Goal: Task Accomplishment & Management: Manage account settings

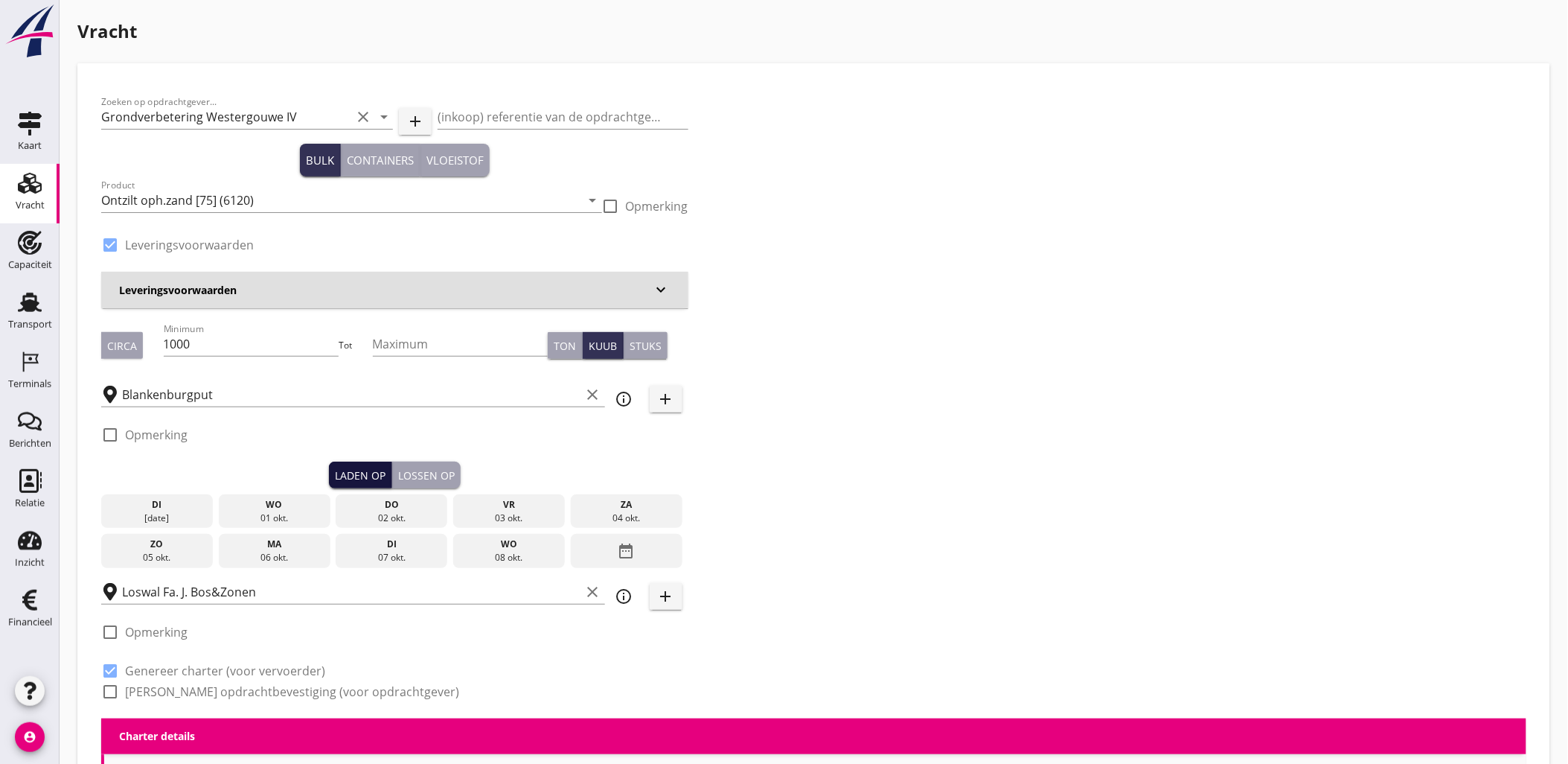
click at [351, 478] on div "Laden op" at bounding box center [360, 476] width 51 height 16
click at [441, 474] on div "Lossen op" at bounding box center [426, 476] width 57 height 16
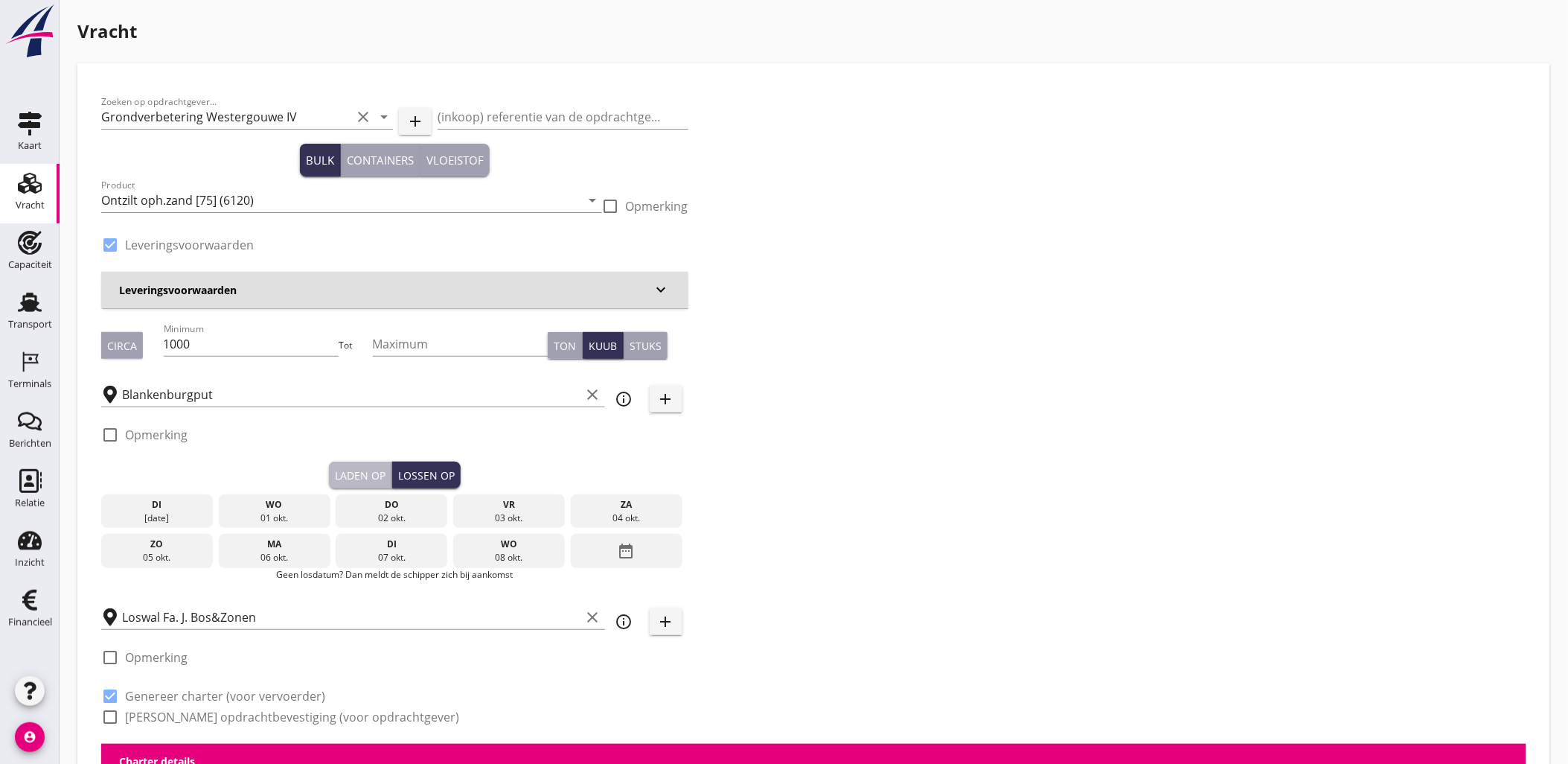
click at [382, 474] on div "Laden op" at bounding box center [360, 476] width 51 height 16
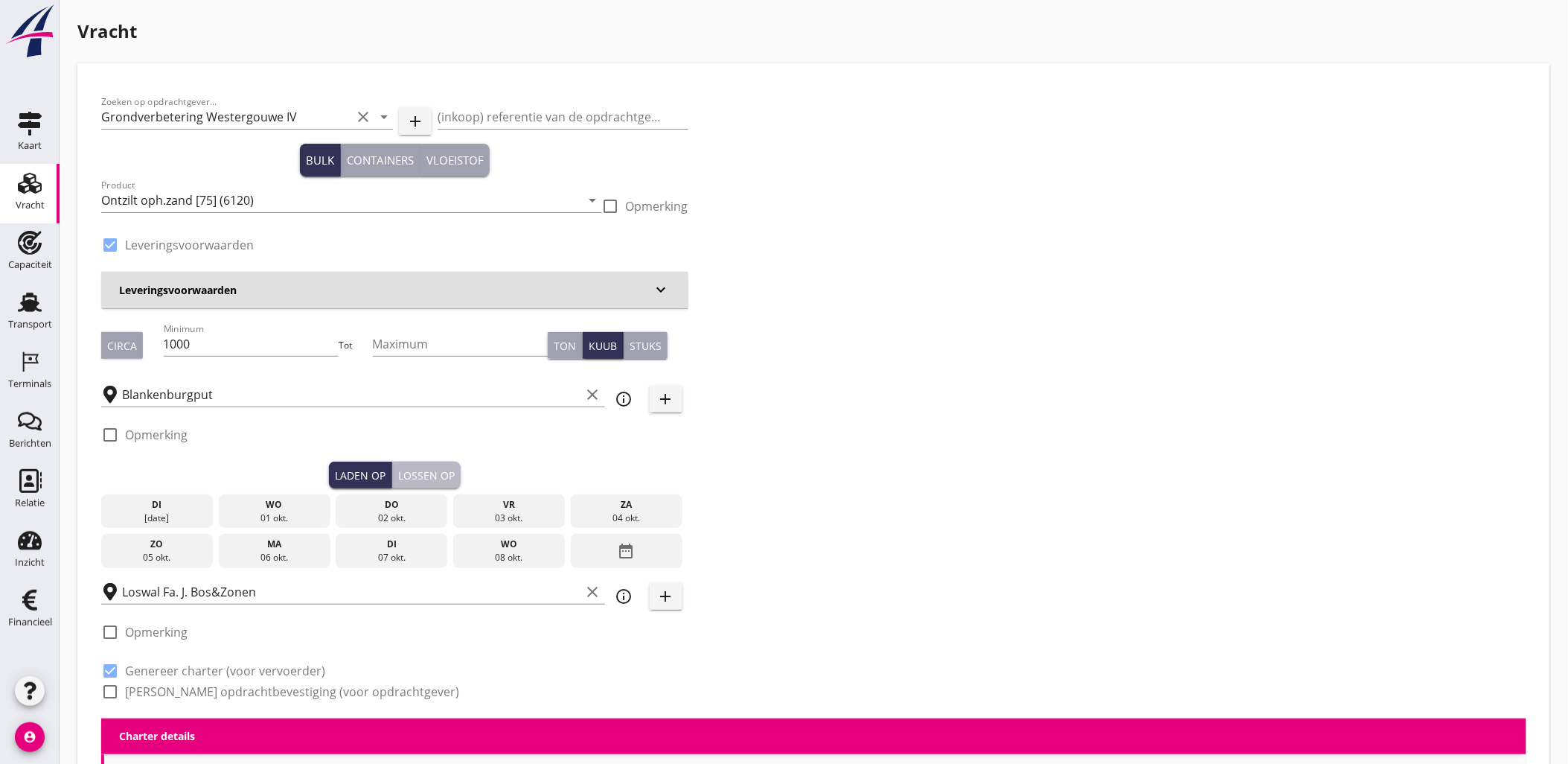
click at [430, 472] on div "Lossen op" at bounding box center [426, 476] width 57 height 16
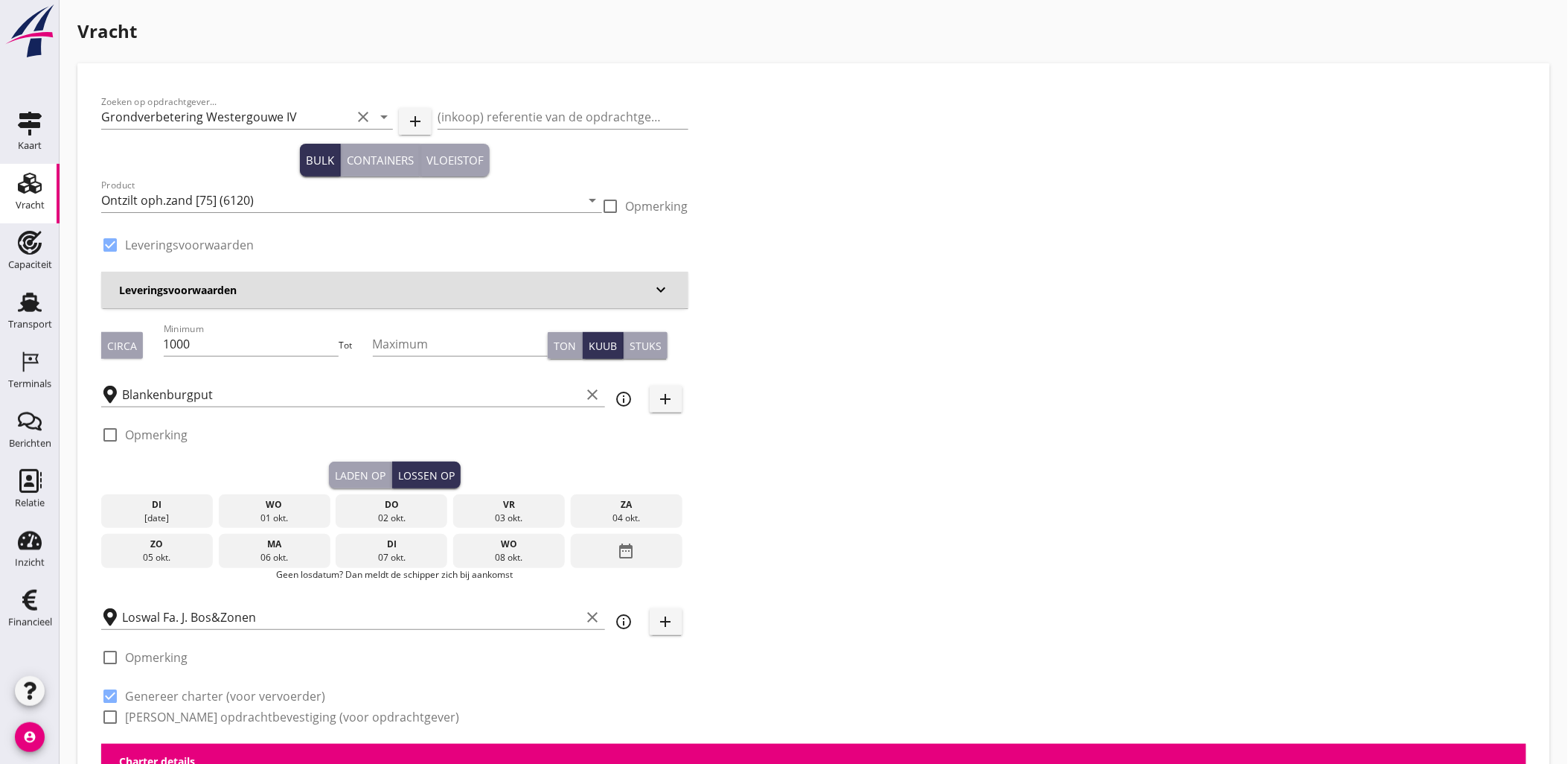
click at [36, 249] on use at bounding box center [30, 243] width 24 height 24
click at [25, 192] on use at bounding box center [30, 183] width 24 height 21
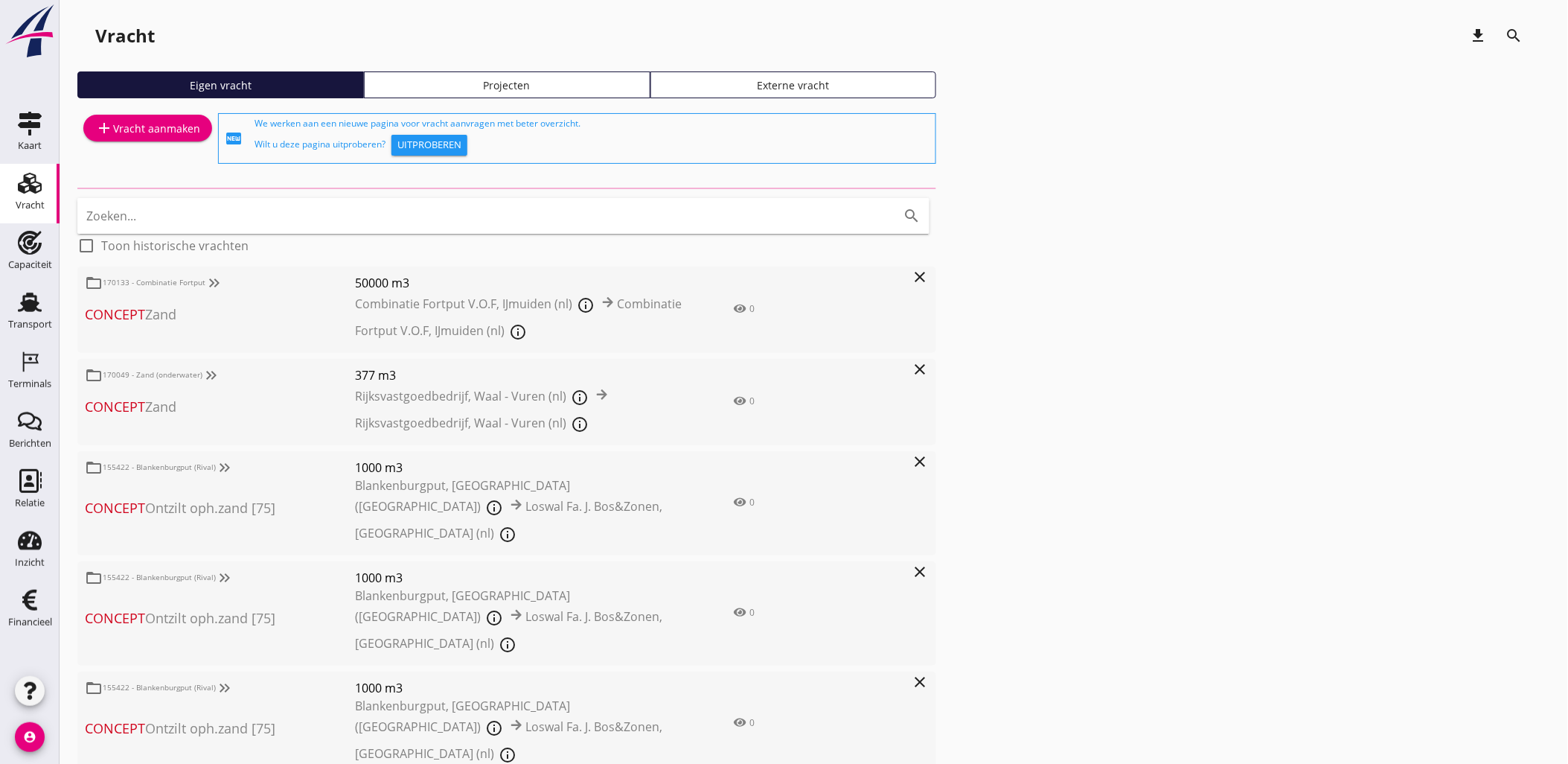
click at [27, 188] on icon "Vracht" at bounding box center [30, 183] width 24 height 24
click at [526, 104] on div "Eigen vracht Projecten Externe vracht" at bounding box center [812, 90] width 1472 height 39
click at [526, 94] on link "Projecten" at bounding box center [507, 84] width 287 height 27
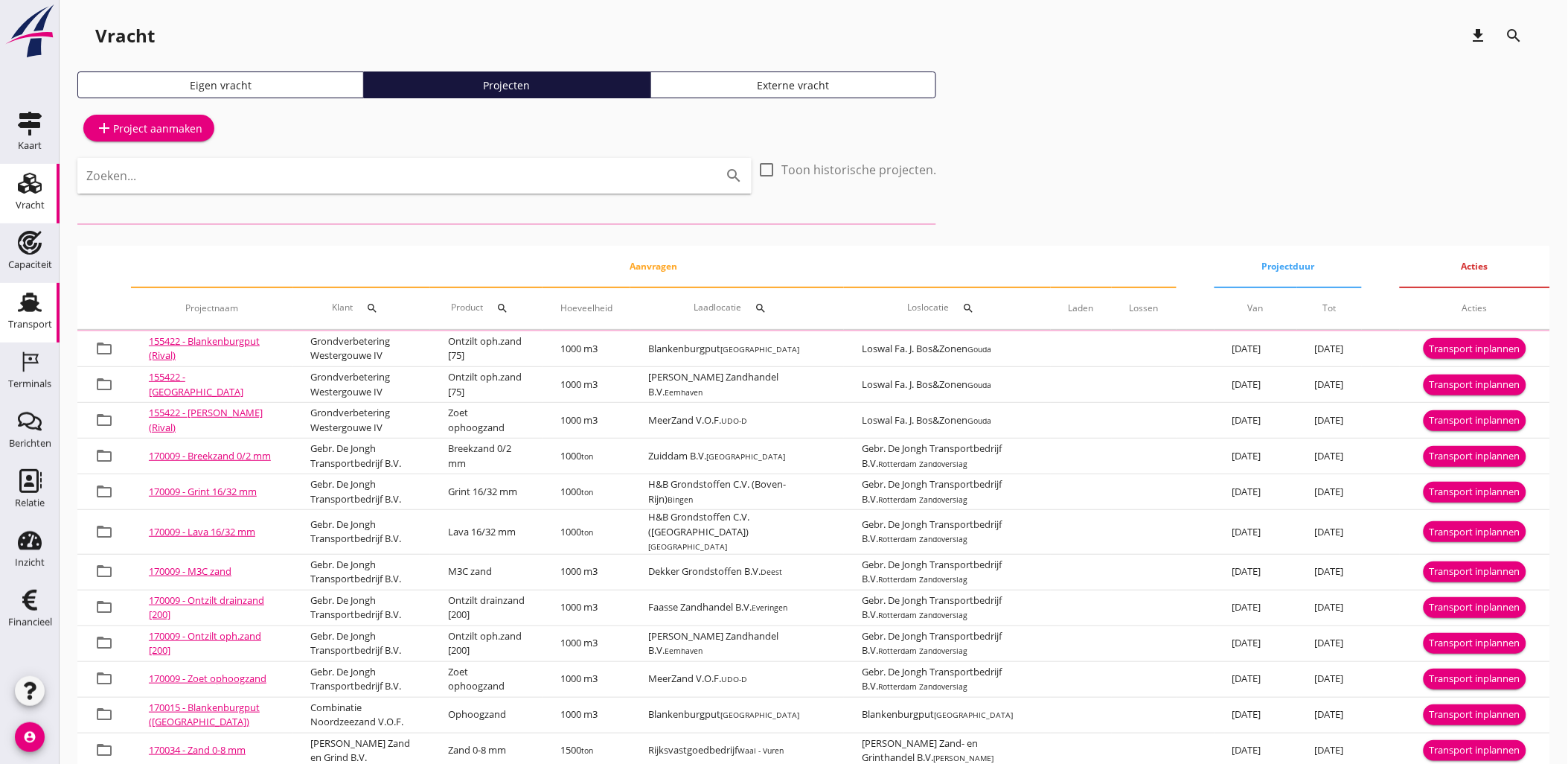
click at [23, 315] on div "Transport" at bounding box center [30, 324] width 44 height 21
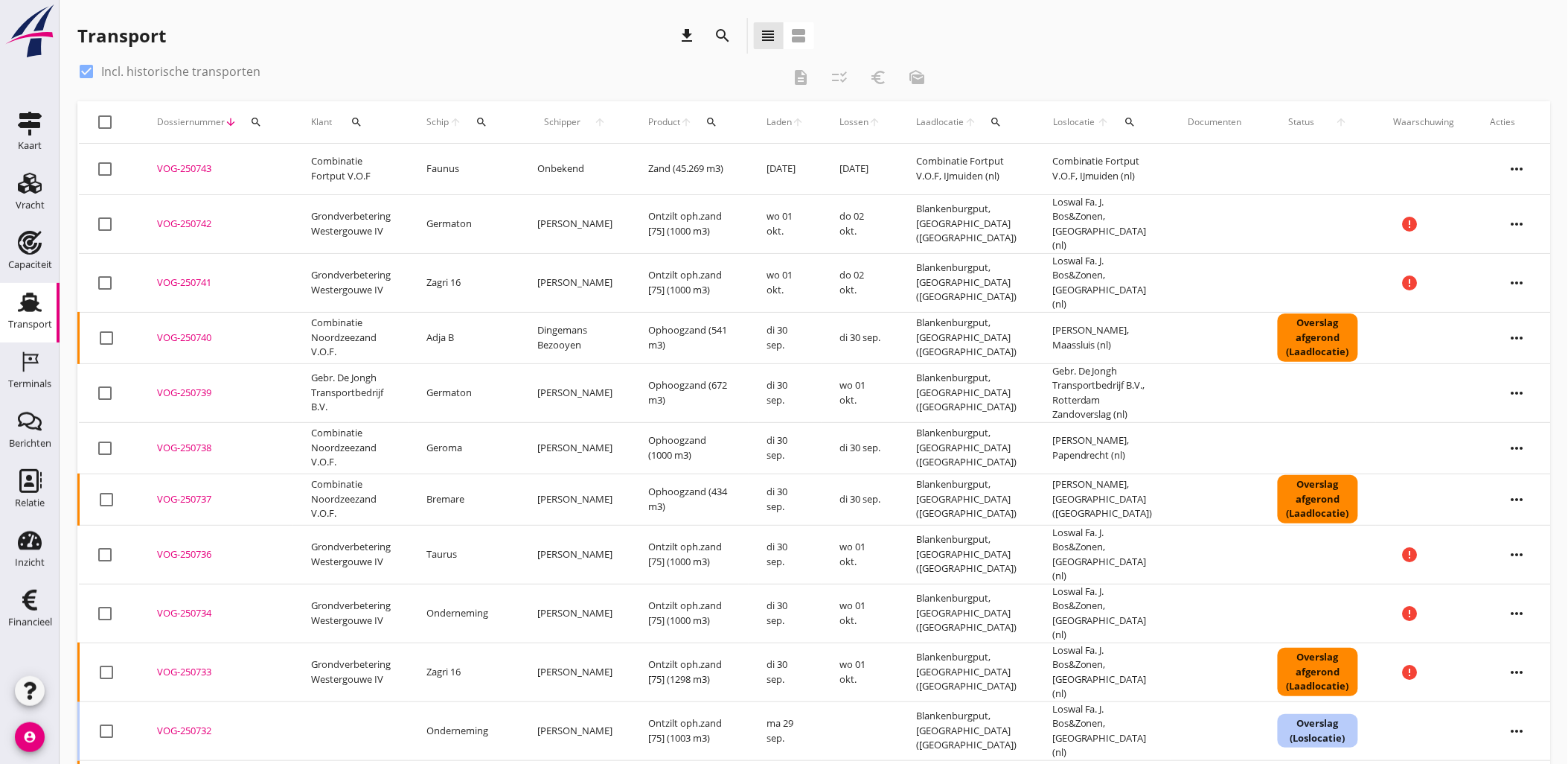
click at [771, 124] on span "Laden" at bounding box center [779, 121] width 25 height 13
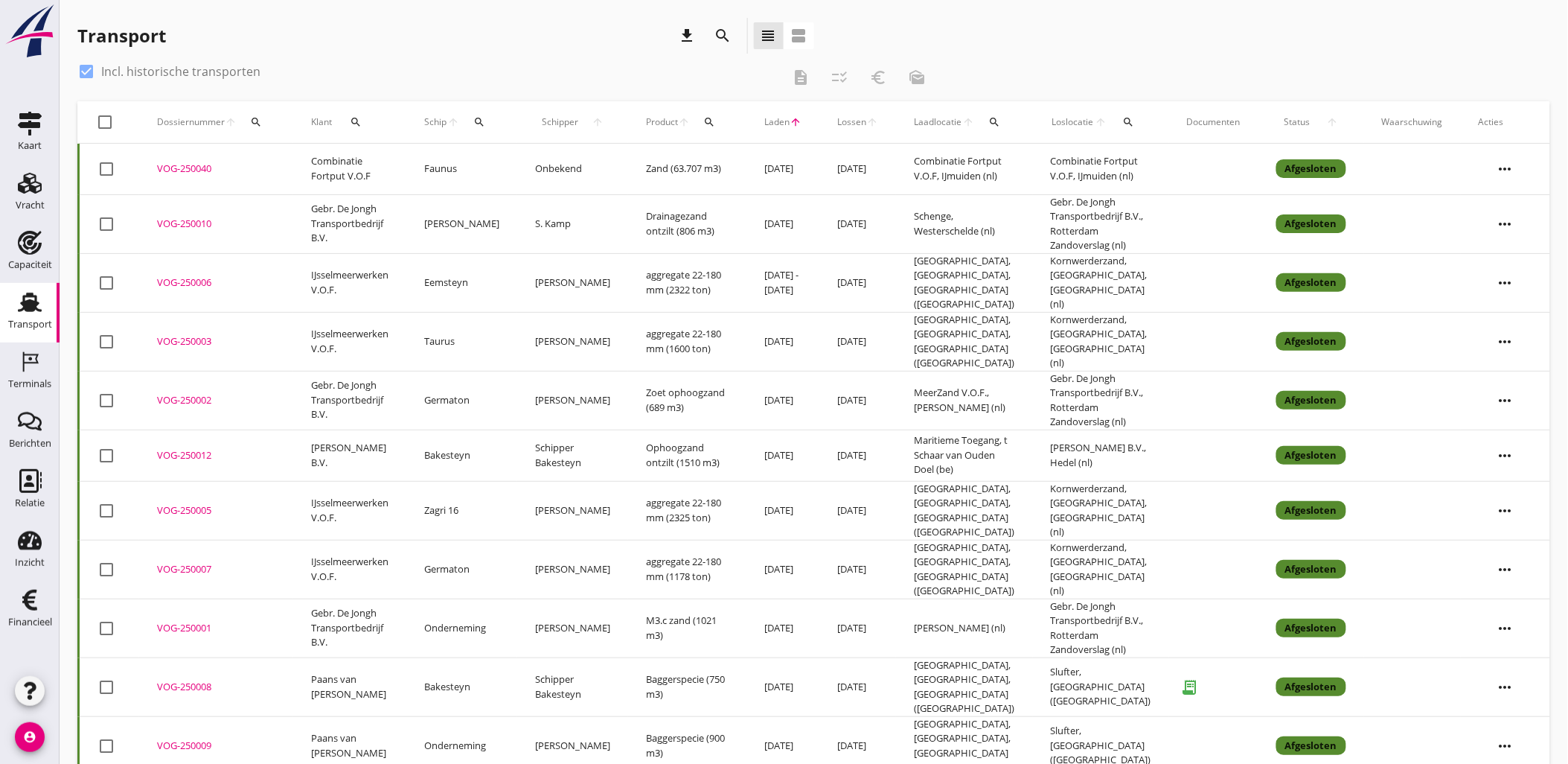
click at [771, 124] on span "Laden" at bounding box center [777, 121] width 25 height 13
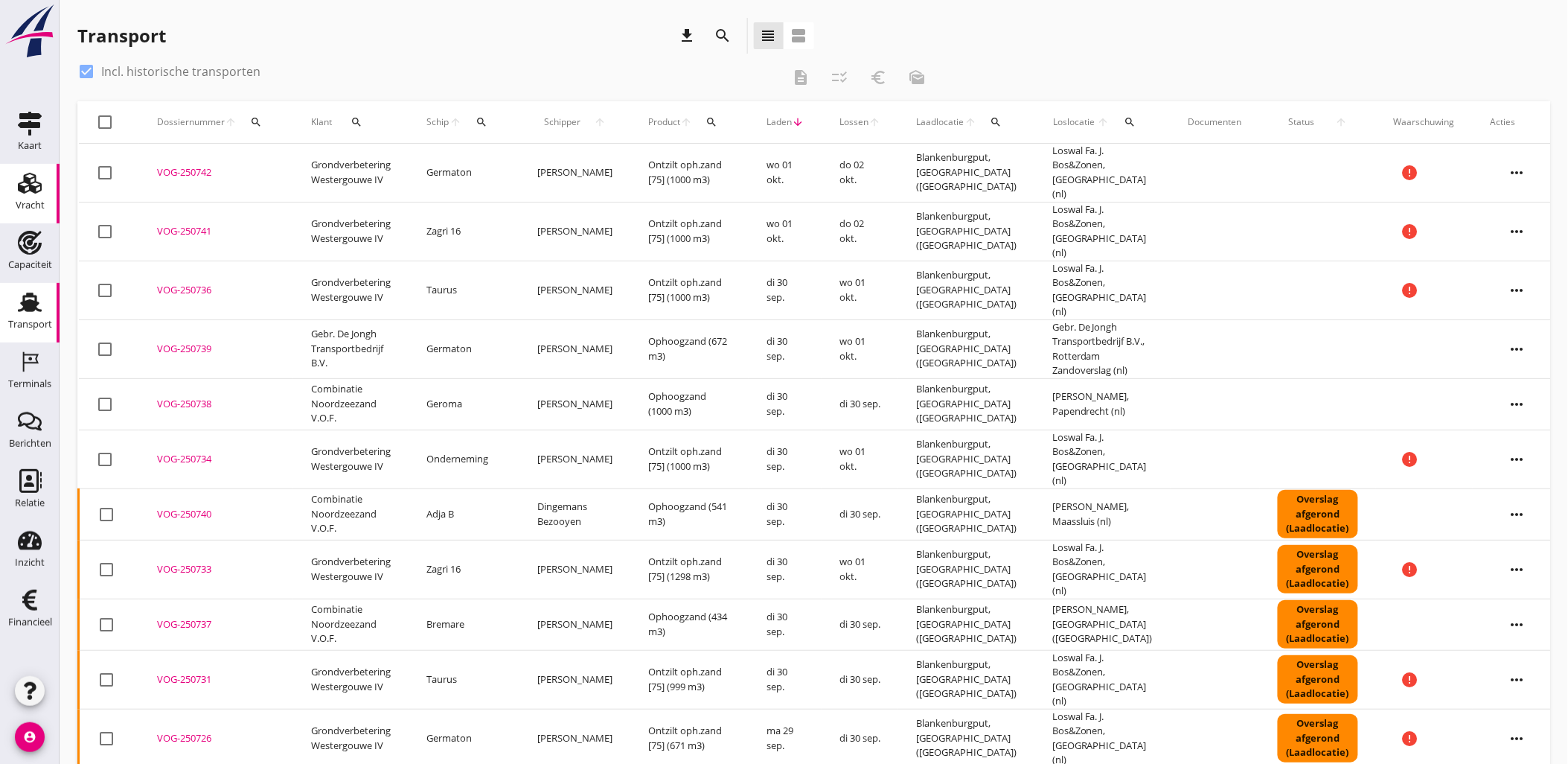
click at [20, 185] on use at bounding box center [30, 183] width 24 height 21
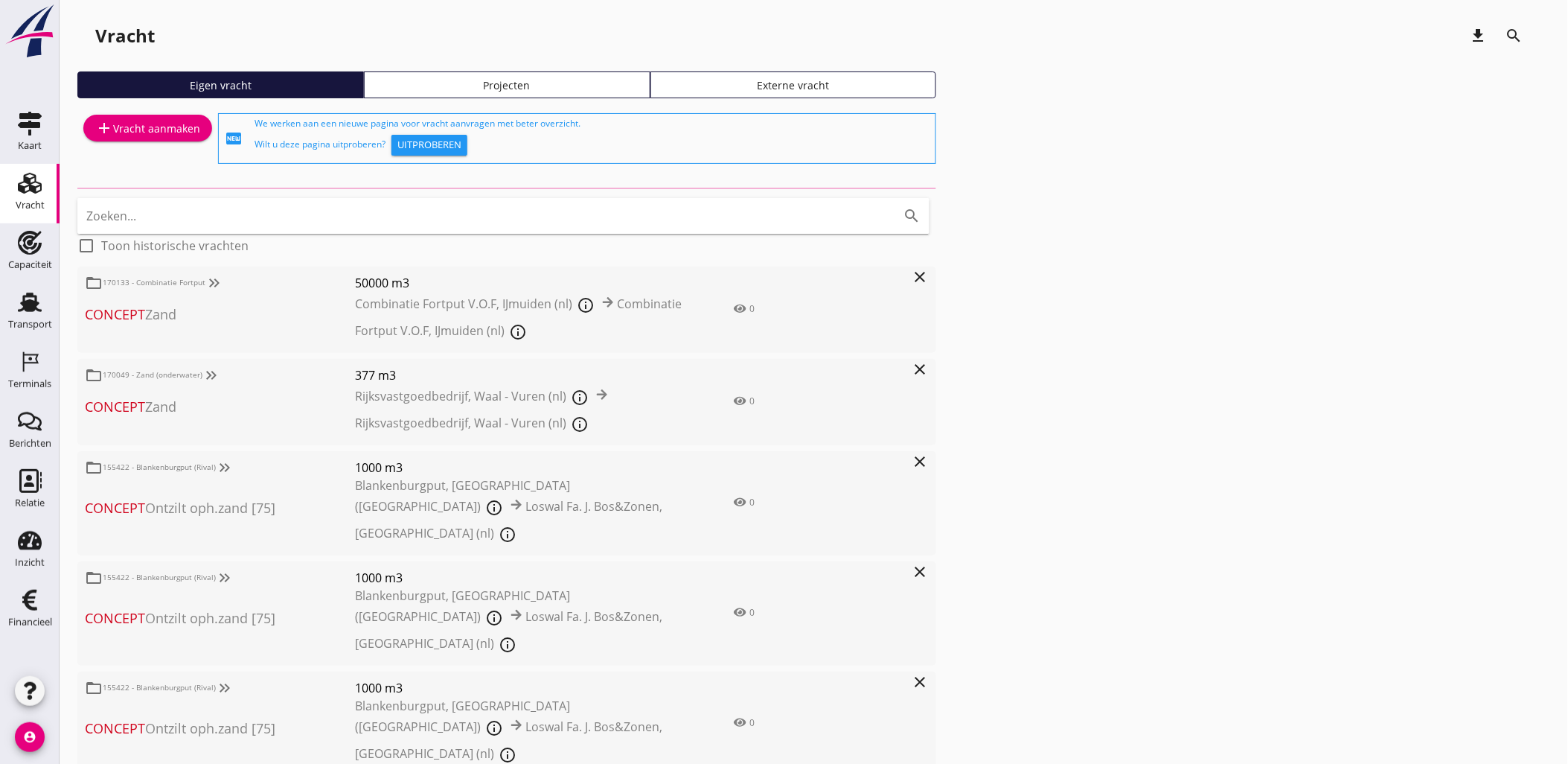
click at [451, 71] on link "Projecten" at bounding box center [507, 84] width 287 height 27
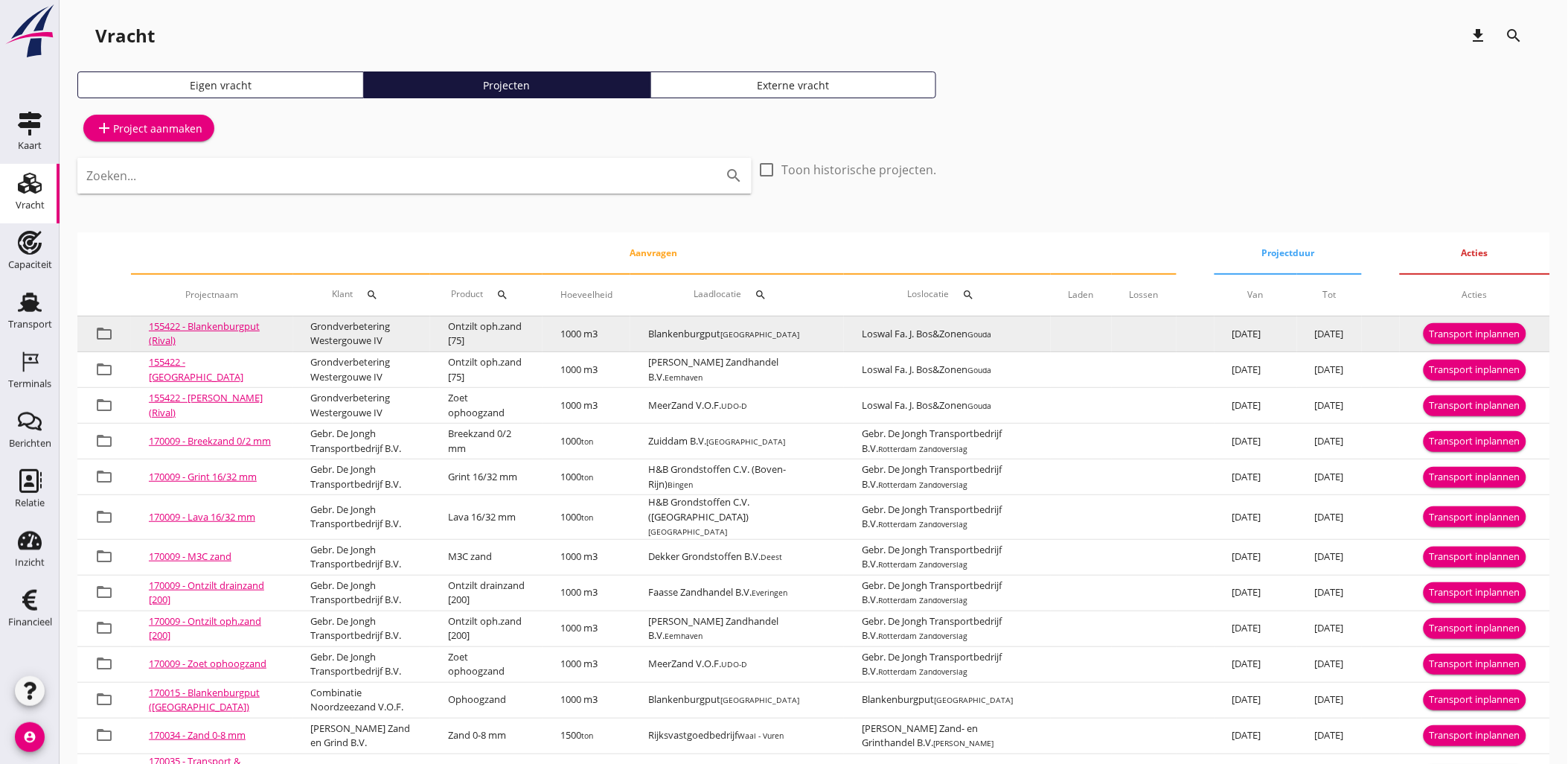
click at [1469, 331] on div "Transport inplannen" at bounding box center [1474, 334] width 91 height 15
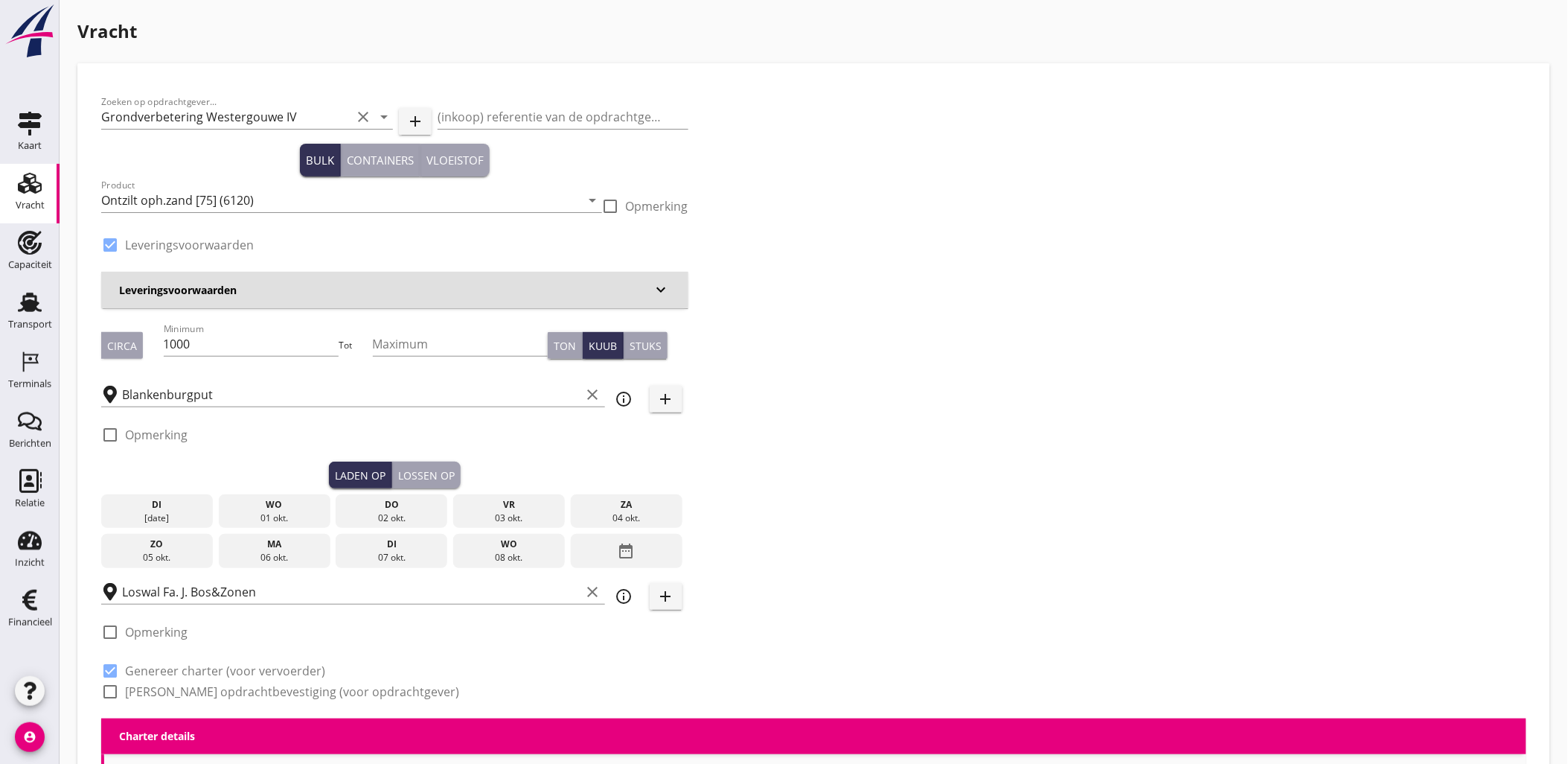
click at [1105, 485] on div "Zoeken op opdrachtgever... Grondverbetering Westergouwe IV clear arrow_drop_dow…" at bounding box center [813, 402] width 1437 height 631
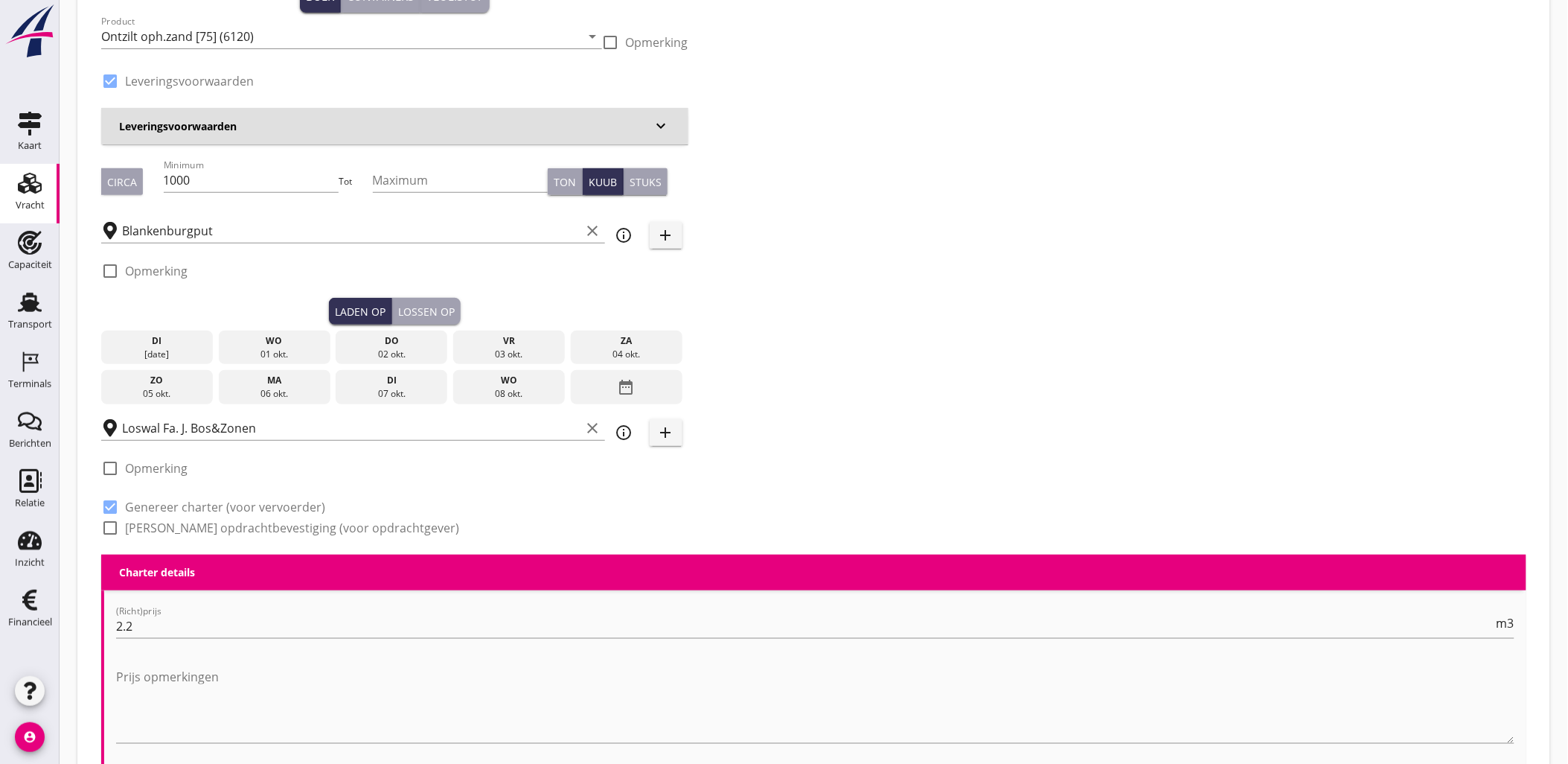
scroll to position [165, 0]
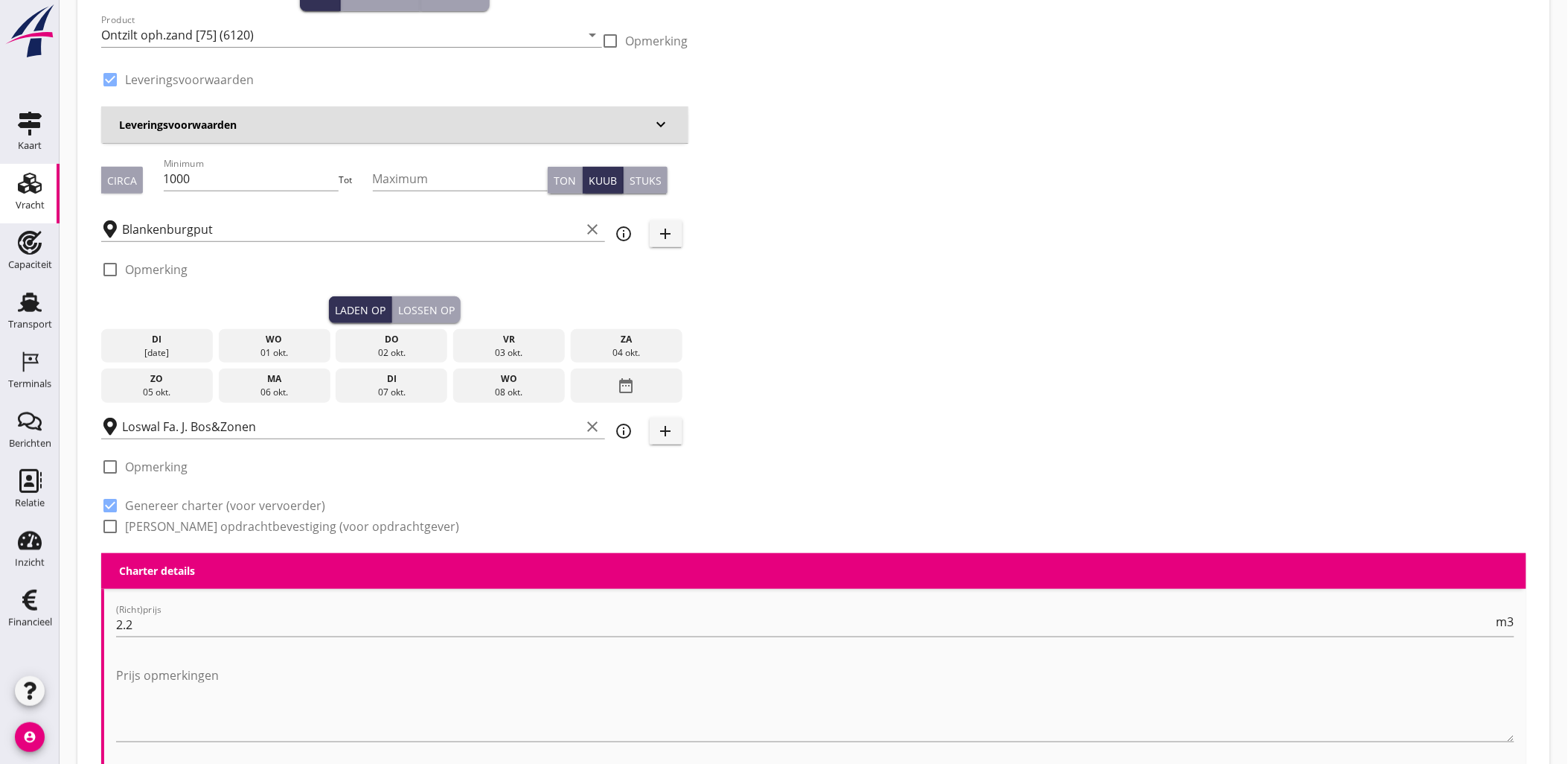
click at [299, 350] on div "01 okt." at bounding box center [275, 352] width 104 height 13
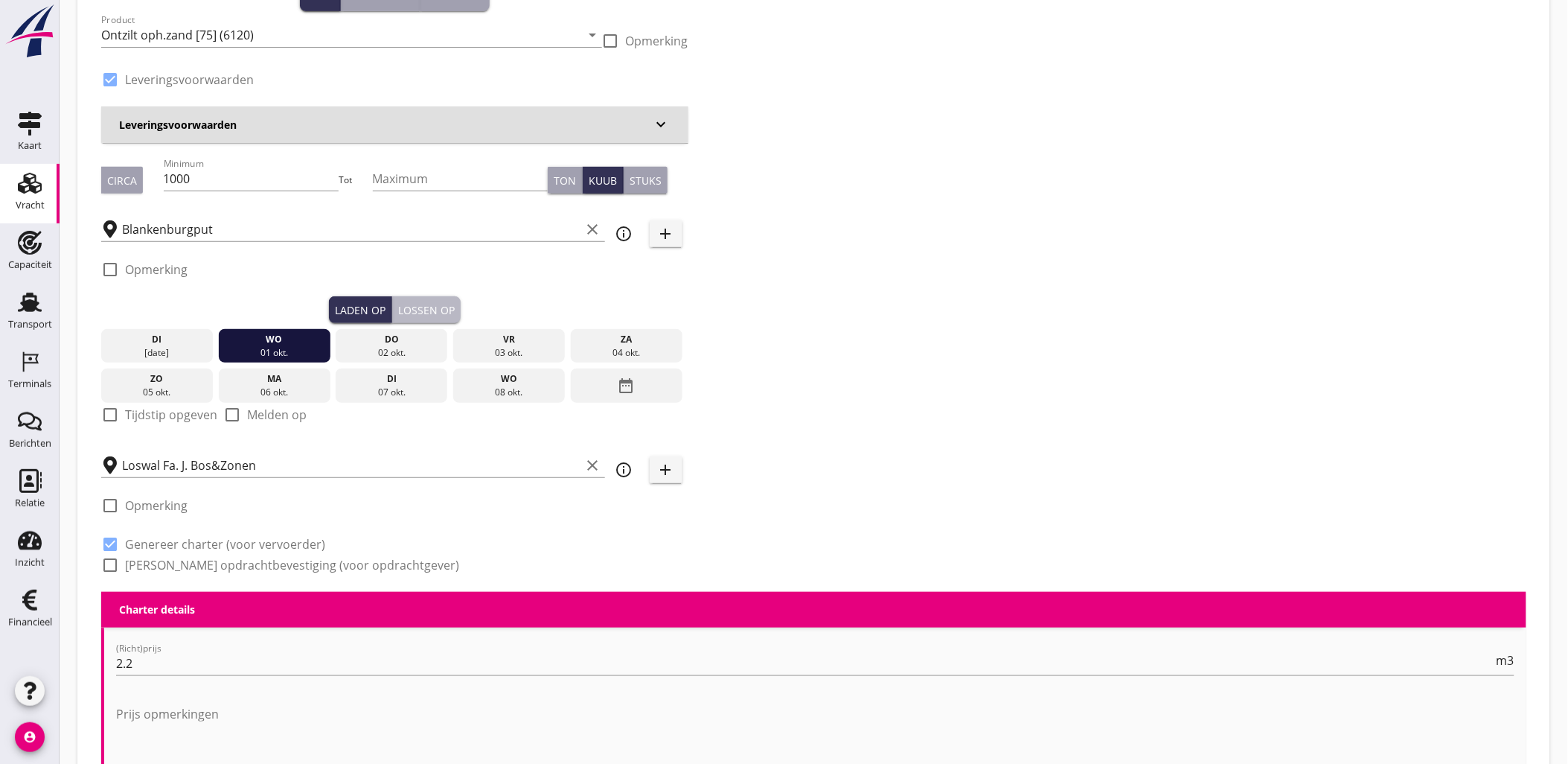
click at [441, 305] on div "Lossen op" at bounding box center [426, 310] width 57 height 16
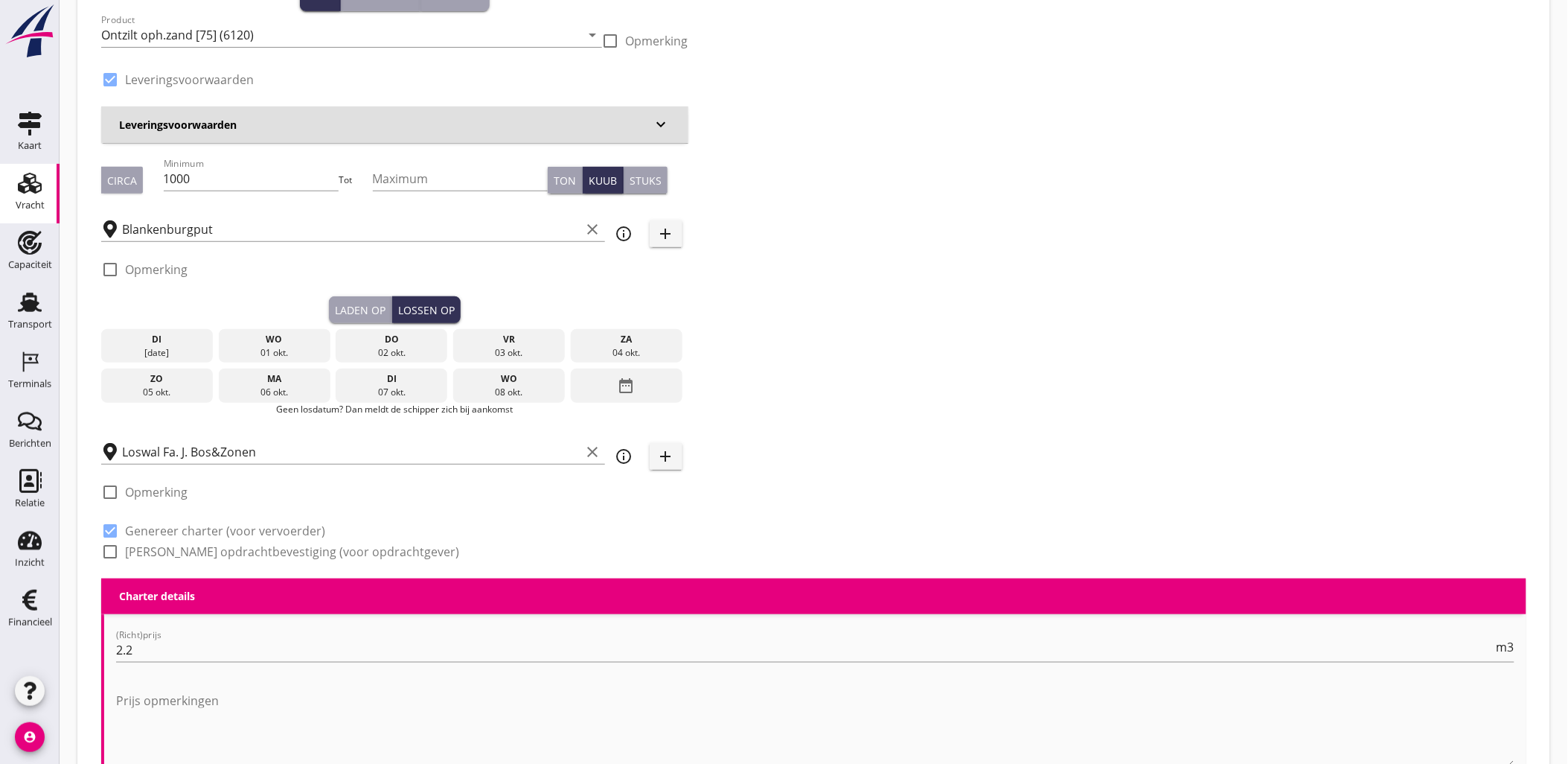
click at [410, 344] on div "do" at bounding box center [391, 339] width 104 height 13
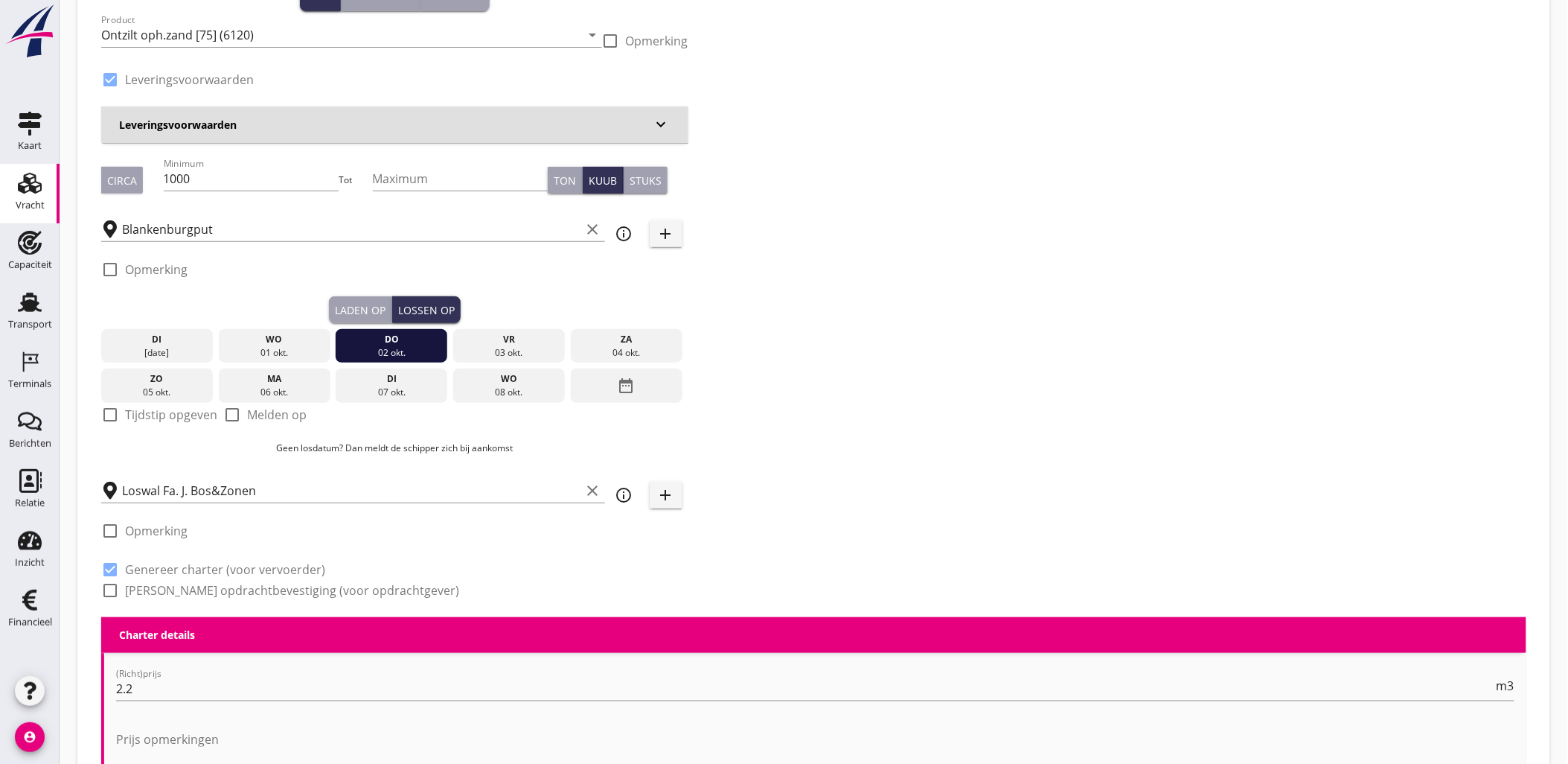
click at [374, 302] on div "Laden op" at bounding box center [360, 310] width 51 height 16
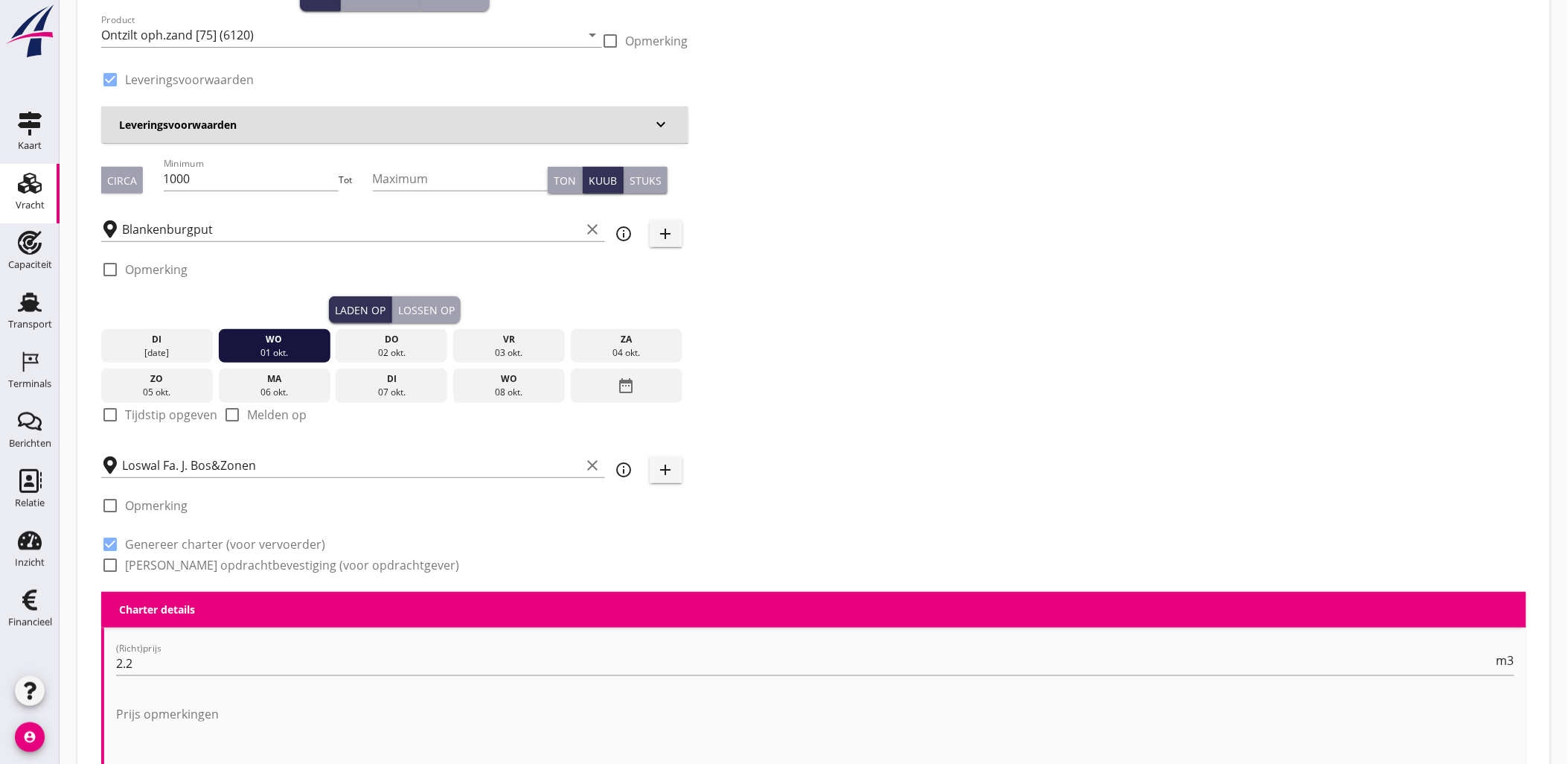
click at [127, 413] on label "Tijdstip opgeven" at bounding box center [171, 414] width 92 height 15
checkbox input "true"
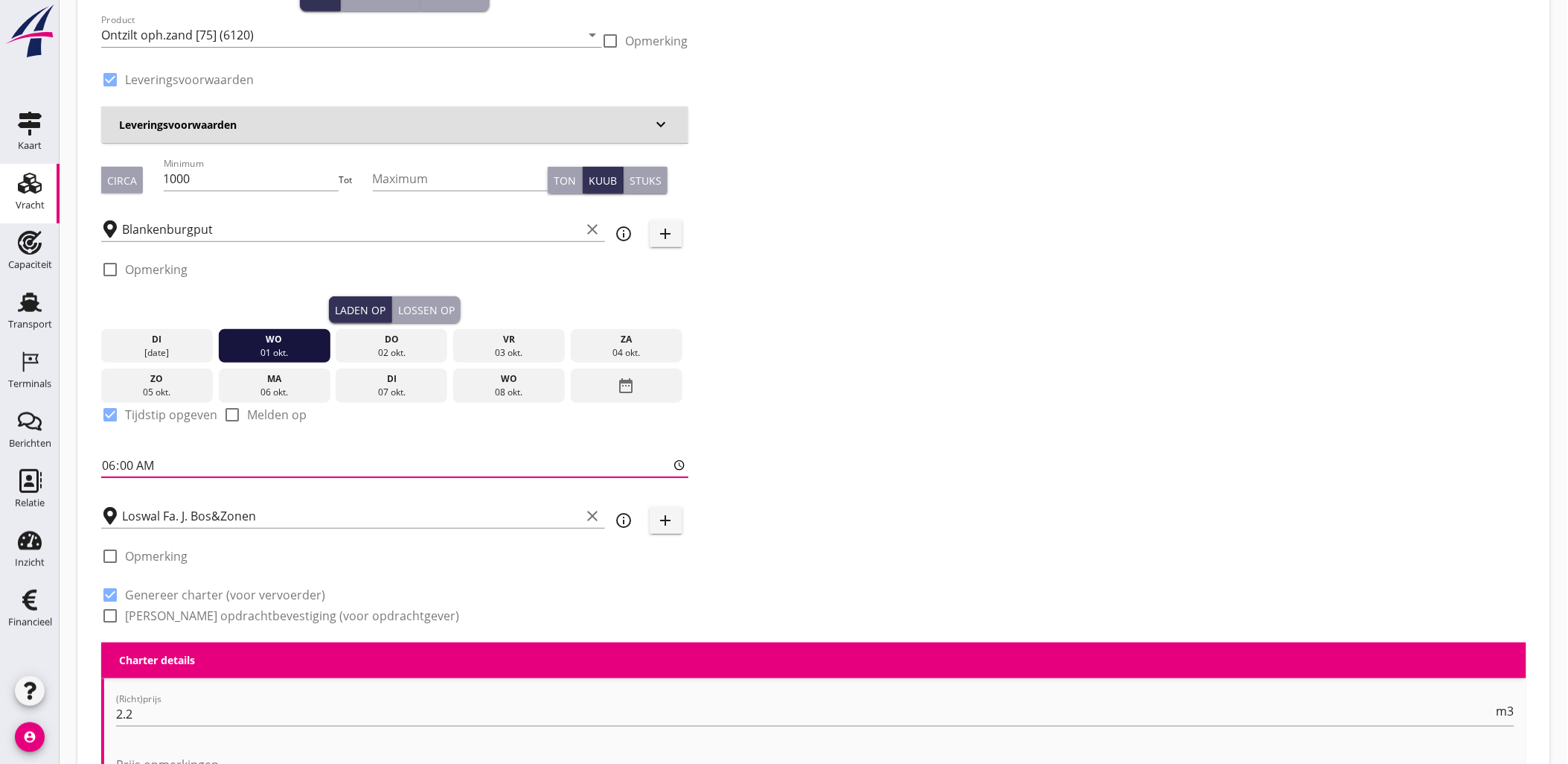
click at [108, 458] on input "06:00" at bounding box center [394, 465] width 587 height 24
type input "14:00"
click at [967, 319] on div "Zoeken op opdrachtgever... Grondverbetering Westergouwe IV clear arrow_drop_dow…" at bounding box center [813, 282] width 1437 height 721
click at [432, 313] on div "Lossen op" at bounding box center [426, 310] width 57 height 16
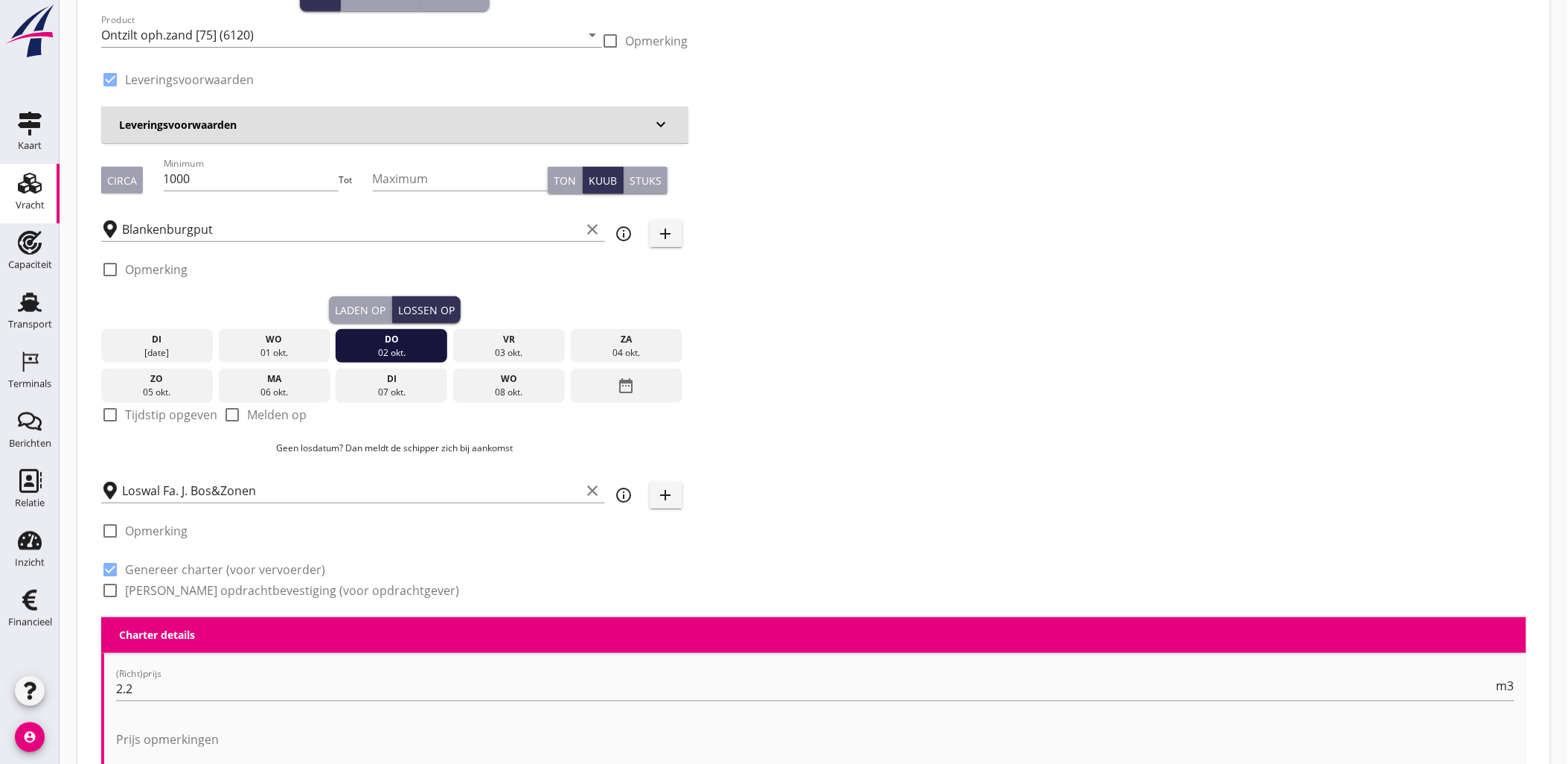
click at [363, 310] on div "Laden op" at bounding box center [360, 310] width 51 height 16
checkbox input "true"
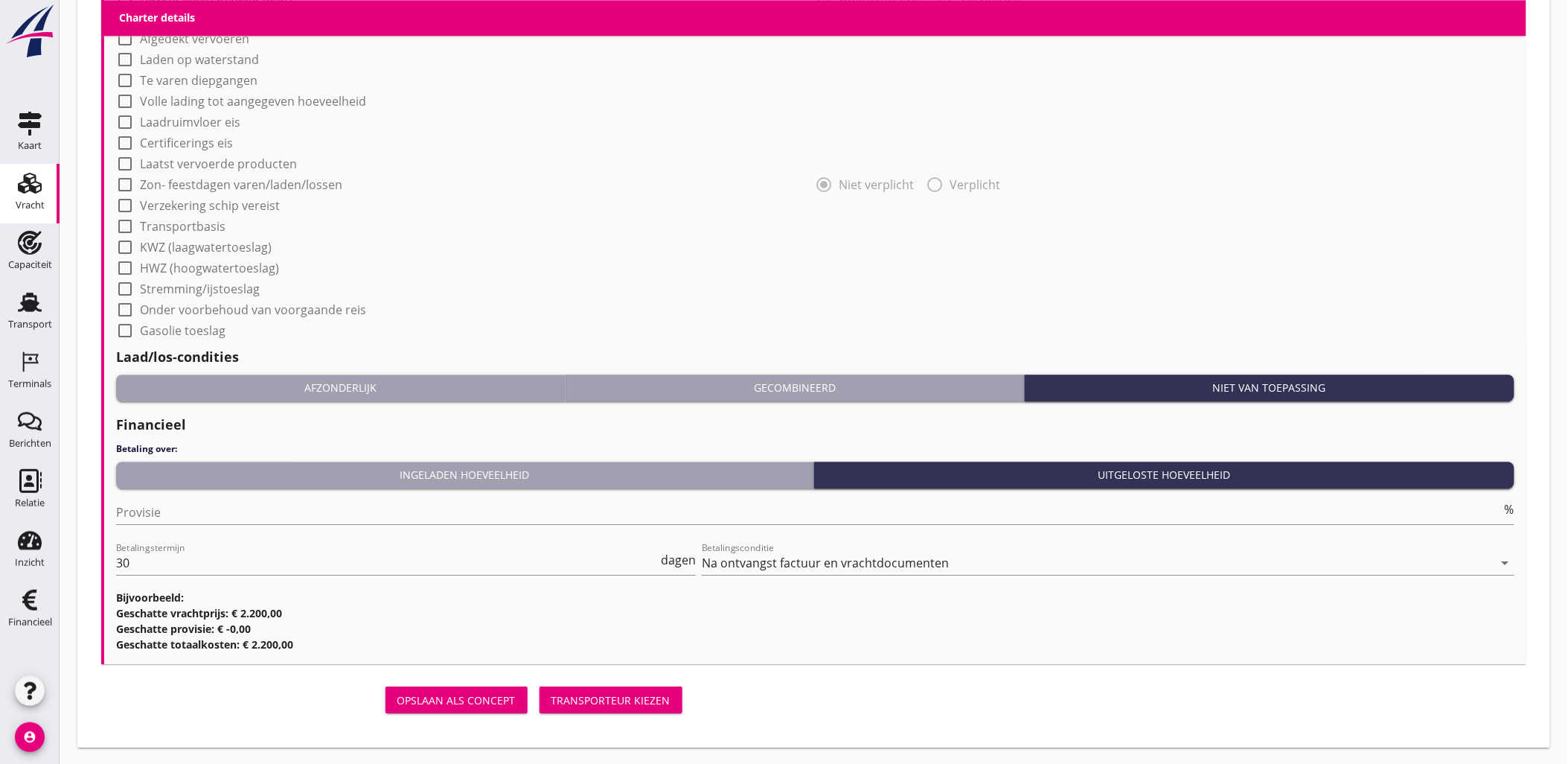
click at [575, 701] on div "Transporteur kiezen" at bounding box center [611, 700] width 119 height 16
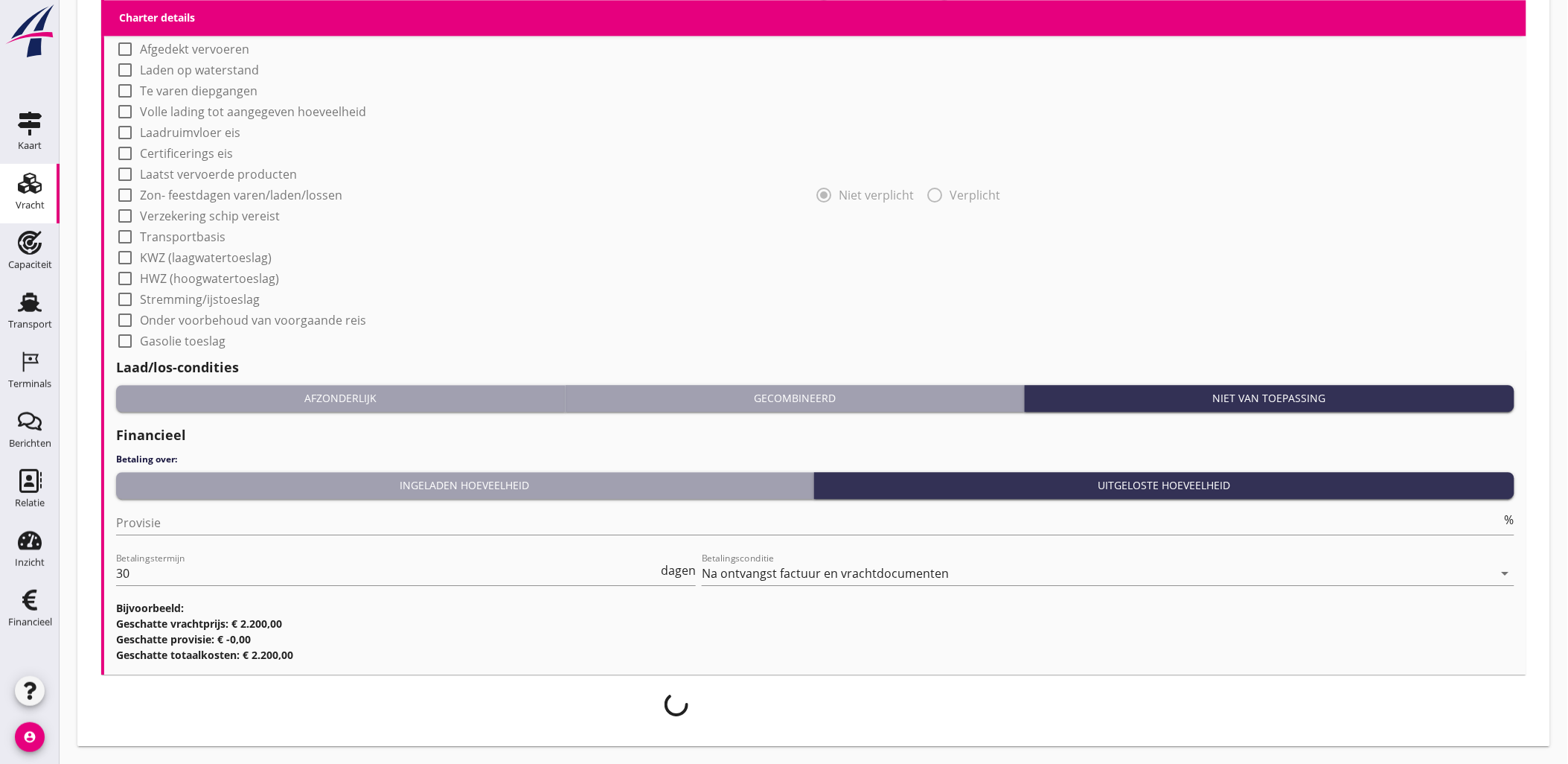
scroll to position [1248, 0]
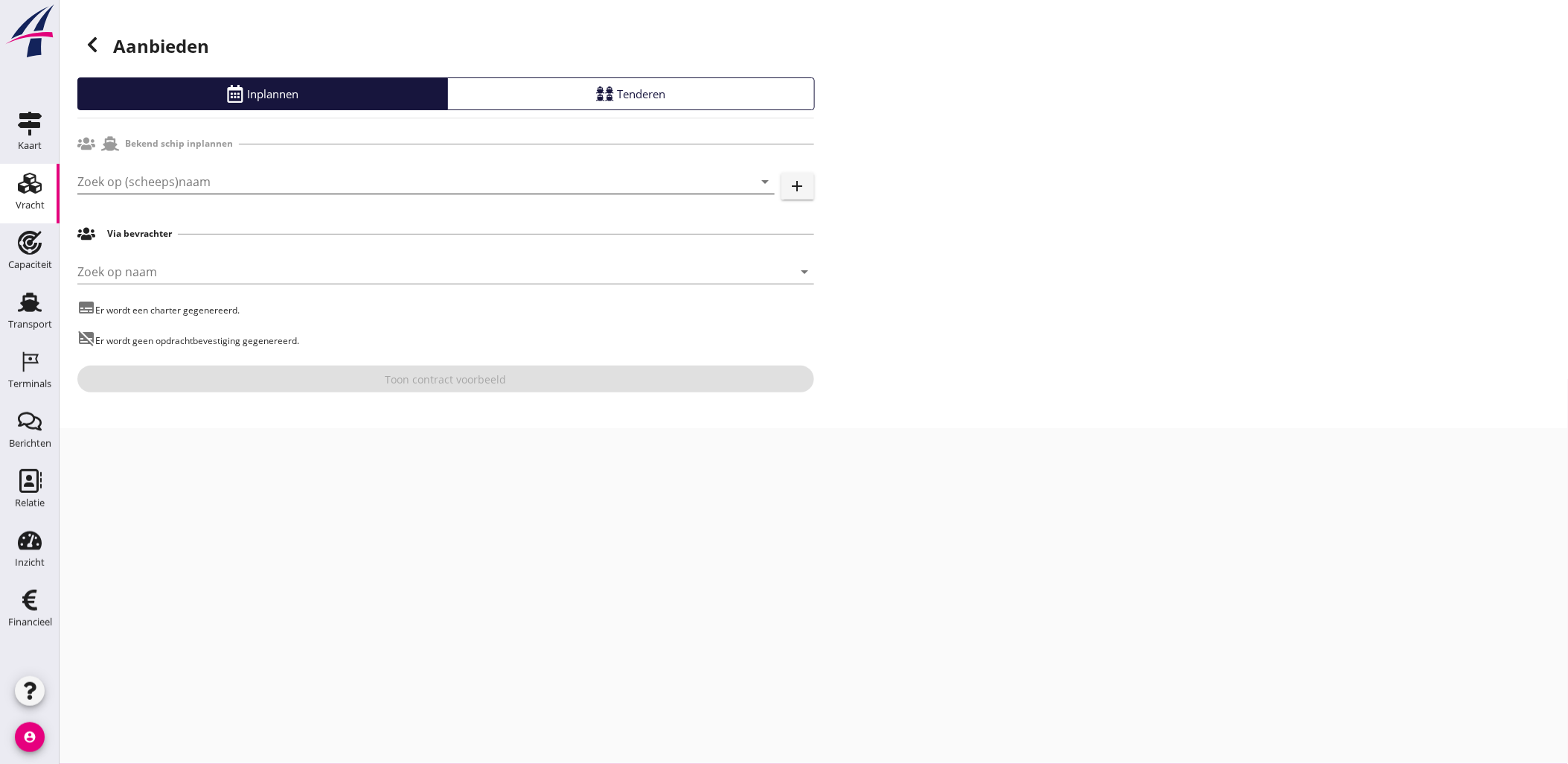
click at [202, 177] on input "Zoek op (scheeps)naam" at bounding box center [405, 182] width 656 height 24
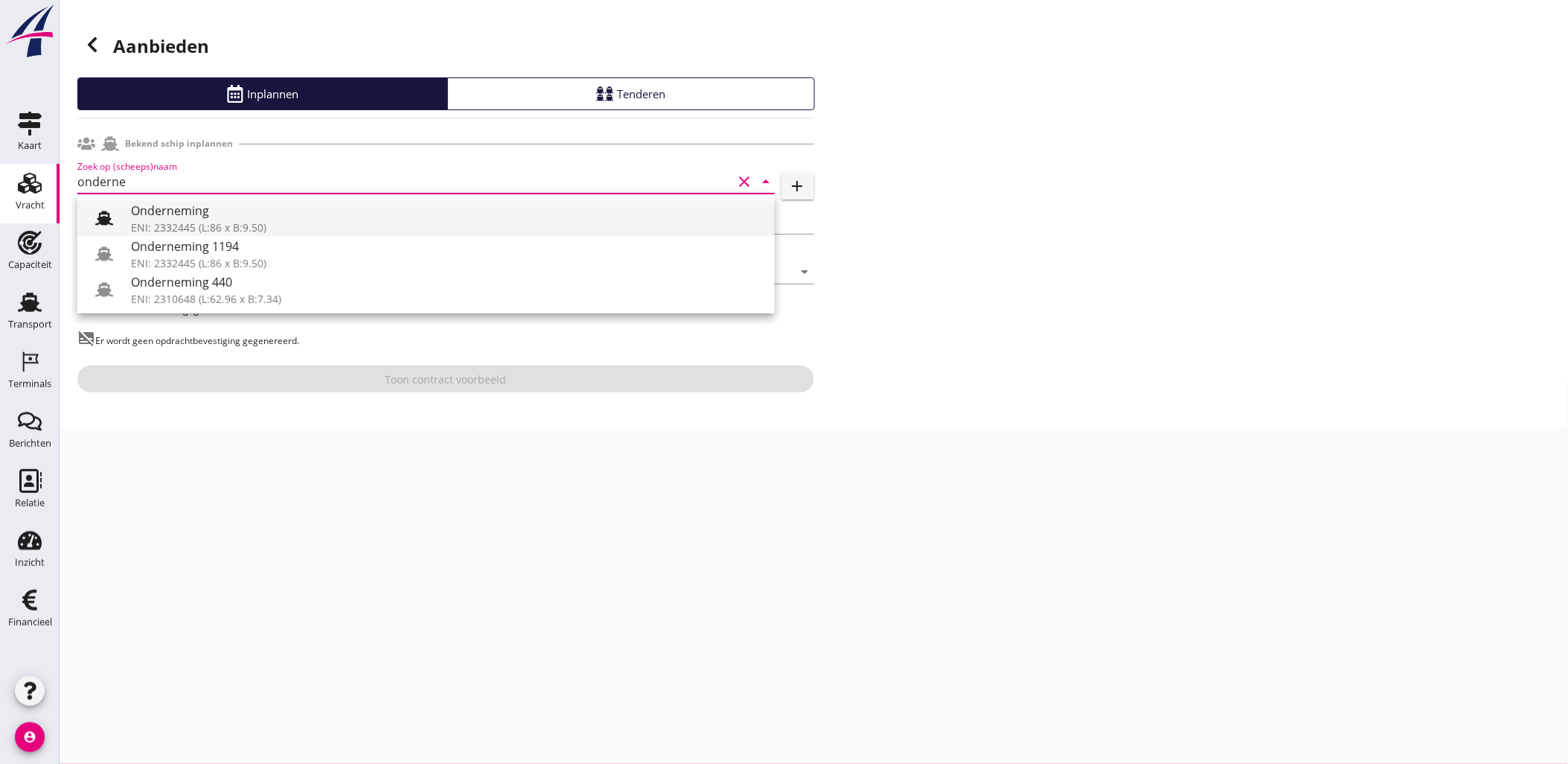
click at [189, 214] on div "Onderneming" at bounding box center [447, 211] width 632 height 18
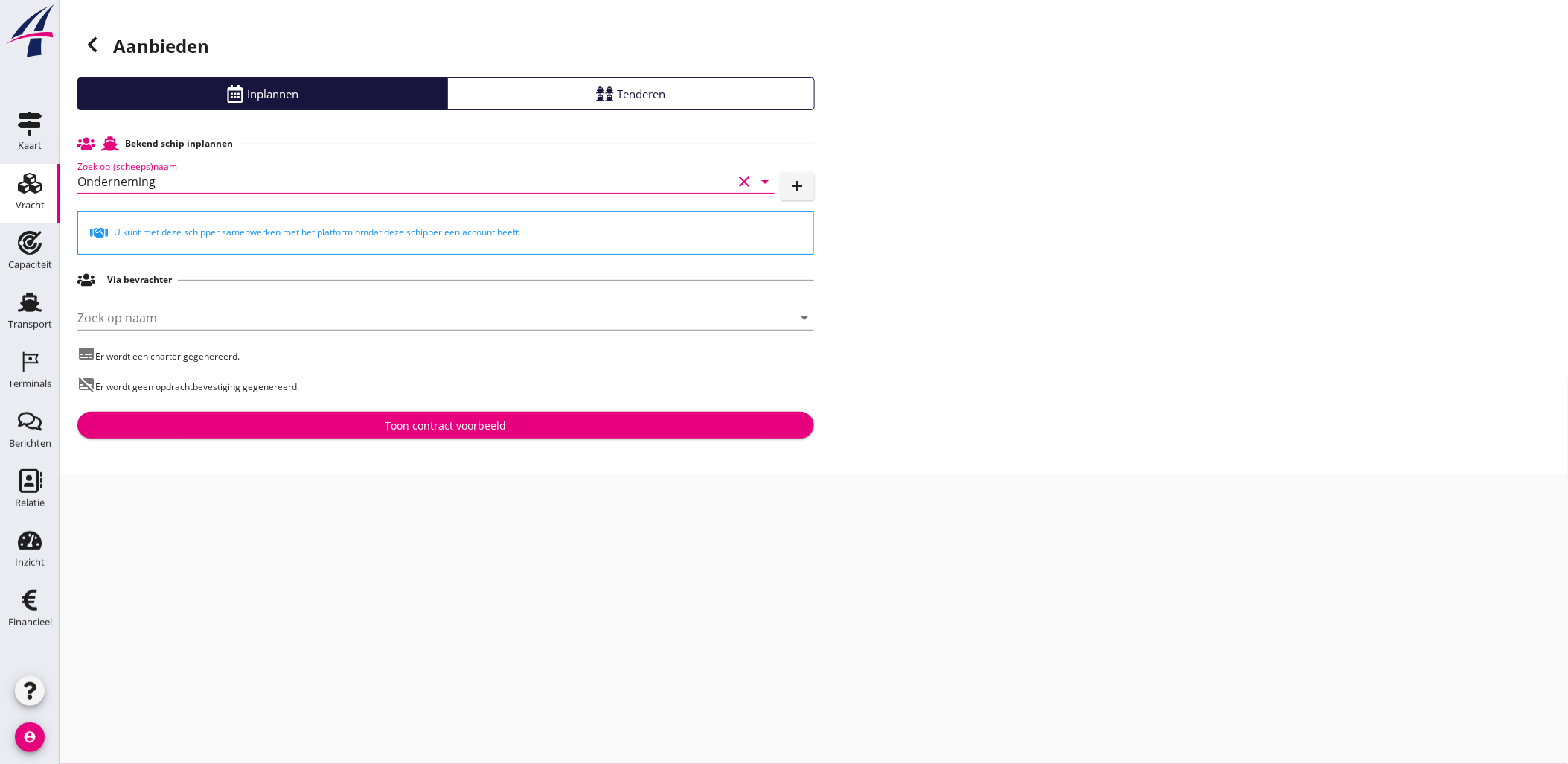
type input "Onderneming"
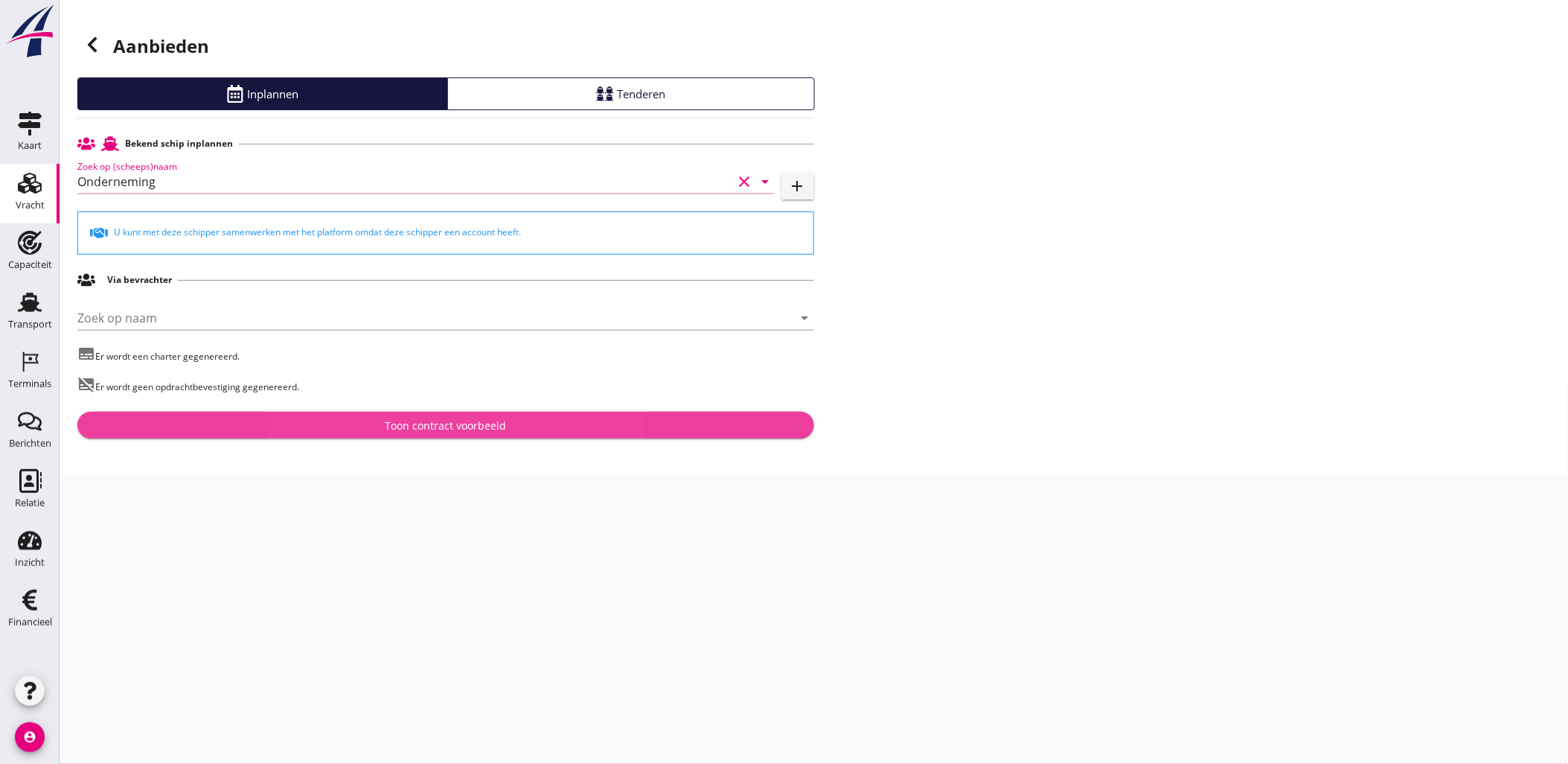
click at [488, 435] on button "Toon contract voorbeeld" at bounding box center [445, 425] width 737 height 27
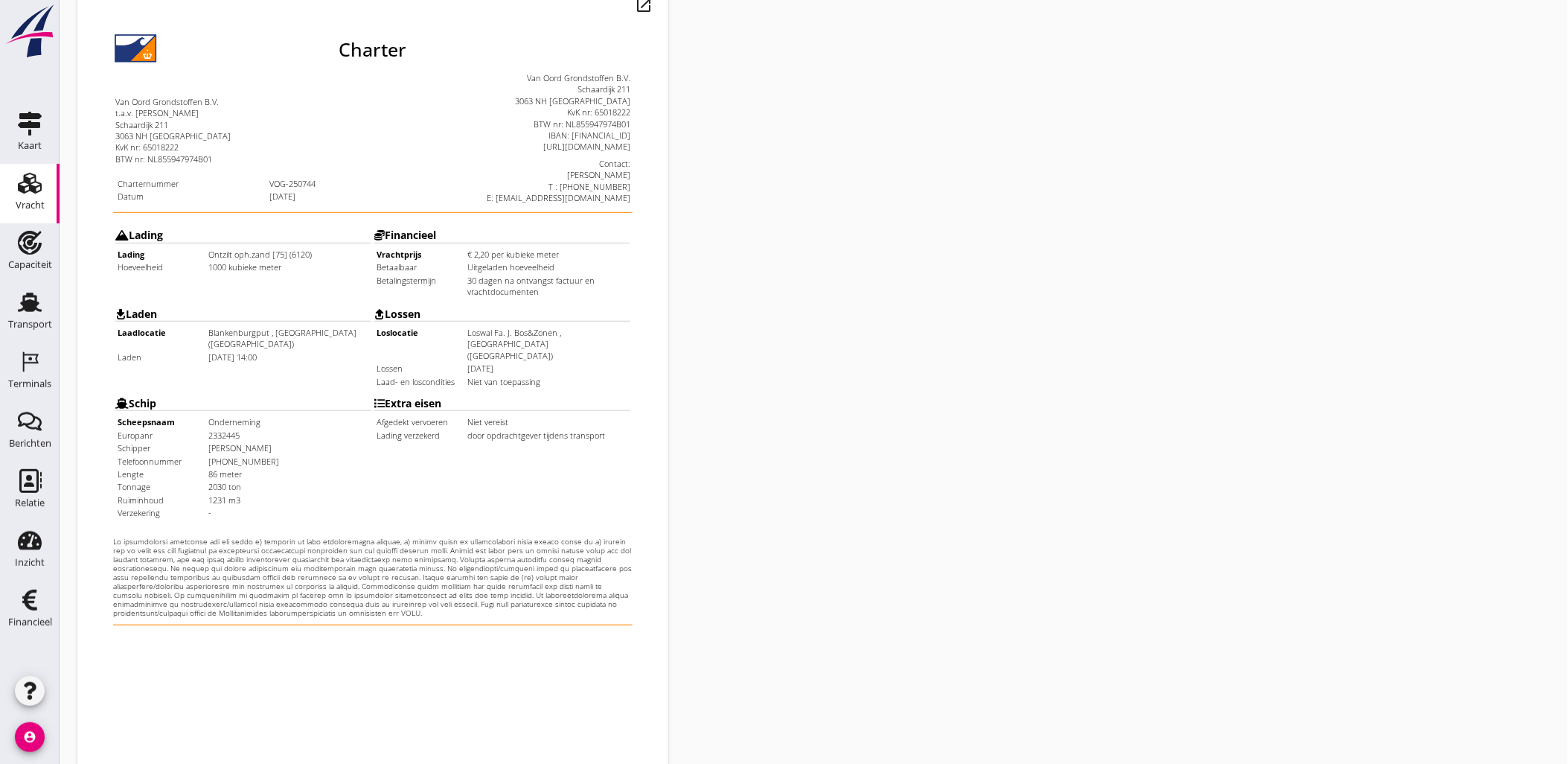
scroll to position [337, 0]
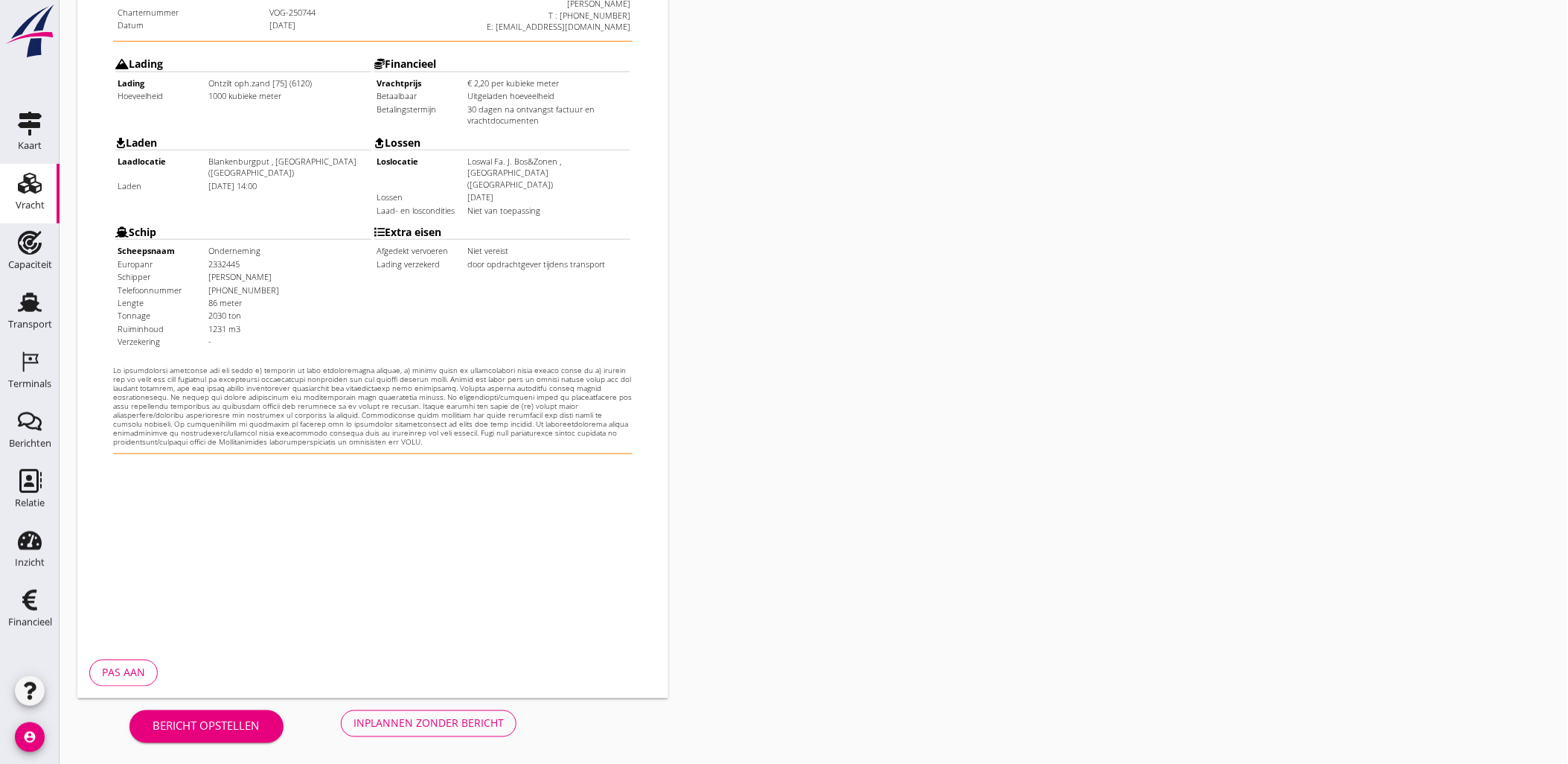
click at [396, 716] on div "Inplannen zonder bericht" at bounding box center [429, 723] width 150 height 16
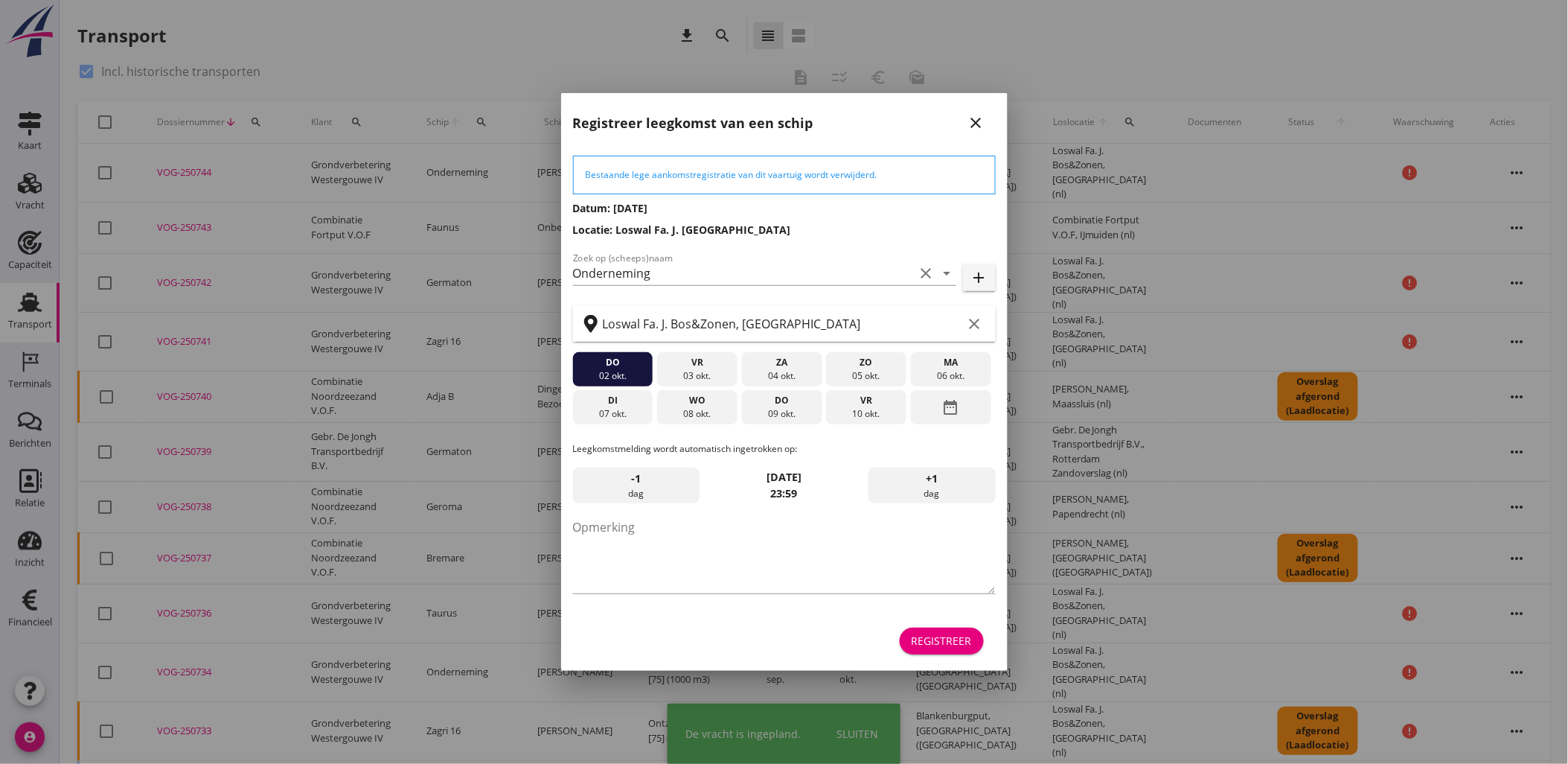
click at [956, 655] on div "Registreer" at bounding box center [784, 641] width 423 height 36
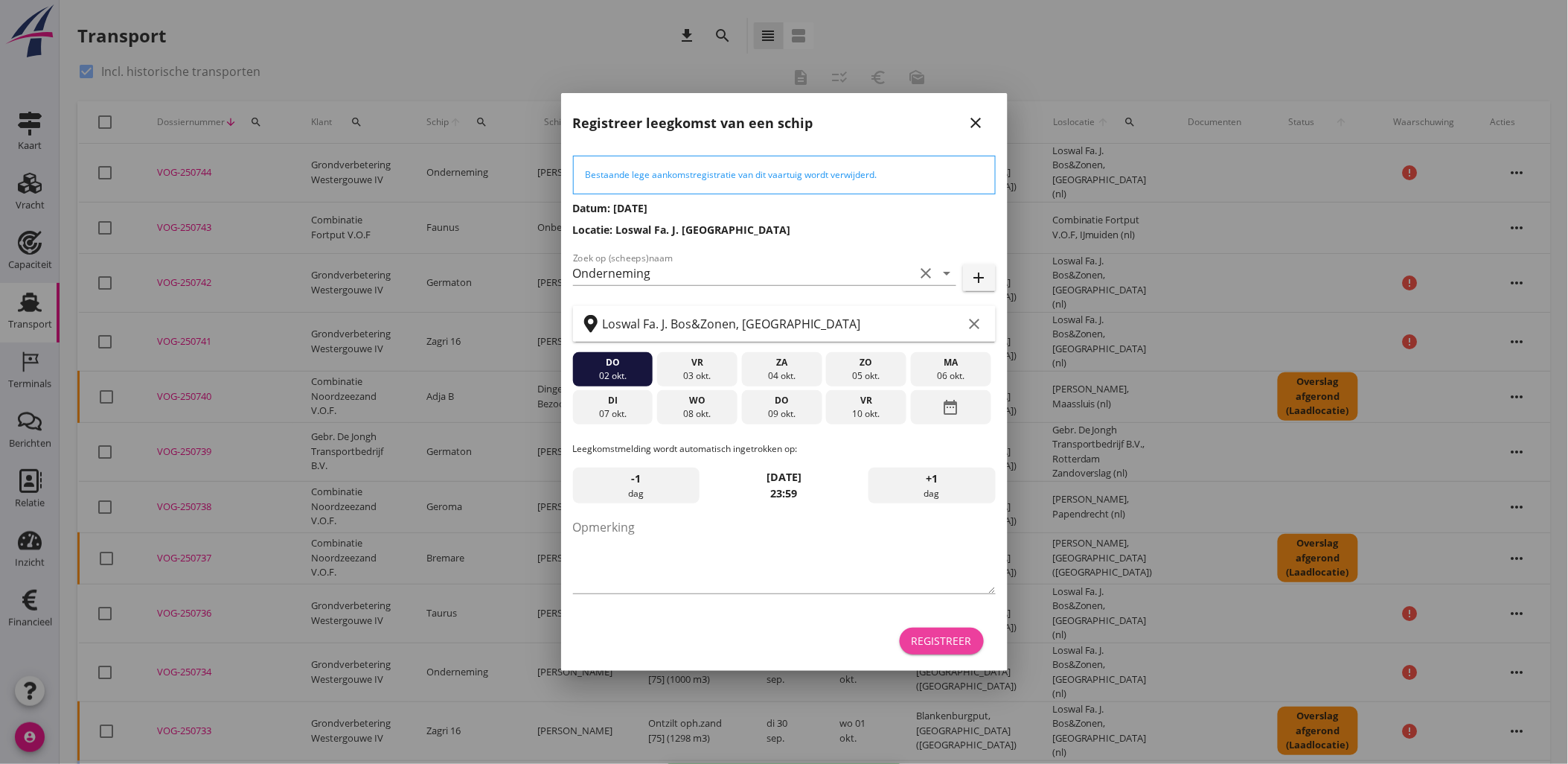
click at [957, 646] on div "Registreer" at bounding box center [941, 641] width 60 height 16
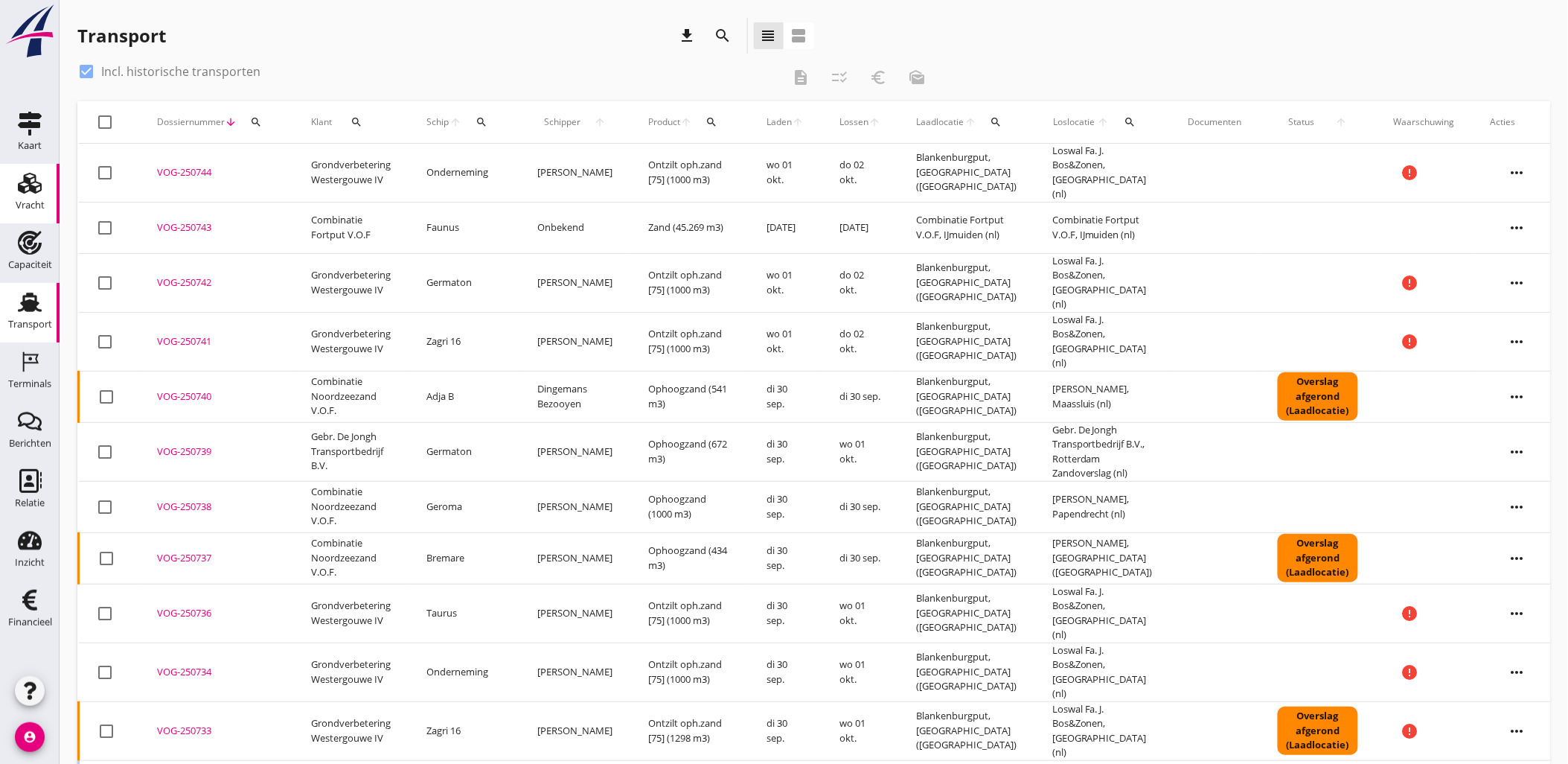
click at [42, 195] on div "Vracht" at bounding box center [30, 205] width 29 height 21
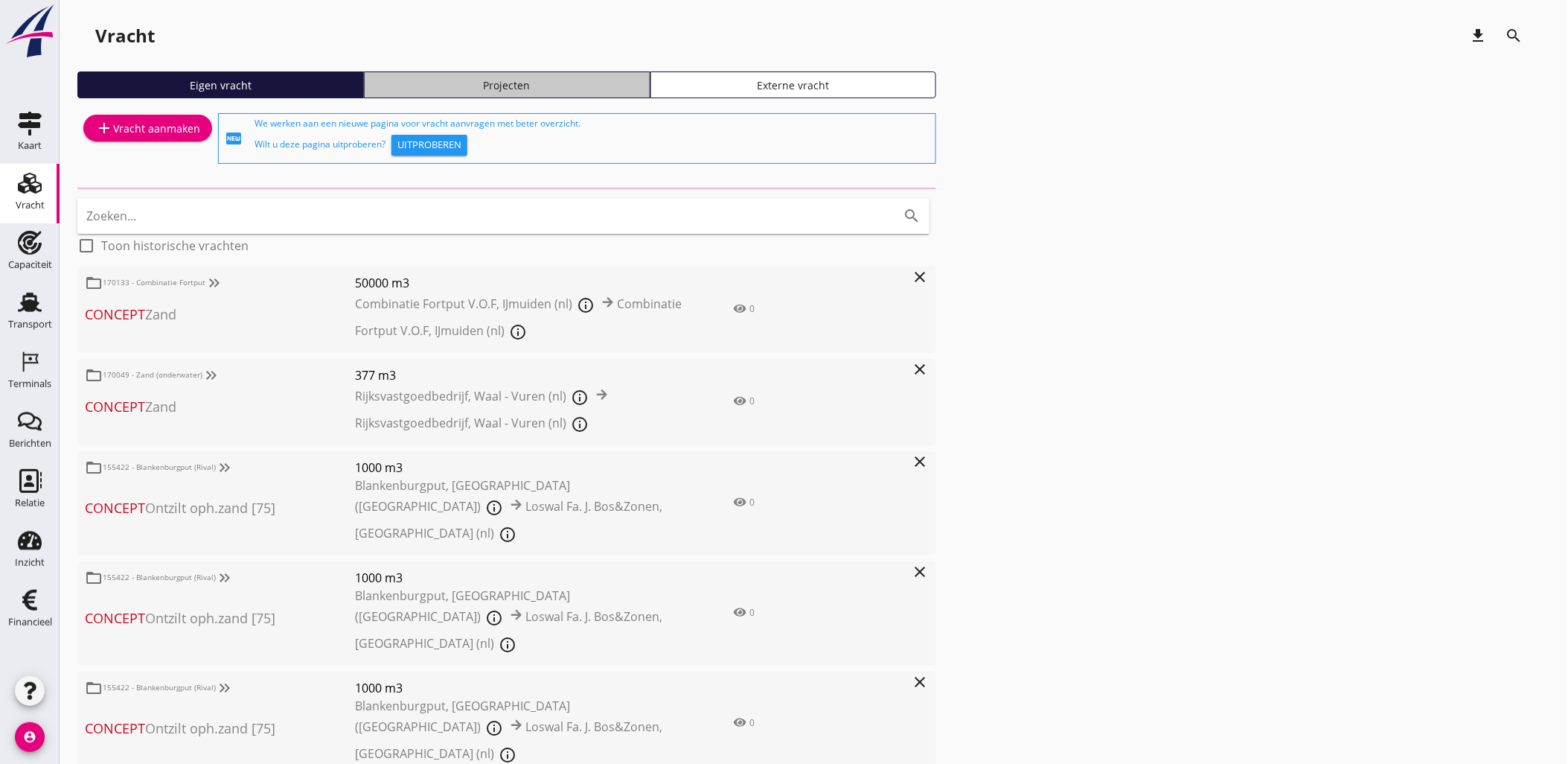
click at [607, 86] on div "Projecten" at bounding box center [507, 85] width 273 height 16
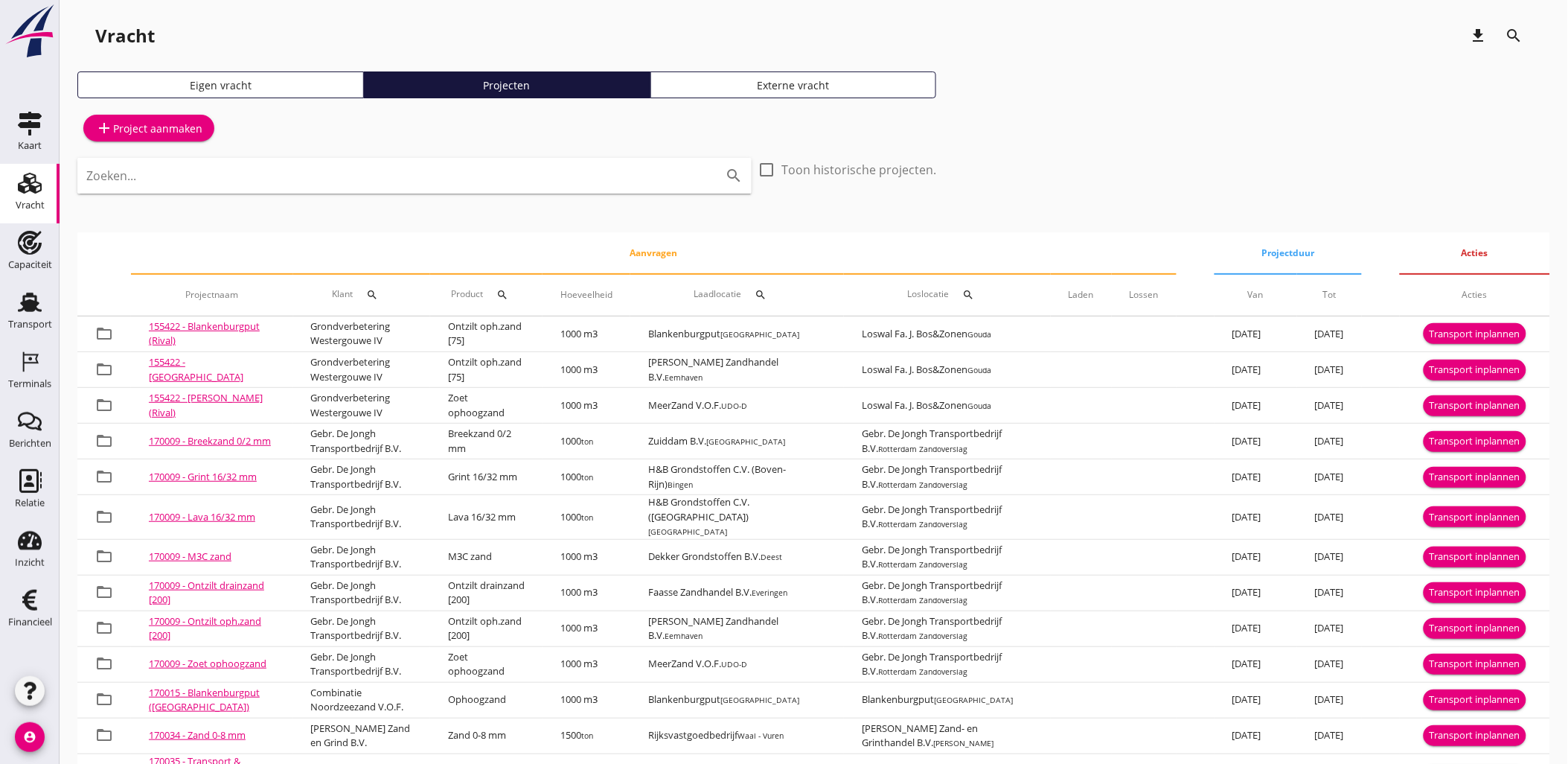
click at [1146, 173] on div "add Project aanmaken Zoeken... search check_box_outline_blank Toon historische …" at bounding box center [812, 489] width 1472 height 759
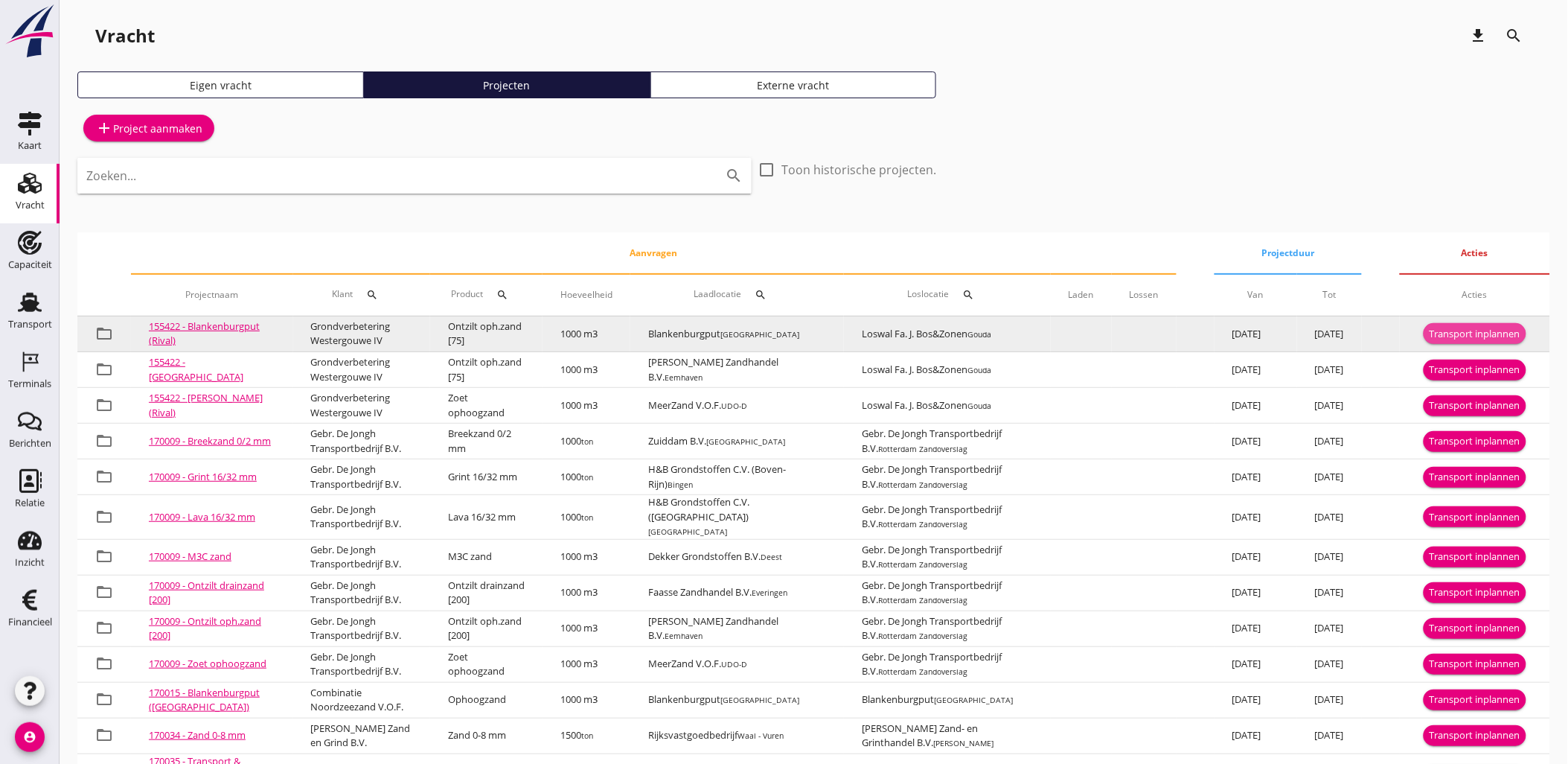
click at [1460, 332] on div "Transport inplannen" at bounding box center [1474, 334] width 91 height 15
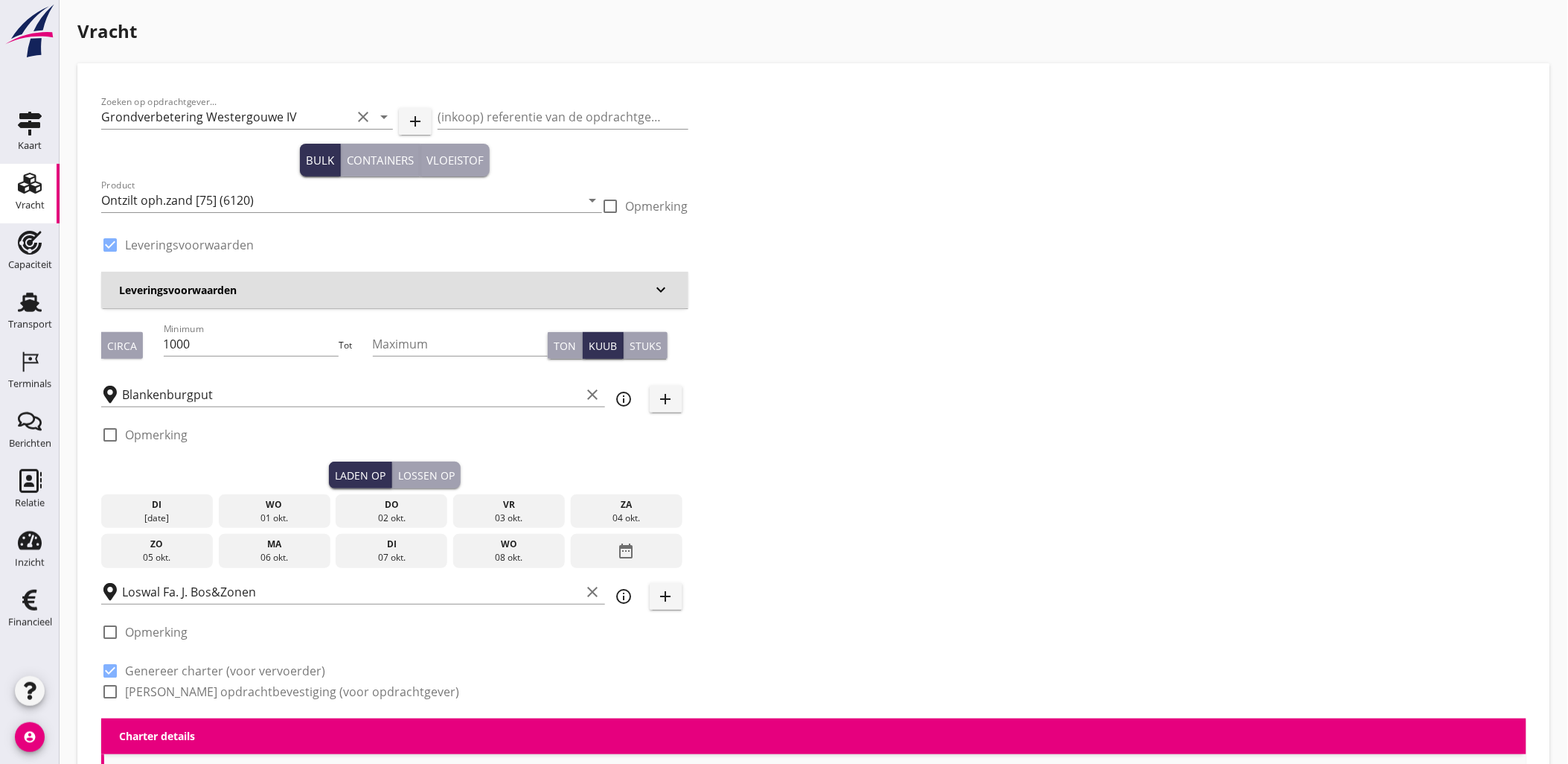
click at [307, 506] on div "wo" at bounding box center [275, 504] width 104 height 13
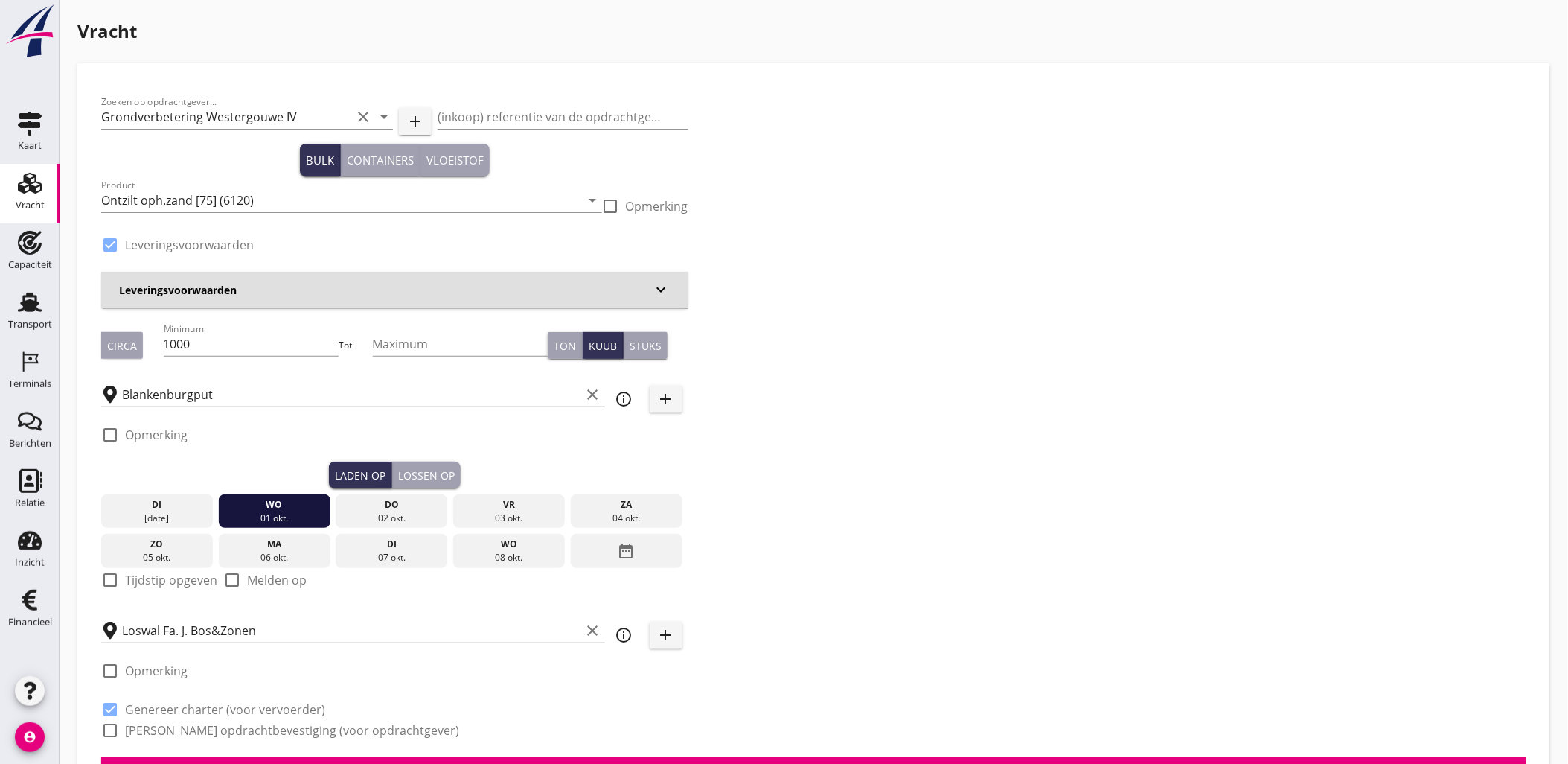
click at [456, 473] on button "Lossen op" at bounding box center [426, 475] width 68 height 27
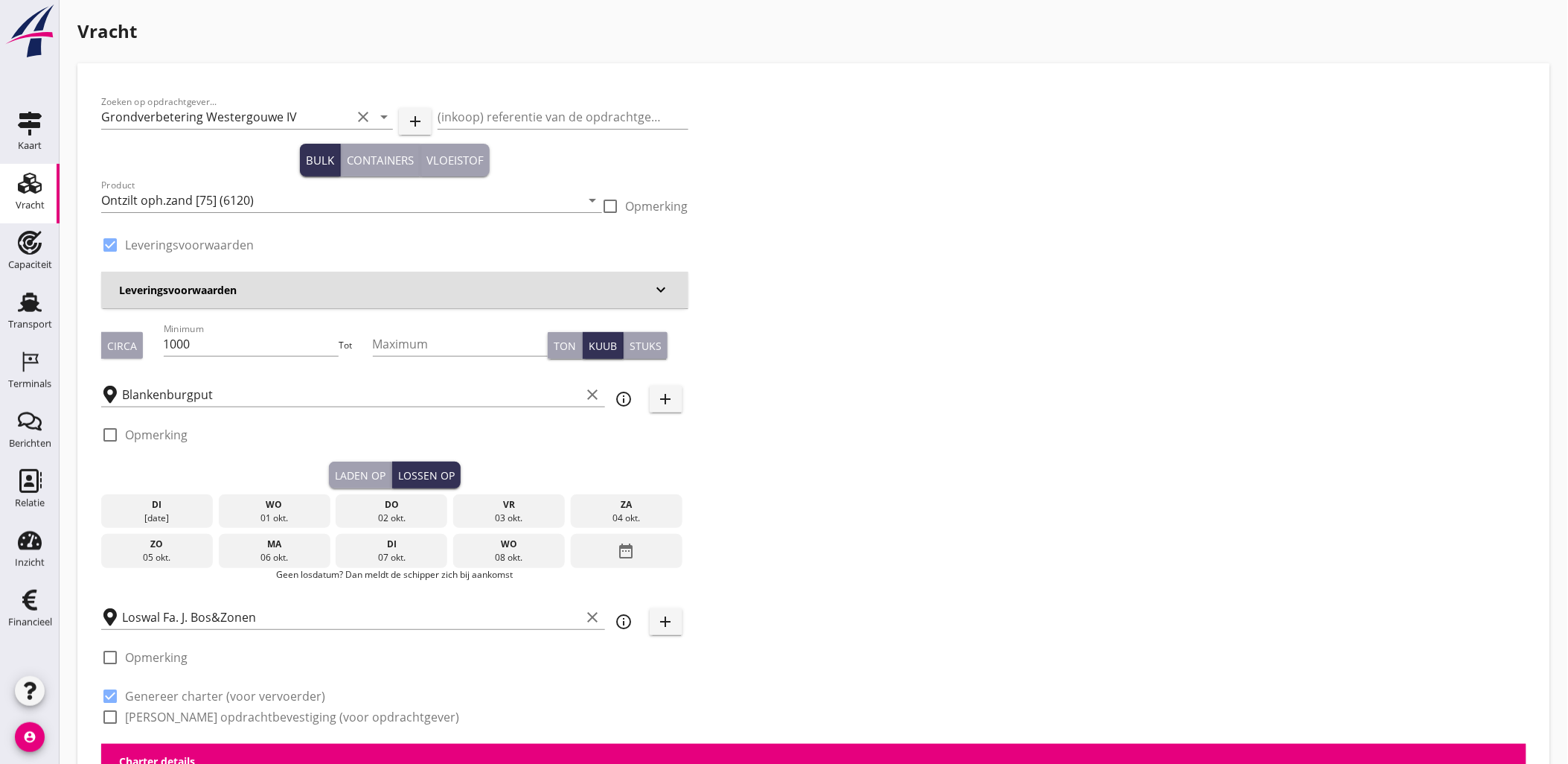
click at [308, 506] on div "wo" at bounding box center [275, 504] width 104 height 13
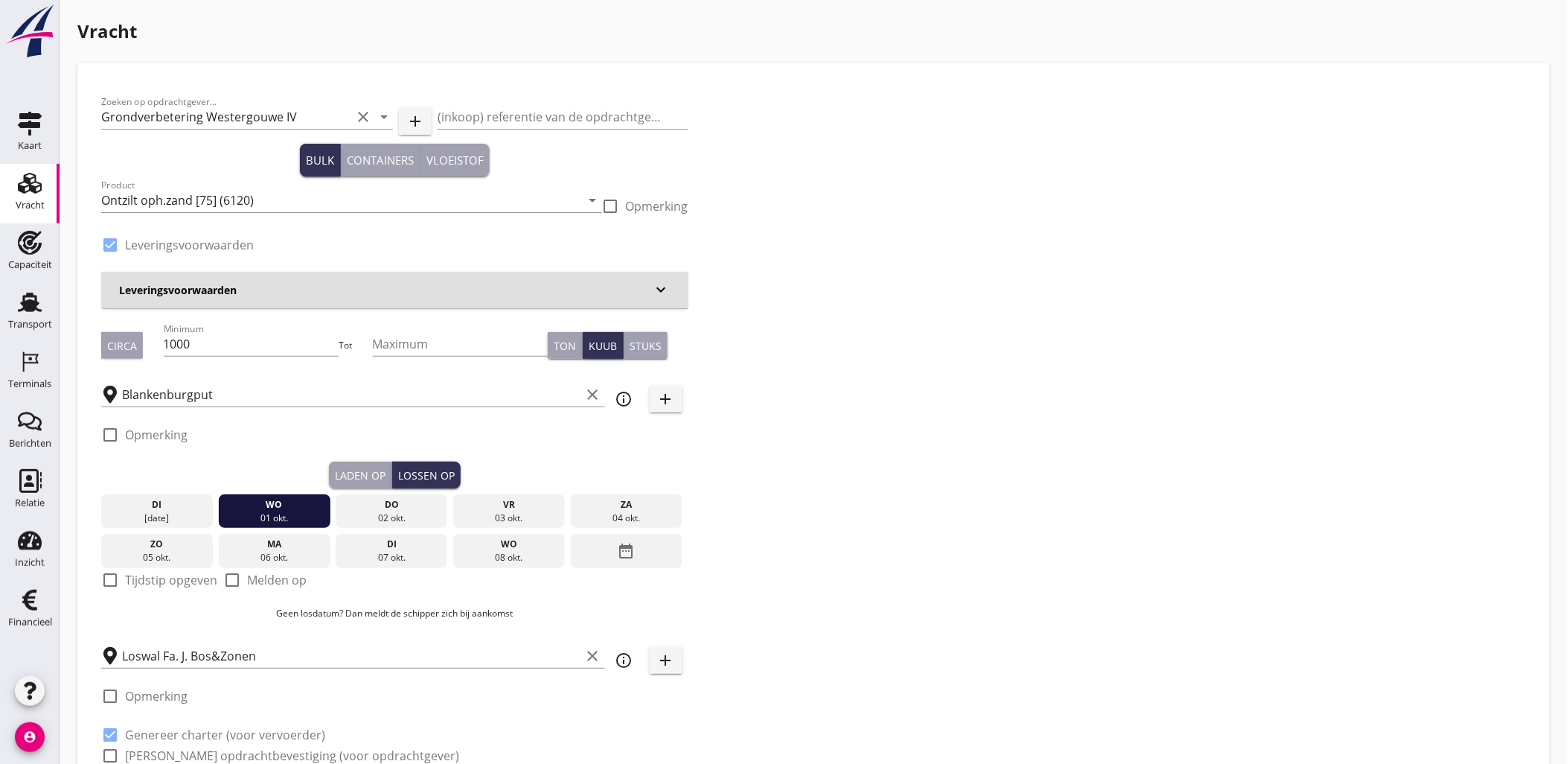
click at [413, 502] on div "do" at bounding box center [391, 504] width 104 height 13
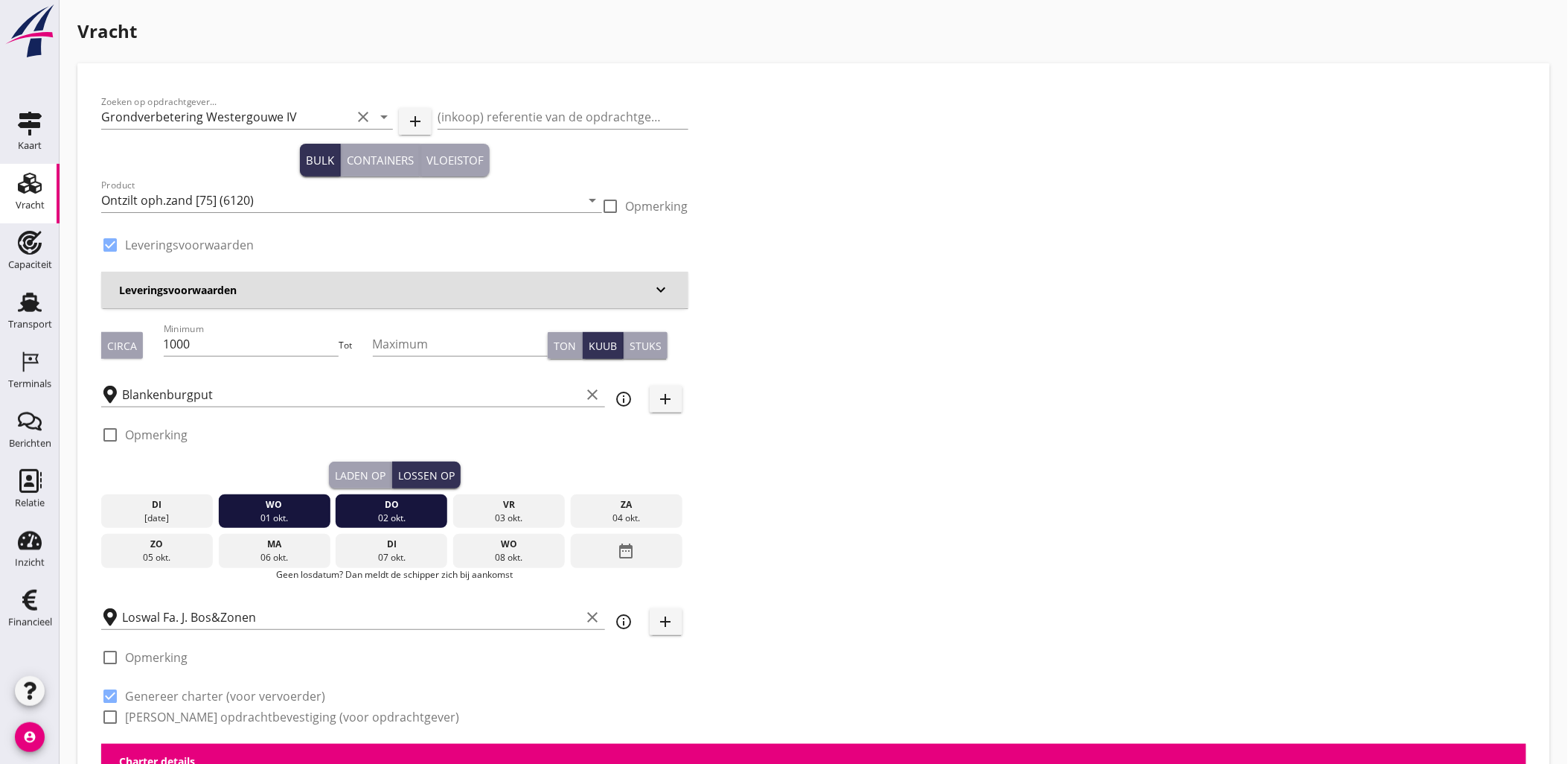
click at [310, 506] on div "wo" at bounding box center [275, 504] width 104 height 13
click at [371, 475] on div "Laden op" at bounding box center [360, 476] width 51 height 16
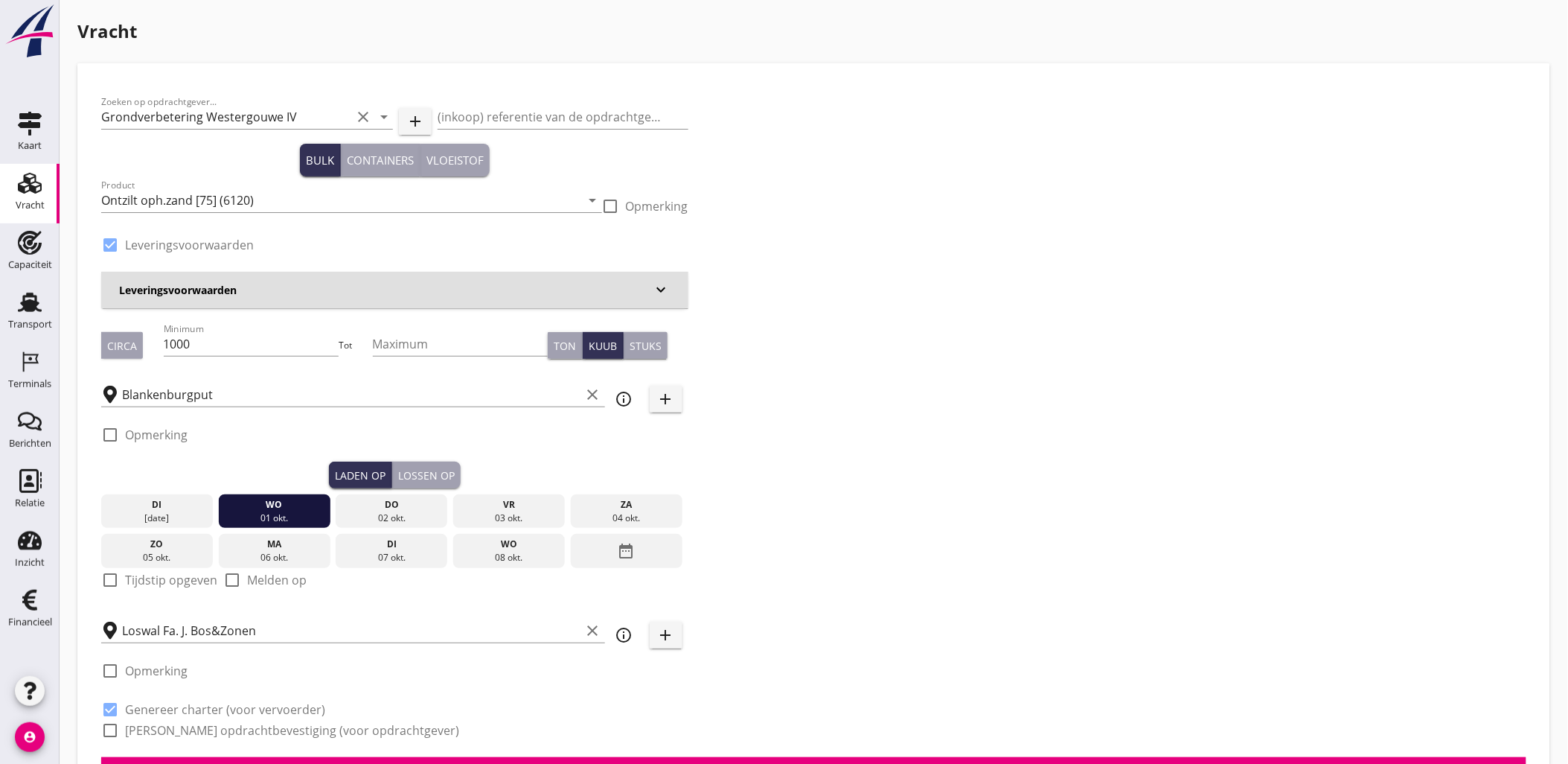
click at [428, 479] on div "Lossen op" at bounding box center [426, 476] width 57 height 16
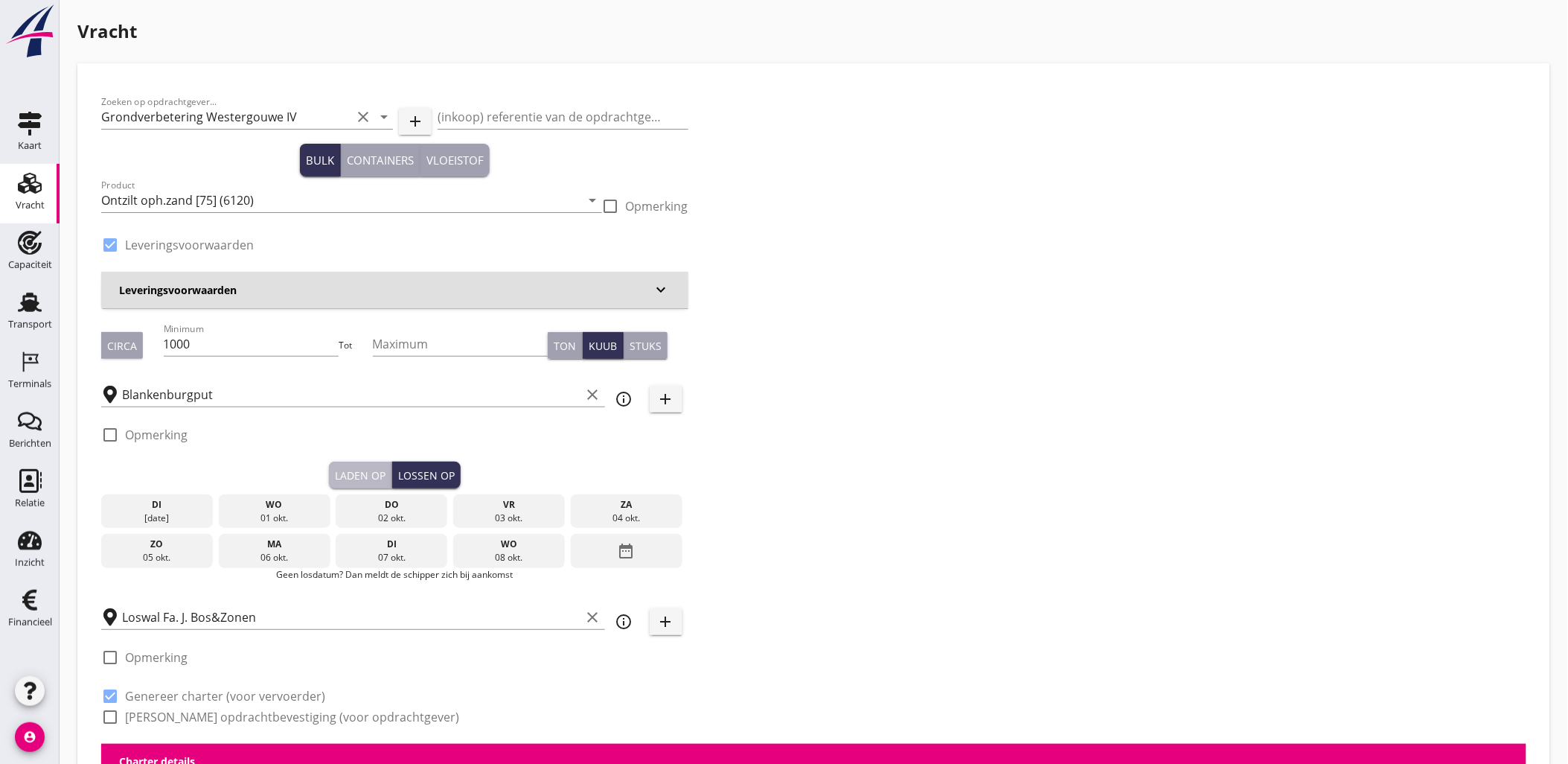
click at [365, 485] on button "Laden op" at bounding box center [360, 475] width 63 height 27
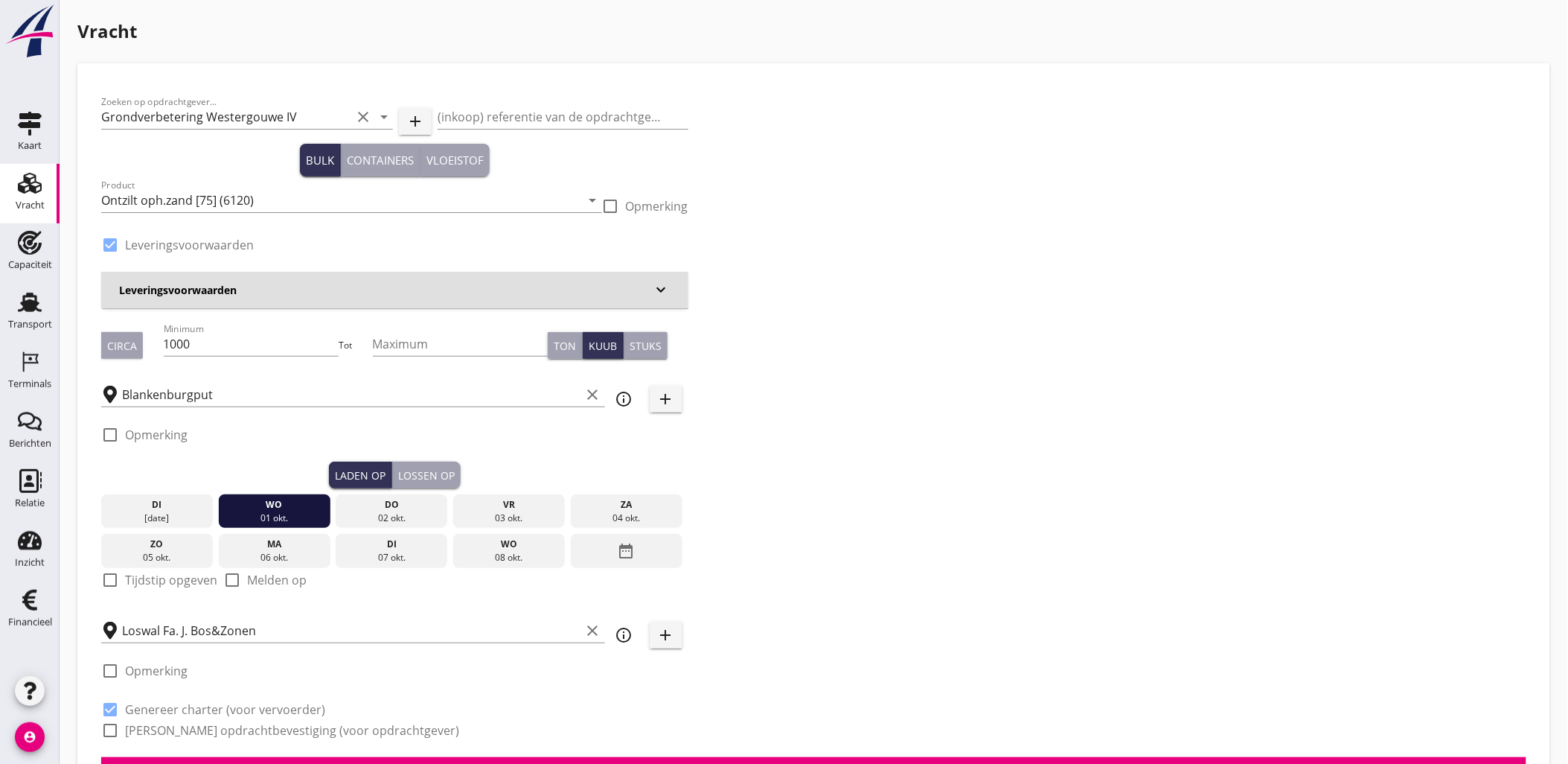
click at [418, 476] on div "Lossen op" at bounding box center [426, 476] width 57 height 16
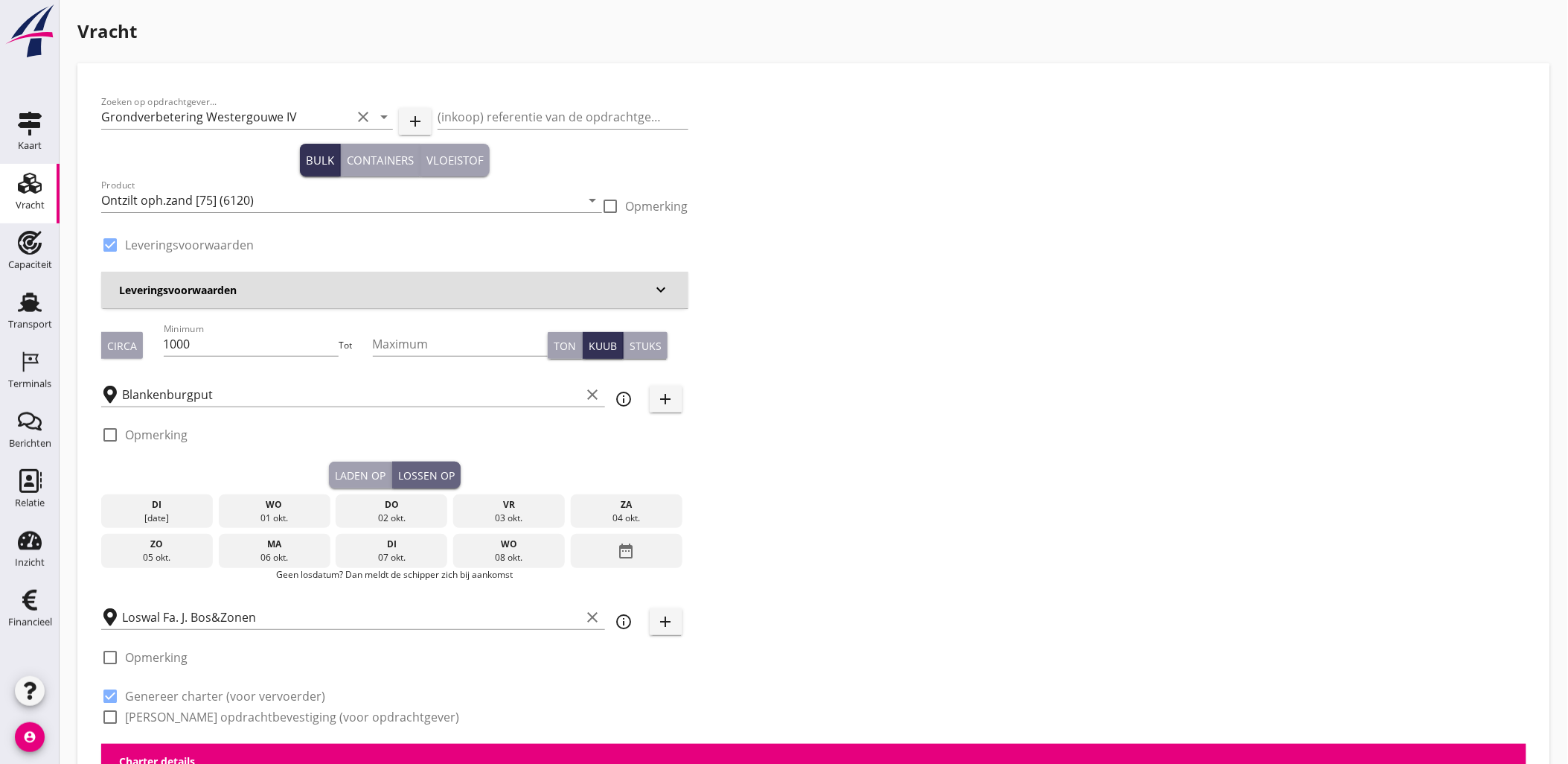
click at [395, 512] on div "02 okt." at bounding box center [391, 517] width 104 height 13
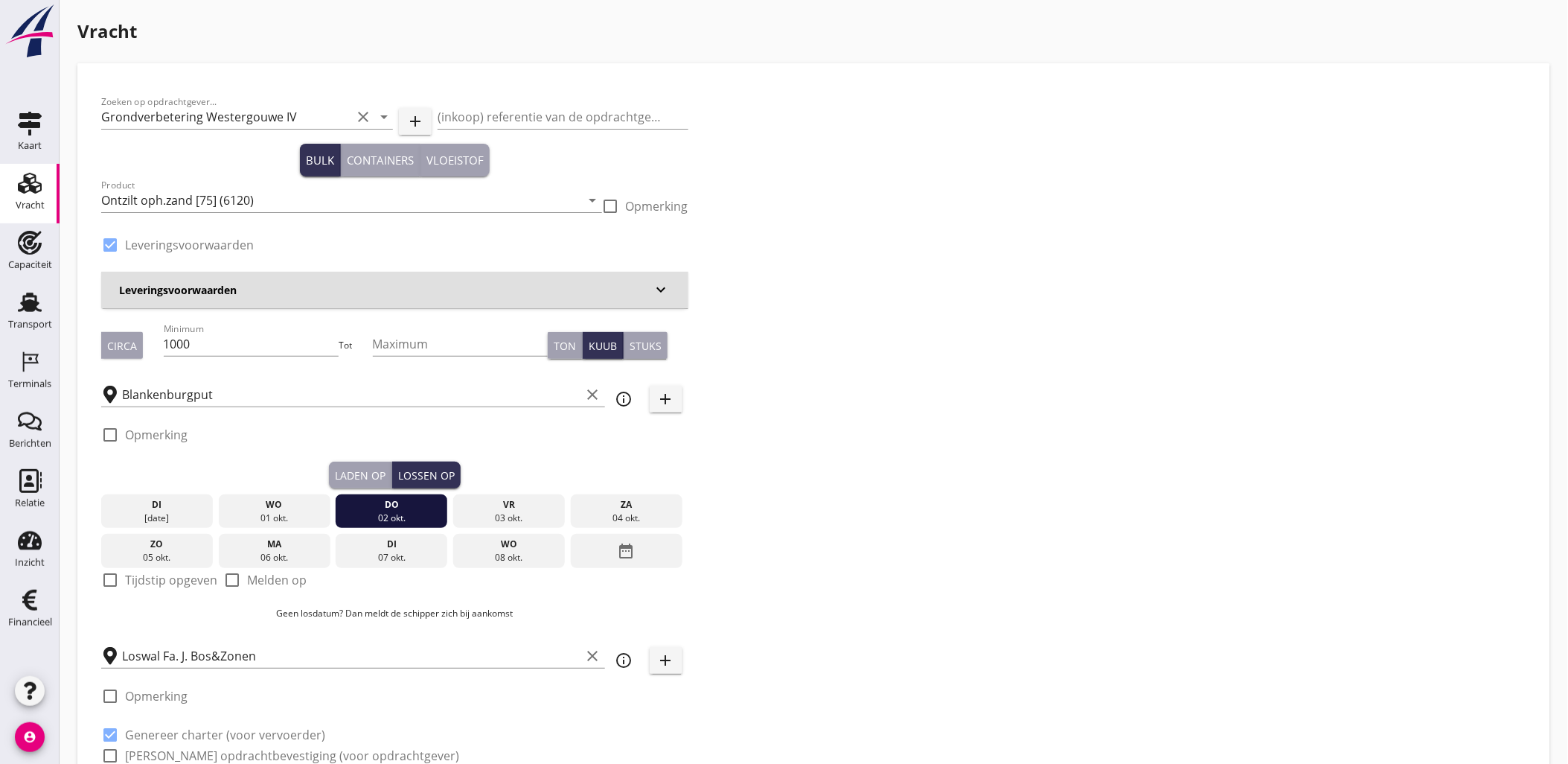
click at [377, 471] on div "Laden op" at bounding box center [360, 476] width 51 height 16
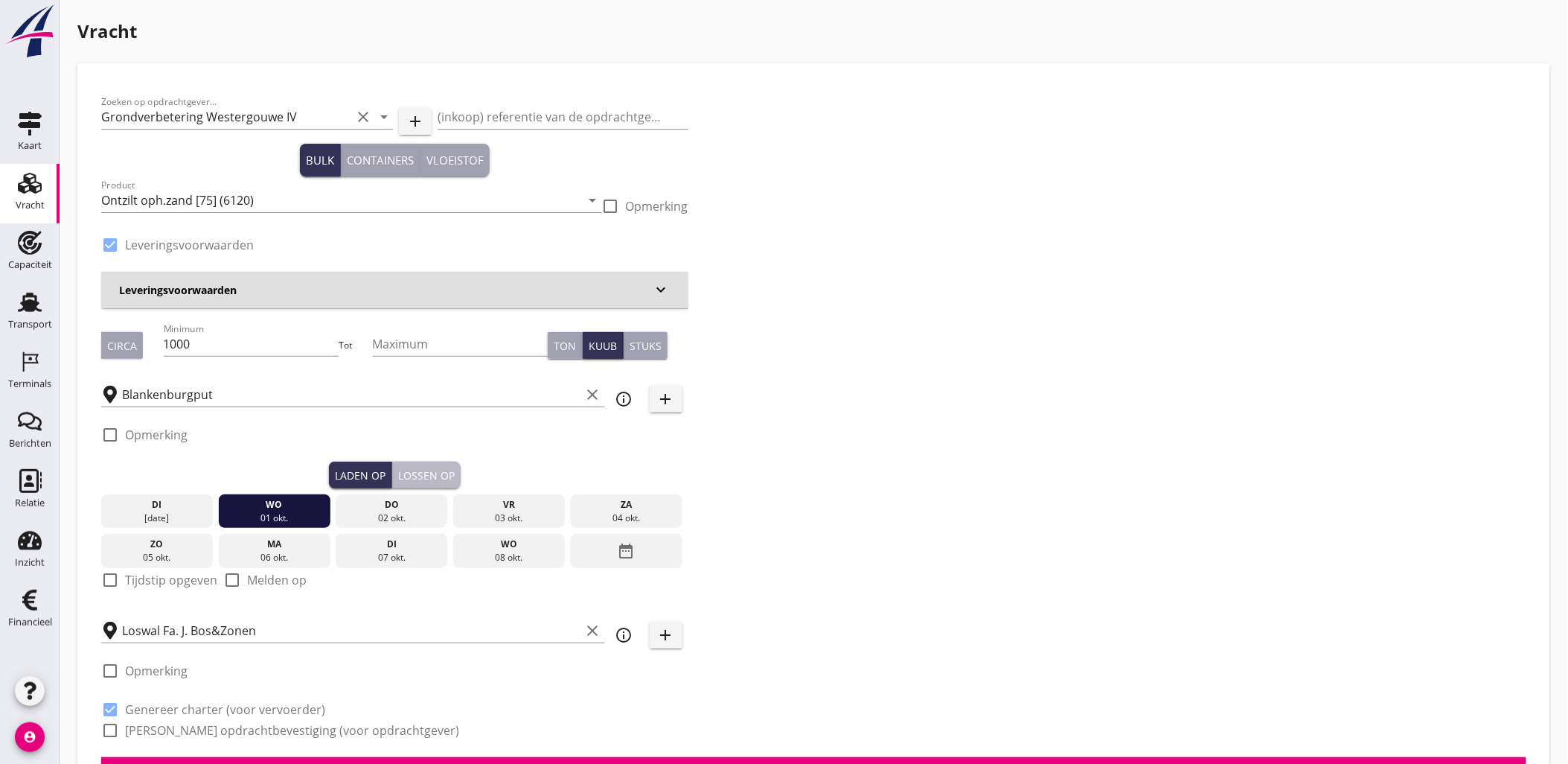
click at [422, 474] on div "Lossen op" at bounding box center [426, 476] width 57 height 16
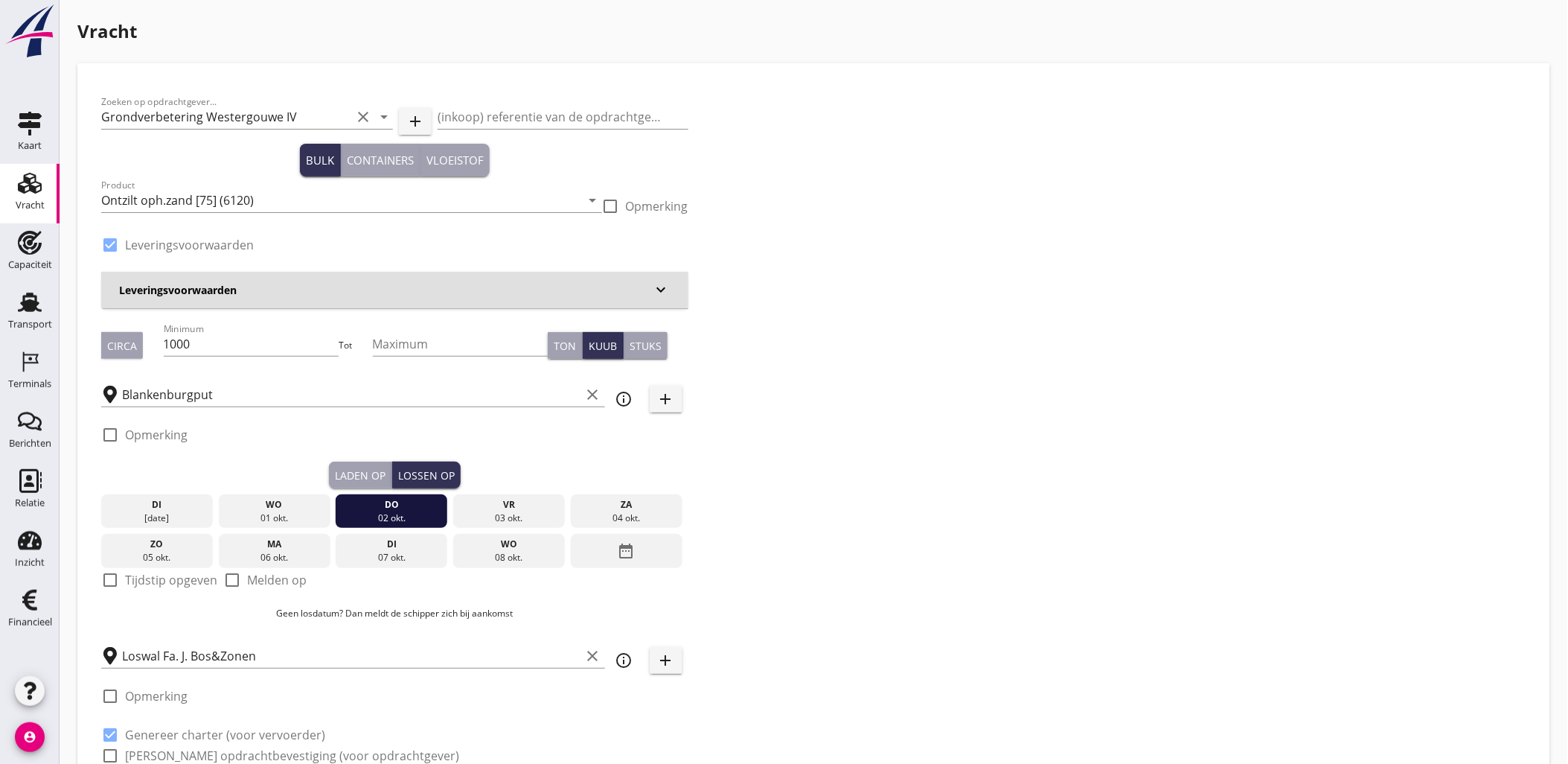
click at [377, 473] on div "Laden op" at bounding box center [360, 476] width 51 height 16
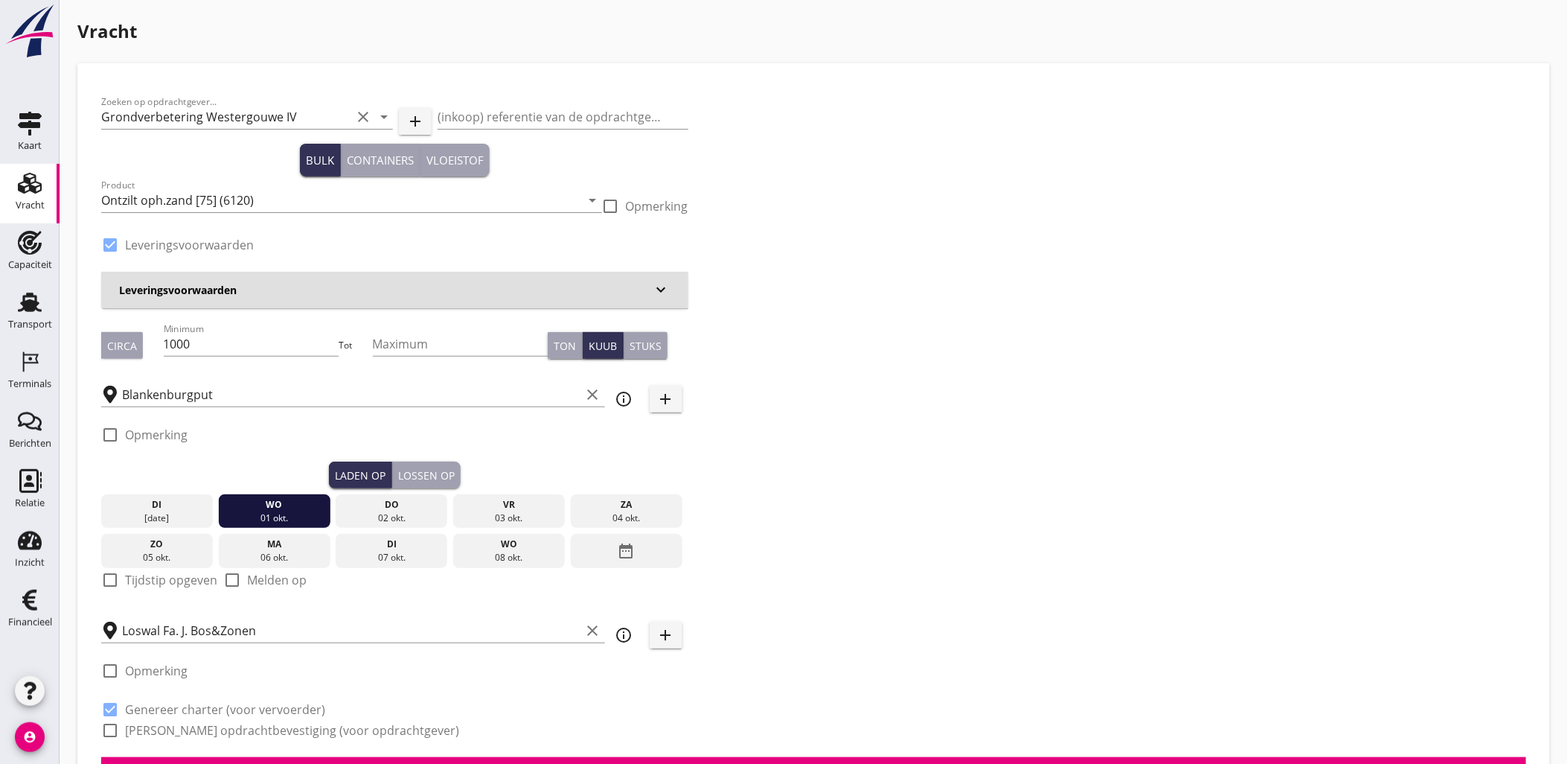
click at [179, 577] on label "Tijdstip opgeven" at bounding box center [171, 580] width 92 height 15
checkbox input "true"
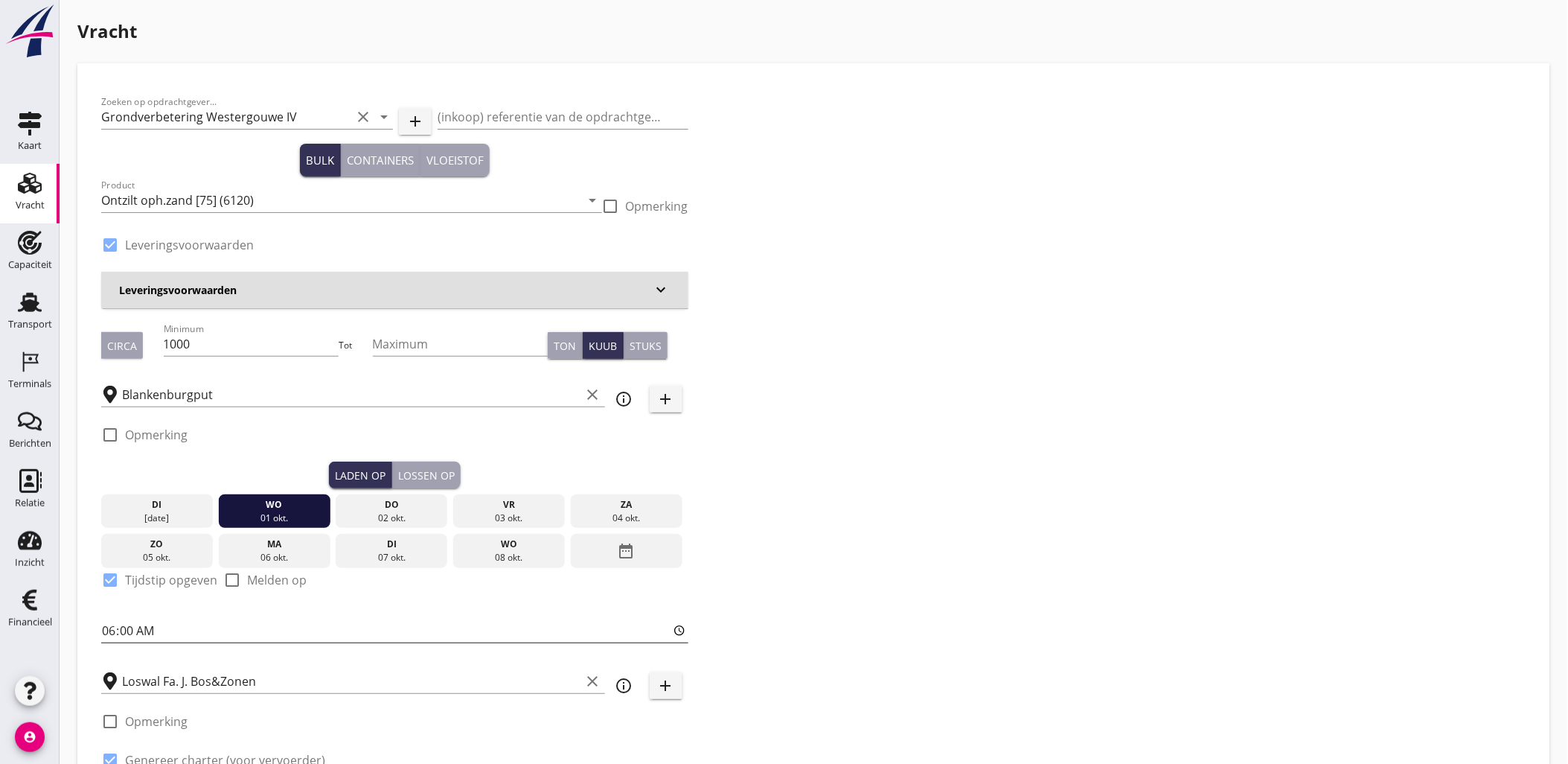
click at [106, 630] on input "06:00" at bounding box center [394, 631] width 587 height 24
type input "16:00"
click at [940, 522] on div "Zoeken op opdrachtgever... Grondverbetering Westergouwe IV clear arrow_drop_dow…" at bounding box center [813, 447] width 1437 height 721
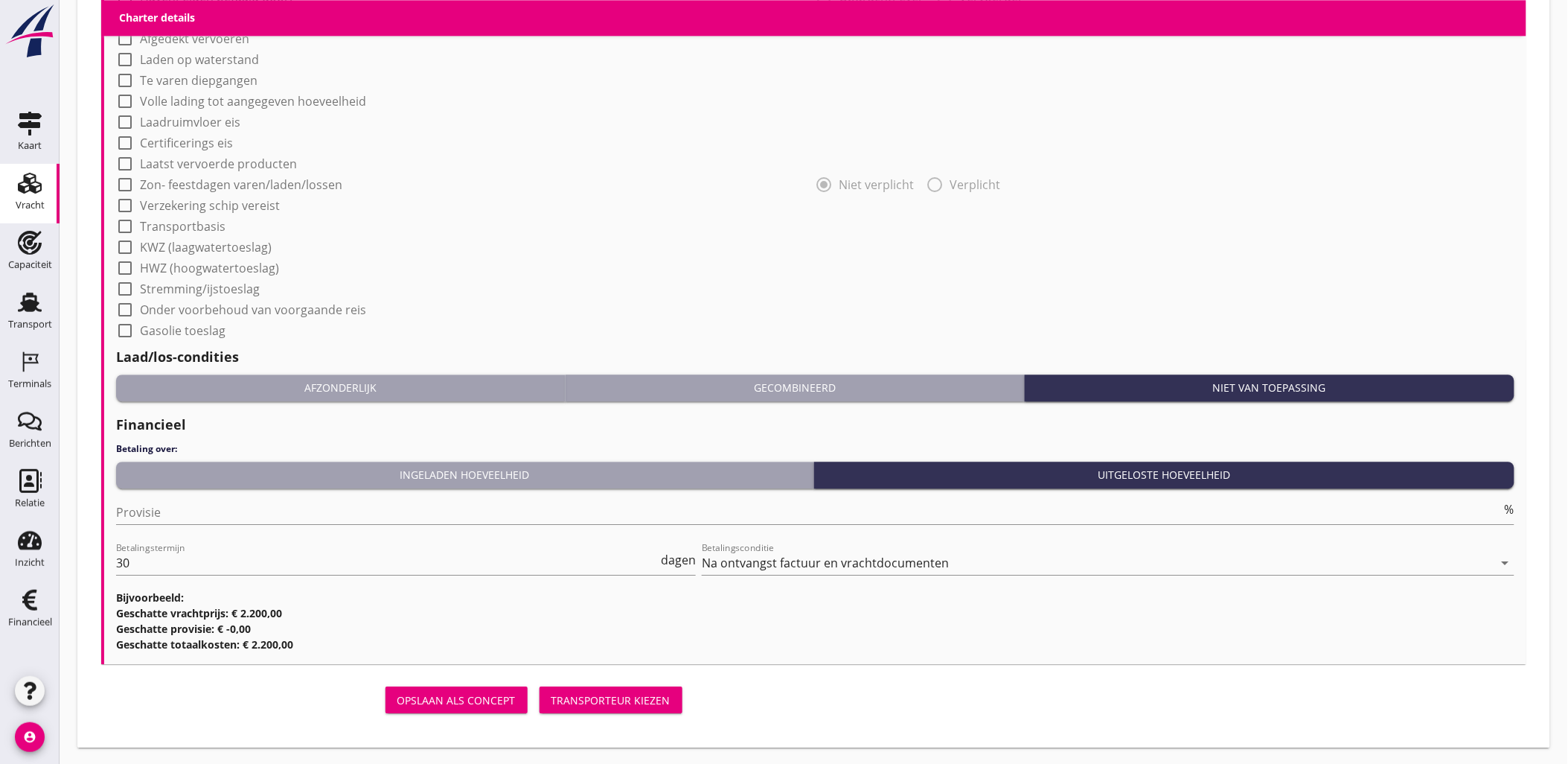
click at [592, 698] on div "Transporteur kiezen" at bounding box center [611, 700] width 119 height 16
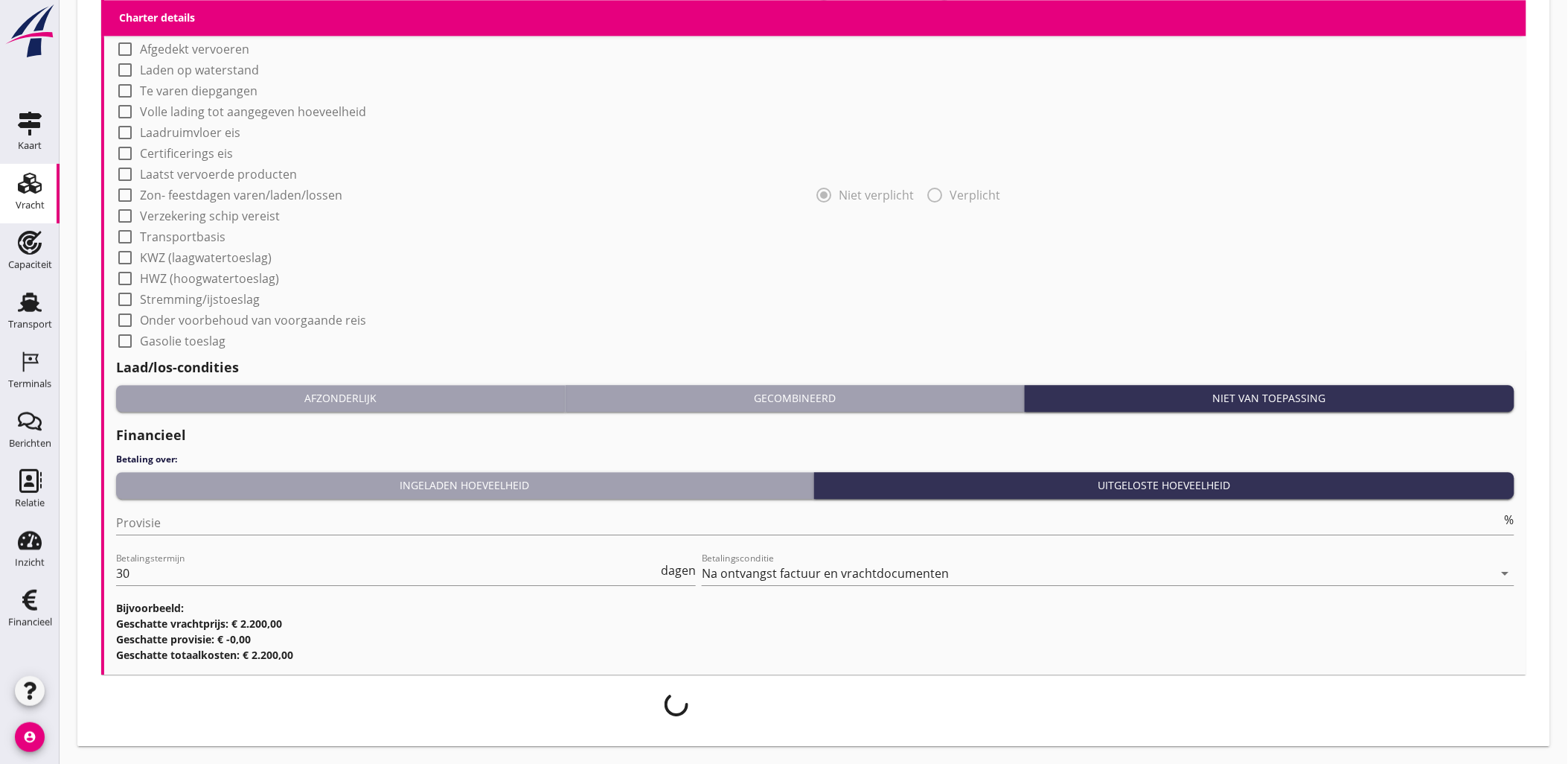
scroll to position [1248, 0]
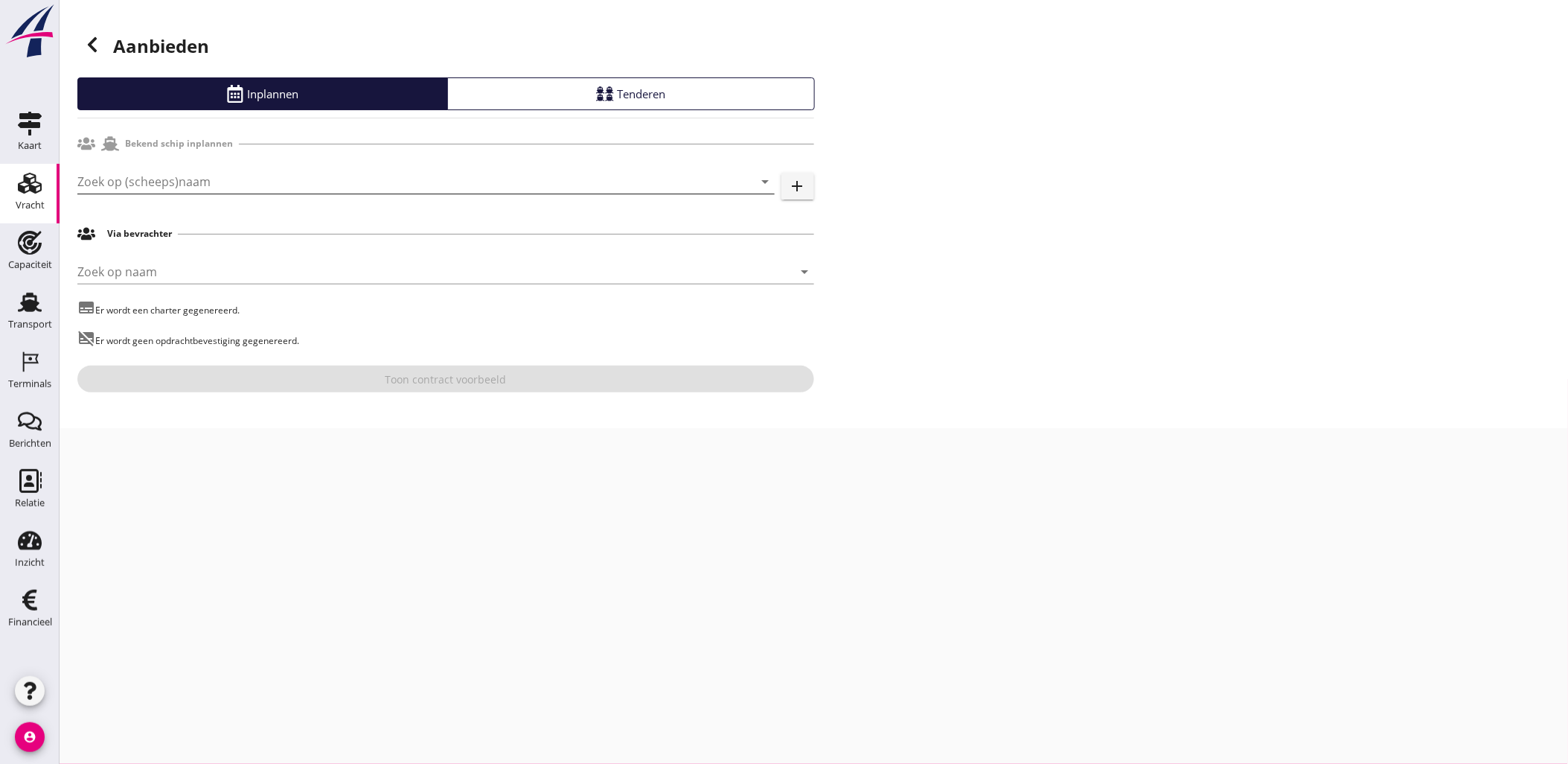
click at [144, 191] on input "Zoek op (scheeps)naam" at bounding box center [405, 182] width 656 height 24
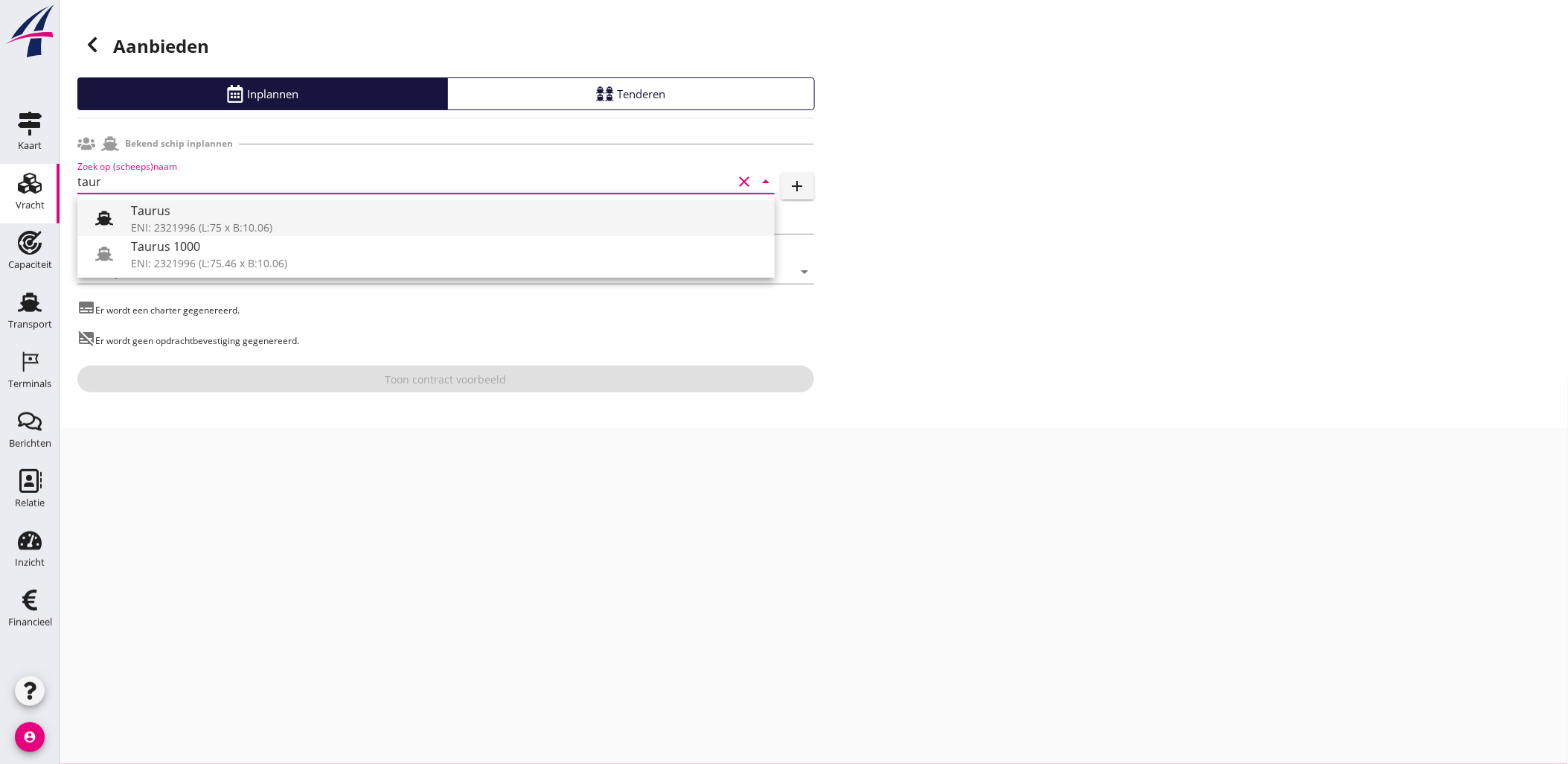
click at [256, 224] on div "ENI: 2321996 (L:75 x B:10.06)" at bounding box center [447, 228] width 632 height 16
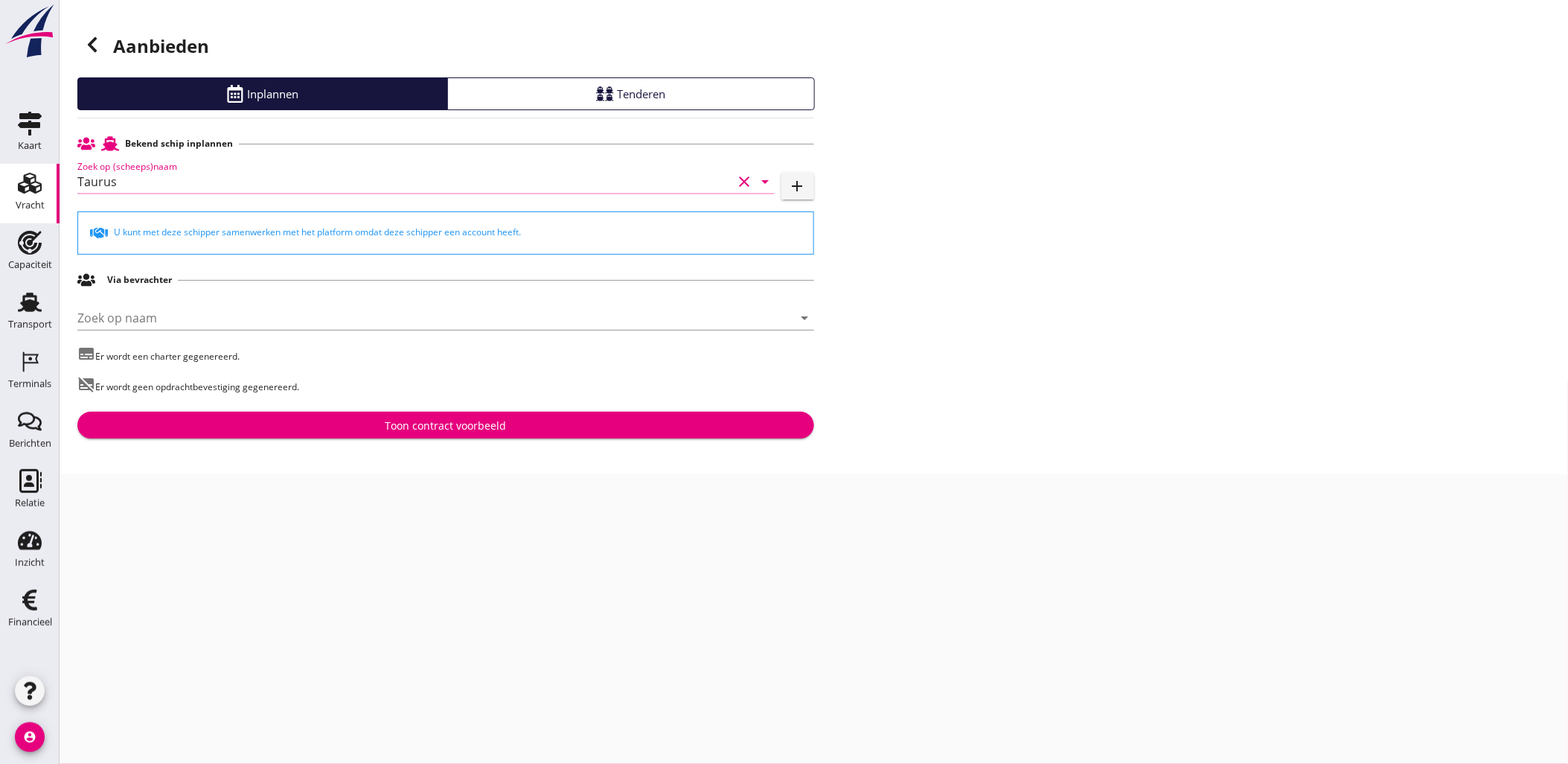
type input "Taurus"
click at [582, 417] on button "Toon contract voorbeeld" at bounding box center [445, 425] width 737 height 27
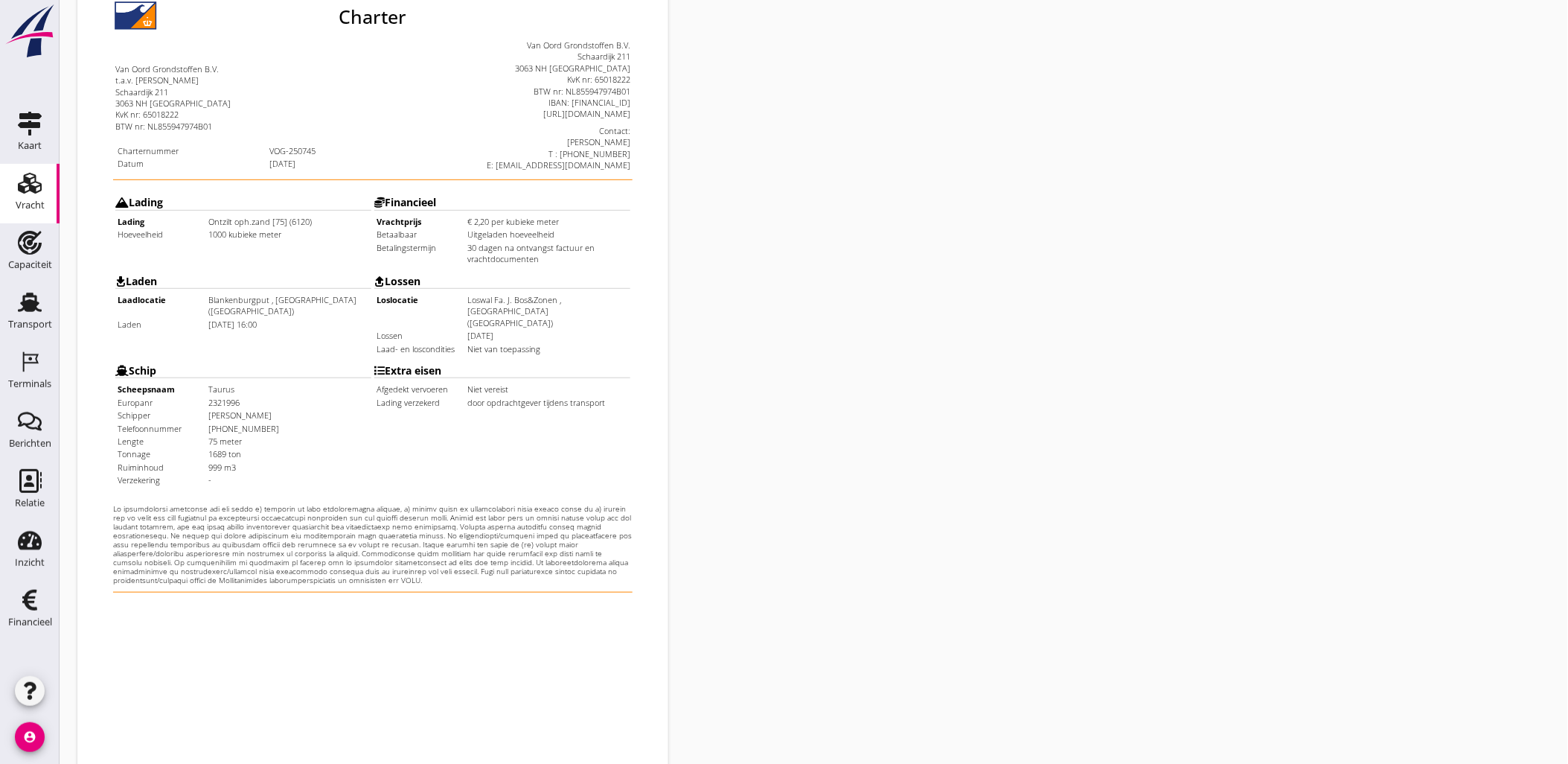
scroll to position [337, 0]
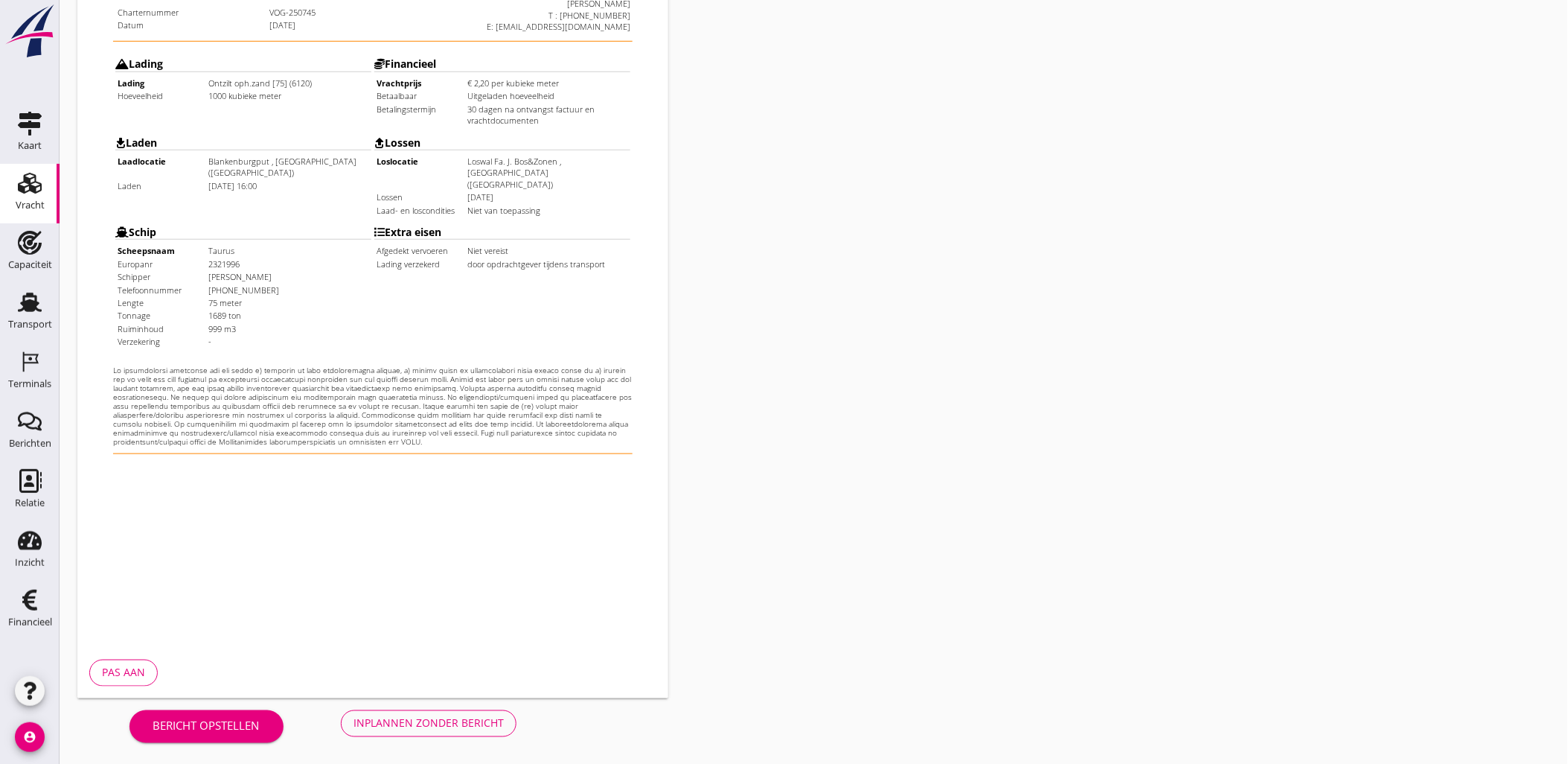
click at [445, 724] on div "Inplannen zonder bericht" at bounding box center [429, 723] width 150 height 16
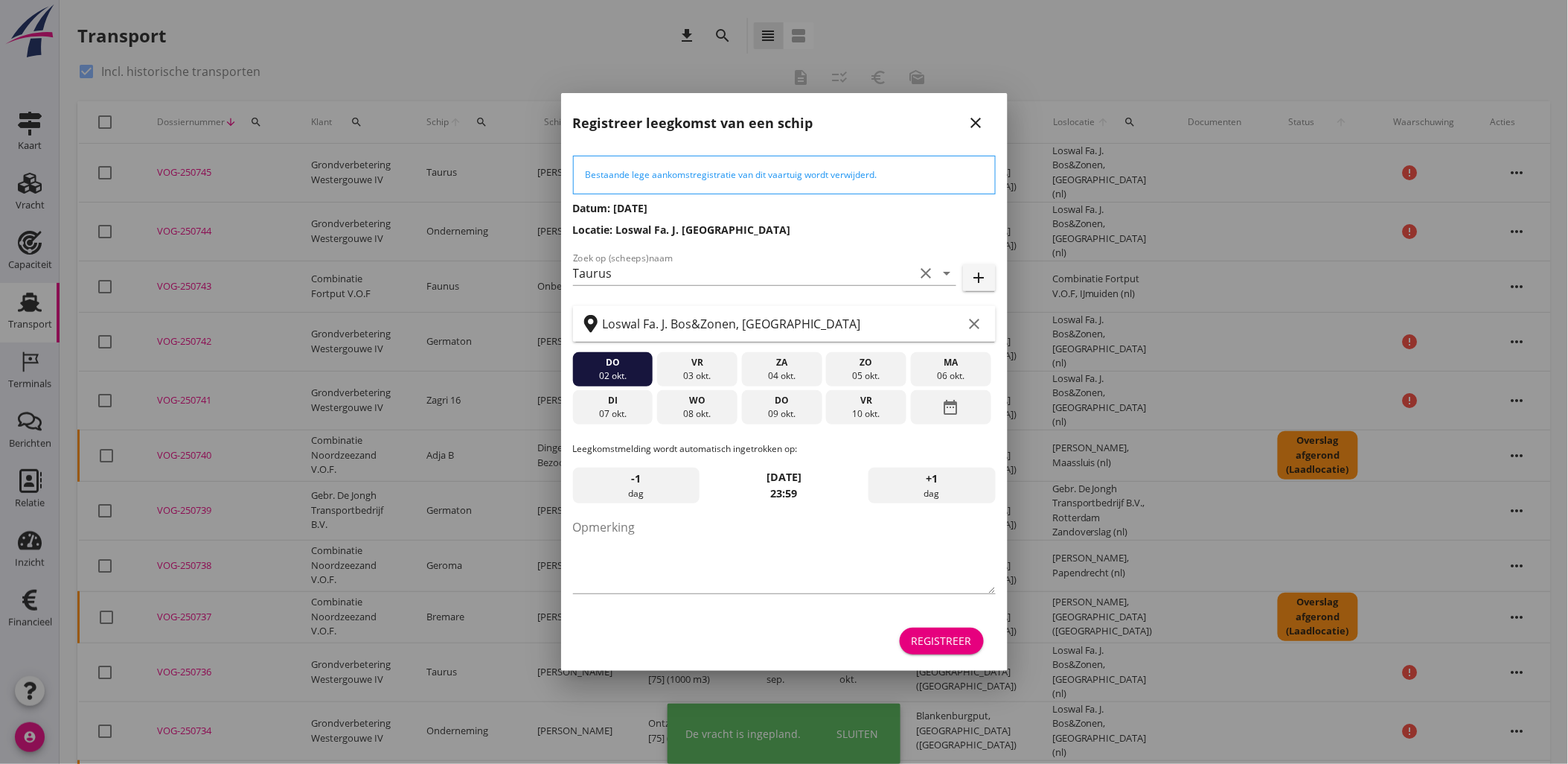
click at [958, 634] on div "Registreer" at bounding box center [941, 641] width 60 height 16
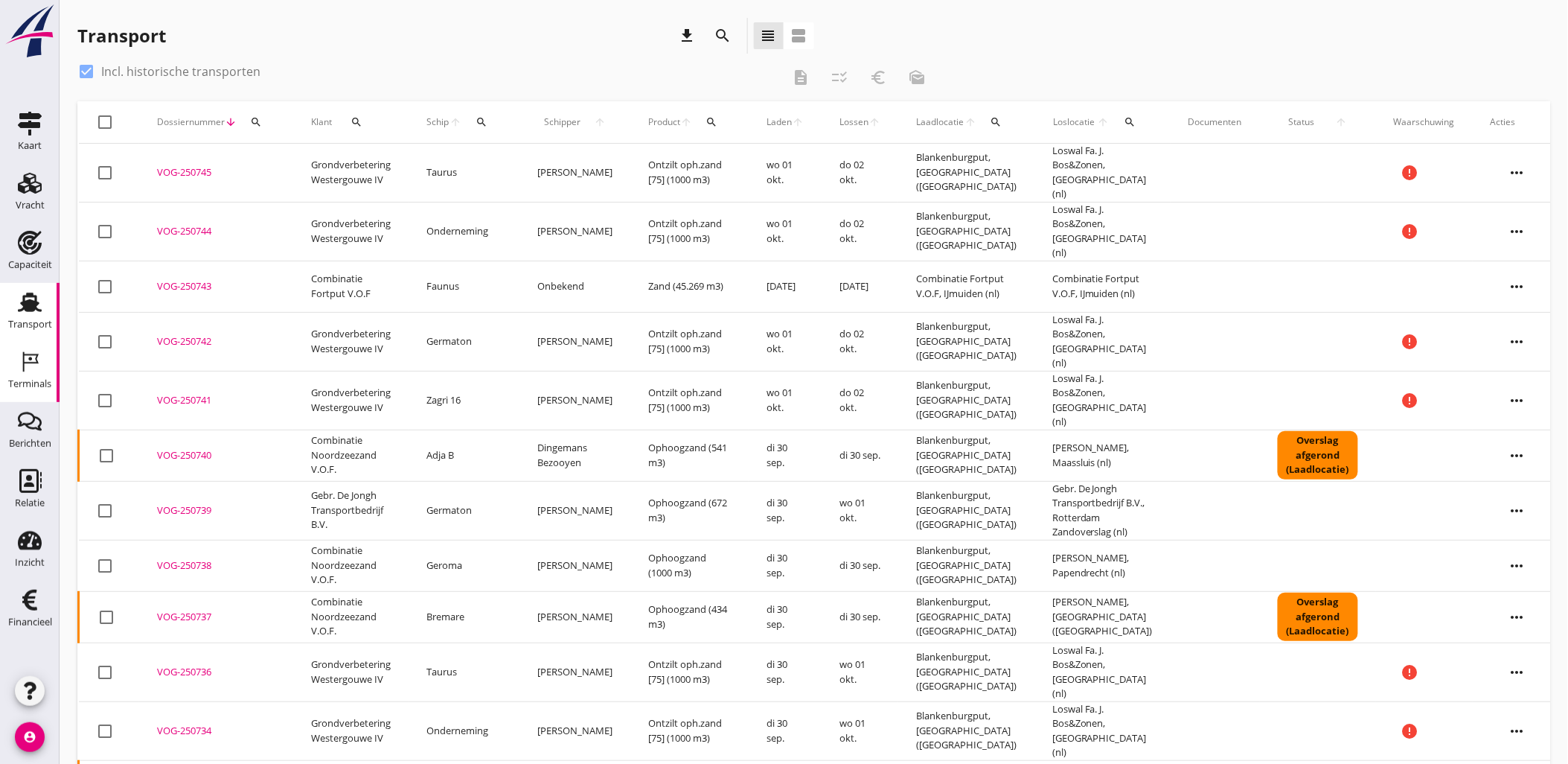
click at [39, 359] on icon "Terminals" at bounding box center [30, 362] width 24 height 24
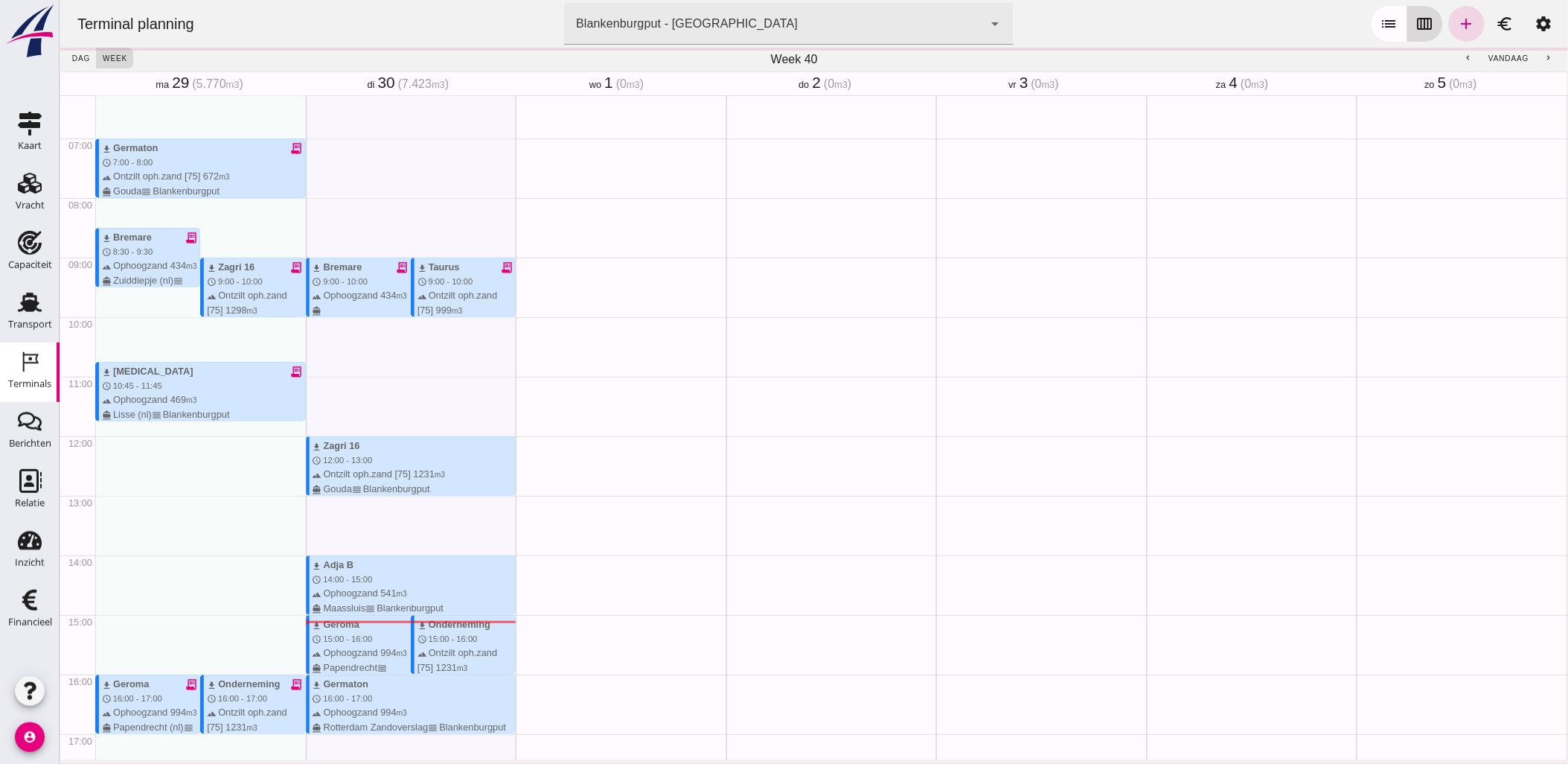
scroll to position [642, 0]
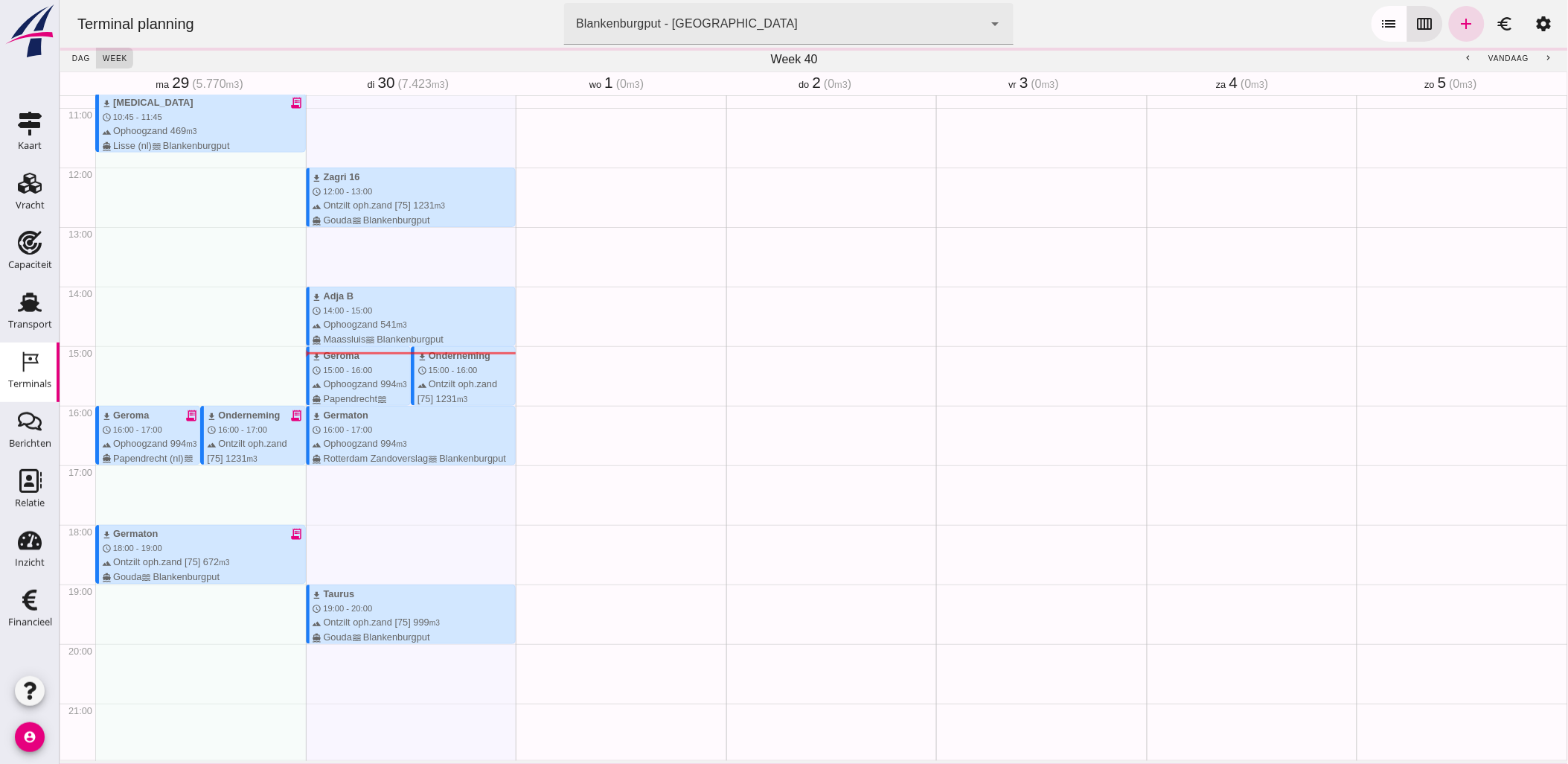
click at [1415, 24] on icon "calendar_view_week" at bounding box center [1424, 24] width 18 height 18
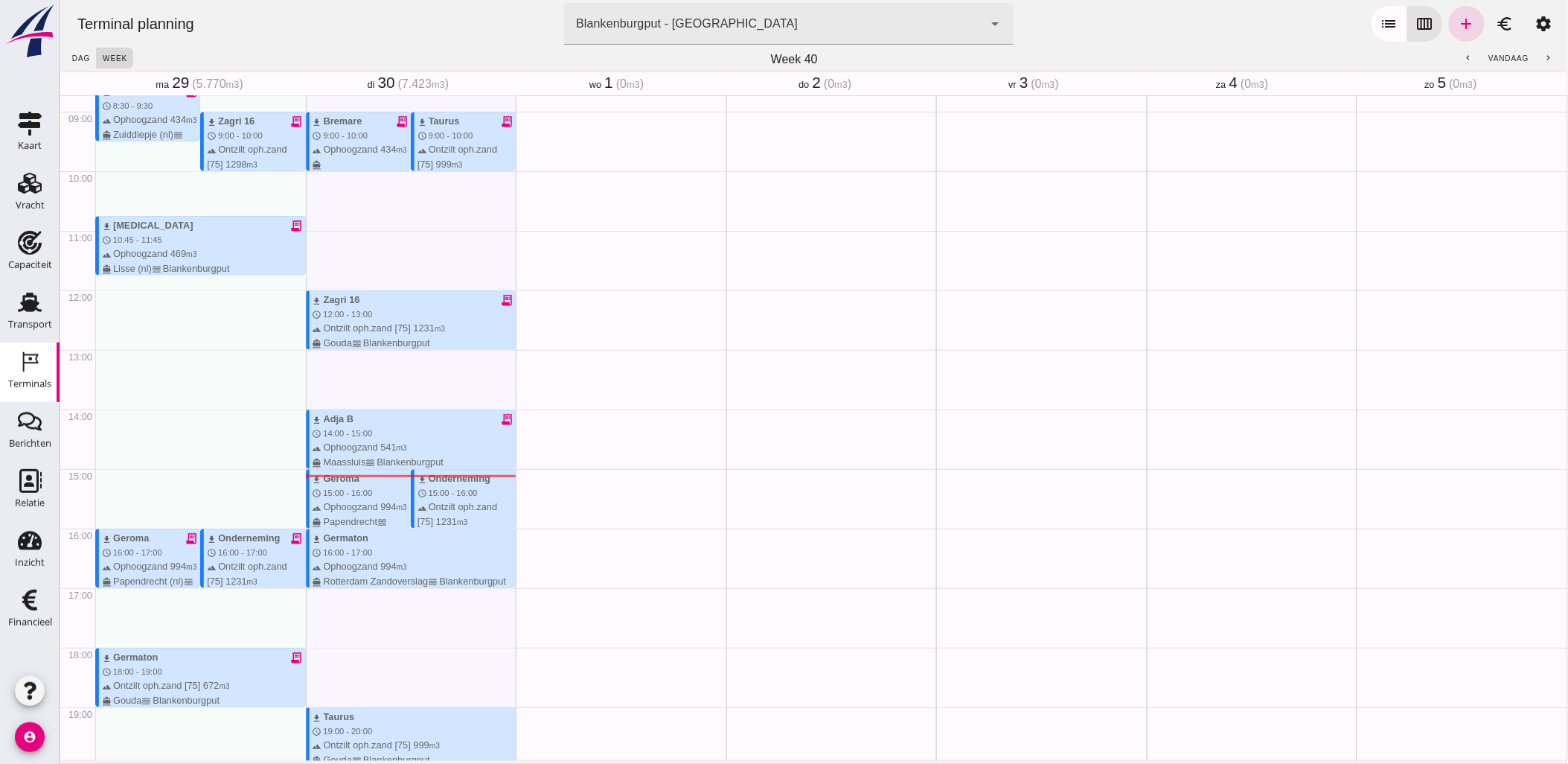
scroll to position [578, 0]
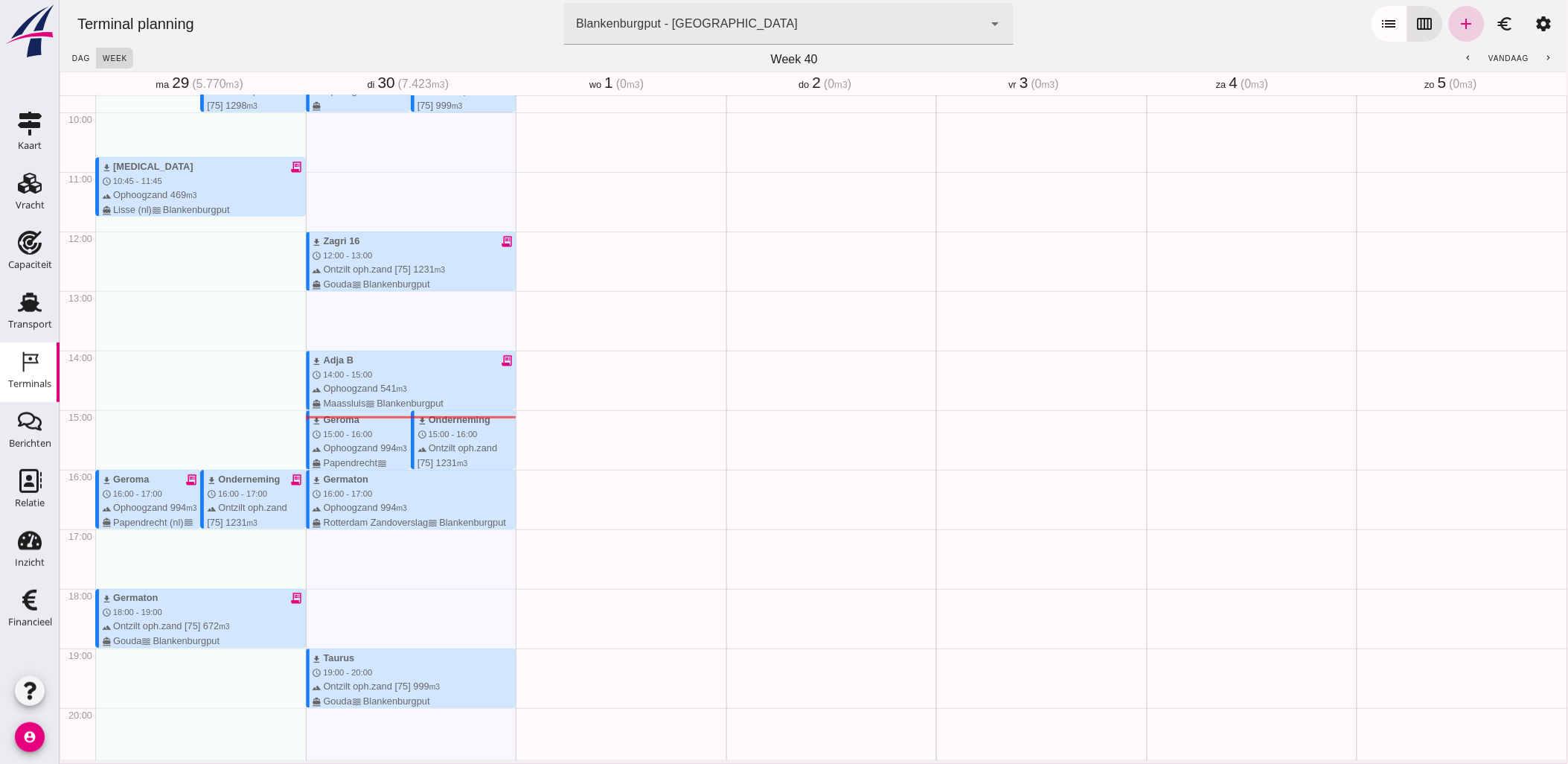
click at [1457, 27] on icon "add" at bounding box center [1466, 24] width 18 height 18
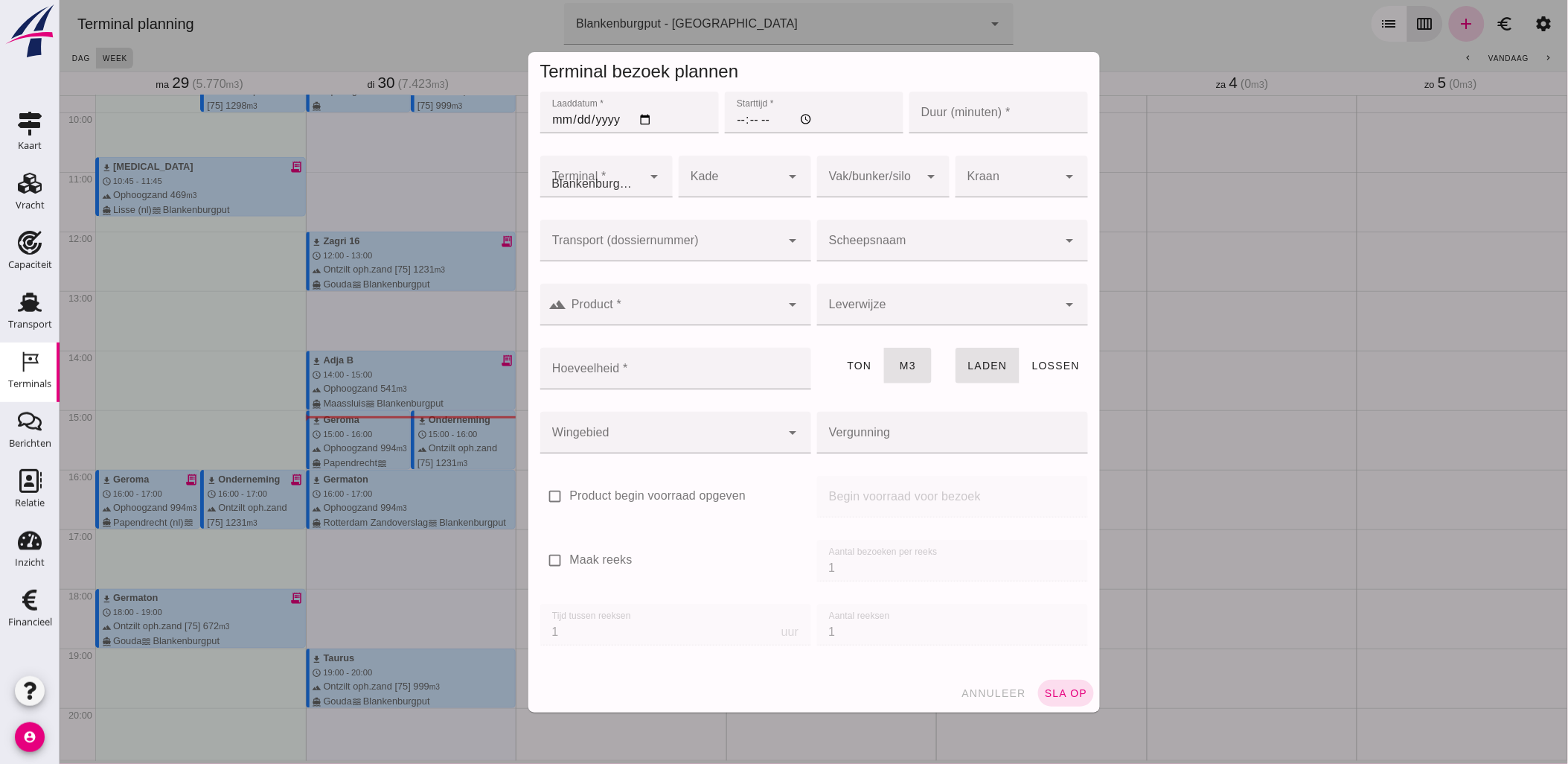
type input "Combinatie Noordzeezand V.O.F."
click at [641, 119] on input "Laaddatum *" at bounding box center [629, 113] width 179 height 42
click at [640, 129] on input "2025-09-01" at bounding box center [629, 113] width 179 height 42
click at [640, 118] on input "2025-09-01" at bounding box center [629, 113] width 179 height 42
type input "2025-10-01"
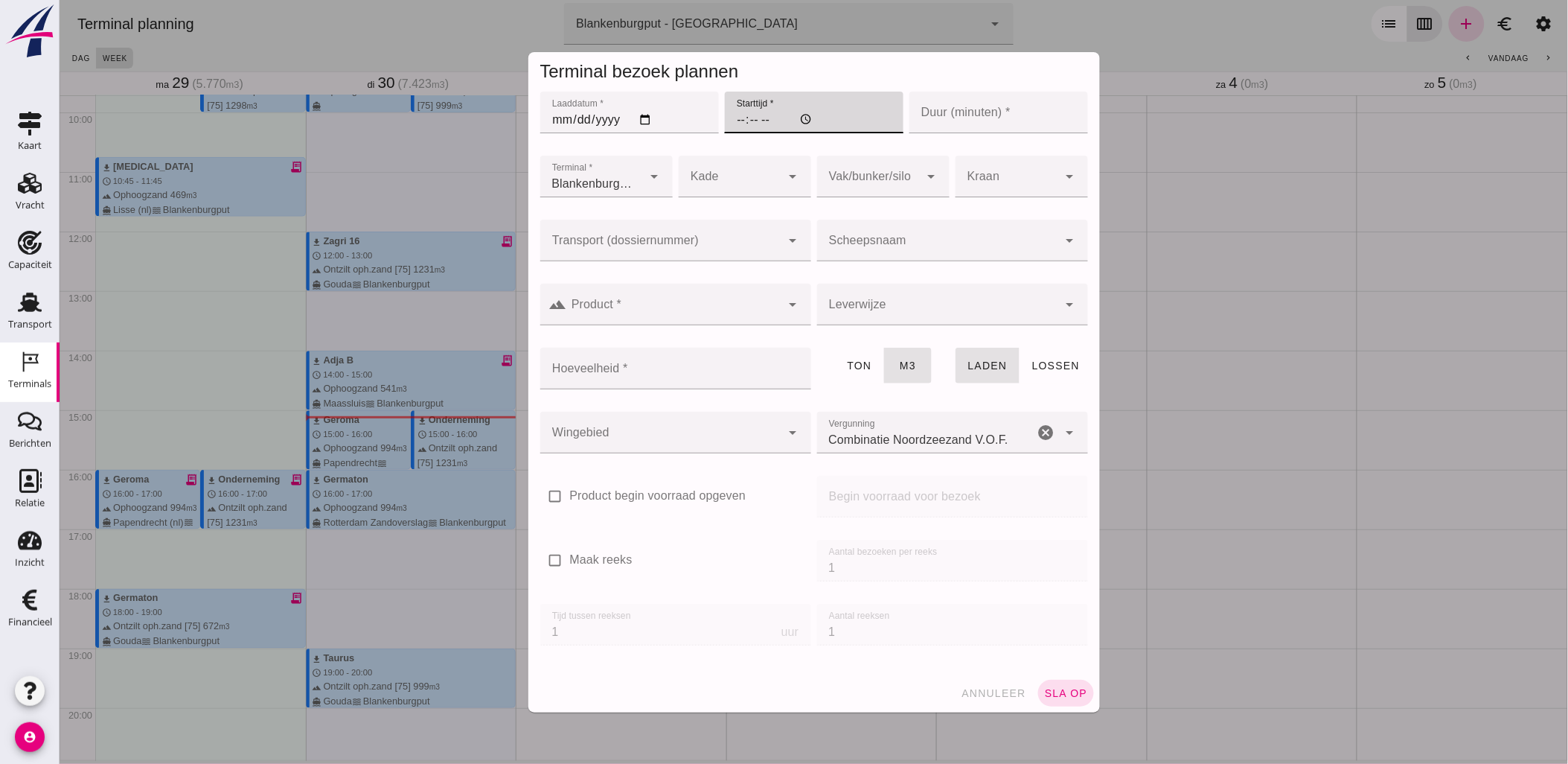
click at [726, 121] on input "Starttijd *" at bounding box center [812, 113] width 179 height 42
type input "12:00"
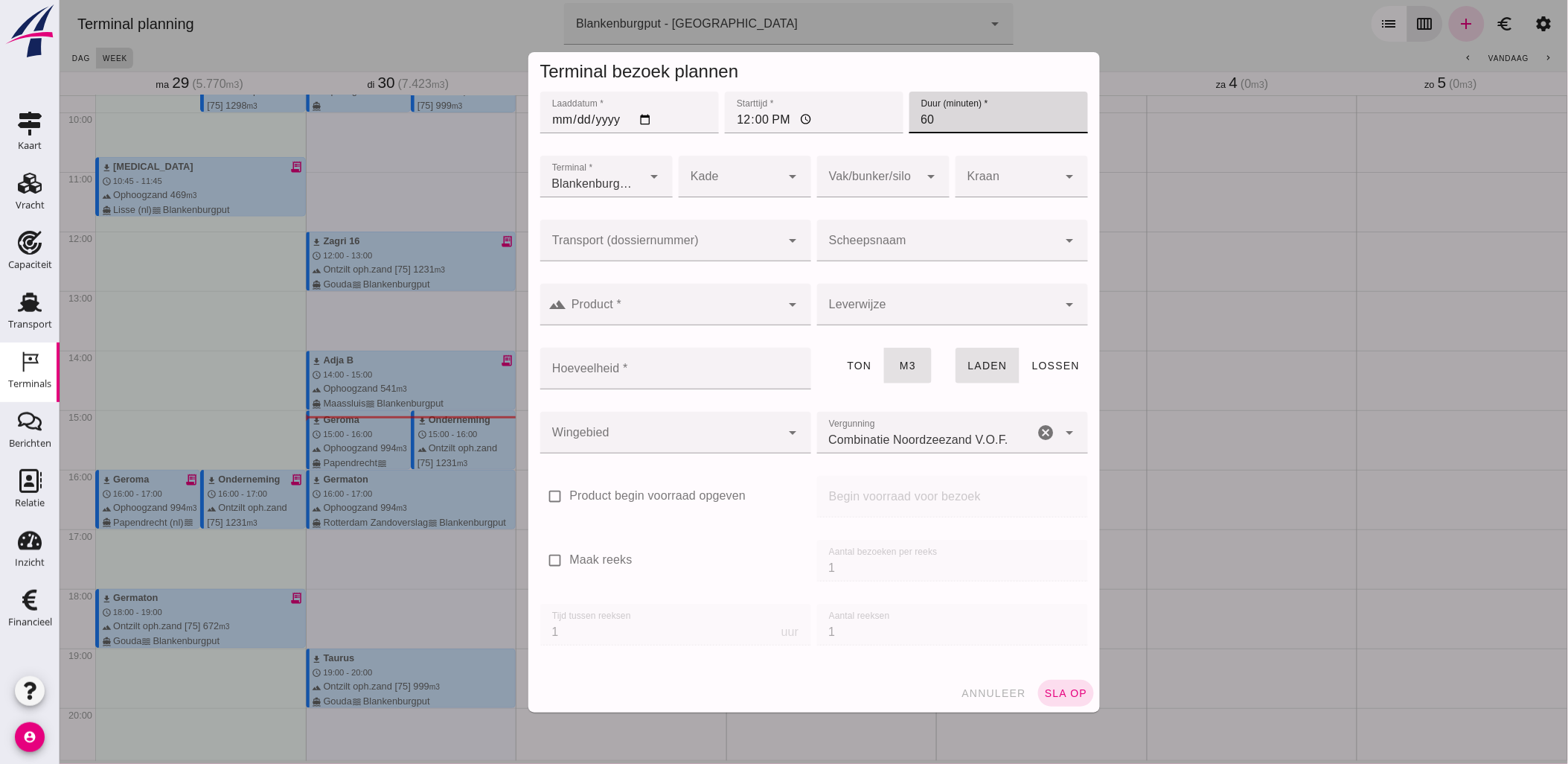
type input "60"
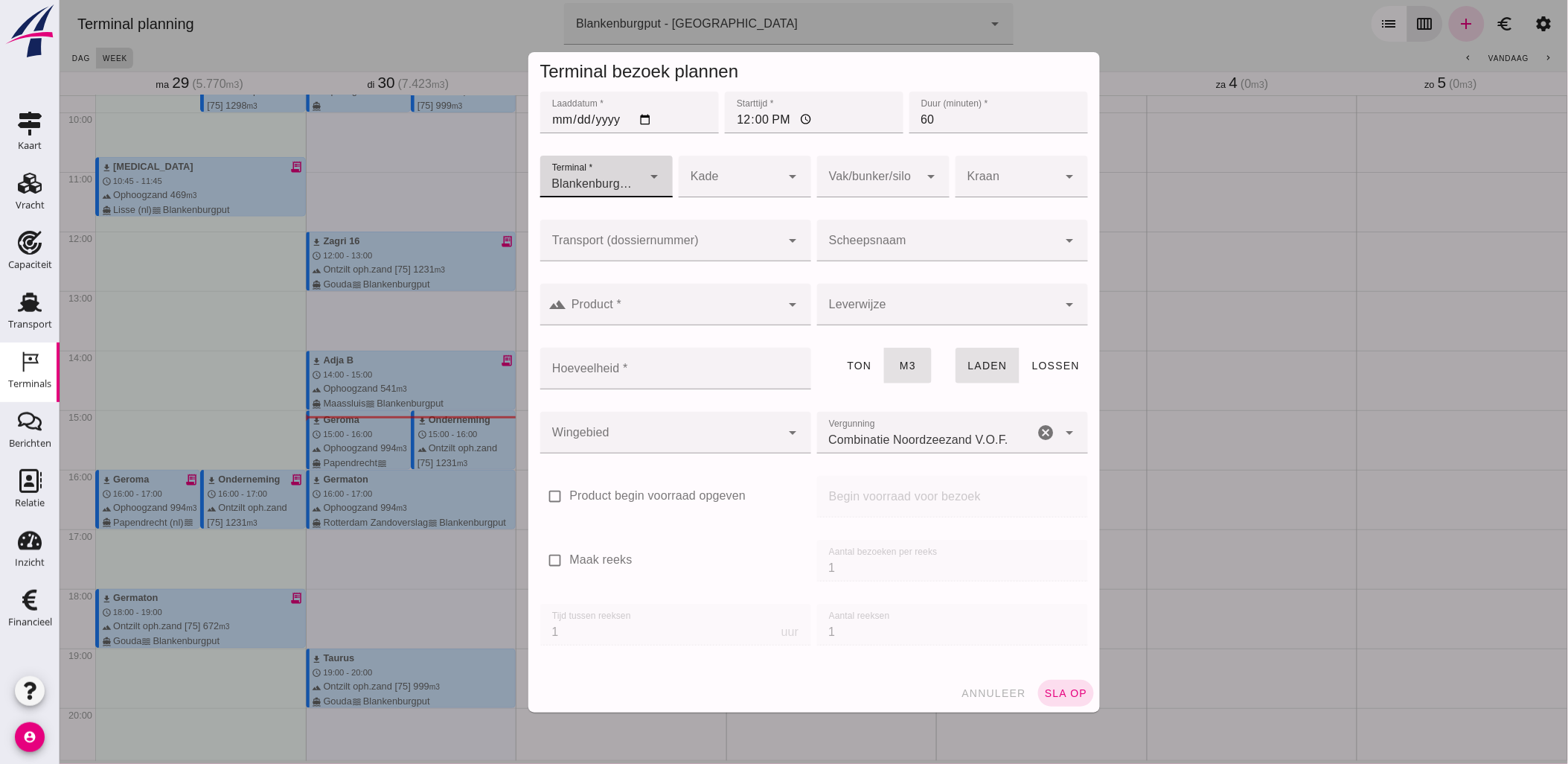
click at [739, 239] on input "Transport (dossiernummer)" at bounding box center [660, 248] width 241 height 18
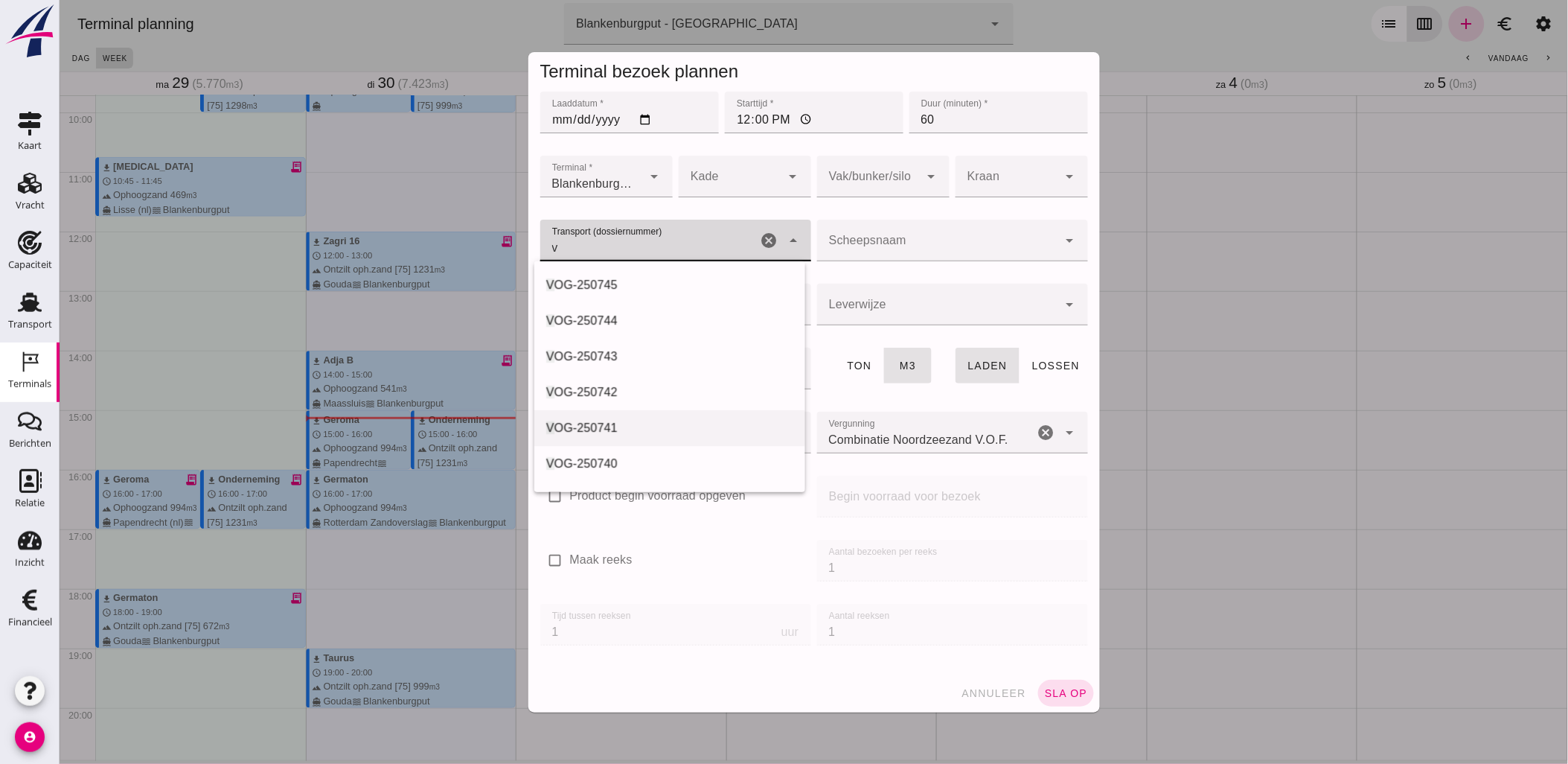
click at [663, 420] on div "V OG-250741" at bounding box center [669, 428] width 247 height 18
type input "VOG-250741"
type input "franco_on_shore"
type input "1298"
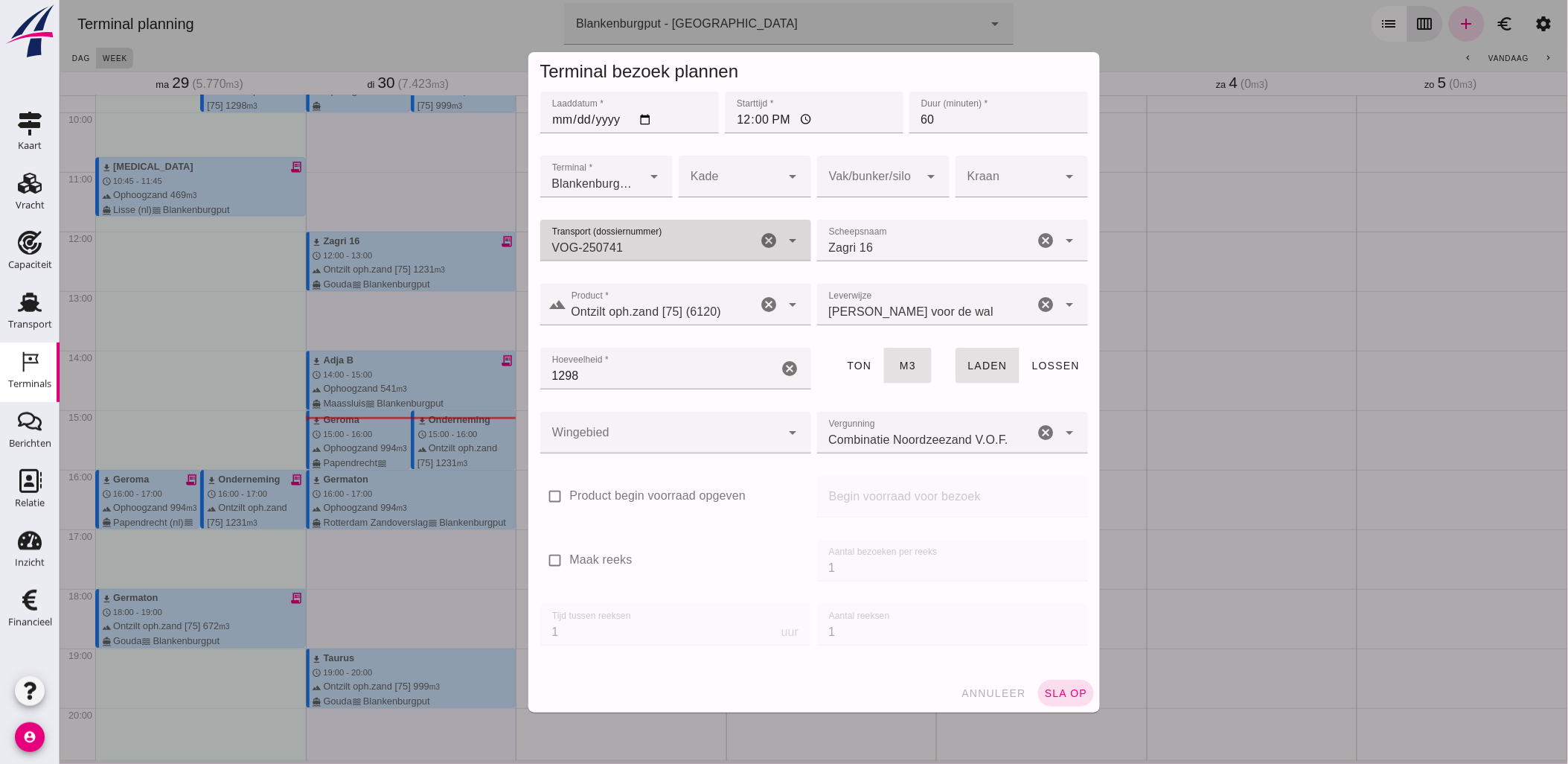
type input "VOG-250741"
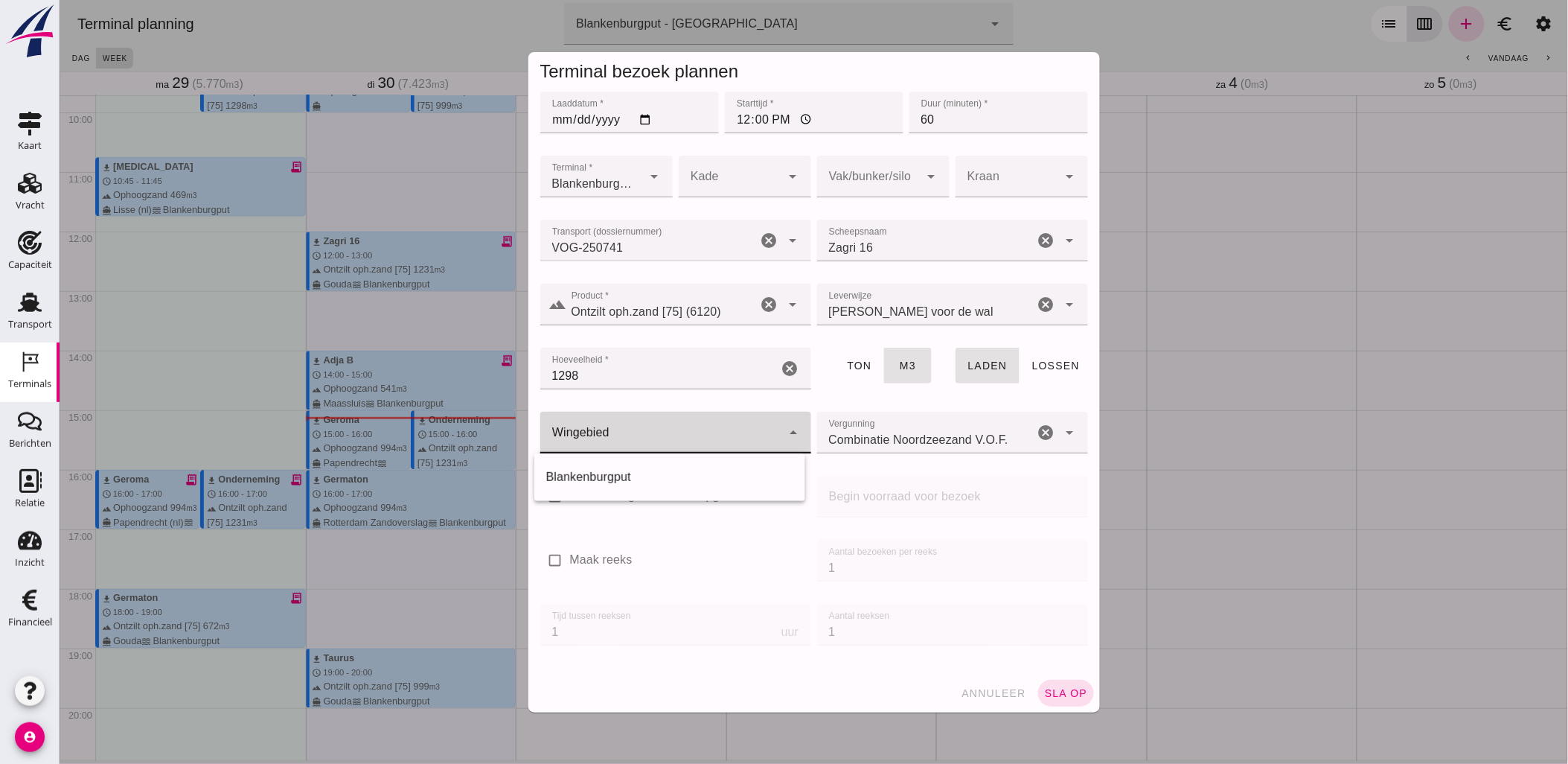
click at [697, 425] on div at bounding box center [660, 433] width 241 height 42
click at [663, 468] on div "Blankenburgput" at bounding box center [669, 477] width 247 height 18
type input "333"
click at [680, 473] on div "check_box_outline_blank Product begin voorraad opgeven" at bounding box center [675, 505] width 277 height 64
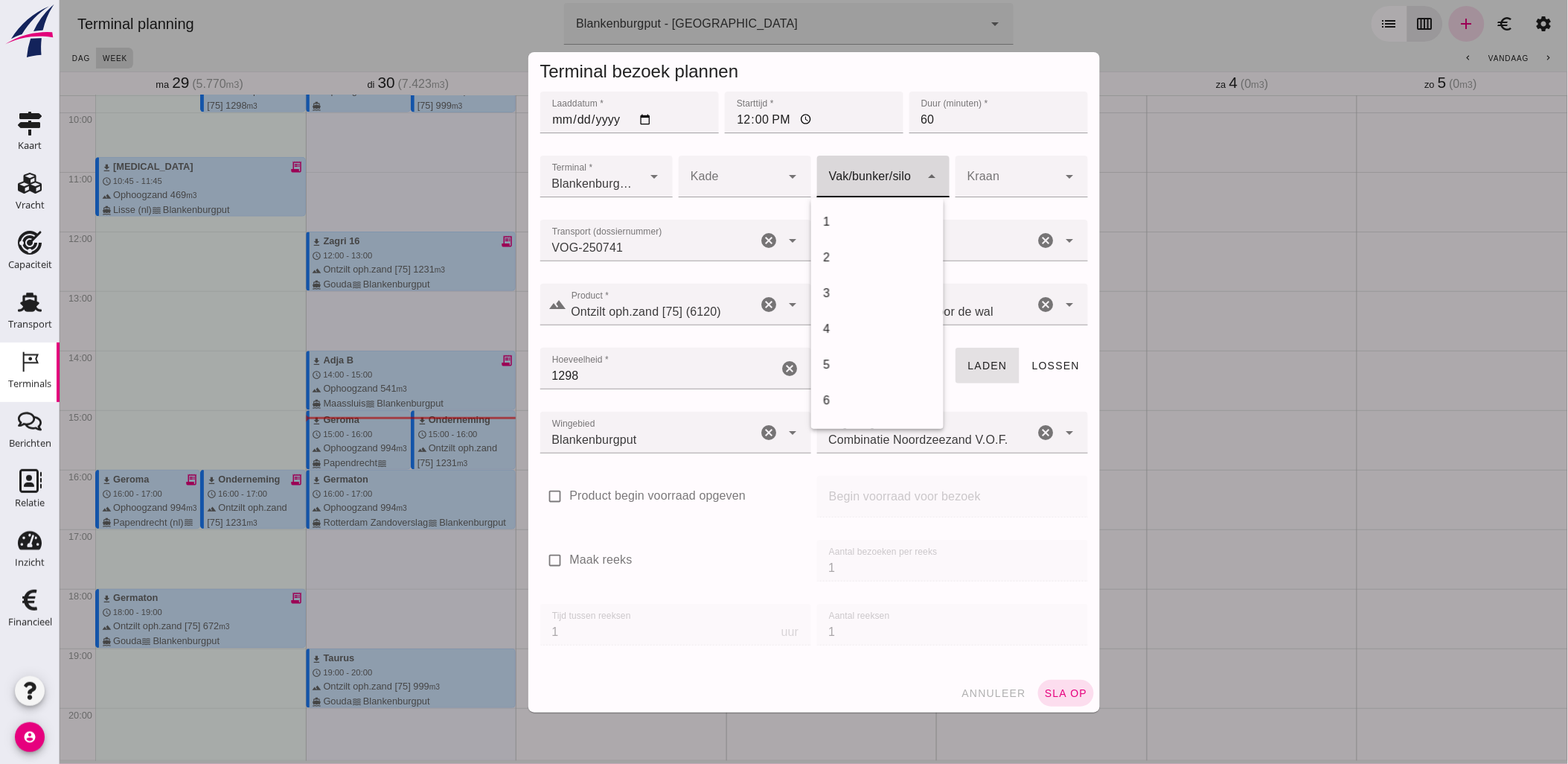
click at [874, 165] on div at bounding box center [867, 177] width 103 height 42
click at [890, 217] on div "18" at bounding box center [876, 223] width 109 height 18
type input "366"
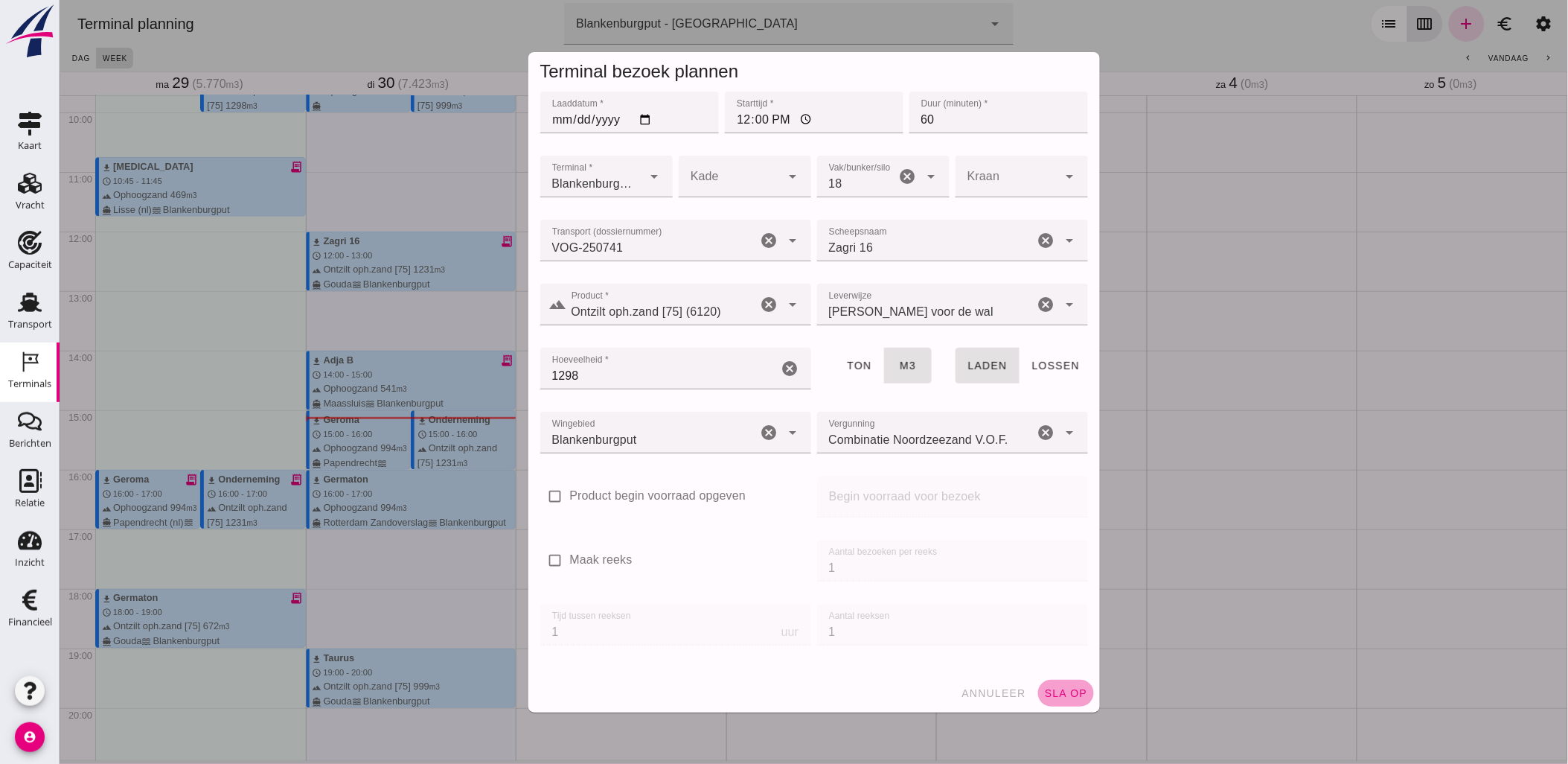
click at [1063, 691] on span "sla op" at bounding box center [1065, 693] width 44 height 12
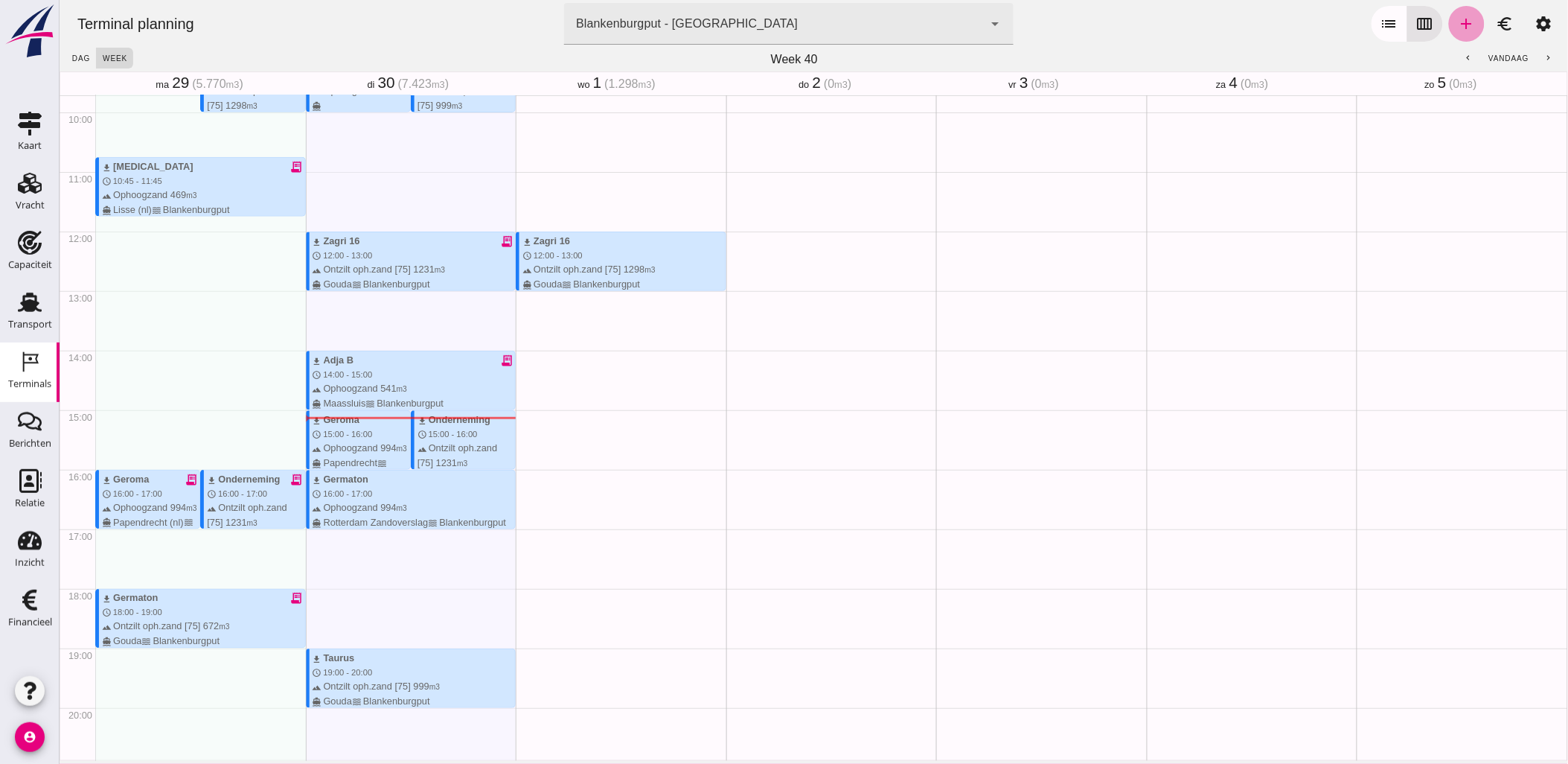
click at [1460, 20] on icon "add" at bounding box center [1466, 24] width 18 height 18
type input "Combinatie Noordzeezand V.O.F."
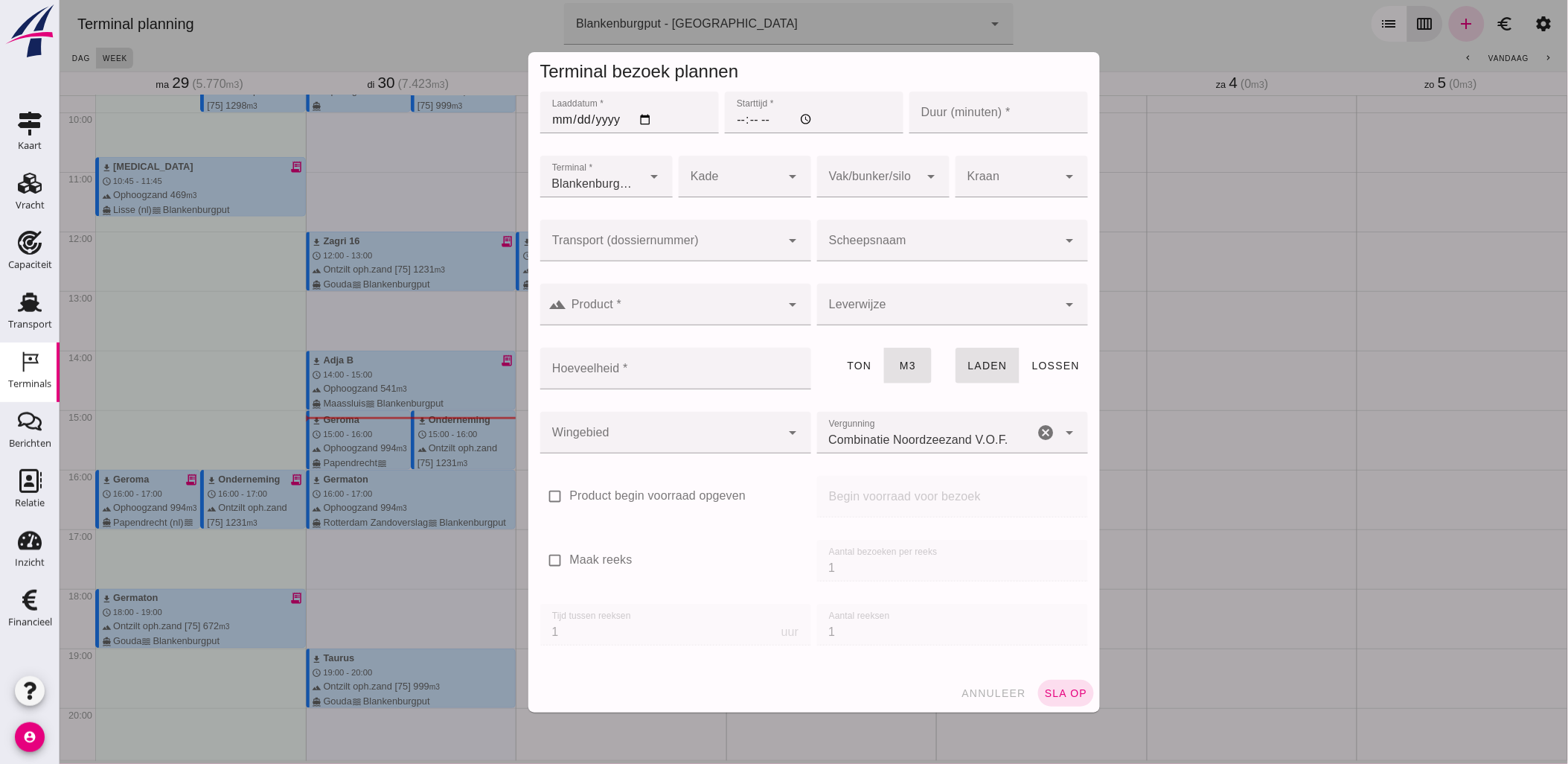
click at [642, 121] on input "Laaddatum *" at bounding box center [629, 113] width 179 height 42
type input "2025-10-01"
click at [729, 121] on input "Starttijd *" at bounding box center [812, 113] width 179 height 42
type input "12:00"
type input "60"
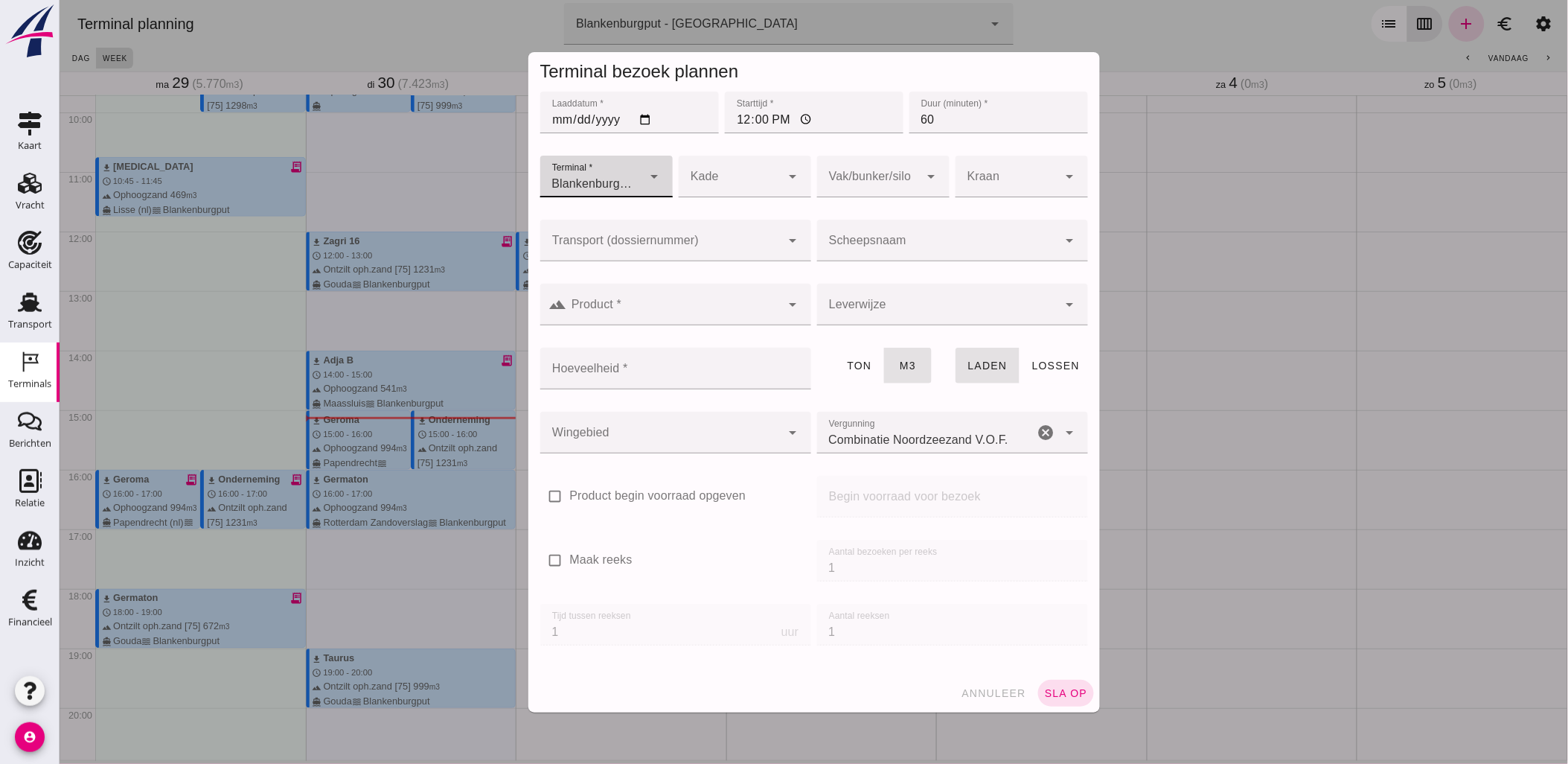
click at [716, 231] on div at bounding box center [660, 241] width 241 height 42
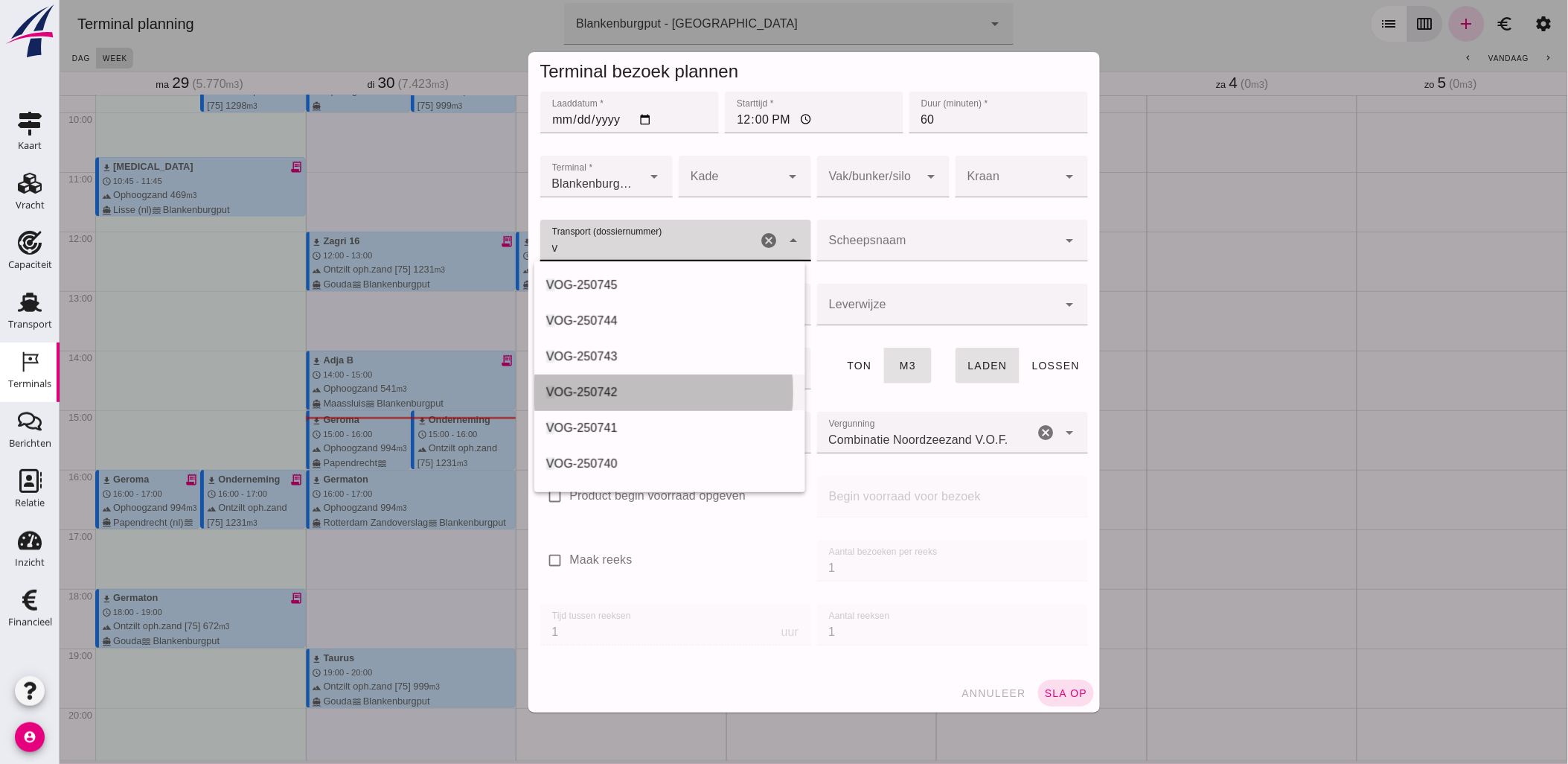
click at [698, 386] on div "V OG-250742" at bounding box center [669, 392] width 247 height 18
type input "VOG-250742"
type input "franco_on_shore"
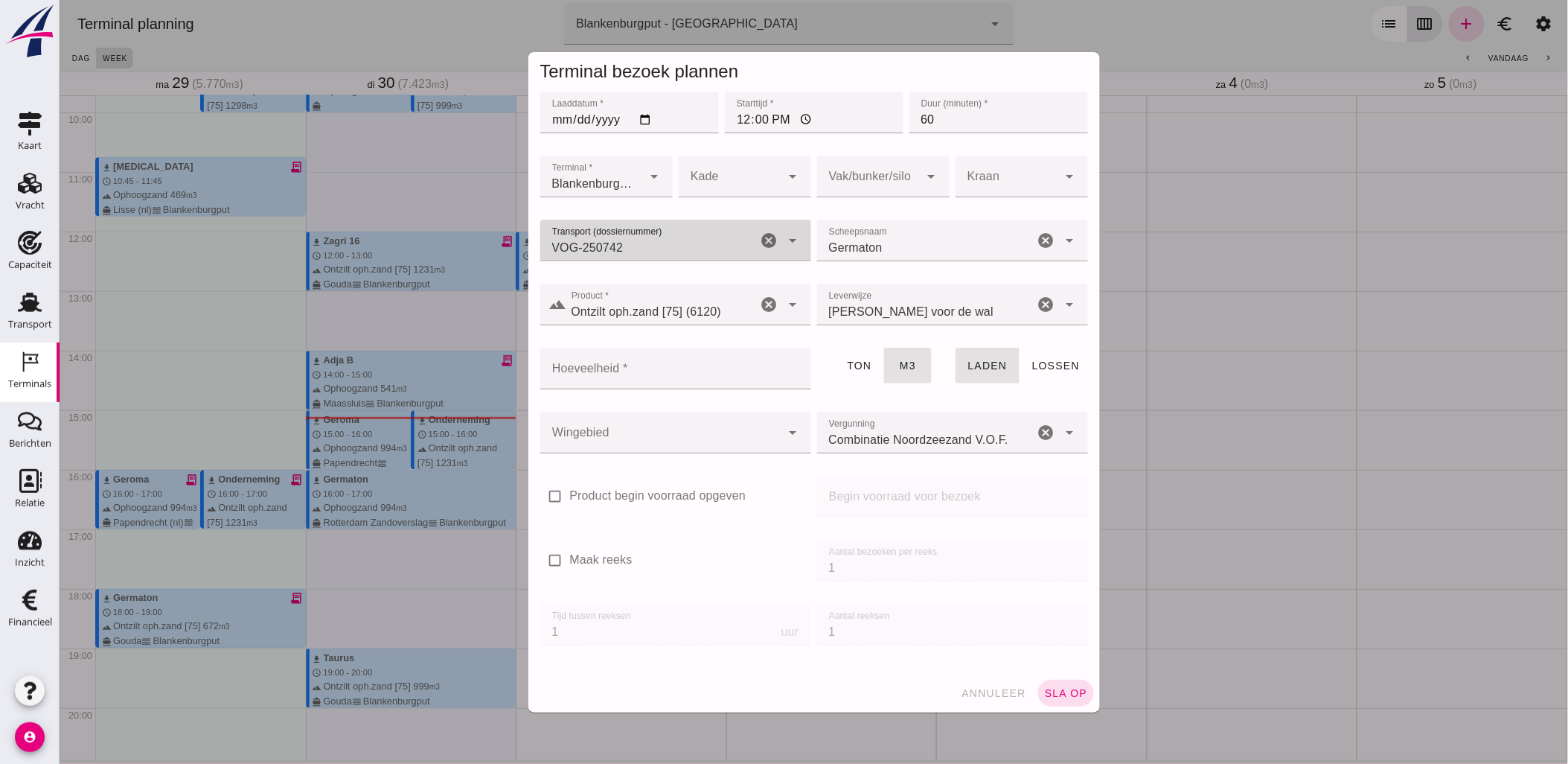
type input "VOG-250742"
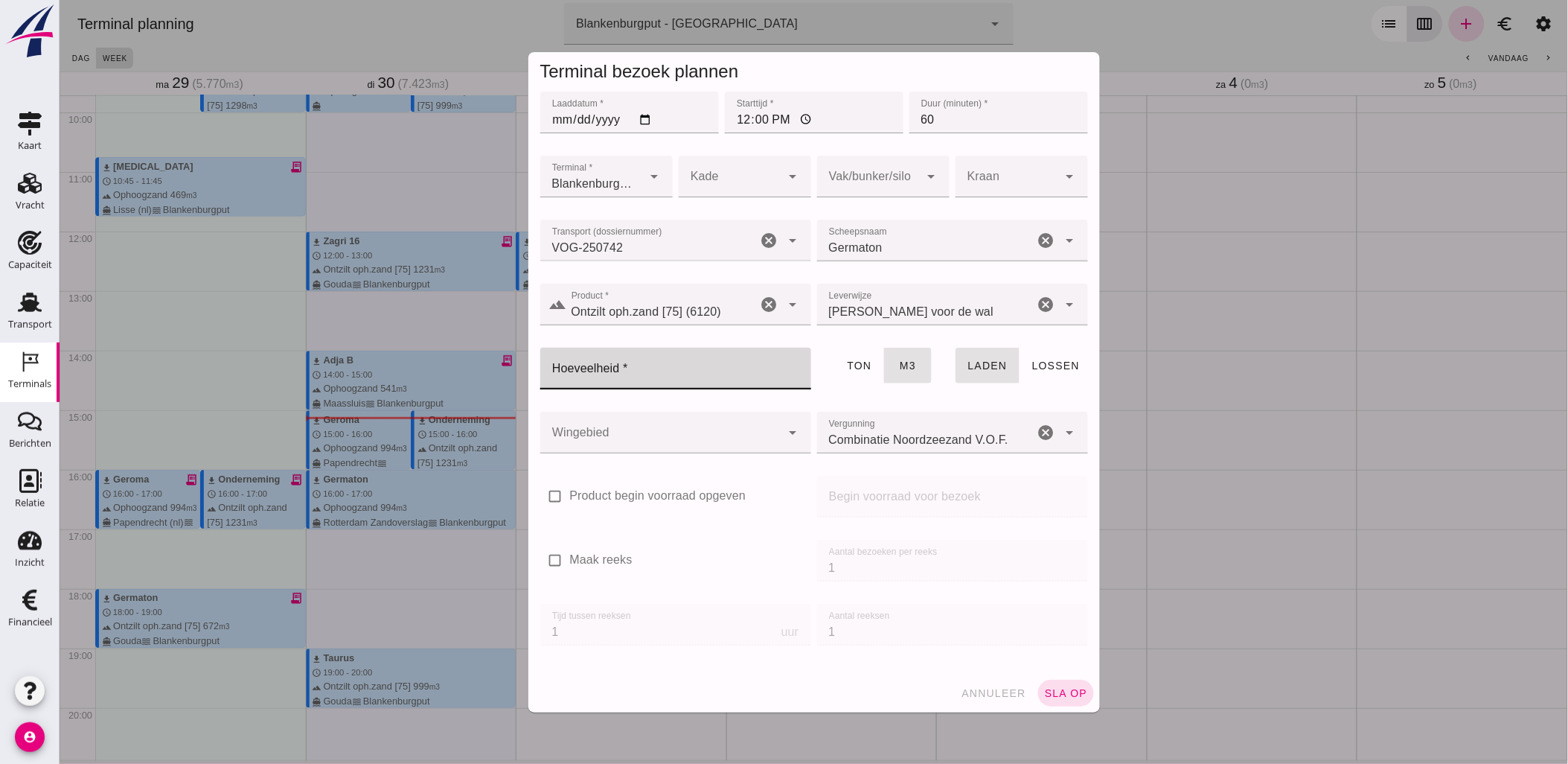
click at [689, 378] on input "Hoeveelheid *" at bounding box center [671, 369] width 262 height 42
type input "672"
click at [902, 179] on div at bounding box center [867, 177] width 103 height 42
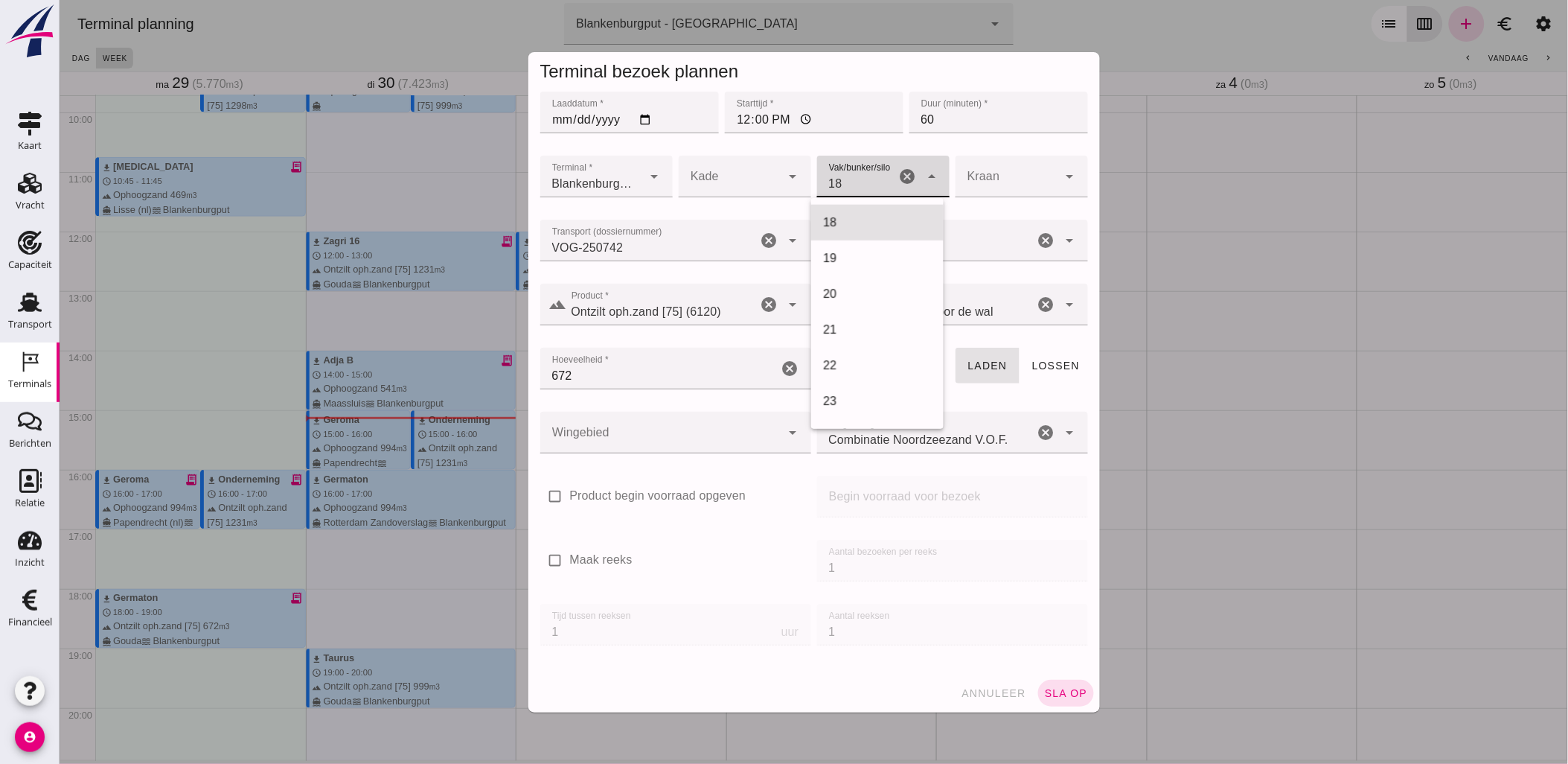
click at [893, 205] on div "18" at bounding box center [876, 223] width 133 height 36
type input "366"
click at [666, 449] on div at bounding box center [660, 433] width 241 height 42
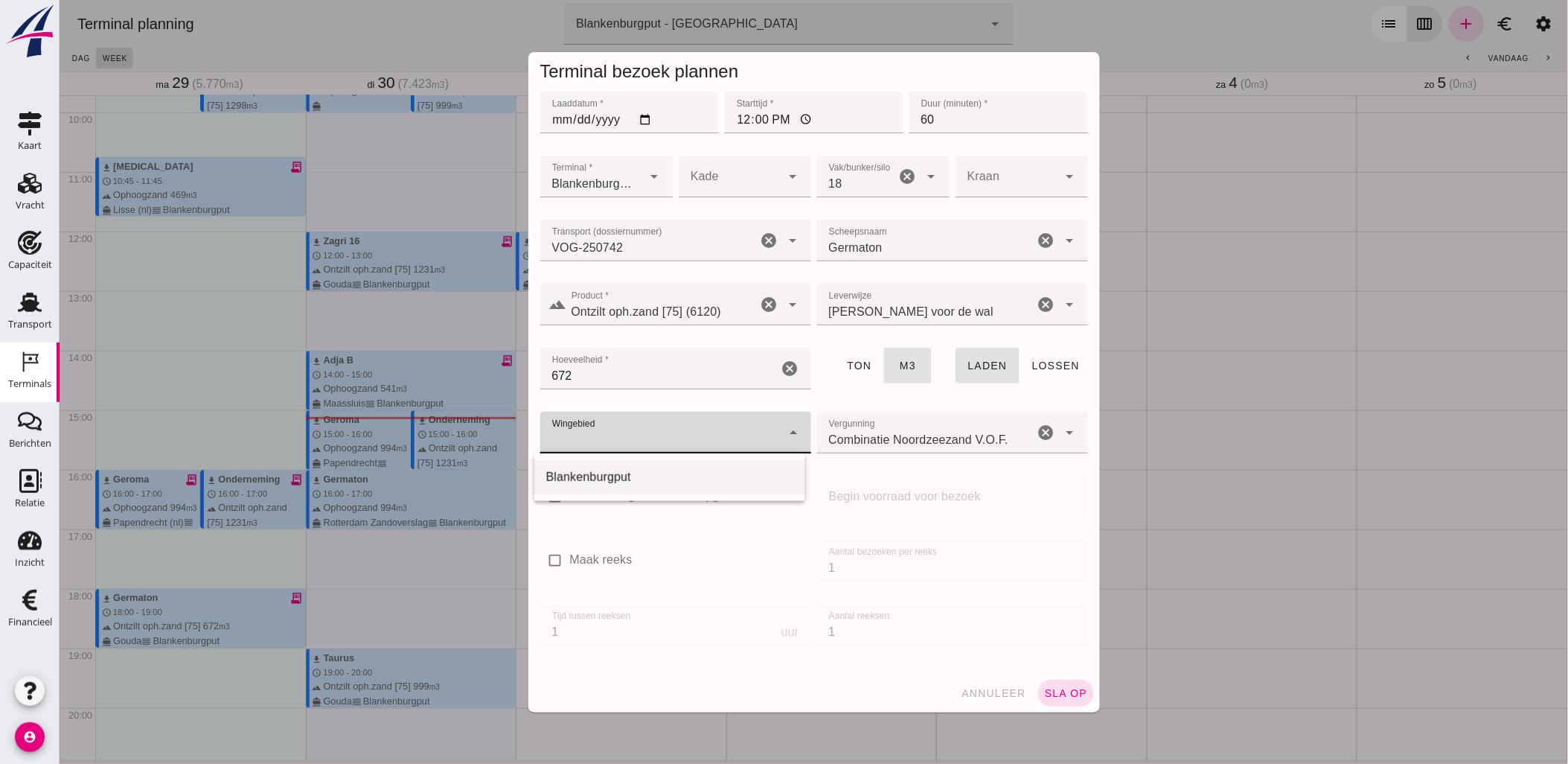
click at [663, 463] on div "Blankenburgput" at bounding box center [669, 477] width 271 height 36
type input "333"
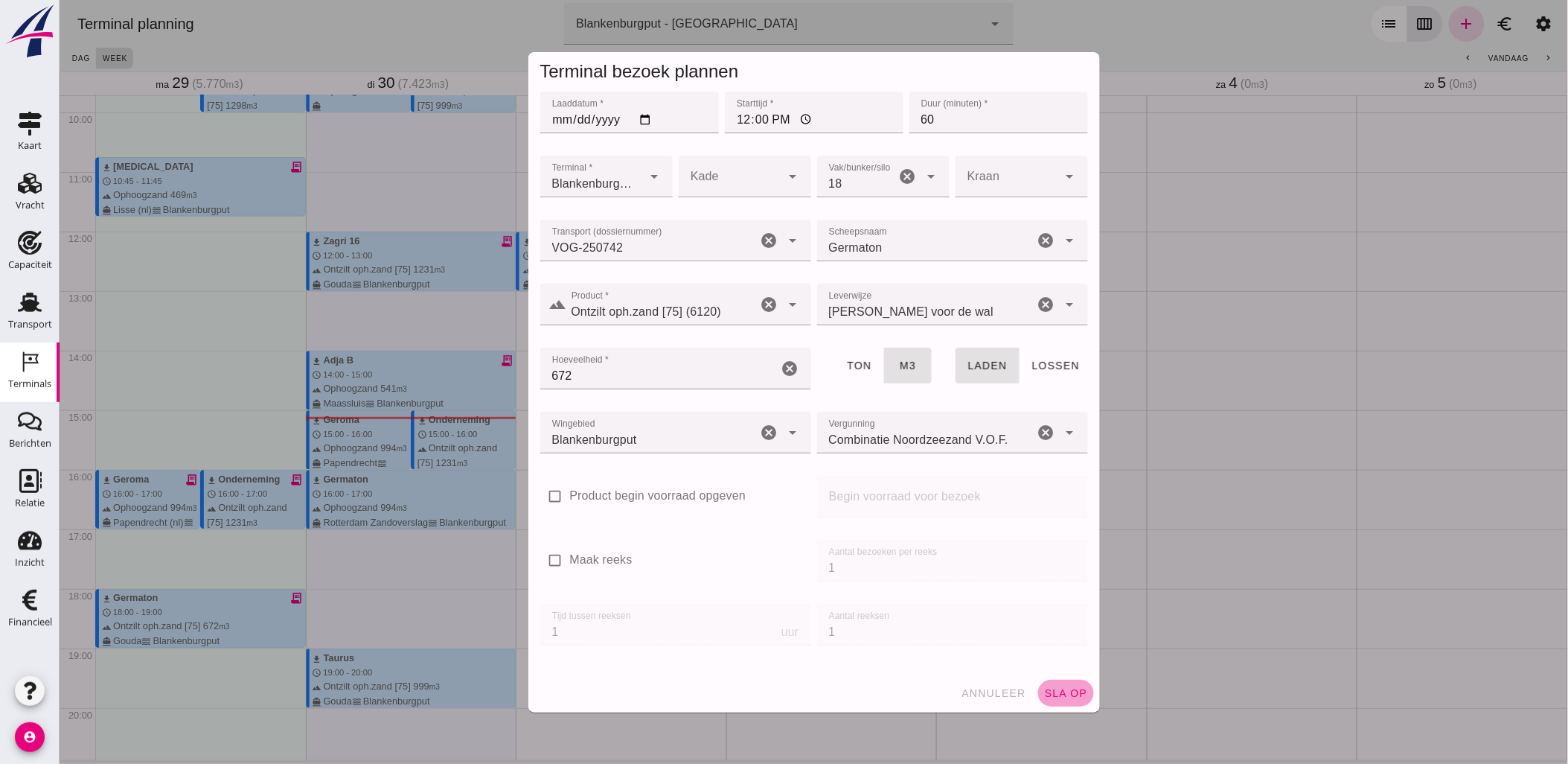
click at [1049, 691] on span "sla op" at bounding box center [1065, 693] width 44 height 12
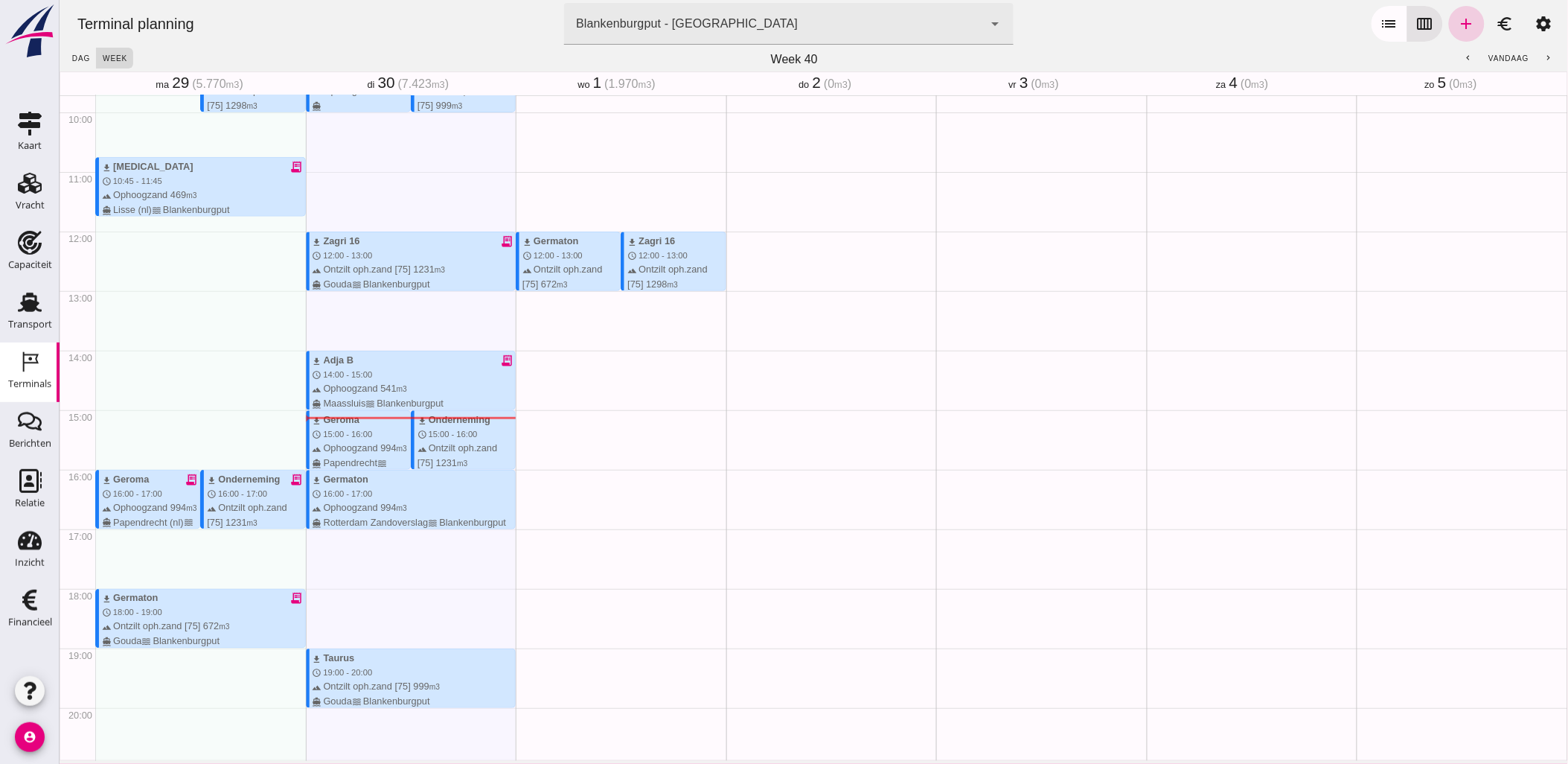
click at [1460, 31] on icon "add" at bounding box center [1466, 24] width 18 height 18
type input "Combinatie Noordzeezand V.O.F."
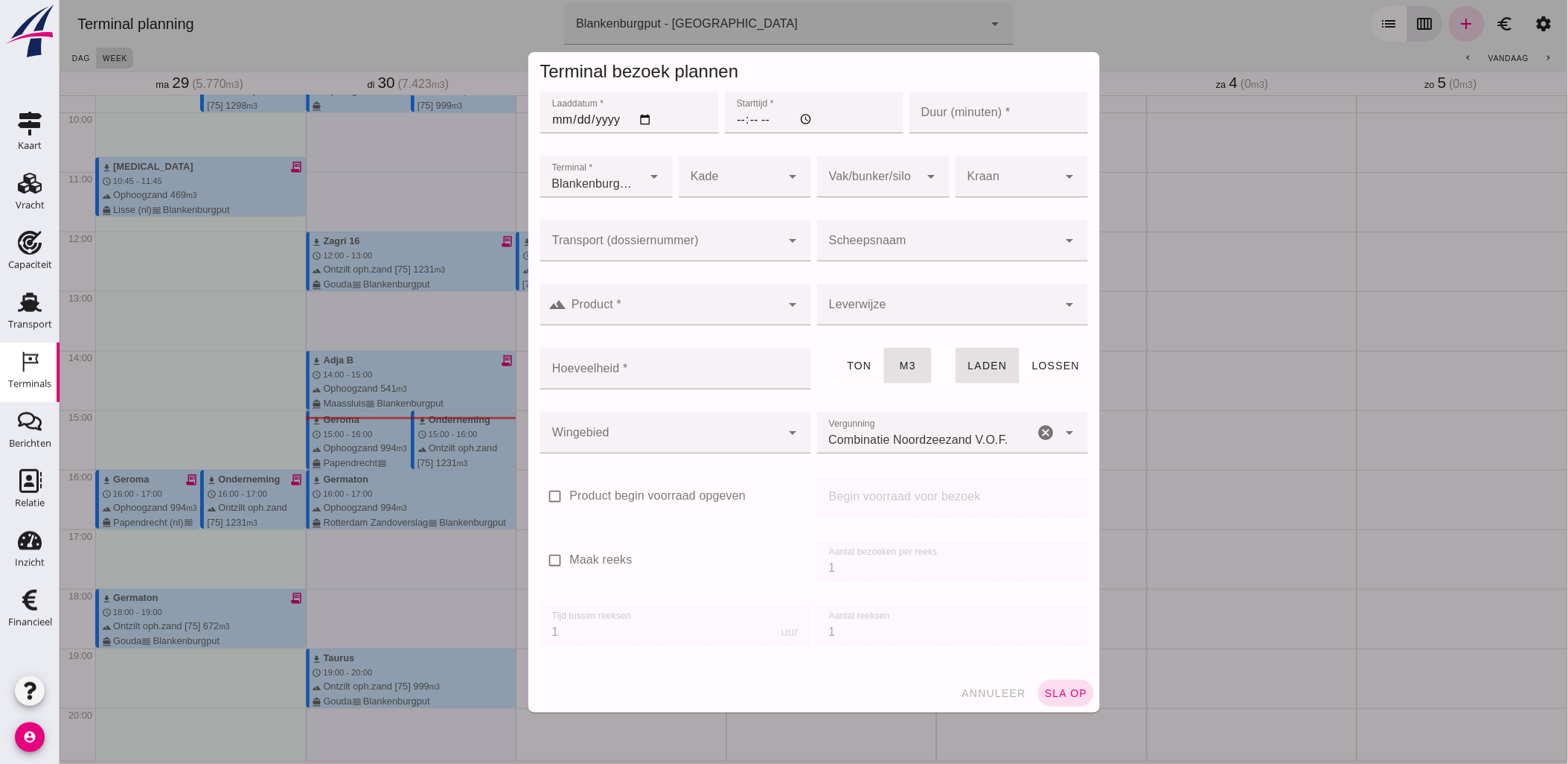
click at [640, 122] on input "Laaddatum *" at bounding box center [629, 113] width 179 height 42
type input "2025-10-01"
click at [727, 119] on input "Starttijd *" at bounding box center [812, 113] width 179 height 42
type input "14:00"
type input "60"
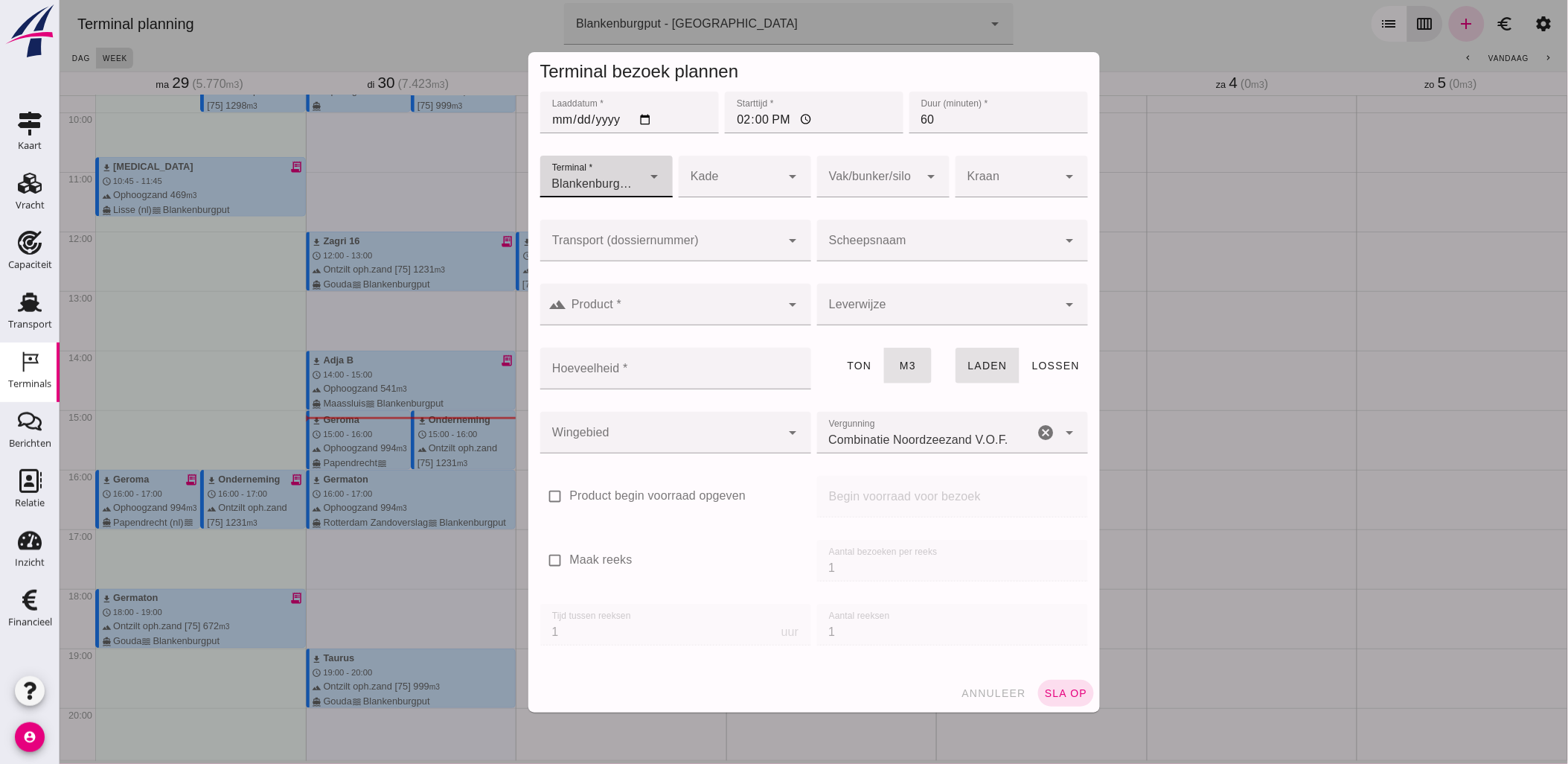
click at [677, 232] on div at bounding box center [660, 241] width 241 height 42
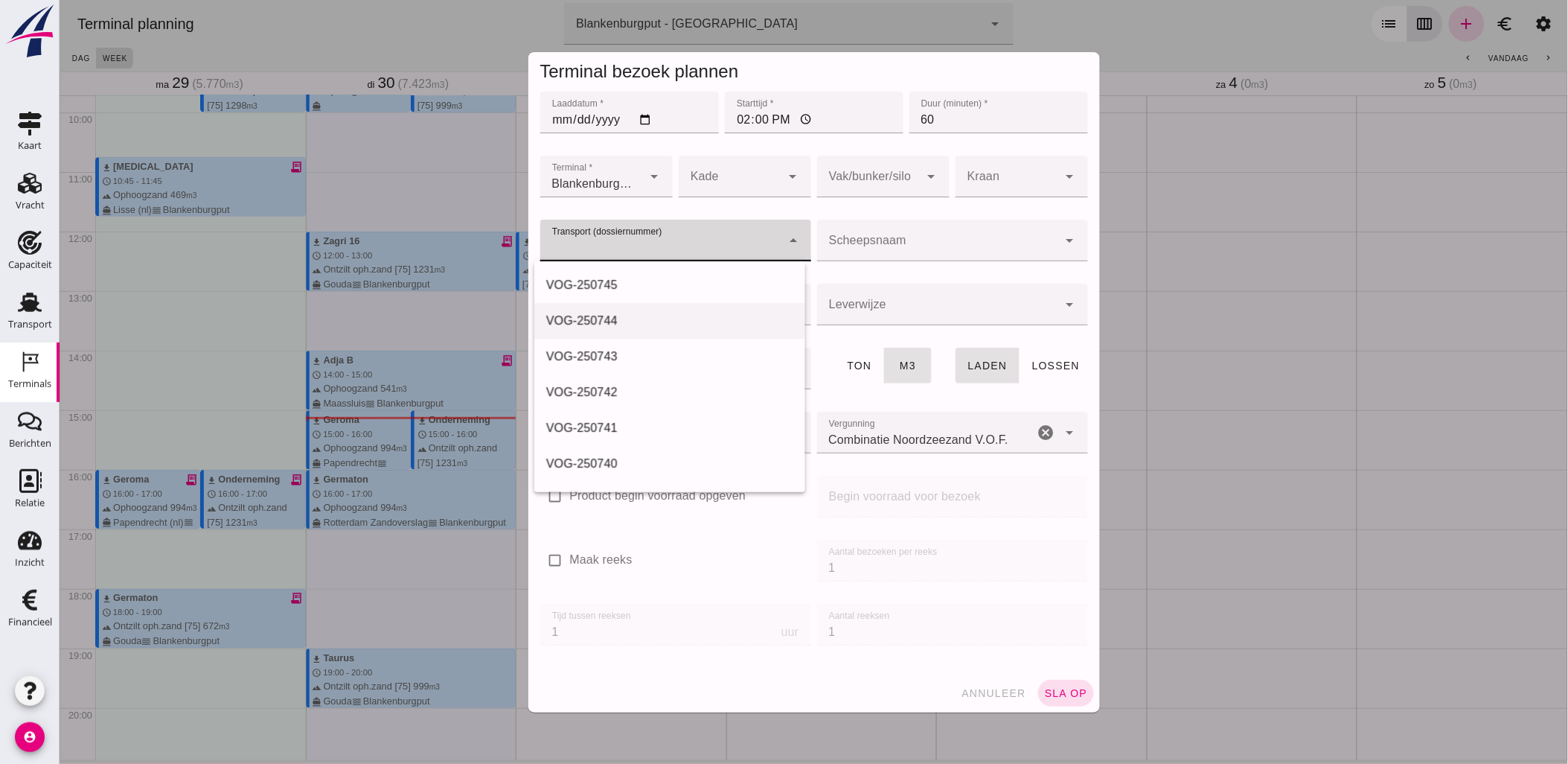
click at [680, 322] on div "VOG-250744" at bounding box center [669, 321] width 247 height 18
type input "VOG-250744"
type input "franco_on_shore"
type input "1231"
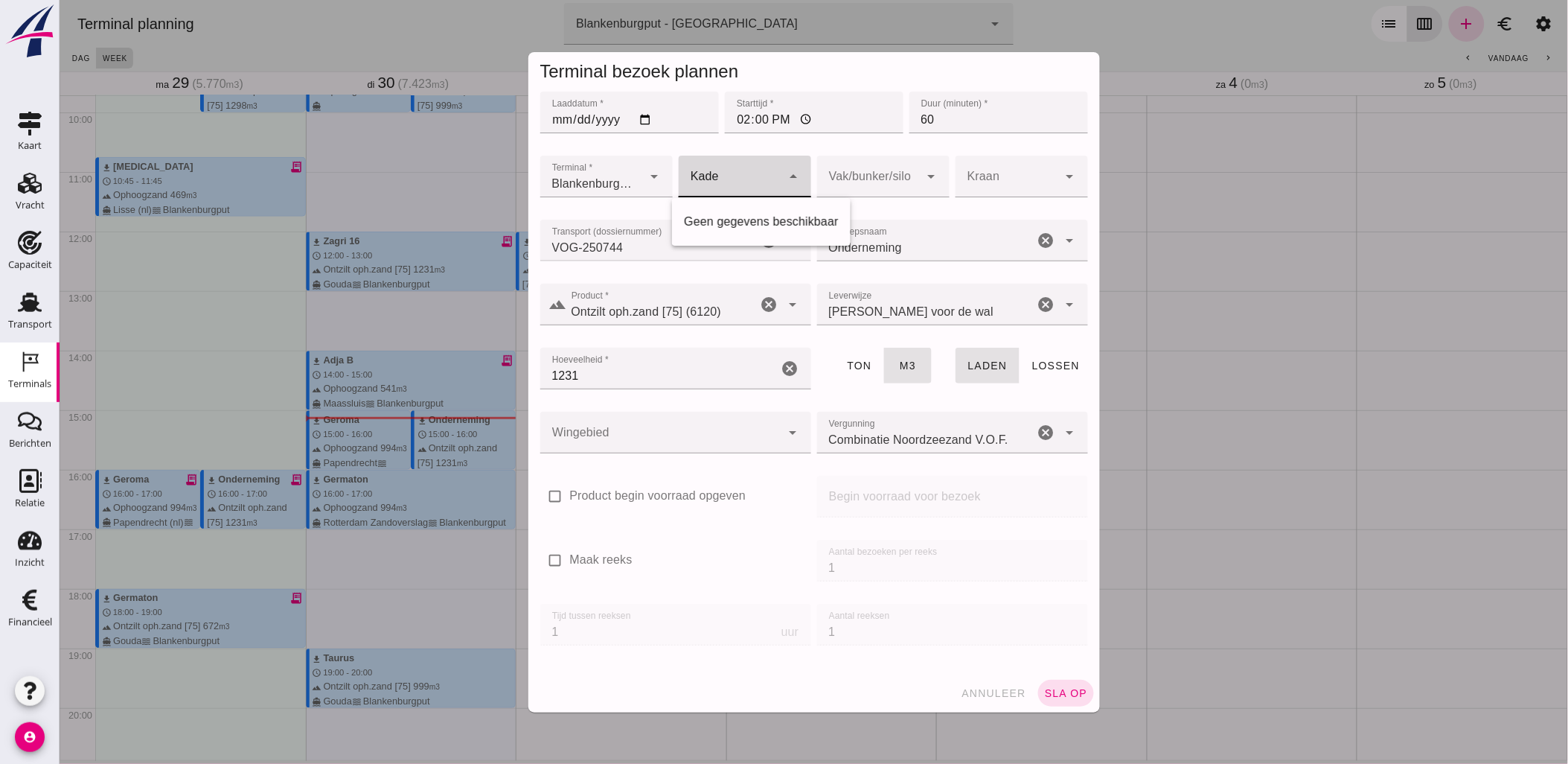
click at [756, 185] on div at bounding box center [729, 177] width 103 height 42
click at [856, 177] on div at bounding box center [867, 177] width 103 height 42
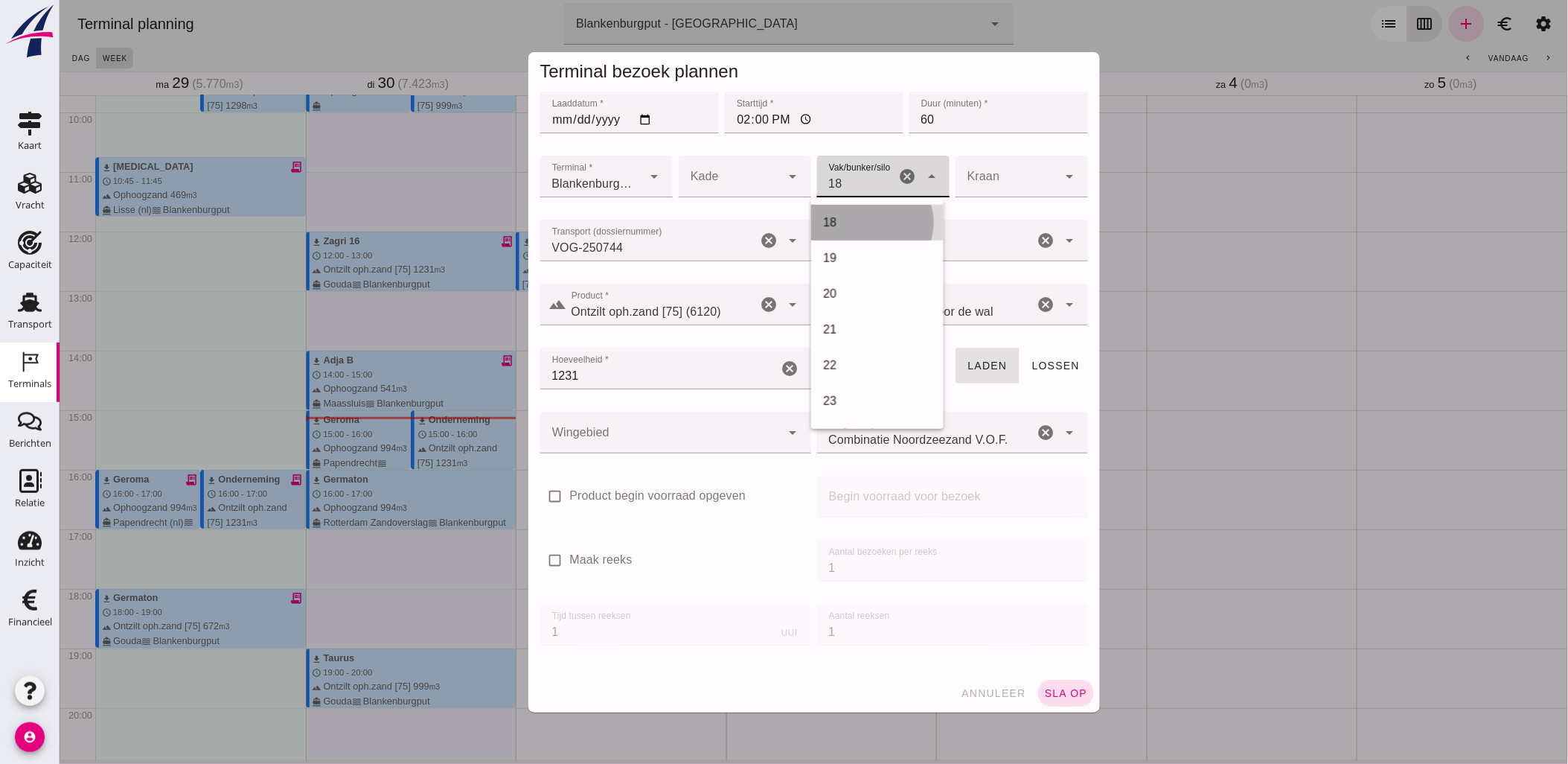
click at [867, 220] on div "18" at bounding box center [876, 223] width 109 height 18
type input "366"
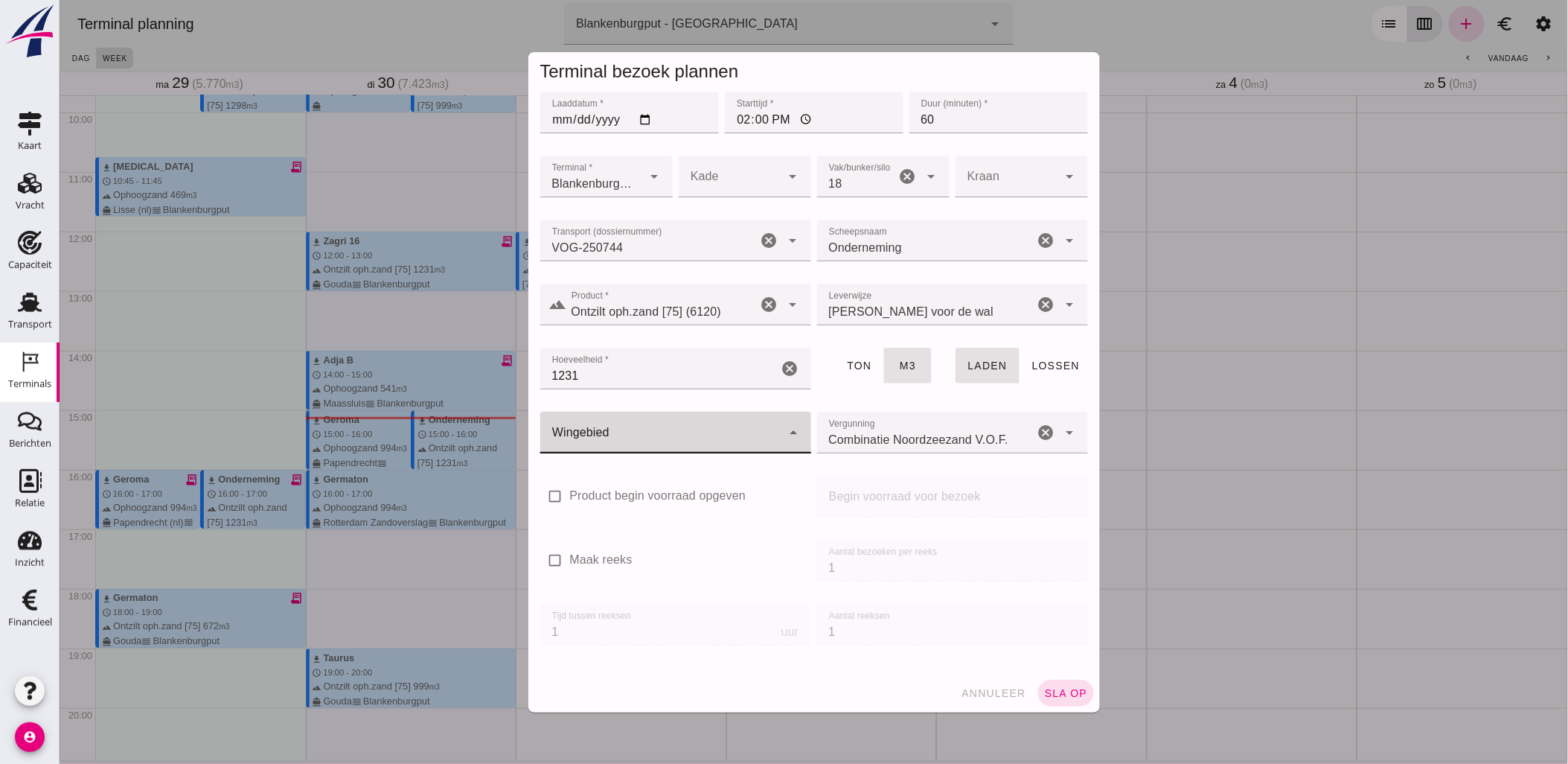
click at [689, 430] on div at bounding box center [660, 433] width 241 height 42
click at [643, 481] on div "Blankenburgput" at bounding box center [669, 477] width 247 height 18
type input "333"
click at [1067, 683] on button "sla op" at bounding box center [1065, 693] width 56 height 27
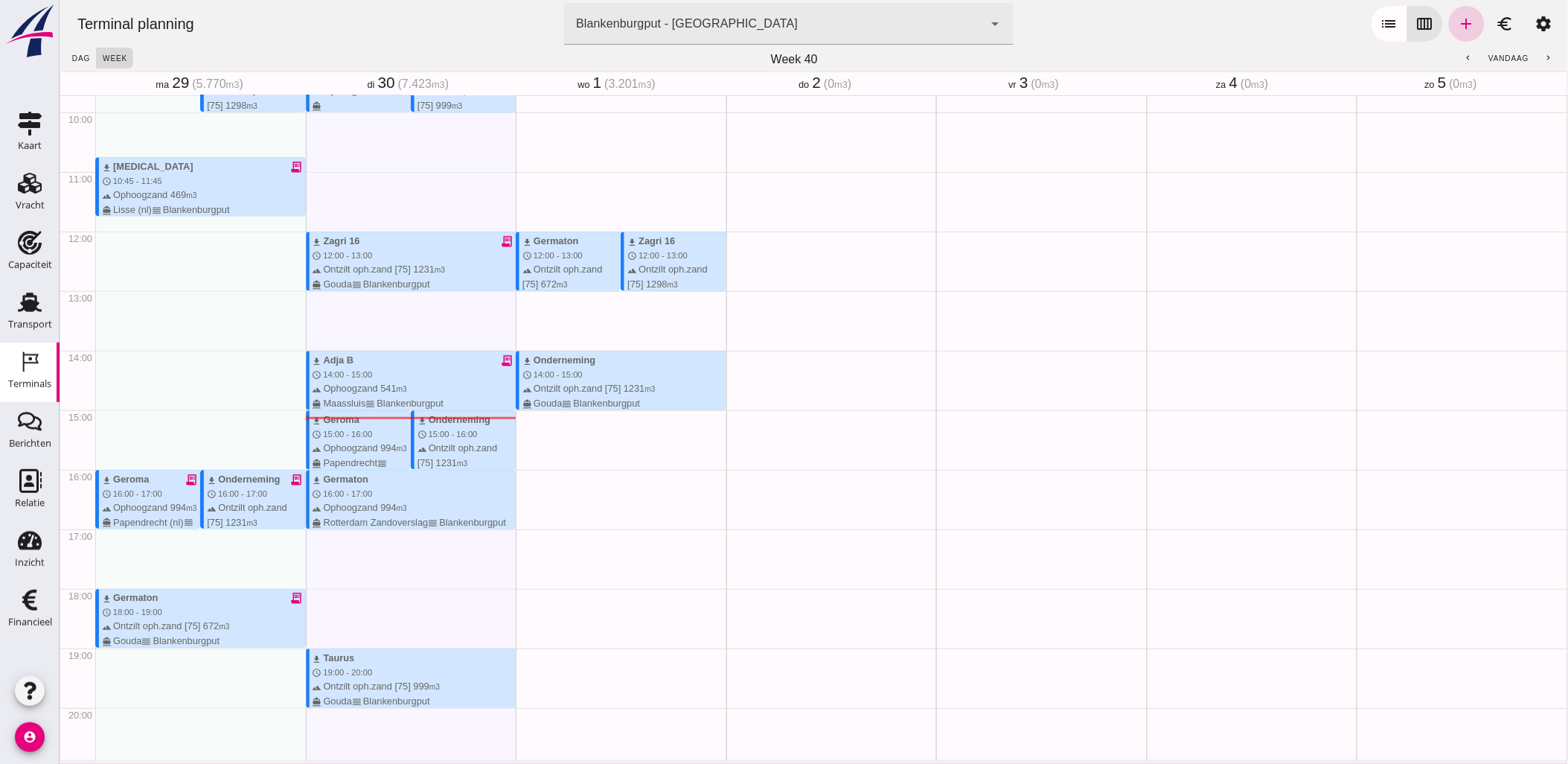
click at [1460, 18] on icon "add" at bounding box center [1466, 24] width 18 height 18
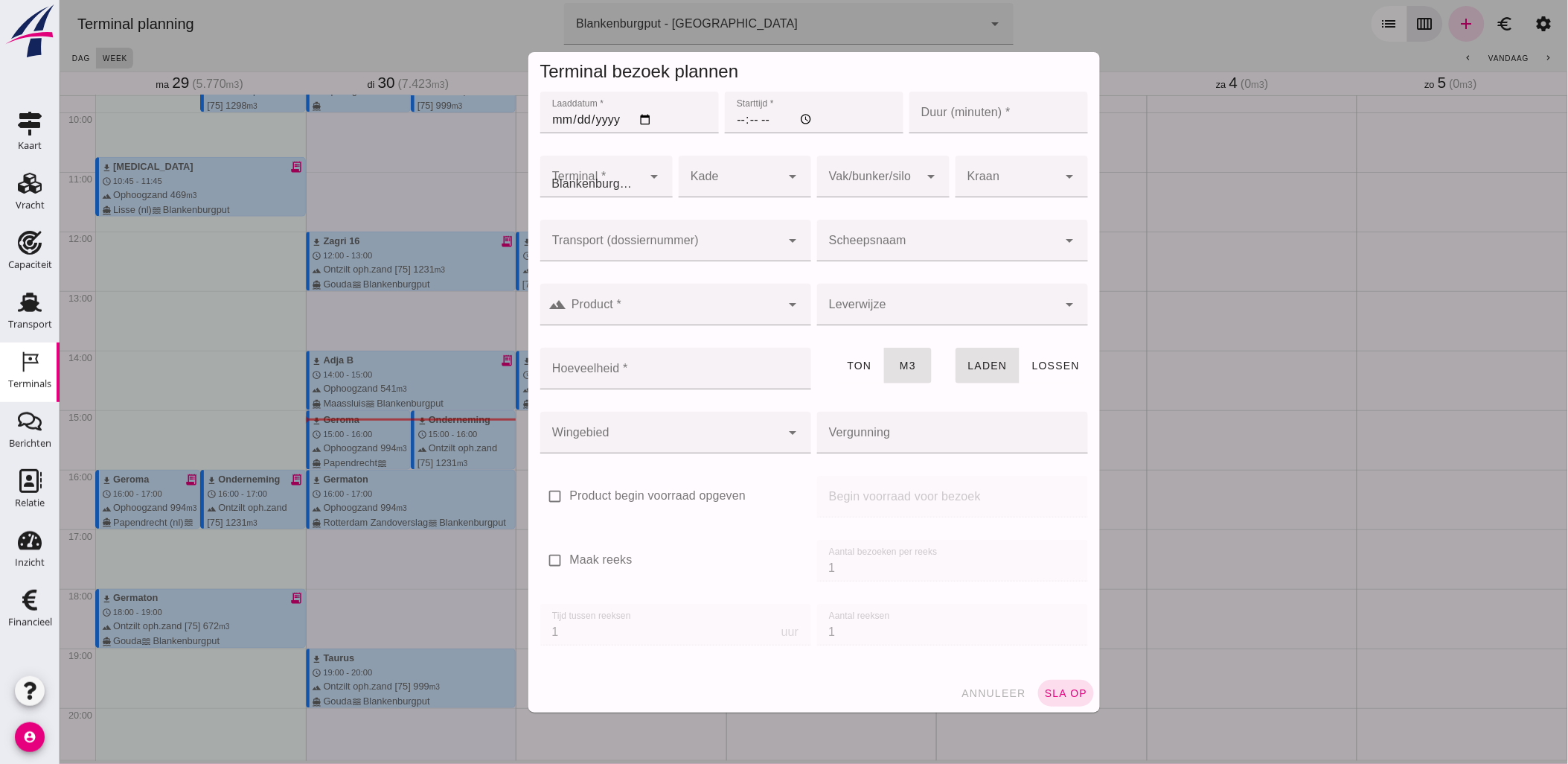
type input "Combinatie Noordzeezand V.O.F."
click at [637, 115] on input "Laaddatum *" at bounding box center [629, 113] width 179 height 42
type input "2025-10-01"
click at [732, 121] on input "Starttijd *" at bounding box center [812, 113] width 179 height 42
type input "16:00"
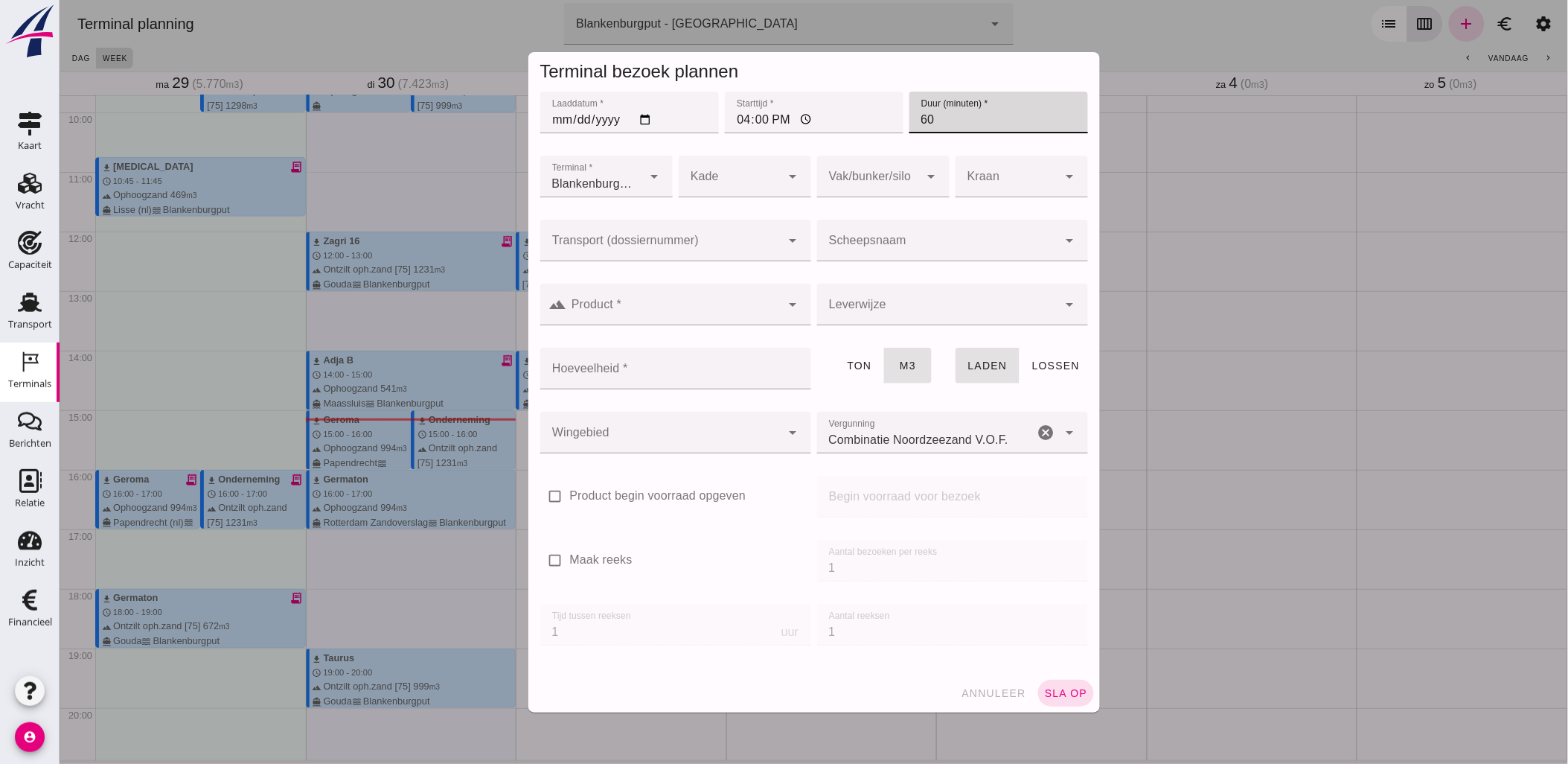
type input "60"
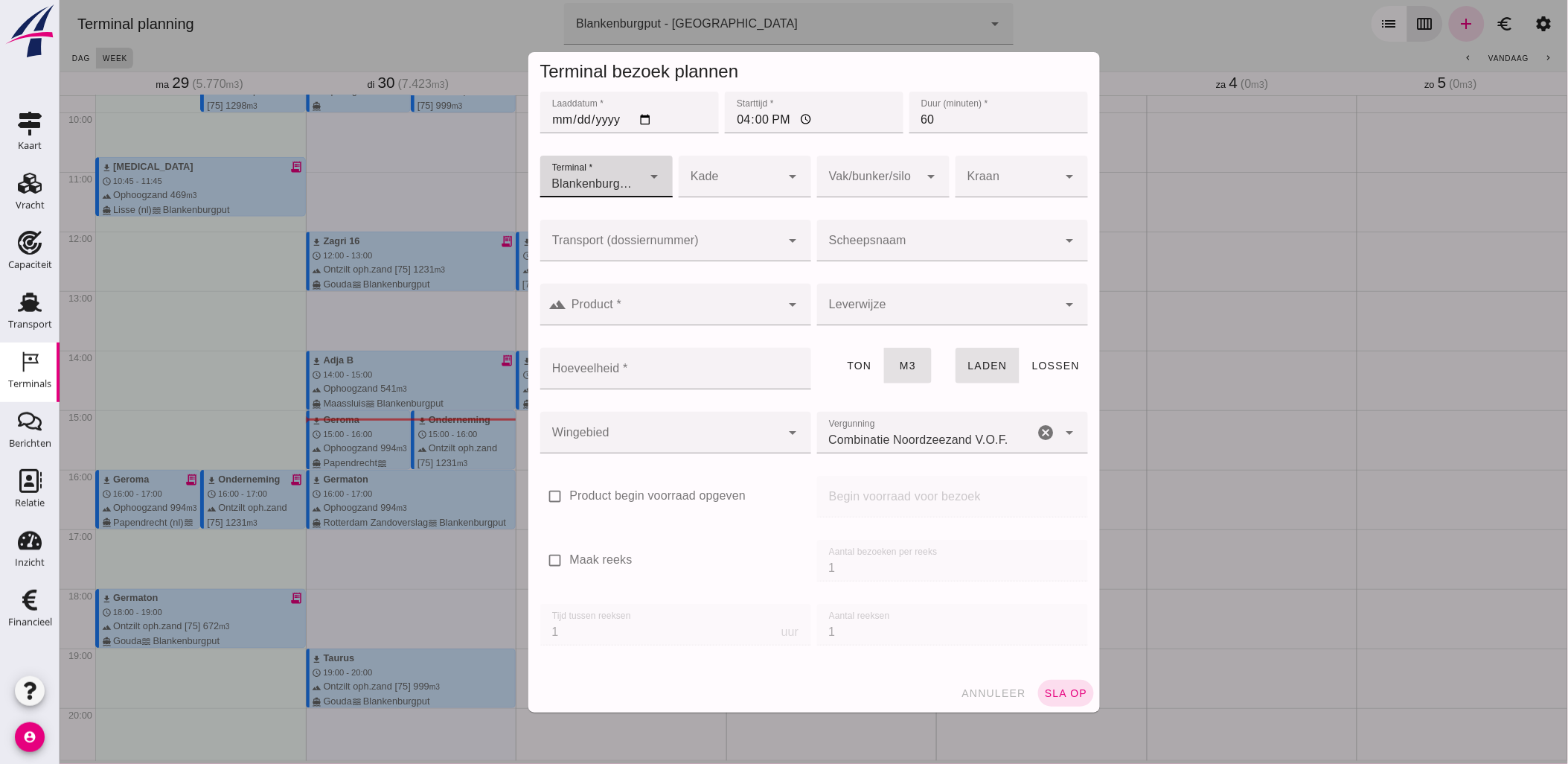
click at [726, 250] on input "Transport (dossiernummer)" at bounding box center [660, 248] width 241 height 18
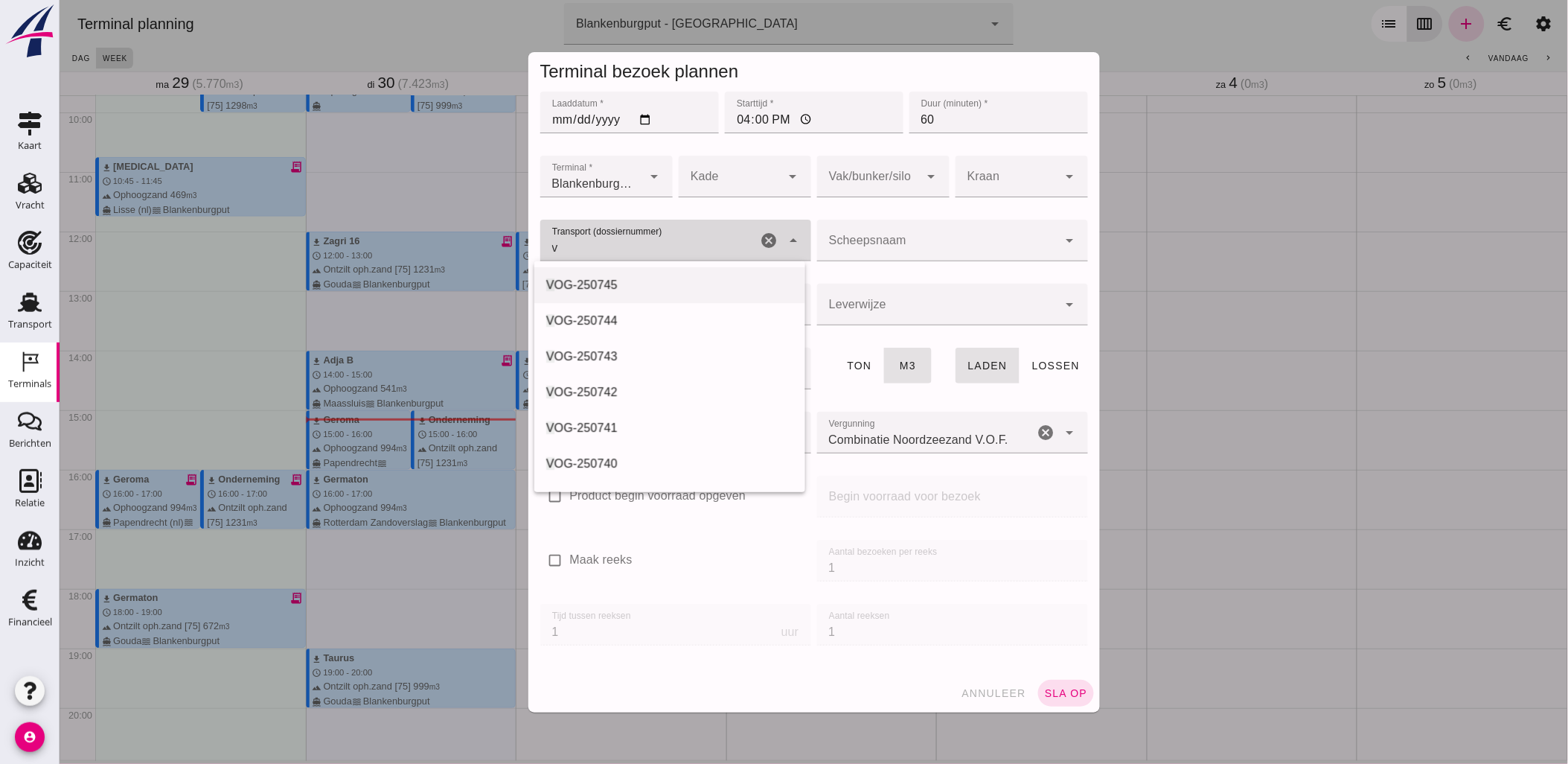
click at [703, 281] on div "V OG-250745" at bounding box center [669, 285] width 247 height 18
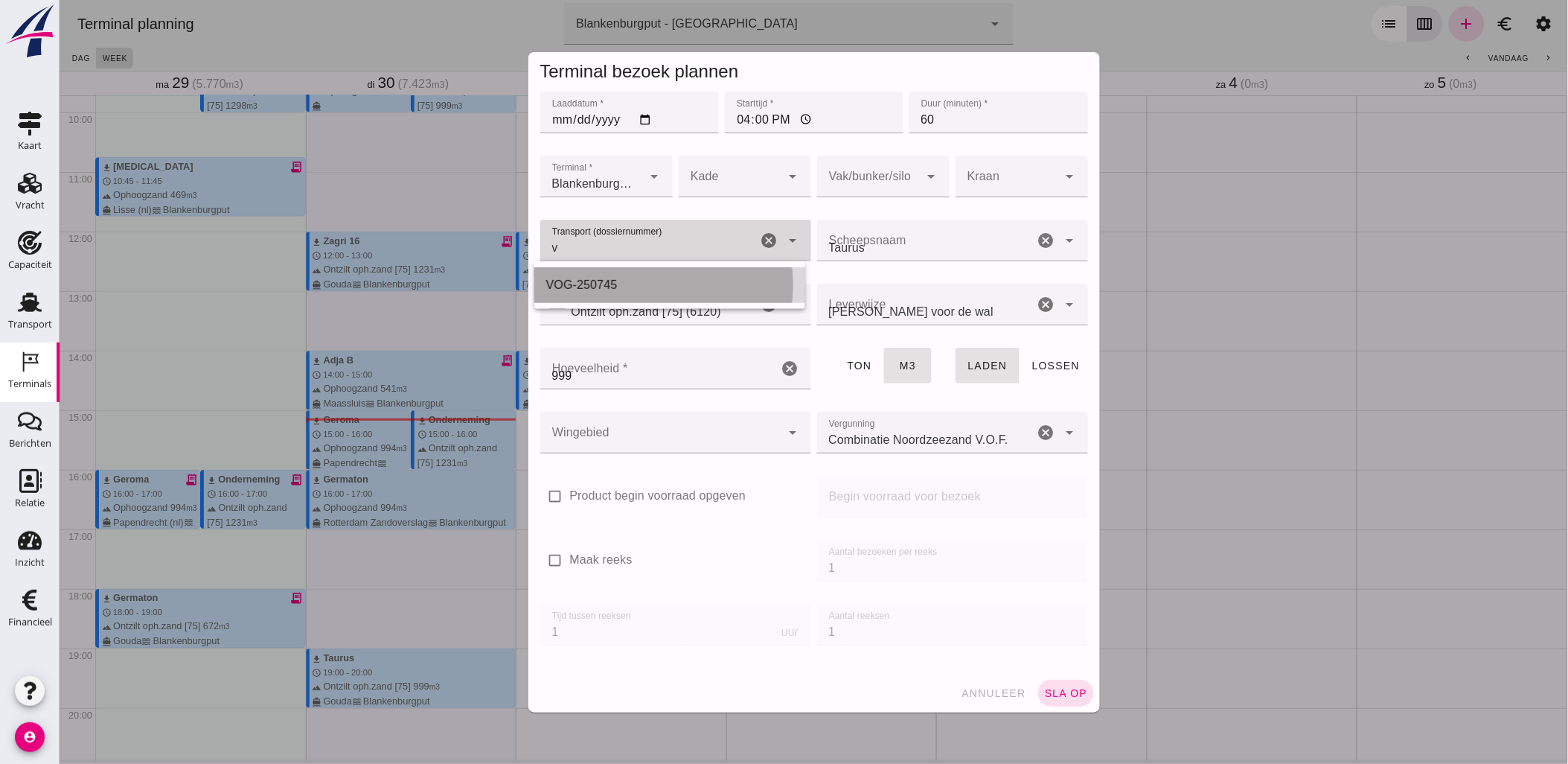
type input "VOG-250745"
type input "franco_on_shore"
type input "999"
type input "VOG-250745"
click at [837, 176] on div at bounding box center [867, 177] width 103 height 42
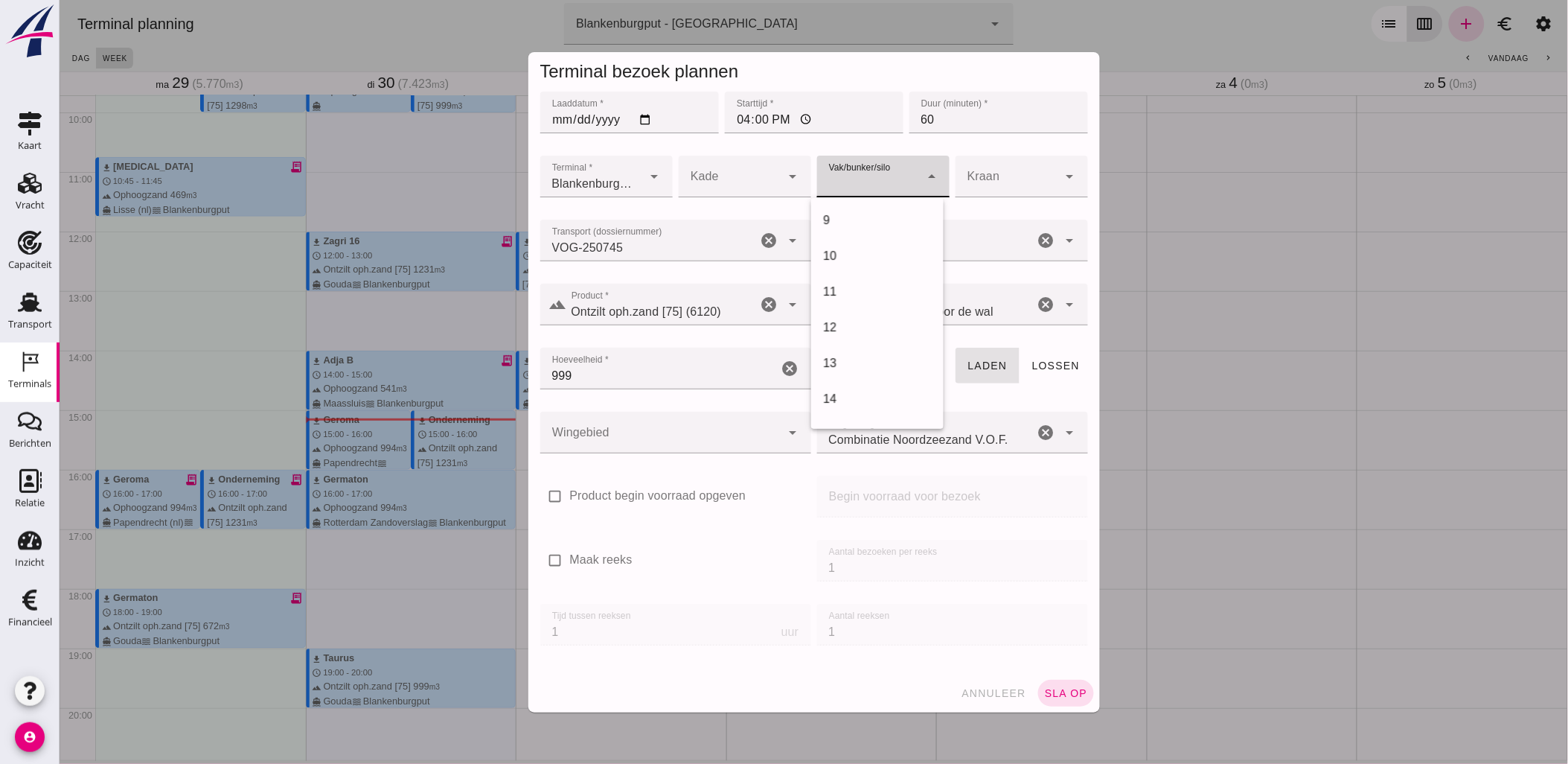
scroll to position [413, 0]
click at [868, 417] on div "18" at bounding box center [876, 416] width 109 height 18
type input "366"
click at [733, 436] on div at bounding box center [660, 433] width 241 height 42
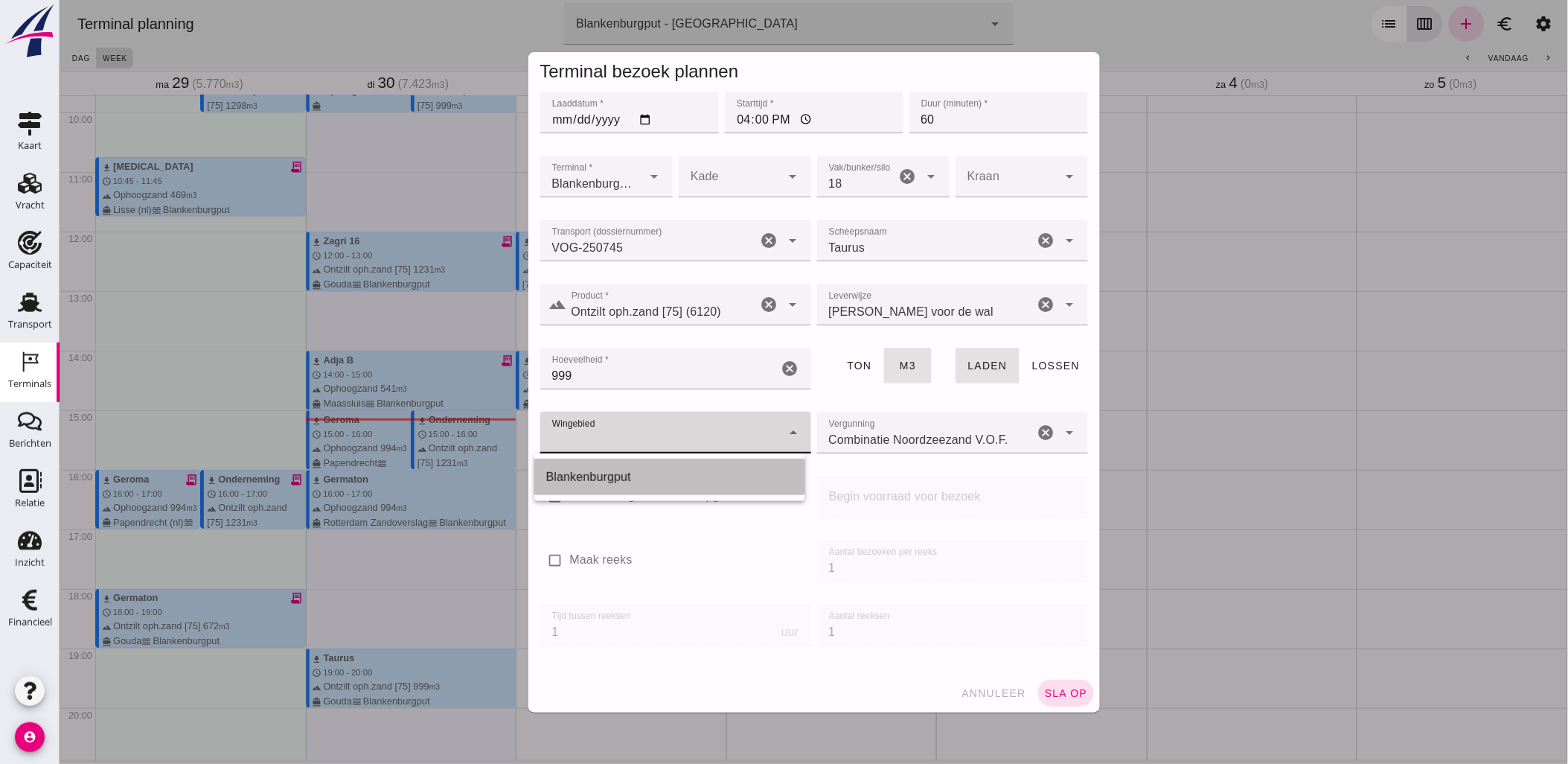
click at [733, 463] on div "Blankenburgput" at bounding box center [669, 477] width 271 height 36
type input "333"
click at [1052, 701] on button "sla op" at bounding box center [1065, 693] width 56 height 27
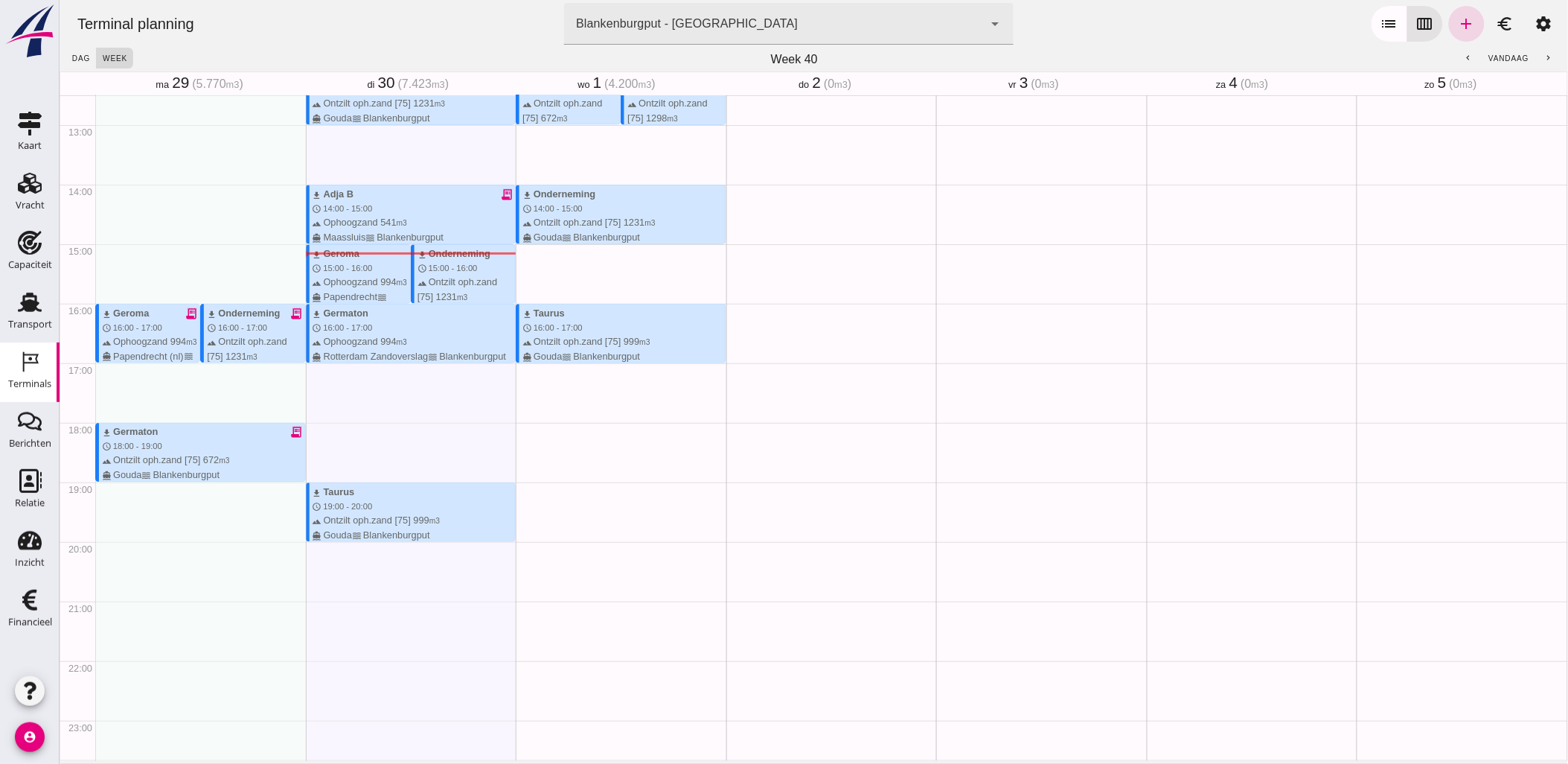
scroll to position [661, 0]
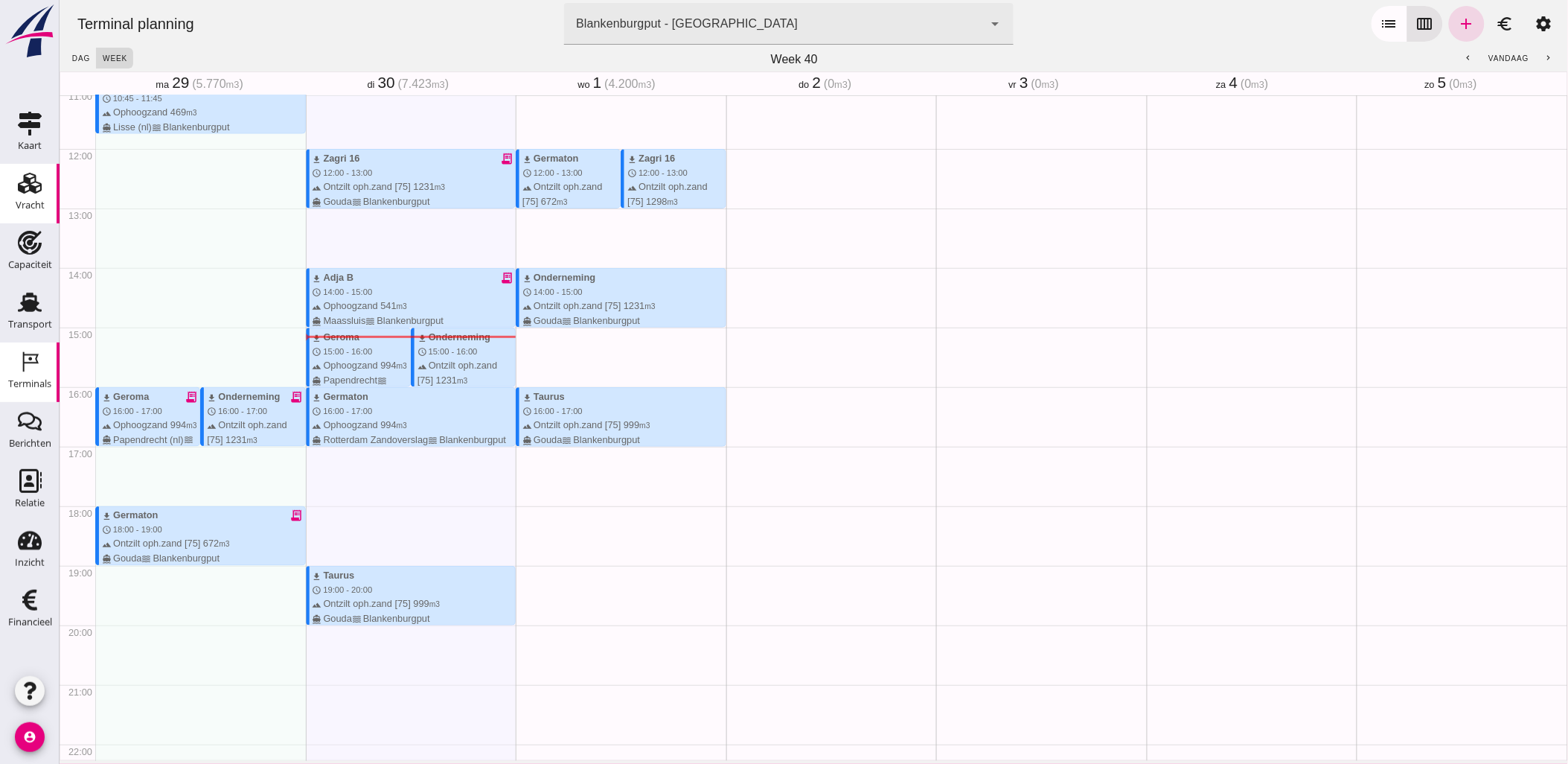
click at [45, 199] on link "Vracht Vracht" at bounding box center [30, 194] width 60 height 60
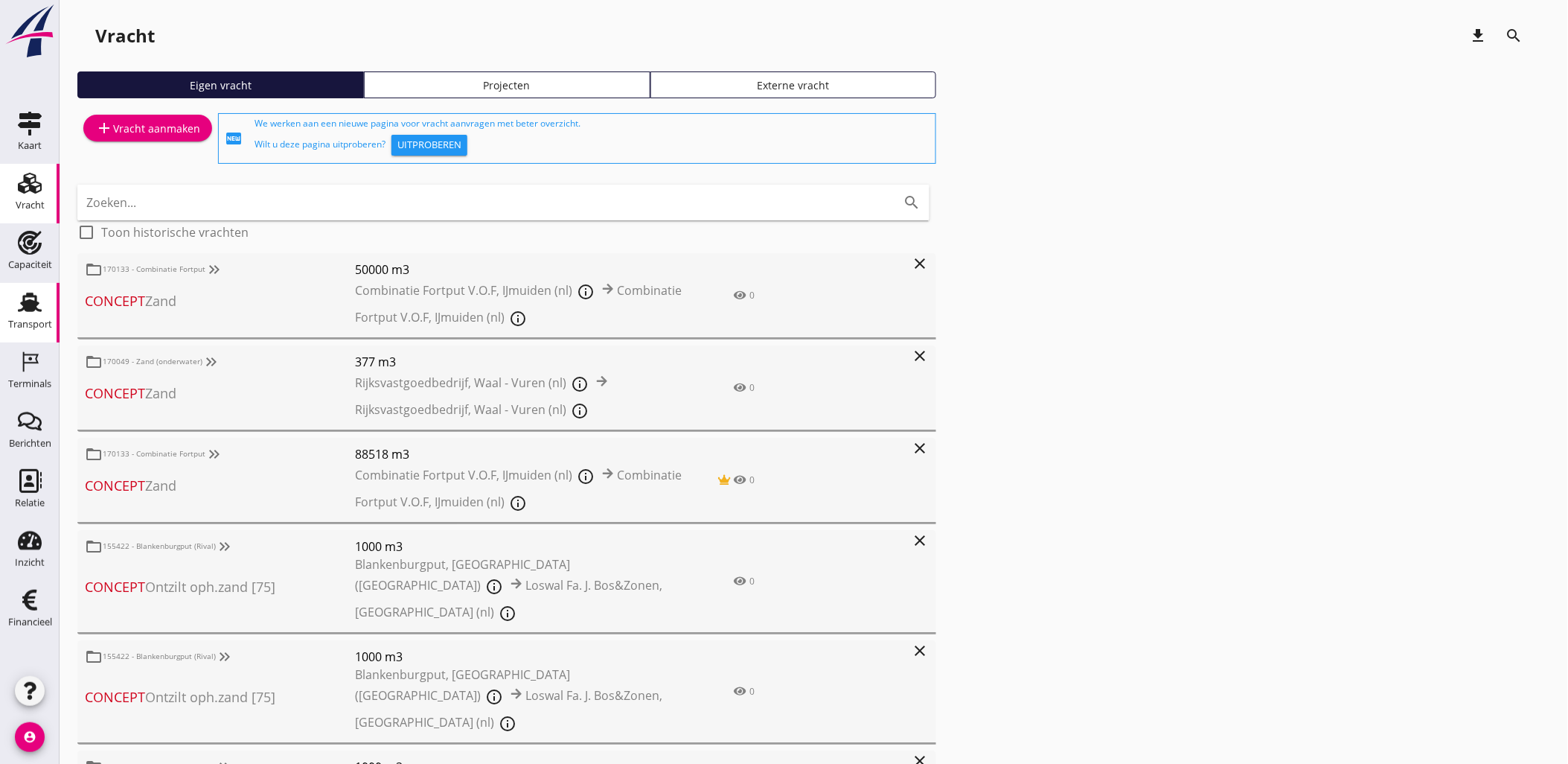
click at [15, 310] on div "Transport" at bounding box center [30, 302] width 36 height 24
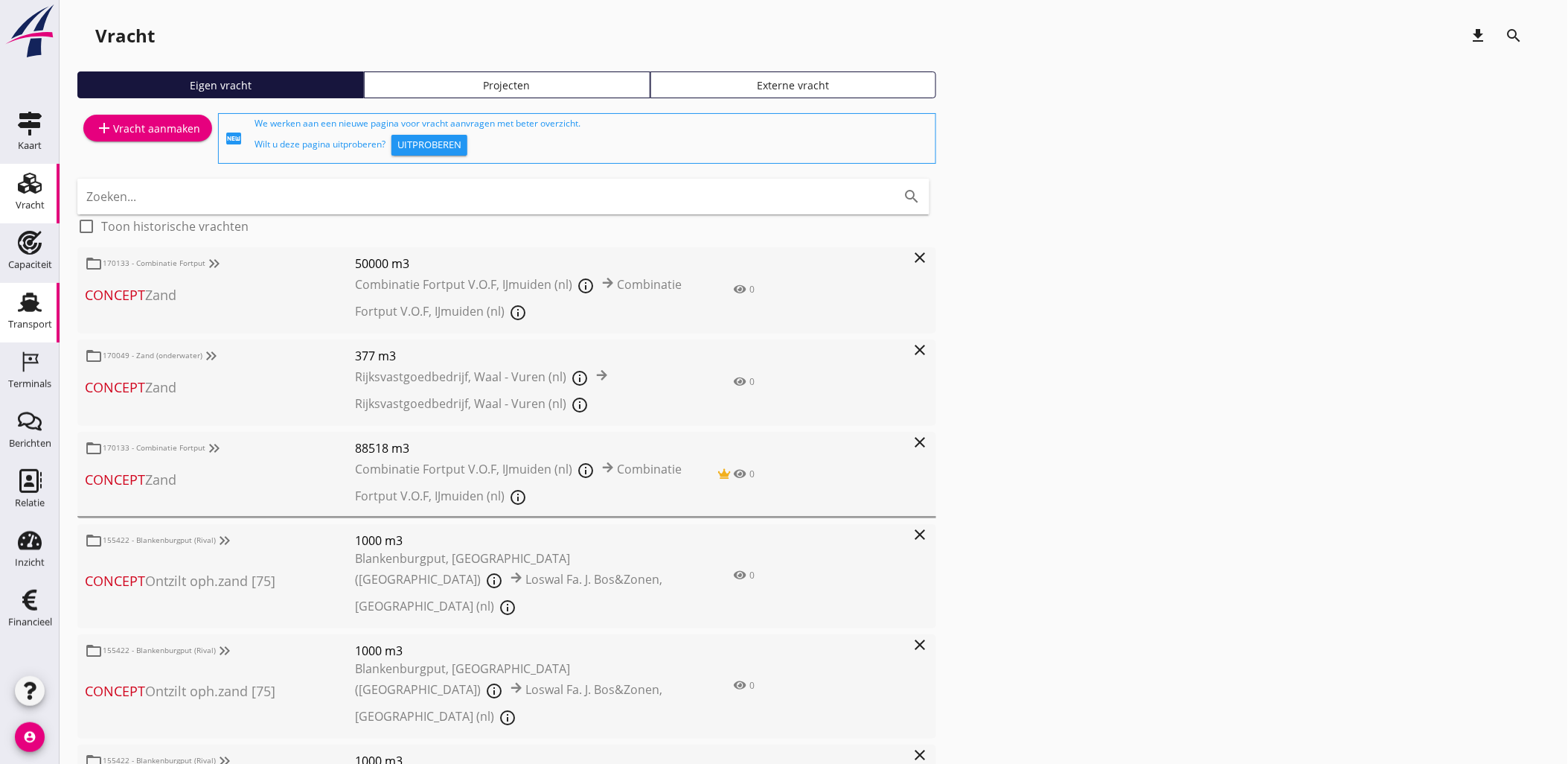
click at [28, 296] on use at bounding box center [30, 302] width 24 height 19
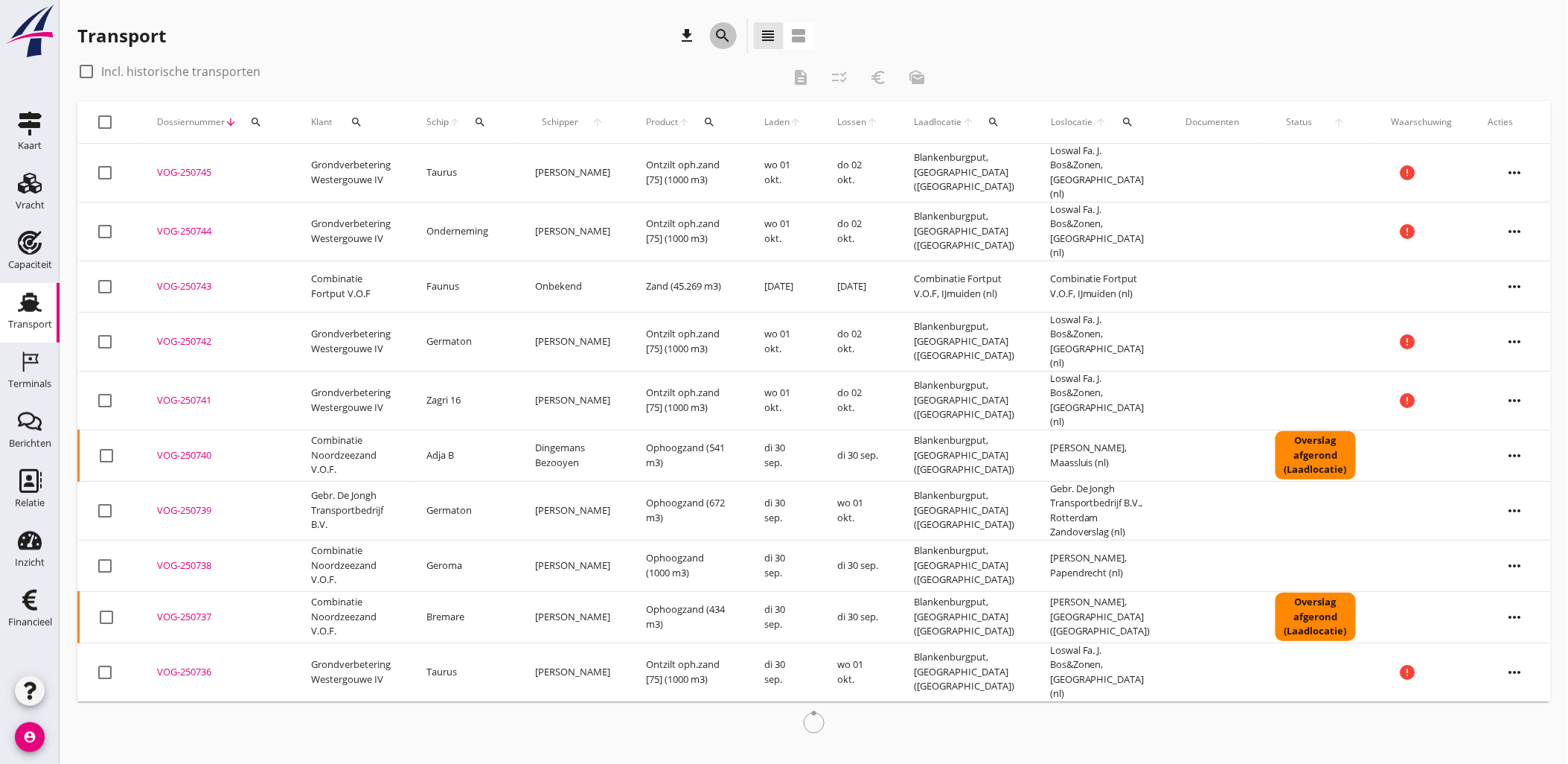
click at [733, 39] on div "search" at bounding box center [723, 36] width 27 height 18
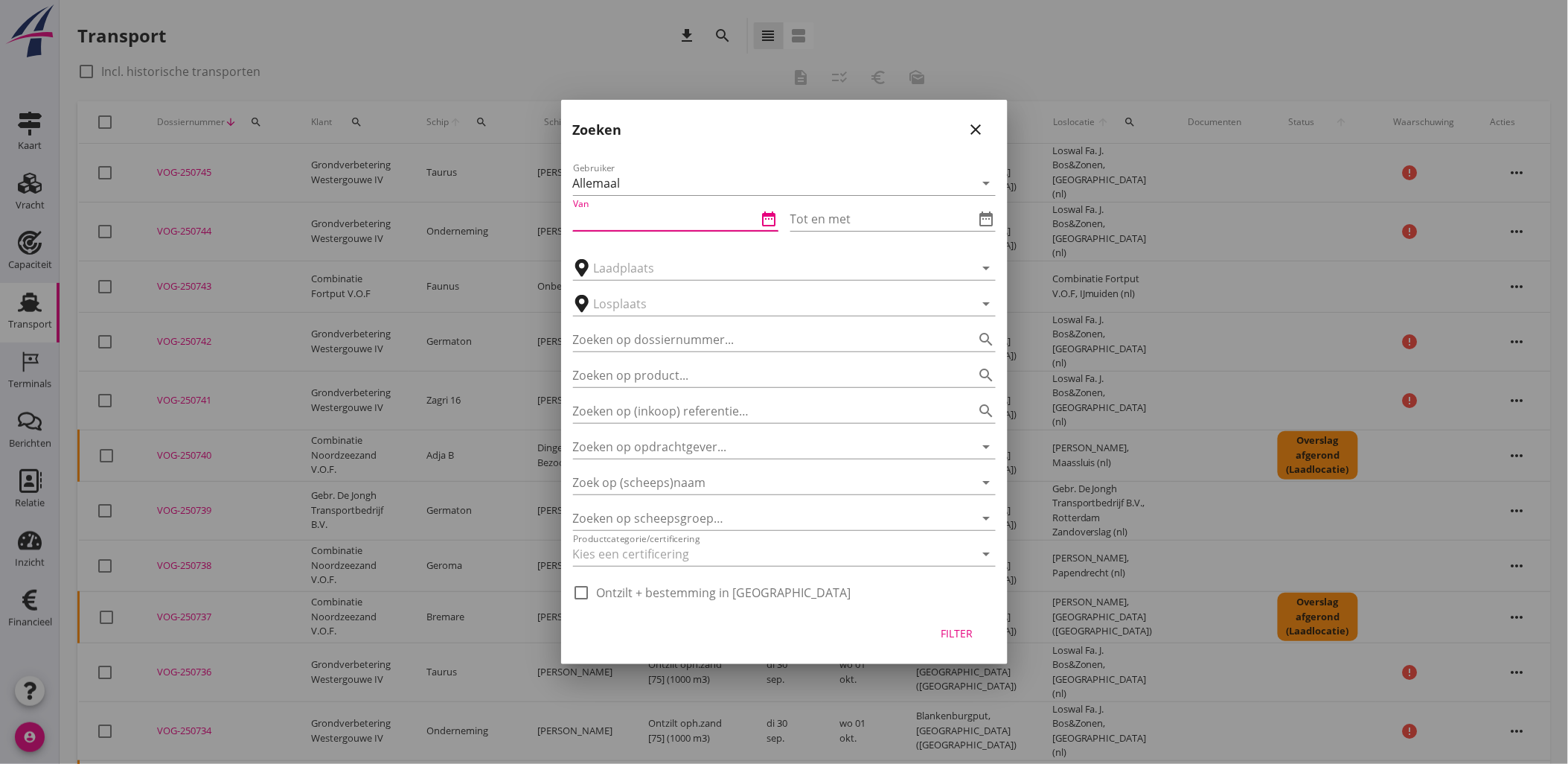
click at [756, 214] on input "Van" at bounding box center [665, 219] width 185 height 24
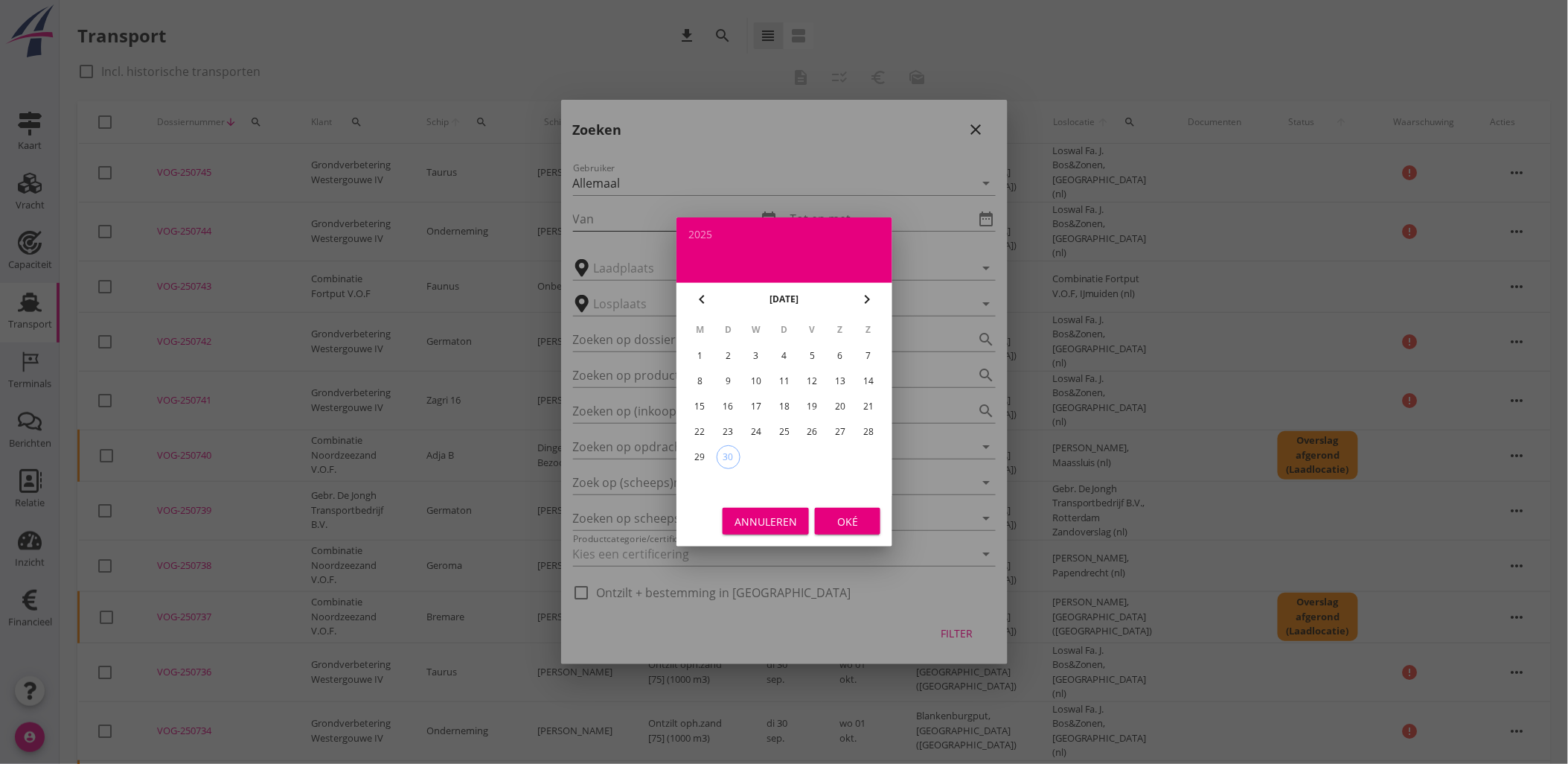
click at [765, 214] on div "Deel track en trace Vracht details Vracht aanpassen Schip wijzigen Vracht kopie…" at bounding box center [784, 650] width 1568 height 1300
click at [841, 395] on div "20" at bounding box center [840, 407] width 24 height 24
type input "2025-09-20"
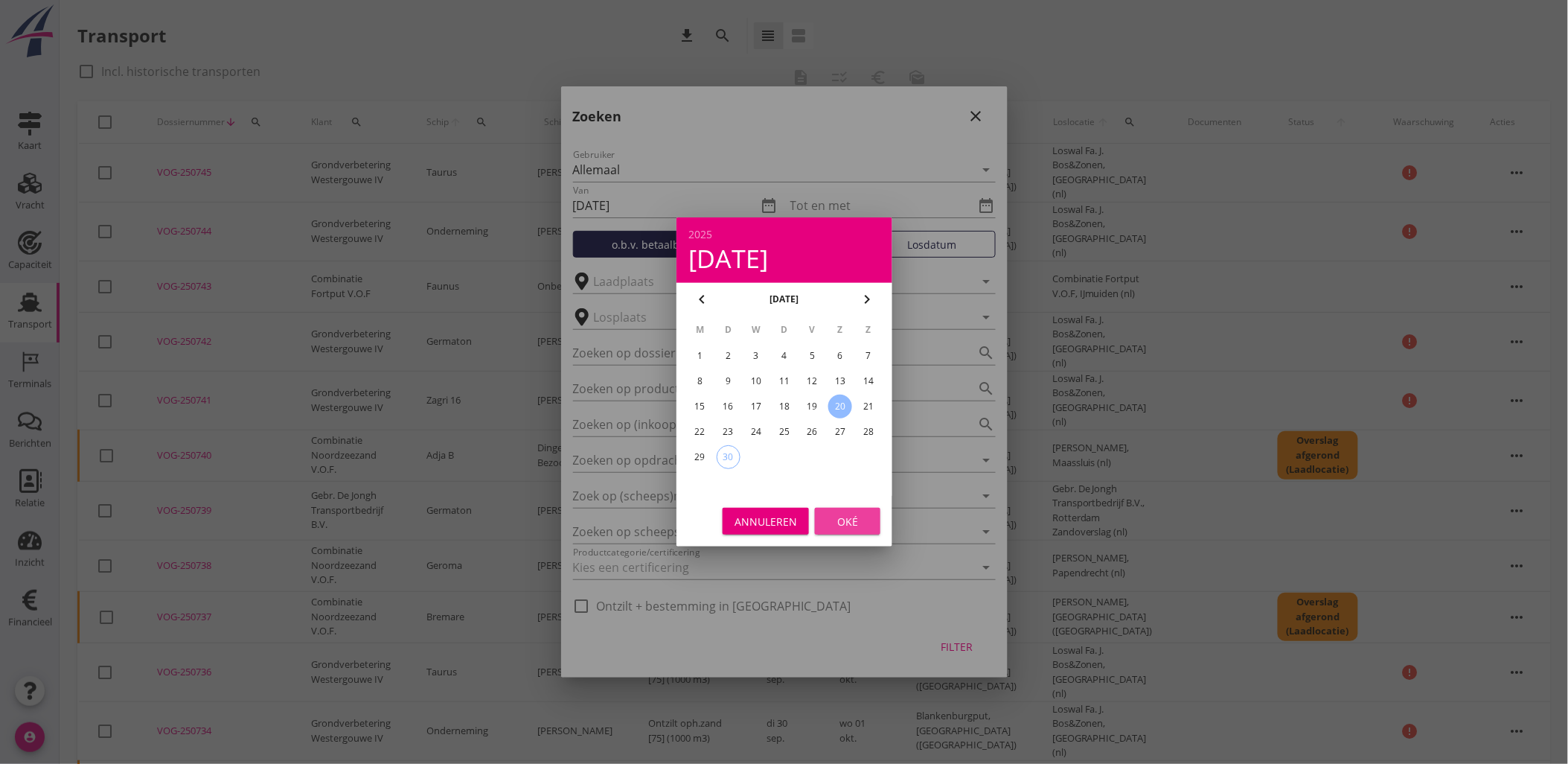
click at [853, 519] on div "Oké" at bounding box center [847, 522] width 42 height 16
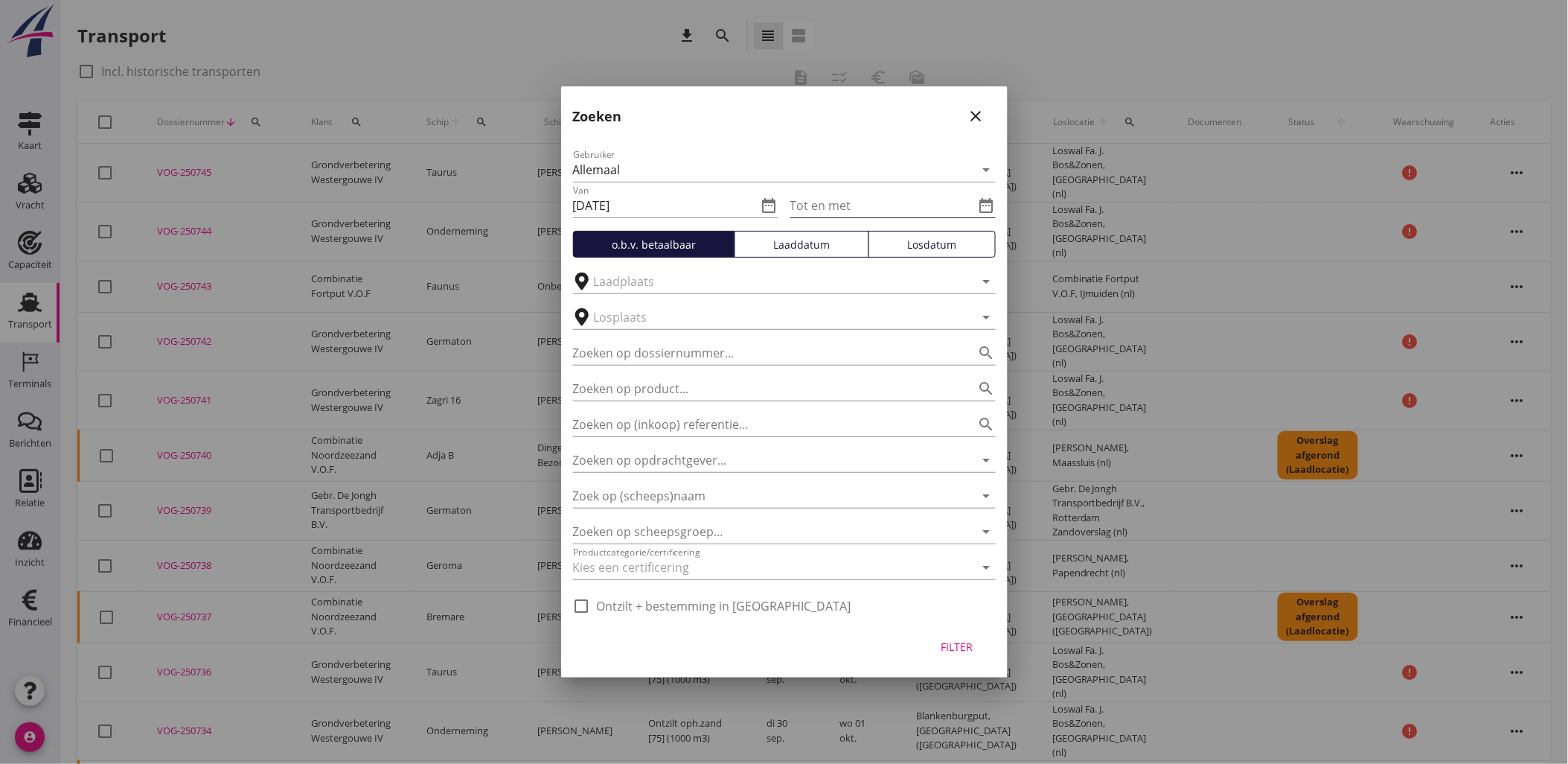
click at [986, 205] on icon "date_range" at bounding box center [986, 206] width 18 height 18
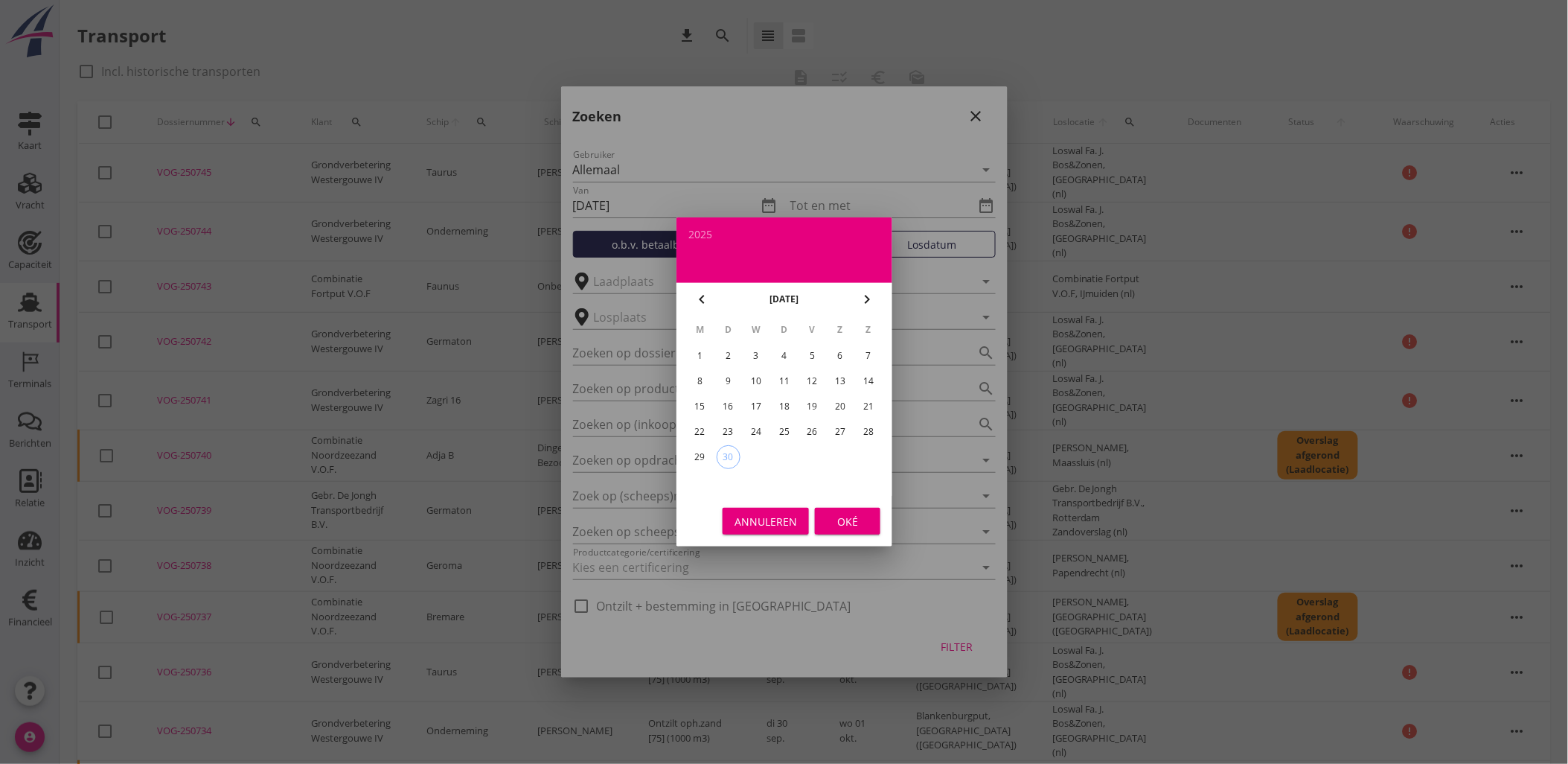
click at [871, 409] on div "21" at bounding box center [868, 407] width 24 height 24
type input "2025-09-21"
click at [841, 521] on div "Oké" at bounding box center [847, 522] width 42 height 16
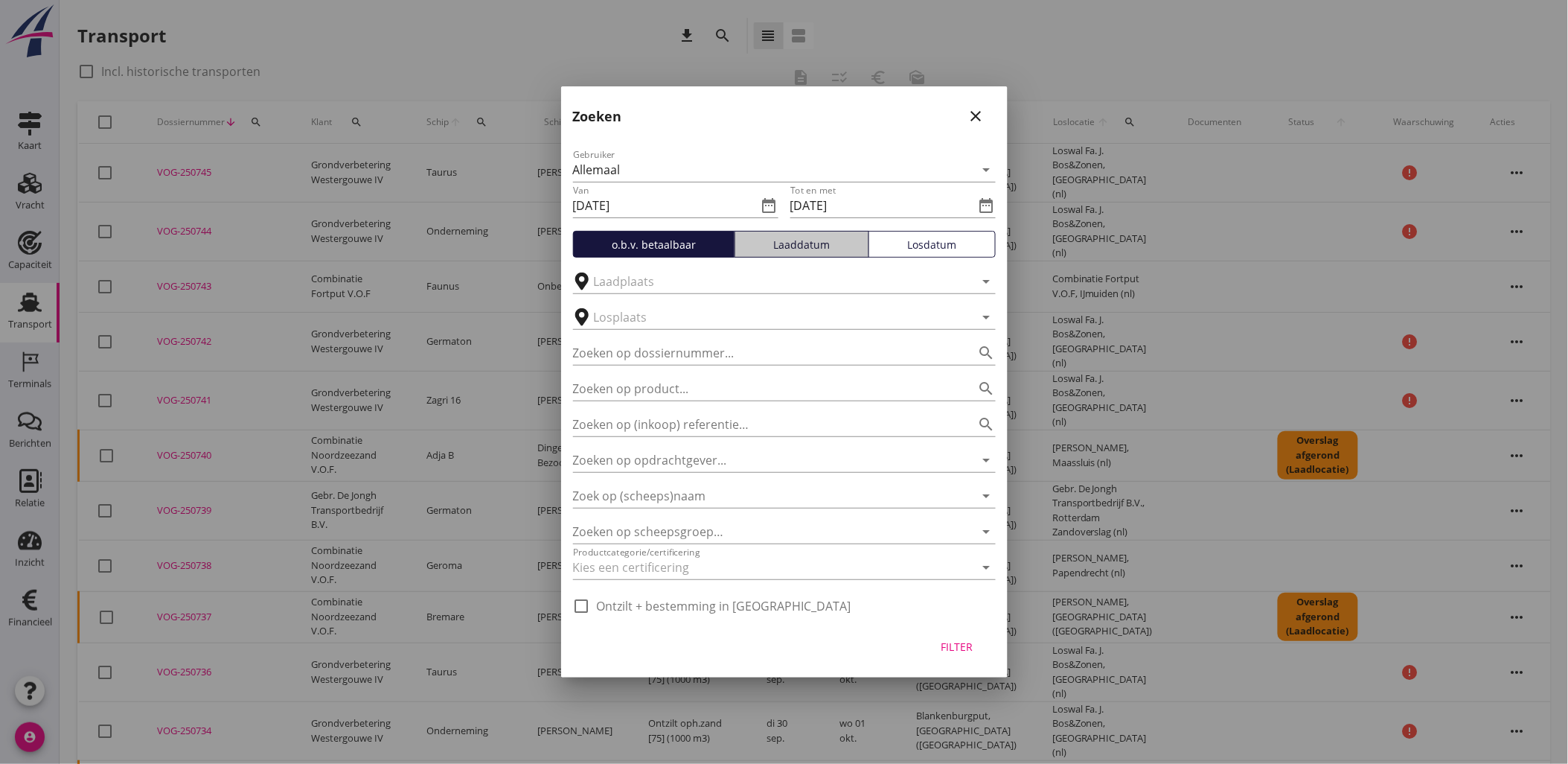
click at [793, 237] on div "Laaddatum" at bounding box center [801, 245] width 121 height 16
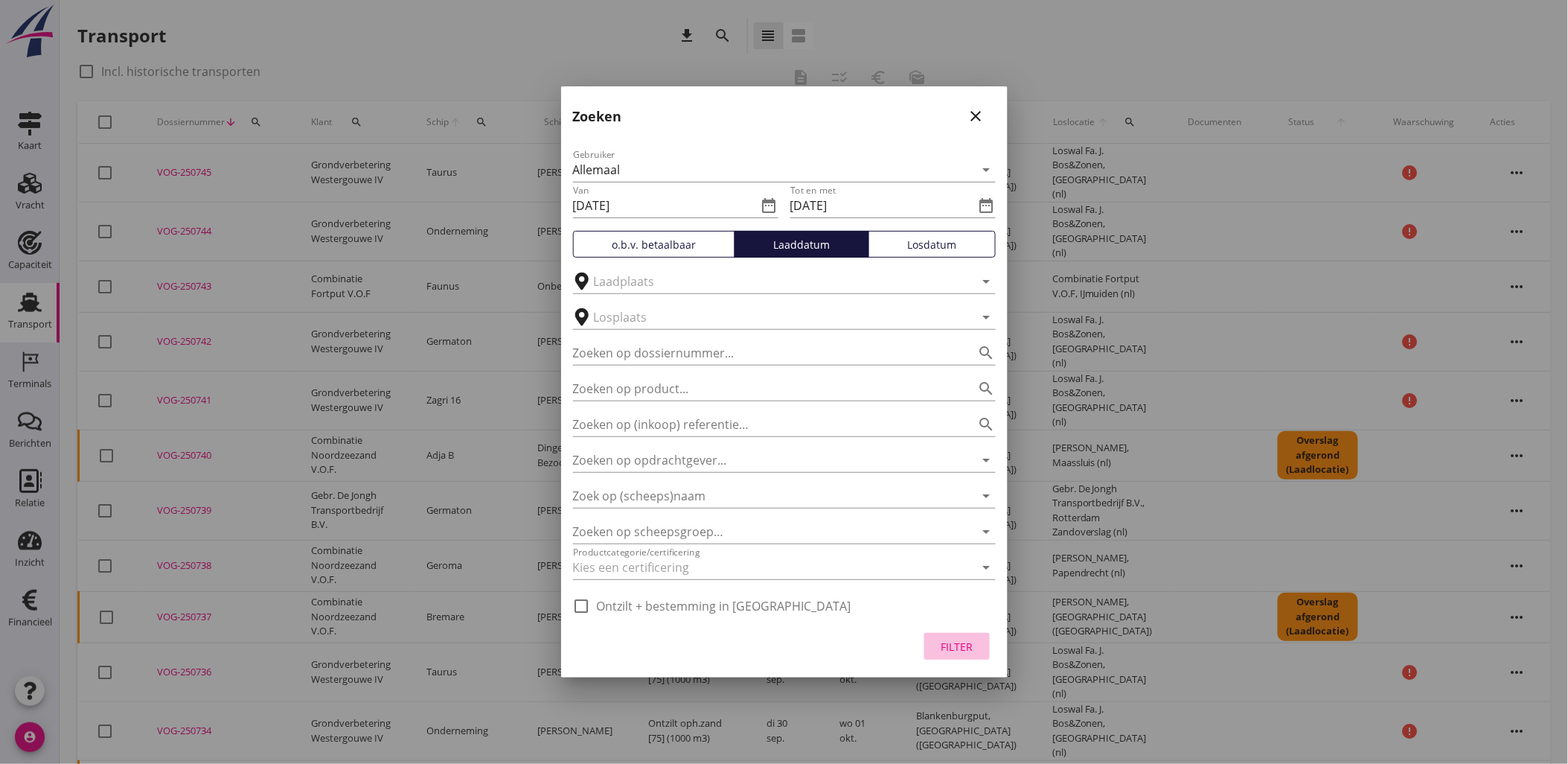
click at [962, 642] on div "Filter" at bounding box center [957, 647] width 42 height 16
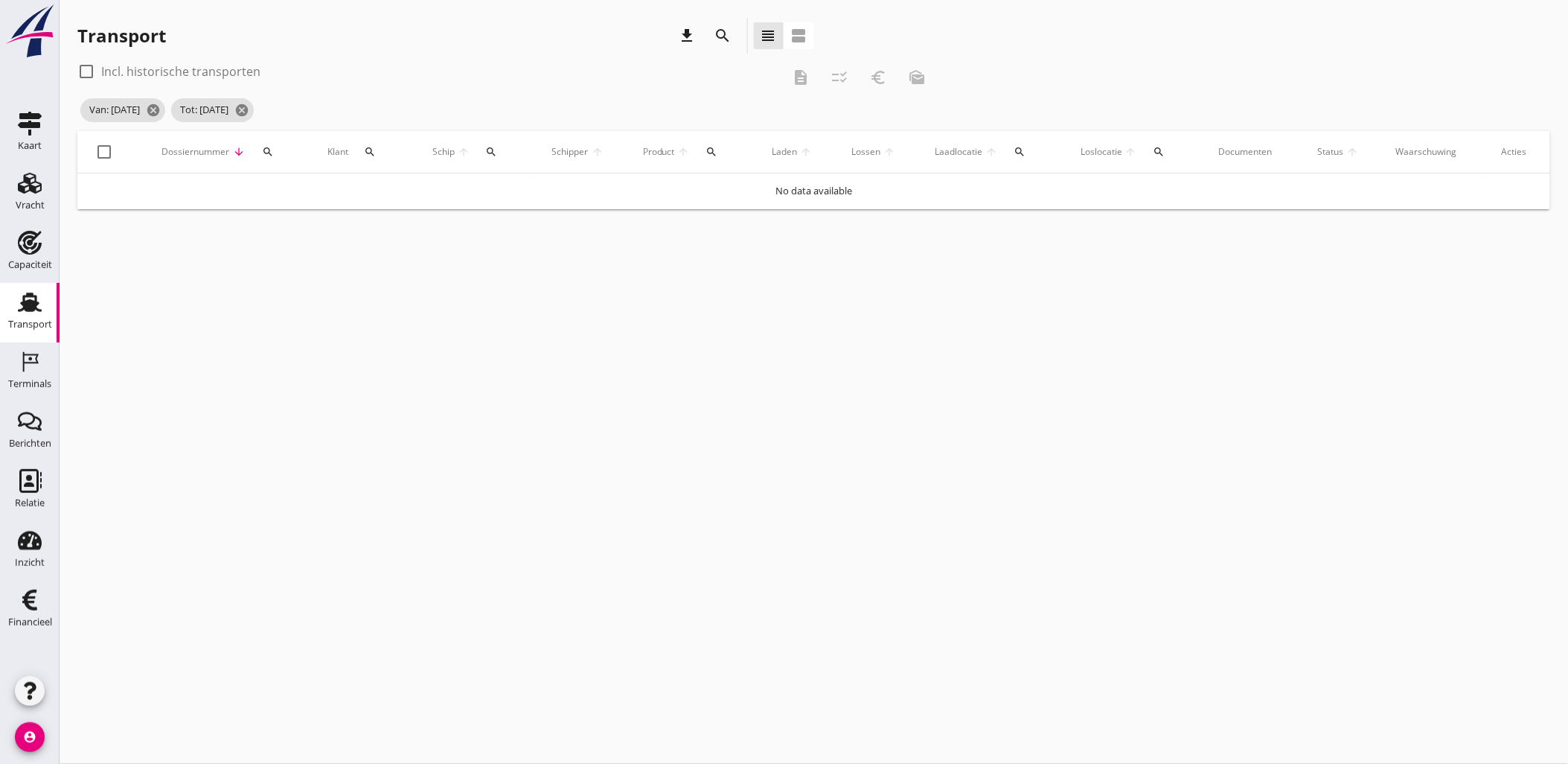
click at [229, 61] on div "check_box_outline_blank Incl. historische transporten" at bounding box center [429, 72] width 704 height 24
click at [233, 67] on label "Incl. historische transporten" at bounding box center [180, 71] width 159 height 15
checkbox input "true"
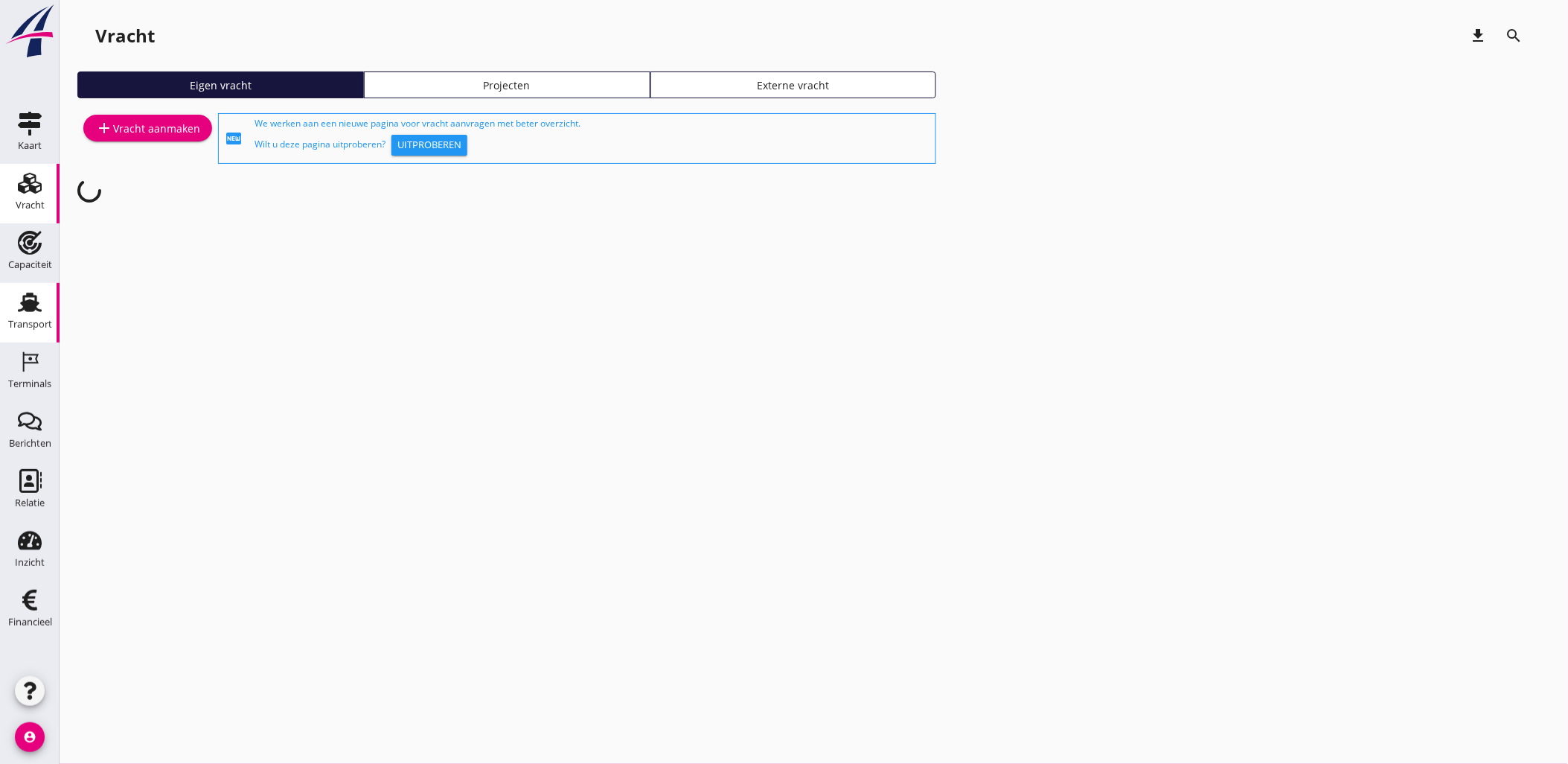
click at [33, 313] on icon "Transport" at bounding box center [30, 302] width 24 height 24
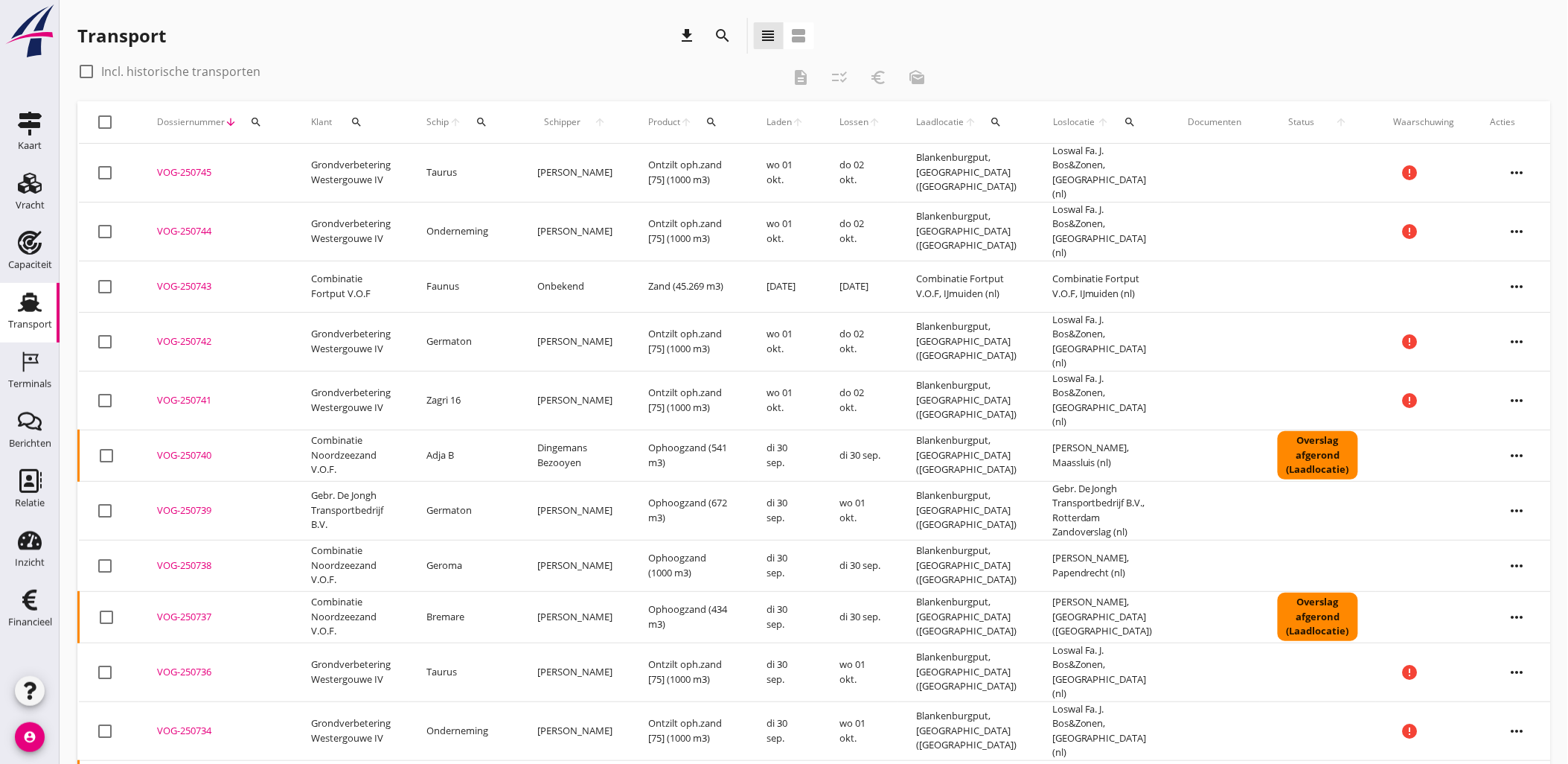
click at [767, 118] on span "Laden" at bounding box center [779, 121] width 25 height 13
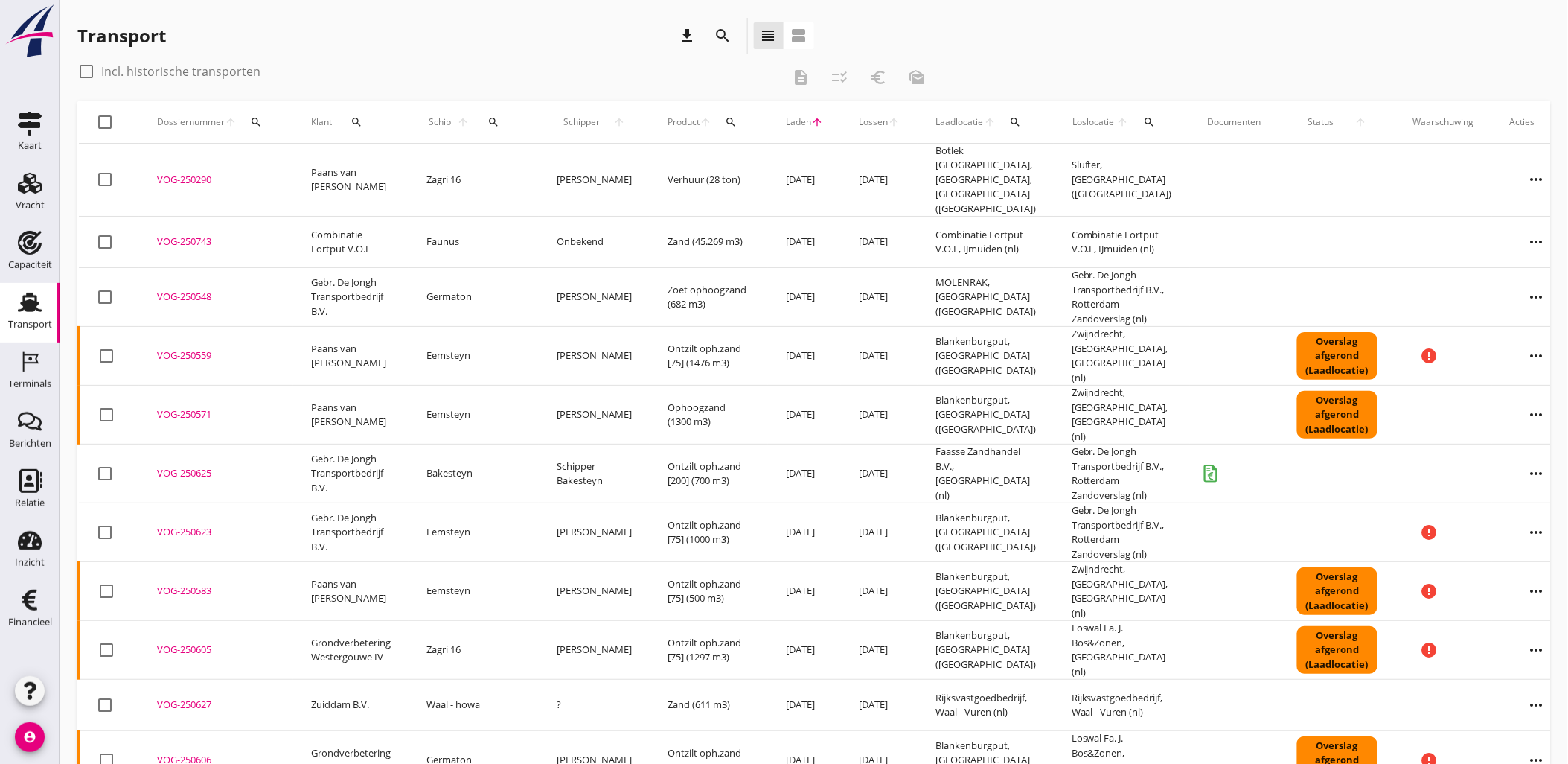
click at [717, 38] on icon "search" at bounding box center [724, 36] width 18 height 18
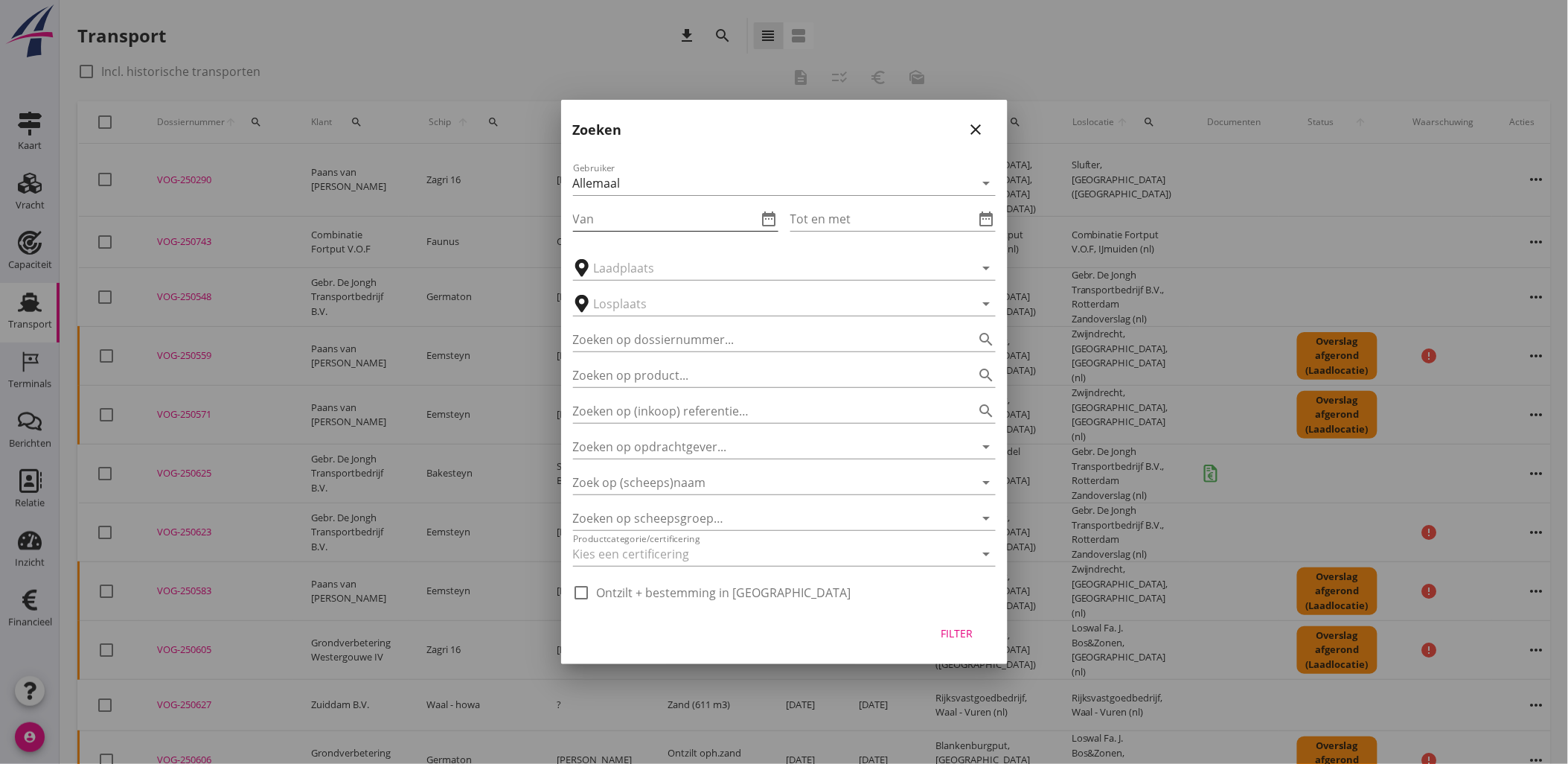
click at [775, 212] on icon "date_range" at bounding box center [770, 219] width 18 height 18
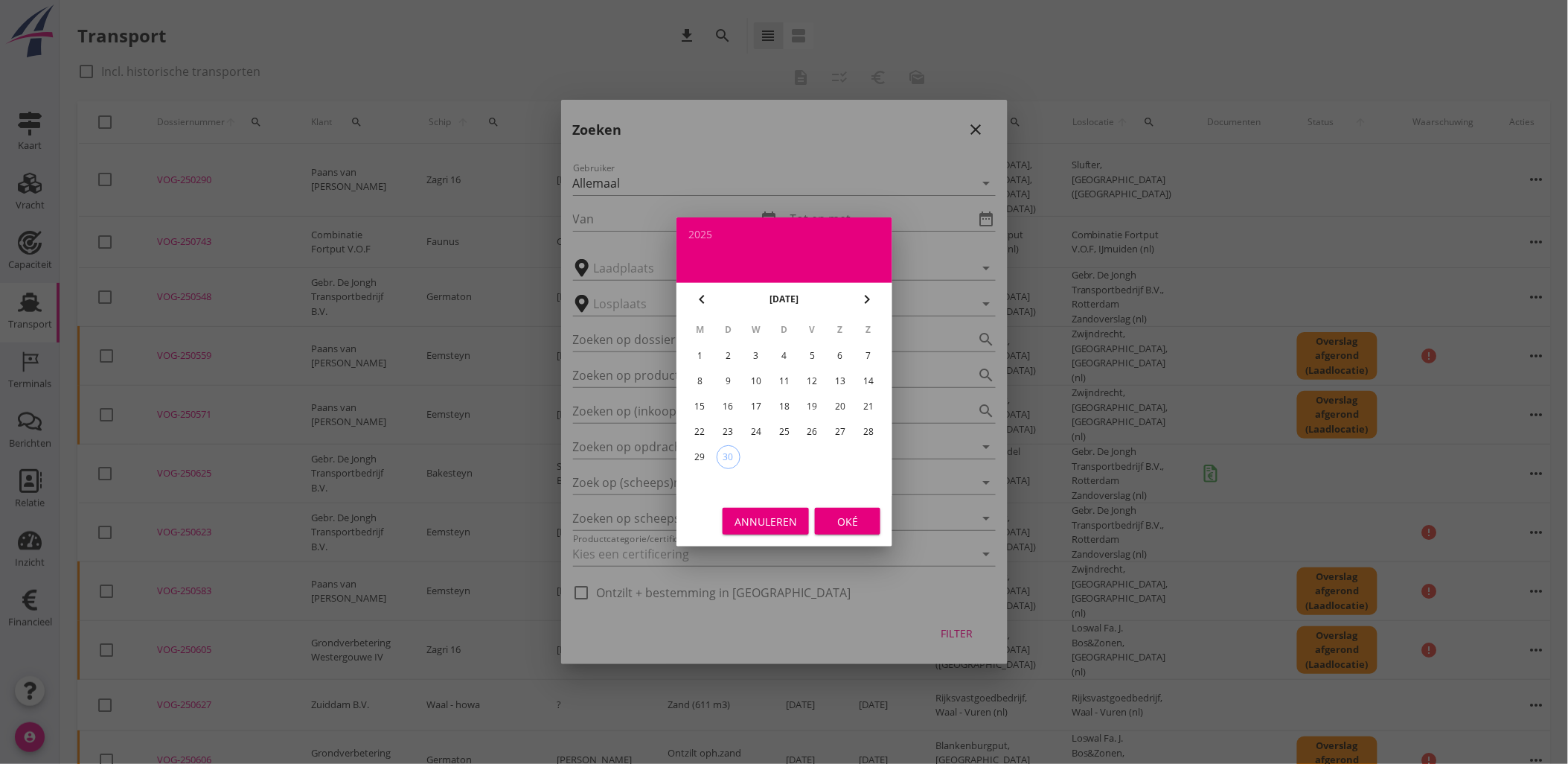
click at [841, 406] on div "20" at bounding box center [840, 407] width 24 height 24
type input "2025-09-20"
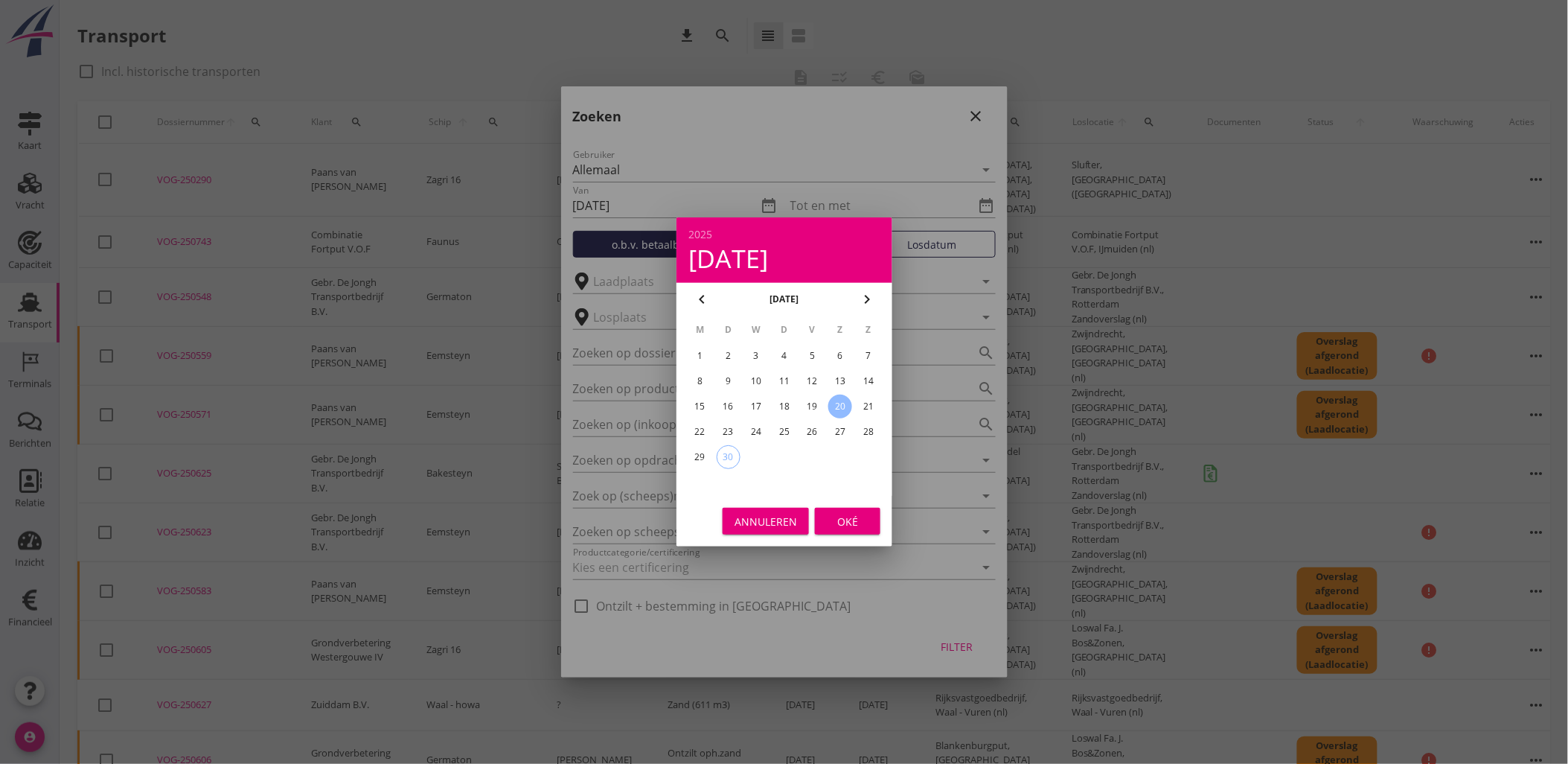
click at [748, 522] on div "Annuleren" at bounding box center [766, 522] width 63 height 16
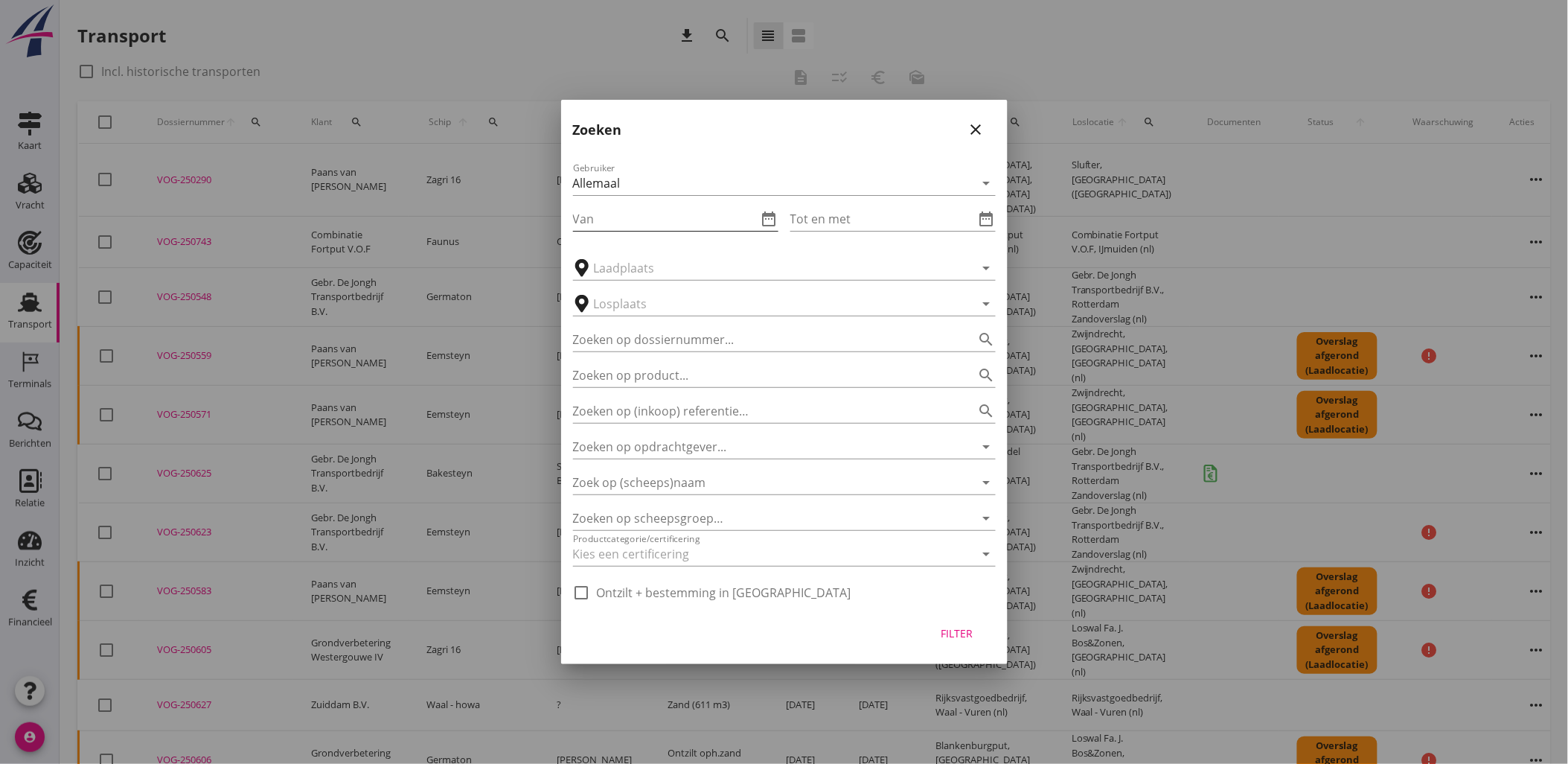
click at [763, 231] on div "Van date_range" at bounding box center [675, 219] width 205 height 24
click at [765, 222] on icon "date_range" at bounding box center [770, 219] width 18 height 18
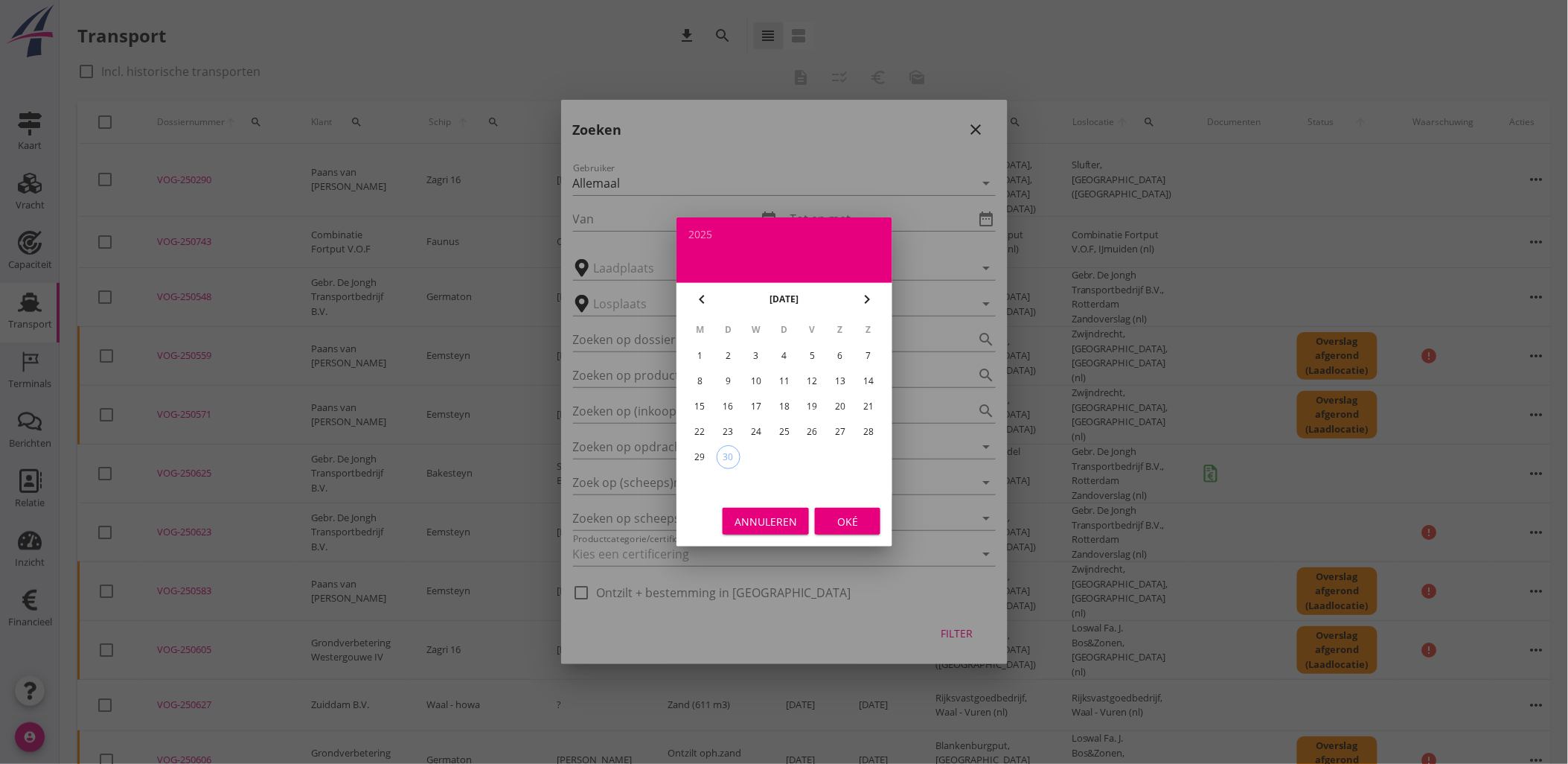
click at [839, 395] on div "20" at bounding box center [840, 407] width 24 height 24
type input "2025-09-20"
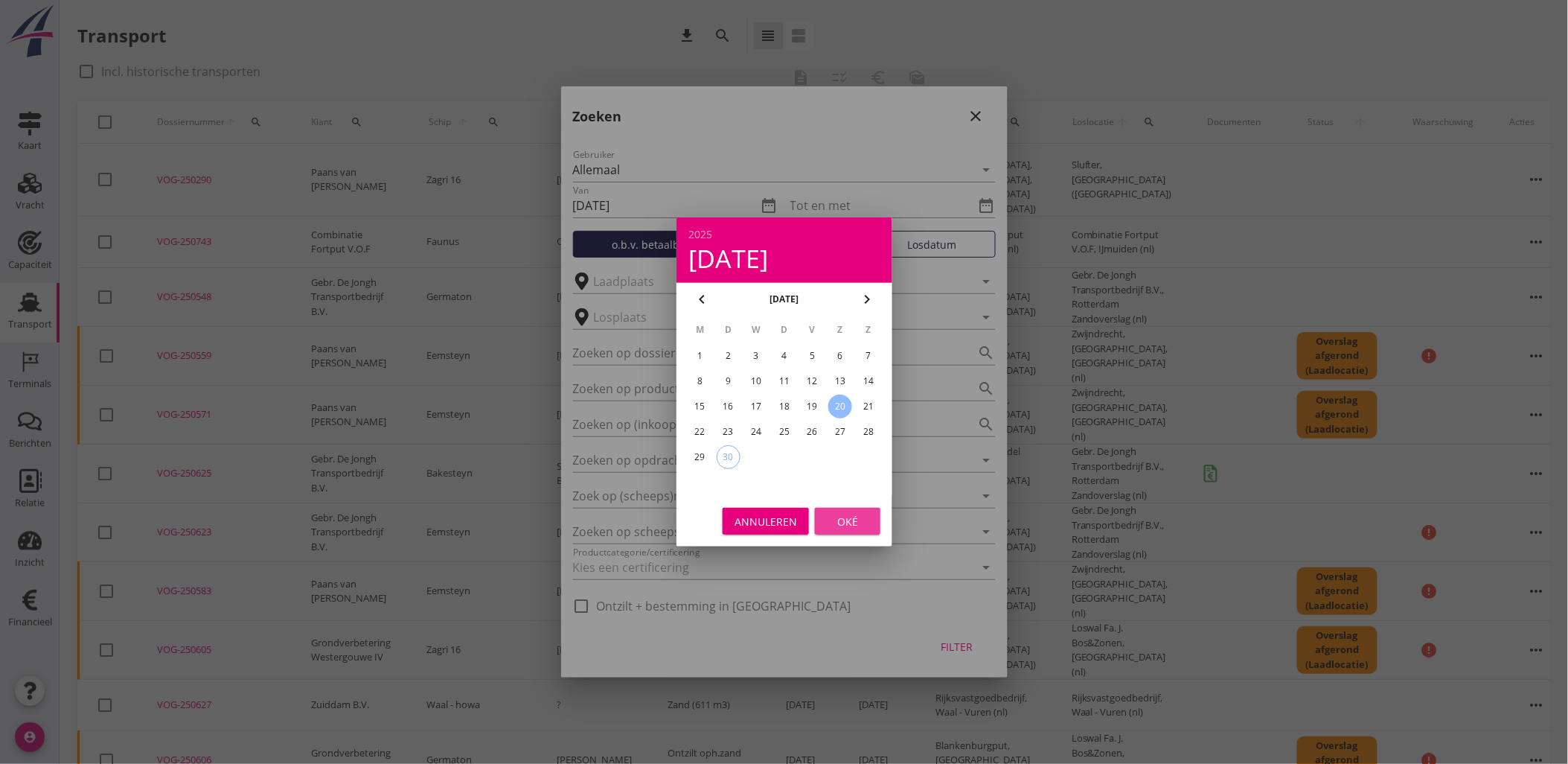
click at [857, 522] on div "Oké" at bounding box center [847, 522] width 42 height 16
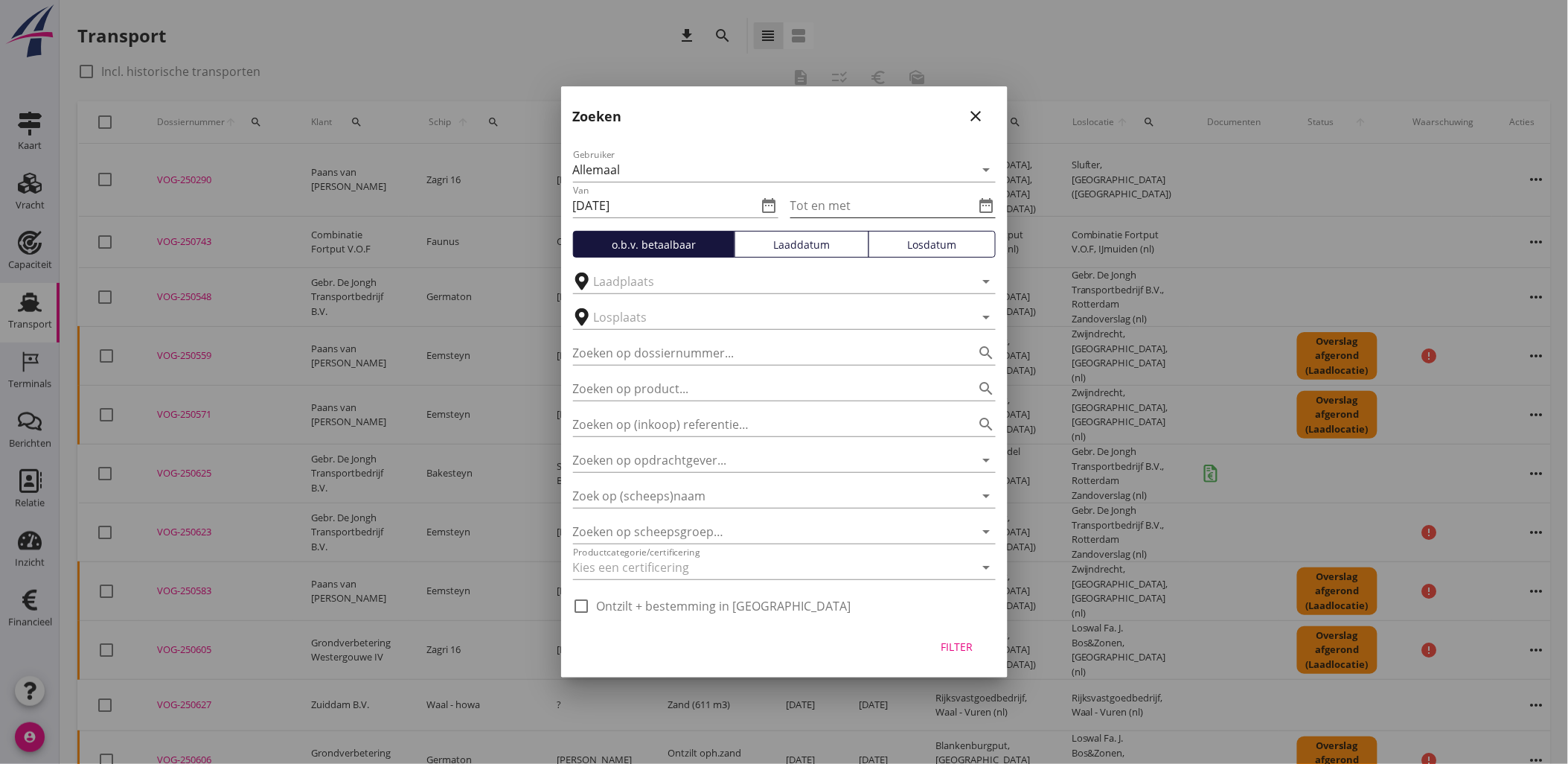
click at [991, 201] on icon "date_range" at bounding box center [986, 206] width 18 height 18
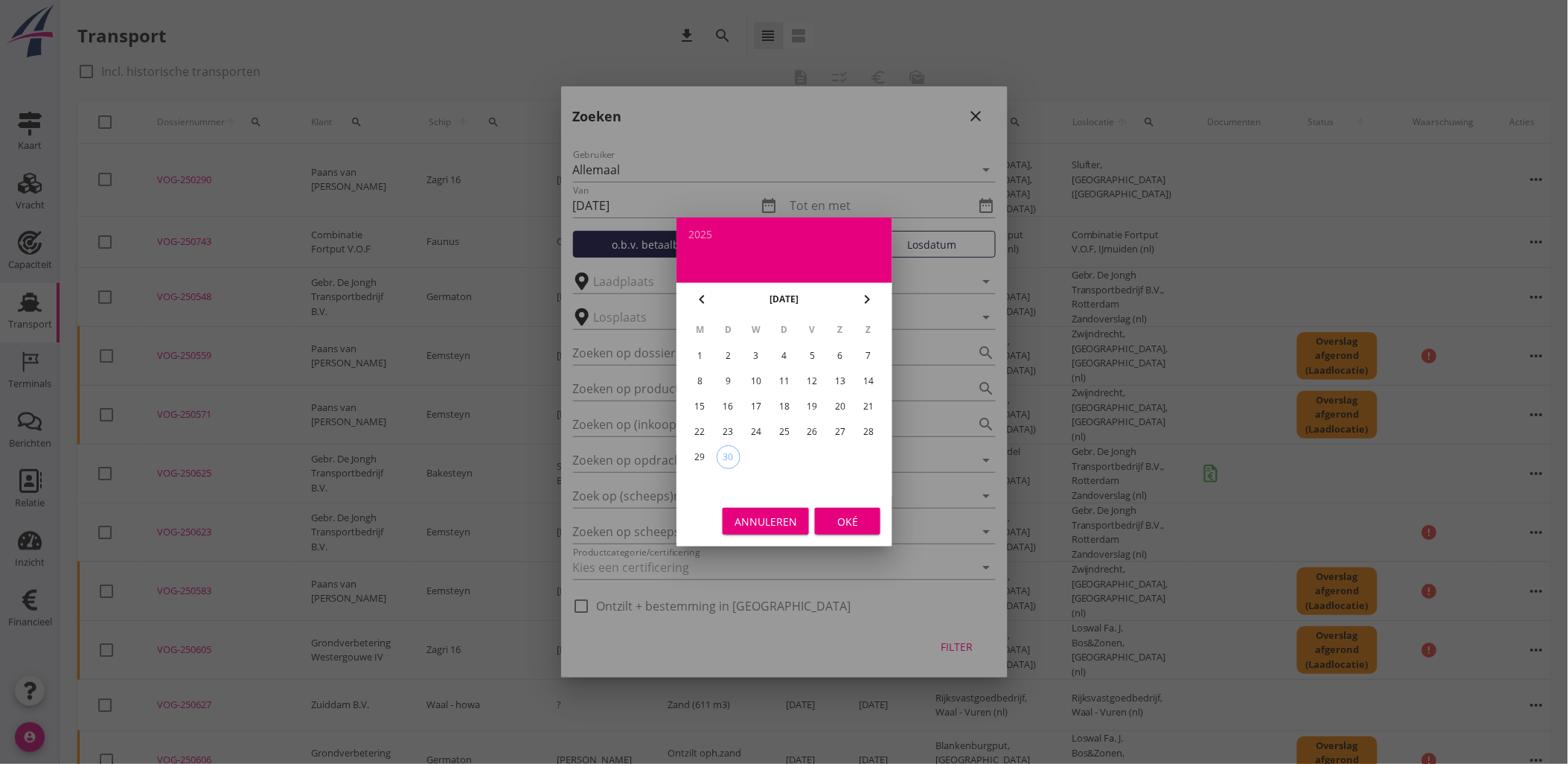
click at [872, 426] on div "28" at bounding box center [868, 432] width 24 height 24
type input "2025-09-28"
click at [855, 531] on button "Oké" at bounding box center [847, 521] width 66 height 27
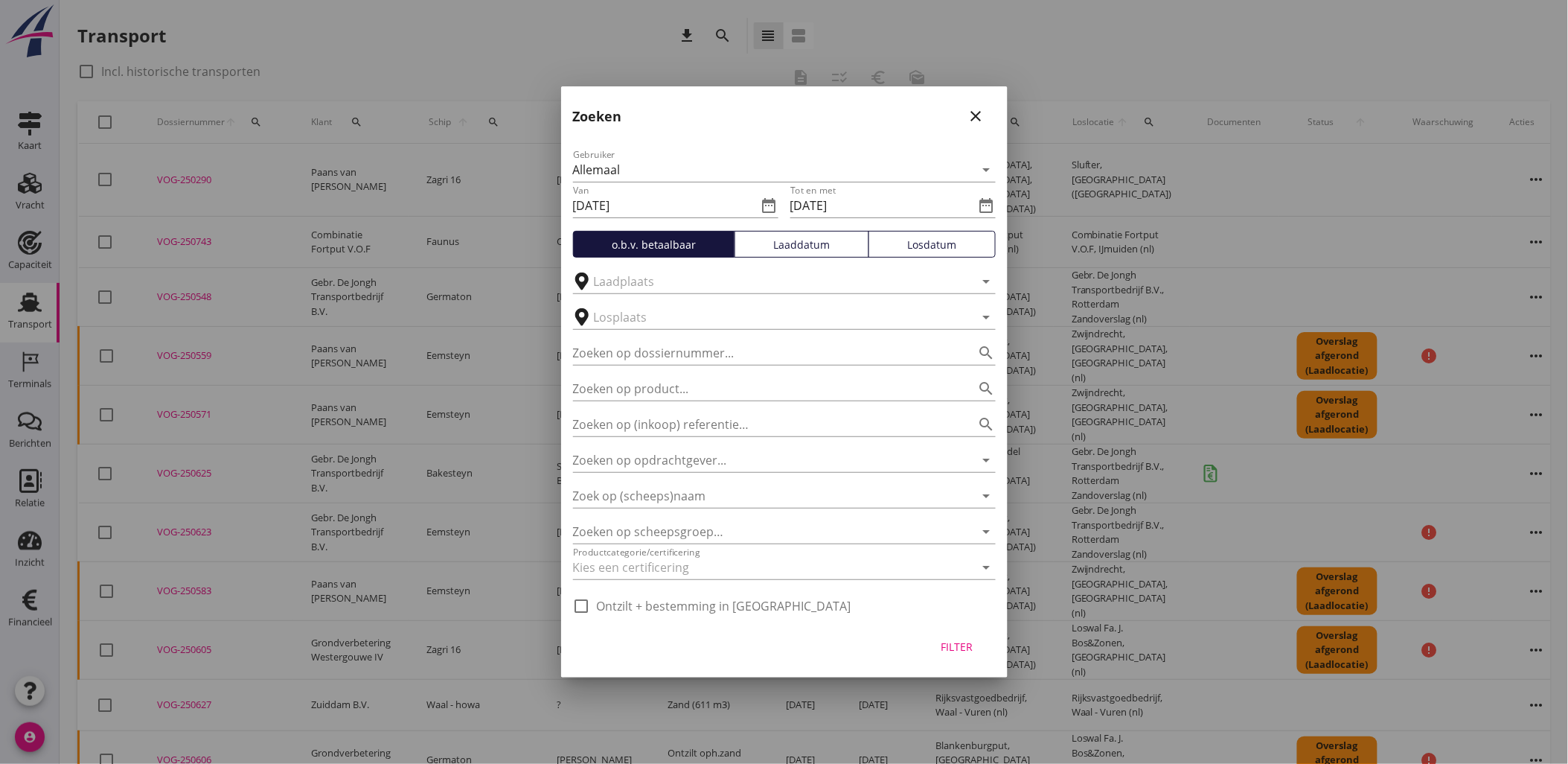
click at [833, 254] on button "Laaddatum" at bounding box center [801, 244] width 135 height 27
click at [952, 651] on div "Filter" at bounding box center [957, 647] width 42 height 16
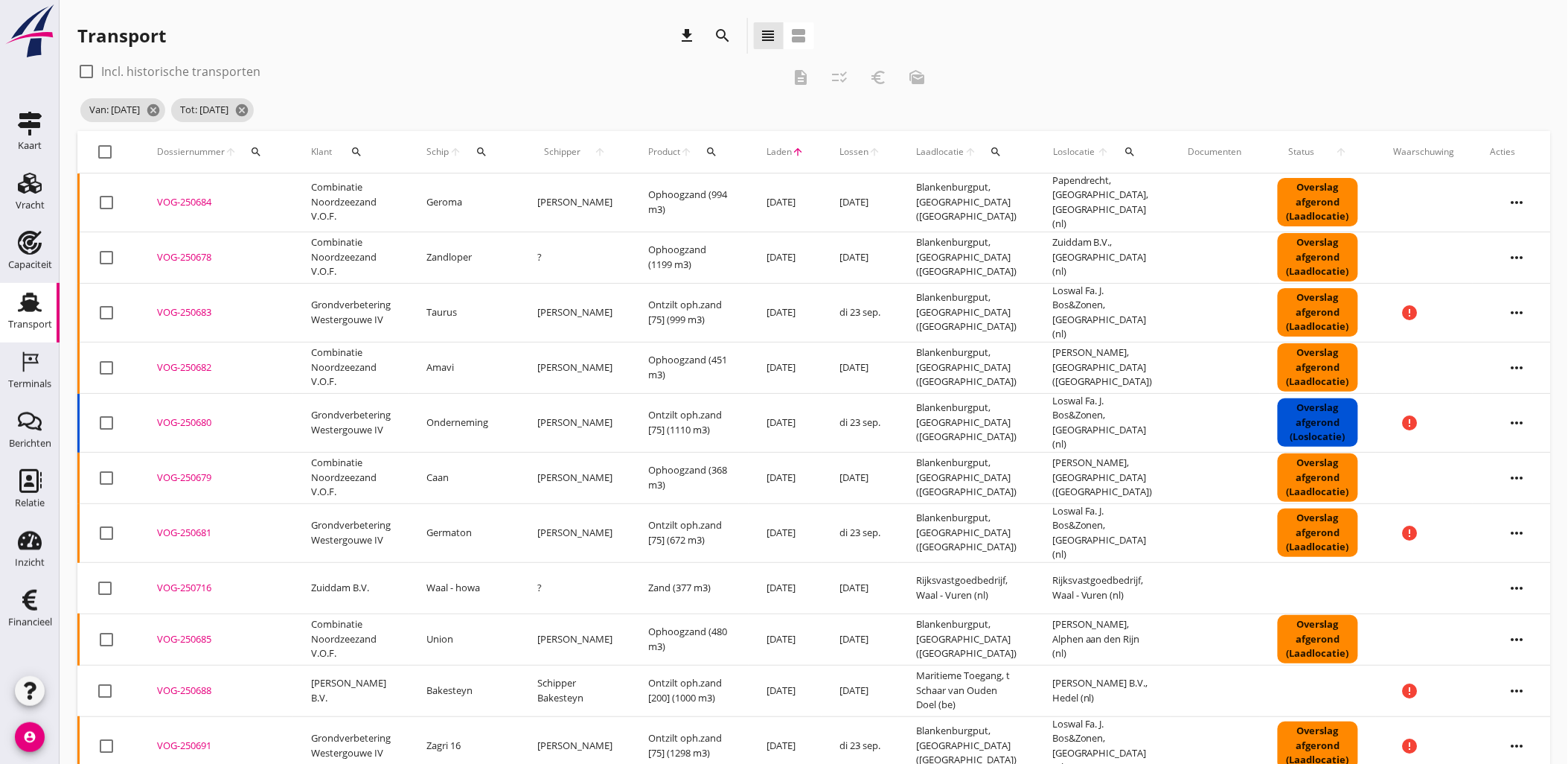
click at [115, 156] on div at bounding box center [105, 151] width 25 height 25
checkbox input "true"
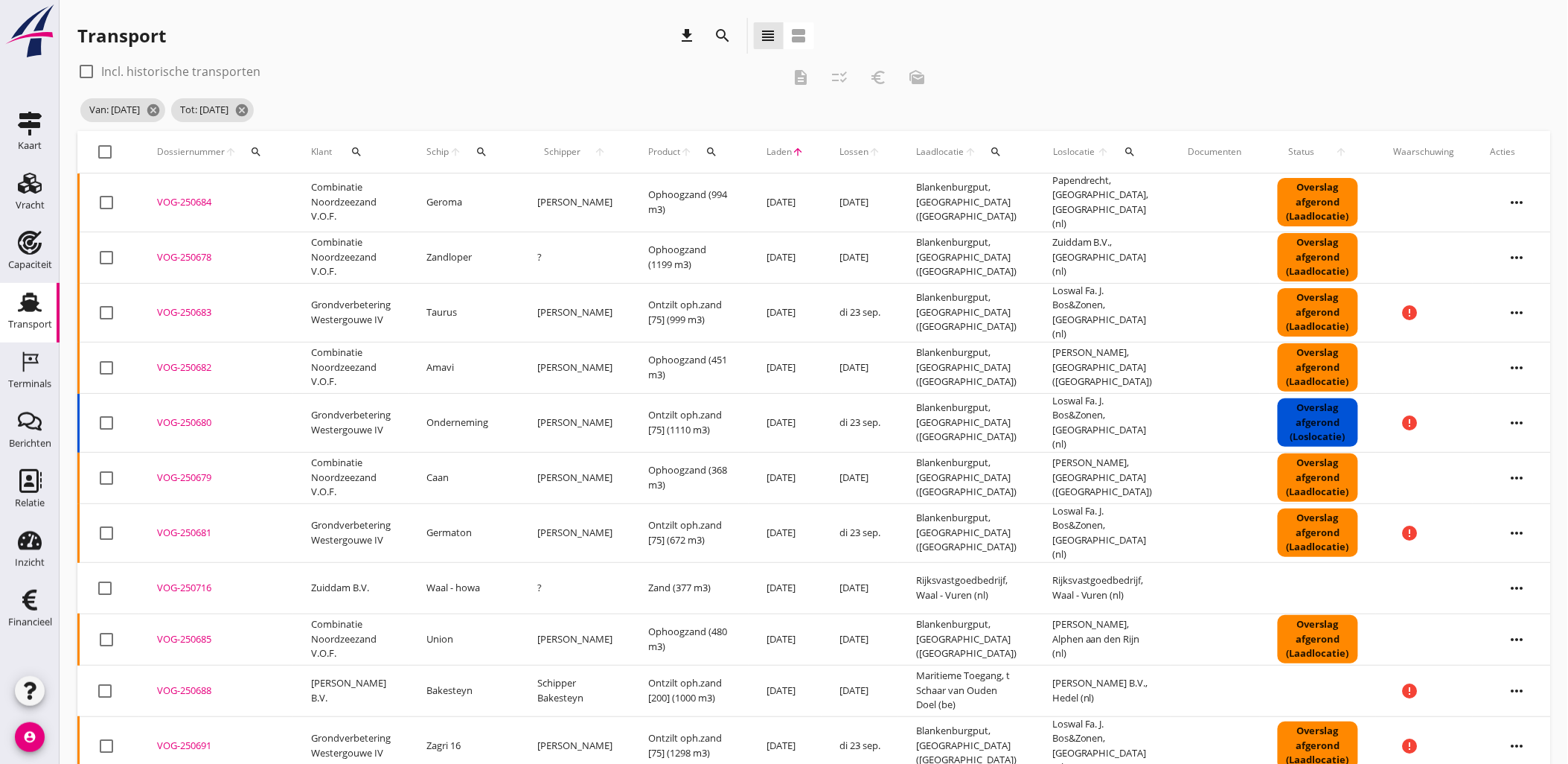
checkbox input "true"
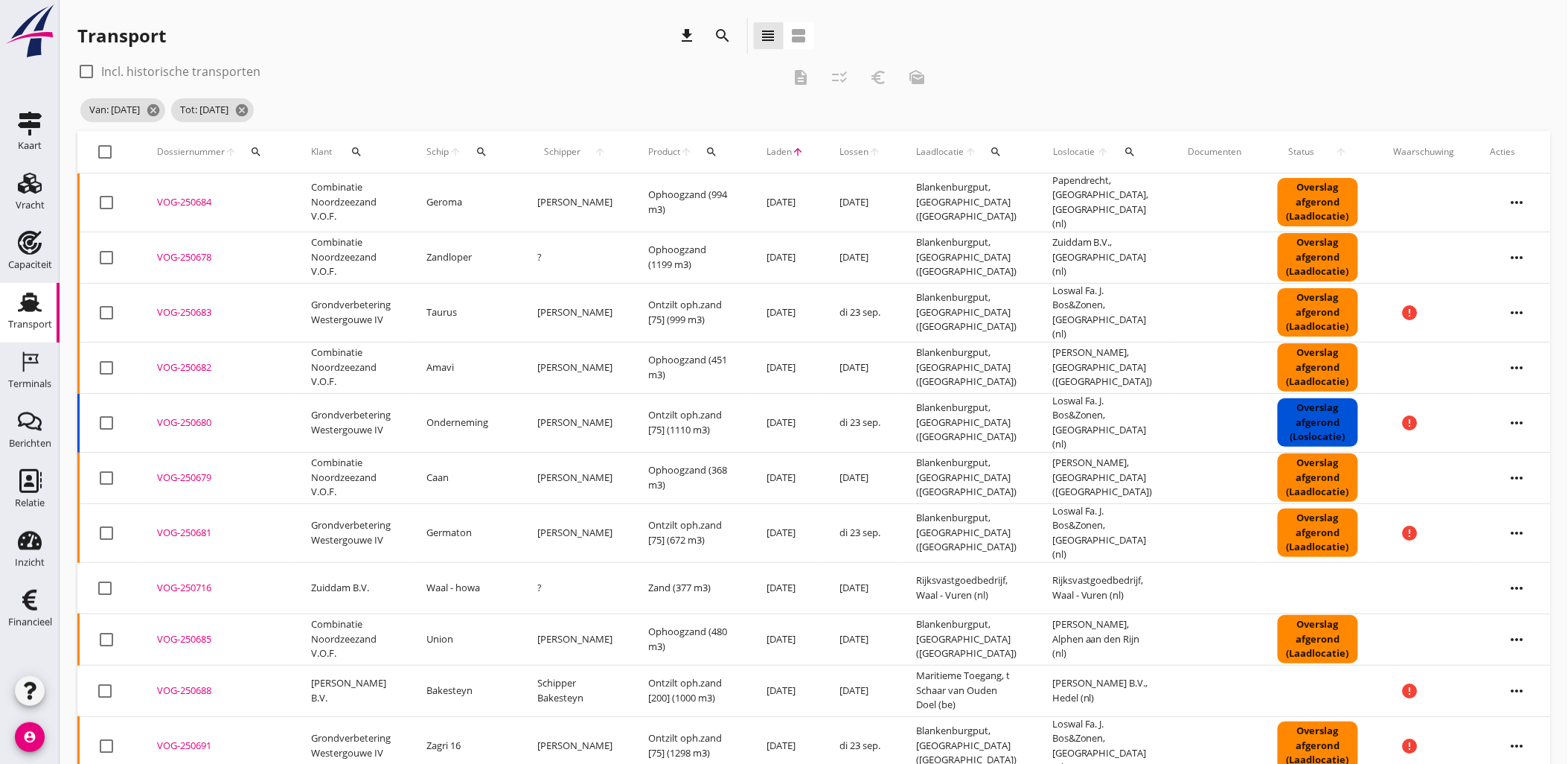
checkbox input "true"
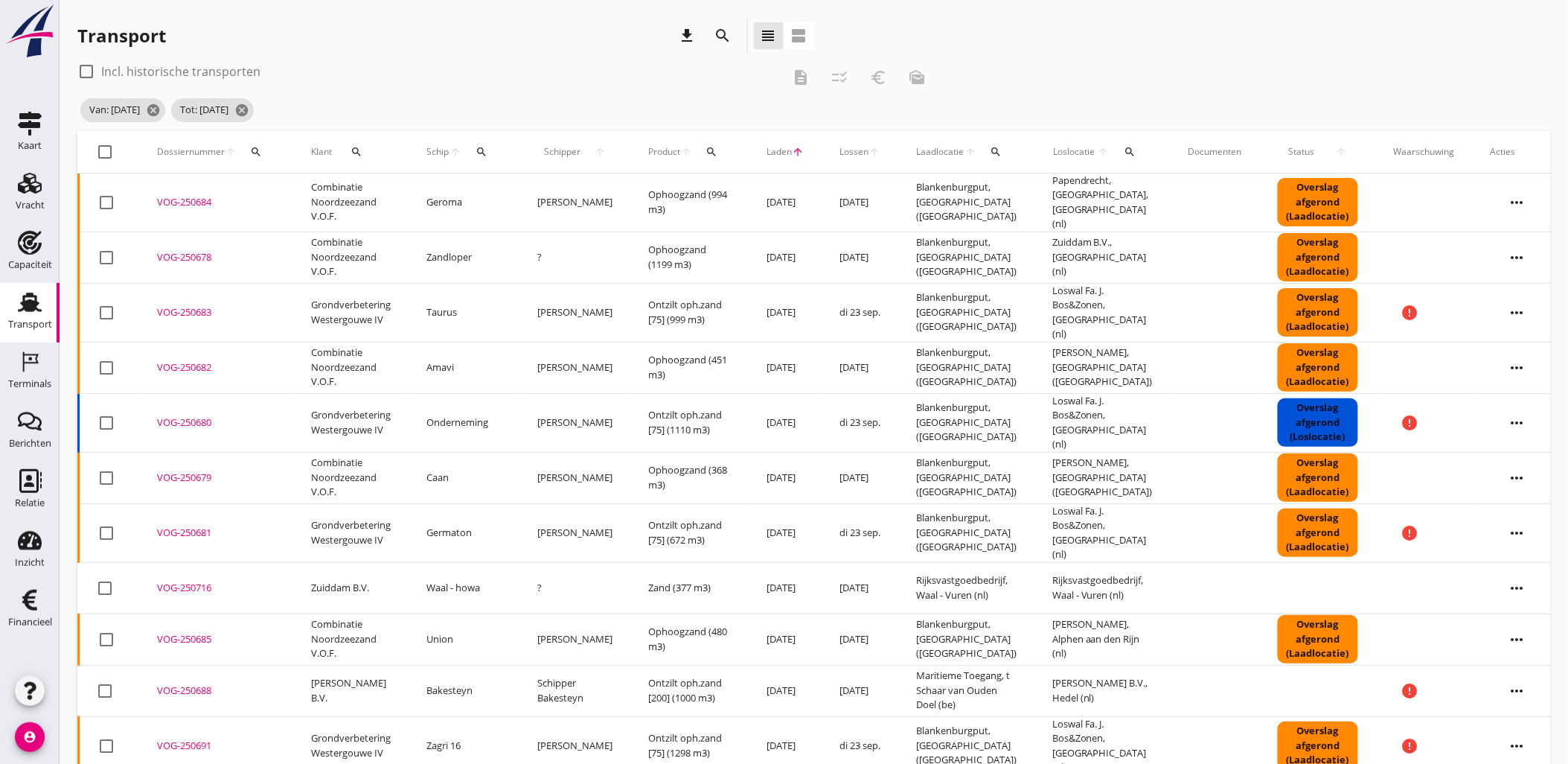
checkbox input "true"
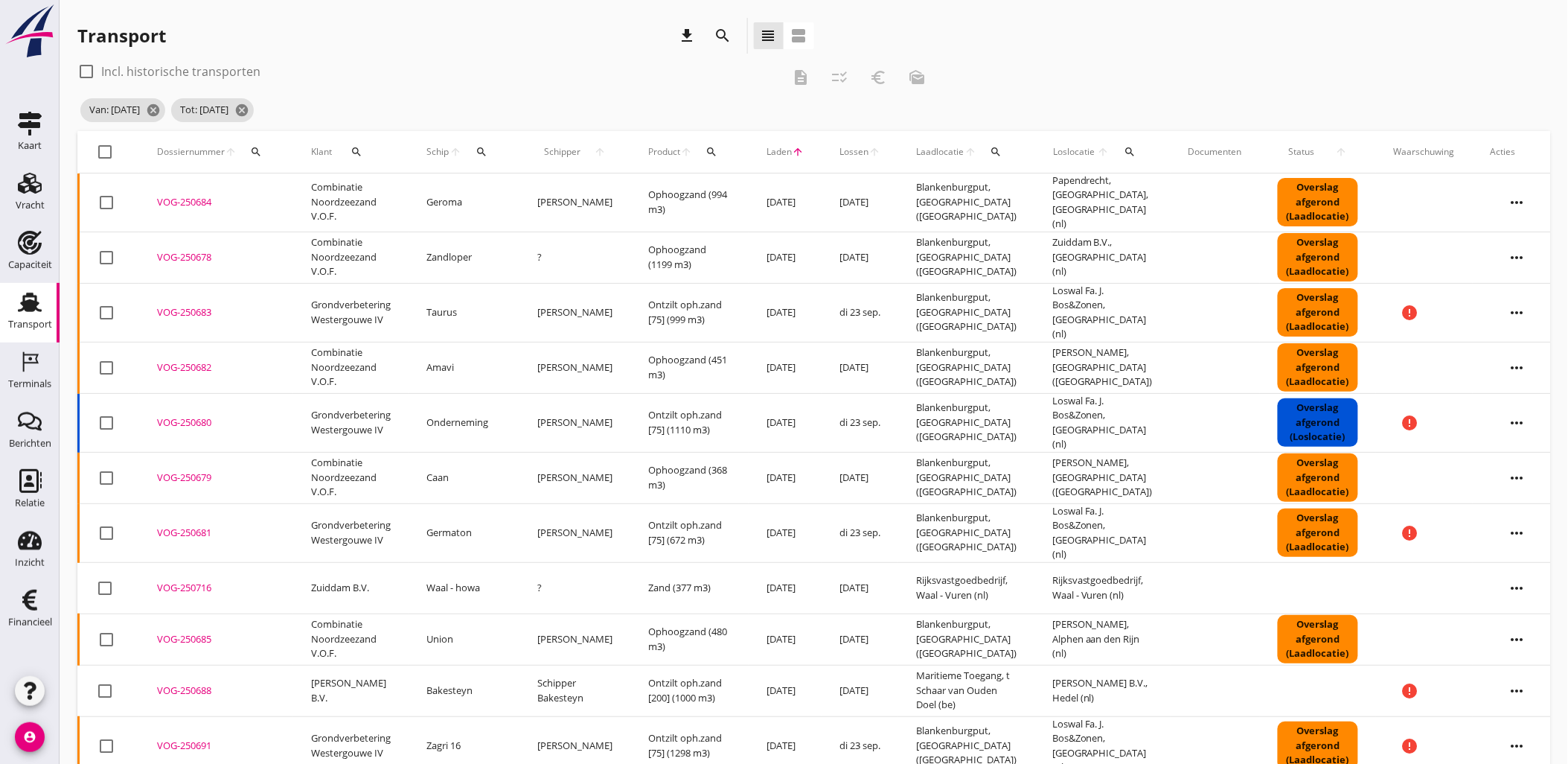
checkbox input "true"
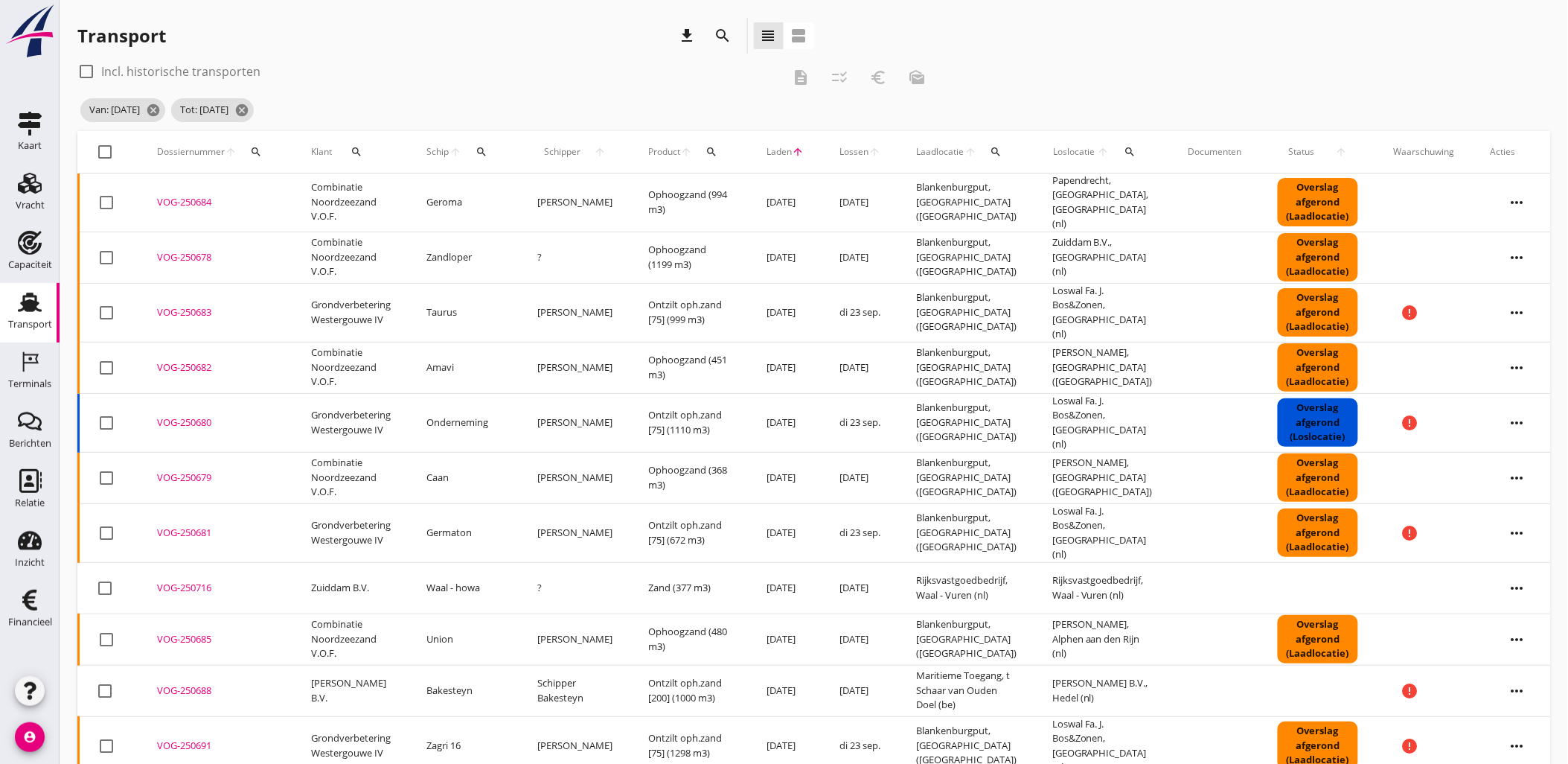
checkbox input "true"
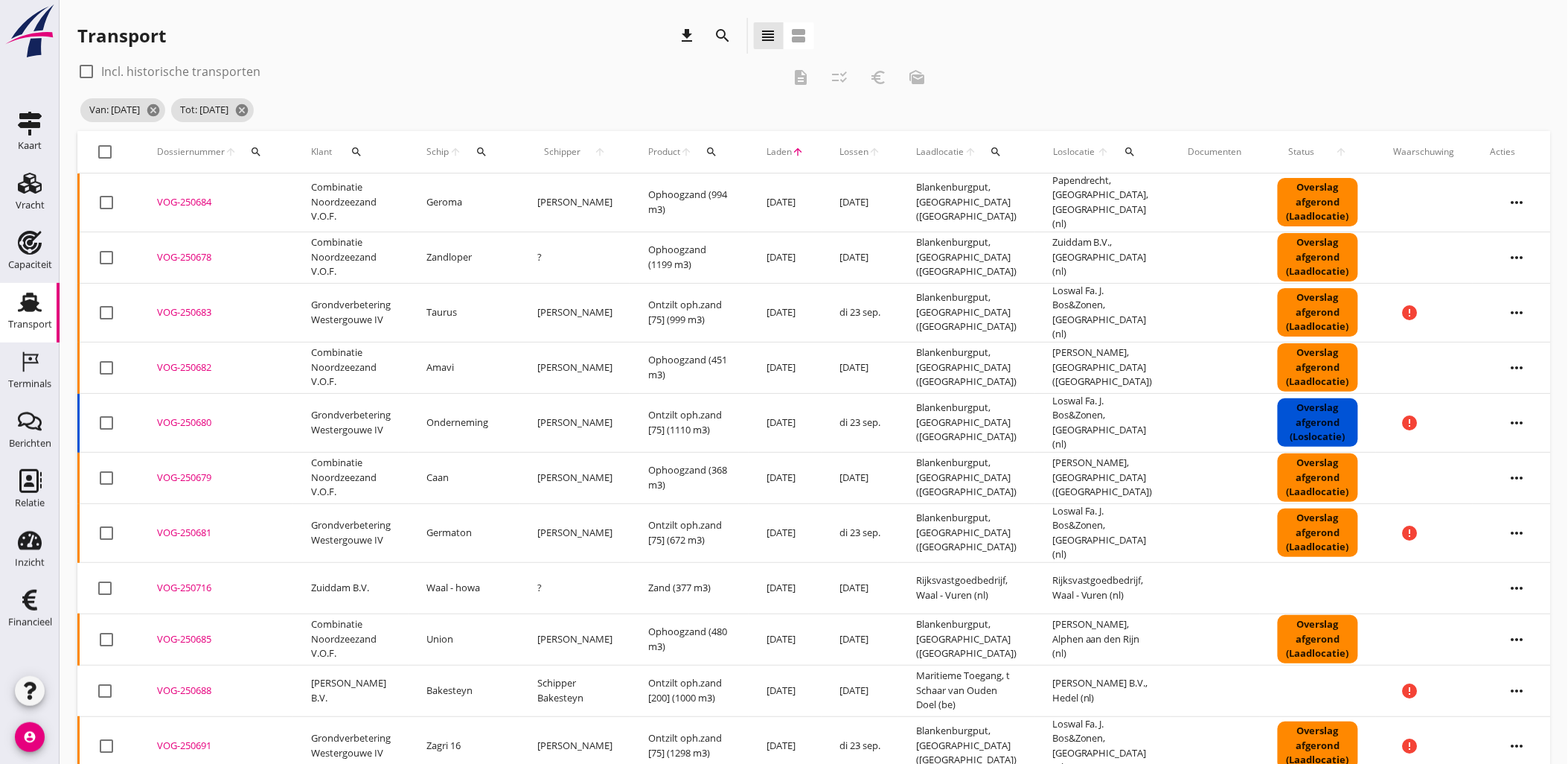
checkbox input "true"
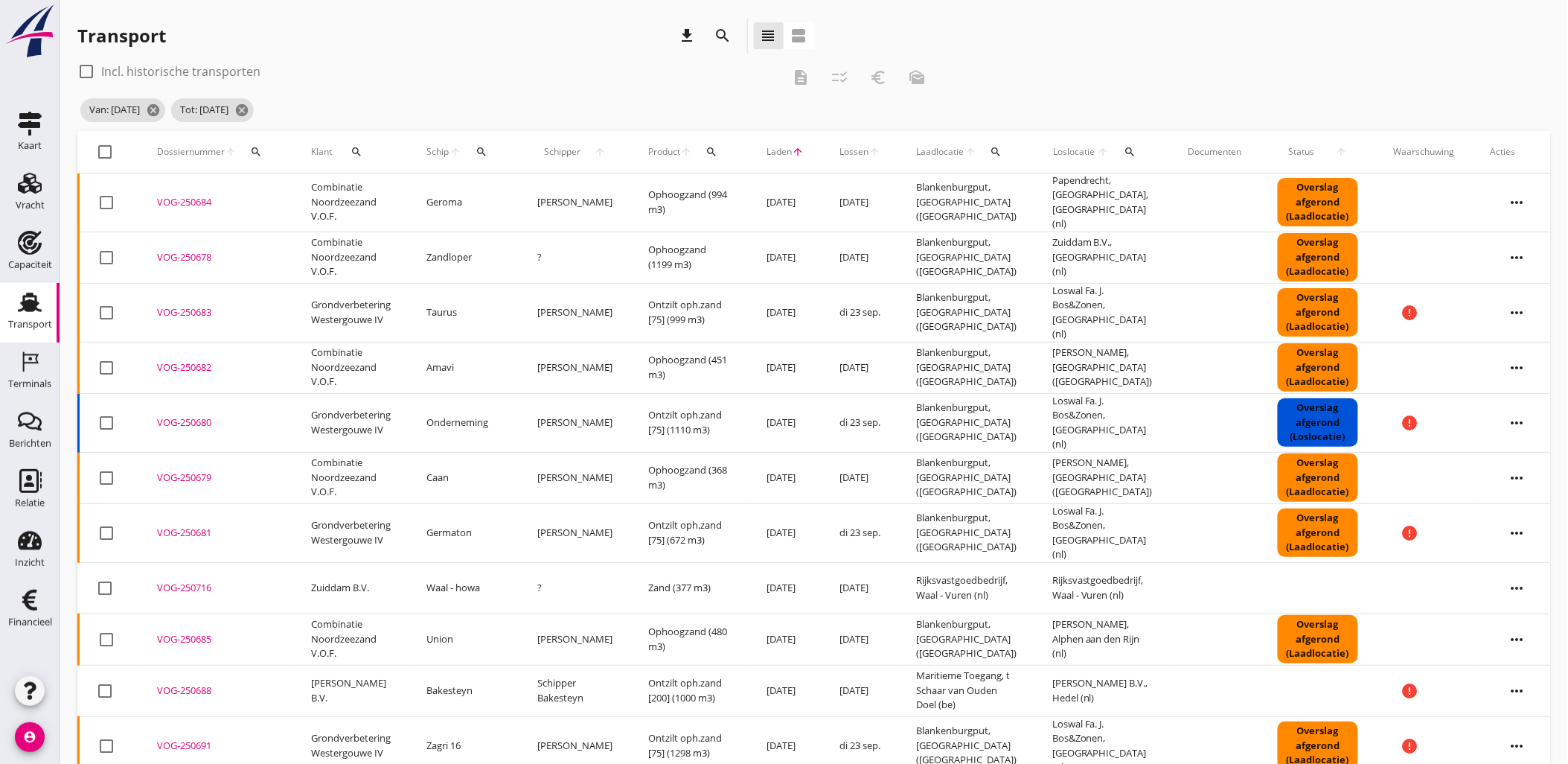
checkbox input "true"
click at [105, 156] on div at bounding box center [105, 151] width 25 height 25
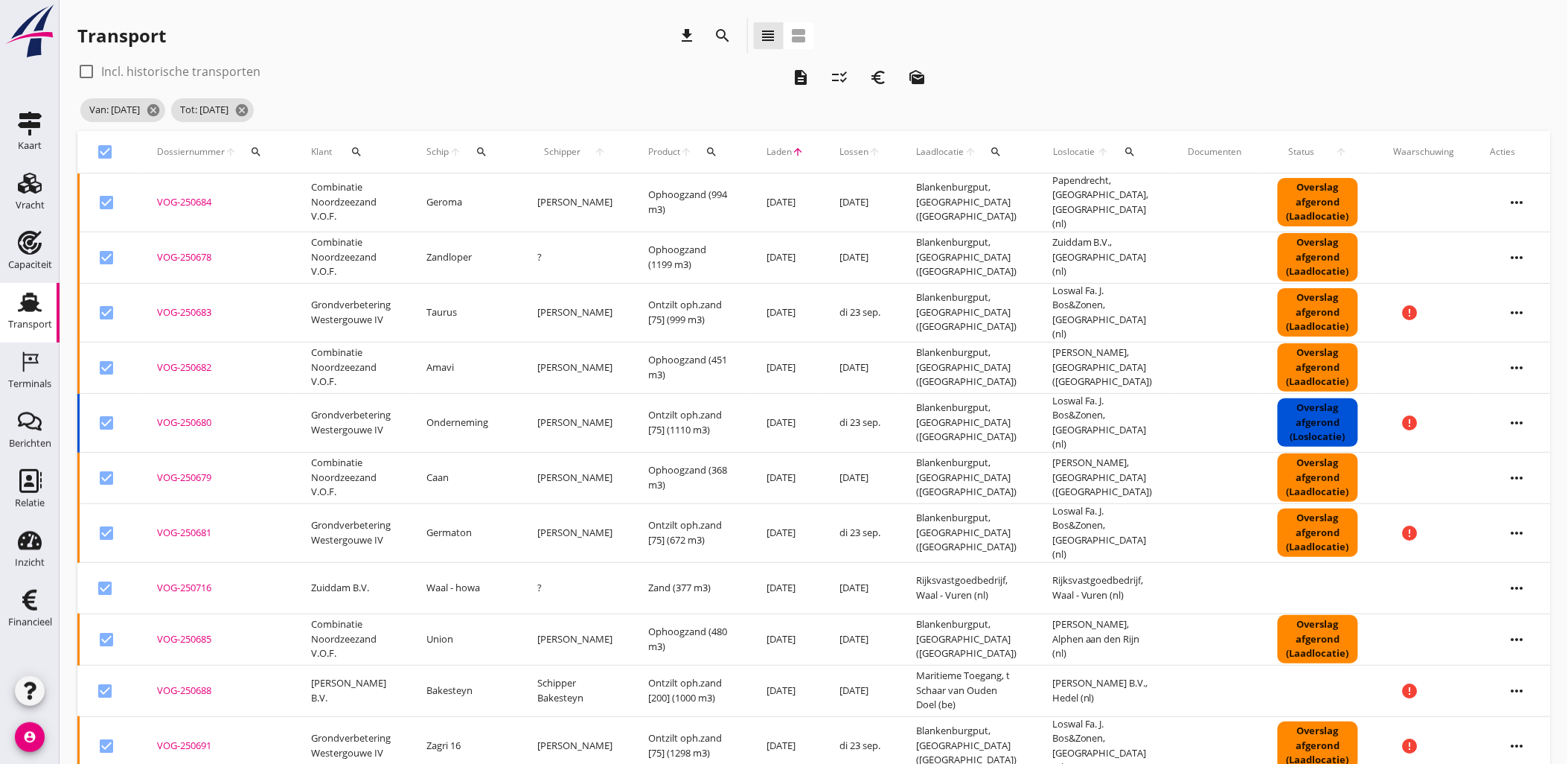
checkbox input "false"
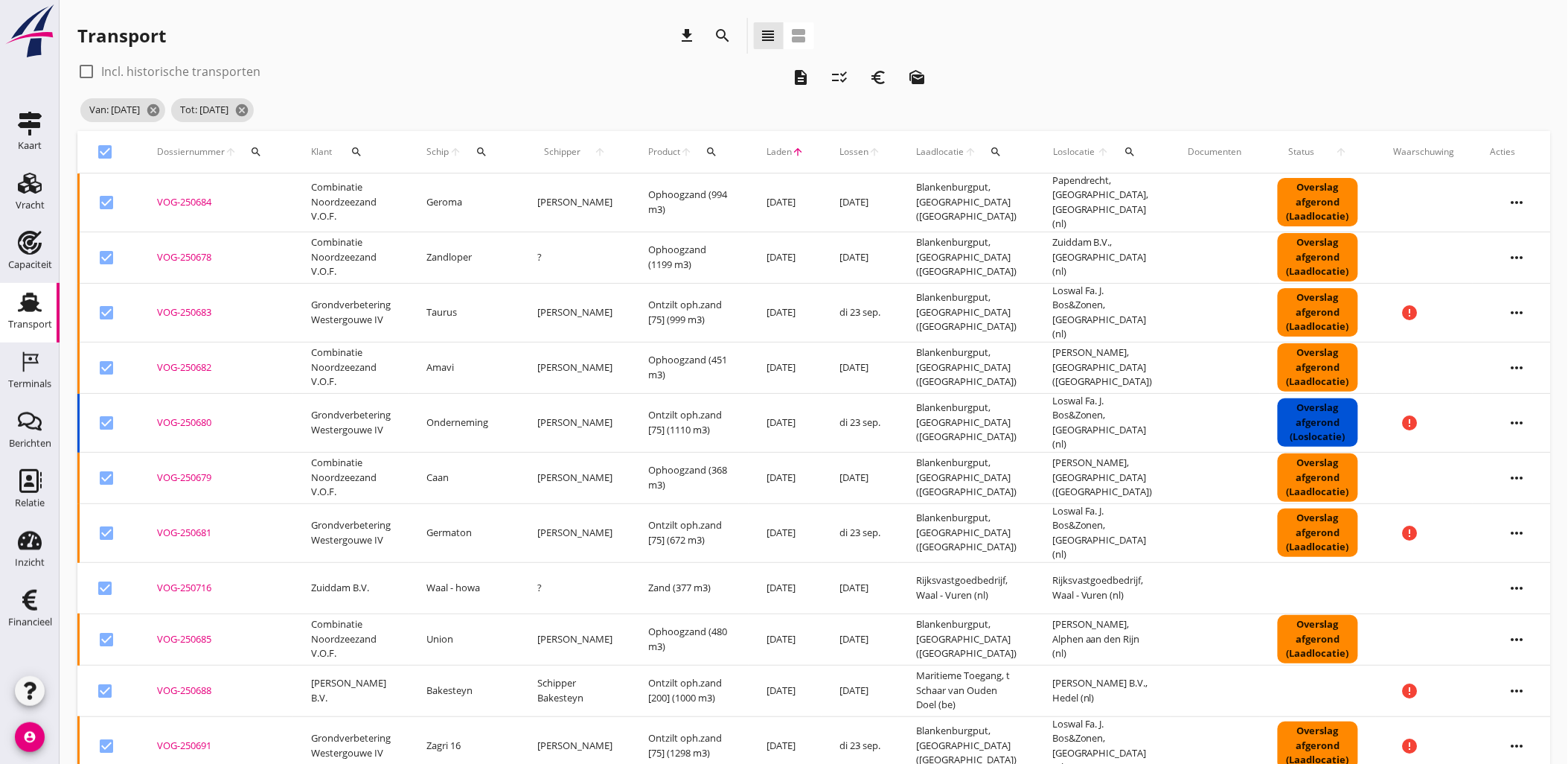
checkbox input "false"
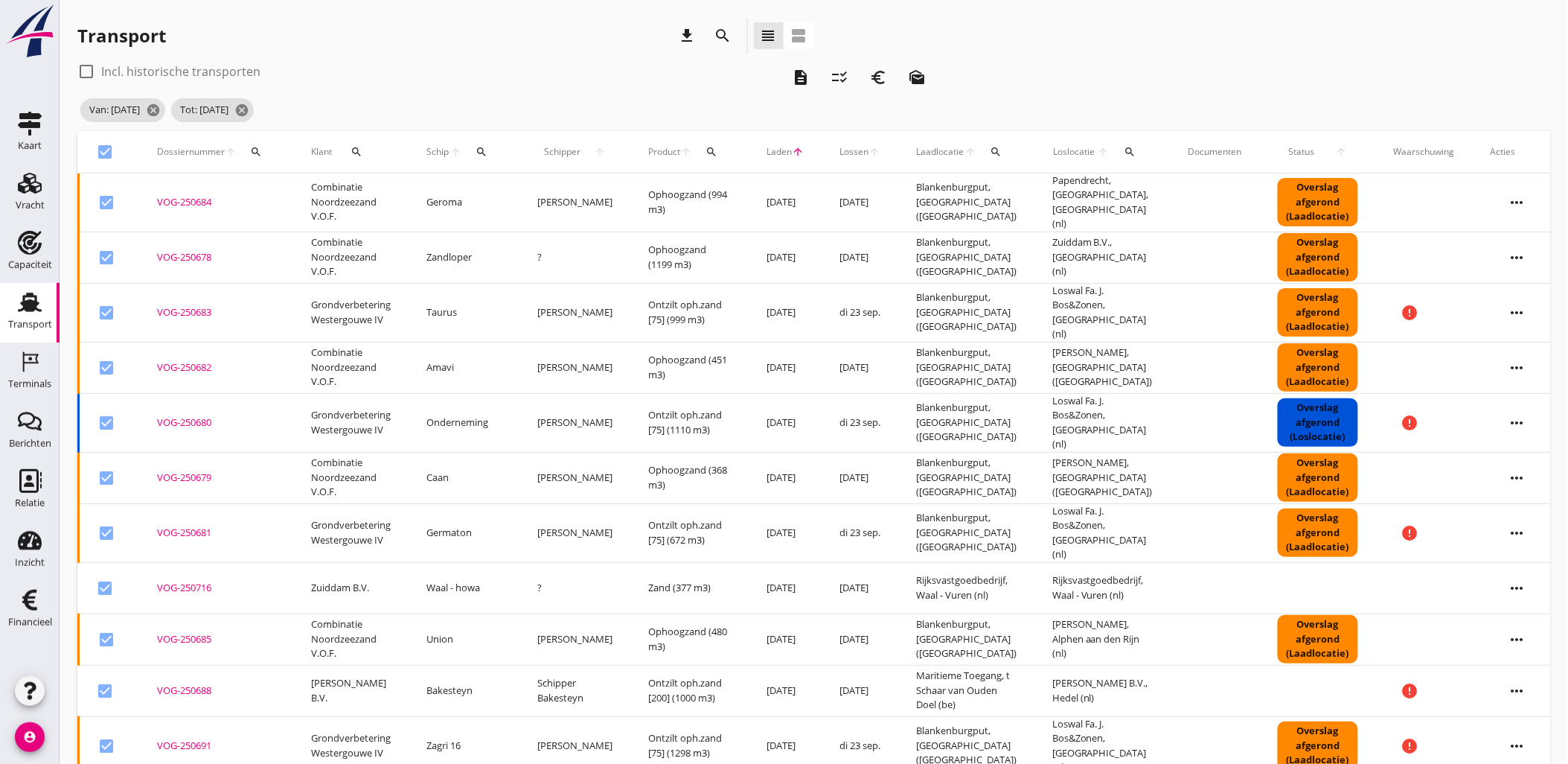
checkbox input "false"
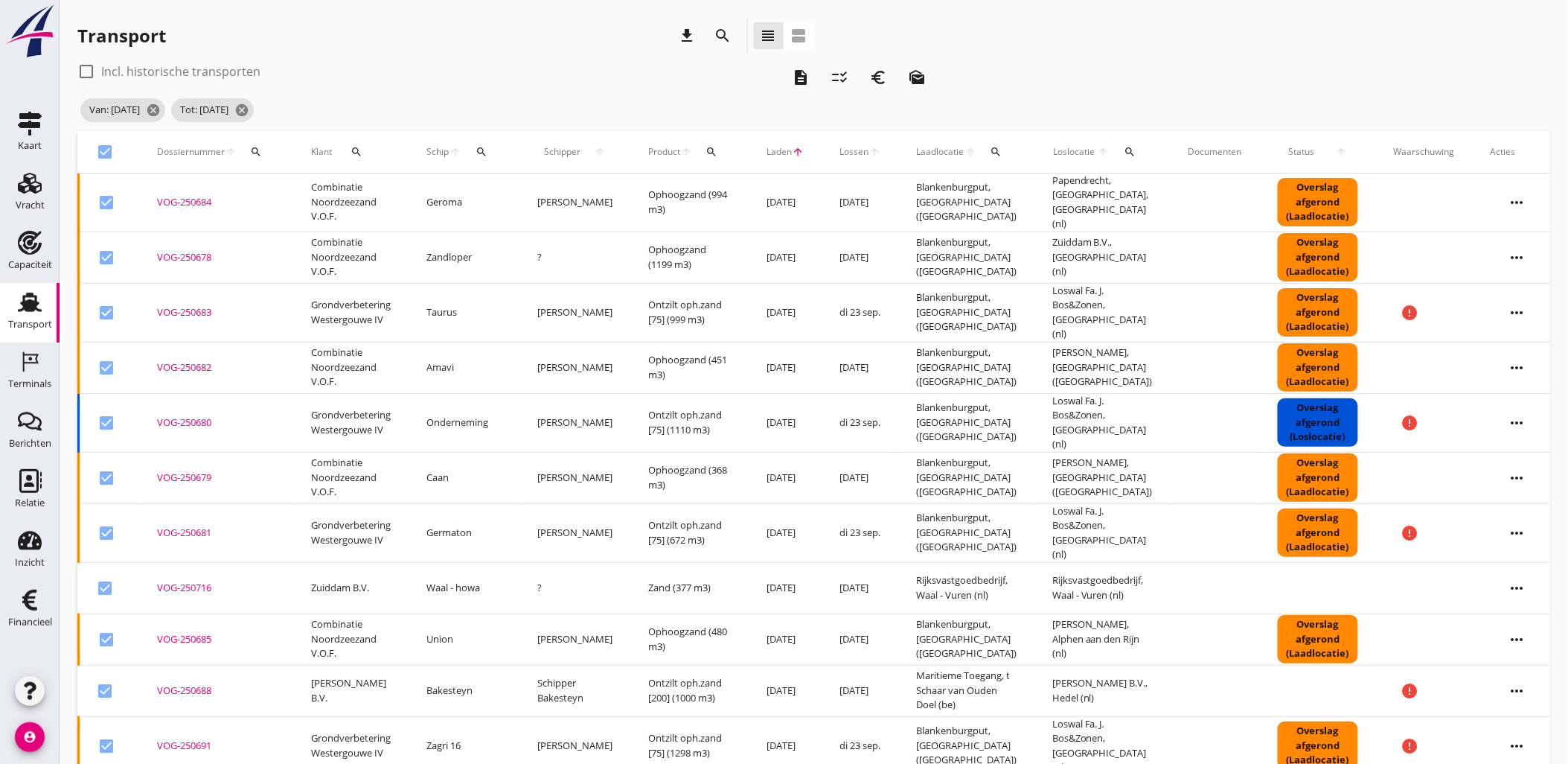
checkbox input "false"
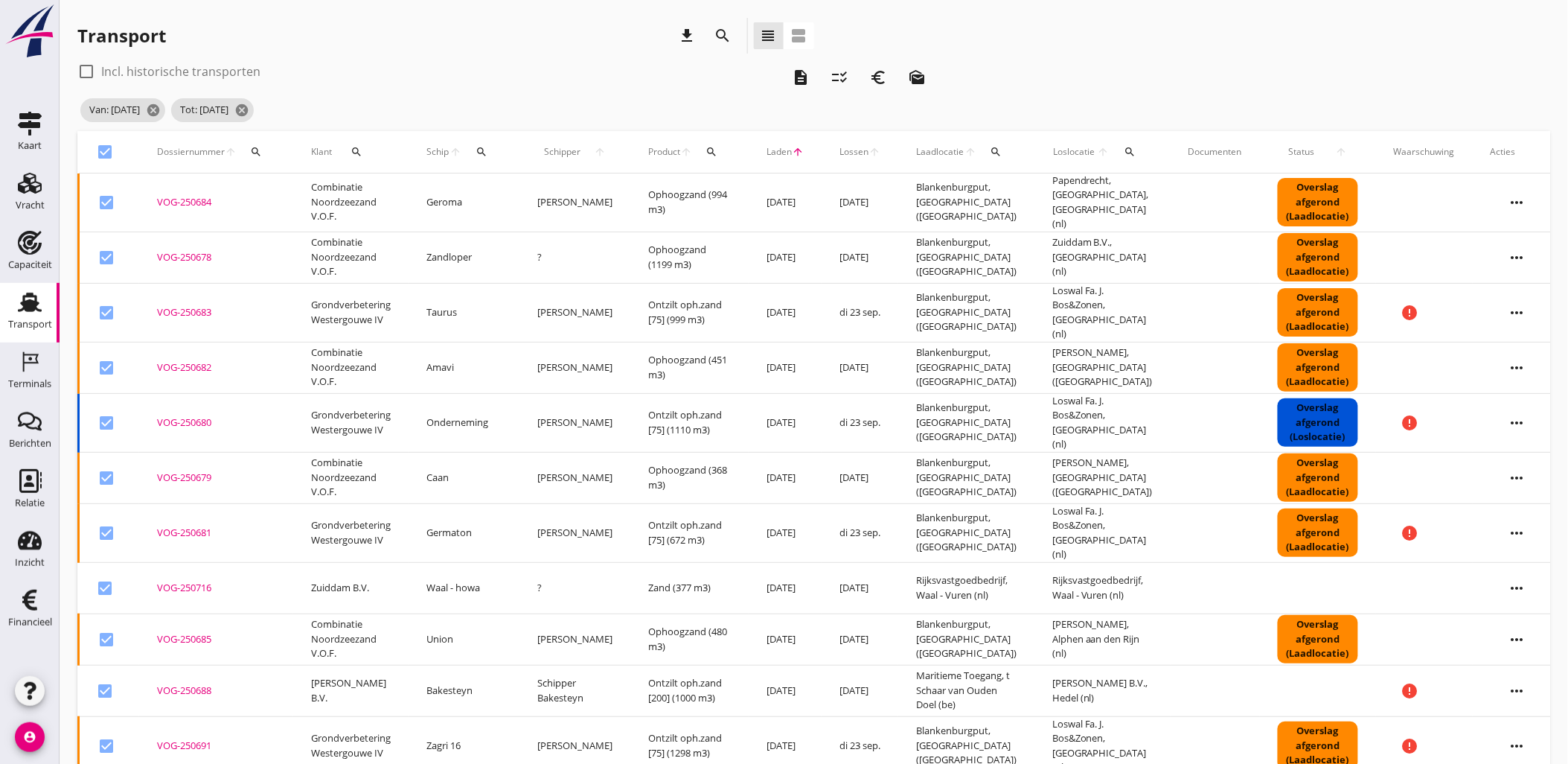
checkbox input "false"
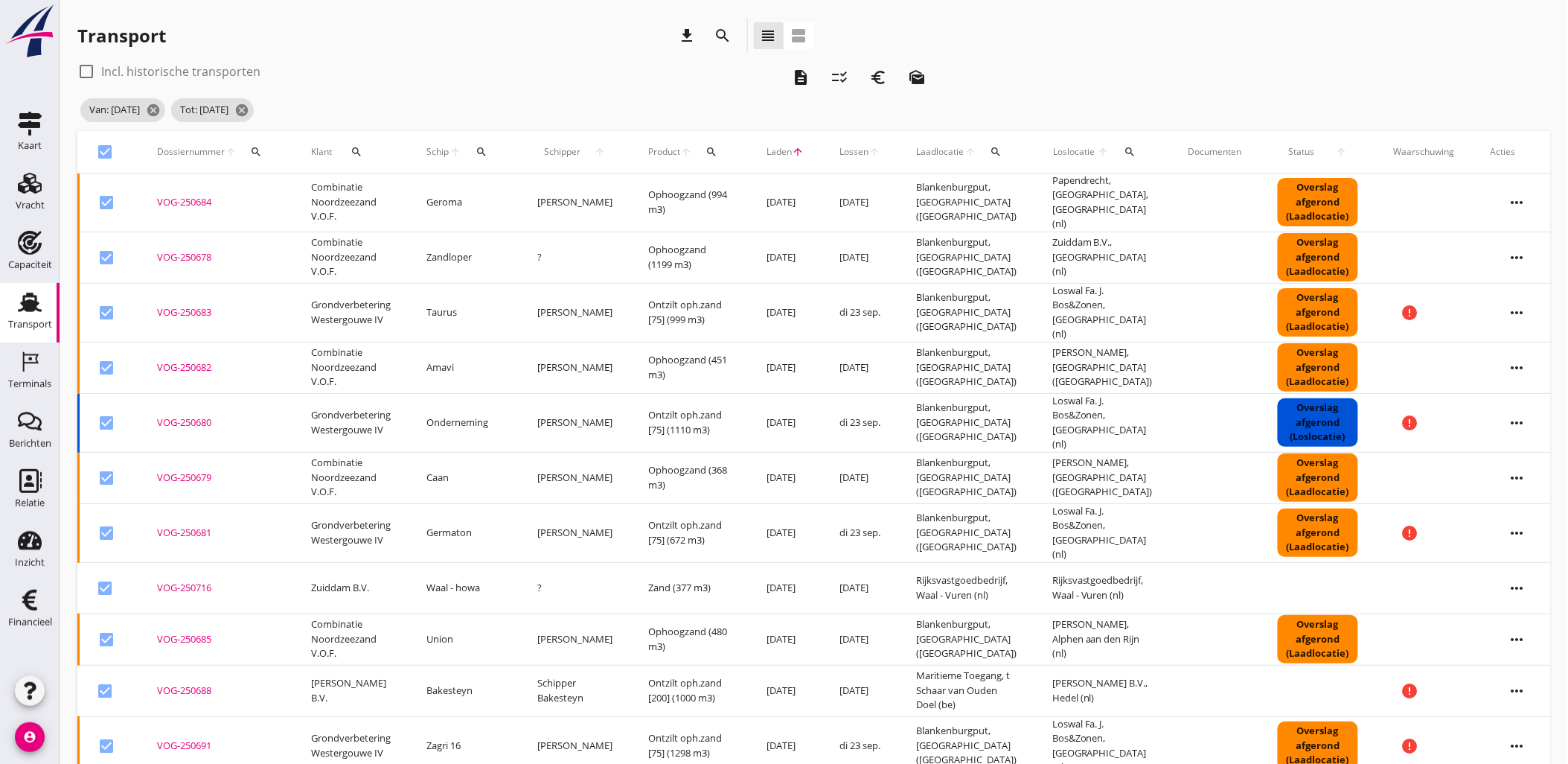
checkbox input "false"
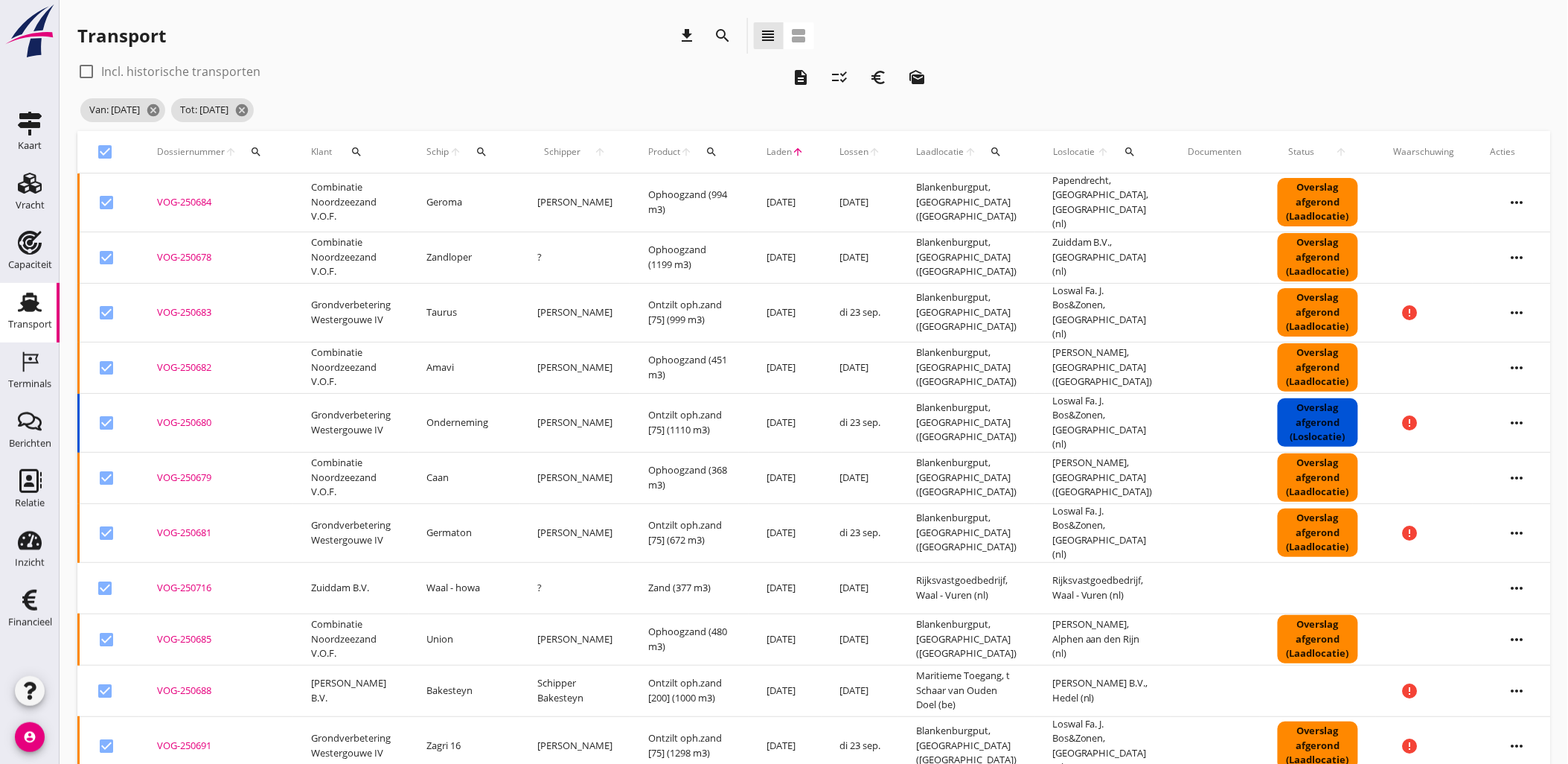
checkbox input "false"
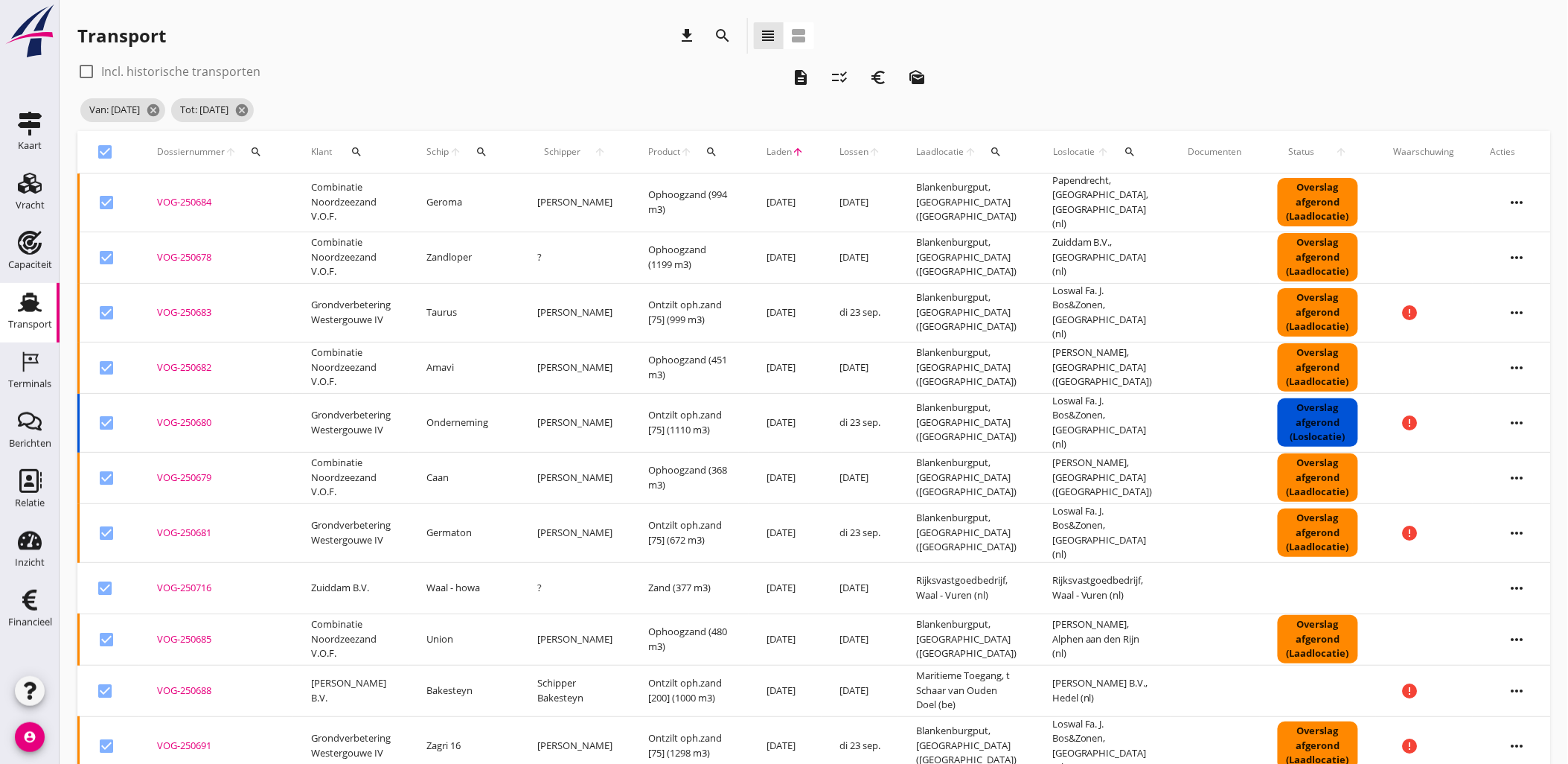
checkbox input "false"
drag, startPoint x: 179, startPoint y: 247, endPoint x: 239, endPoint y: 131, distance: 130.6
click at [180, 250] on div "VOG-250678" at bounding box center [216, 257] width 118 height 15
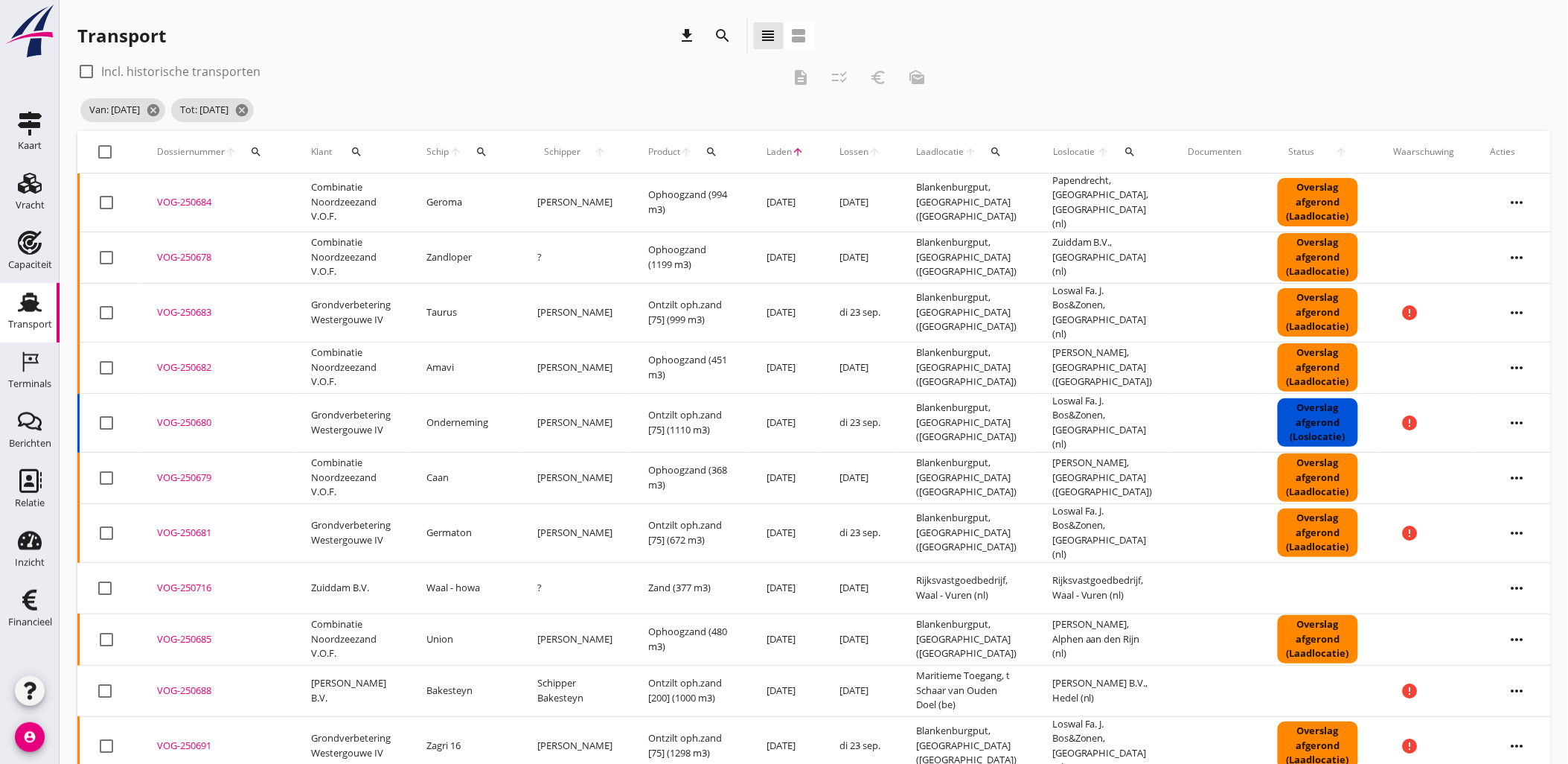
click at [195, 471] on div "VOG-250679" at bounding box center [216, 478] width 118 height 15
click at [1501, 457] on icon "more_horiz" at bounding box center [1517, 478] width 42 height 42
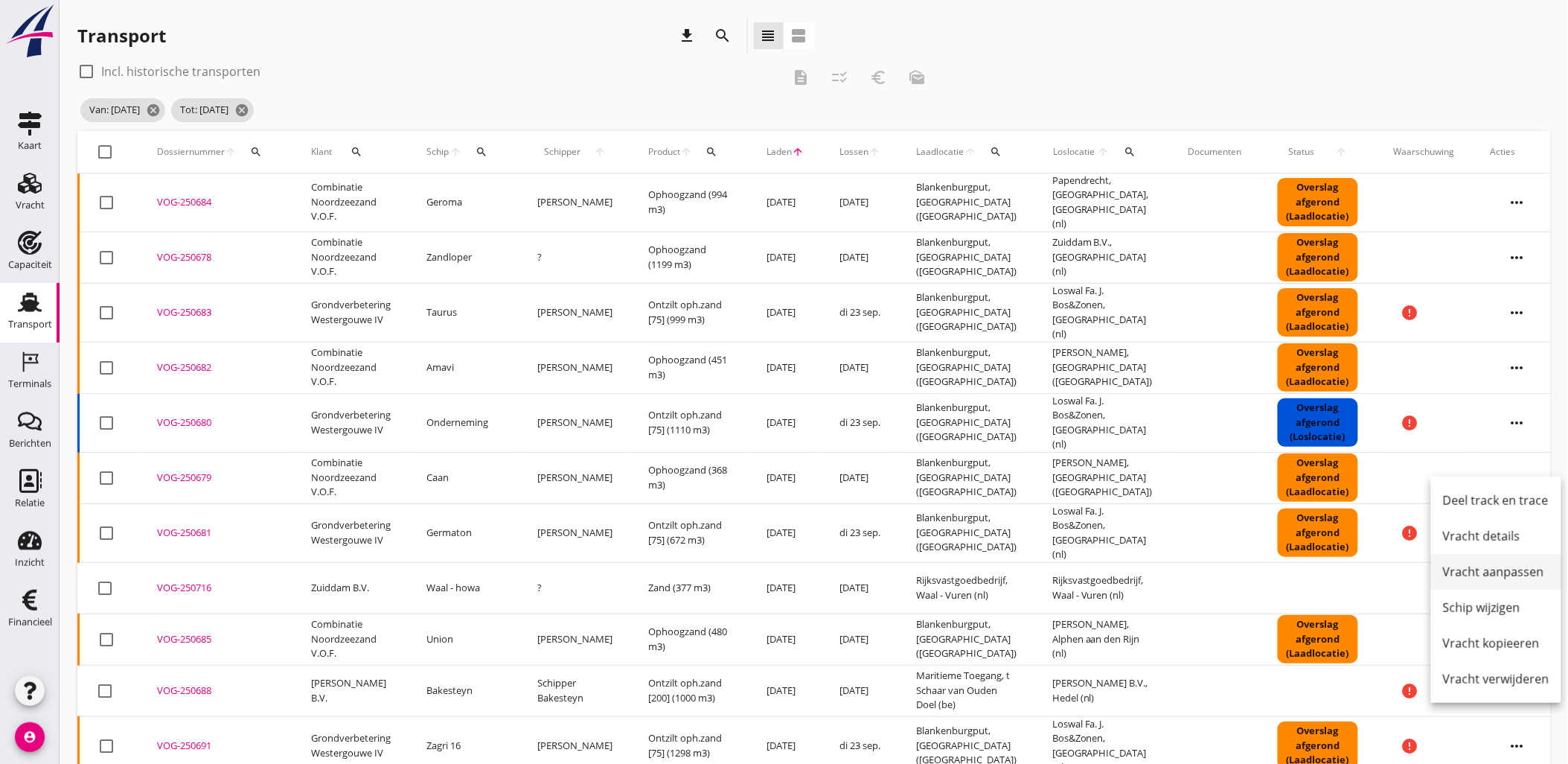
click at [1514, 576] on div "Vracht aanpassen" at bounding box center [1496, 572] width 106 height 18
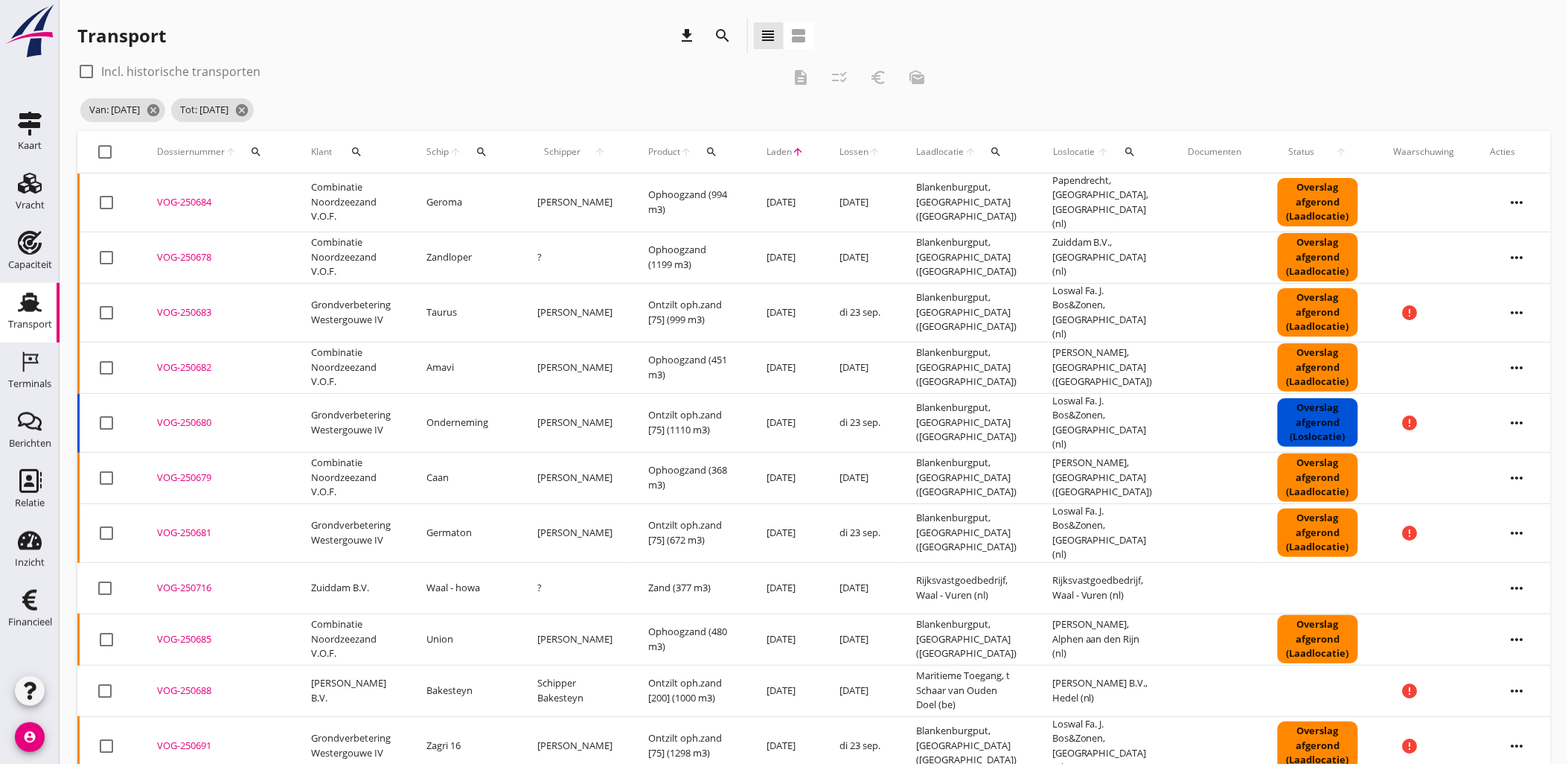
click at [175, 632] on div "VOG-250685" at bounding box center [216, 639] width 118 height 15
click at [201, 360] on div "VOG-250682" at bounding box center [216, 367] width 118 height 15
click at [202, 200] on div "VOG-250684" at bounding box center [216, 202] width 118 height 15
click at [204, 683] on div "VOG-250688" at bounding box center [216, 690] width 118 height 15
click at [199, 415] on div "VOG-250680" at bounding box center [216, 422] width 118 height 15
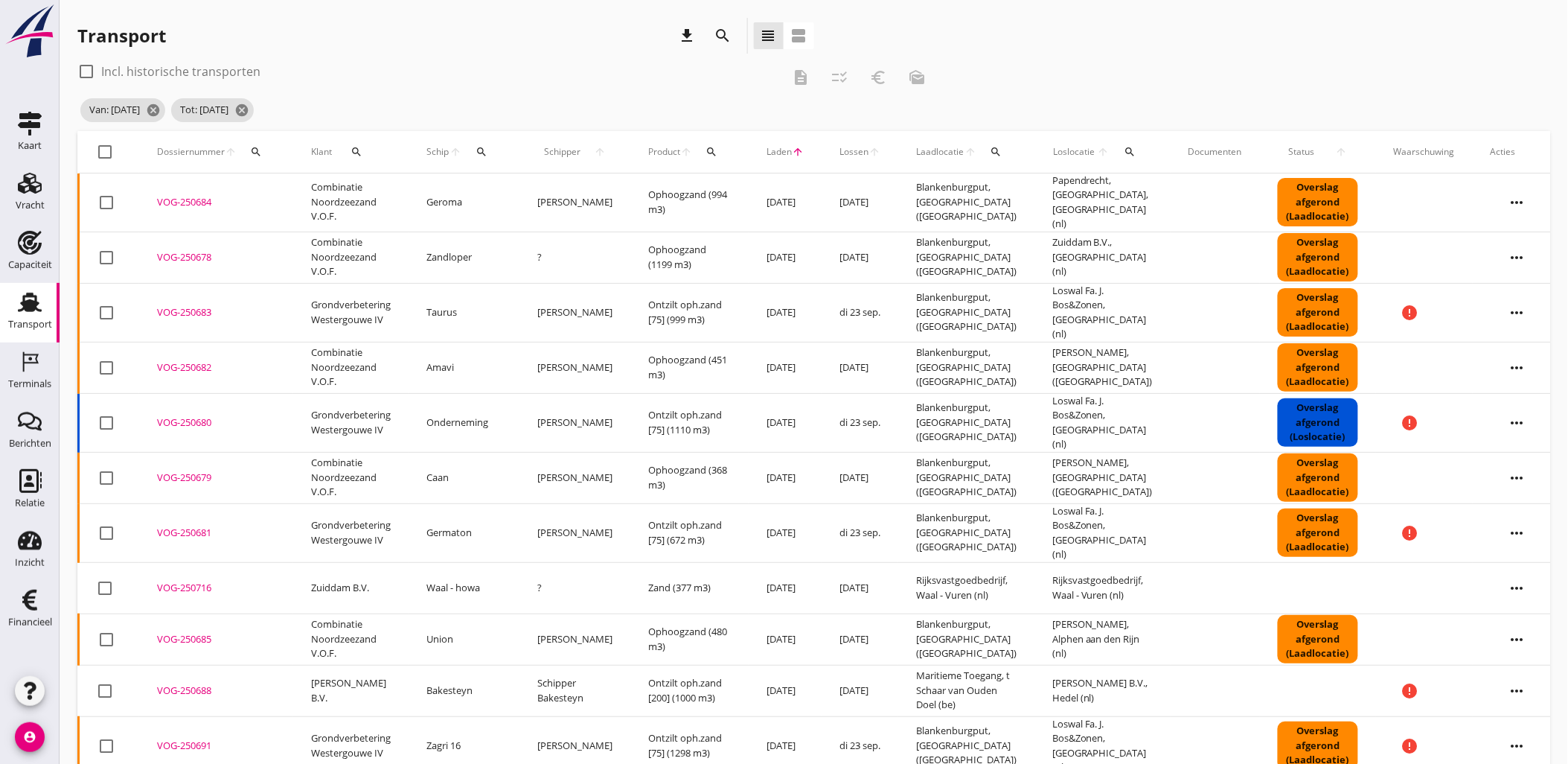
click at [197, 526] on div "VOG-250681" at bounding box center [216, 533] width 118 height 15
click at [631, 578] on td "Zand (377 m3)" at bounding box center [690, 587] width 118 height 51
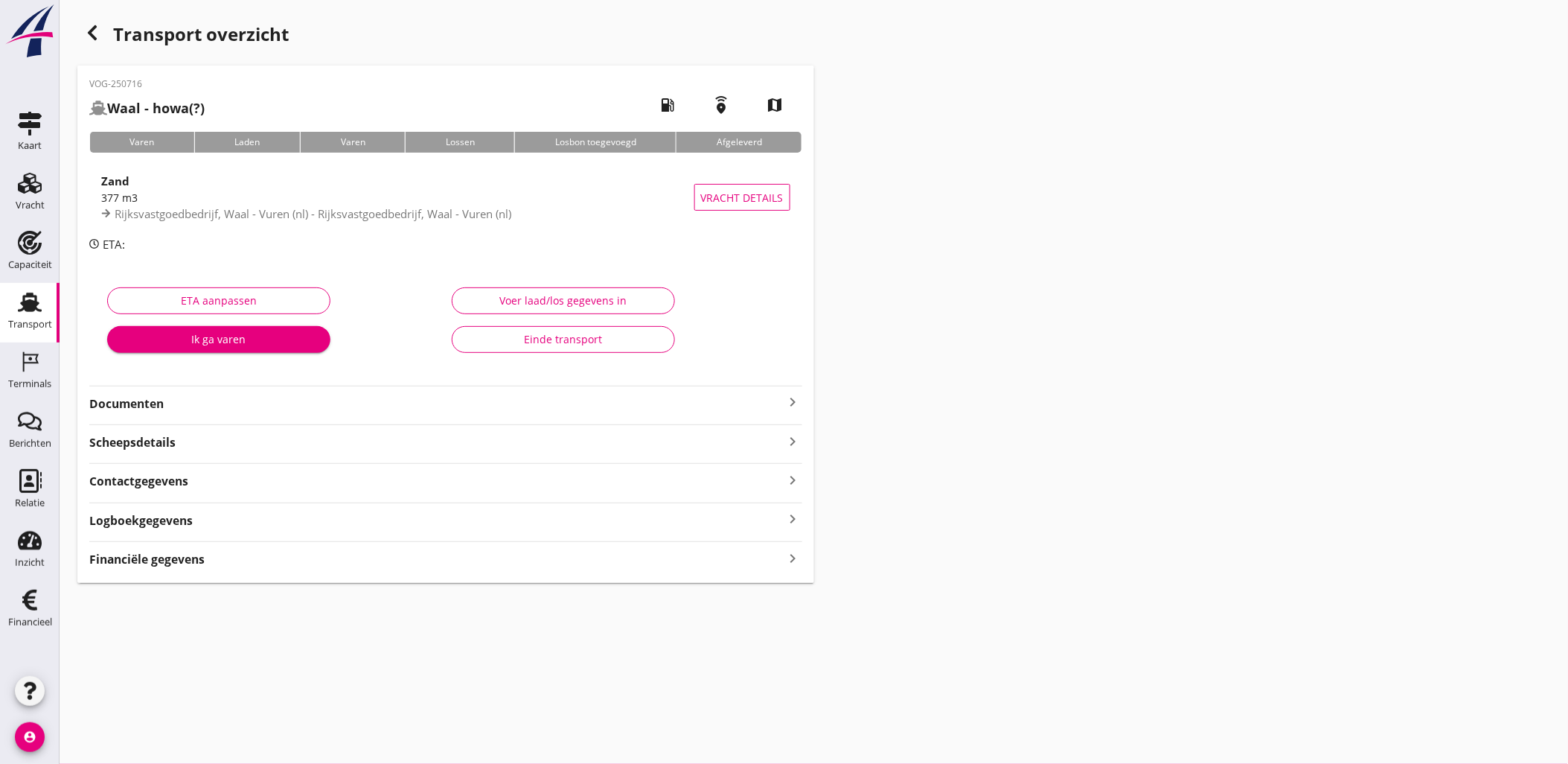
click at [95, 32] on icon "button" at bounding box center [92, 33] width 18 height 18
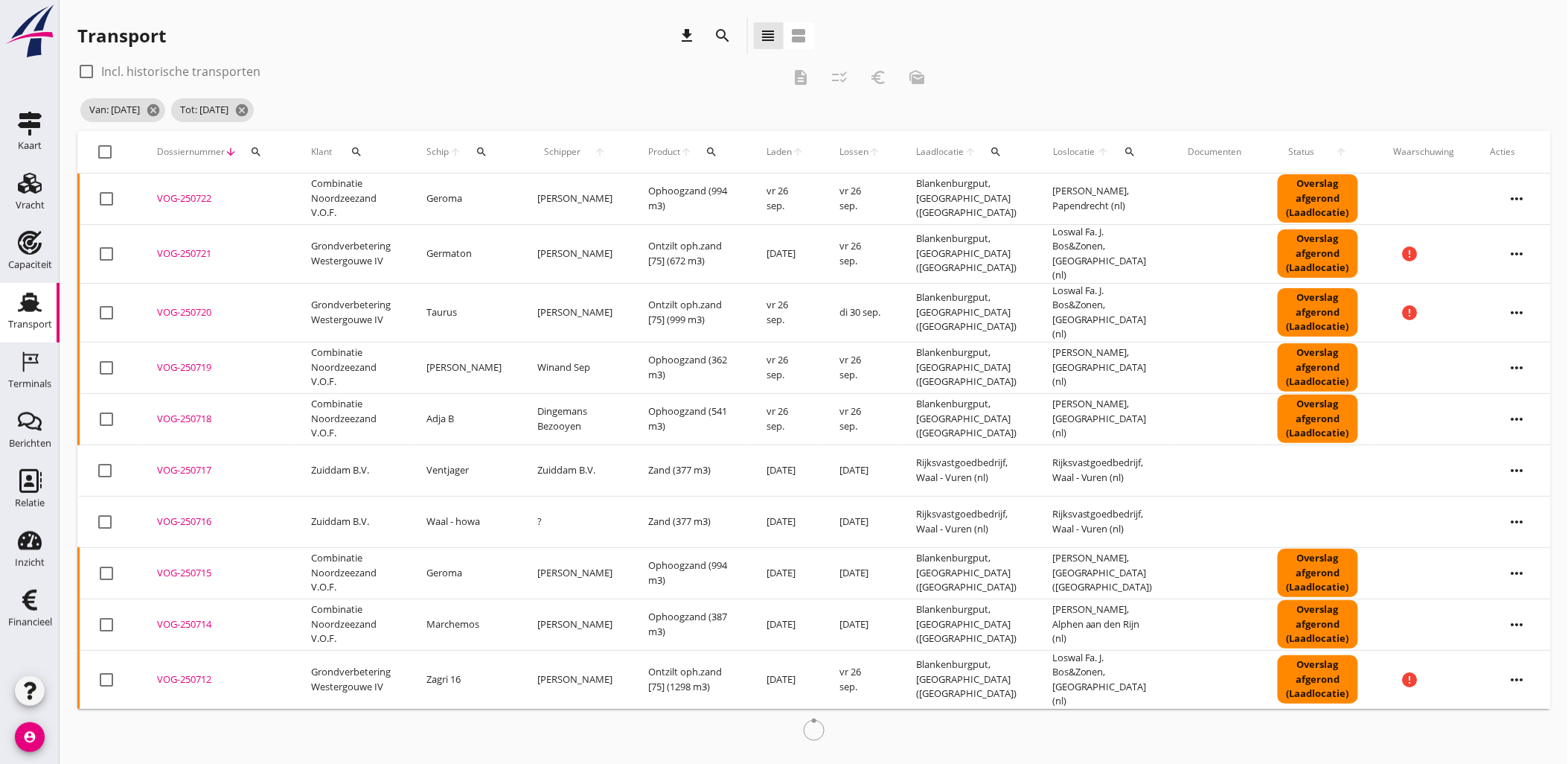
click at [767, 149] on span "Laden" at bounding box center [779, 151] width 25 height 13
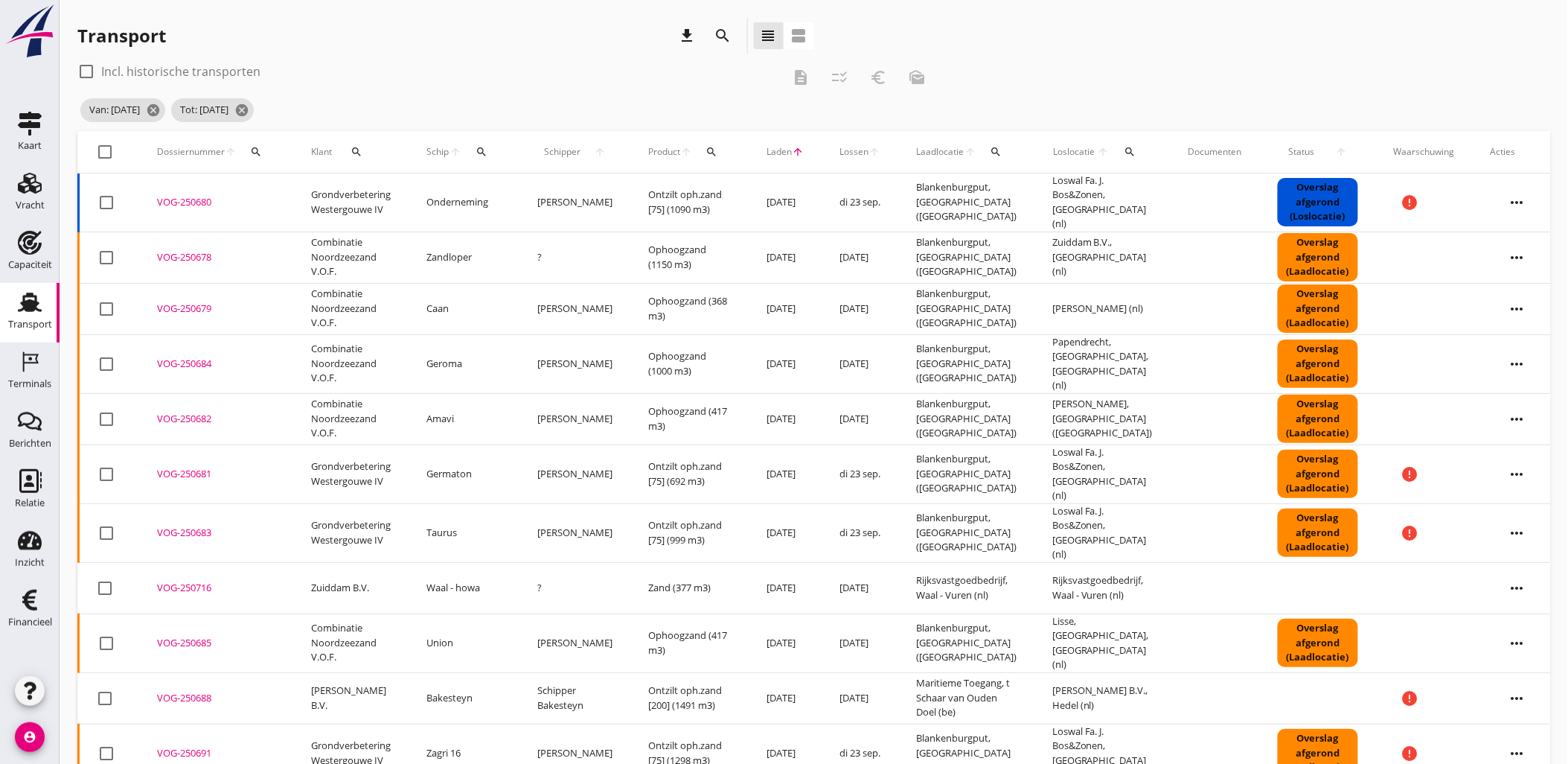
click at [203, 526] on div "VOG-250683" at bounding box center [216, 533] width 118 height 15
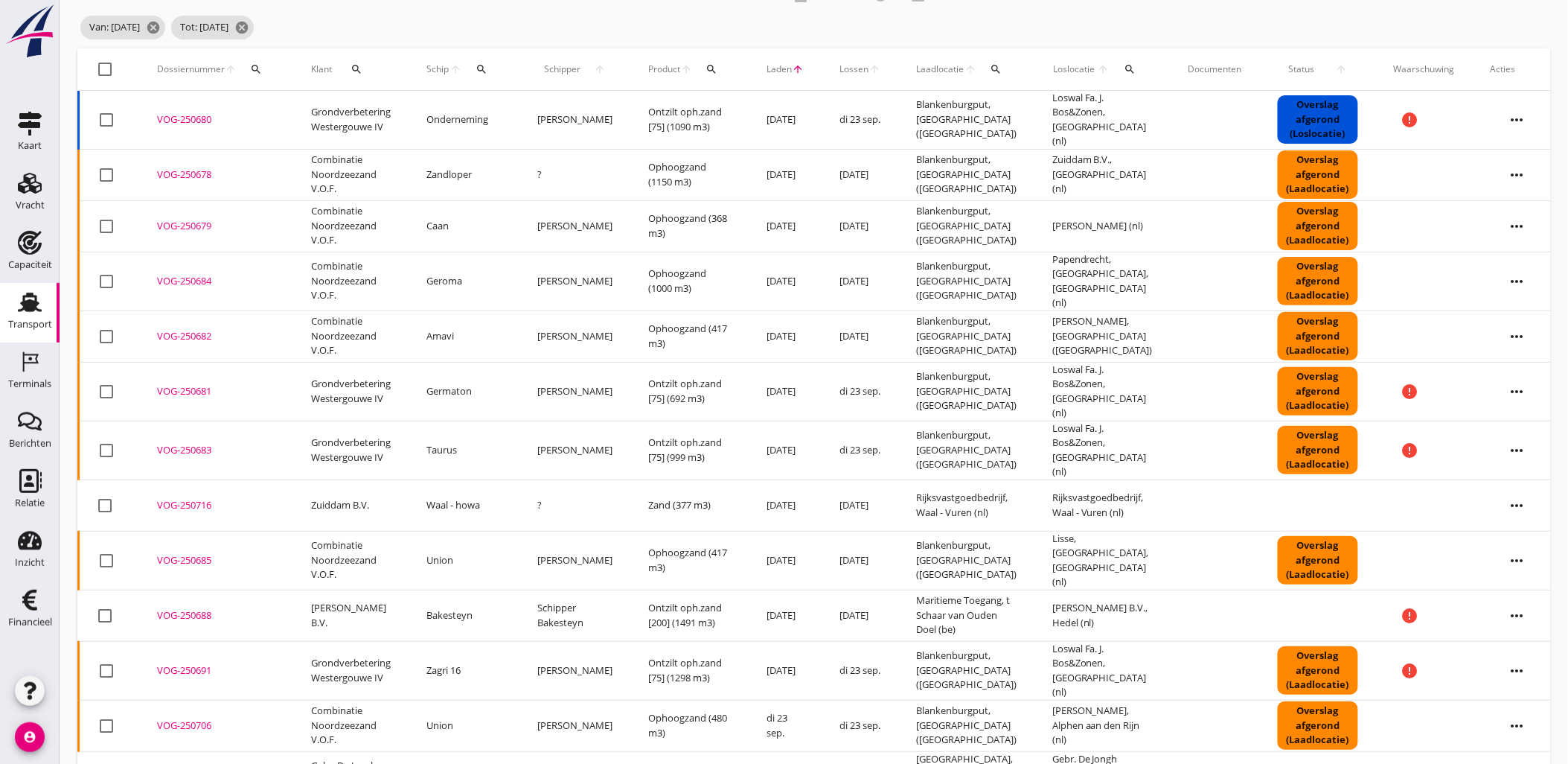
click at [194, 663] on div "VOG-250691" at bounding box center [216, 670] width 118 height 15
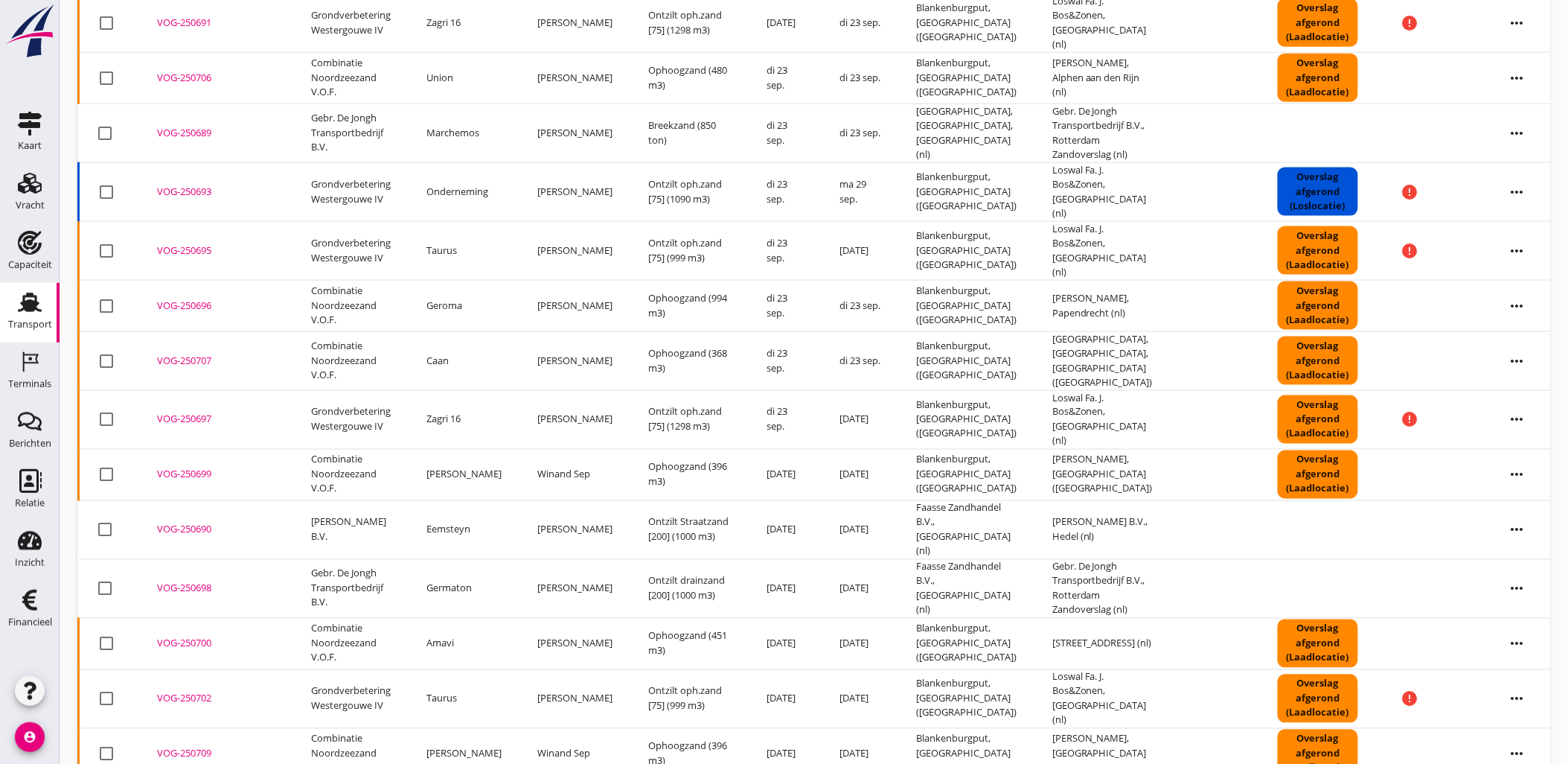
scroll to position [737, 0]
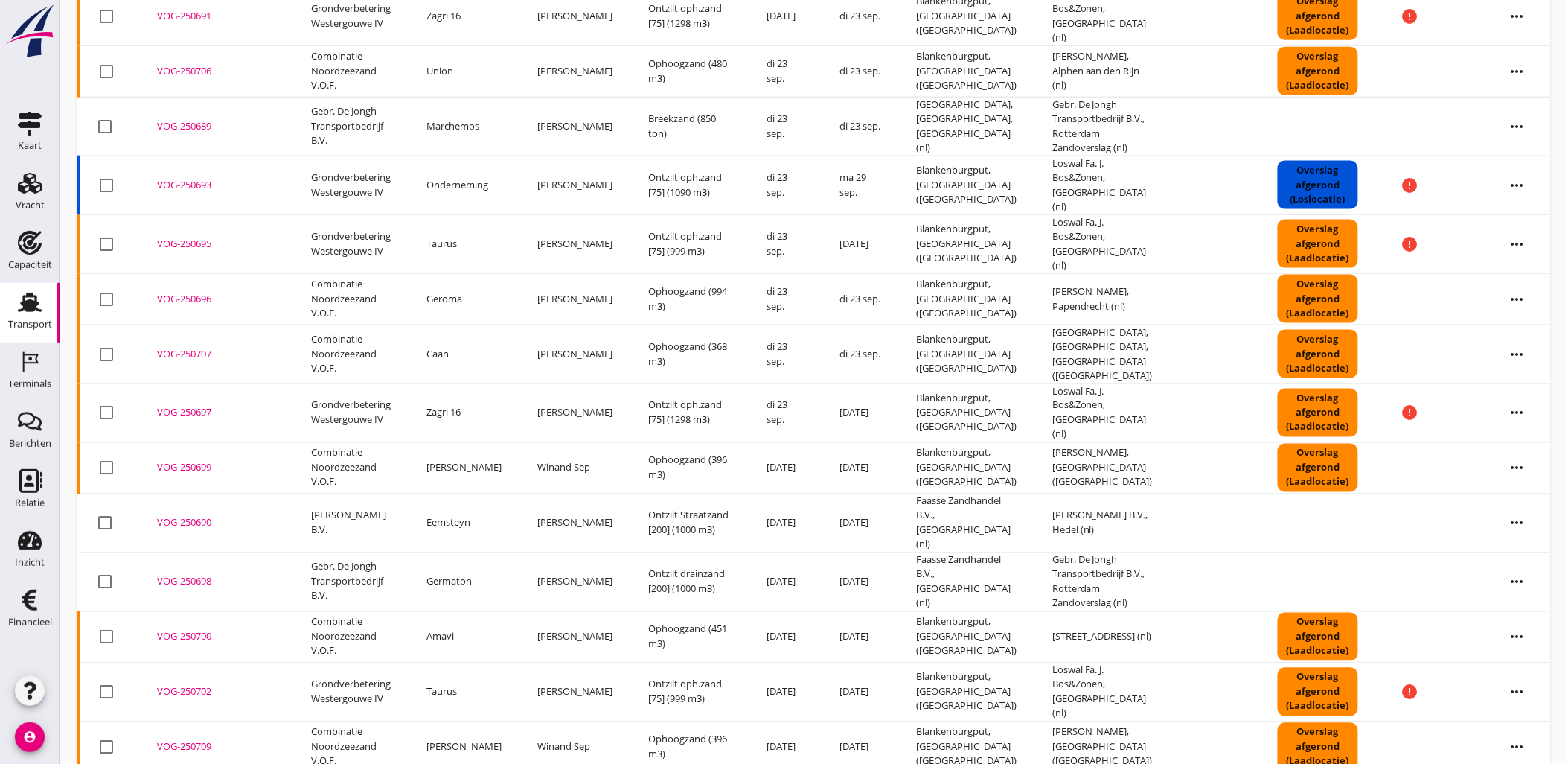
click at [204, 64] on div "VOG-250706" at bounding box center [216, 71] width 118 height 15
click at [188, 292] on div "VOG-250696" at bounding box center [216, 299] width 118 height 15
click at [187, 178] on div "VOG-250693" at bounding box center [216, 185] width 118 height 15
click at [179, 237] on div "VOG-250695" at bounding box center [216, 244] width 118 height 15
click at [189, 406] on div "VOG-250697" at bounding box center [216, 413] width 118 height 15
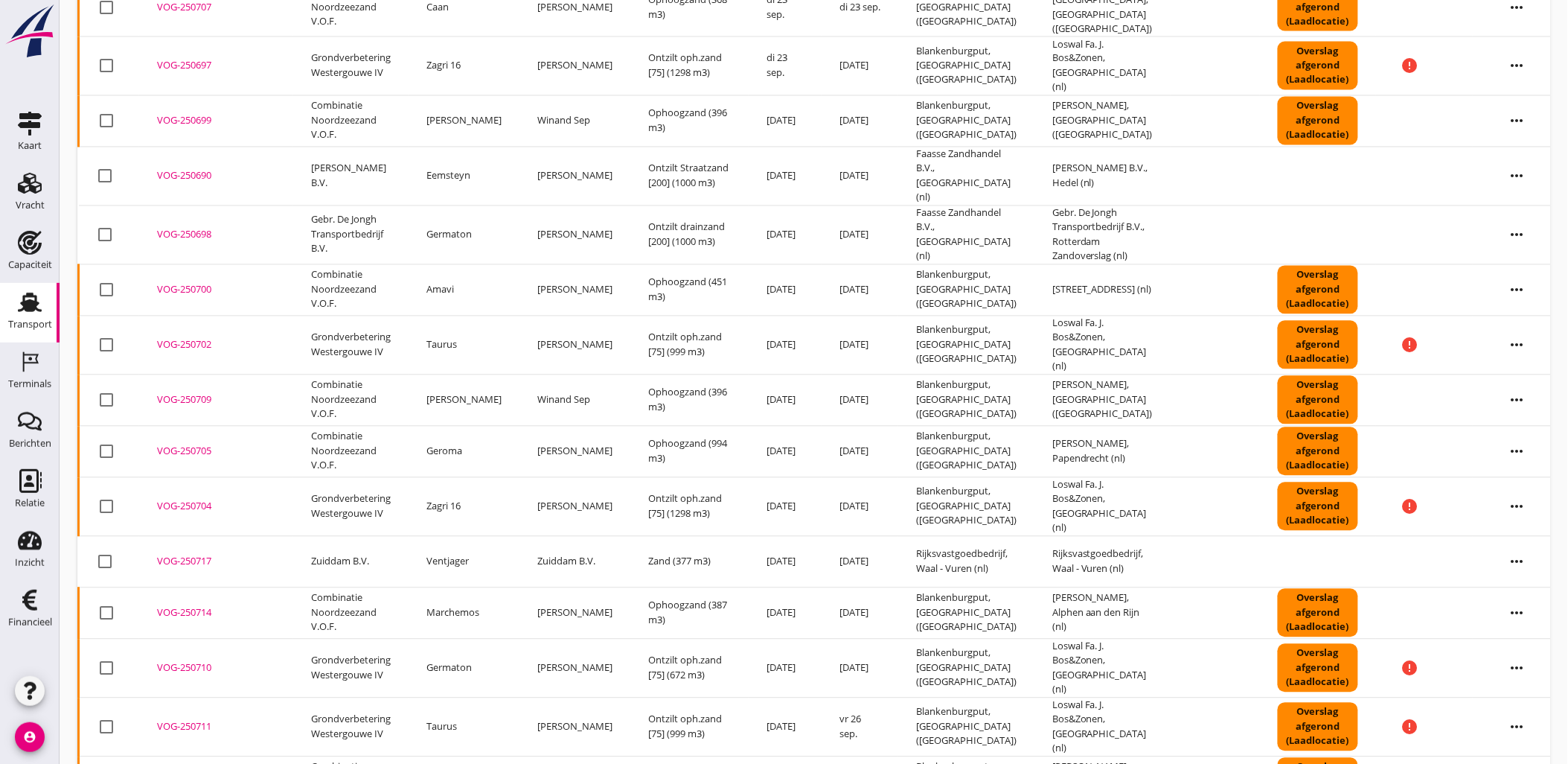
scroll to position [1114, 0]
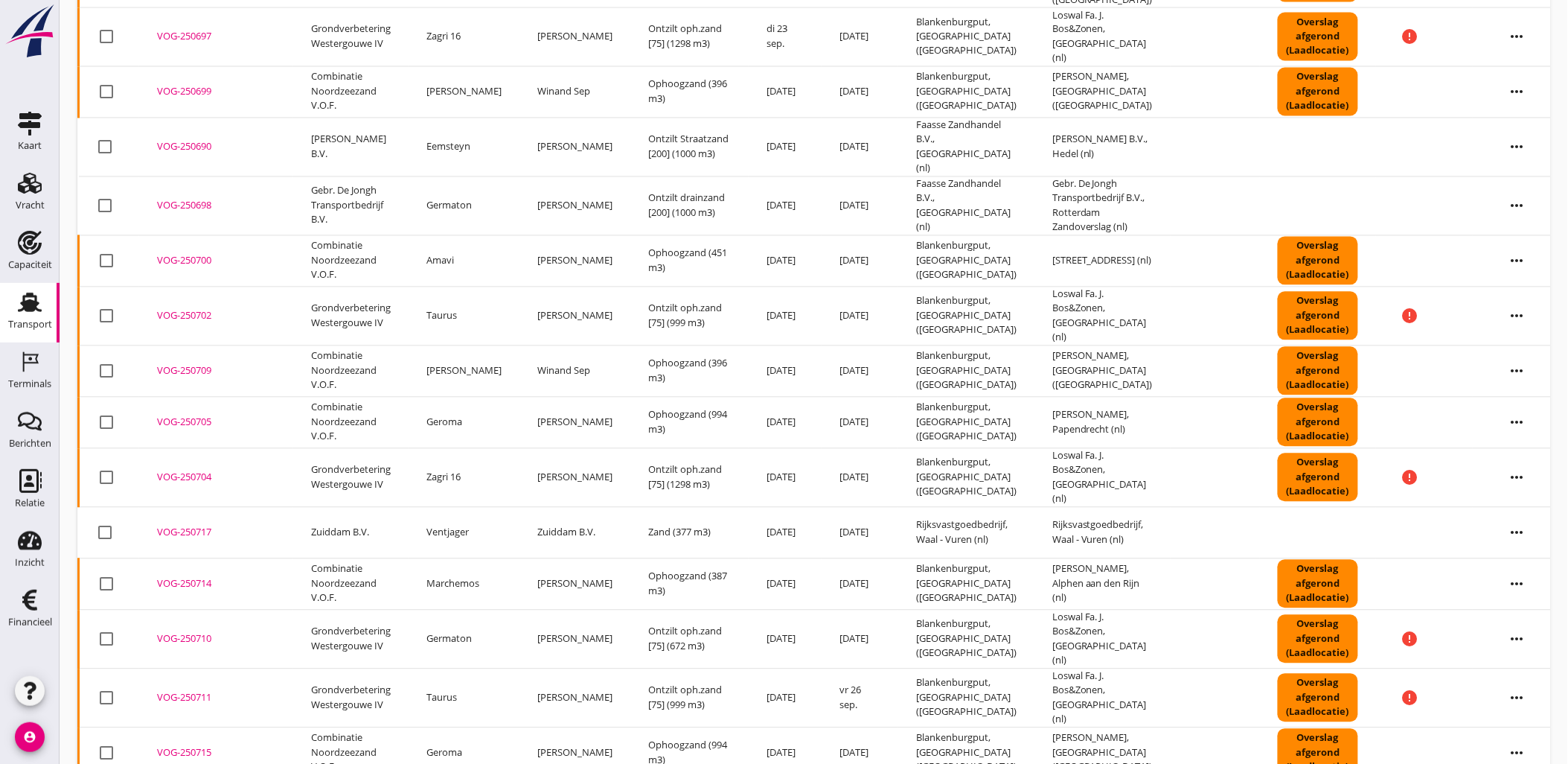
click at [204, 84] on div "VOG-250699" at bounding box center [216, 91] width 118 height 15
click at [183, 253] on div "VOG-250700" at bounding box center [216, 260] width 118 height 15
click at [190, 415] on div "VOG-250705" at bounding box center [216, 422] width 118 height 15
click at [180, 363] on div "VOG-250709" at bounding box center [216, 370] width 118 height 15
click at [1496, 350] on icon "more_horiz" at bounding box center [1517, 371] width 42 height 42
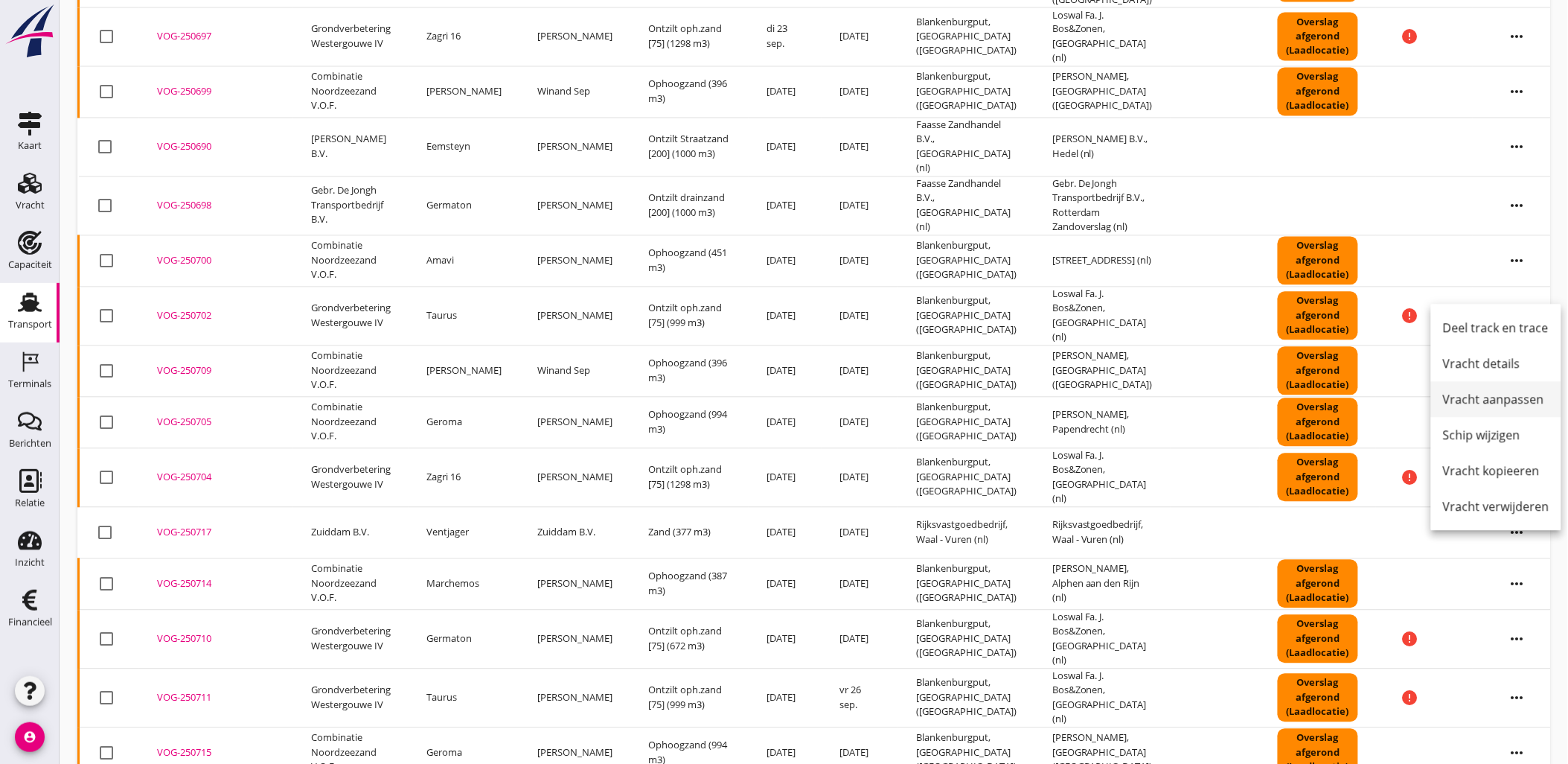
click at [1518, 400] on div "Vracht aanpassen" at bounding box center [1496, 399] width 106 height 18
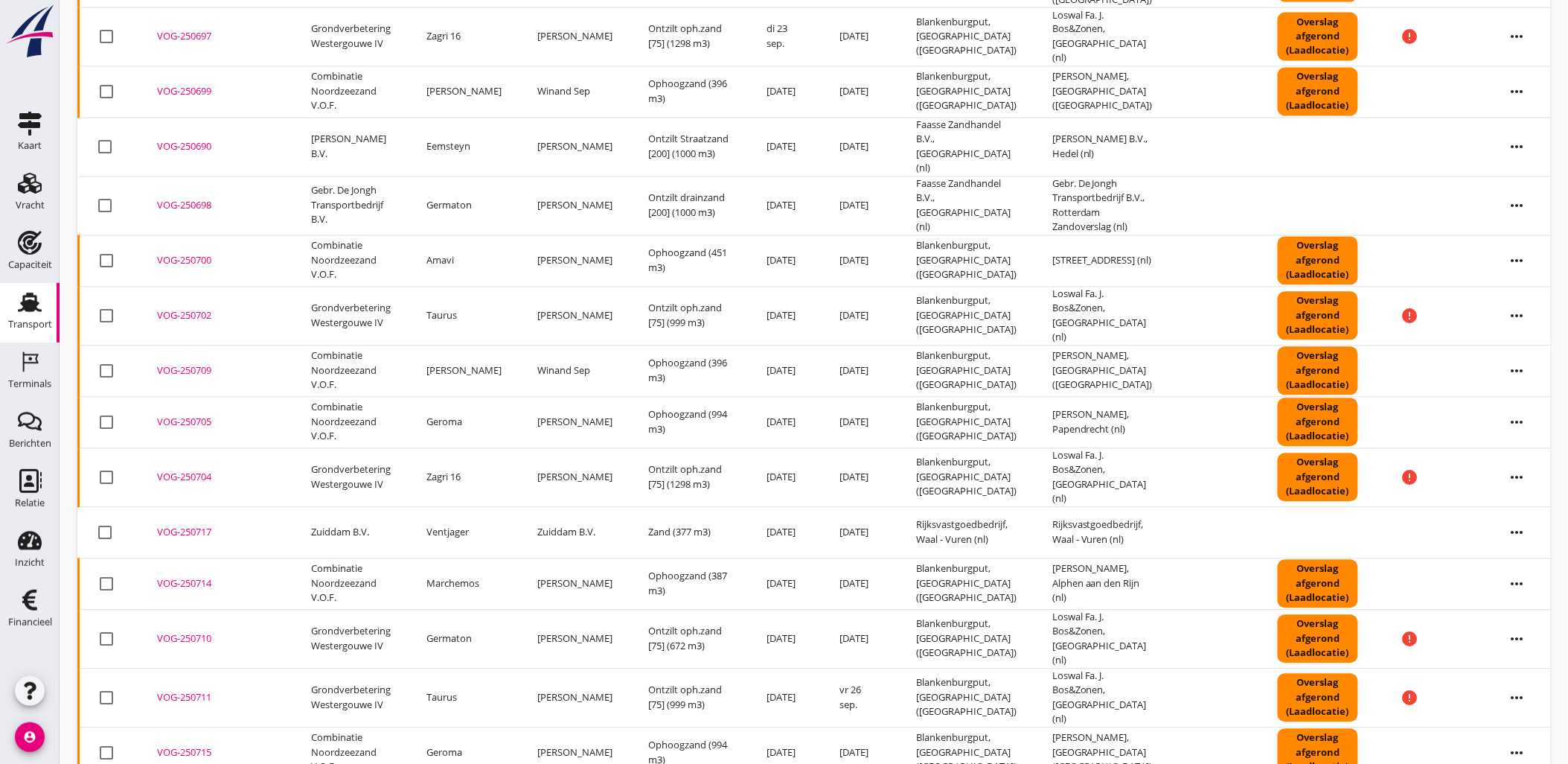
drag, startPoint x: 191, startPoint y: 232, endPoint x: 258, endPoint y: 92, distance: 155.2
click at [191, 308] on div "VOG-250702" at bounding box center [216, 315] width 118 height 15
click at [191, 470] on div "VOG-250704" at bounding box center [216, 477] width 118 height 15
drag, startPoint x: 205, startPoint y: 66, endPoint x: 231, endPoint y: 26, distance: 47.7
click at [205, 139] on div "VOG-250690" at bounding box center [216, 146] width 118 height 15
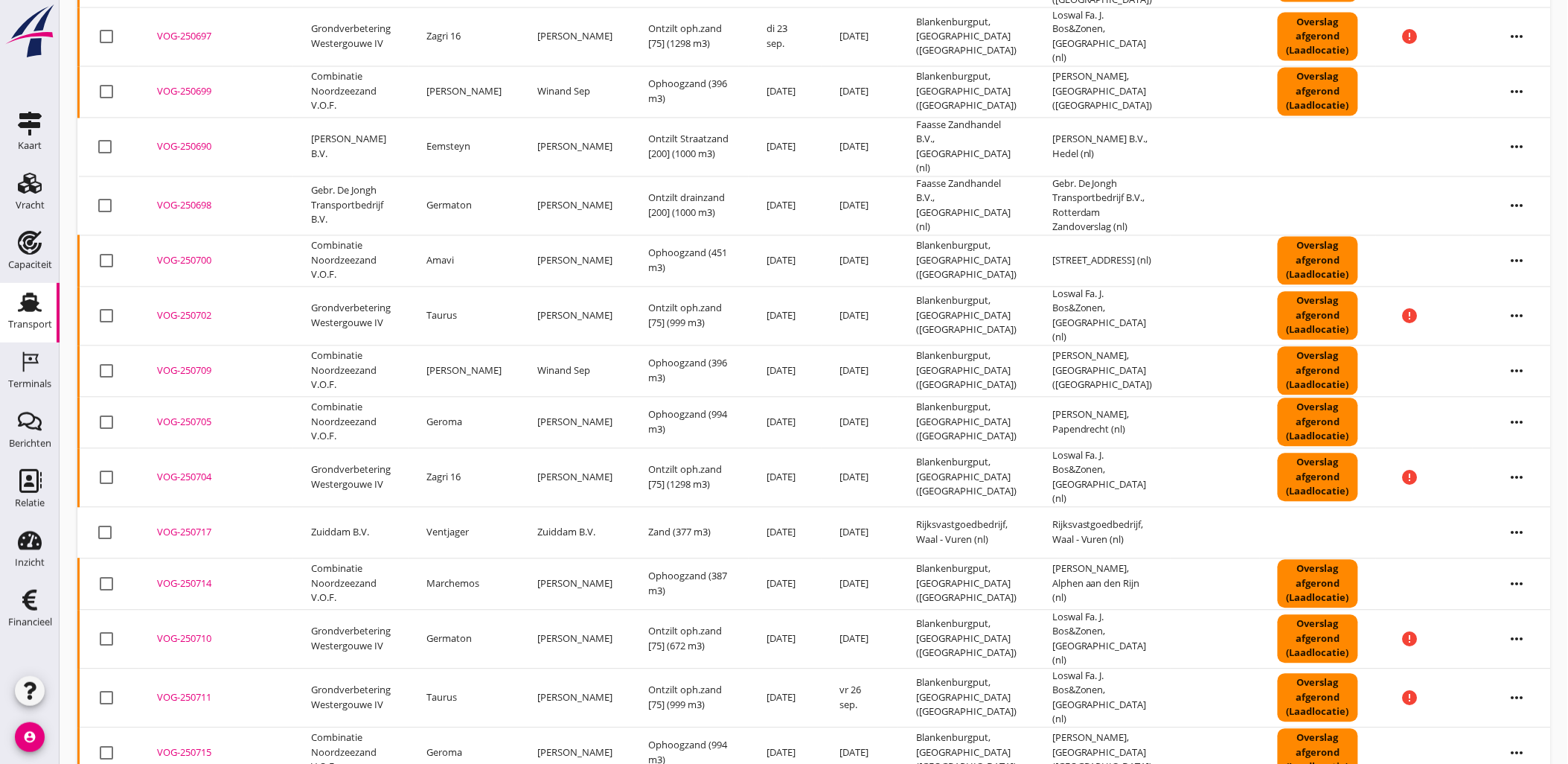
click at [197, 198] on div "VOG-250698" at bounding box center [216, 205] width 118 height 15
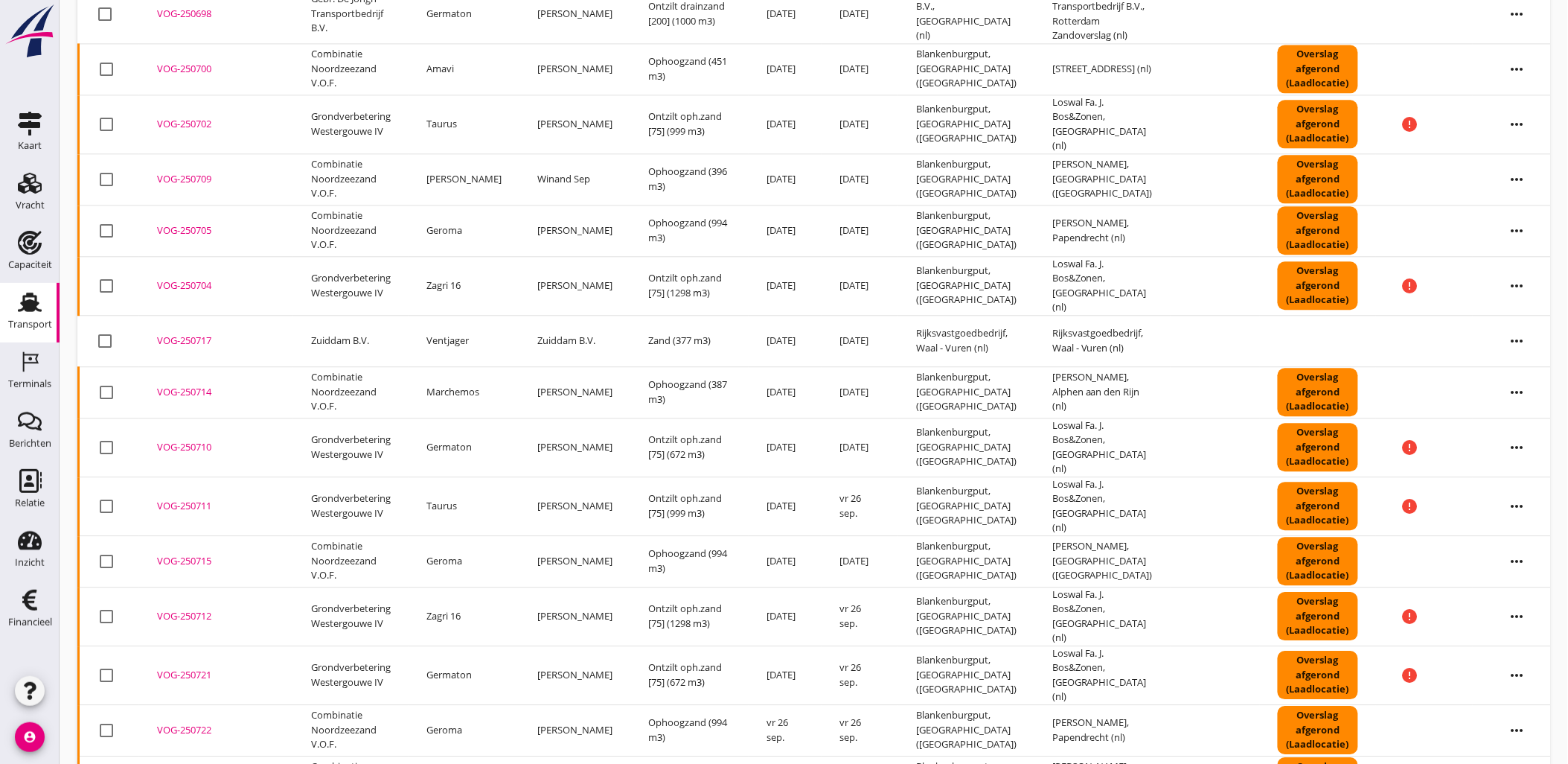
scroll to position [1343, 0]
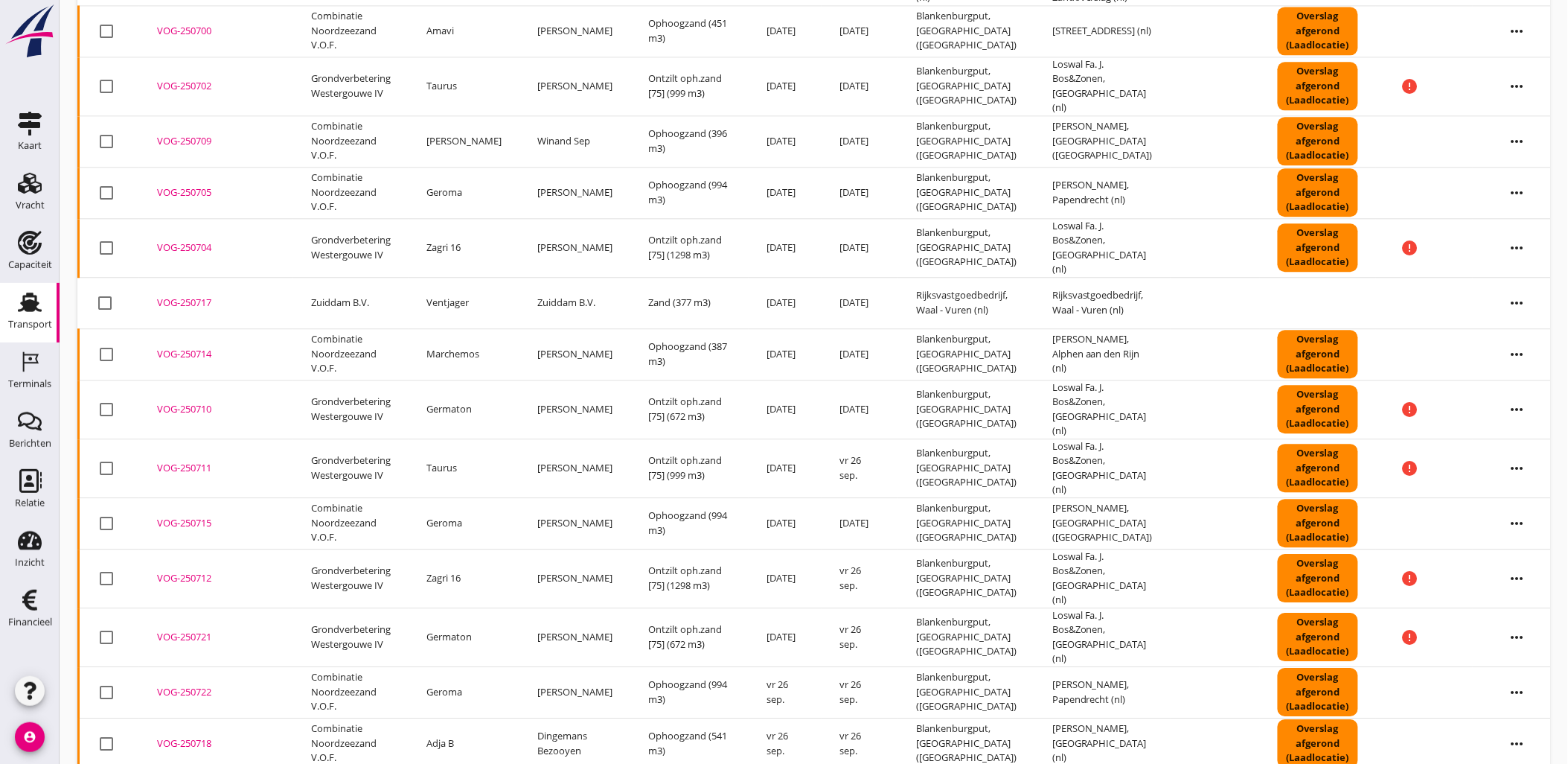
click at [207, 402] on div "VOG-250710" at bounding box center [216, 409] width 118 height 15
click at [199, 461] on div "VOG-250711" at bounding box center [216, 468] width 118 height 15
click at [192, 347] on div "VOG-250714" at bounding box center [216, 354] width 118 height 15
click at [211, 347] on div "VOG-250714" at bounding box center [216, 354] width 118 height 15
click at [1510, 334] on icon "more_horiz" at bounding box center [1517, 355] width 42 height 42
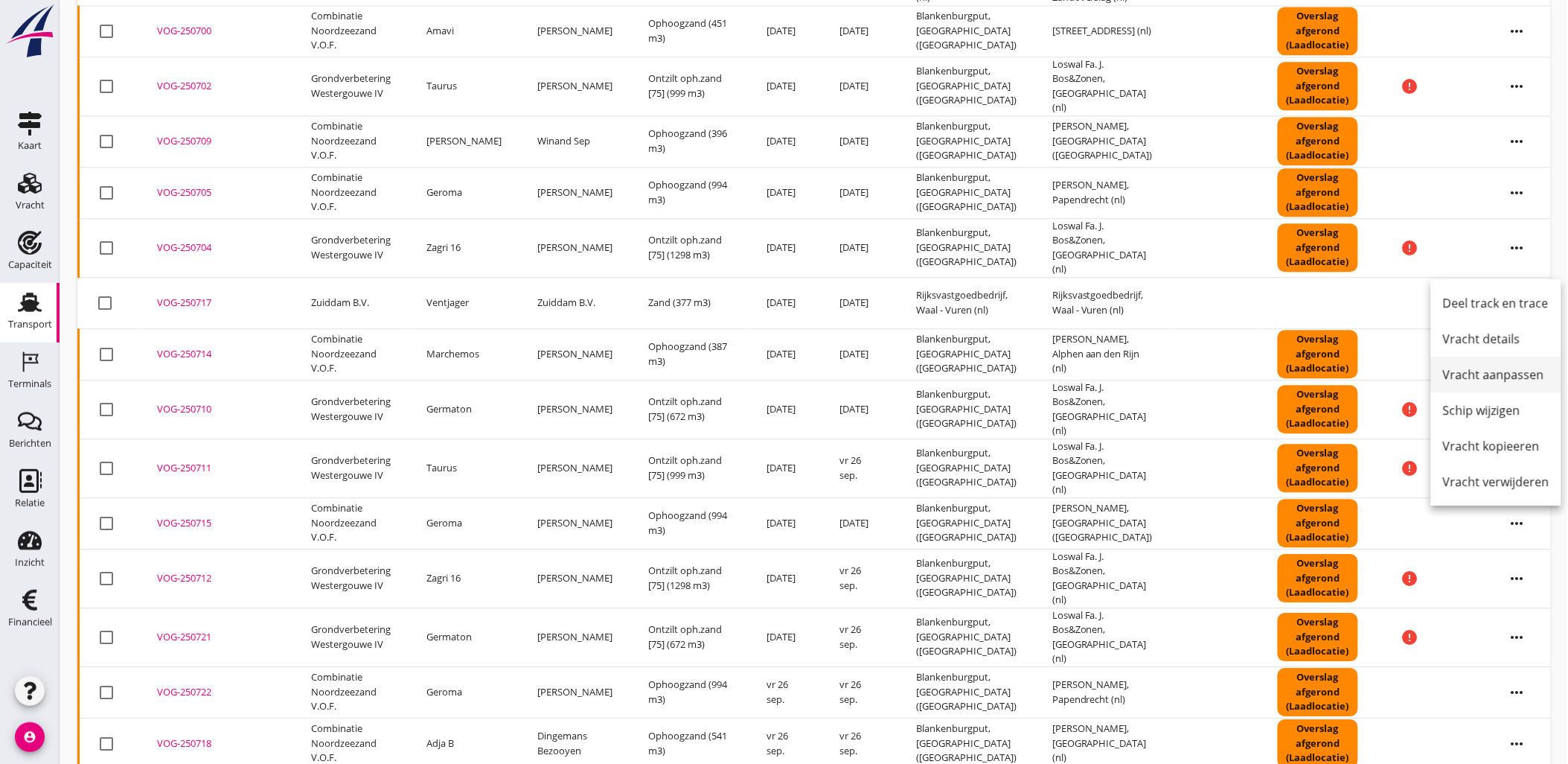
click at [1504, 374] on div "Vracht aanpassen" at bounding box center [1496, 375] width 106 height 18
click at [186, 685] on div "VOG-250722" at bounding box center [216, 692] width 118 height 15
click at [190, 630] on div "VOG-250721" at bounding box center [216, 637] width 118 height 15
click at [200, 402] on div "VOG-250710" at bounding box center [216, 409] width 118 height 15
click at [176, 736] on div "VOG-250718" at bounding box center [216, 743] width 118 height 15
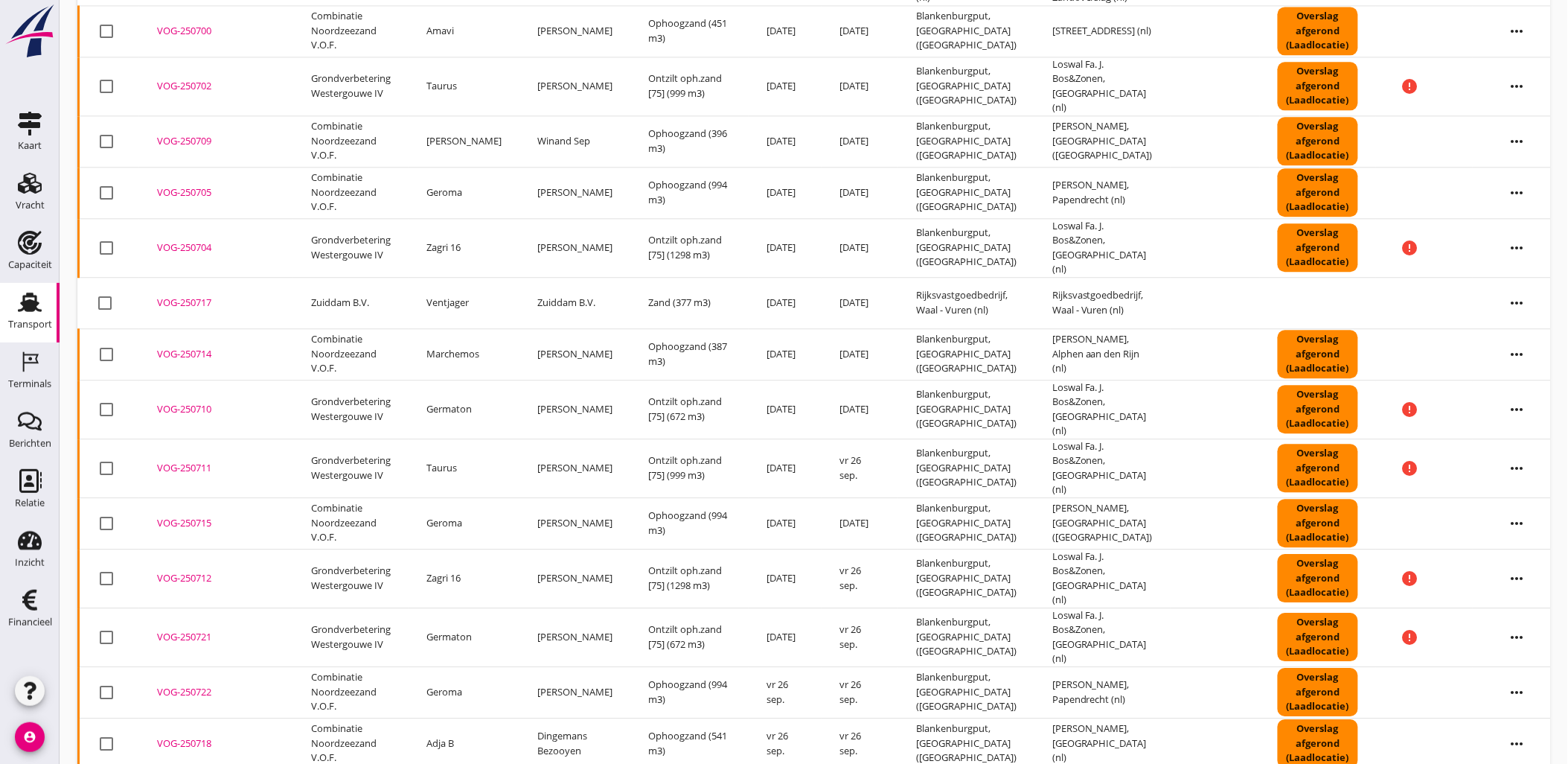
click at [1505, 723] on icon "more_horiz" at bounding box center [1517, 744] width 42 height 42
drag, startPoint x: 1505, startPoint y: 621, endPoint x: 1492, endPoint y: 605, distance: 20.6
click at [1505, 621] on div "Vracht aanpassen" at bounding box center [1496, 624] width 106 height 18
click at [1496, 723] on icon "more_horiz" at bounding box center [1517, 744] width 42 height 42
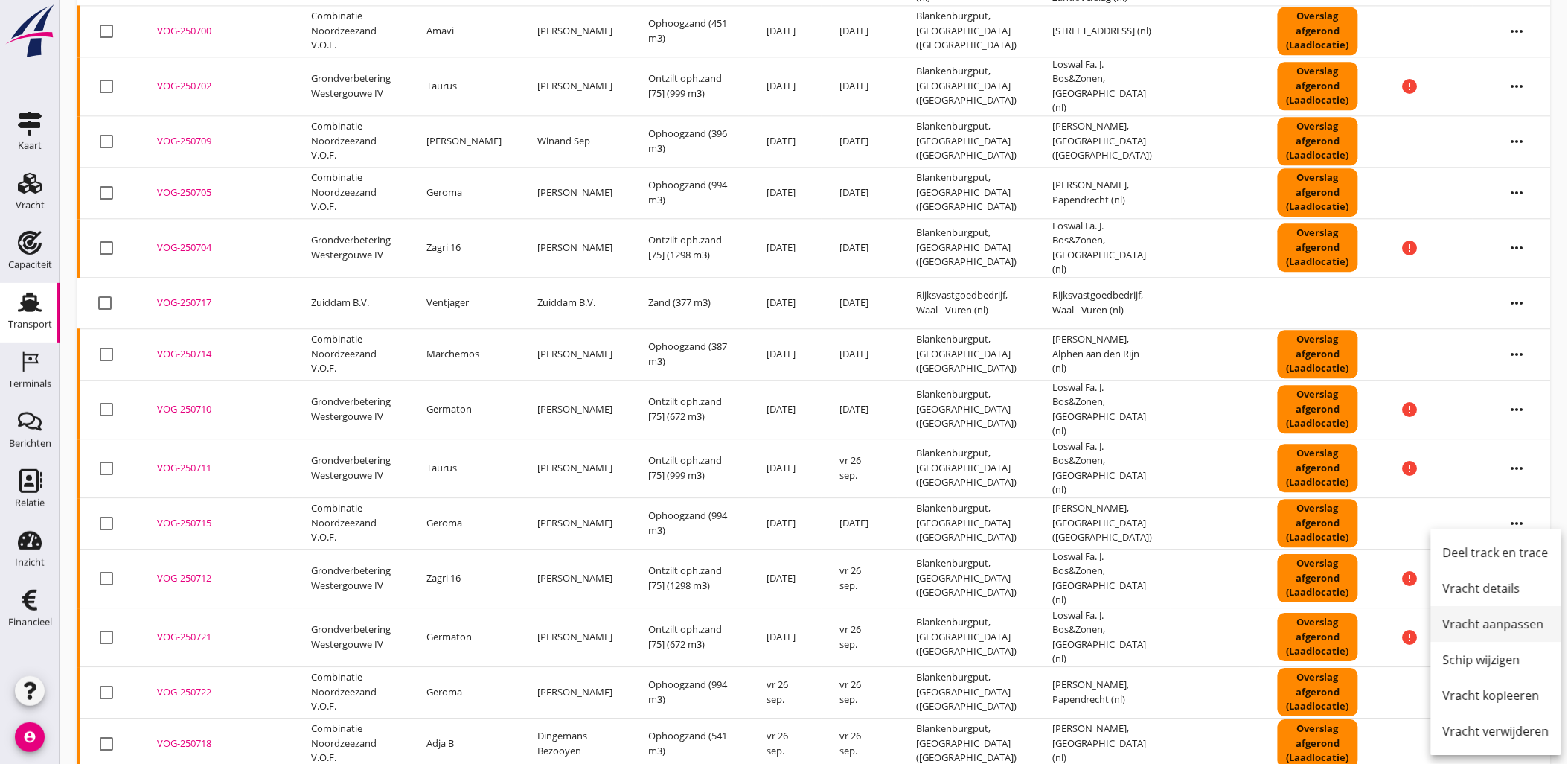
click at [1508, 625] on div "Vracht aanpassen" at bounding box center [1496, 624] width 106 height 18
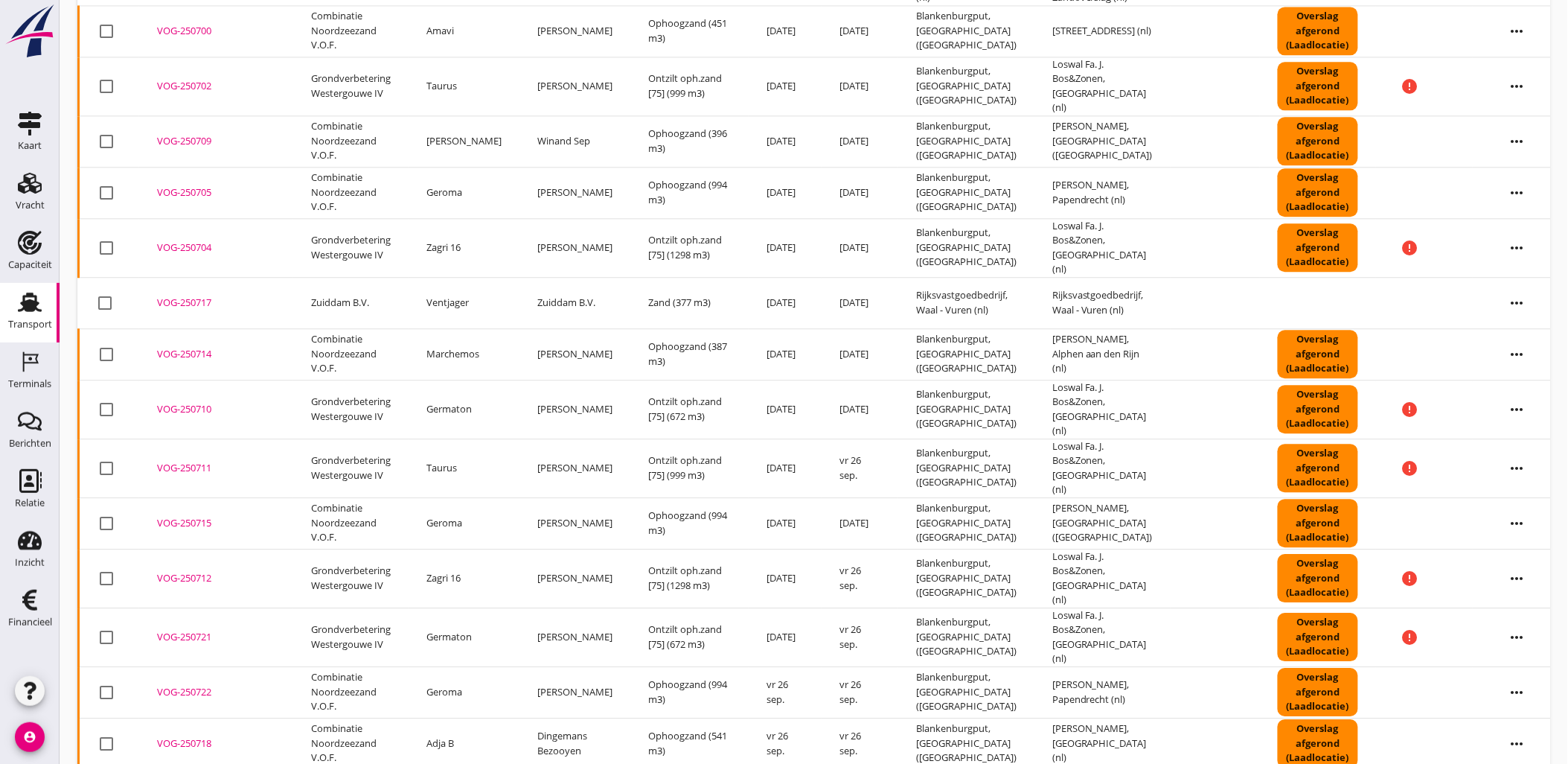
click at [177, 685] on div "VOG-250722" at bounding box center [216, 692] width 118 height 15
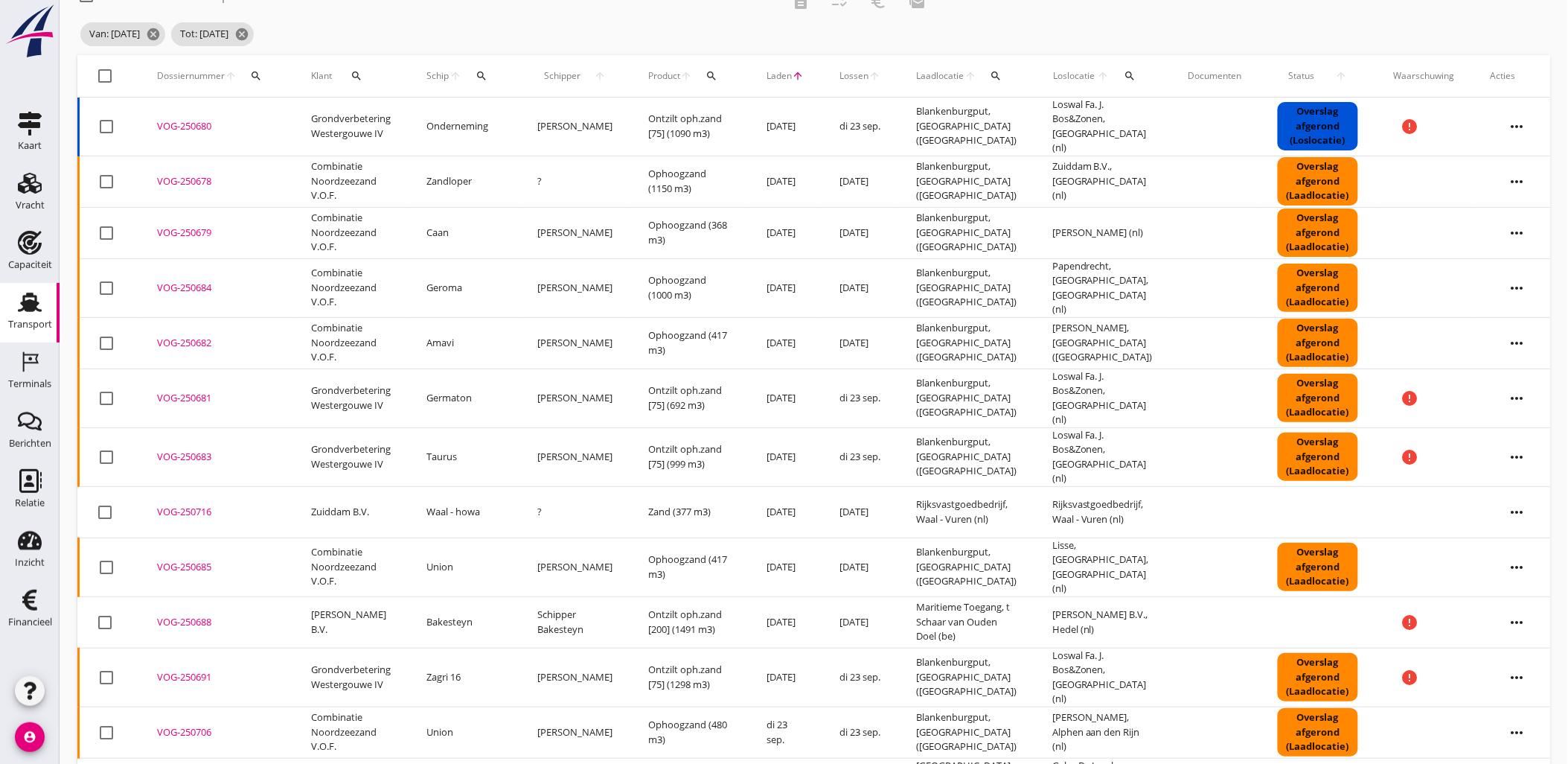
scroll to position [0, 0]
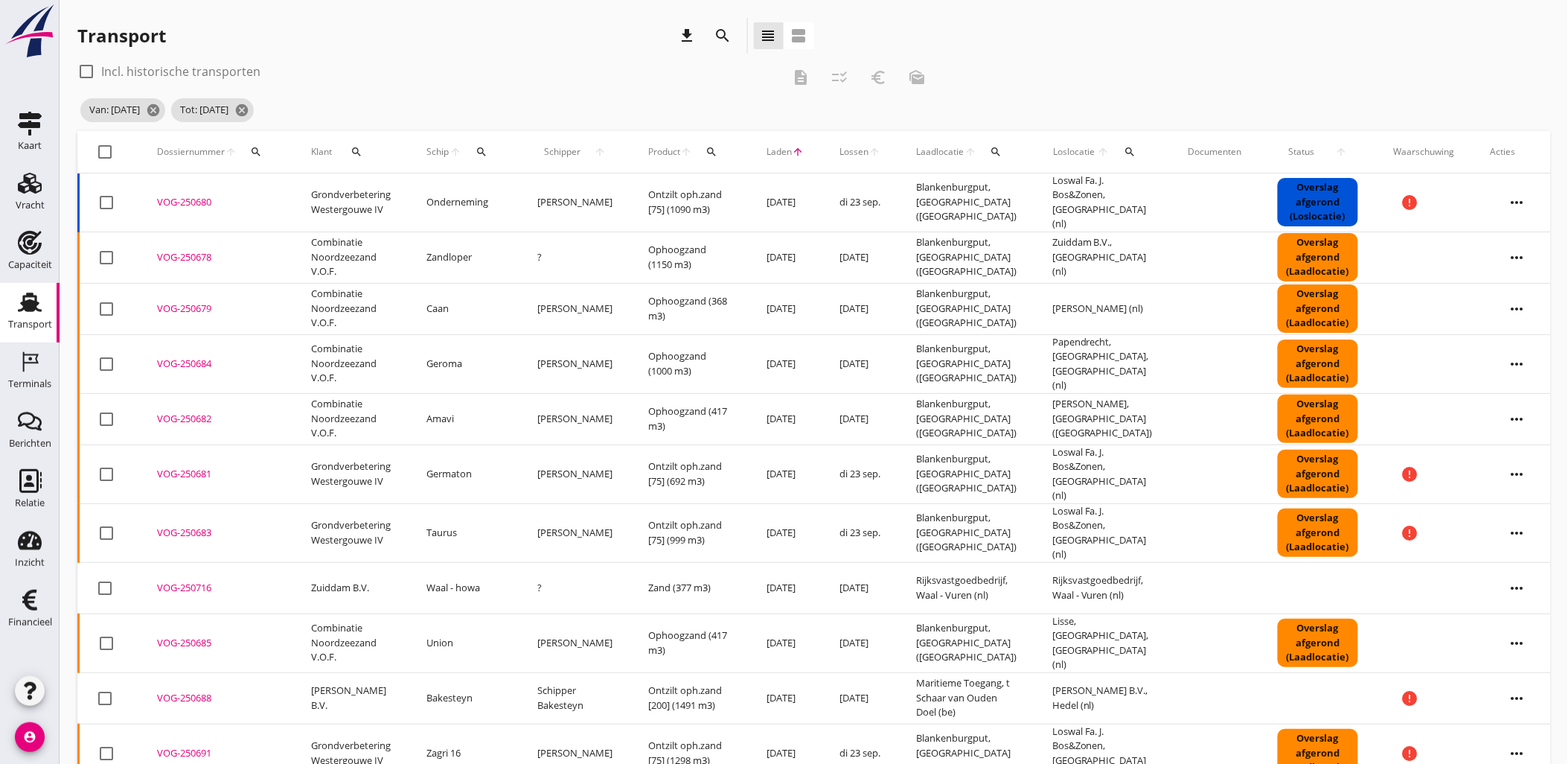
click at [767, 147] on span "Laden" at bounding box center [779, 151] width 25 height 13
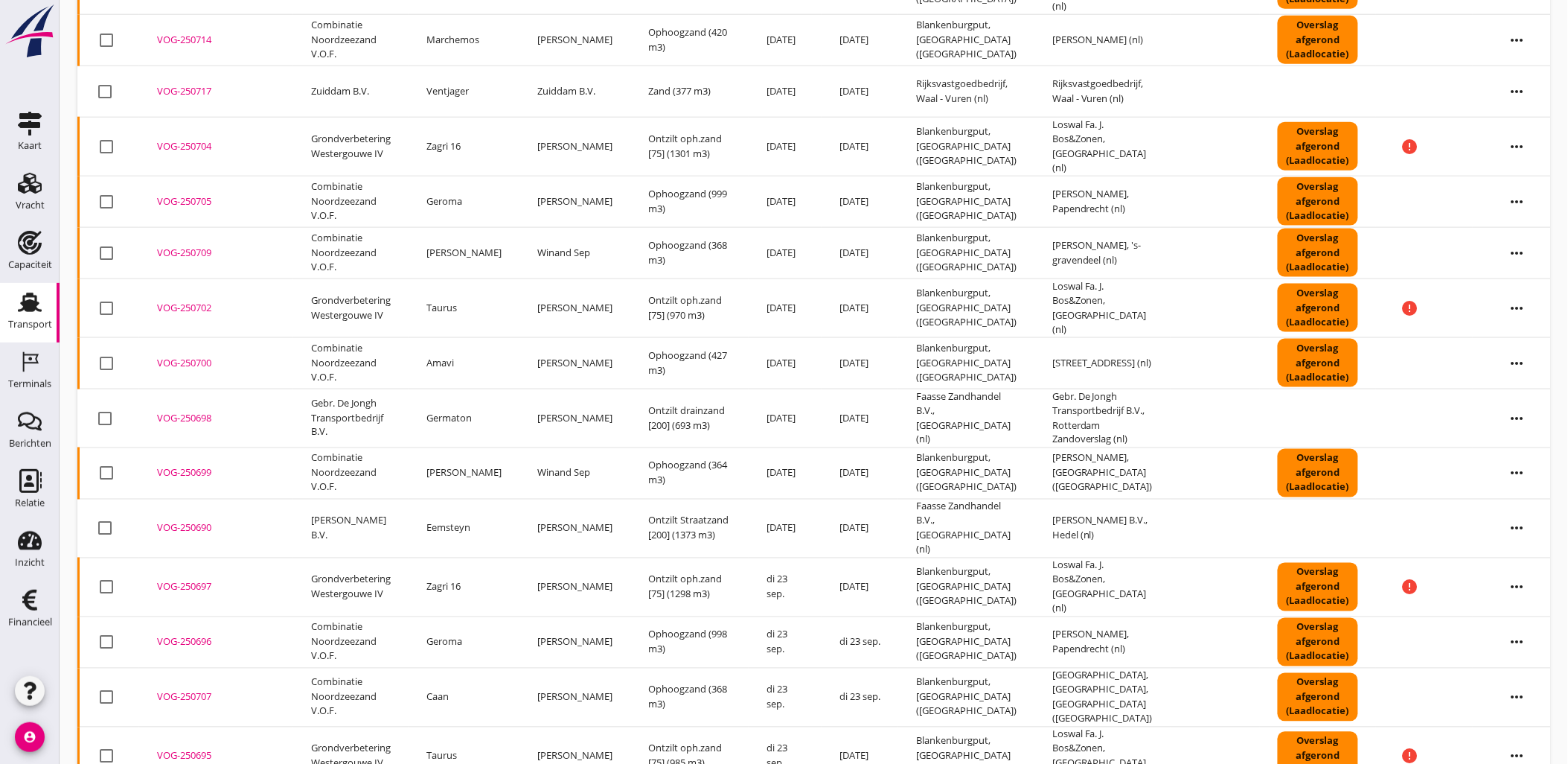
scroll to position [792, 0]
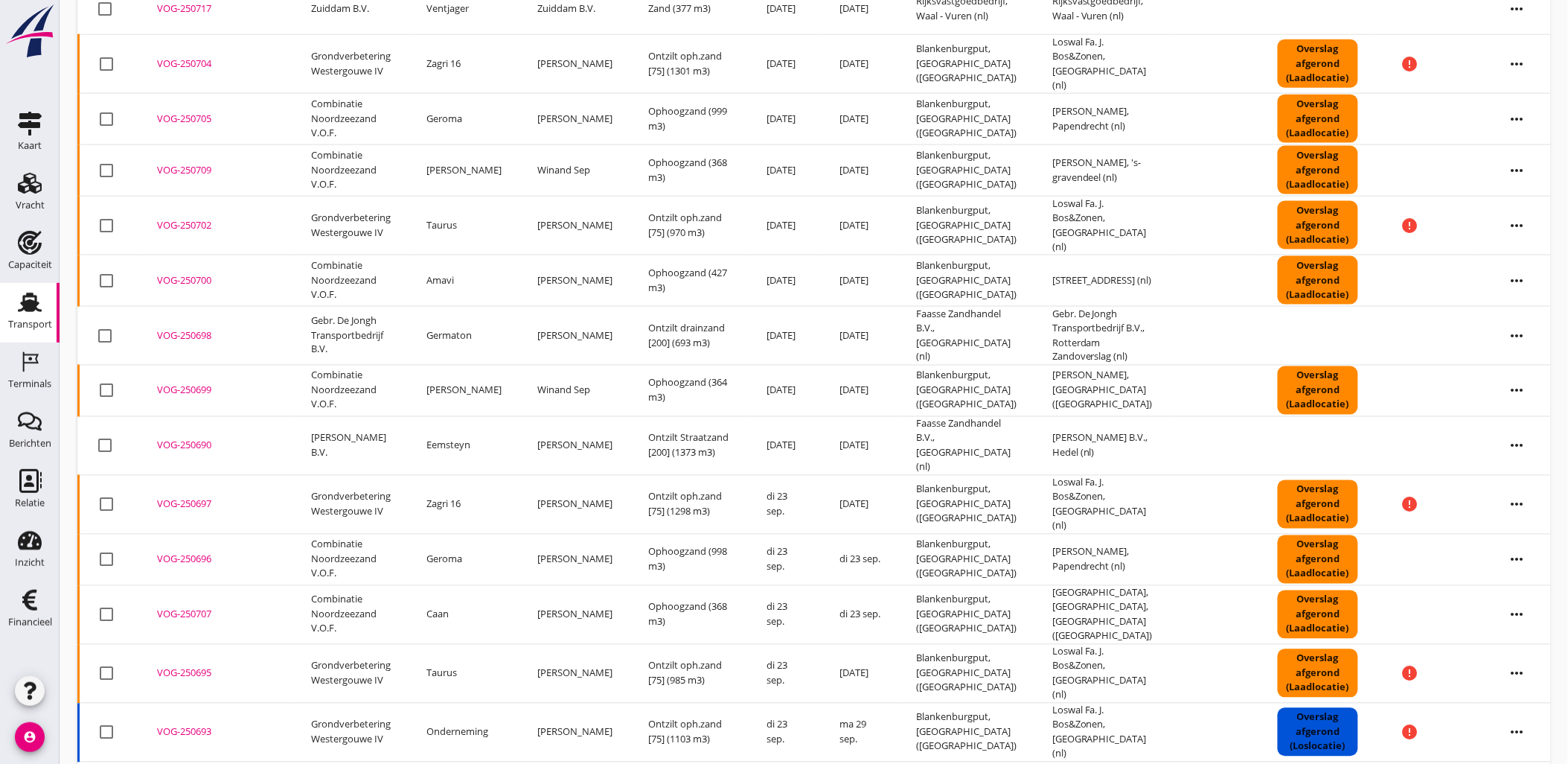
click at [200, 608] on div "VOG-250707" at bounding box center [216, 615] width 118 height 15
click at [38, 195] on div "Vracht" at bounding box center [30, 205] width 29 height 21
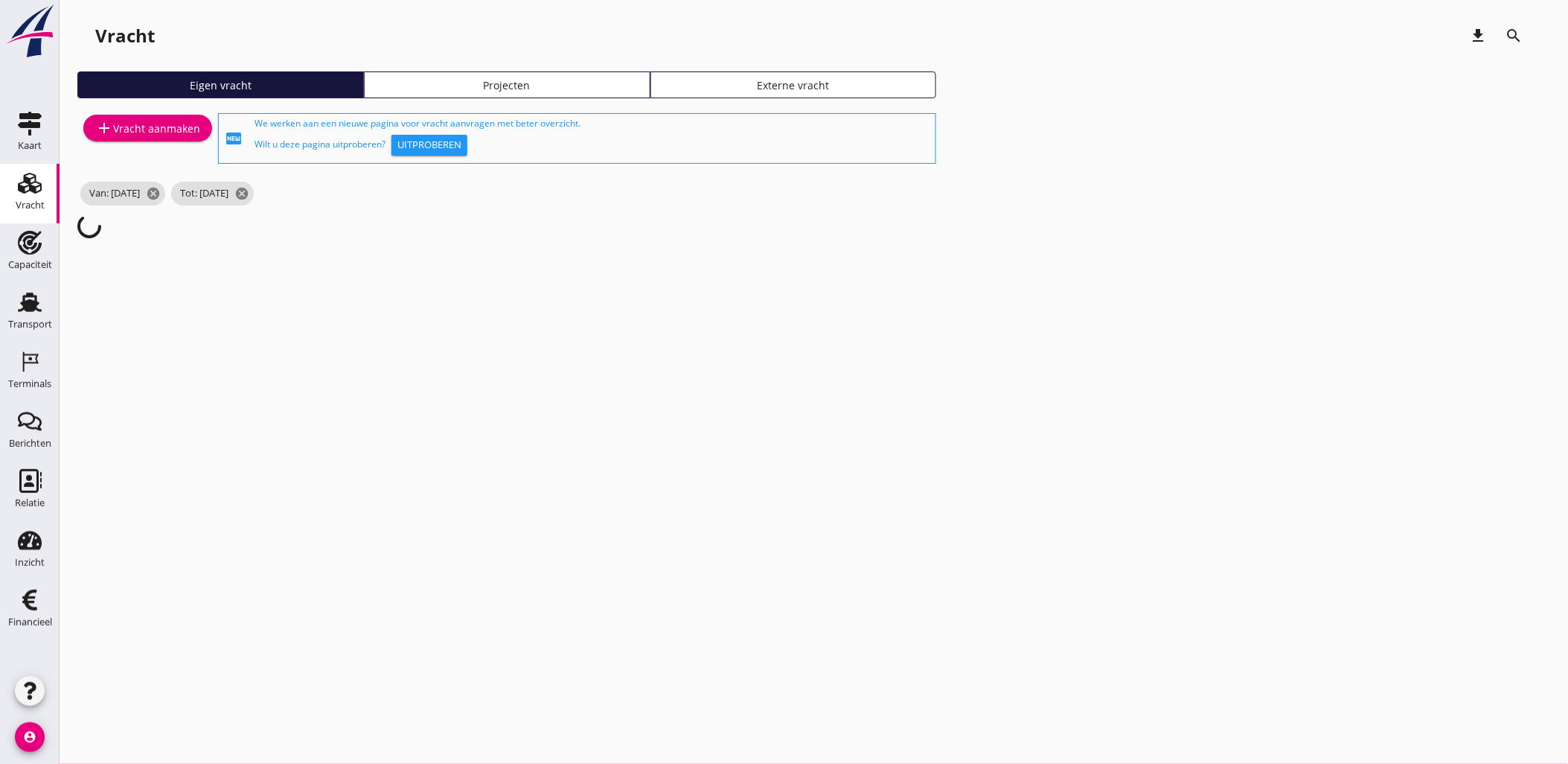
click at [458, 79] on div "Projecten" at bounding box center [507, 85] width 273 height 16
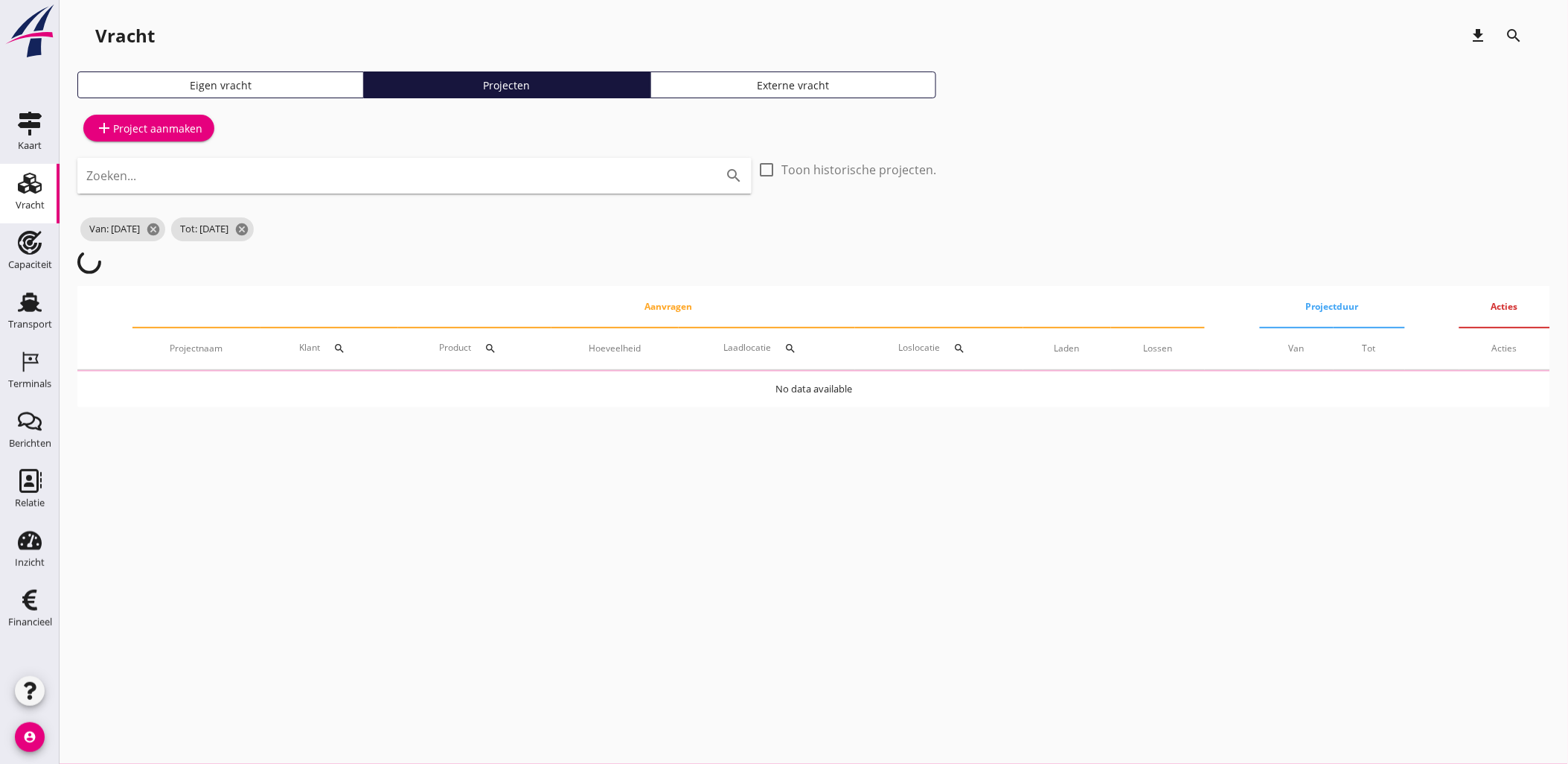
click at [345, 188] on div "Zoeken... search" at bounding box center [414, 176] width 675 height 36
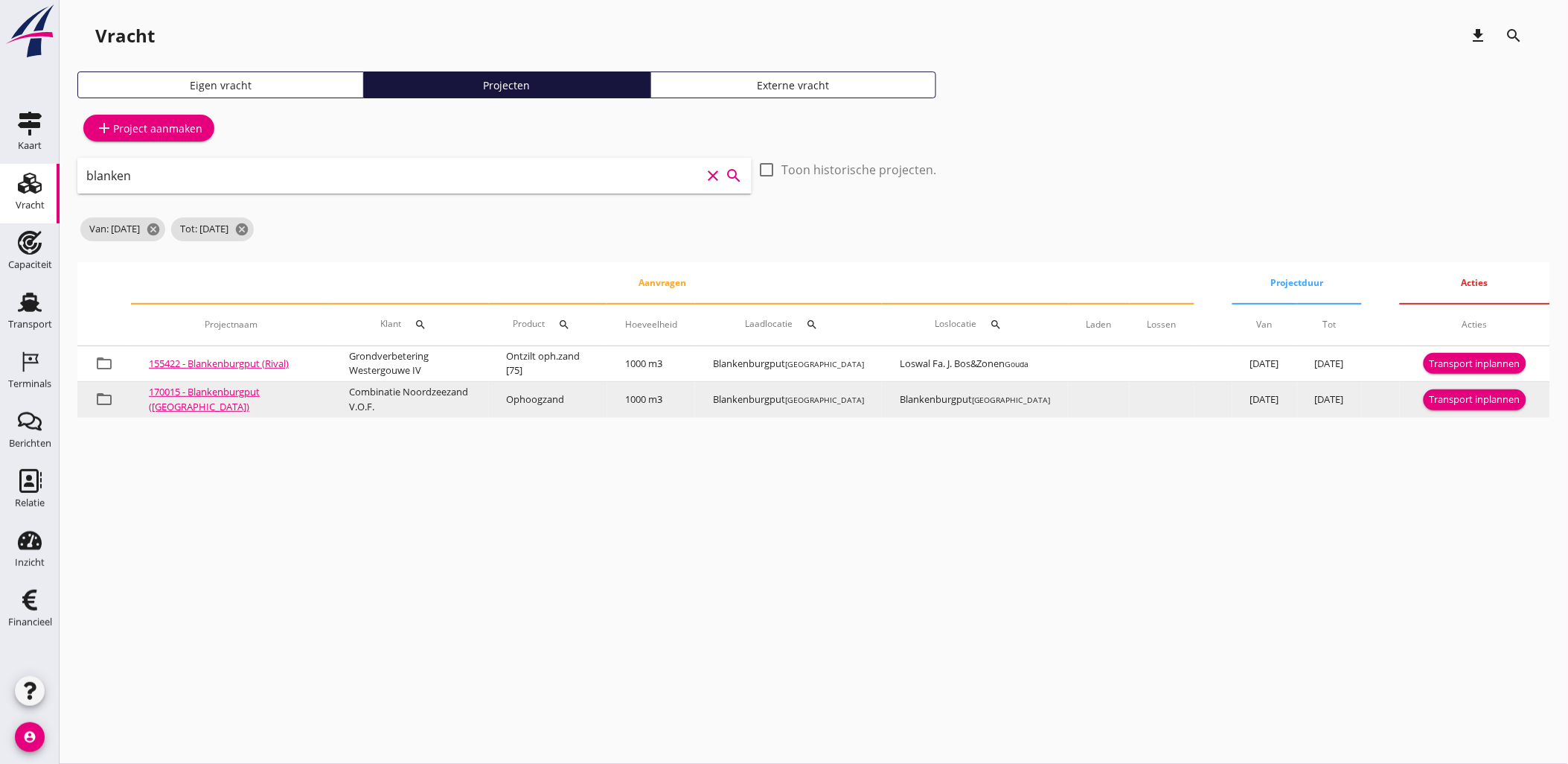
type input "blanken"
click at [1466, 395] on div "Transport inplannen" at bounding box center [1474, 399] width 91 height 15
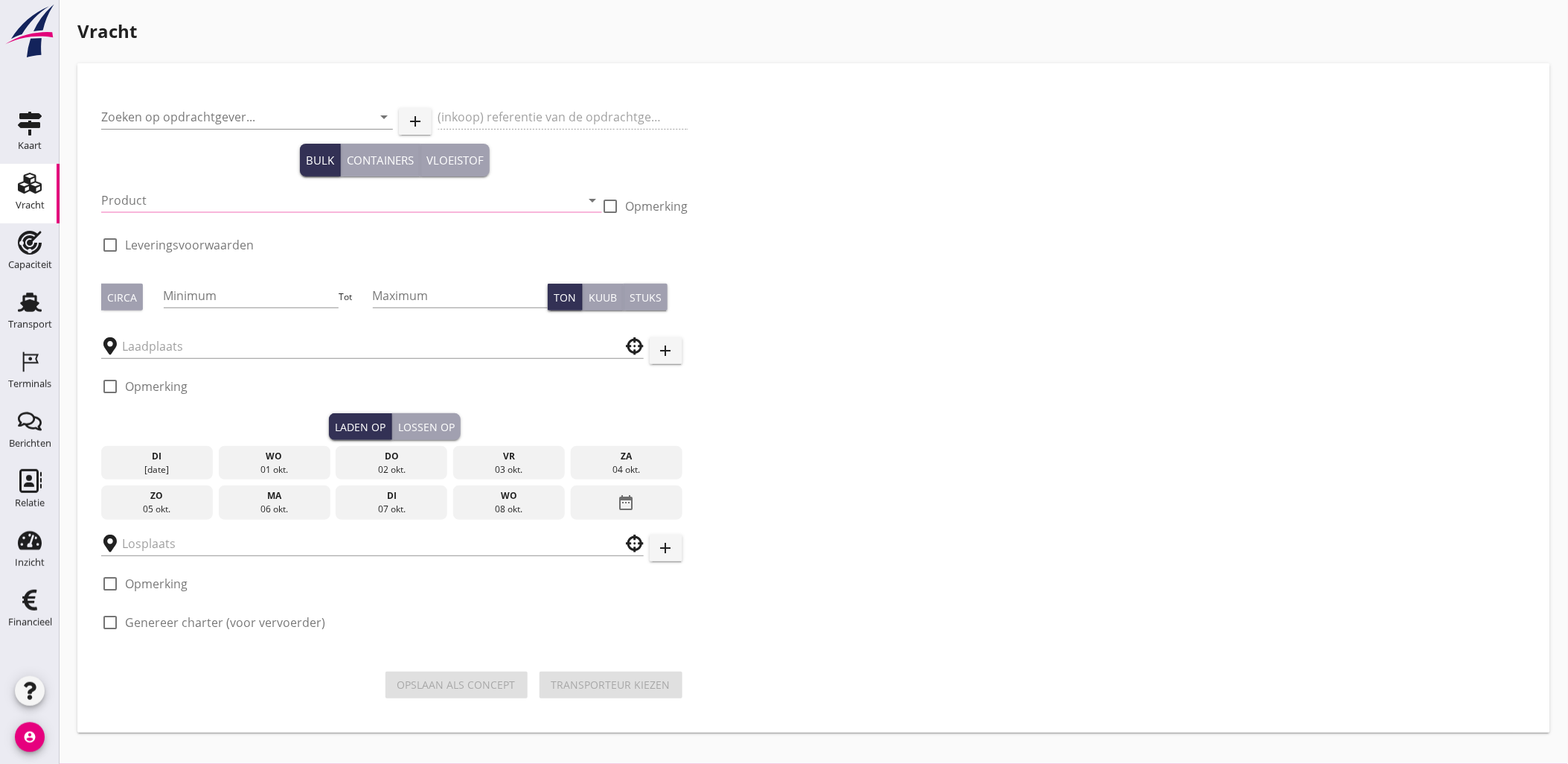
type input "Combinatie Noordzeezand V.O.F."
type input "Ophoogzand (6120)"
type input "1000"
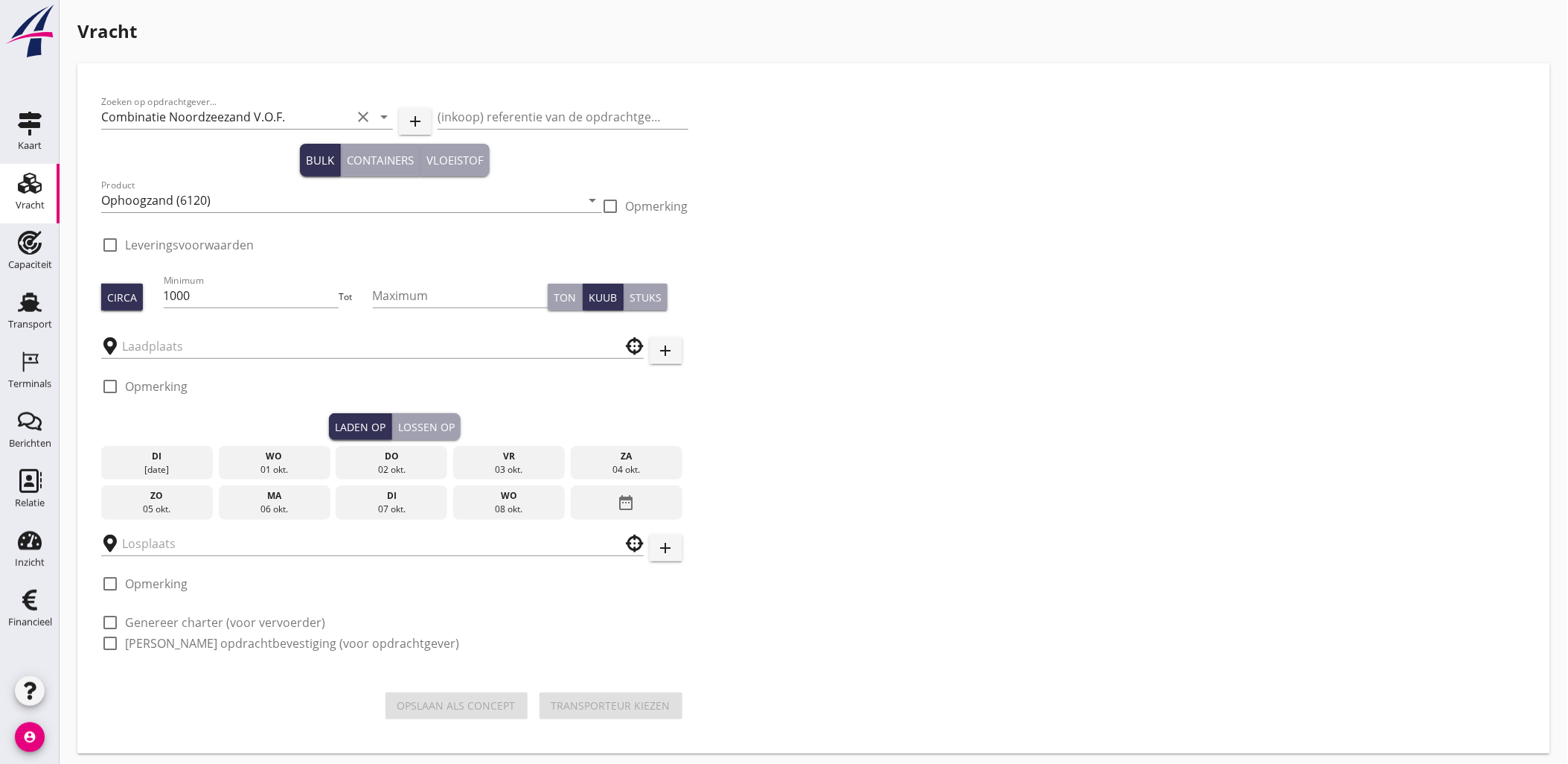
type input "Blankenburgput"
checkbox input "true"
type input "Blankenburgput"
checkbox input "true"
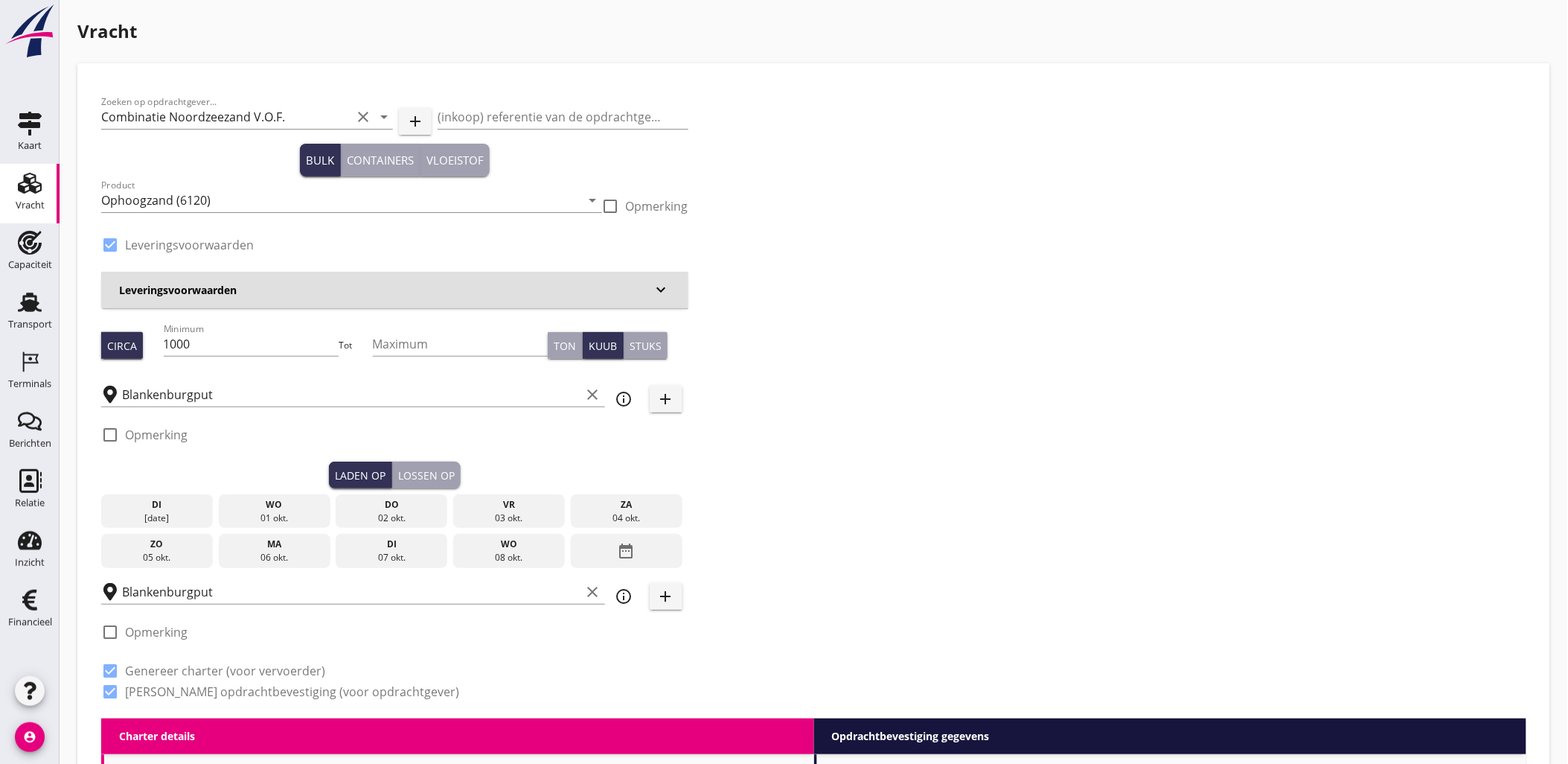
click at [281, 466] on div "Laden op Lossen op" at bounding box center [394, 475] width 587 height 27
type input "1.15"
radio input "false"
type input "1.15"
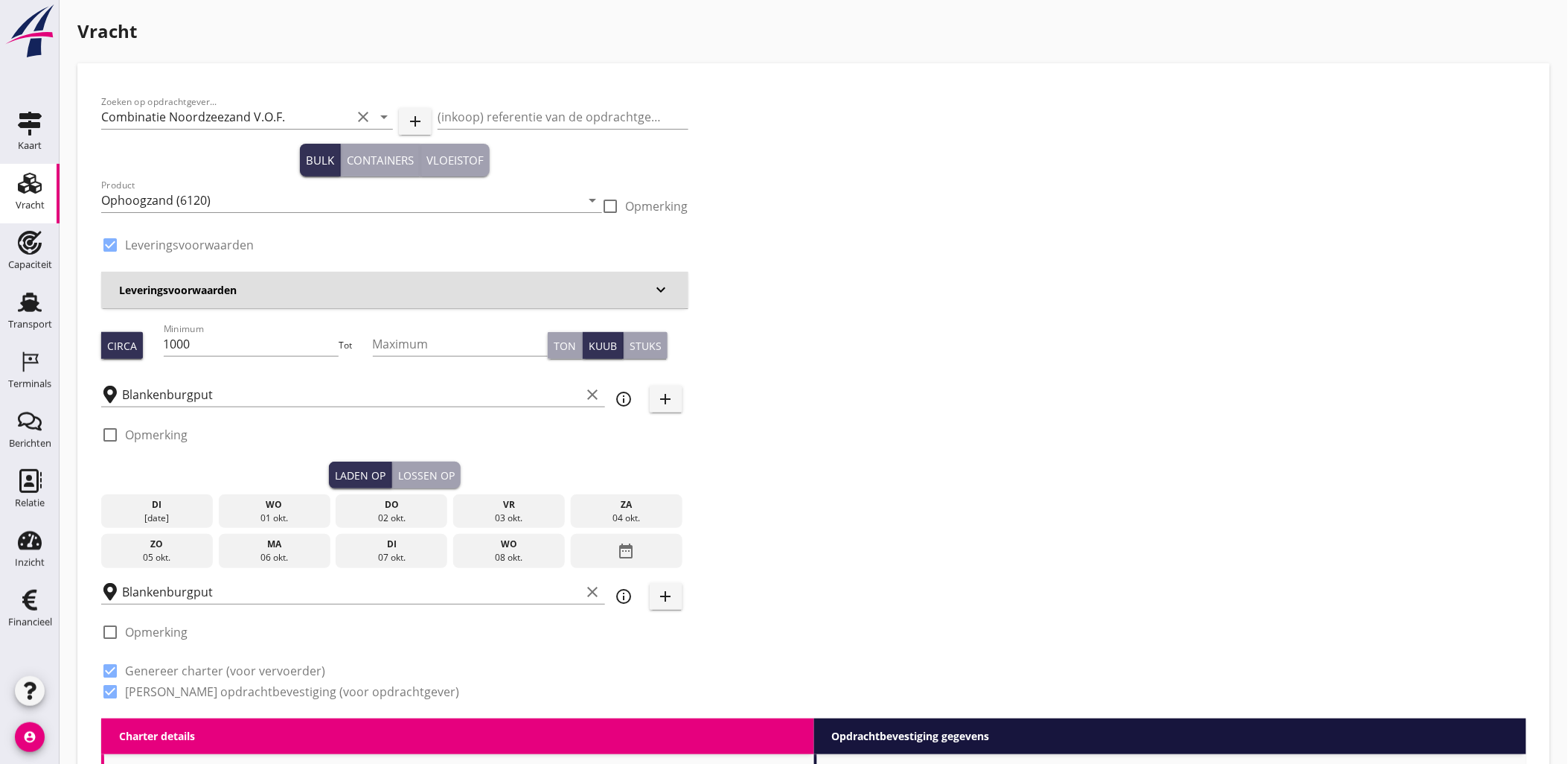
radio input "false"
click at [284, 521] on div "01 okt." at bounding box center [275, 517] width 104 height 13
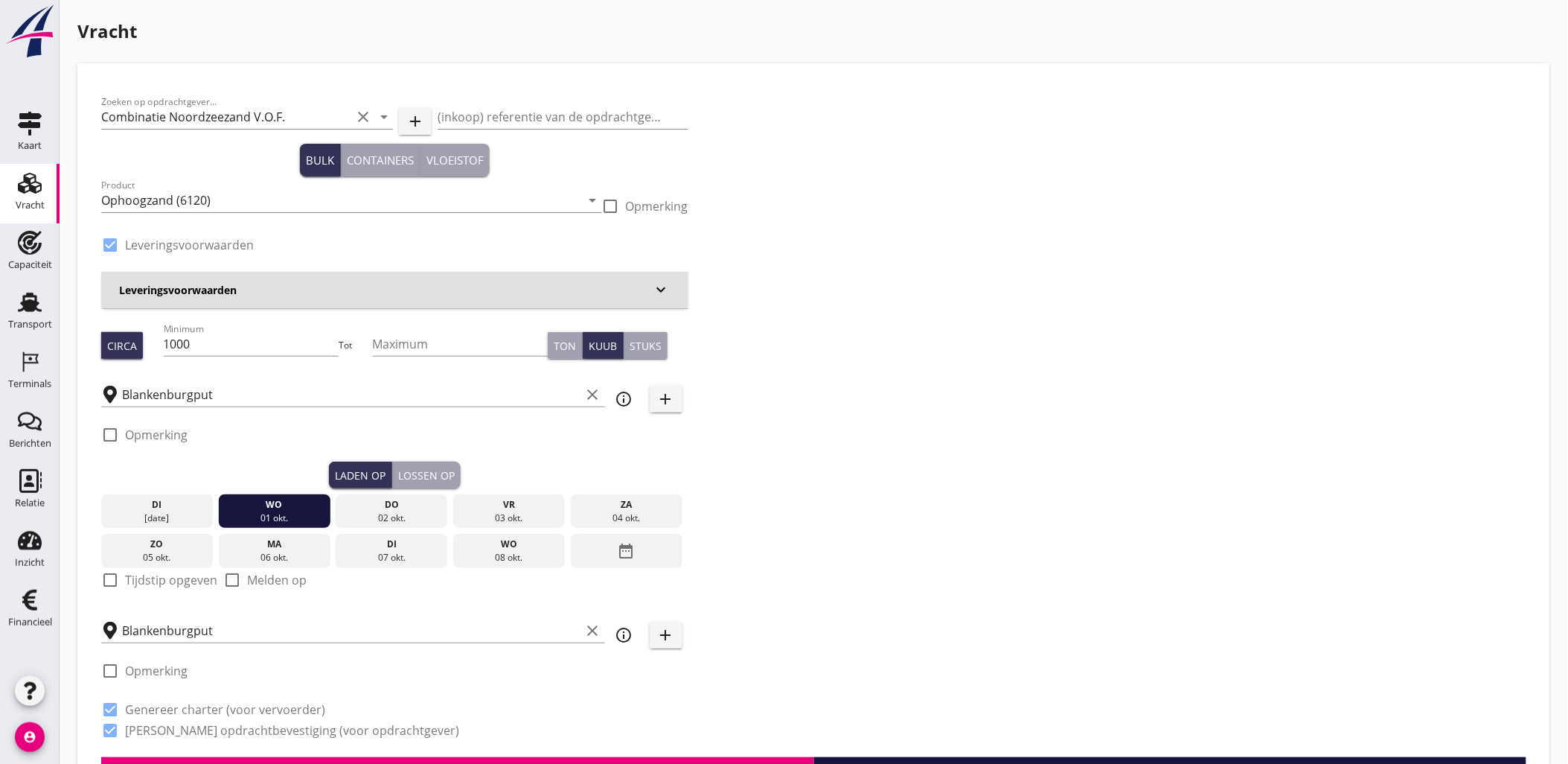
click at [412, 479] on div "Lossen op" at bounding box center [426, 476] width 57 height 16
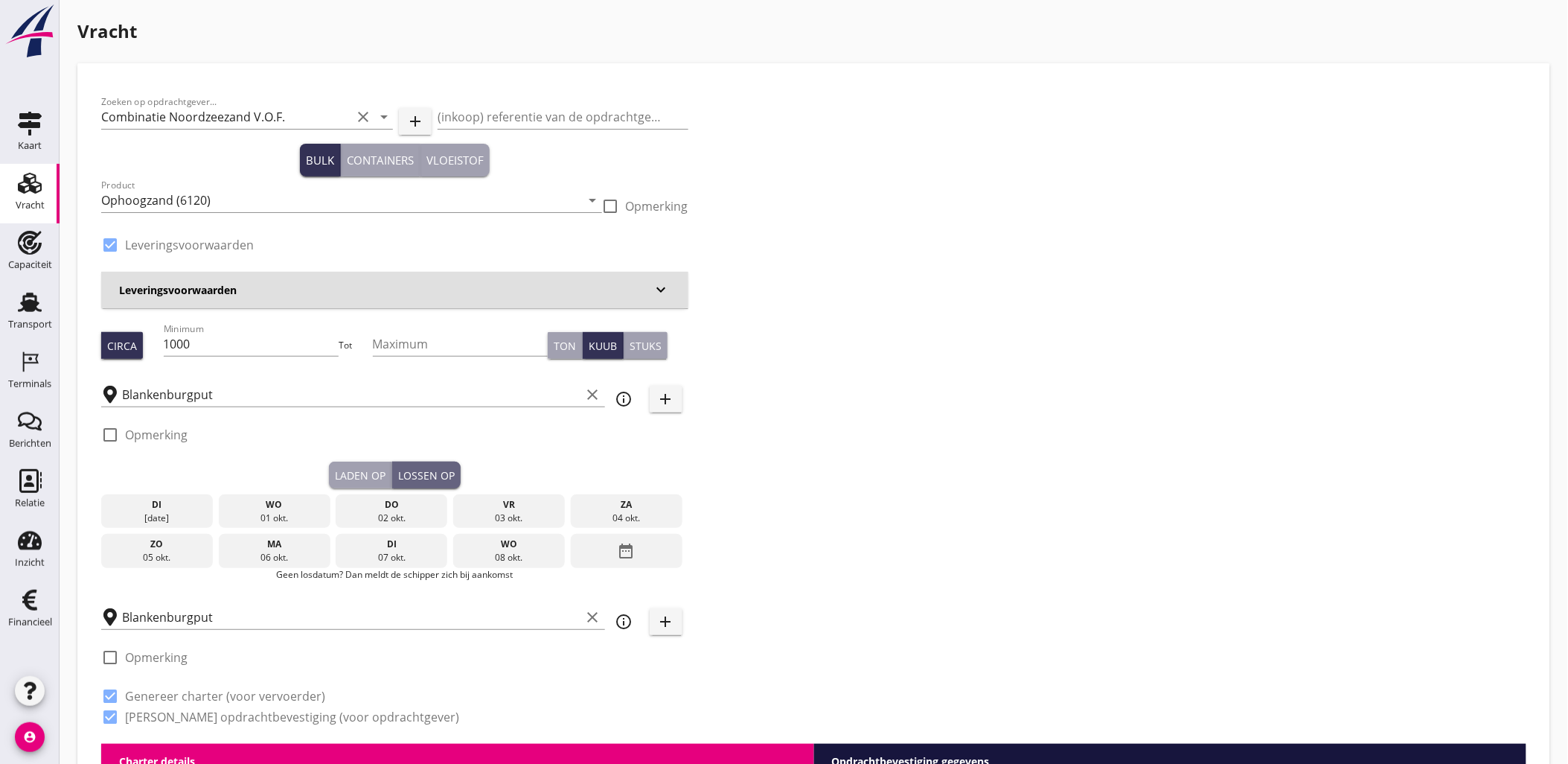
click at [286, 521] on div "01 okt." at bounding box center [275, 517] width 104 height 13
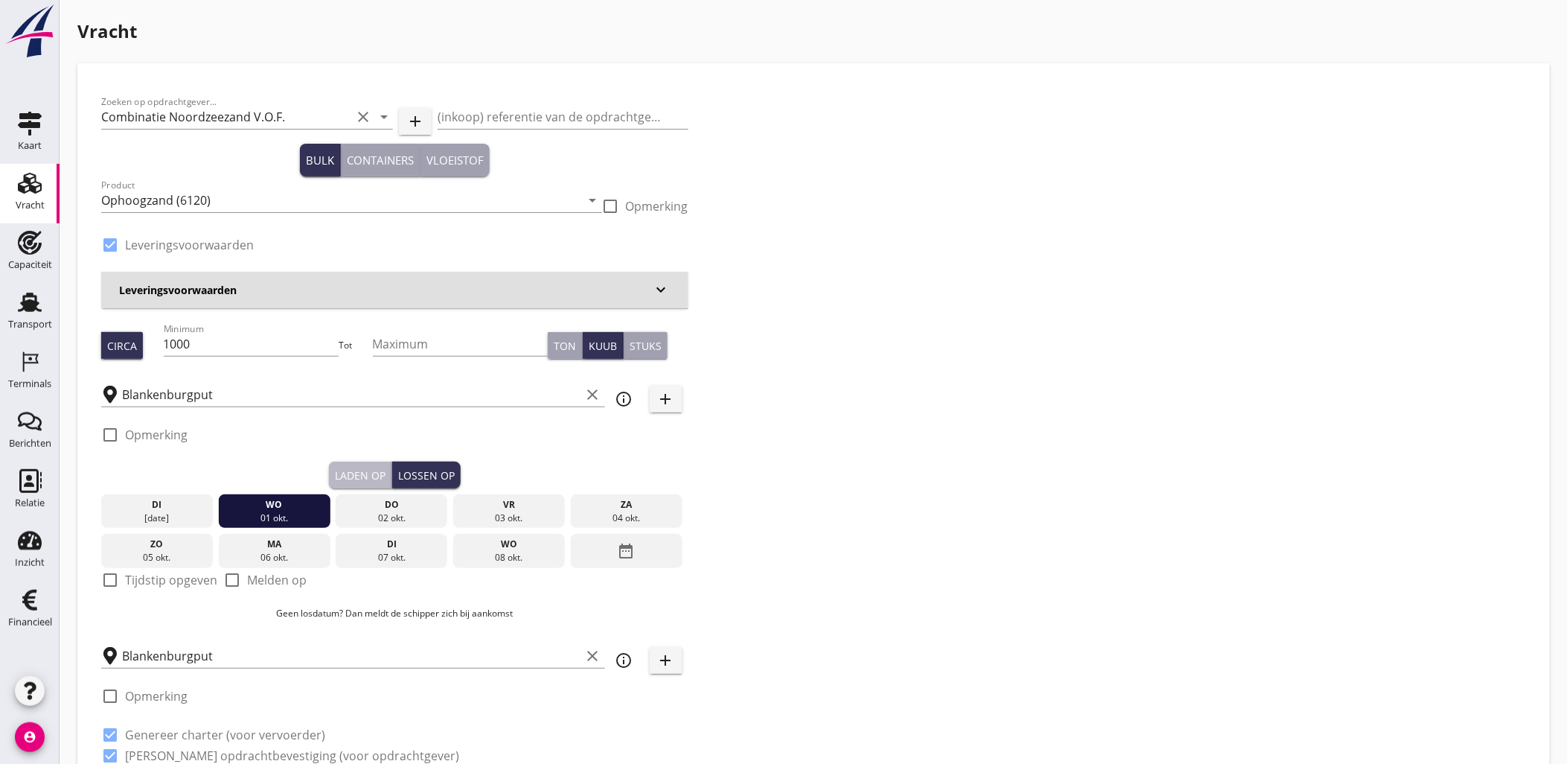
click at [352, 479] on div "Laden op" at bounding box center [360, 476] width 51 height 16
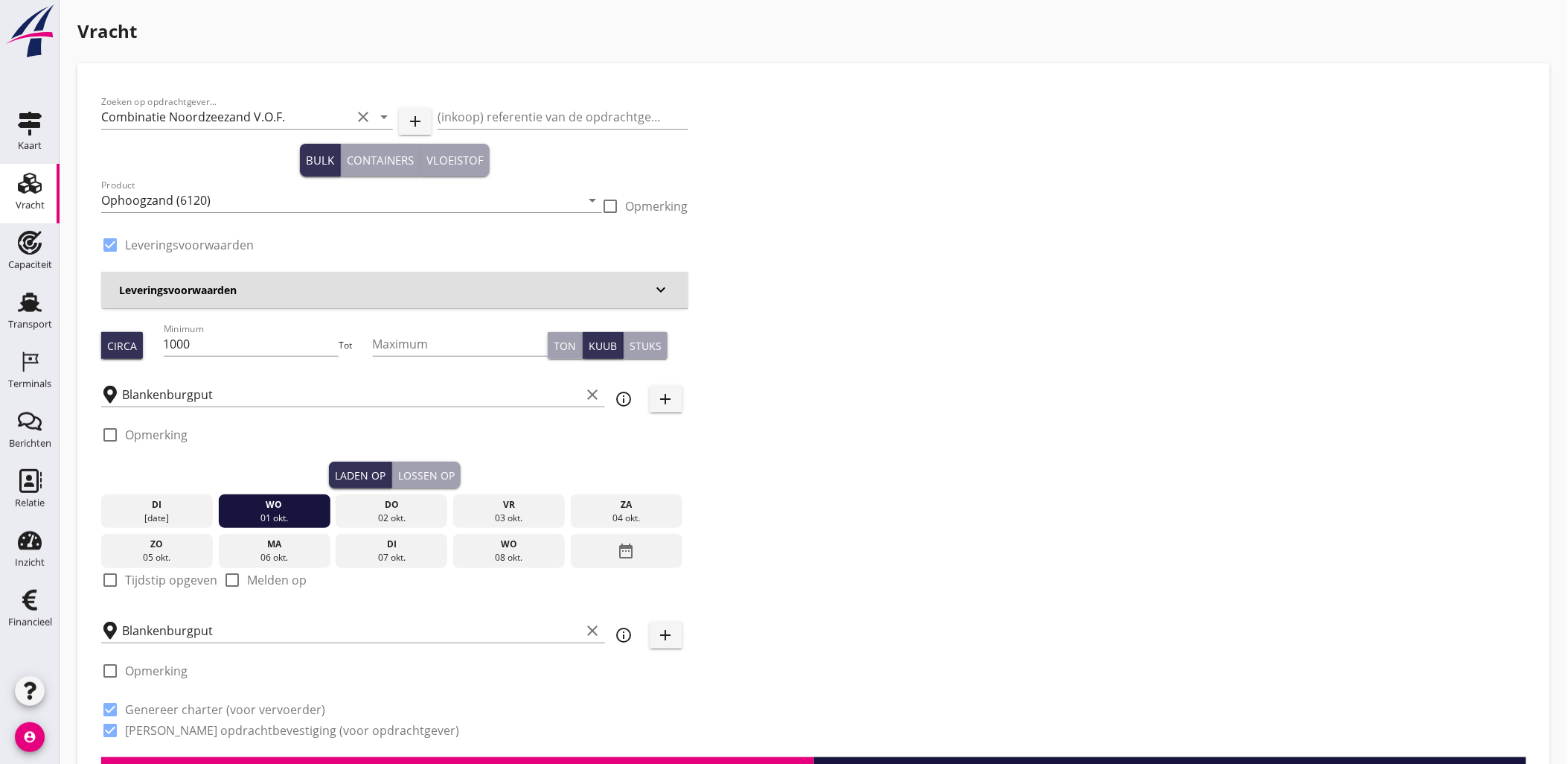
click at [463, 459] on div "check_box_outline_blank Opmerking" at bounding box center [394, 439] width 587 height 45
click at [451, 470] on div "Lossen op" at bounding box center [426, 476] width 57 height 16
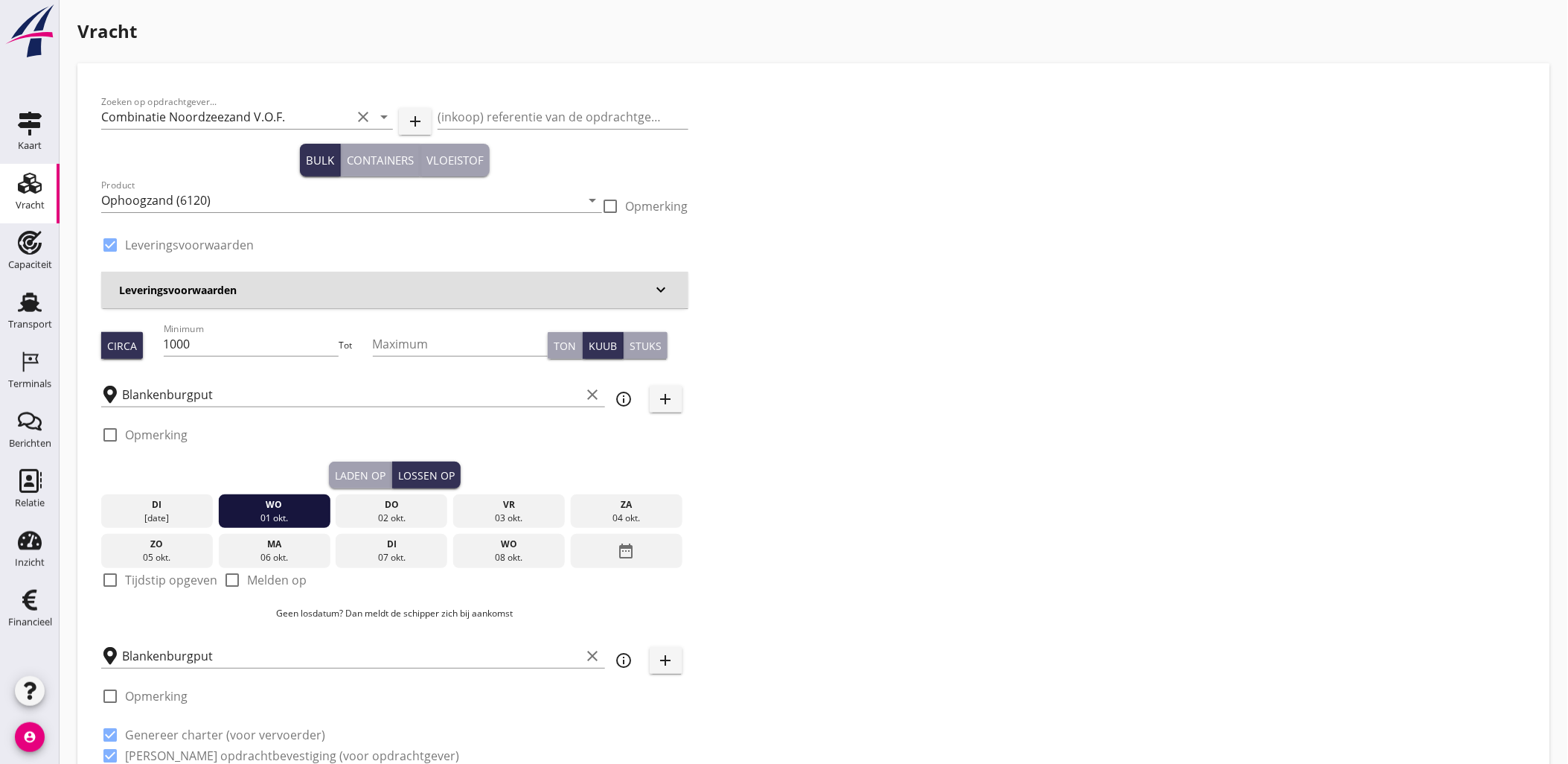
click at [183, 576] on label "Tijdstip opgeven" at bounding box center [171, 580] width 92 height 15
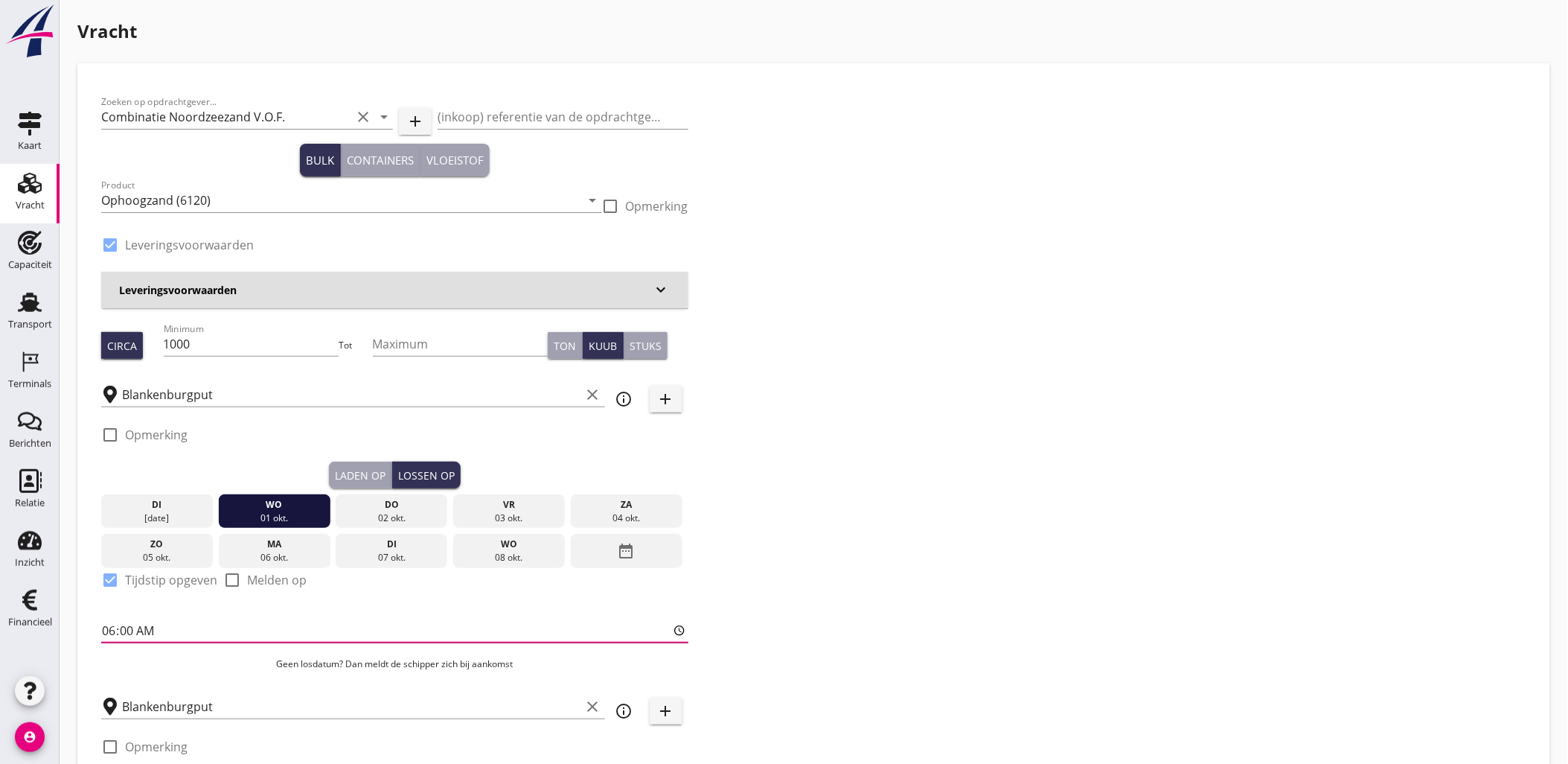
click at [110, 629] on input "06:00" at bounding box center [394, 631] width 587 height 24
click at [363, 468] on div "Laden op" at bounding box center [360, 476] width 51 height 16
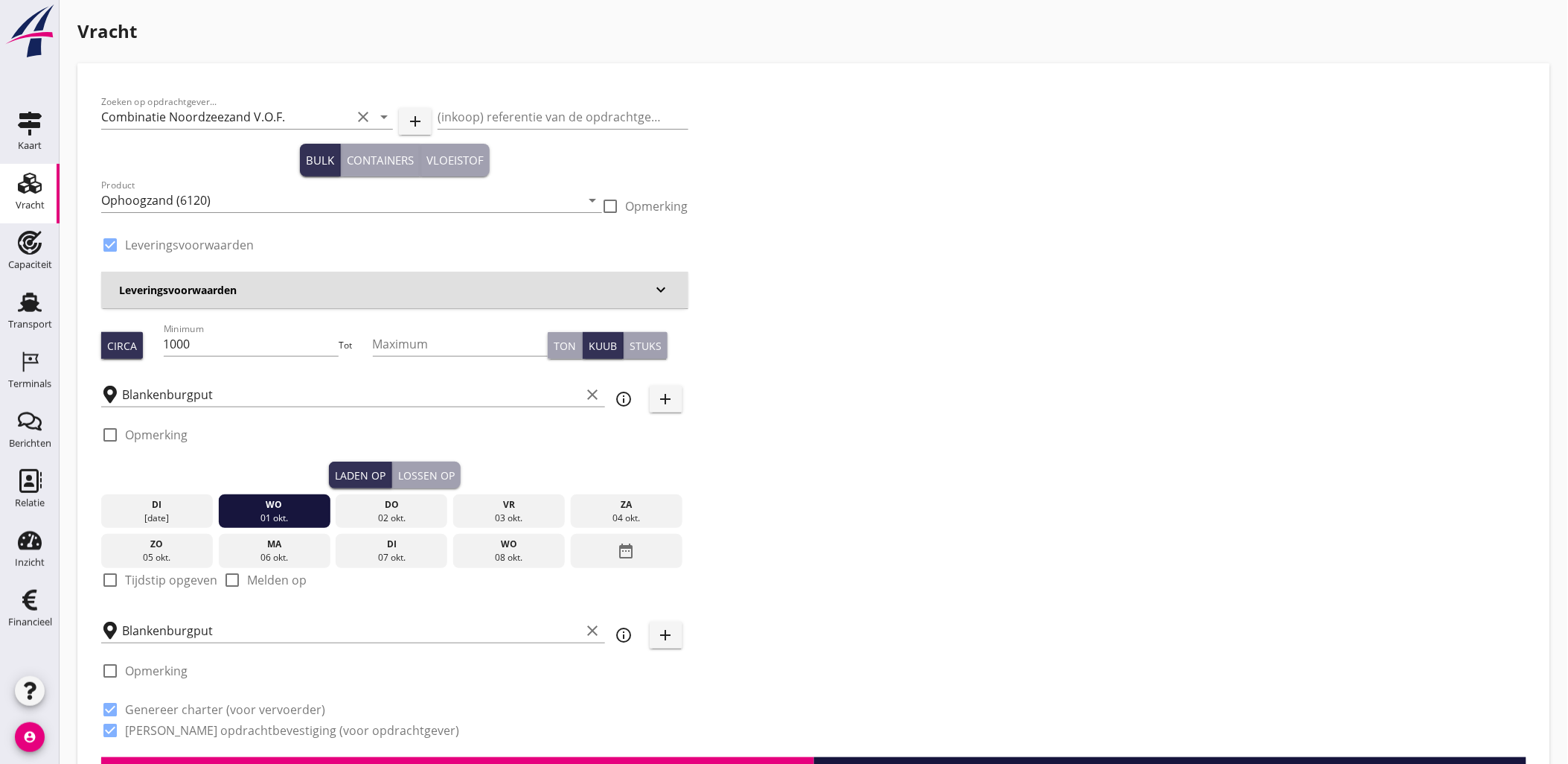
click at [120, 581] on div at bounding box center [110, 579] width 25 height 25
checkbox input "true"
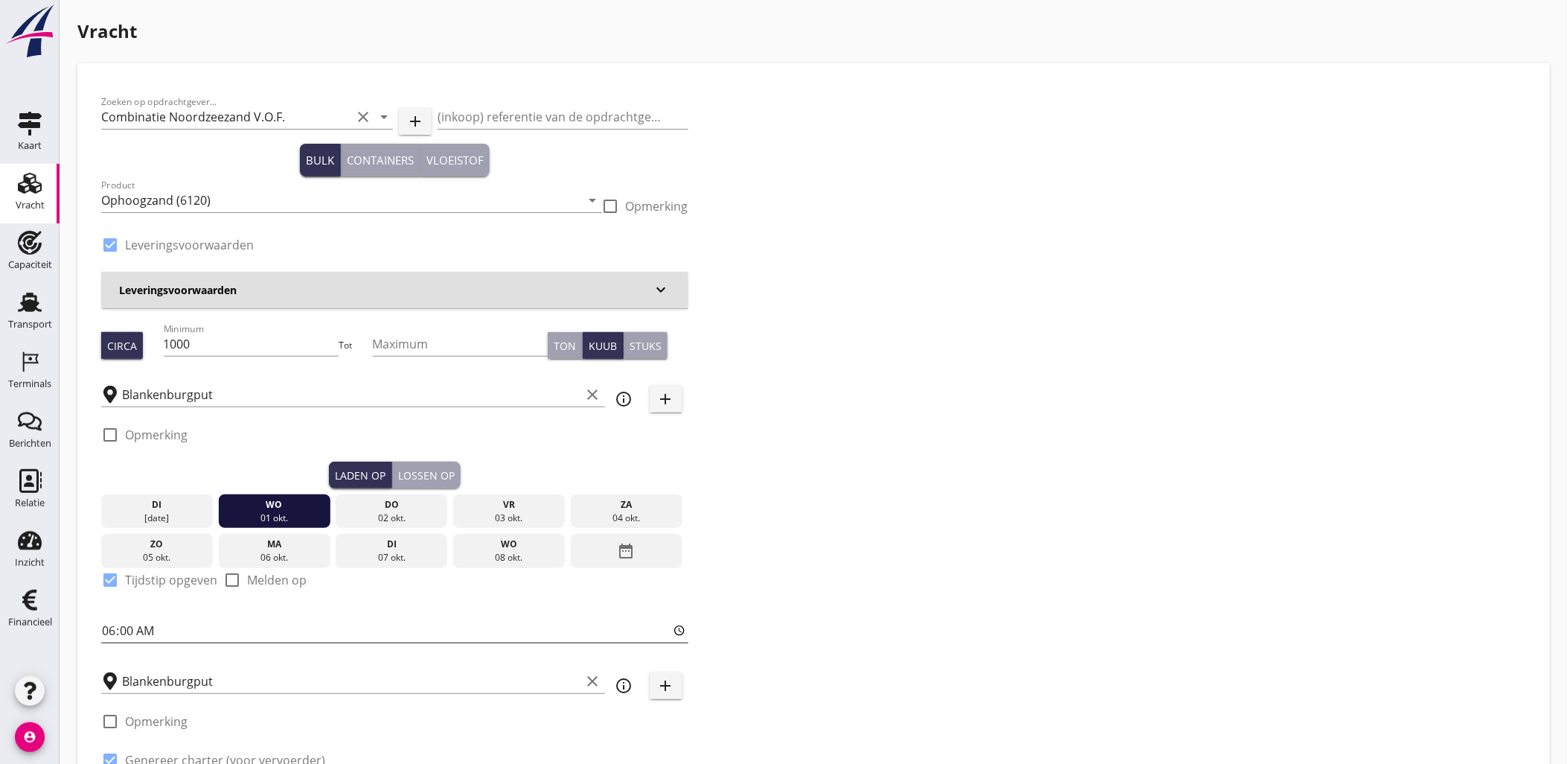
click at [120, 629] on input "06:00" at bounding box center [394, 631] width 587 height 24
click at [107, 628] on input "06:00" at bounding box center [394, 631] width 587 height 24
type input "09:00"
click at [970, 462] on div "Zoeken op opdrachtgever... Combinatie Noordzeezand V.O.F. clear arrow_drop_down…" at bounding box center [813, 447] width 1437 height 721
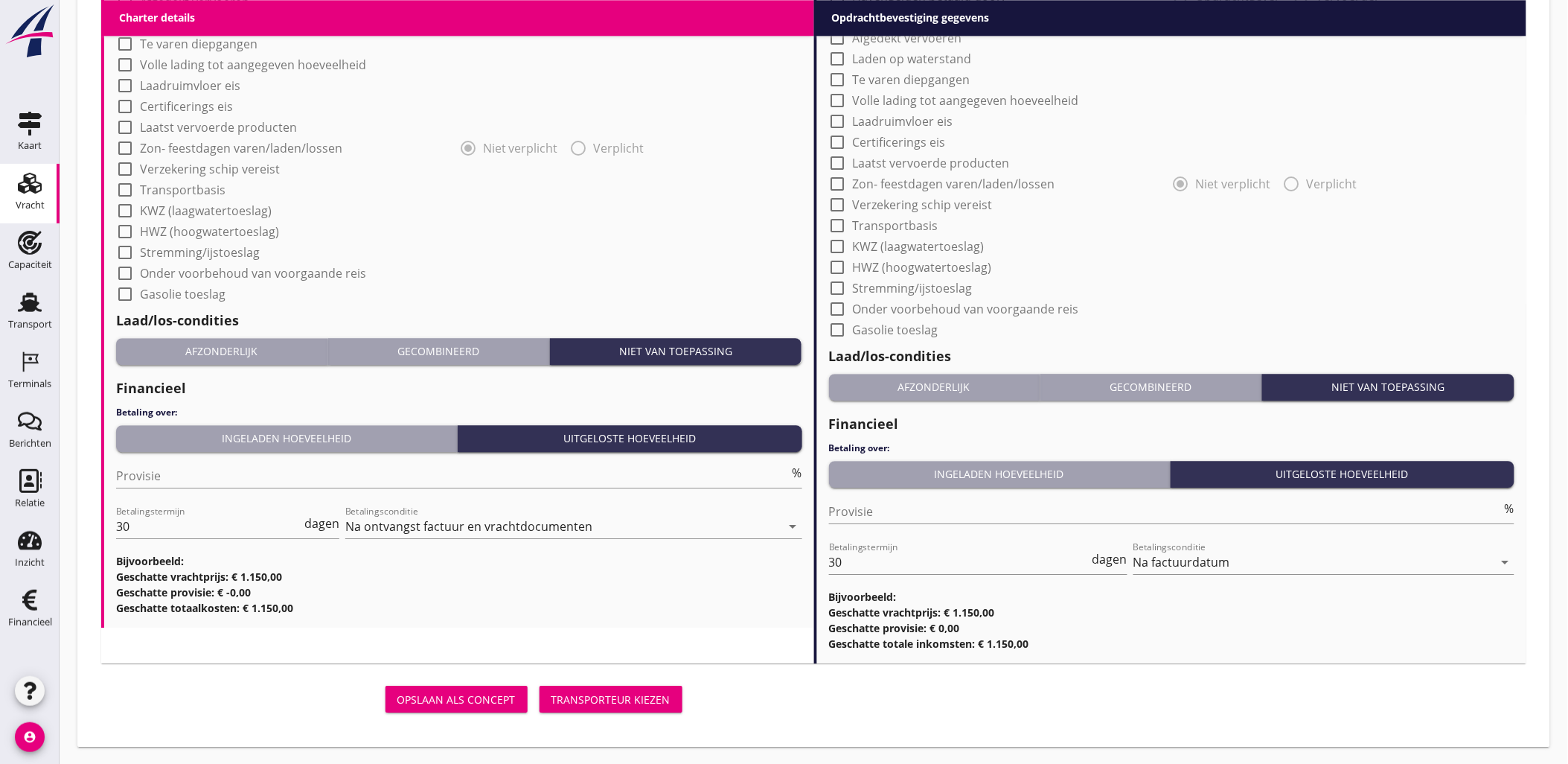
click at [607, 692] on div "Transporteur kiezen" at bounding box center [611, 700] width 119 height 16
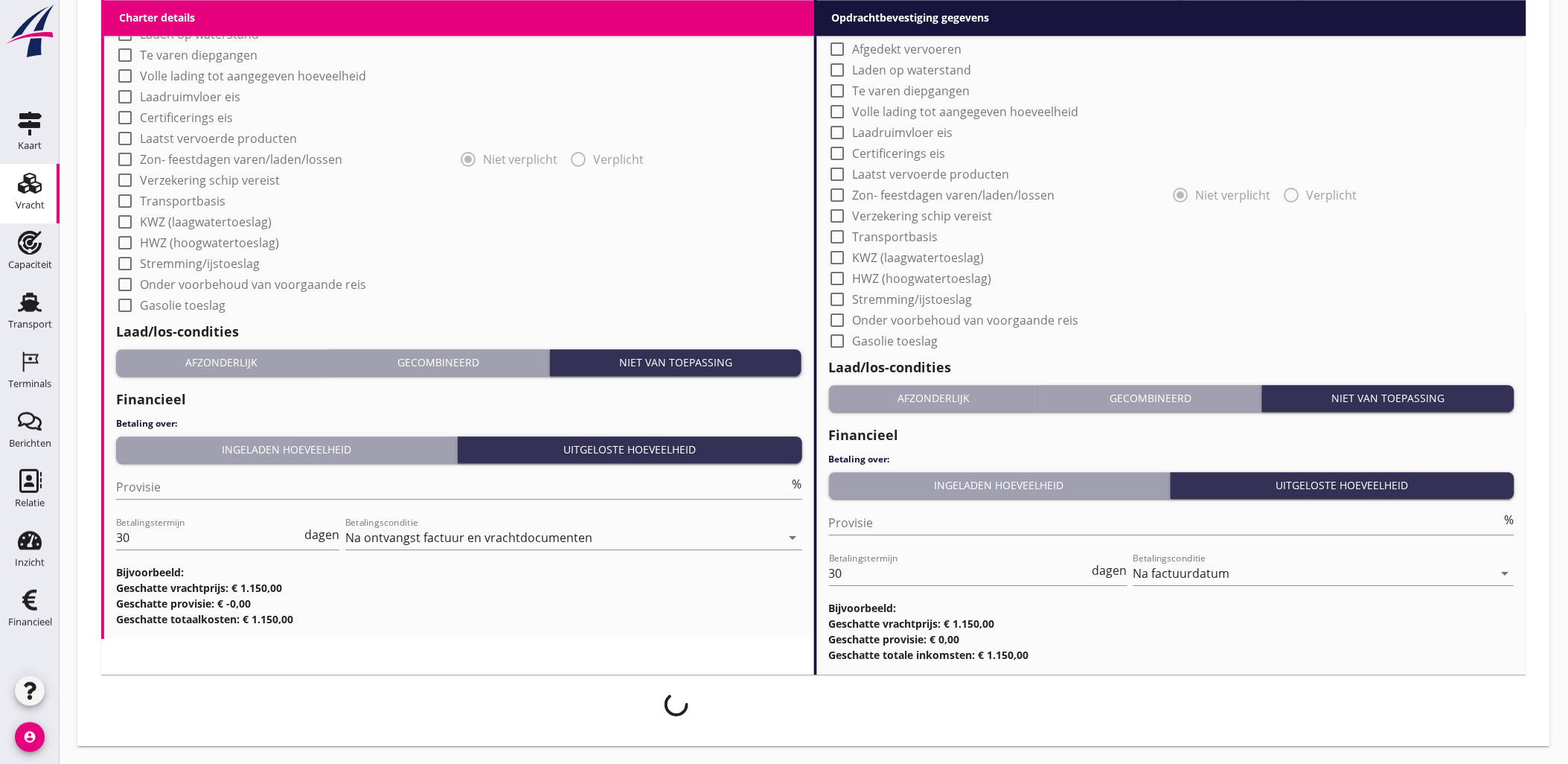
scroll to position [1284, 0]
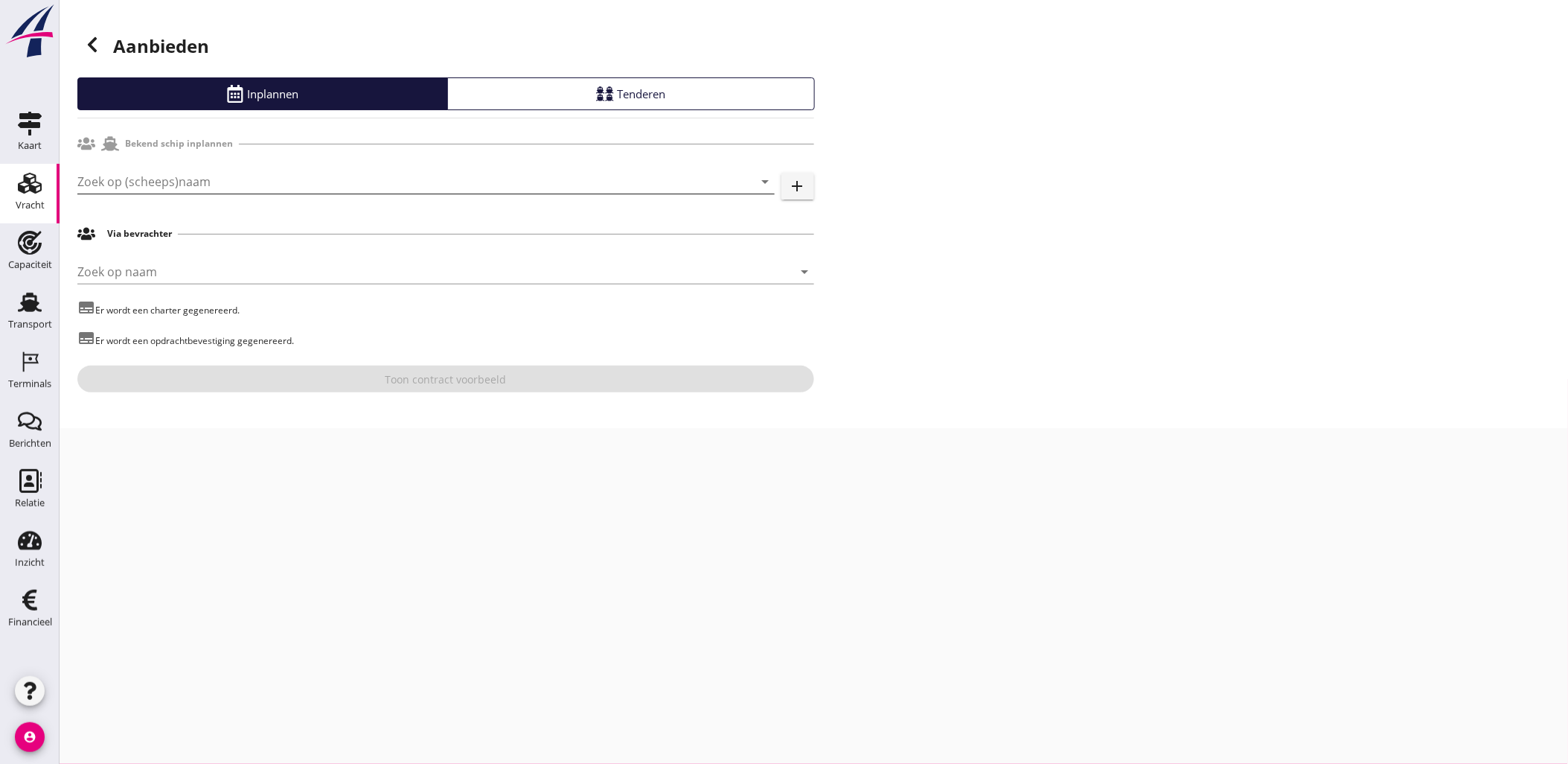
click at [370, 181] on input "Zoek op (scheeps)naam" at bounding box center [405, 182] width 656 height 24
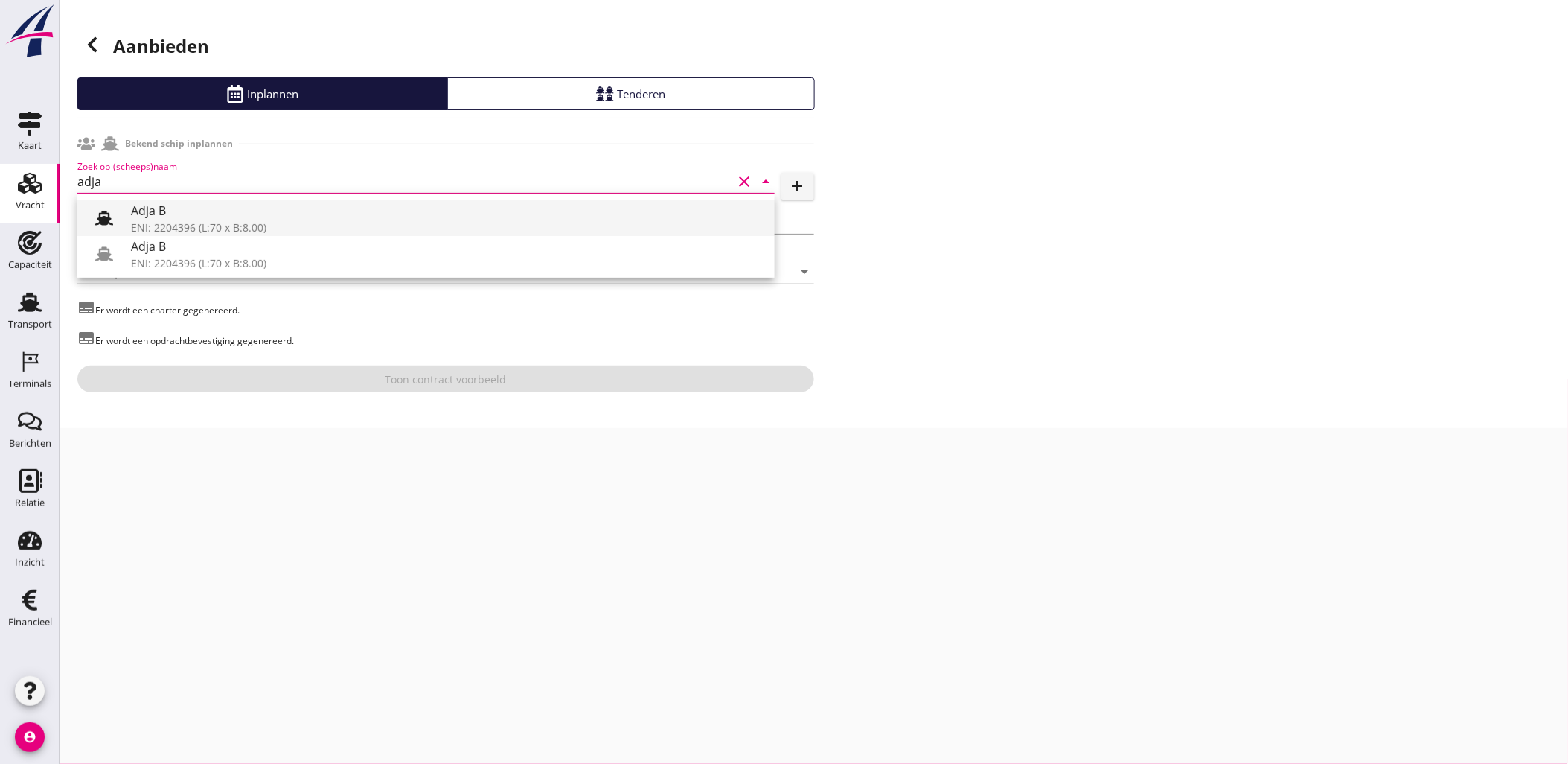
click at [216, 220] on div "ENI: 2204396 (L:70 x B:8.00)" at bounding box center [447, 228] width 632 height 16
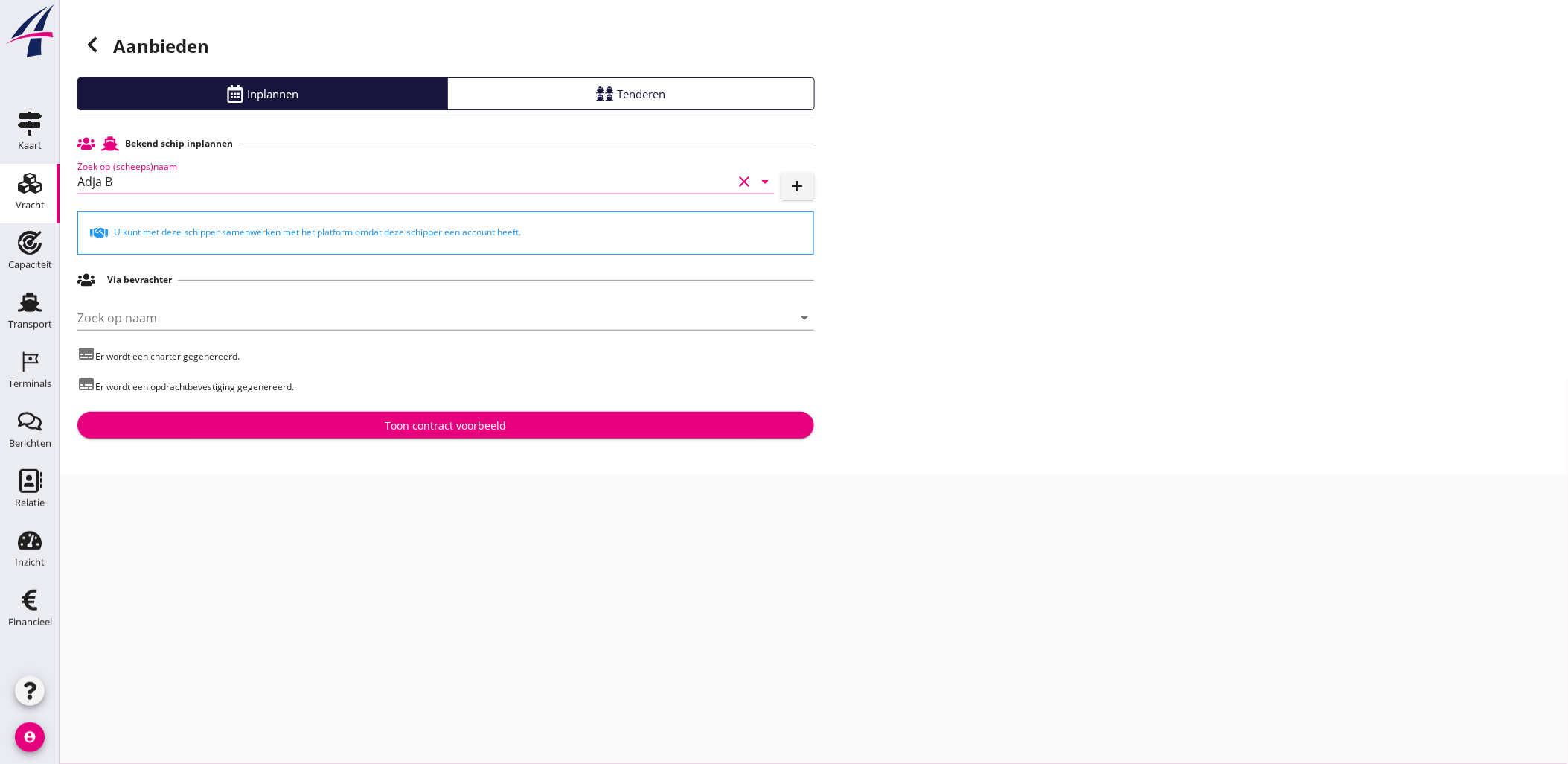
type input "Adja B"
click at [511, 434] on button "Toon contract voorbeeld" at bounding box center [445, 425] width 737 height 27
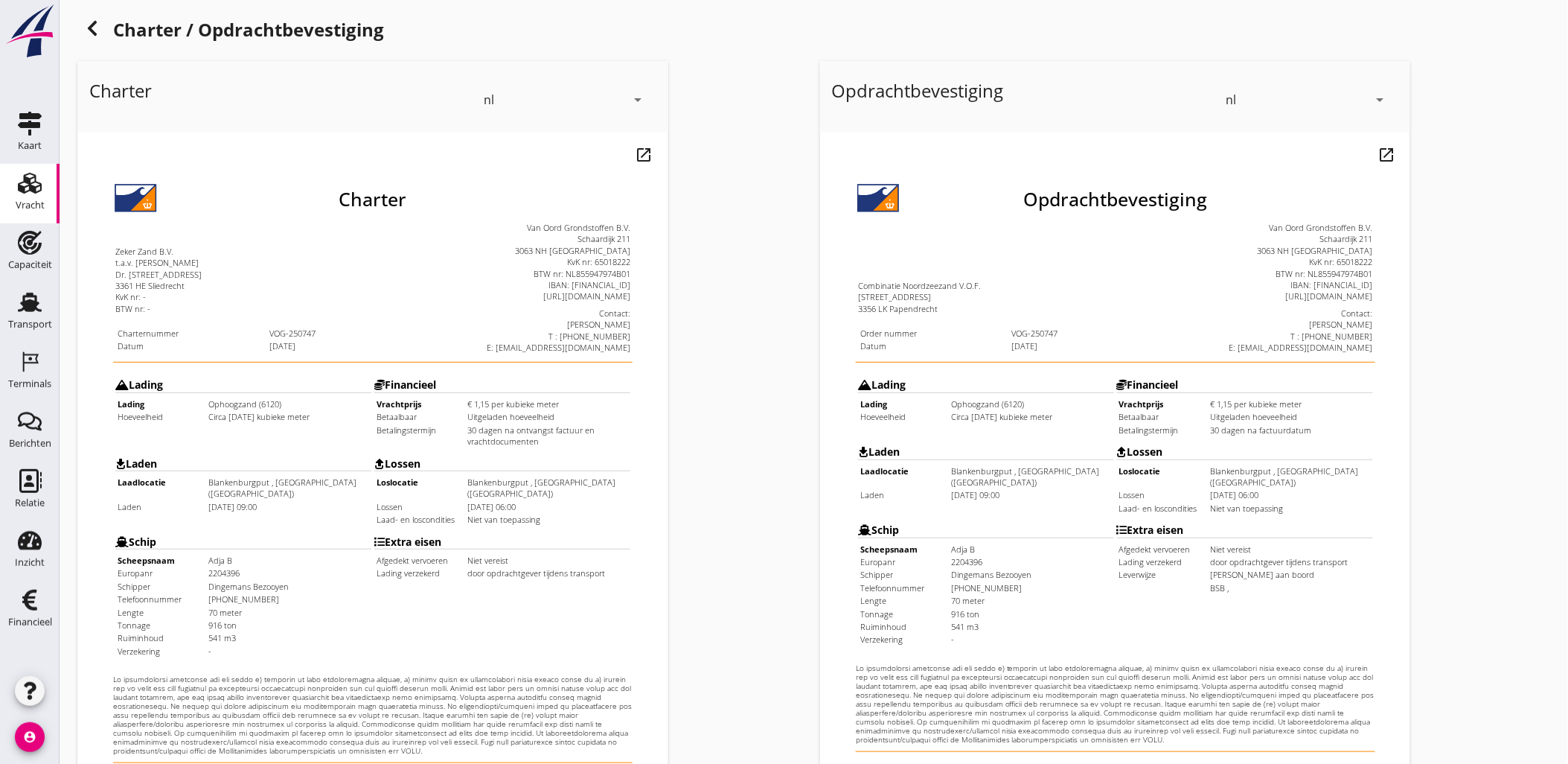
scroll to position [337, 0]
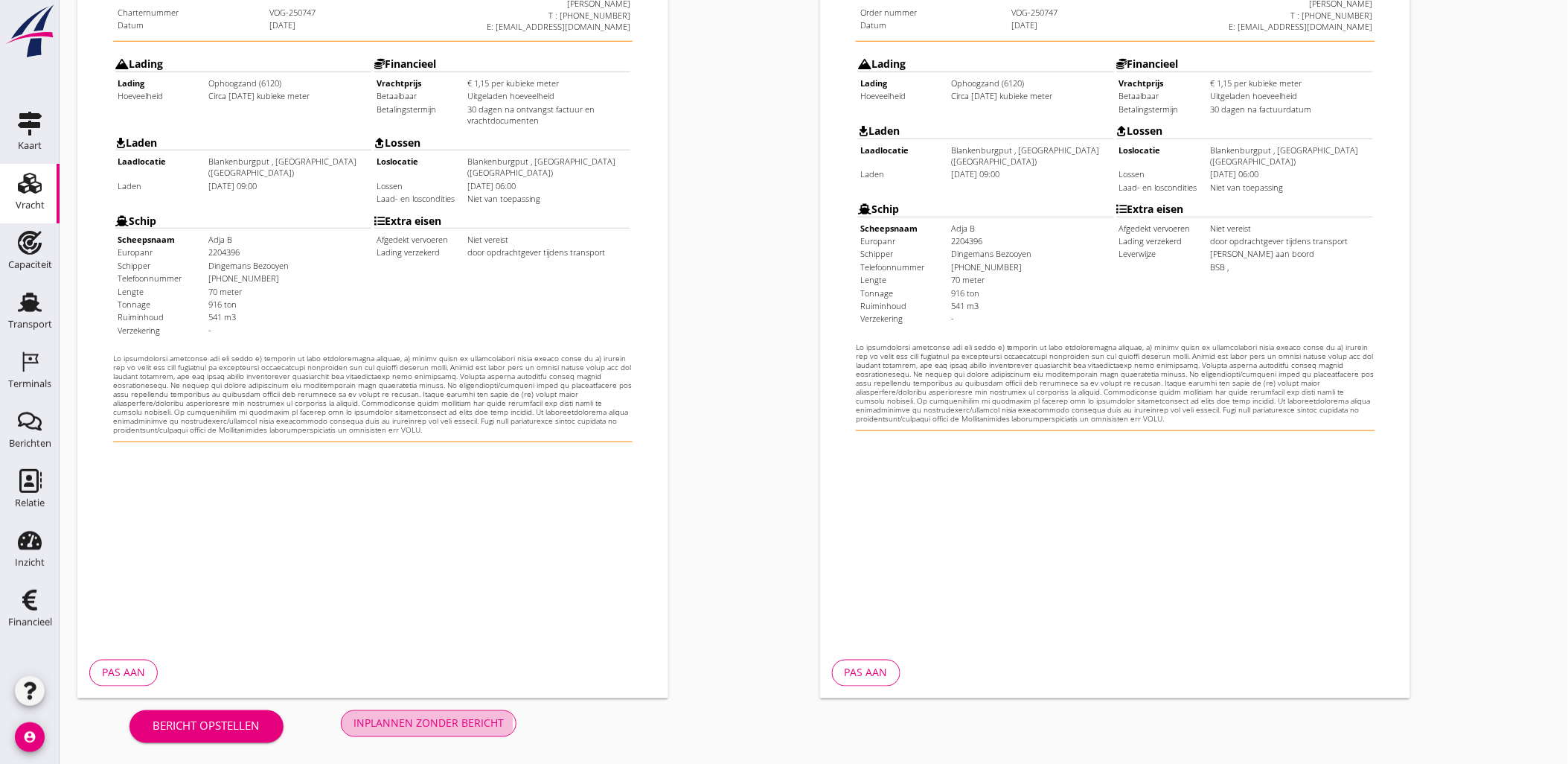
click at [460, 717] on div "Inplannen zonder bericht" at bounding box center [429, 723] width 150 height 16
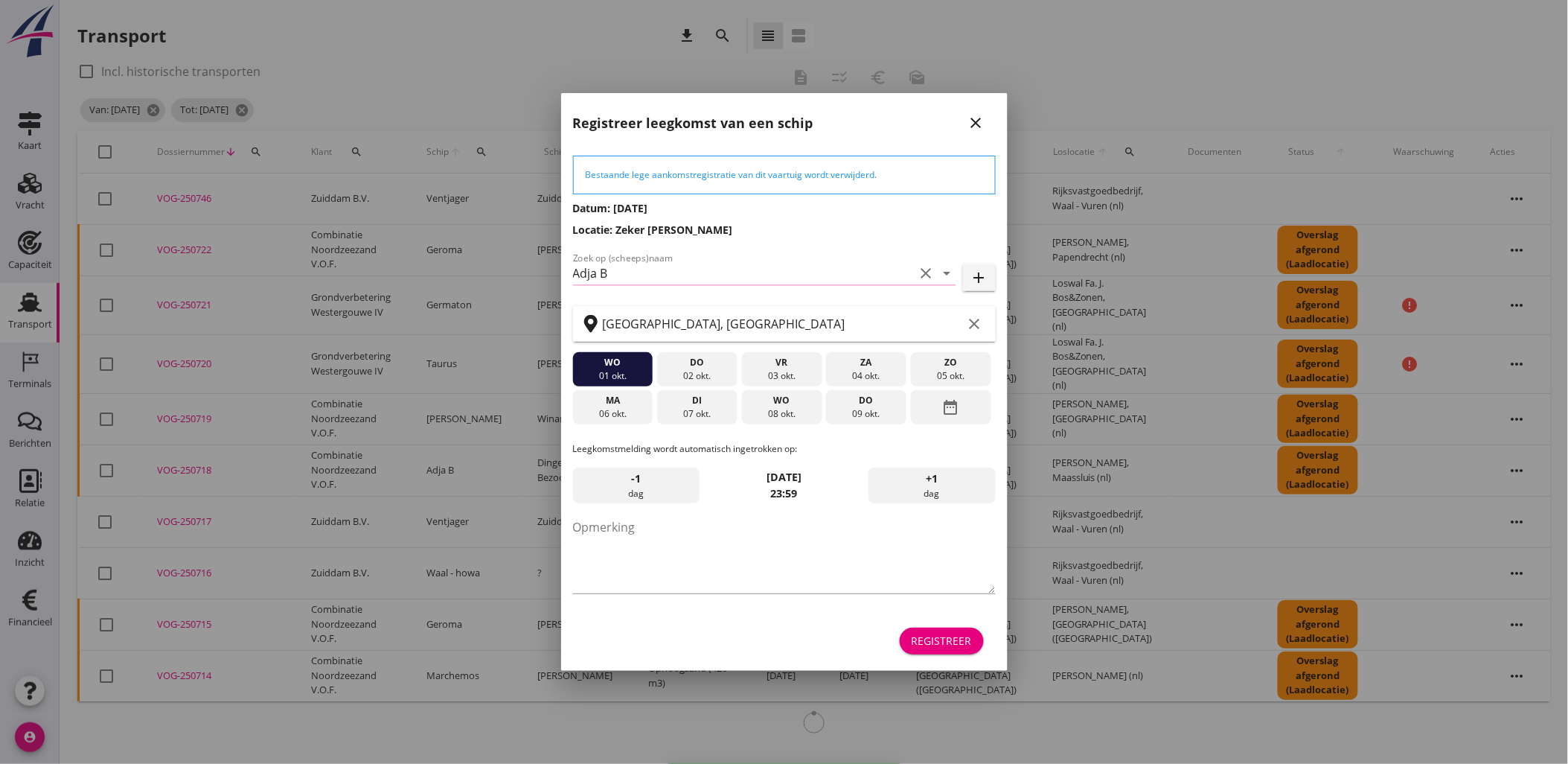
click at [945, 651] on button "Registreer" at bounding box center [941, 641] width 84 height 27
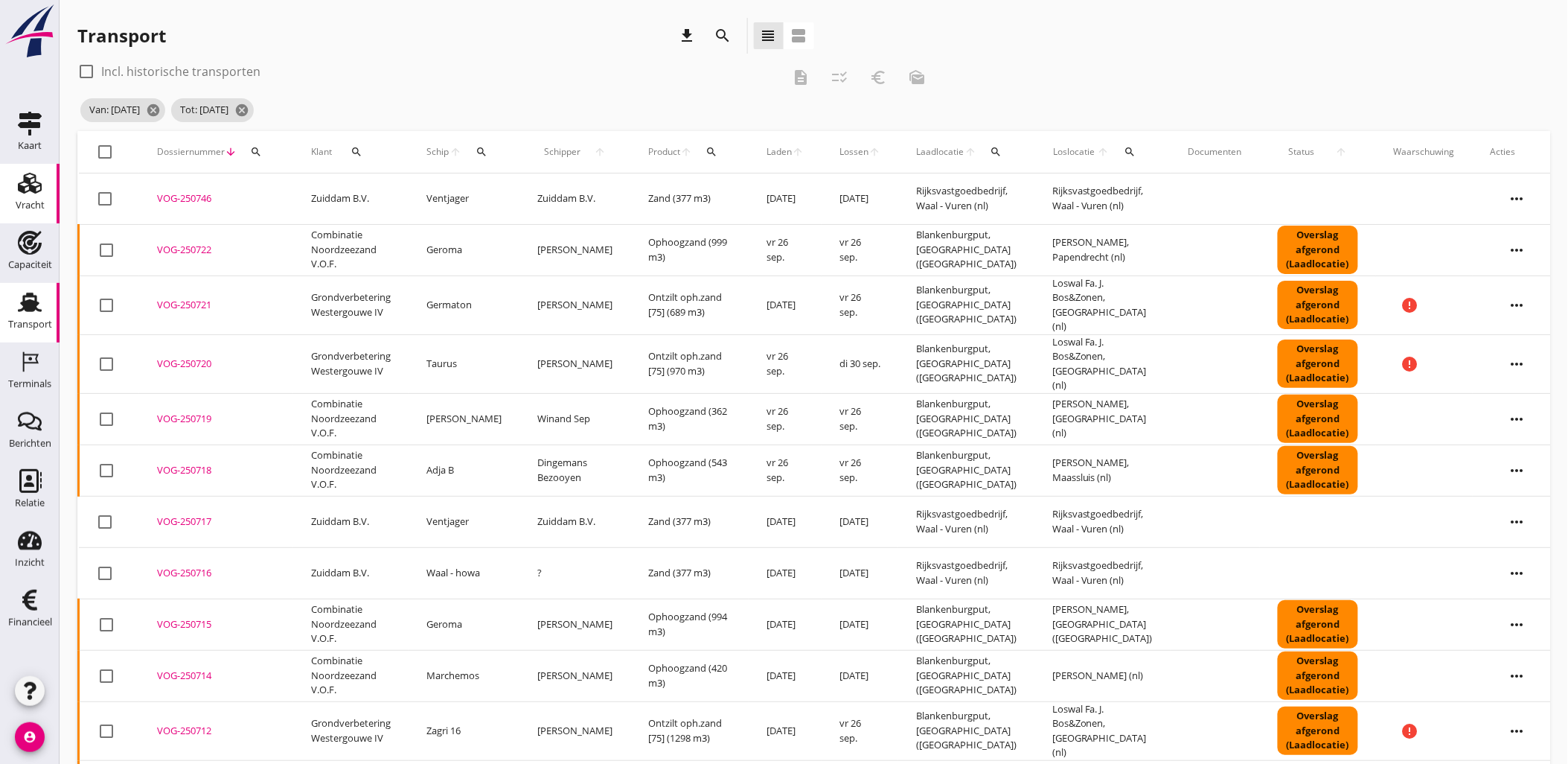
drag, startPoint x: 37, startPoint y: 185, endPoint x: 48, endPoint y: 185, distance: 11.0
click at [37, 185] on icon "Vracht" at bounding box center [30, 183] width 24 height 24
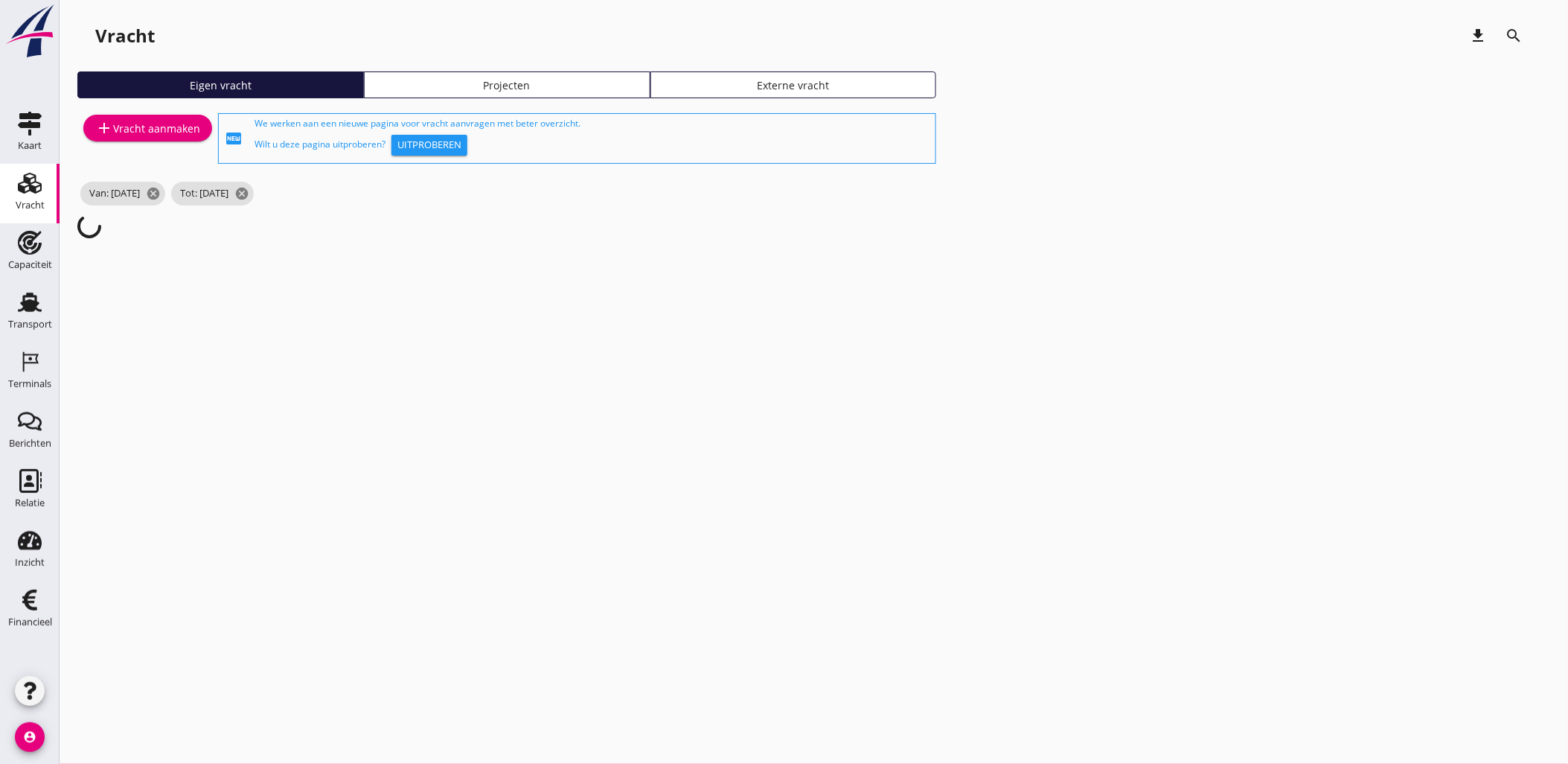
click at [529, 83] on div "Projecten" at bounding box center [507, 85] width 273 height 16
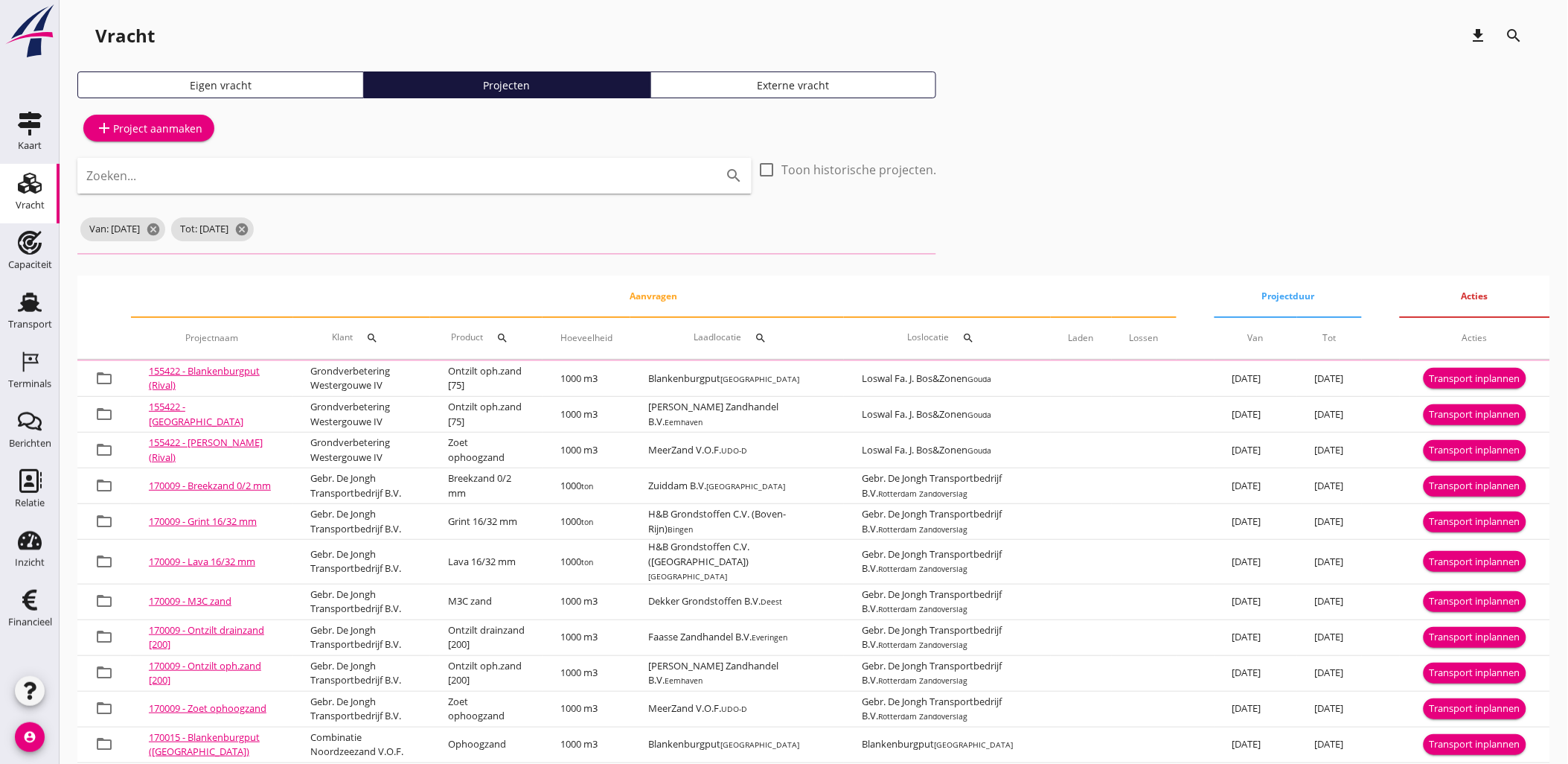
click at [411, 185] on input "Zoeken..." at bounding box center [393, 176] width 615 height 24
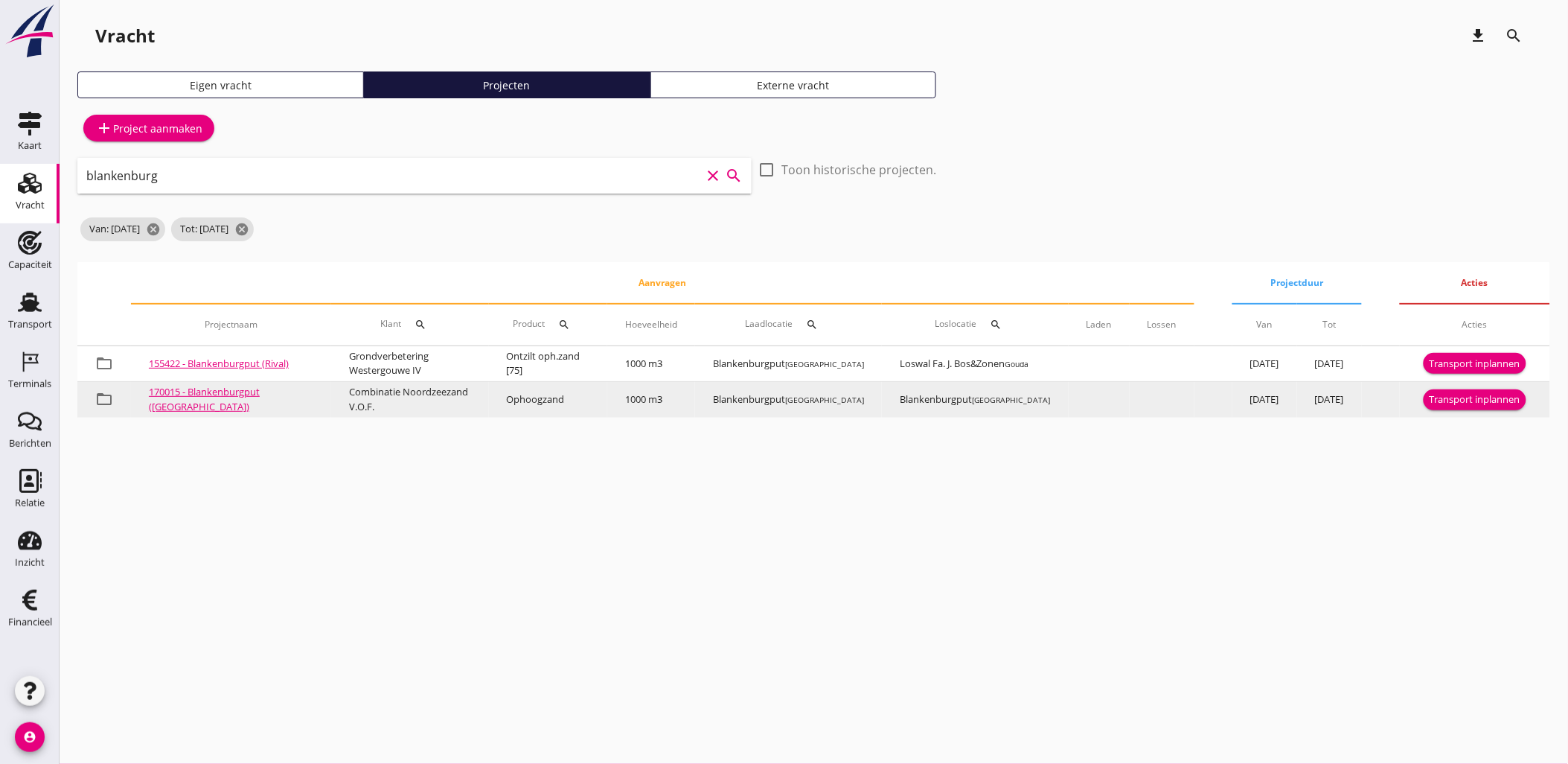
type input "blankenburg"
click at [1469, 395] on div "Transport inplannen" at bounding box center [1474, 399] width 91 height 15
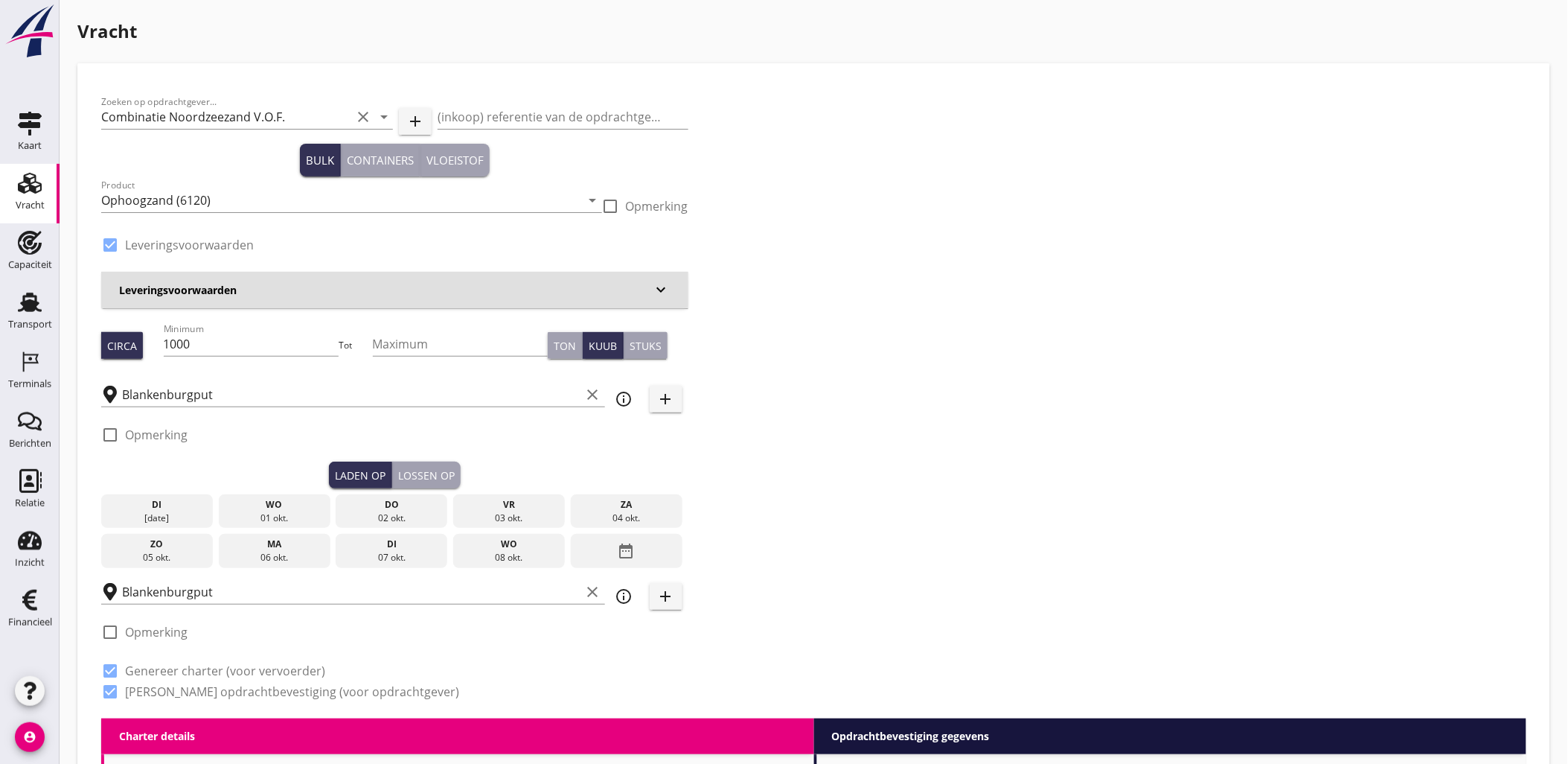
click at [295, 505] on div "wo" at bounding box center [275, 504] width 104 height 13
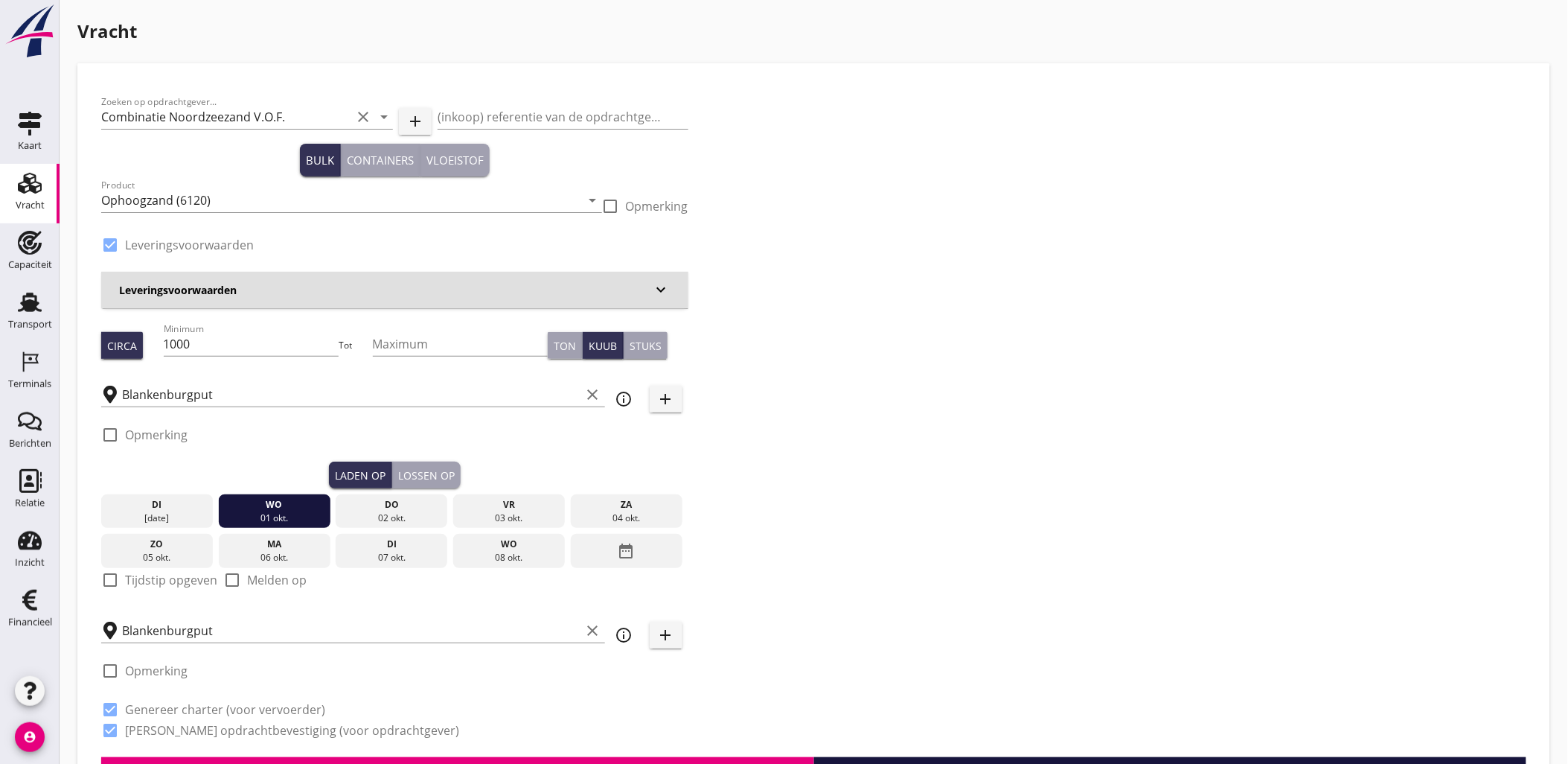
click at [151, 583] on label "Tijdstip opgeven" at bounding box center [171, 580] width 92 height 15
checkbox input "true"
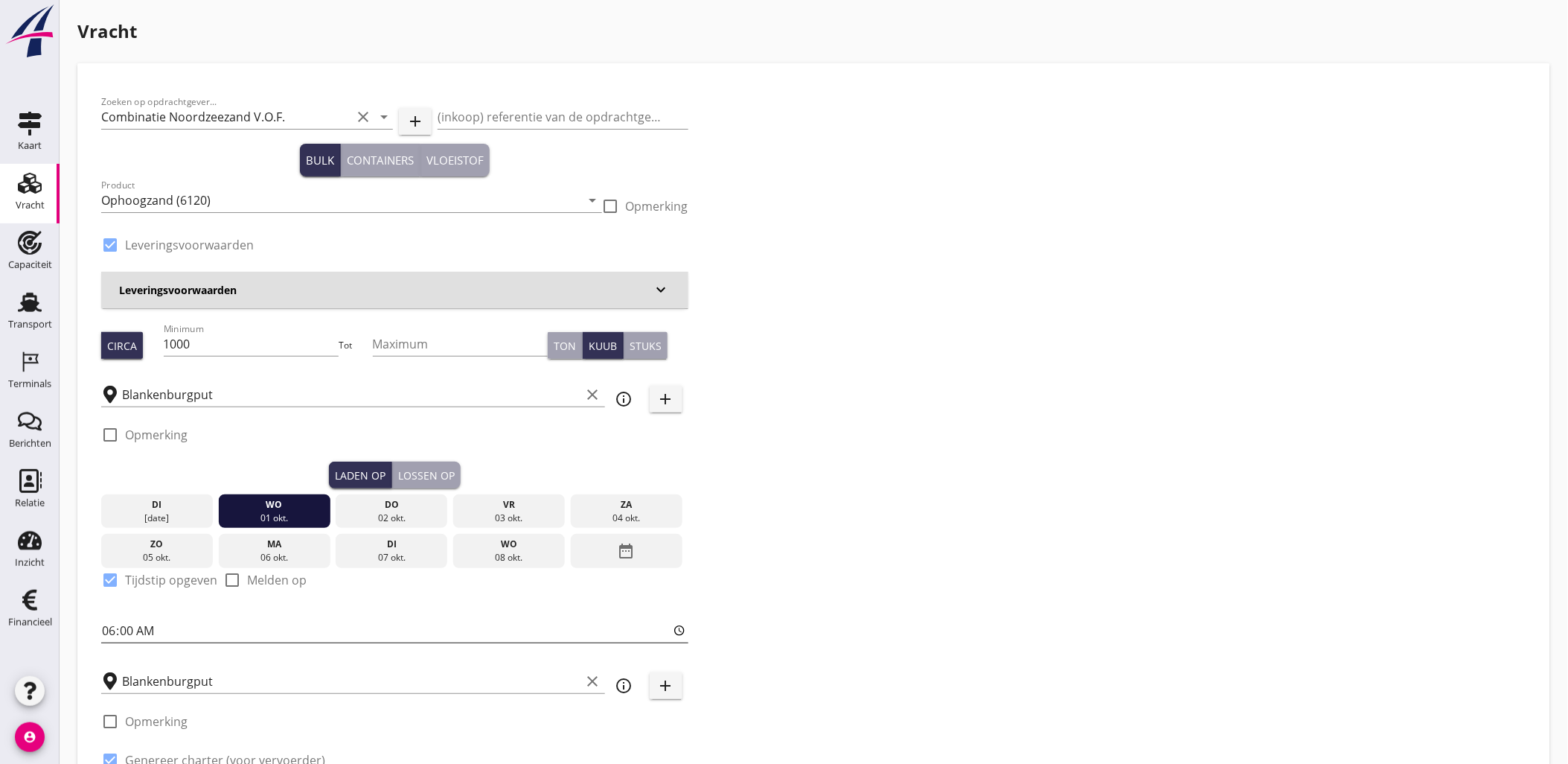
click at [106, 628] on input "06:00" at bounding box center [394, 631] width 587 height 24
type input "15:00"
click at [453, 475] on div "Lossen op" at bounding box center [426, 476] width 57 height 16
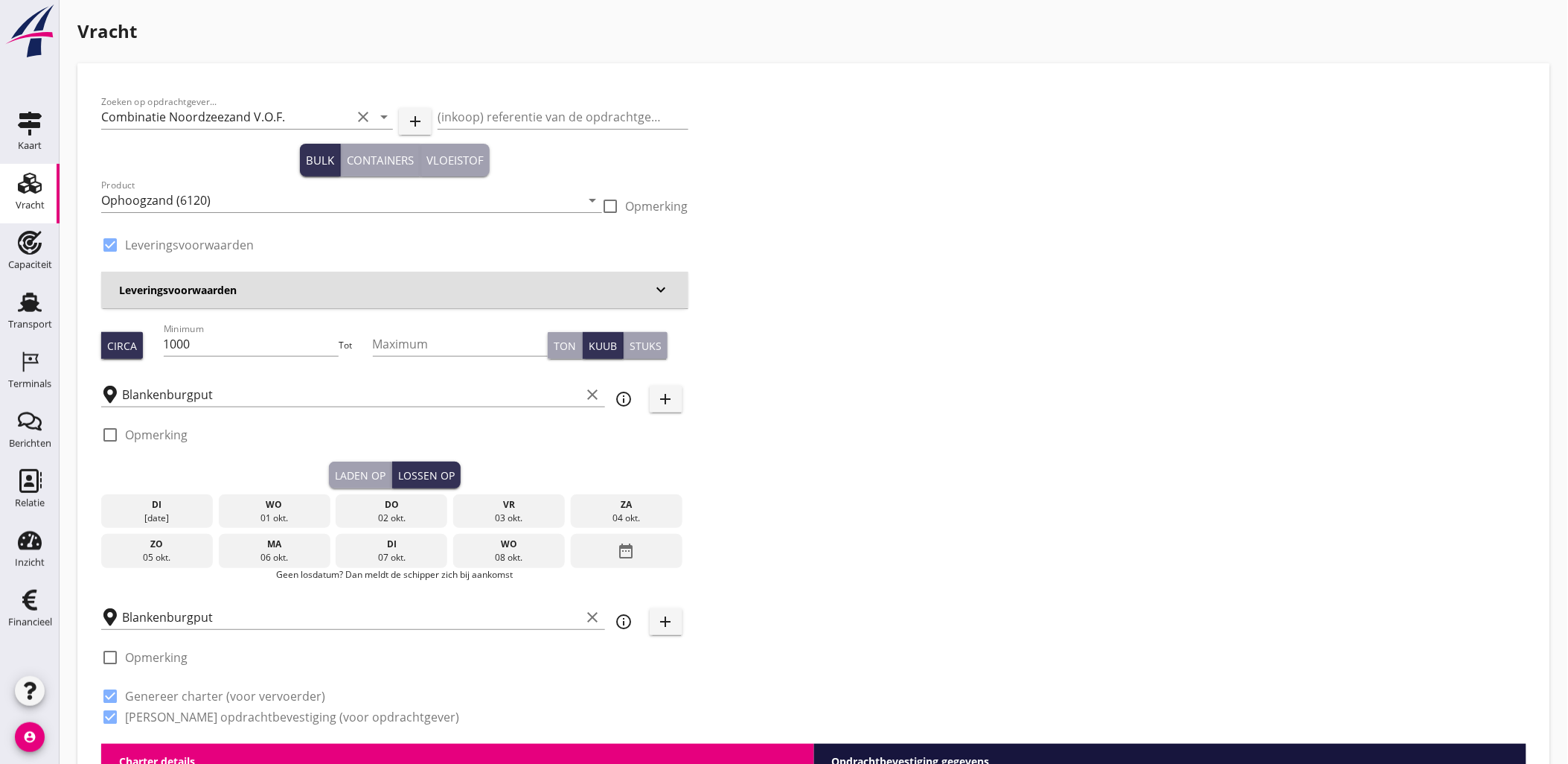
click at [298, 514] on div "01 okt." at bounding box center [275, 517] width 104 height 13
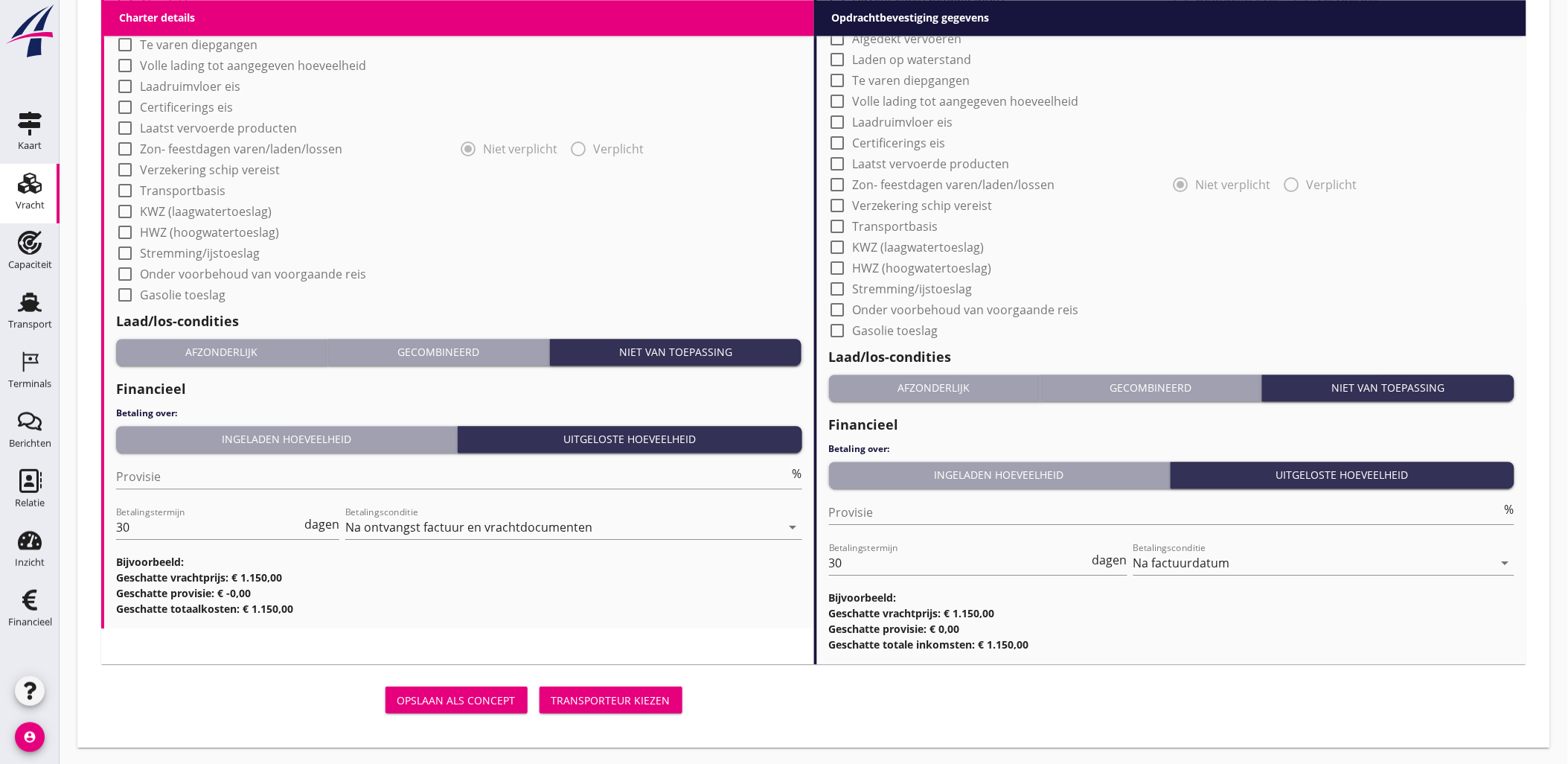
click at [604, 704] on div "Transporteur kiezen" at bounding box center [611, 700] width 119 height 16
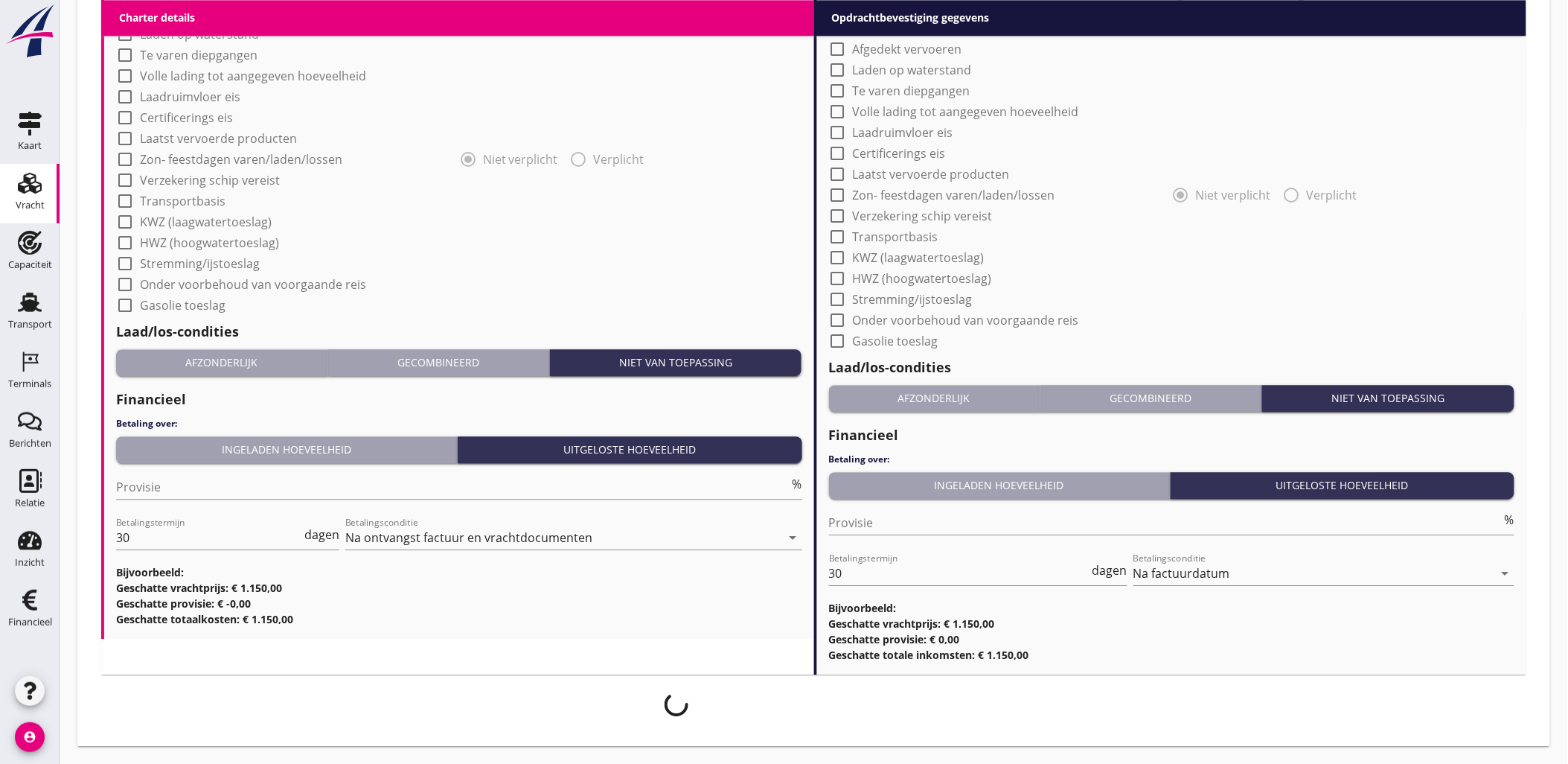
scroll to position [1259, 0]
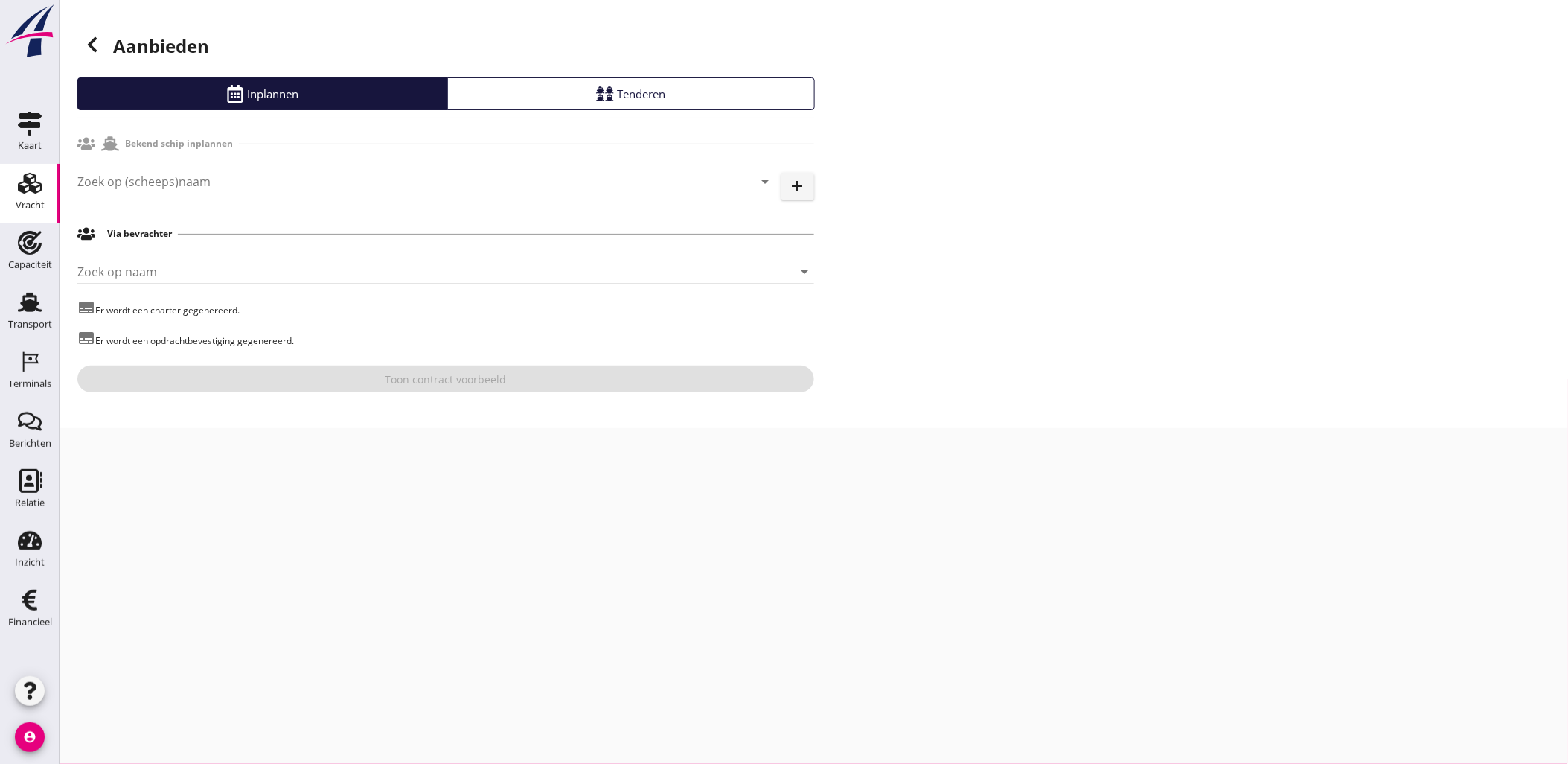
click at [343, 165] on div "Zoek op (scheeps)naam arrow_drop_down add" at bounding box center [445, 185] width 737 height 48
click at [339, 174] on input "Zoek op (scheeps)naam" at bounding box center [405, 182] width 656 height 24
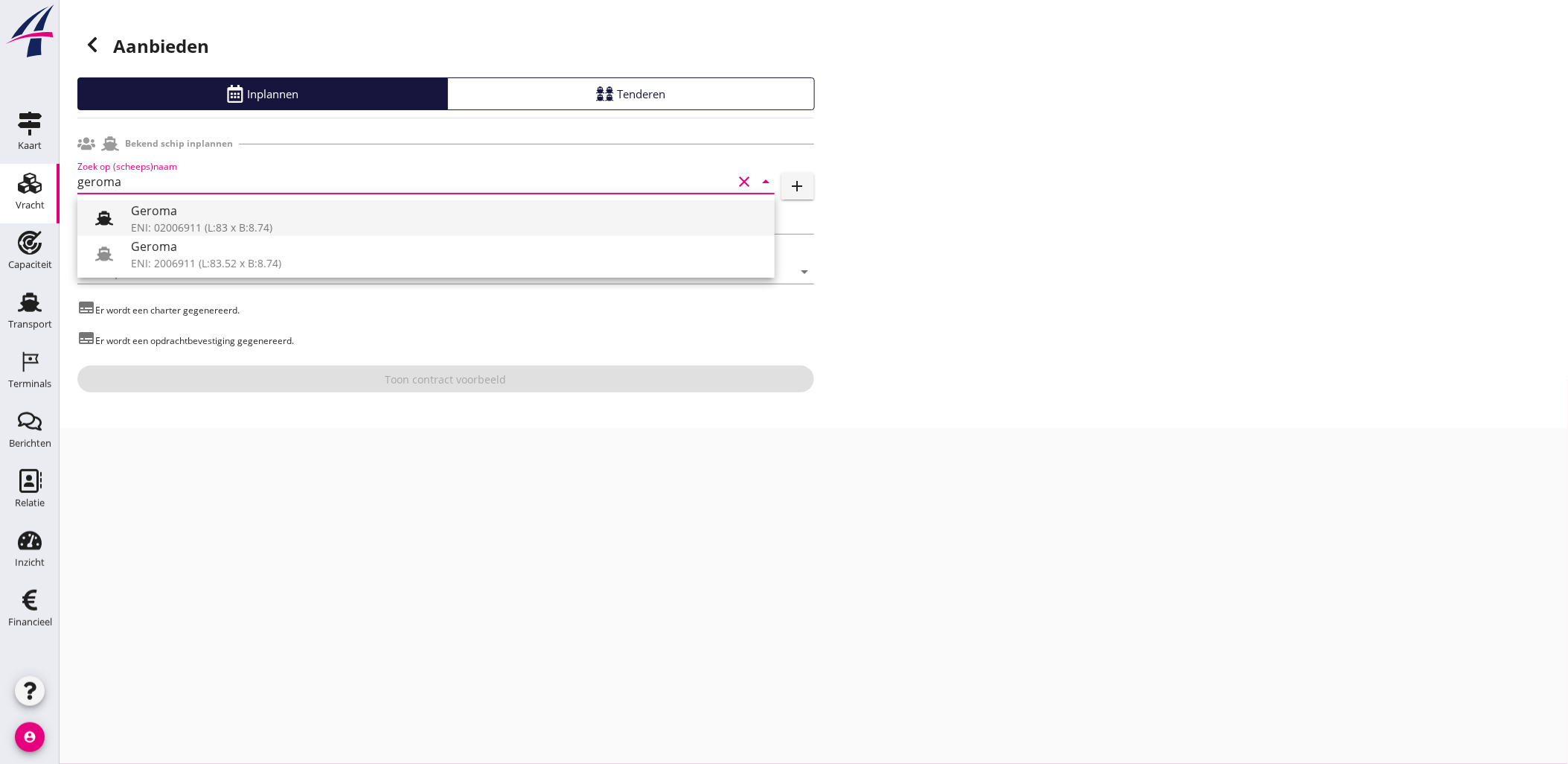
click at [320, 217] on div "Geroma" at bounding box center [447, 211] width 632 height 18
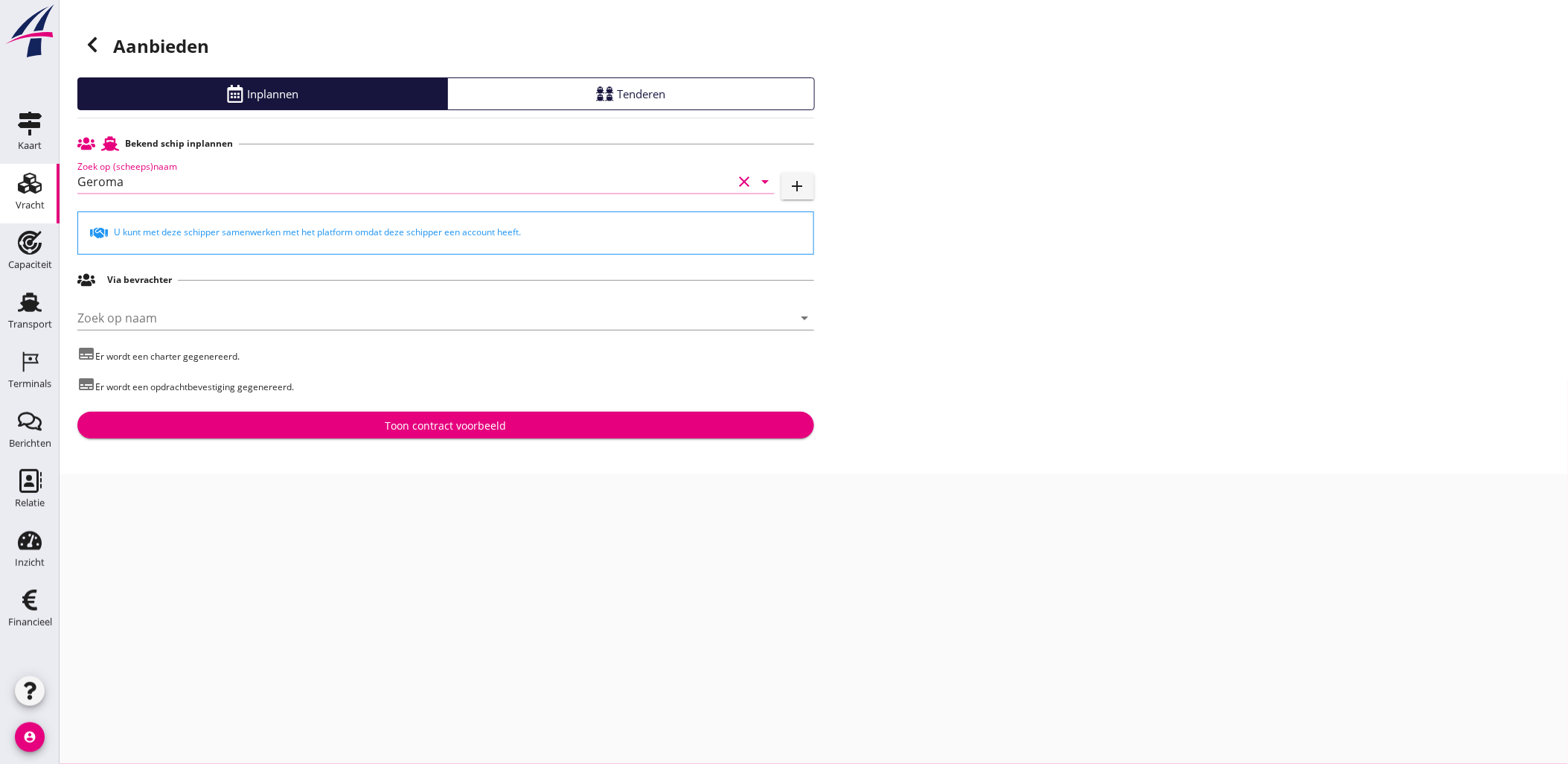
type input "Geroma"
click at [360, 414] on button "Toon contract voorbeeld" at bounding box center [445, 425] width 737 height 27
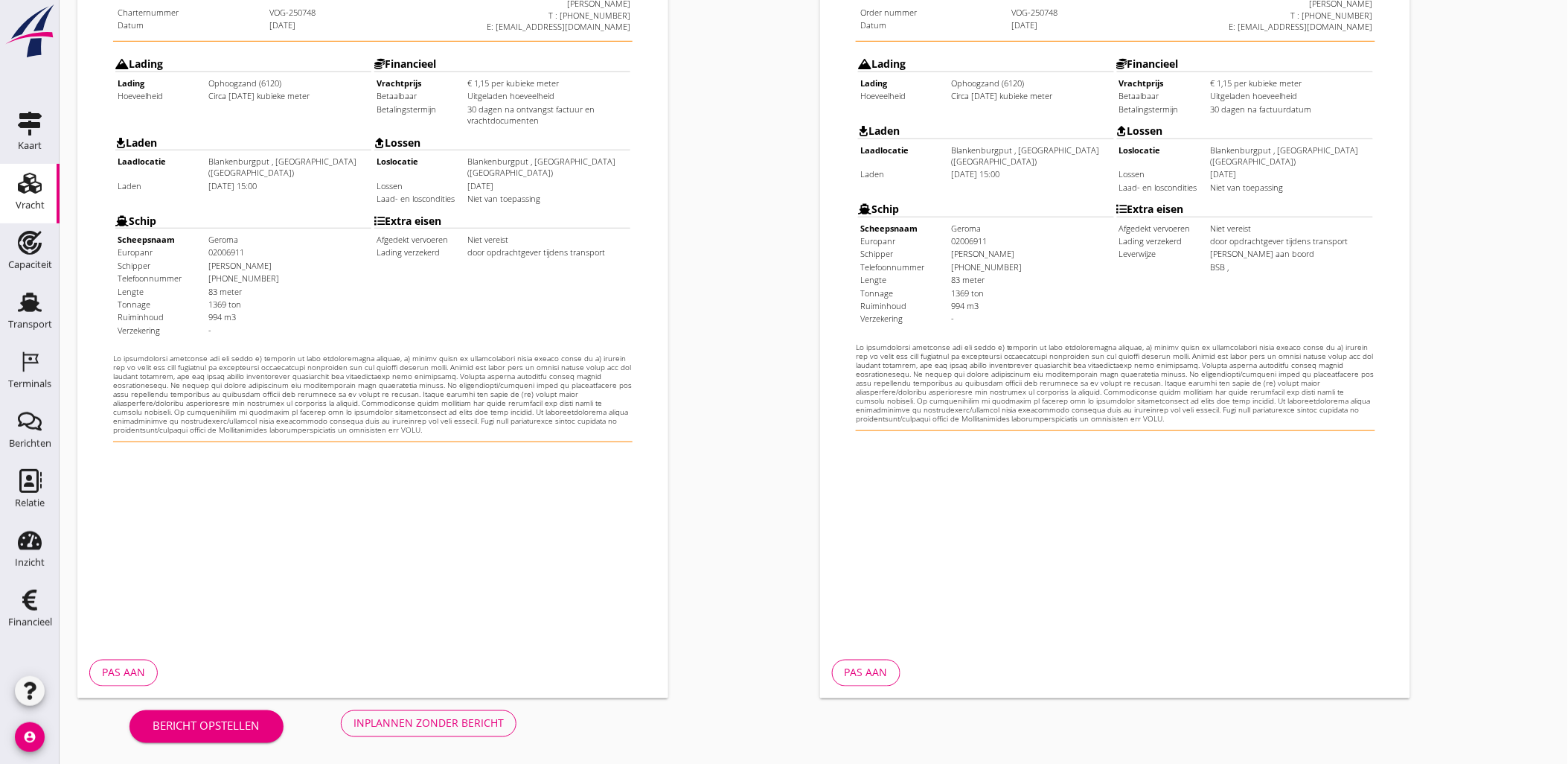
click at [485, 712] on button "Inplannen zonder bericht" at bounding box center [429, 723] width 176 height 27
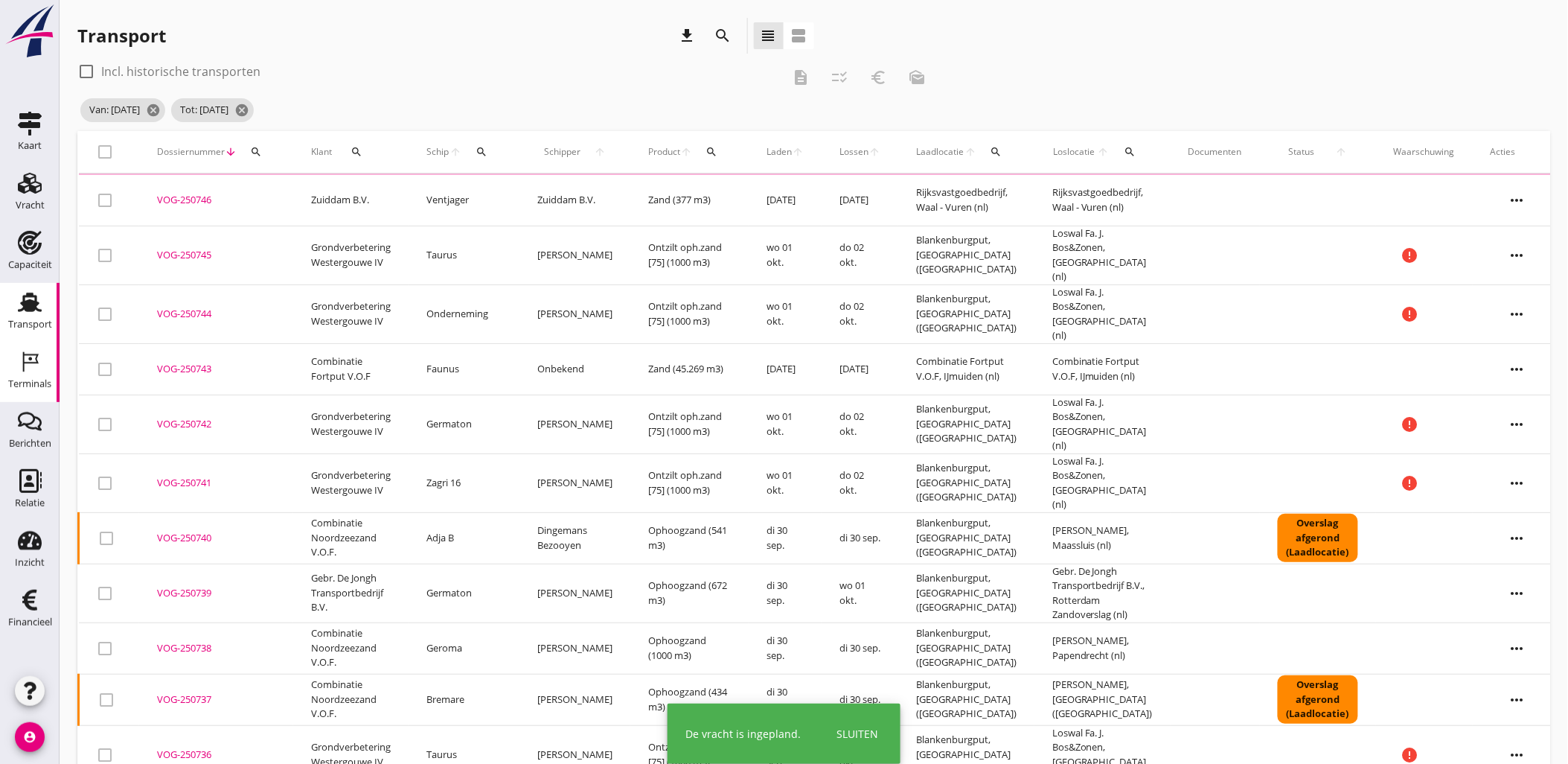
click at [32, 358] on icon "Terminals" at bounding box center [30, 362] width 24 height 24
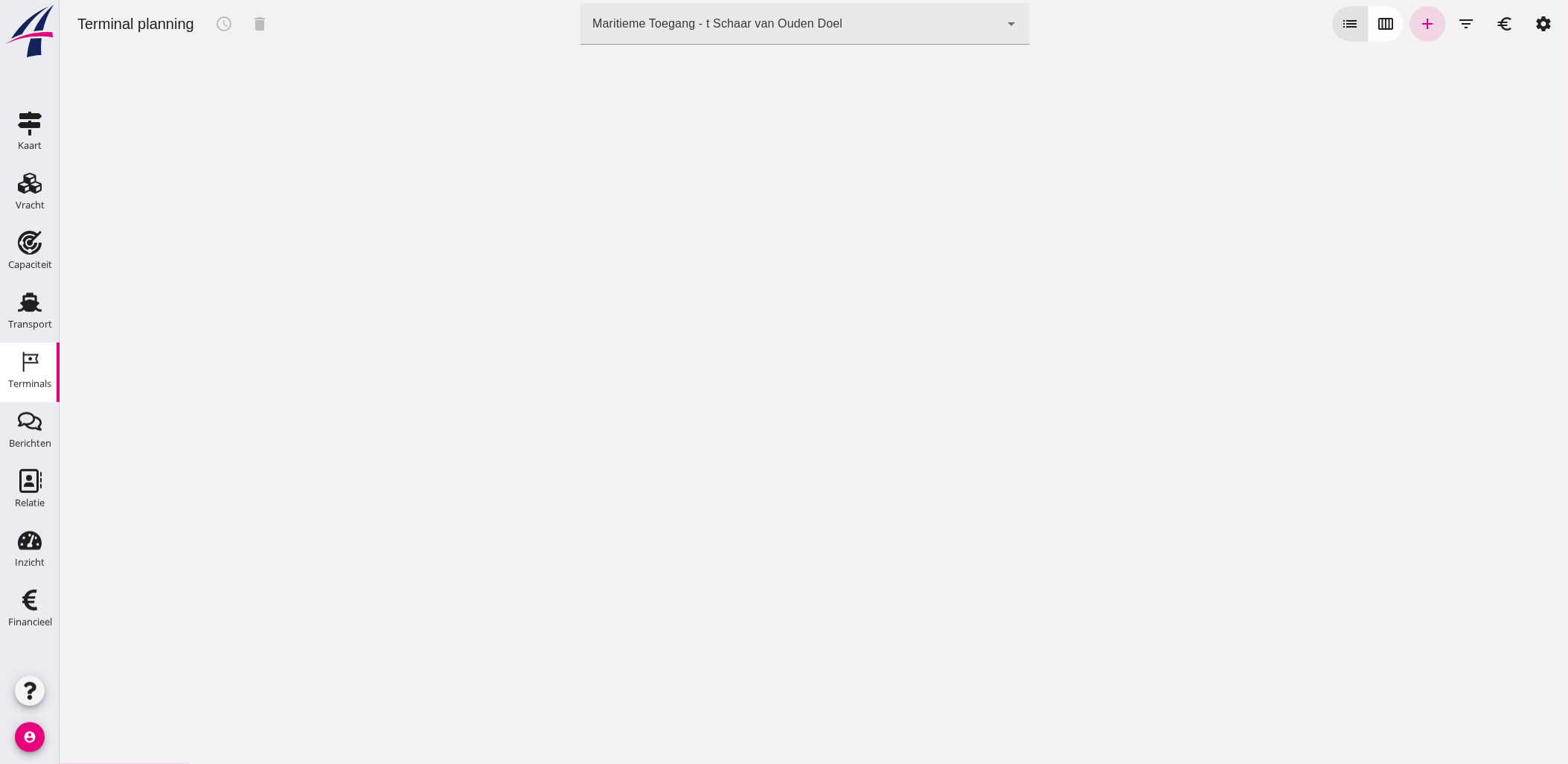
click at [700, 25] on div "Maritieme Toegang - t Schaar van Ouden Doel" at bounding box center [717, 24] width 250 height 18
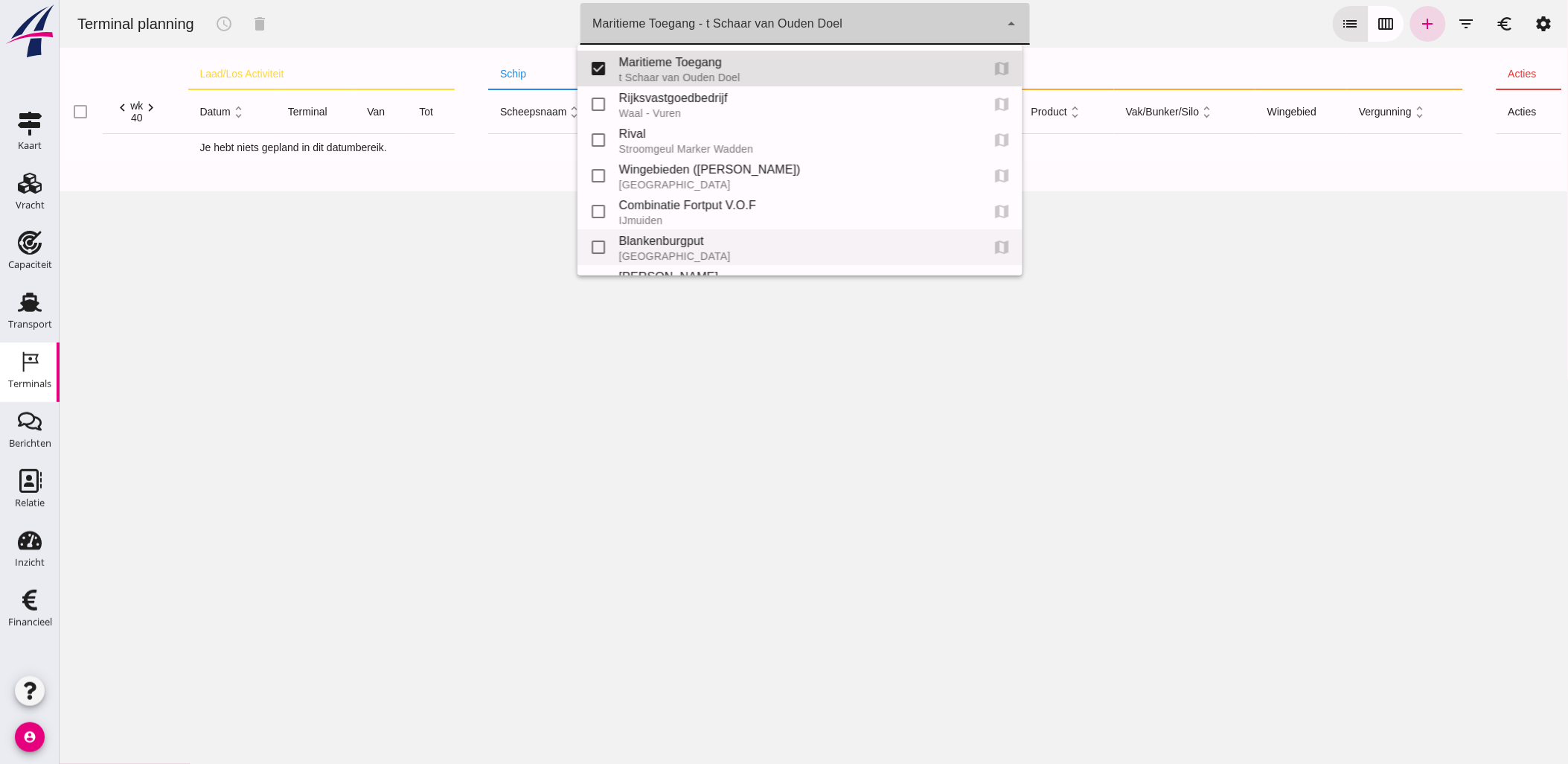
click at [707, 242] on div "Blankenburgput" at bounding box center [793, 241] width 351 height 18
type input "e6c78bfd-e3f1-4bb9-b01e-b37ce3668b52"
checkbox input "false"
checkbox input "true"
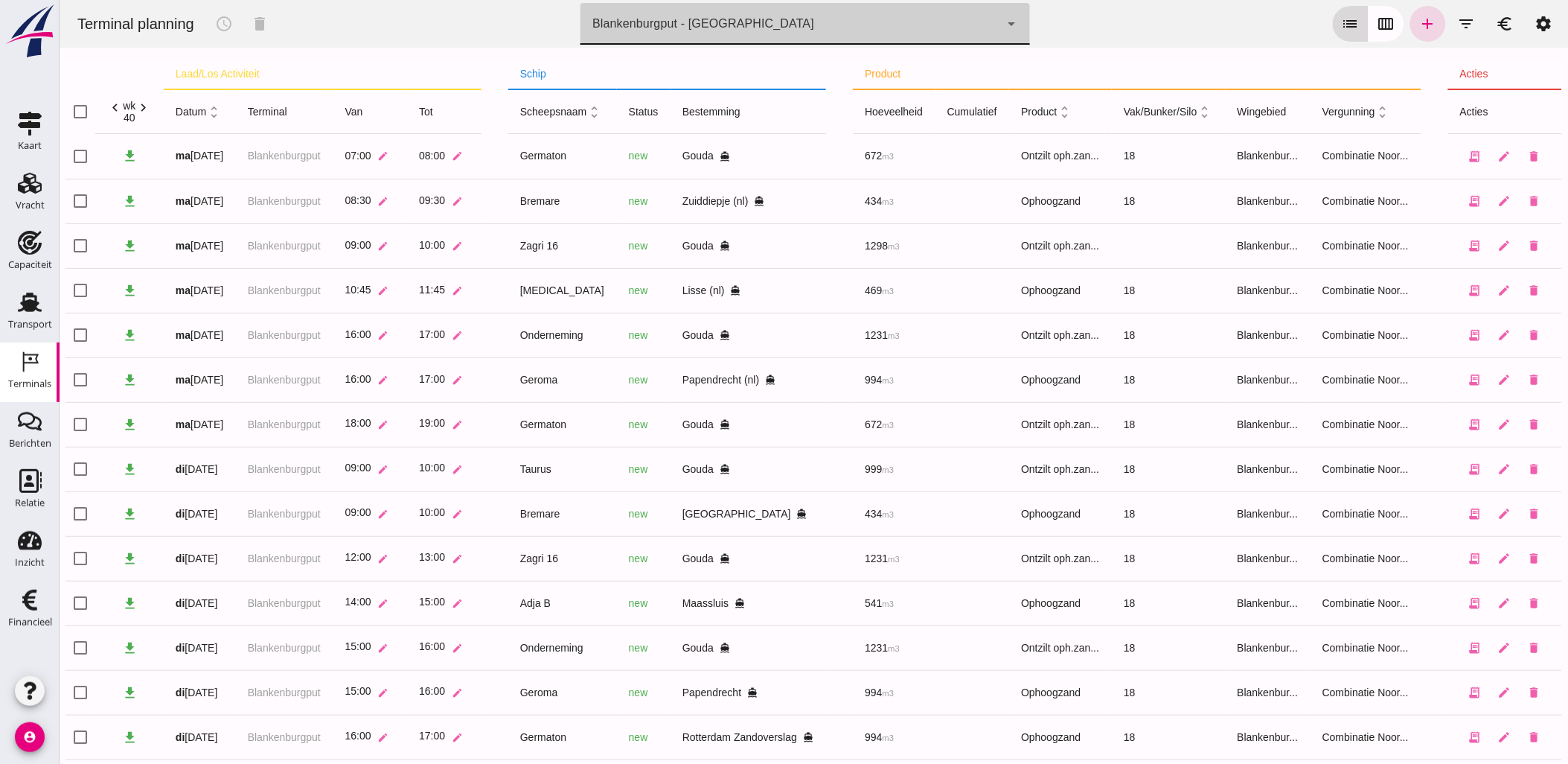
click at [1385, 23] on button "calendar_view_week" at bounding box center [1385, 24] width 36 height 36
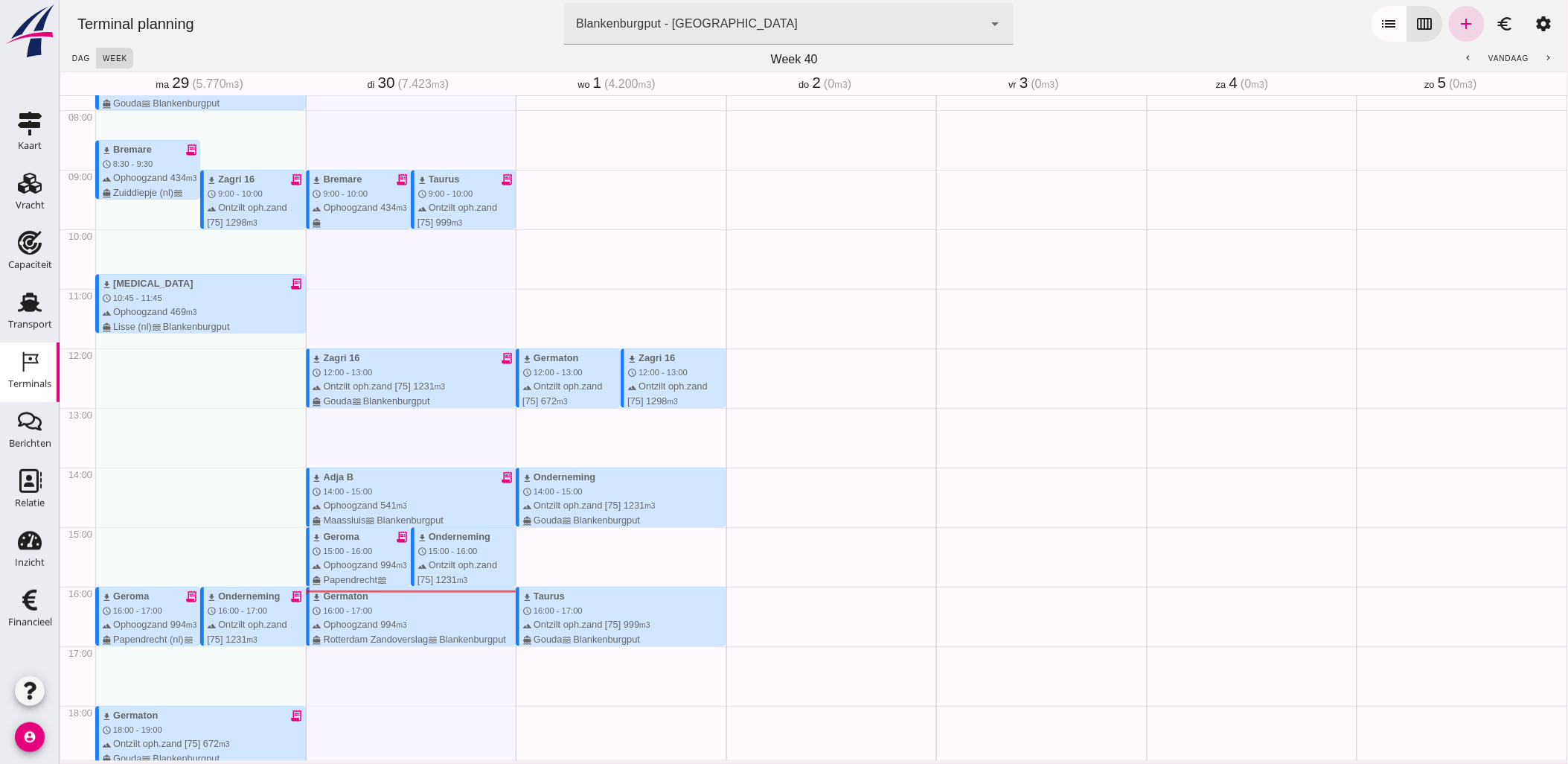
scroll to position [433, 0]
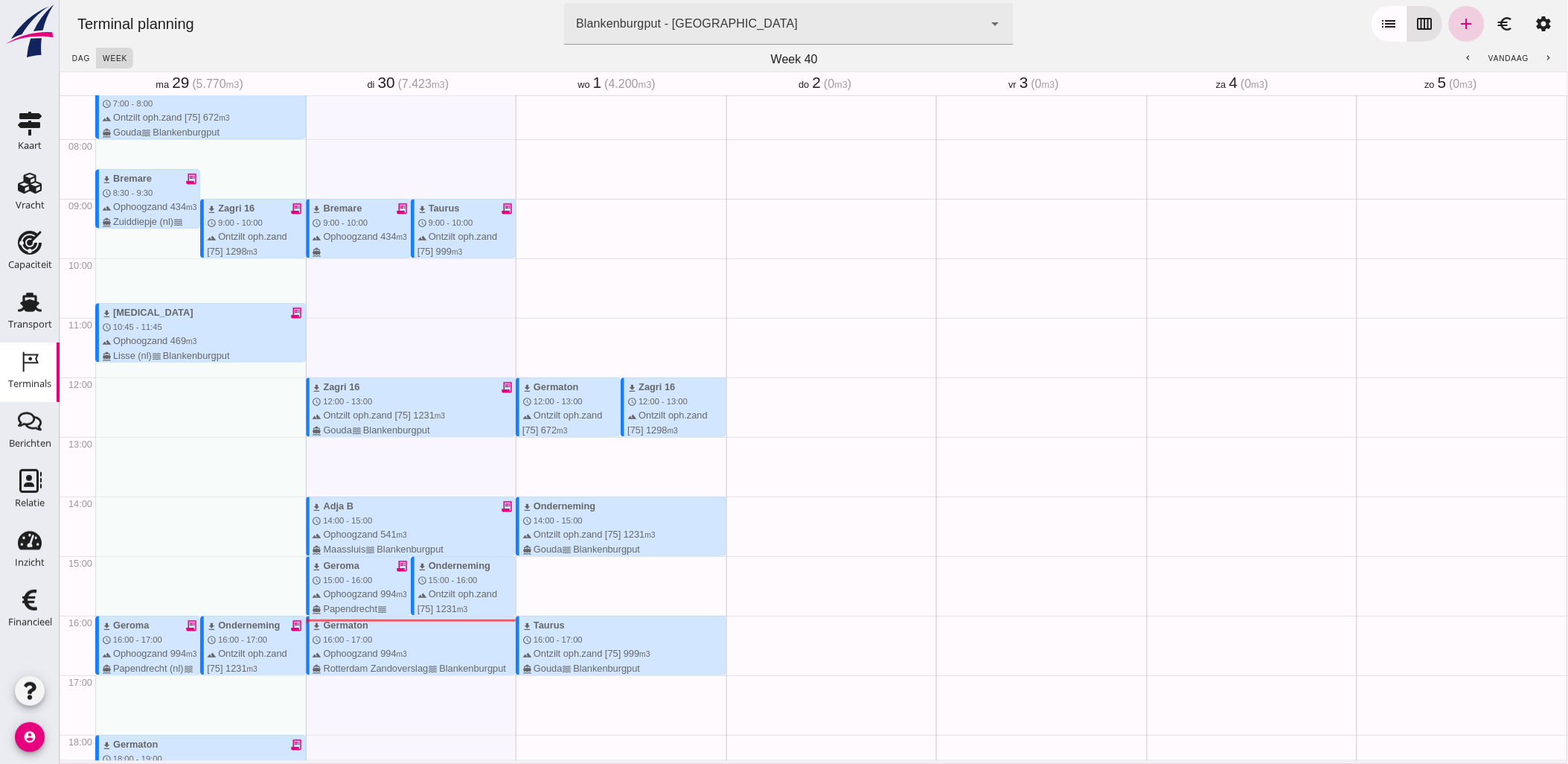
click at [1458, 19] on icon "add" at bounding box center [1466, 24] width 18 height 18
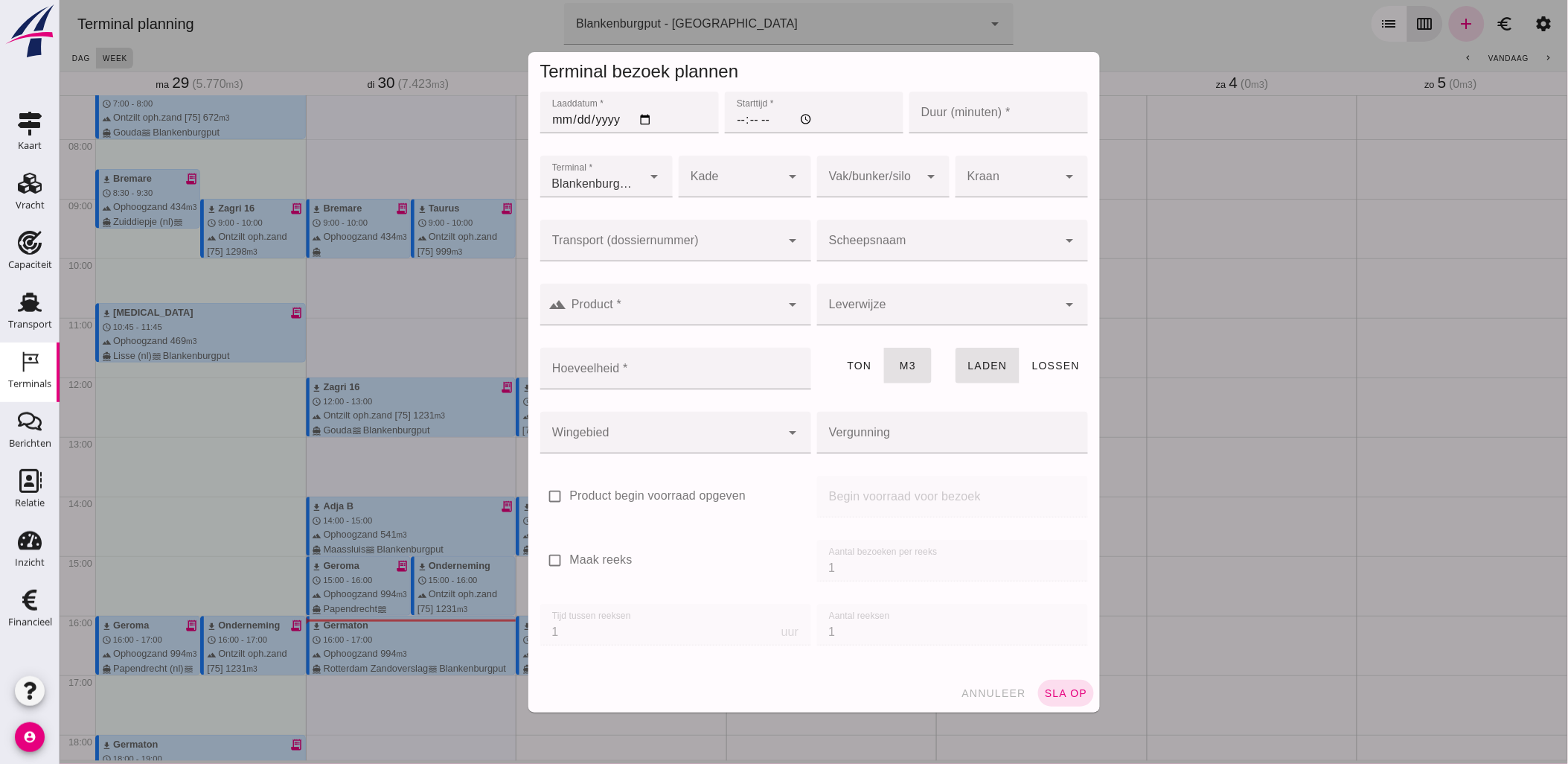
type input "Combinatie Noordzeezand V.O.F."
click at [642, 119] on input "Laaddatum *" at bounding box center [629, 113] width 179 height 42
type input "2025-09-30"
click at [727, 122] on input "Starttijd *" at bounding box center [812, 113] width 179 height 42
type input "09:00"
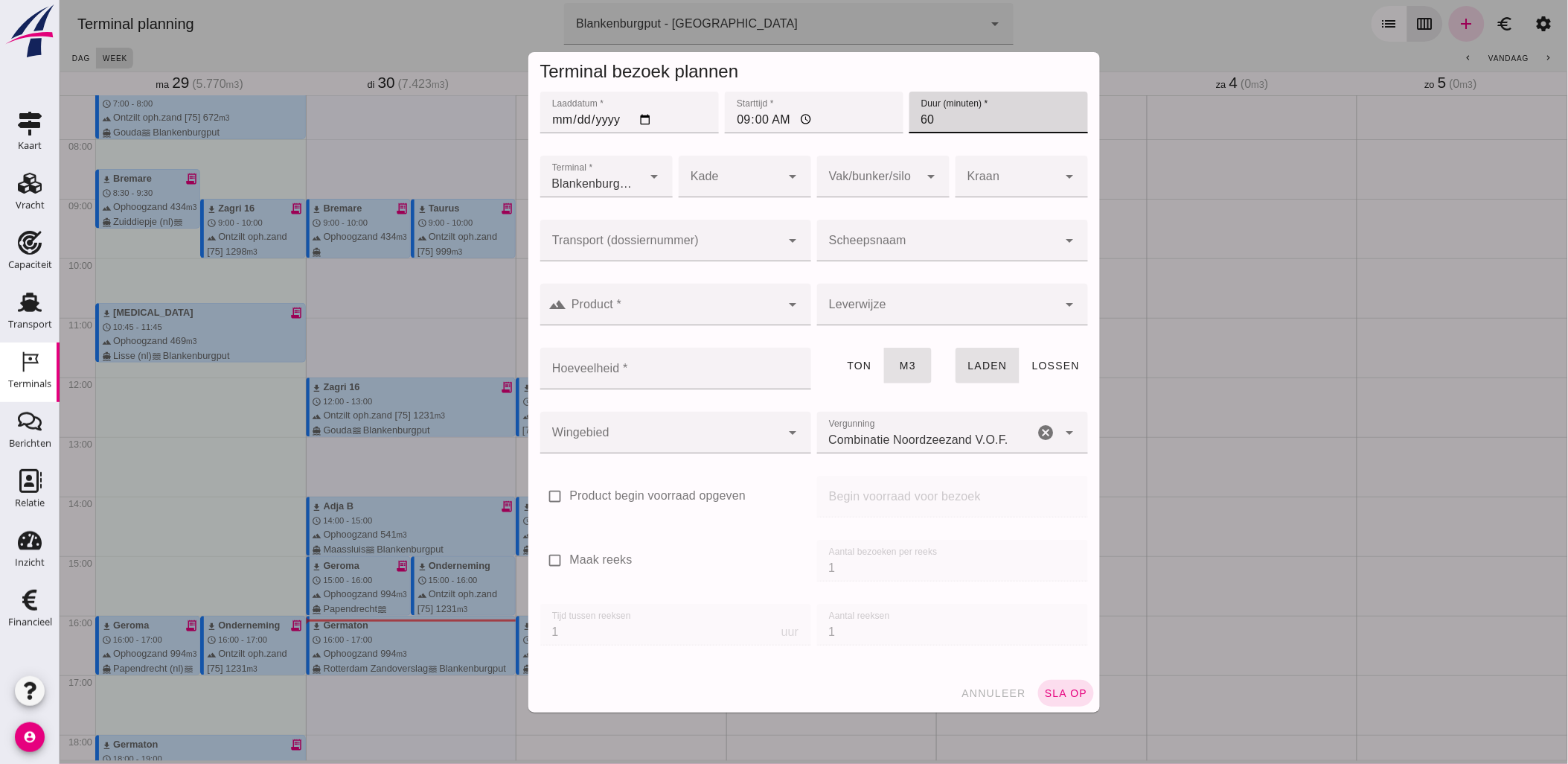
type input "60"
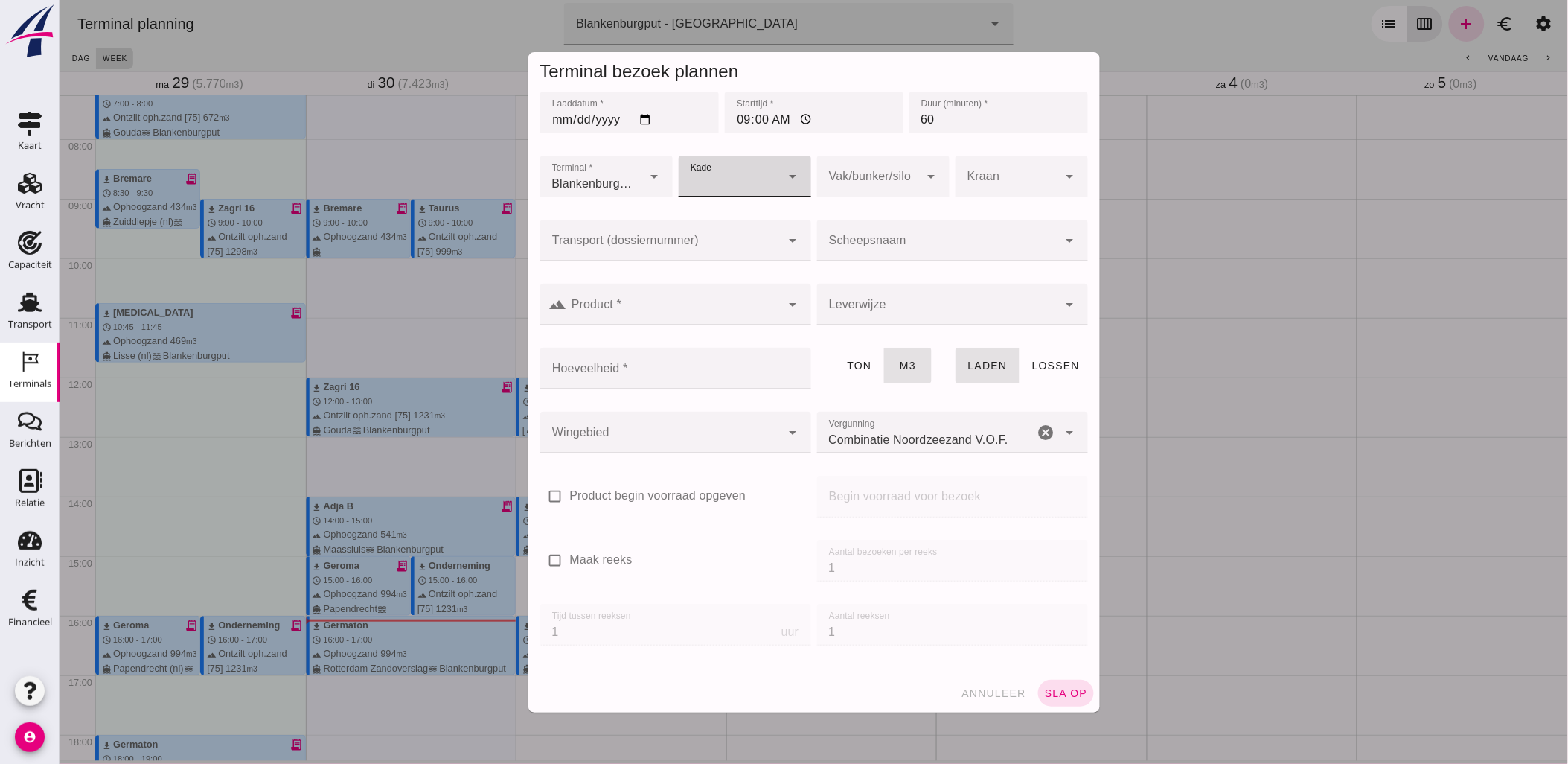
click at [715, 232] on div at bounding box center [660, 241] width 241 height 42
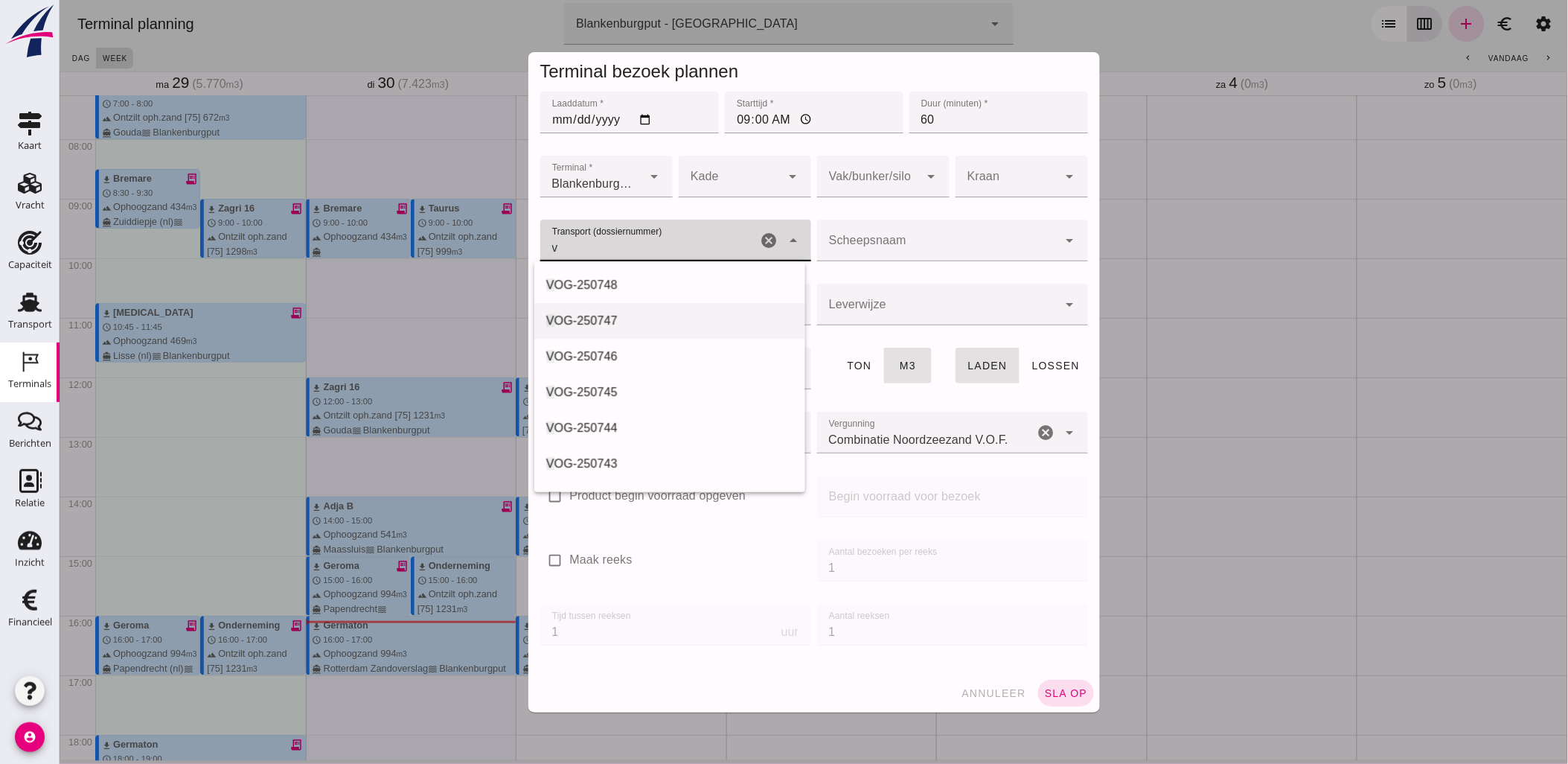
click at [665, 323] on div "V OG-250747" at bounding box center [669, 321] width 247 height 18
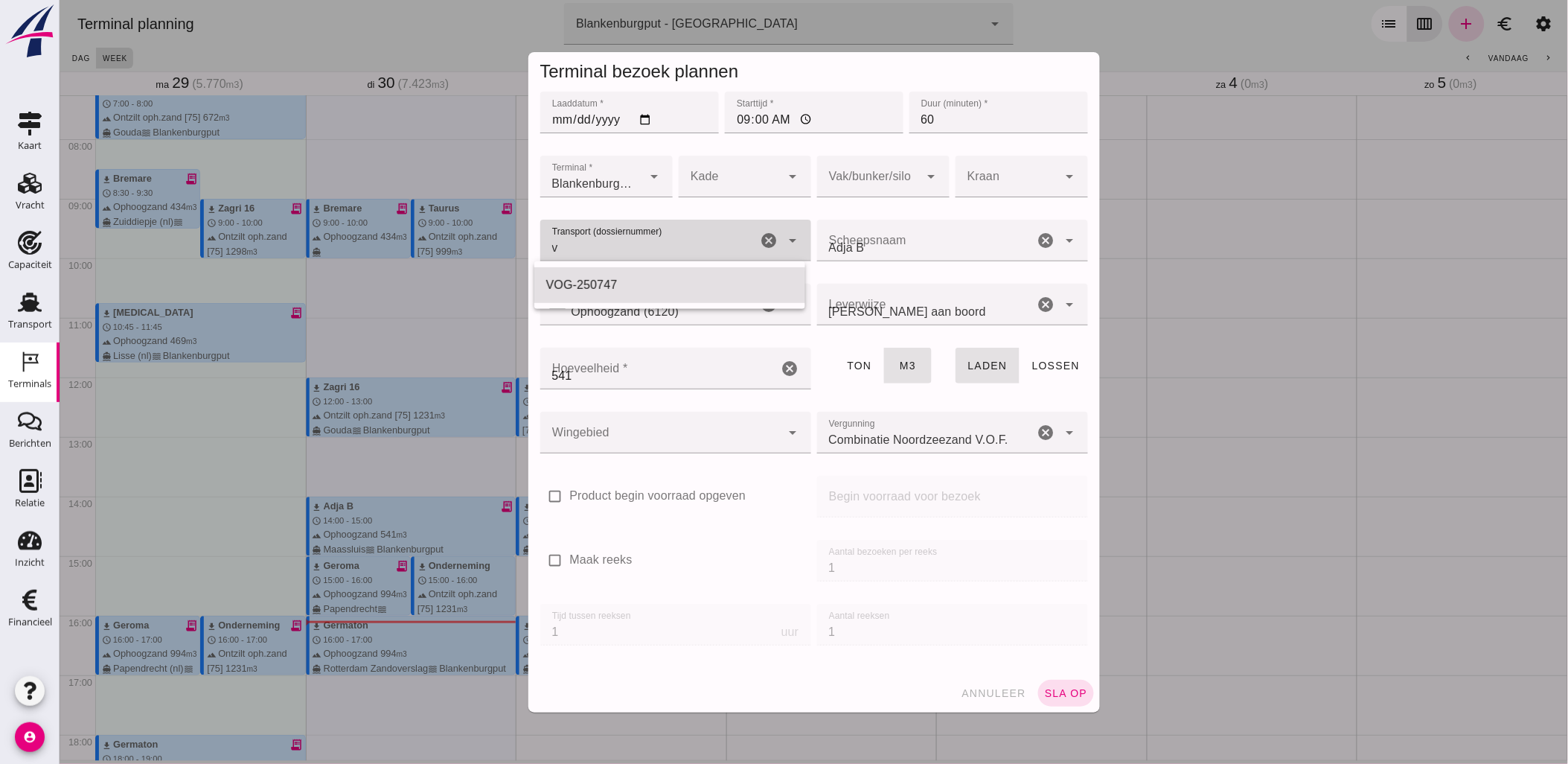
type input "VOG-250747"
type input "franco_on_board"
type input "541"
type input "VOG-250747"
click at [818, 176] on div at bounding box center [867, 177] width 103 height 42
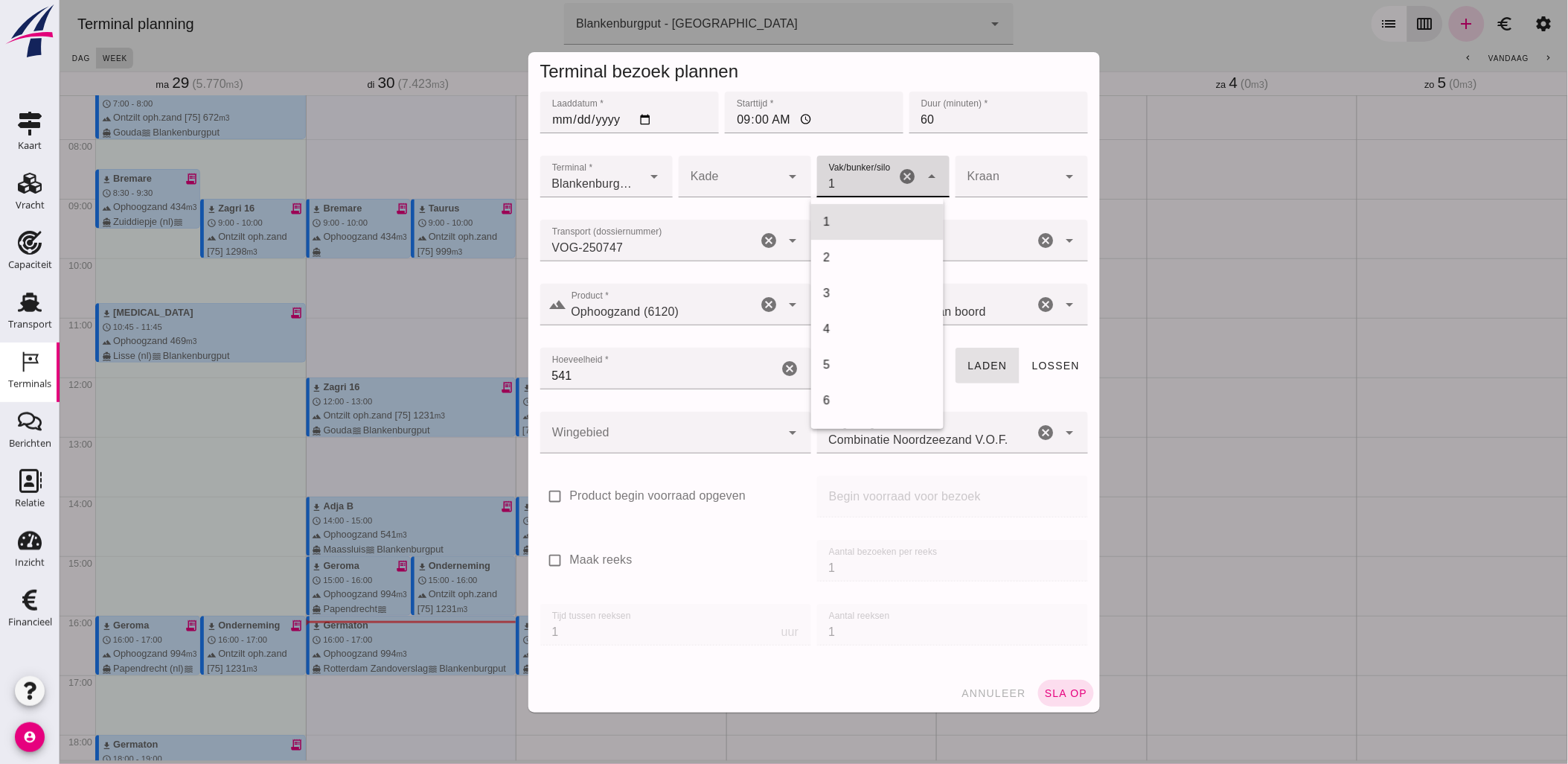
scroll to position [607, 0]
click at [863, 211] on div "18" at bounding box center [876, 223] width 133 height 36
type input "366"
click at [688, 418] on div at bounding box center [660, 433] width 241 height 42
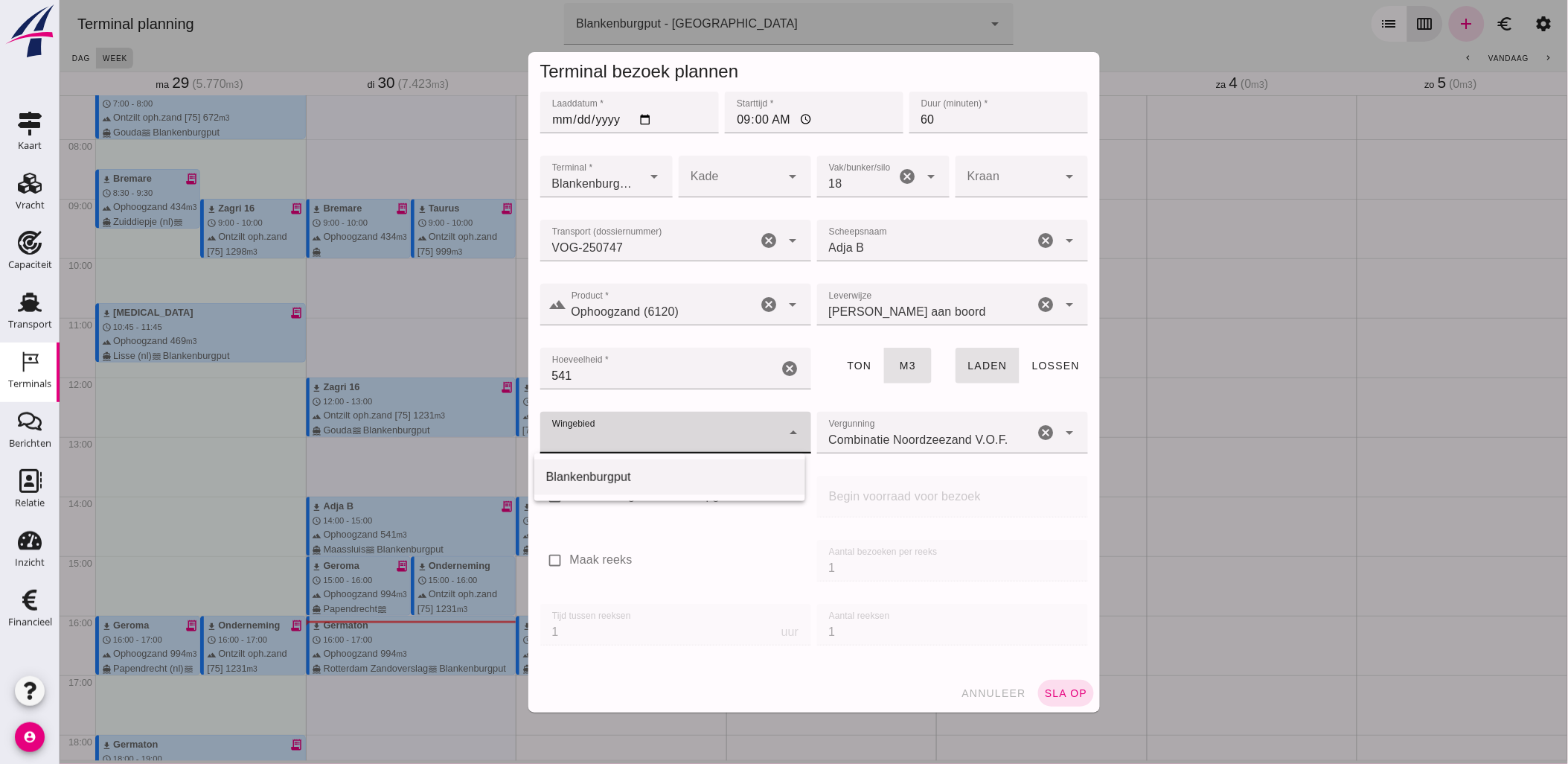
click at [651, 468] on div "Blankenburgput" at bounding box center [669, 477] width 247 height 18
type input "333"
click at [1048, 695] on span "sla op" at bounding box center [1065, 693] width 44 height 12
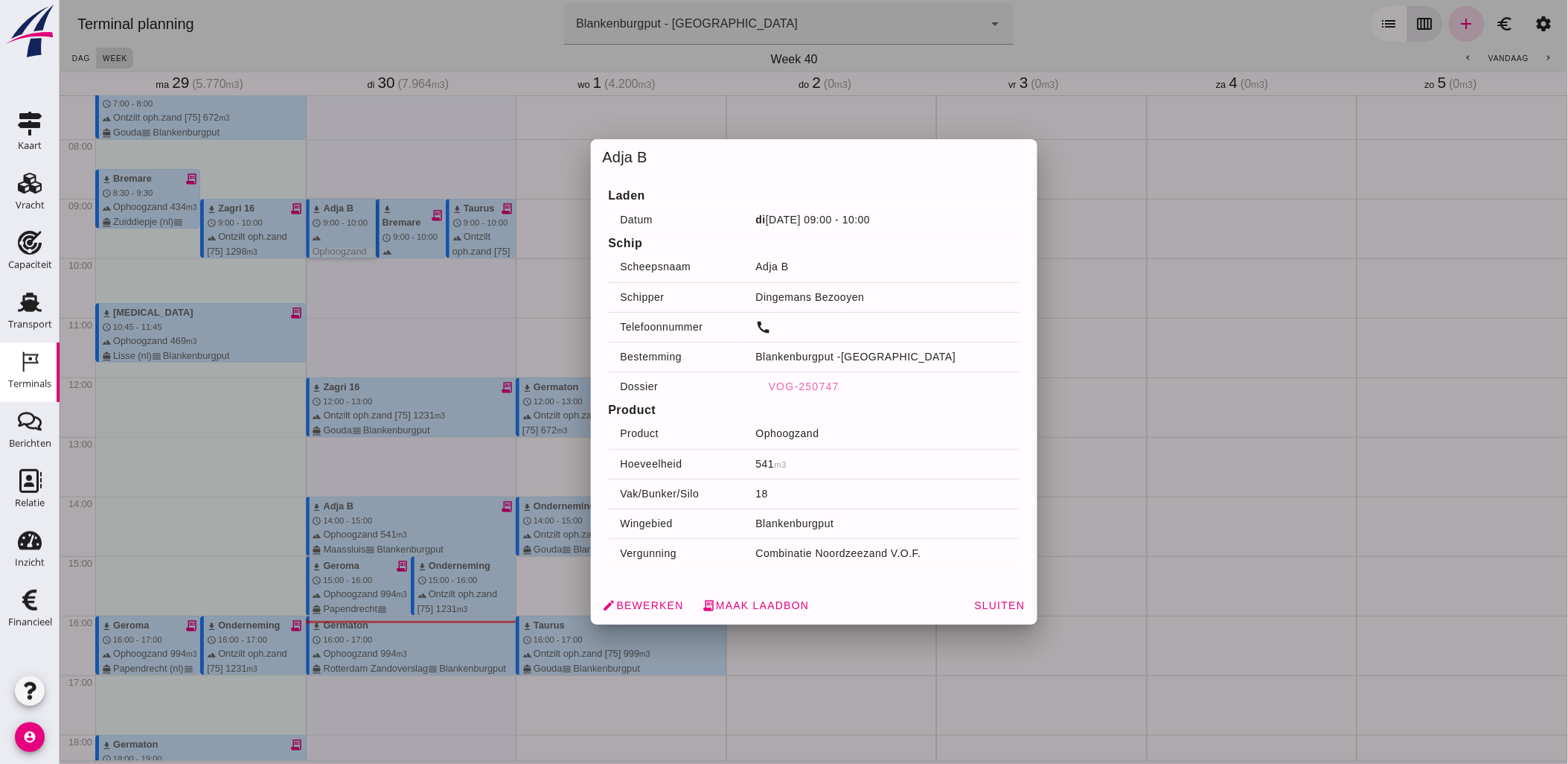
drag, startPoint x: 336, startPoint y: 235, endPoint x: 766, endPoint y: 544, distance: 529.5
click at [766, 544] on td "Combinatie Noordzeezand V.O.F." at bounding box center [880, 553] width 275 height 30
click at [657, 600] on span "edit Bewerken" at bounding box center [642, 605] width 81 height 13
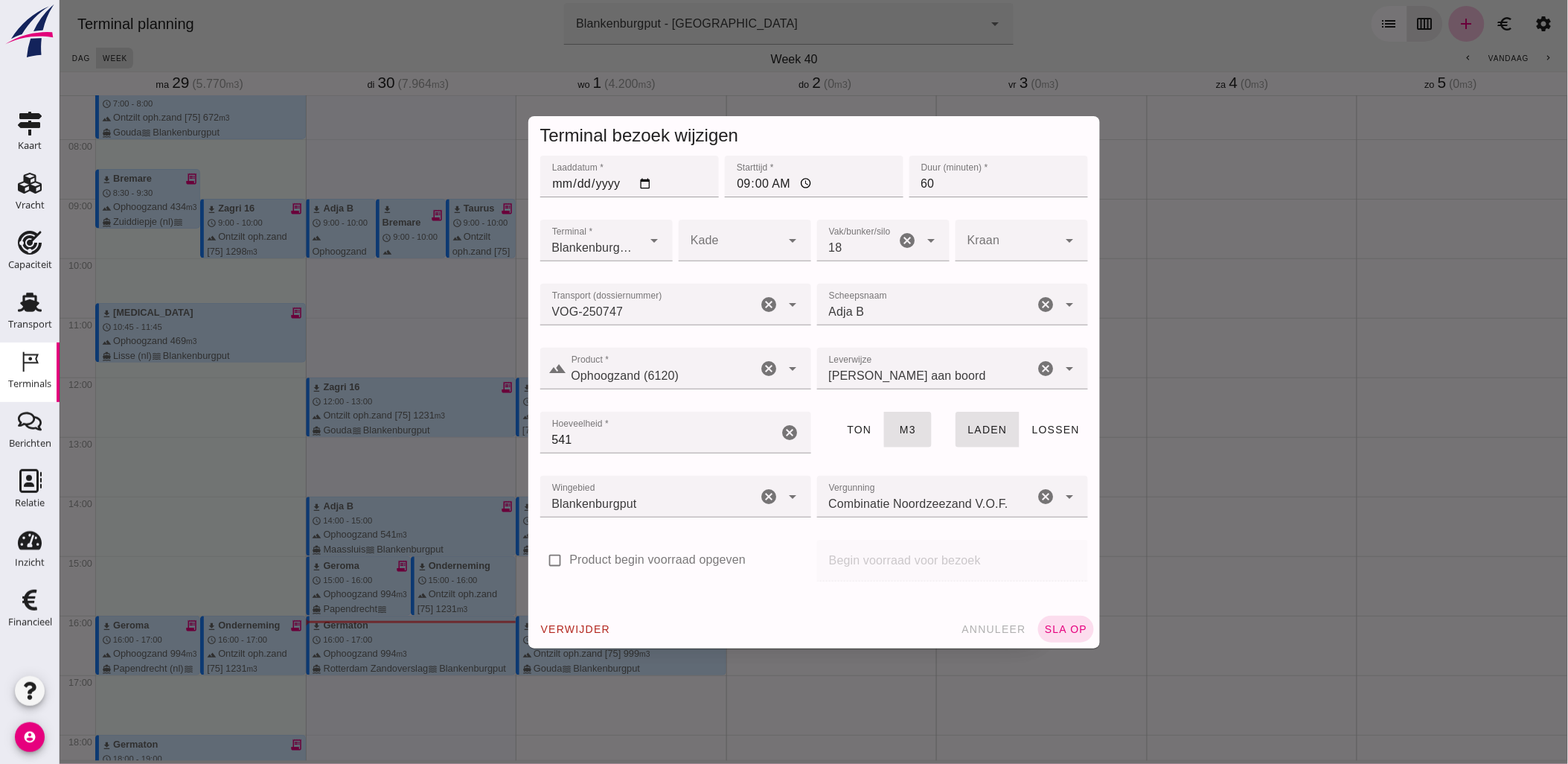
click at [642, 187] on input "2025-09-30" at bounding box center [629, 177] width 179 height 42
type input "2025-10-01"
click at [1067, 631] on span "sla op" at bounding box center [1065, 629] width 44 height 12
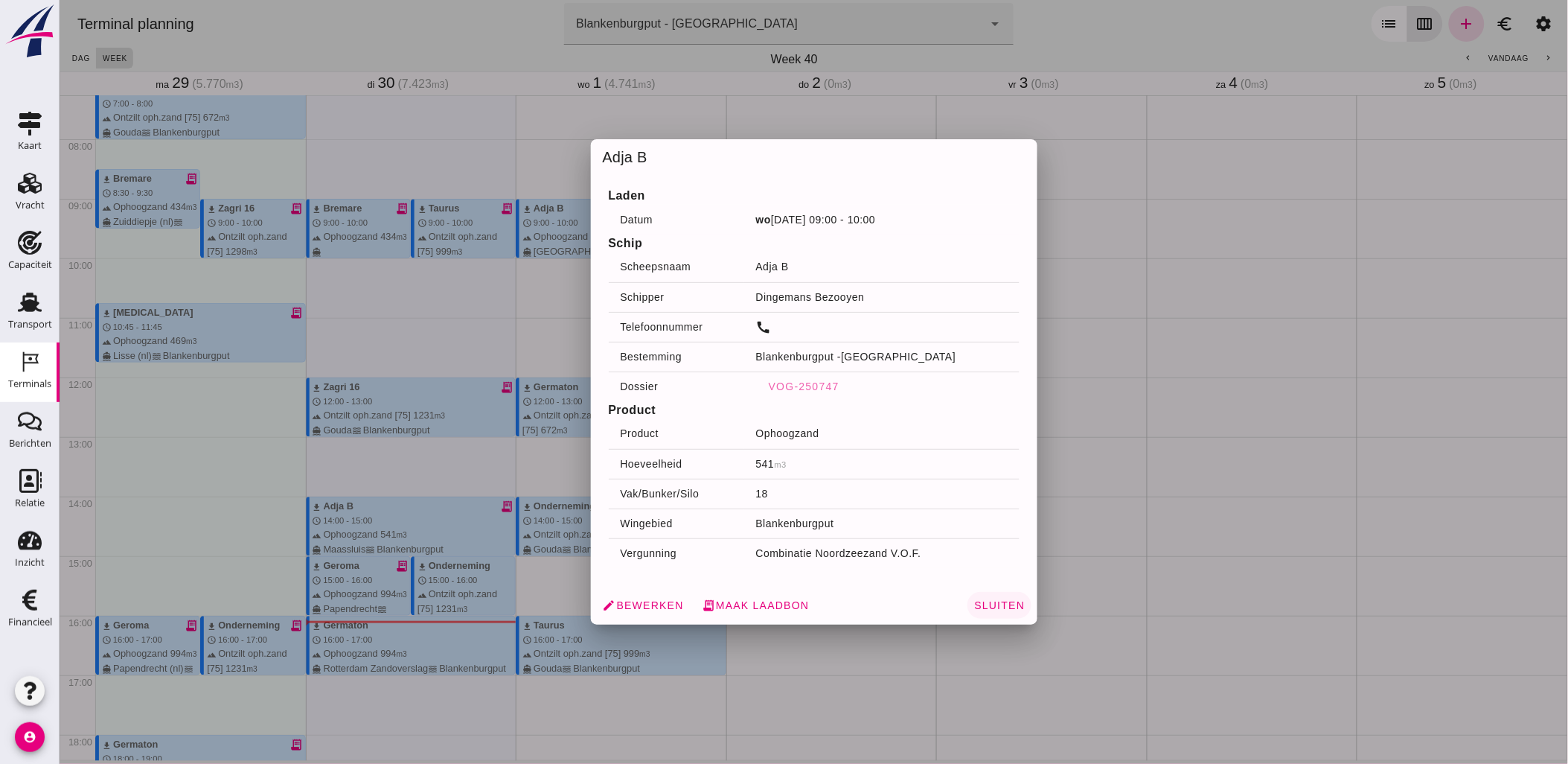
click at [972, 609] on span "Sluiten" at bounding box center [997, 605] width 51 height 12
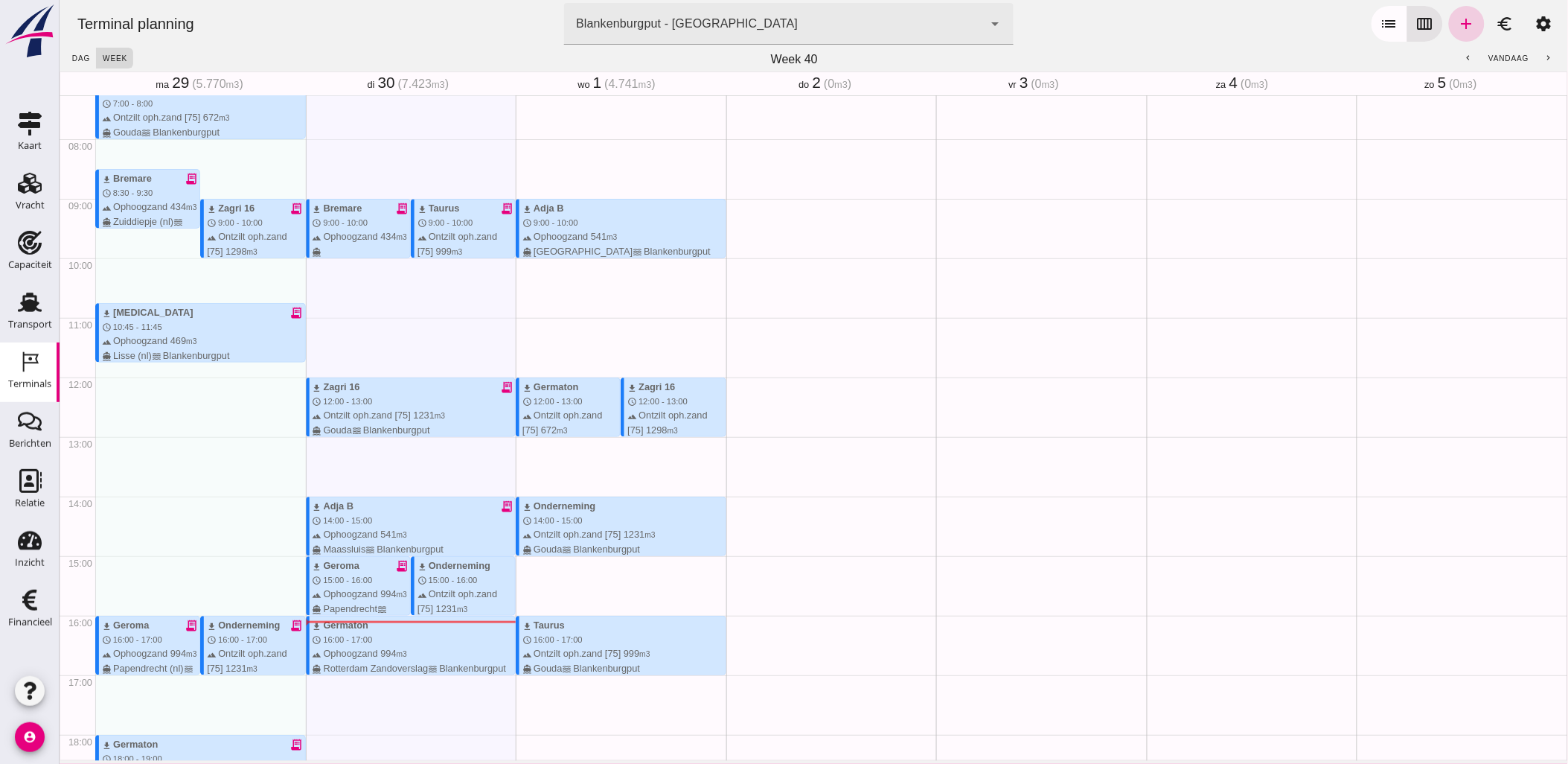
click at [1460, 27] on icon "add" at bounding box center [1466, 24] width 18 height 18
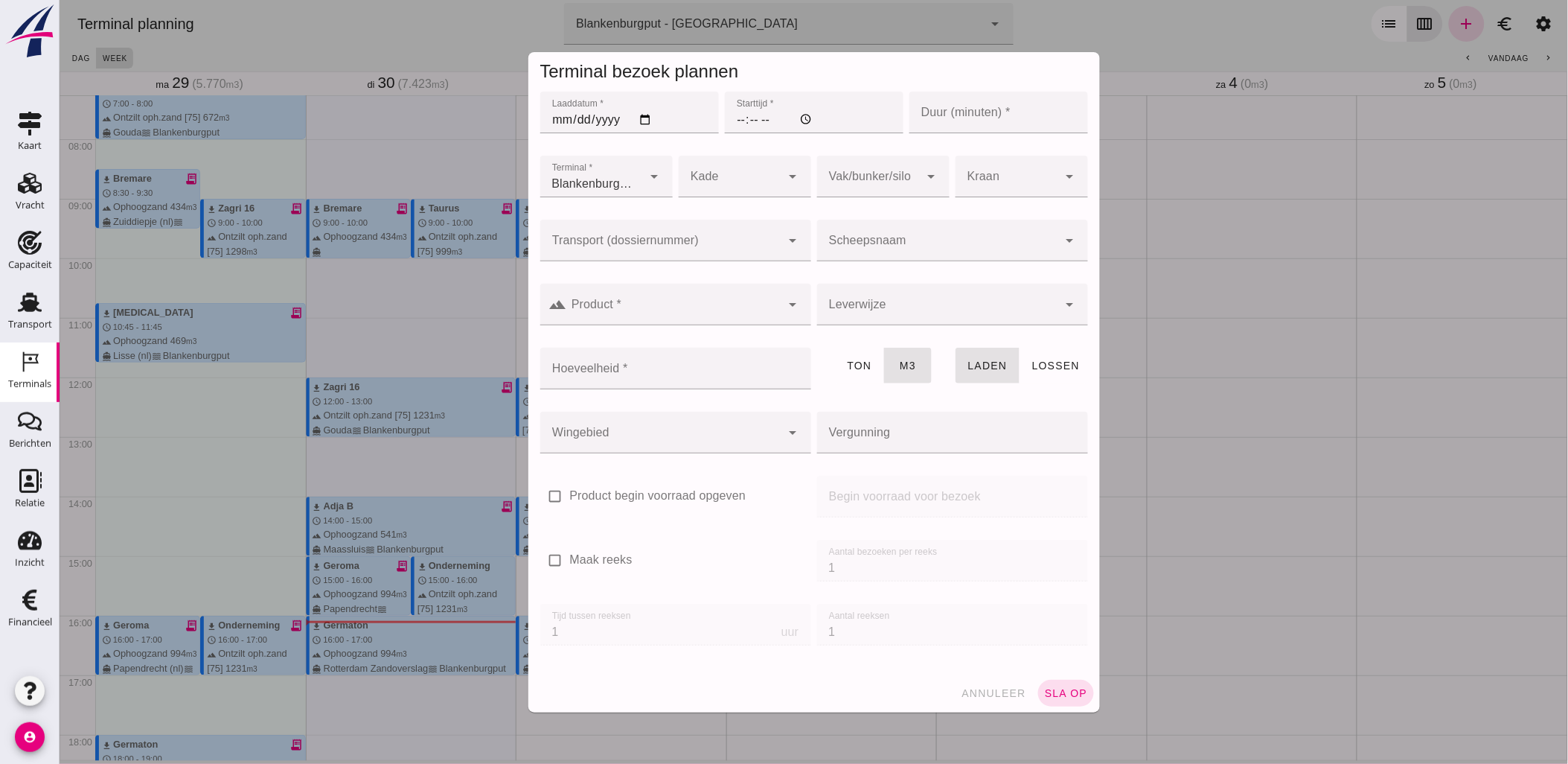
type input "Combinatie Noordzeezand V.O.F."
click at [642, 113] on input "Laaddatum *" at bounding box center [629, 113] width 179 height 42
click at [635, 115] on input "2025-09-01" at bounding box center [629, 113] width 179 height 42
type input "2025-10-01"
click at [730, 121] on input "Starttijd *" at bounding box center [812, 113] width 179 height 42
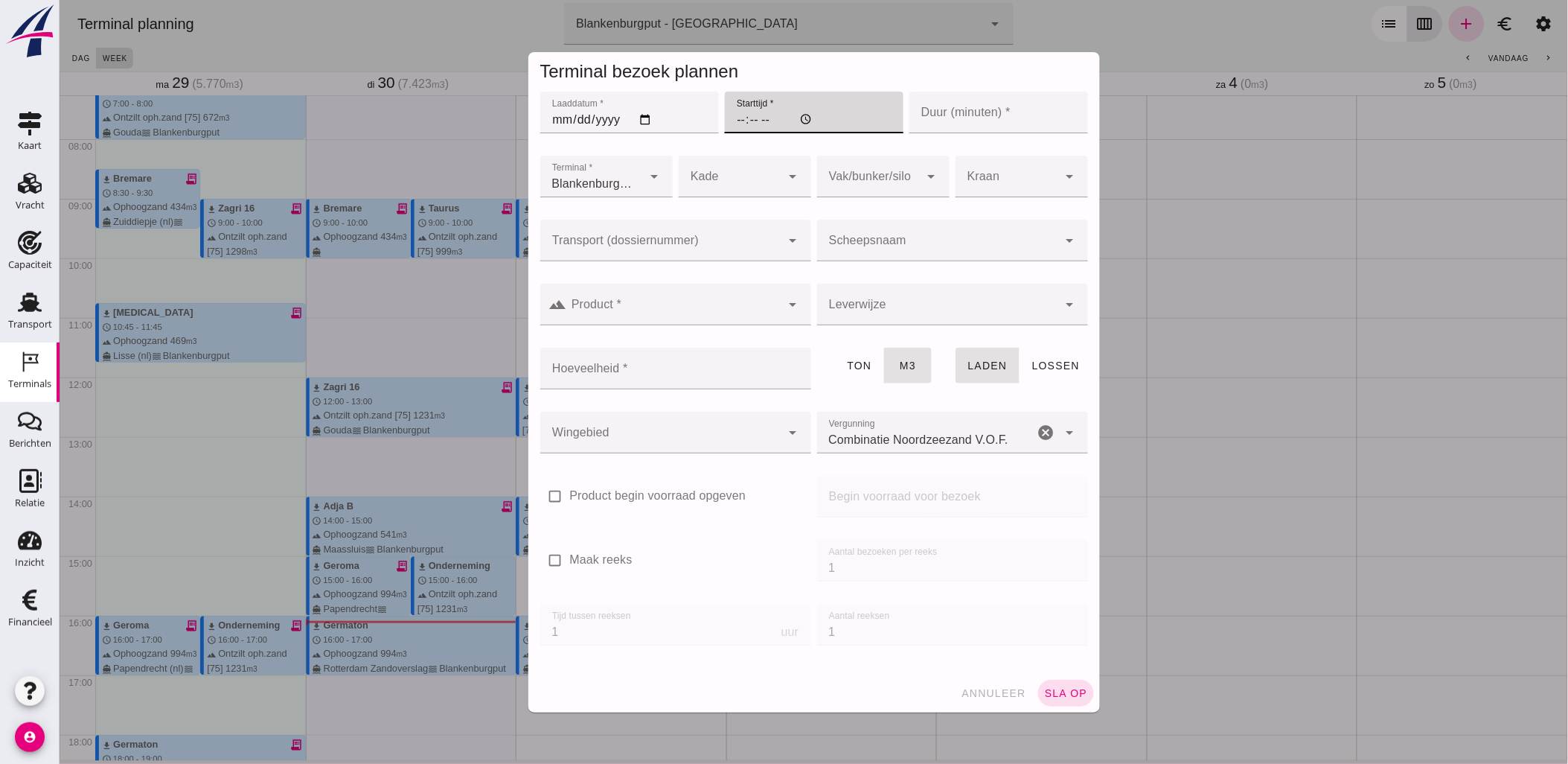
type input "15:00"
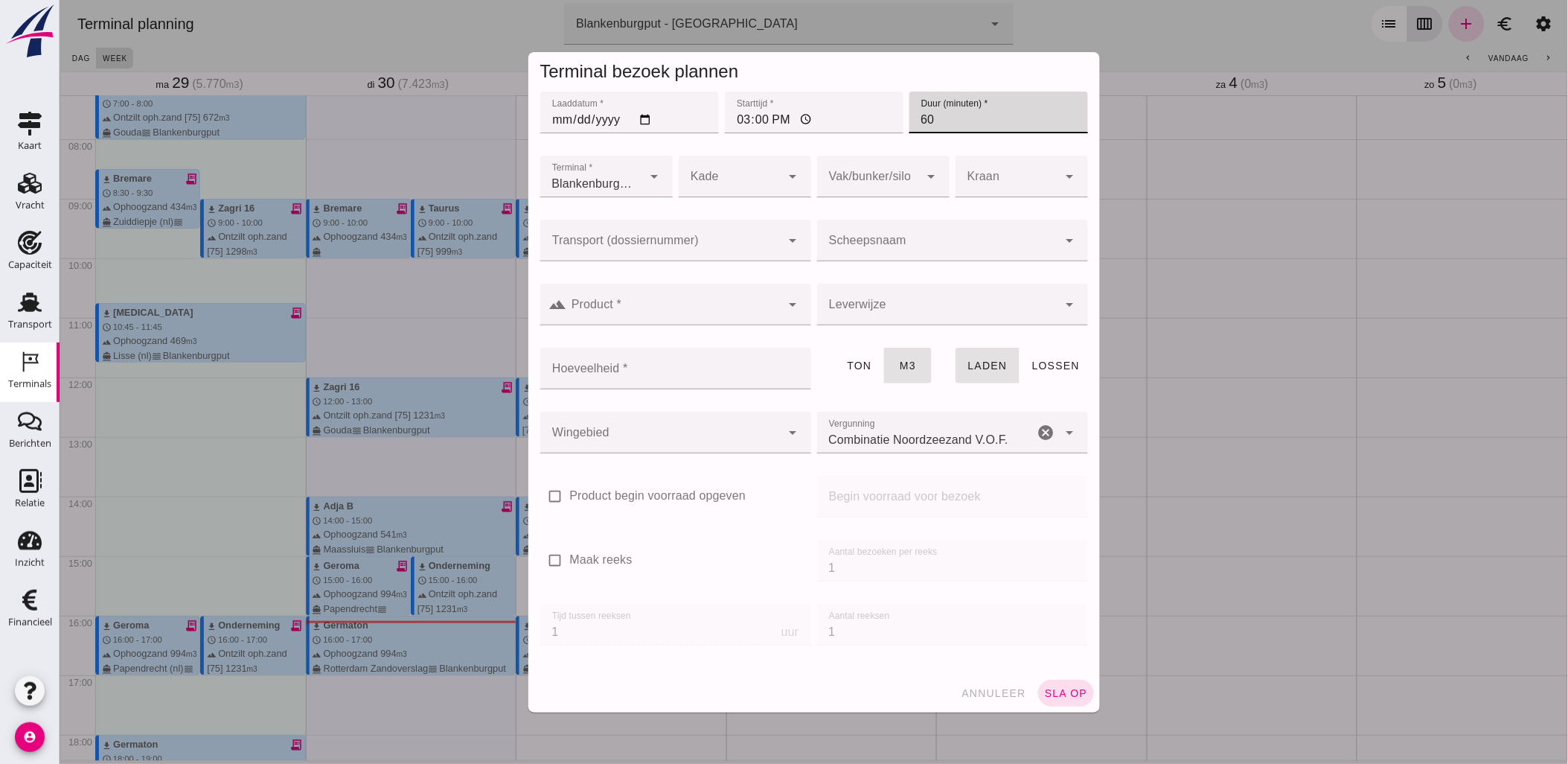
type input "60"
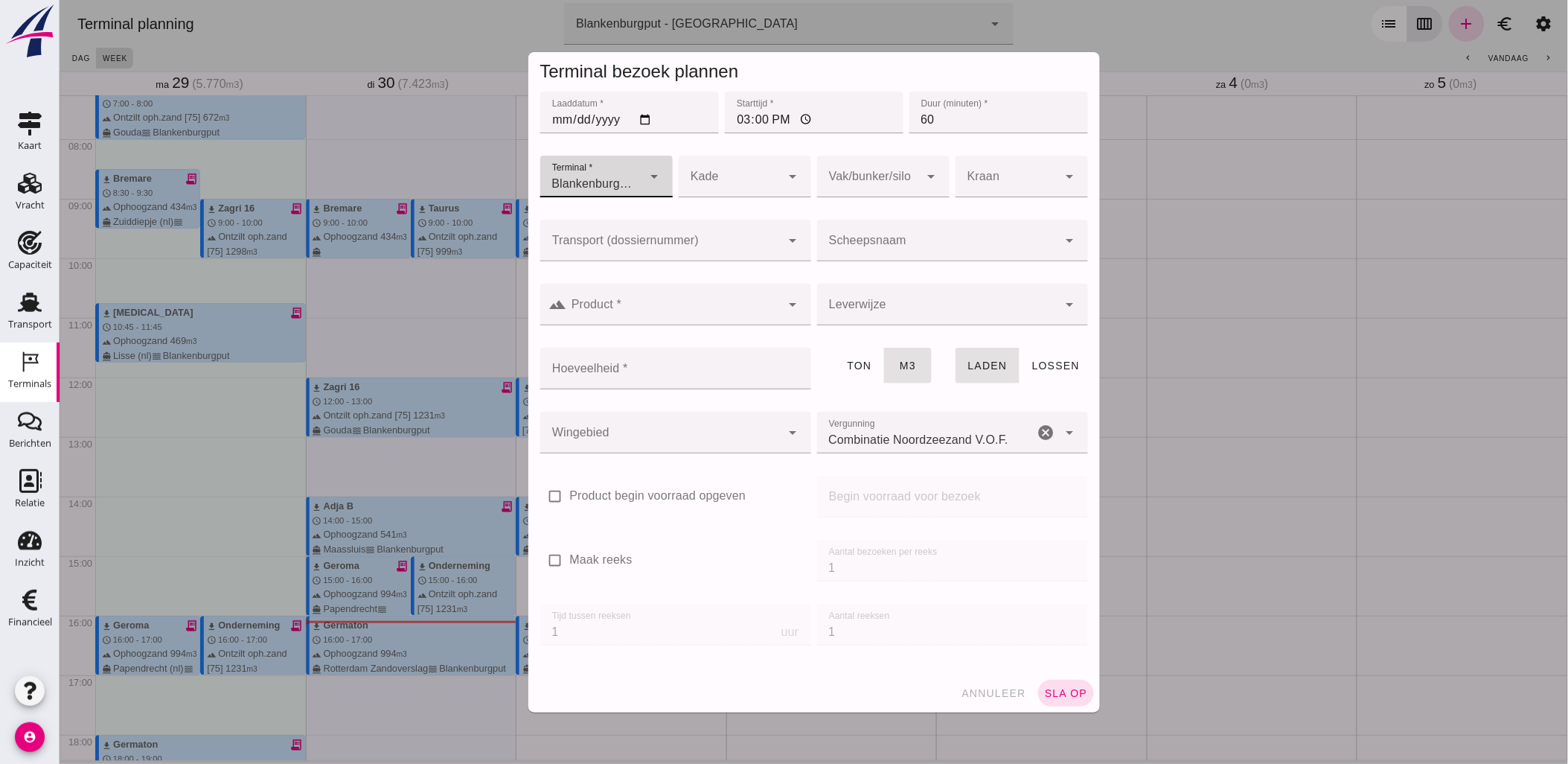
click at [759, 216] on div "Kade Kade cancel arrow_drop_down" at bounding box center [744, 185] width 138 height 64
click at [759, 226] on div at bounding box center [660, 241] width 241 height 42
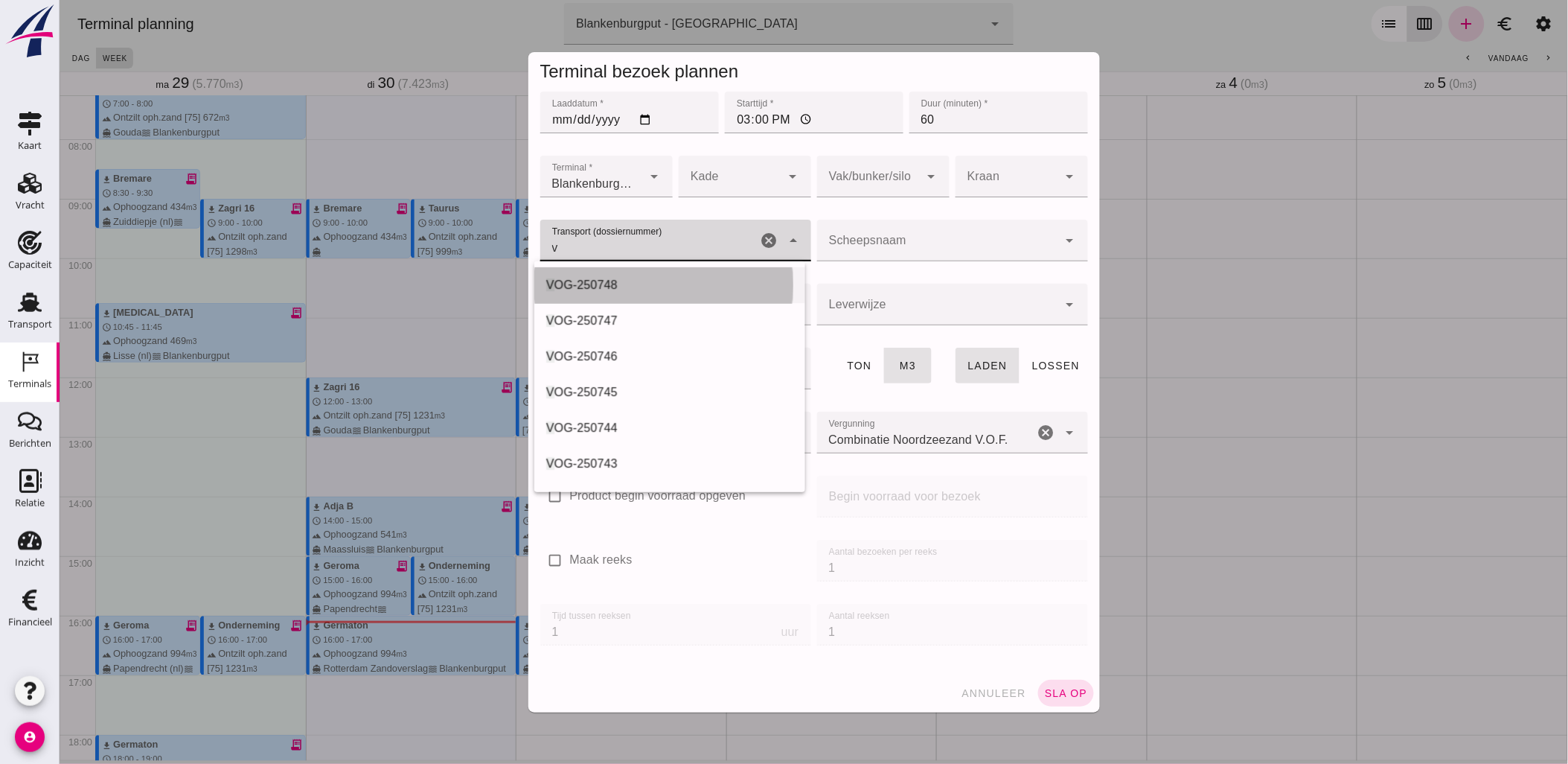
click at [703, 276] on div "V OG-250748" at bounding box center [669, 285] width 247 height 18
type input "VOG-250748"
type input "franco_on_board"
type input "994"
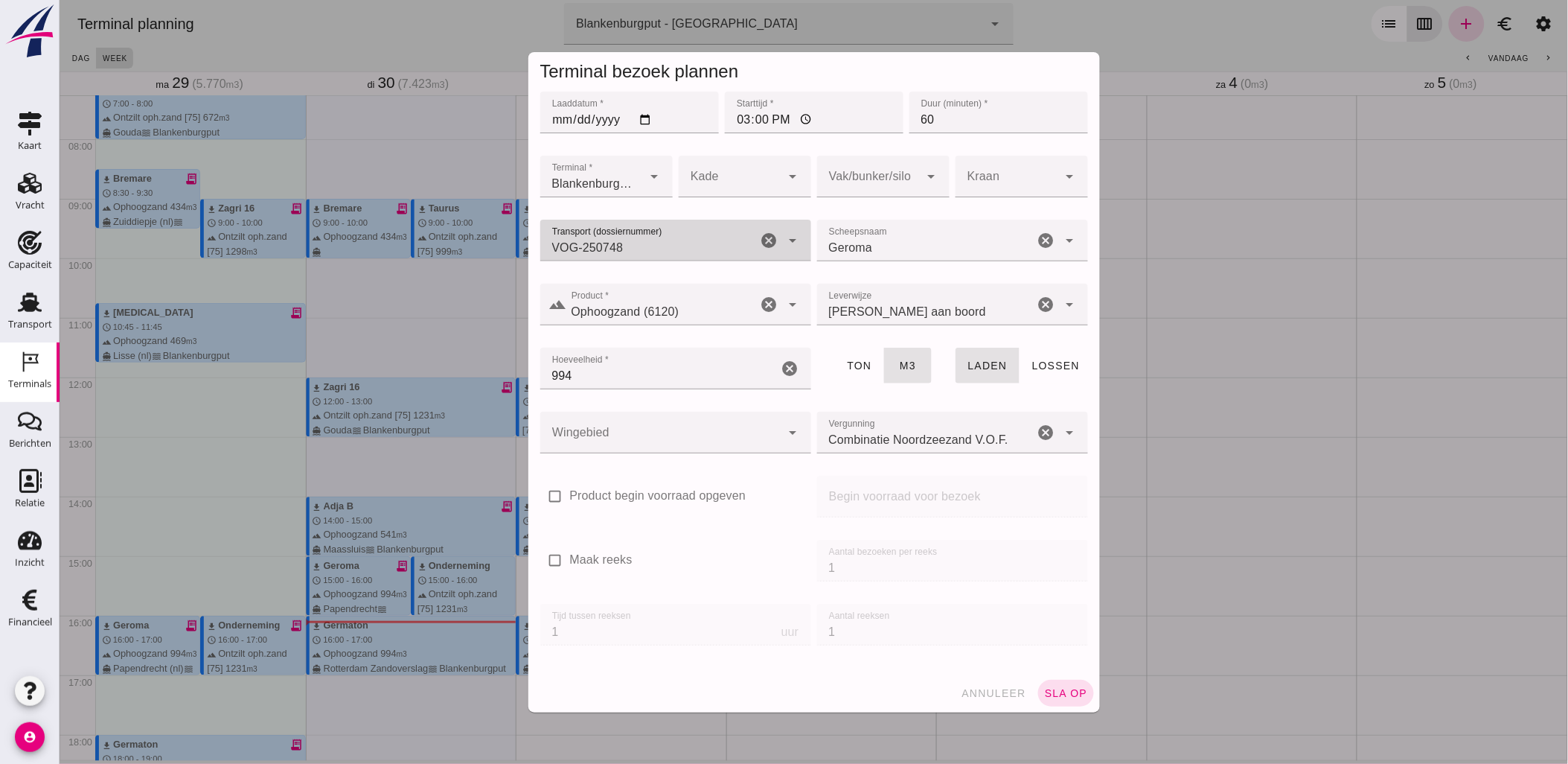
type input "VOG-250748"
click at [868, 173] on div at bounding box center [867, 177] width 103 height 42
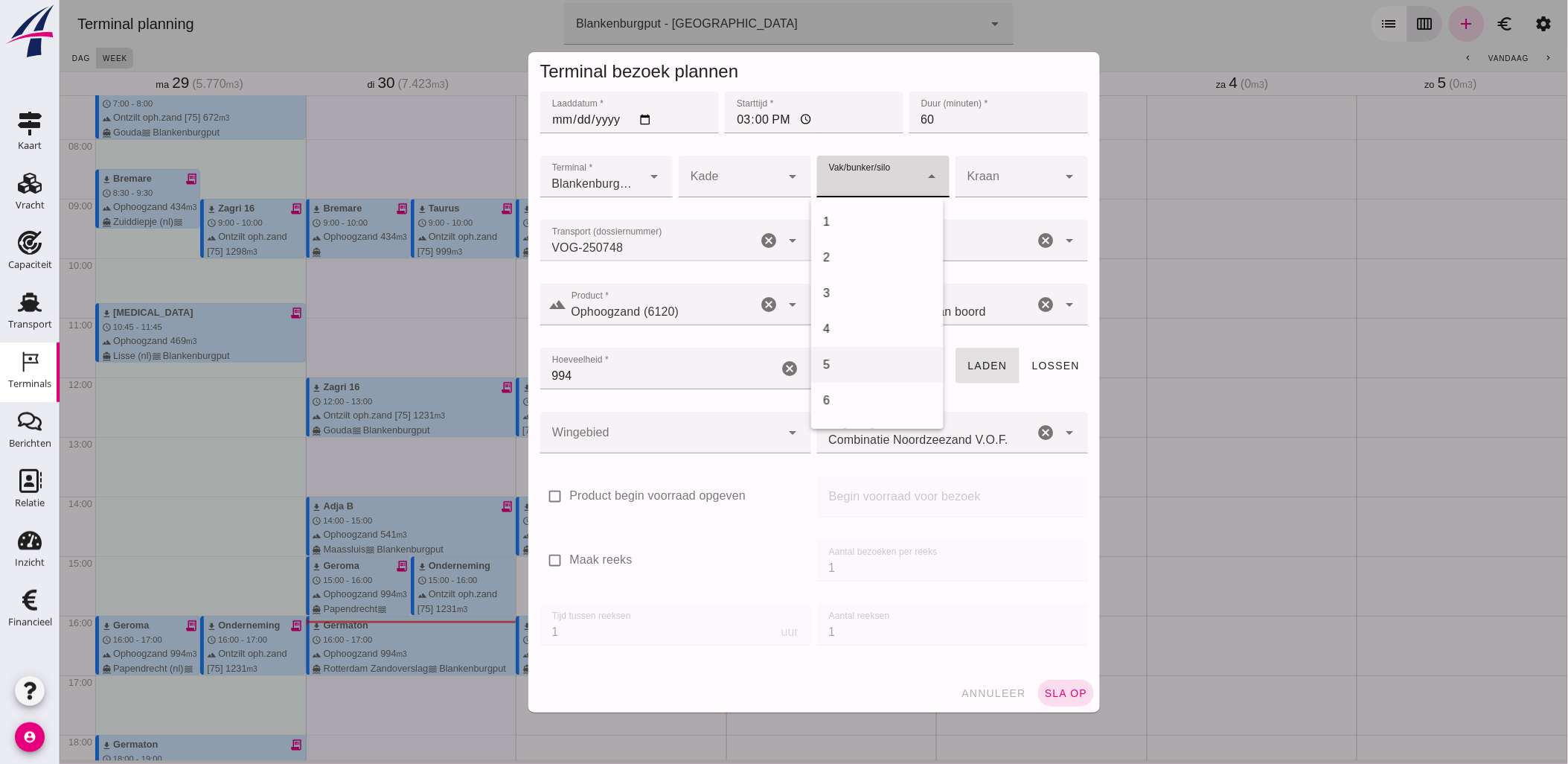
scroll to position [578, 0]
click at [862, 258] on div "18" at bounding box center [876, 251] width 109 height 18
type input "366"
click at [698, 425] on div at bounding box center [660, 433] width 241 height 42
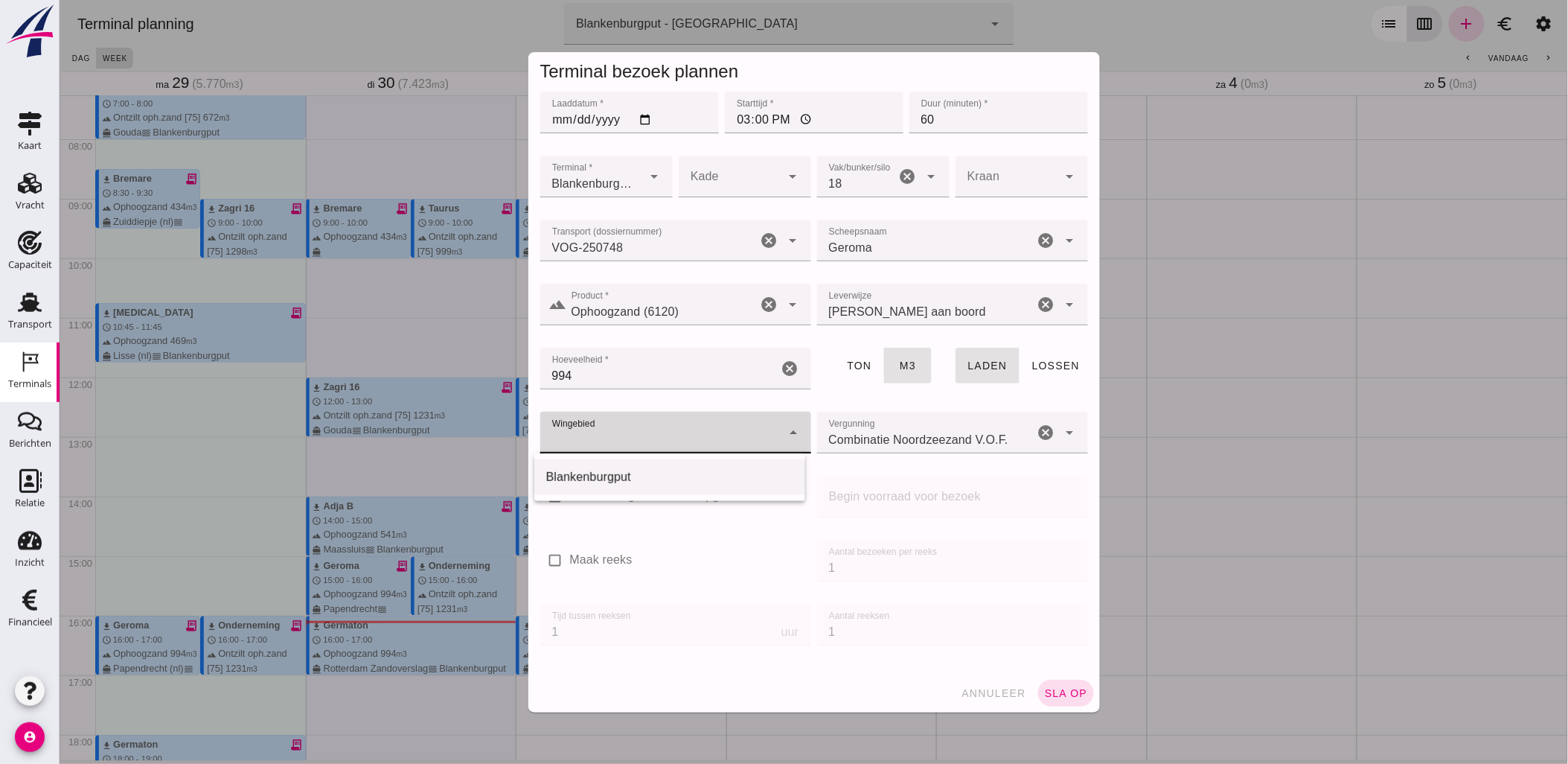
click at [677, 485] on div "Blankenburgput" at bounding box center [669, 477] width 247 height 18
type input "333"
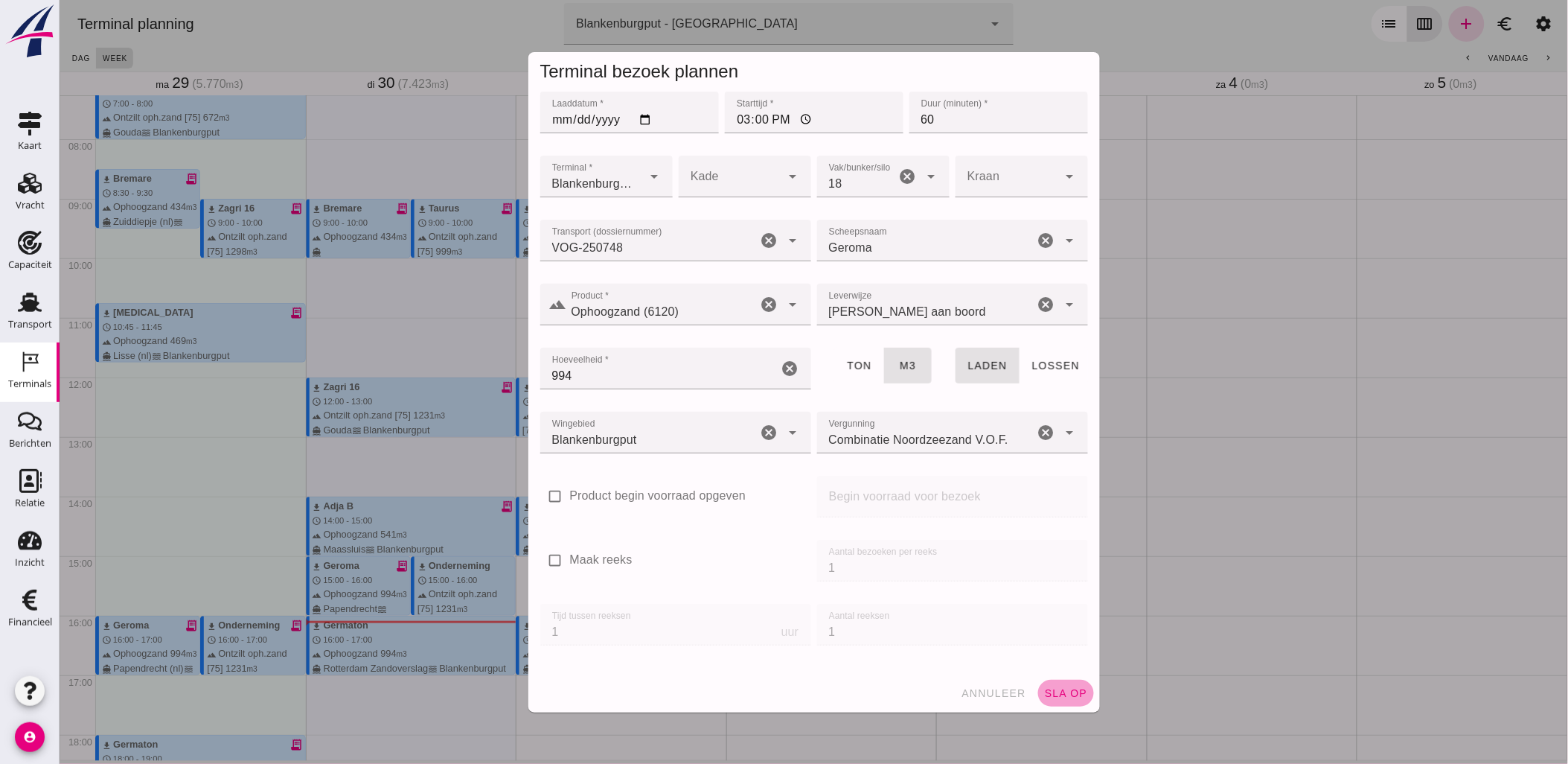
click at [1046, 695] on span "sla op" at bounding box center [1065, 693] width 44 height 12
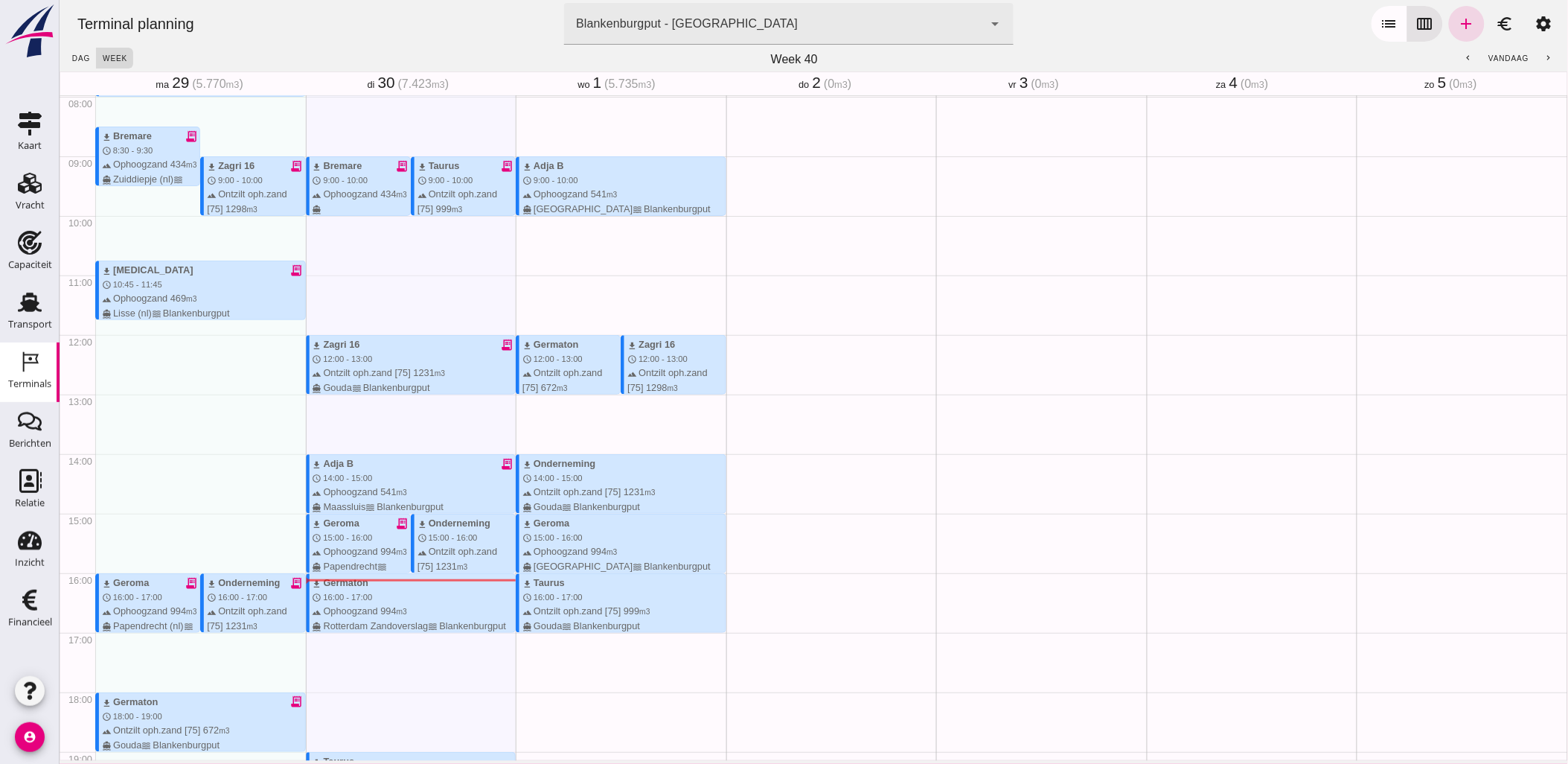
scroll to position [515, 0]
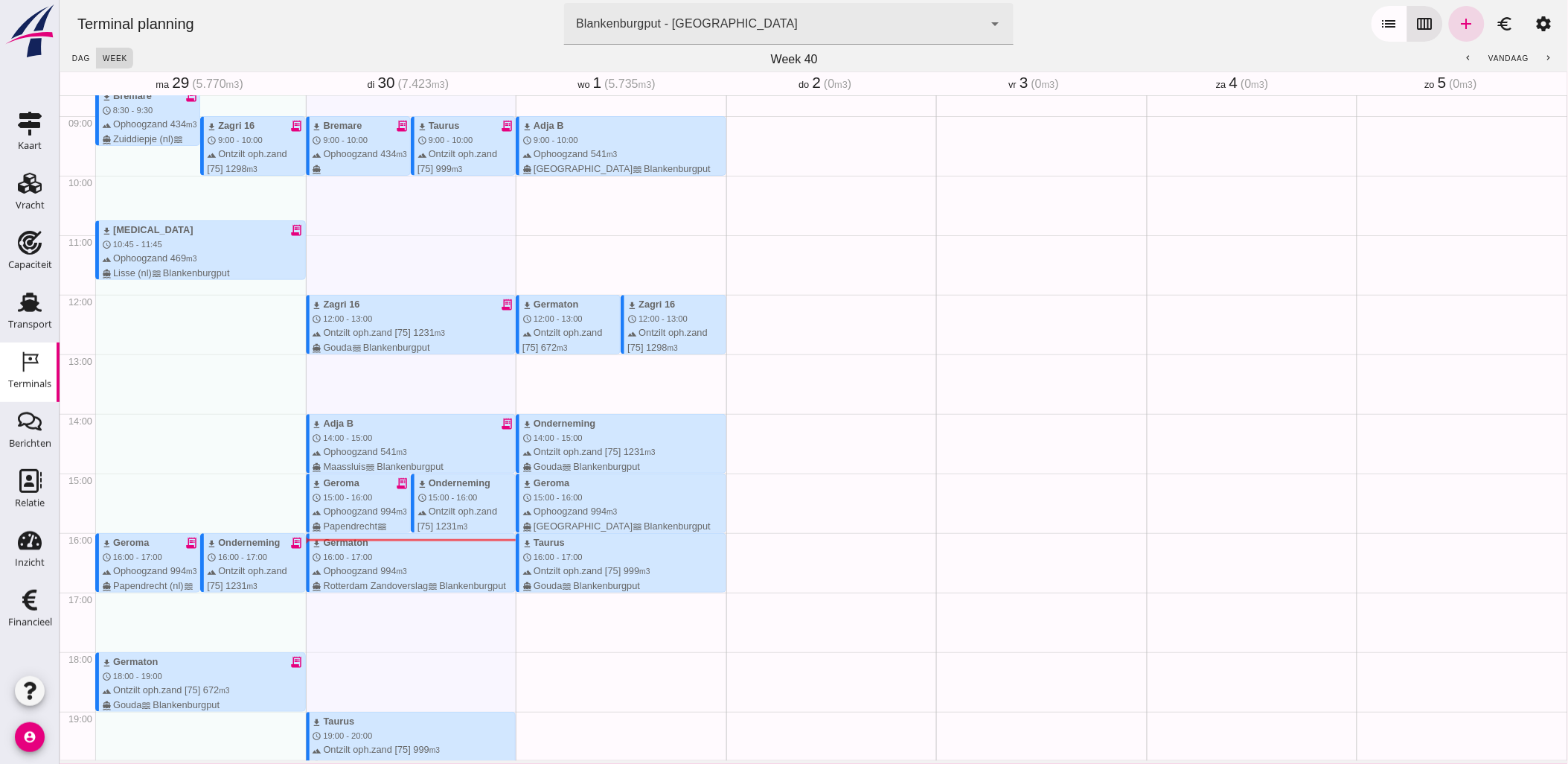
click at [1530, 547] on div "Geen afspraken" at bounding box center [1460, 294] width 211 height 1429
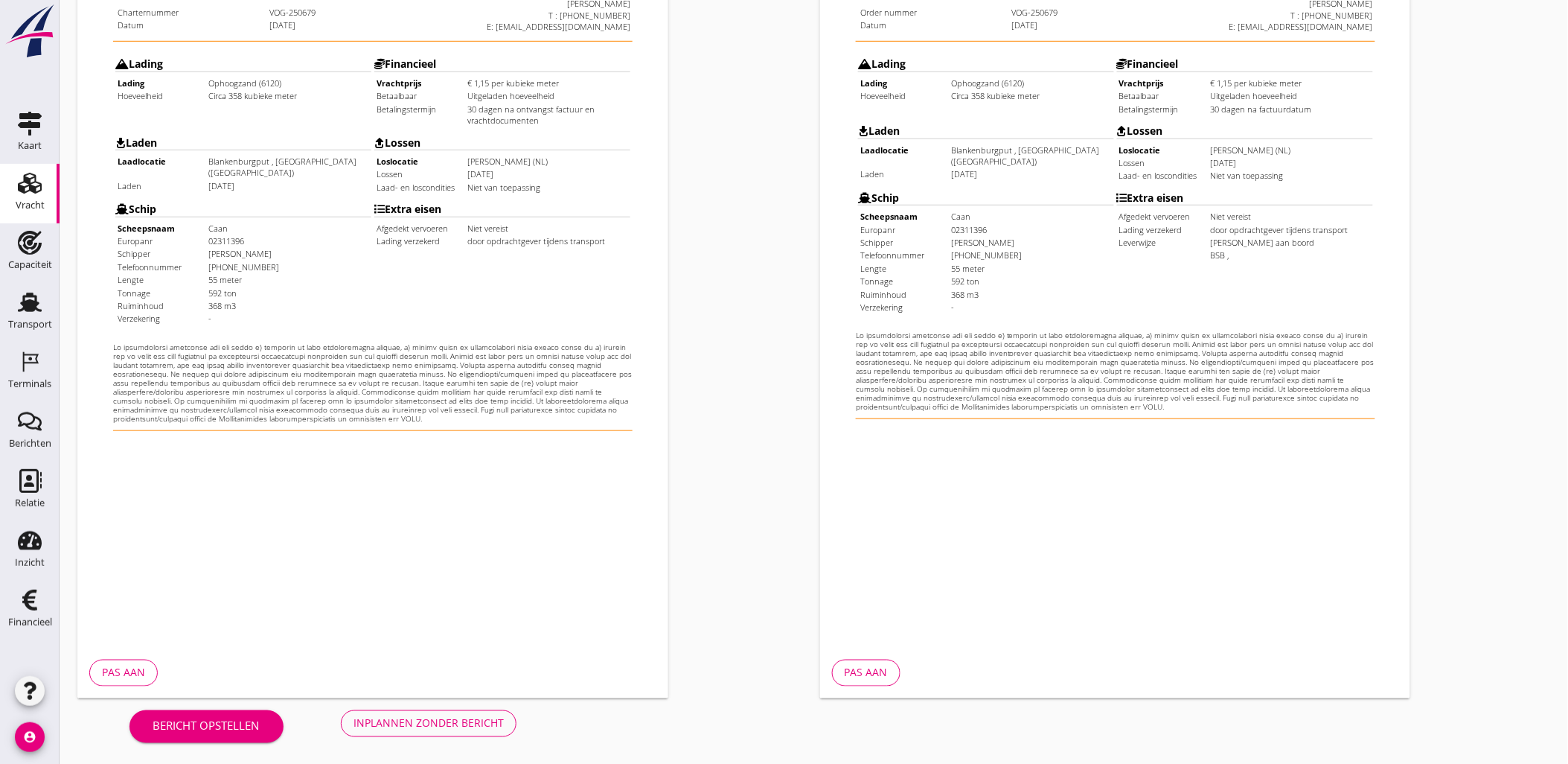
click at [444, 743] on div "Bericht opstellen Inplannen zonder bericht" at bounding box center [322, 722] width 491 height 49
click at [447, 727] on div "Inplannen zonder bericht" at bounding box center [429, 723] width 150 height 16
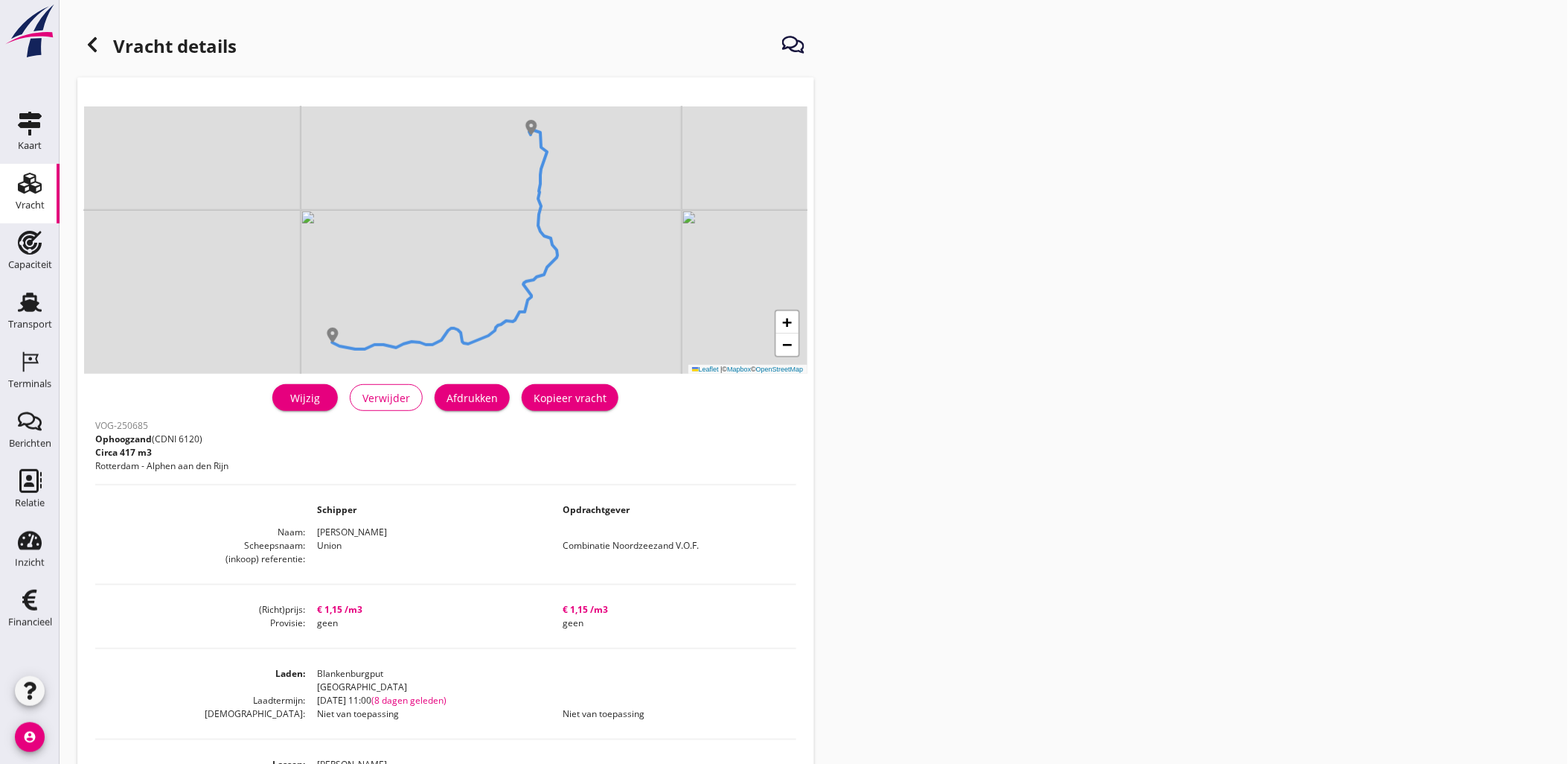
click at [321, 398] on div "Wijzig" at bounding box center [305, 398] width 42 height 16
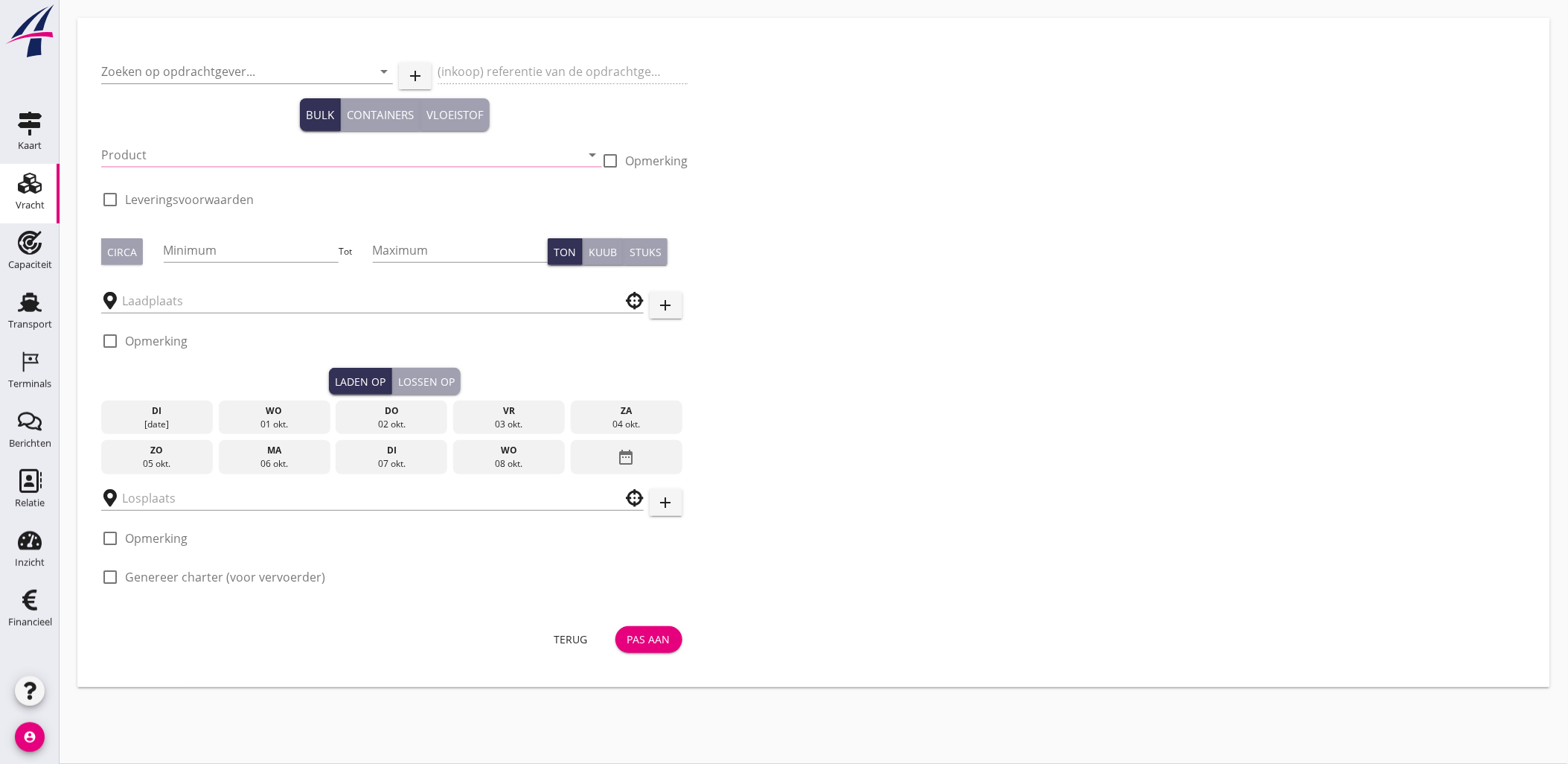
type input "Combinatie Noordzeezand V.O.F."
type input "Ophoogzand (6120)"
type input "1000"
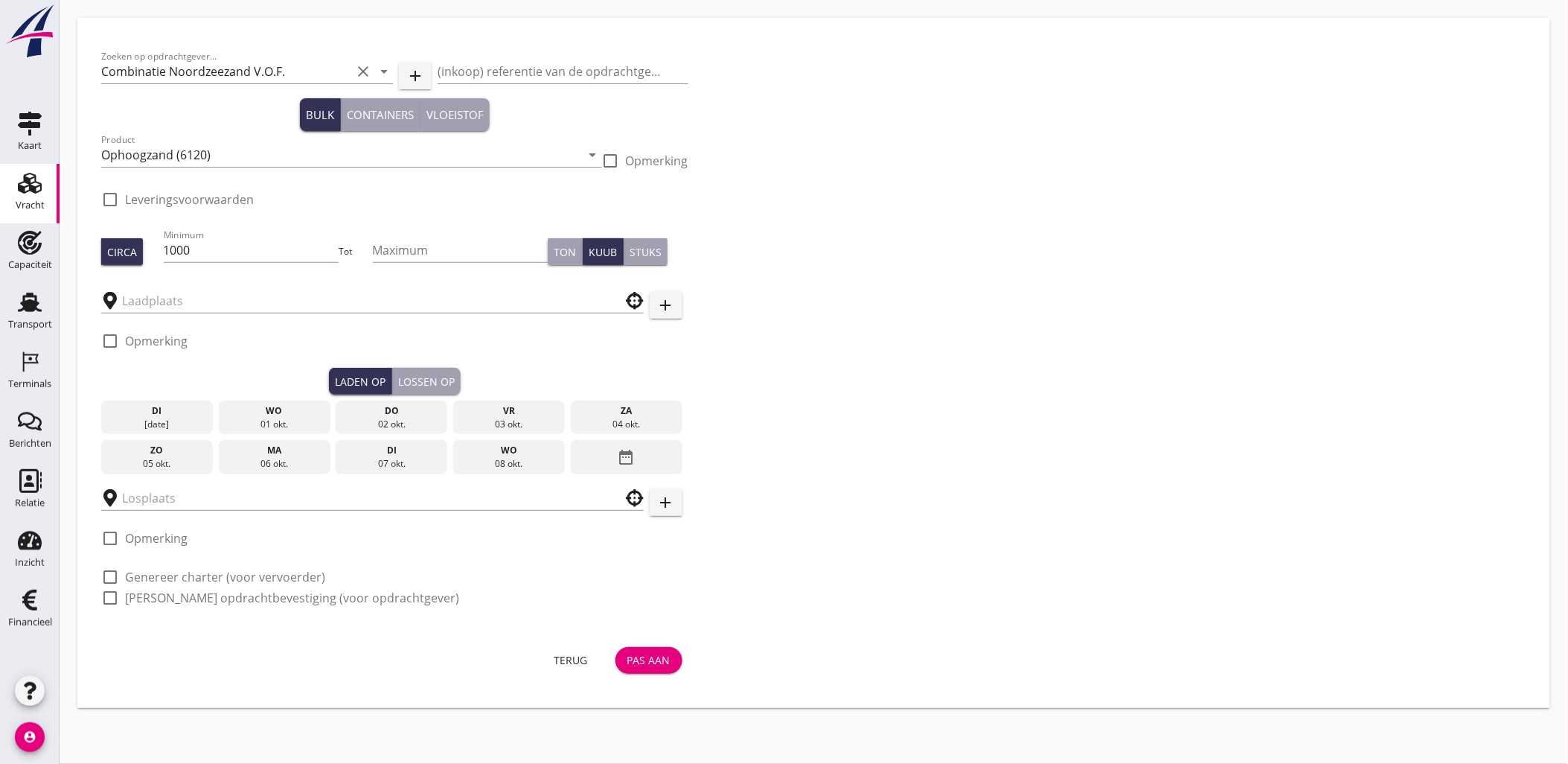
click at [415, 384] on div "Lossen op" at bounding box center [426, 382] width 57 height 16
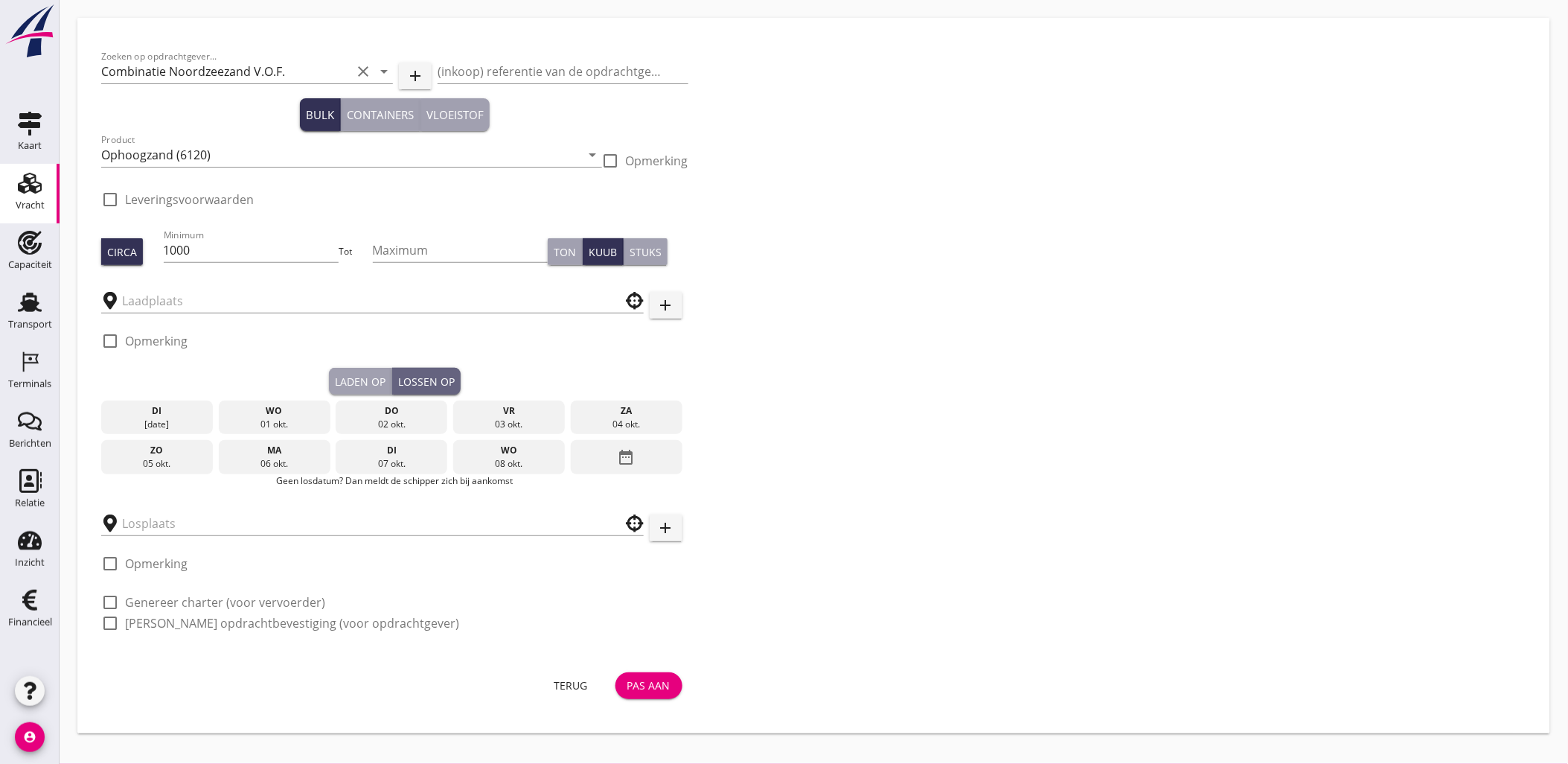
type input "Blankenburgput"
checkbox input "true"
type input "Zeker Zand"
checkbox input "true"
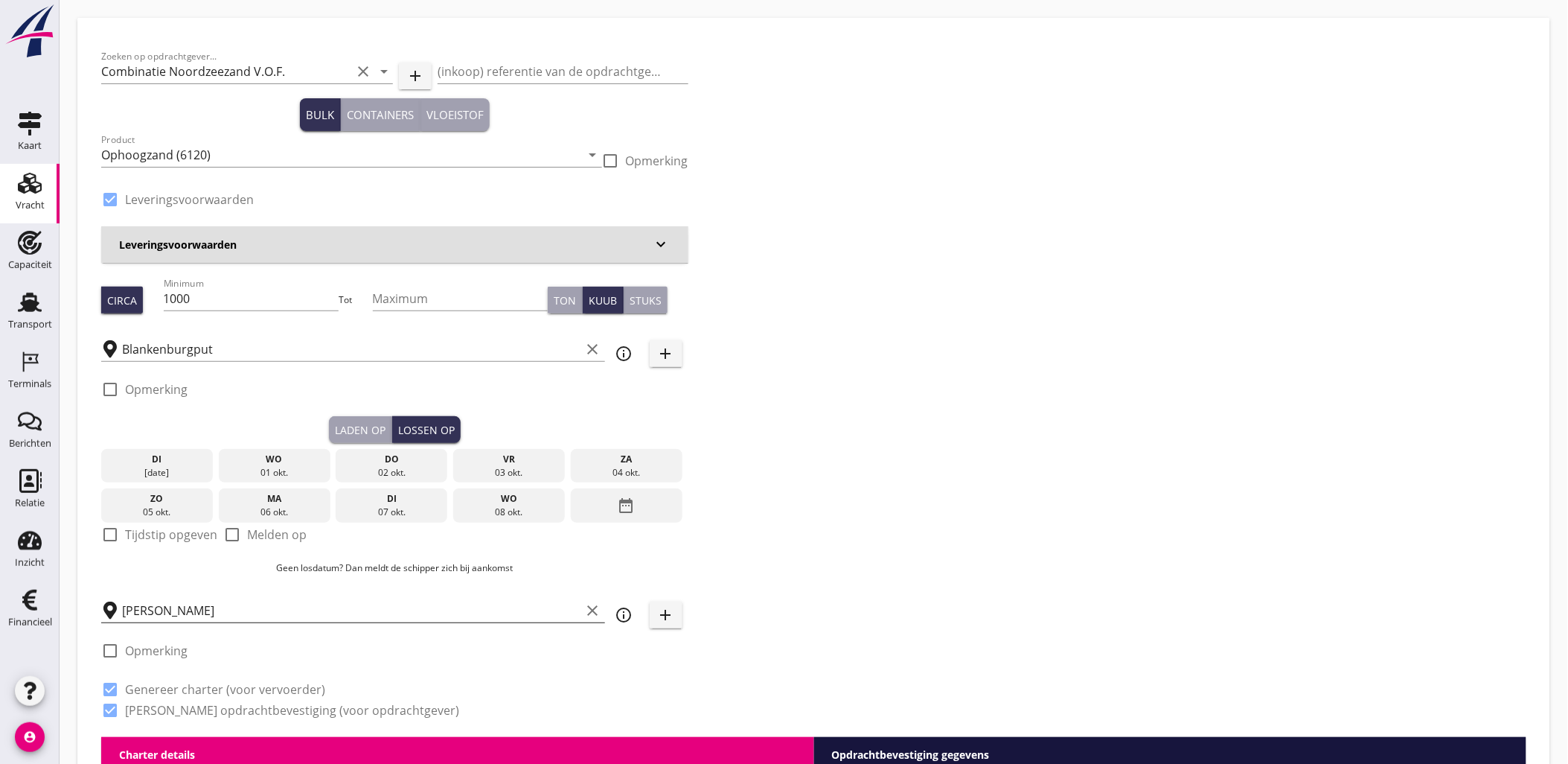
click at [226, 602] on input "Zeker Zand" at bounding box center [351, 611] width 459 height 24
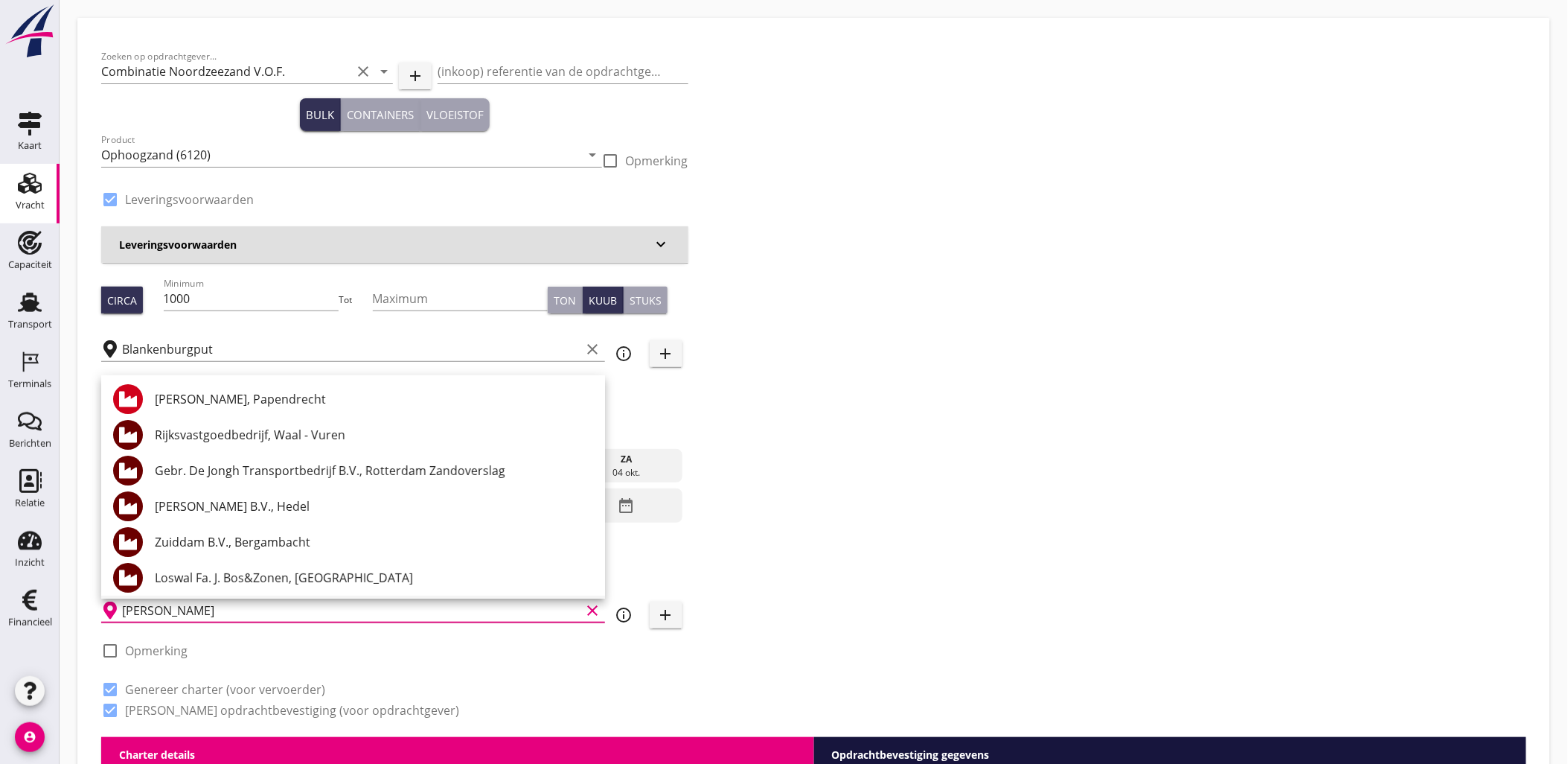
type input "1.15"
radio input "false"
type input "1.15"
radio input "false"
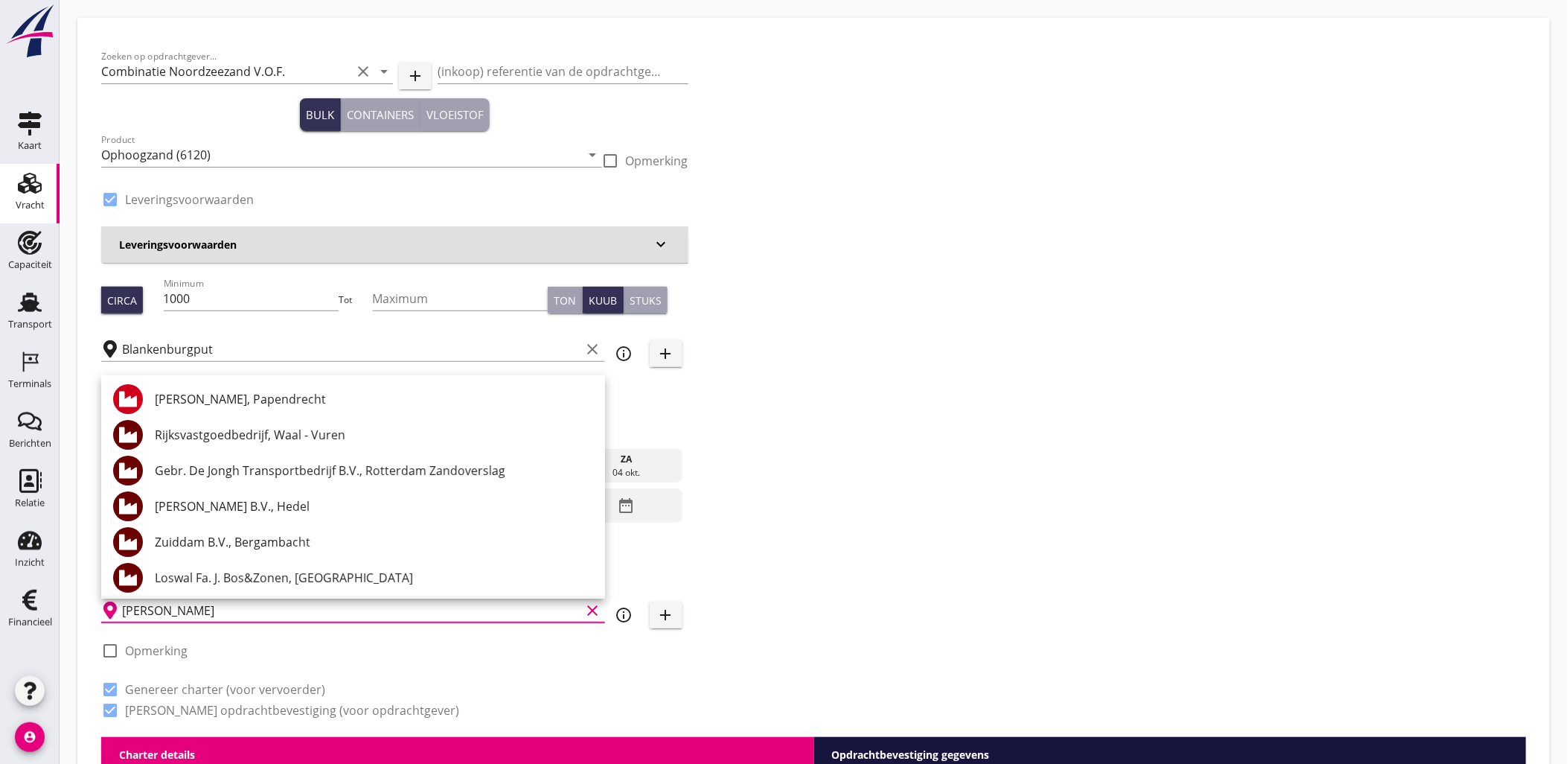
radio input "false"
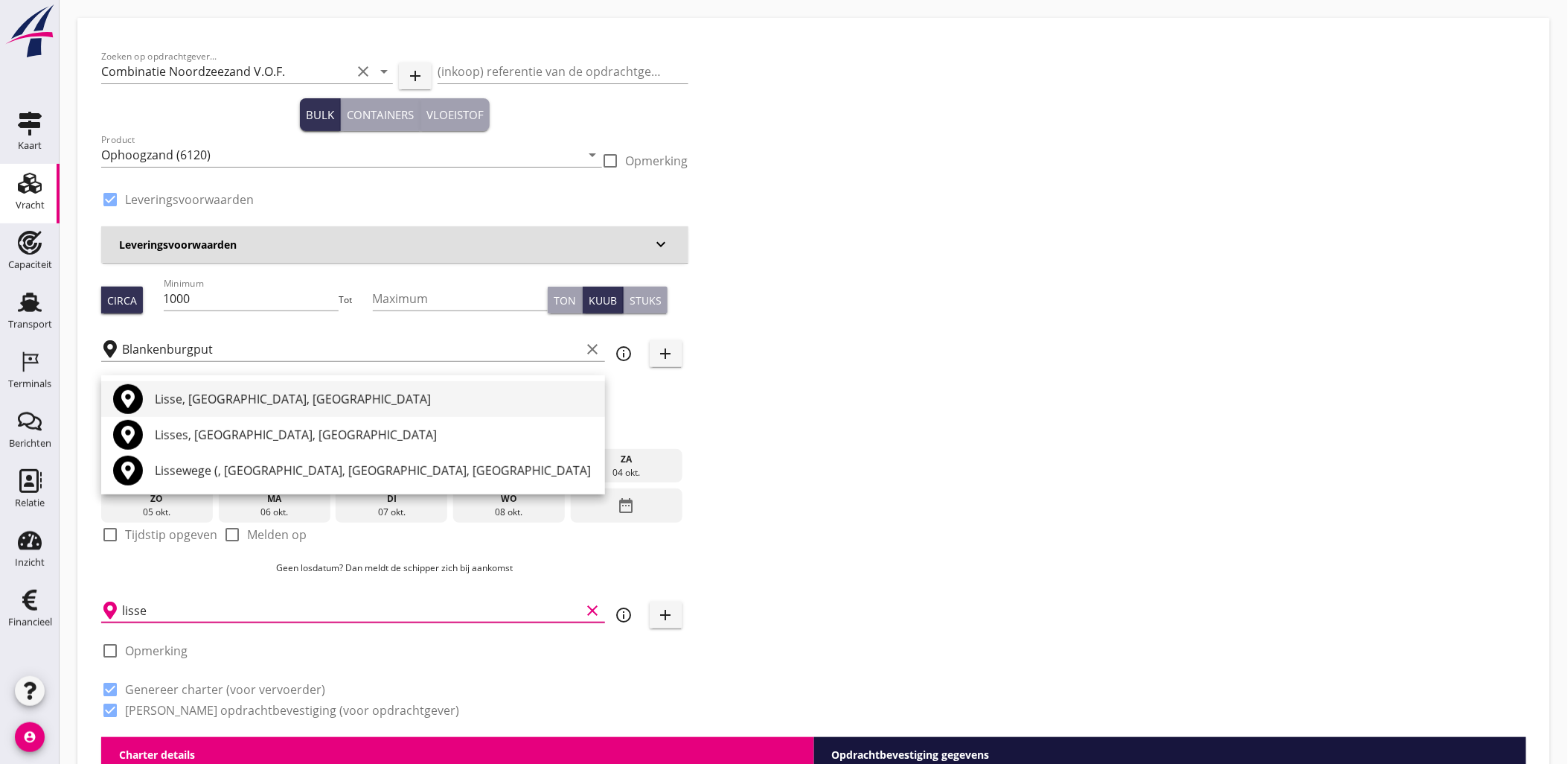
click at [281, 401] on div "Lisse, South Holland, Netherlands" at bounding box center [374, 399] width 439 height 18
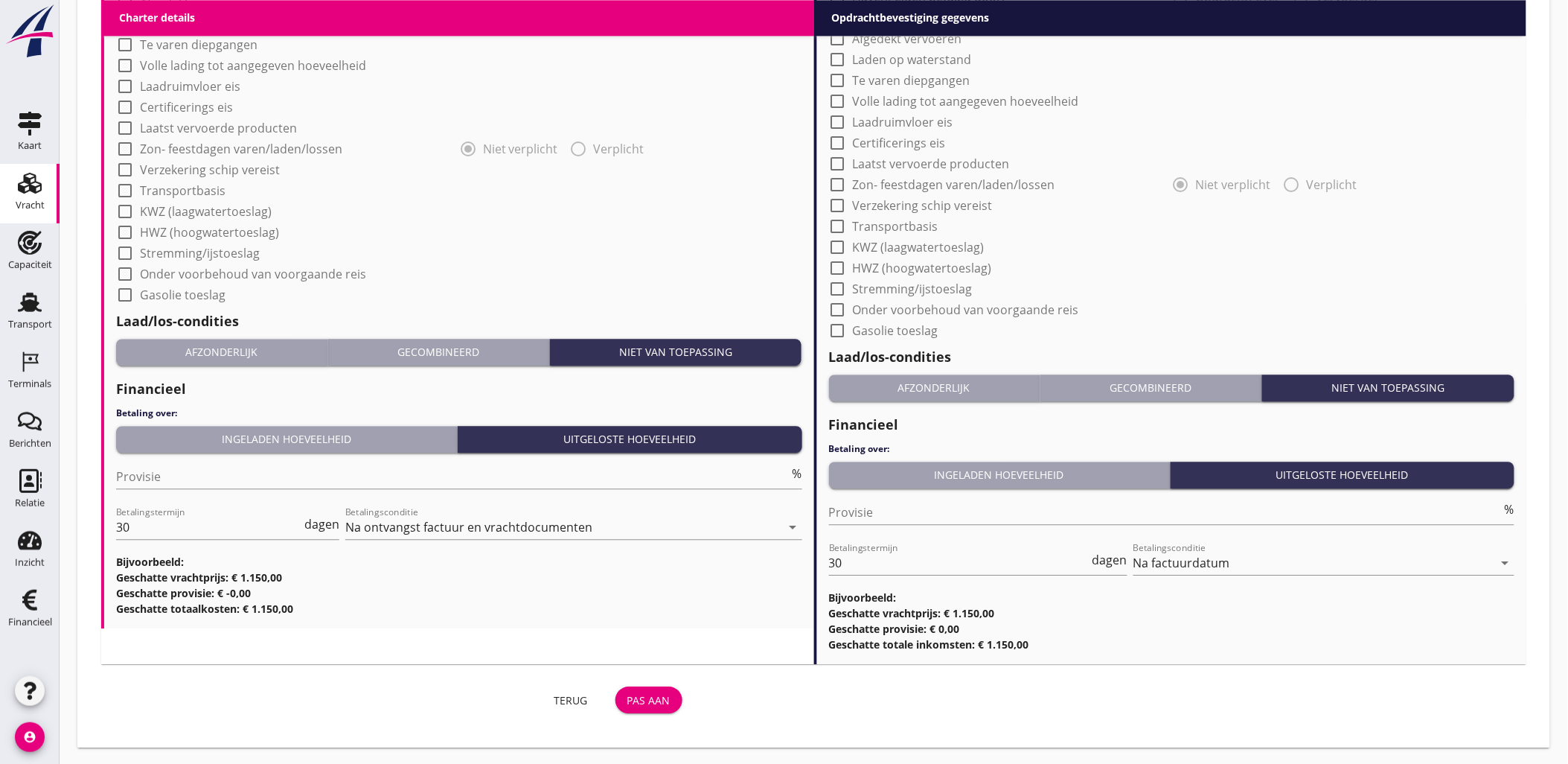
type input "Lisse, South Holland, Netherlands"
click at [653, 703] on div "Pas aan" at bounding box center [649, 700] width 43 height 16
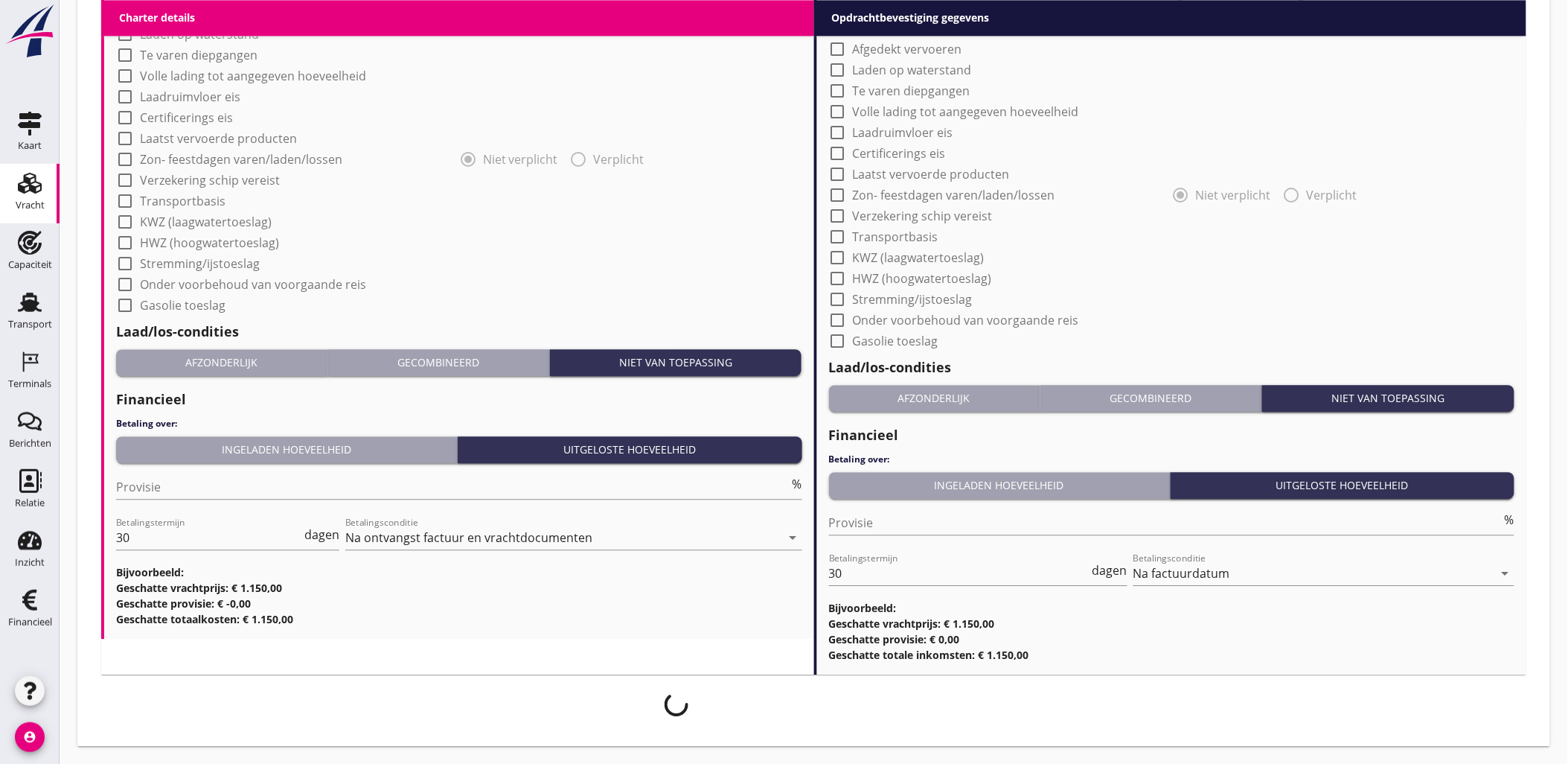
scroll to position [1214, 0]
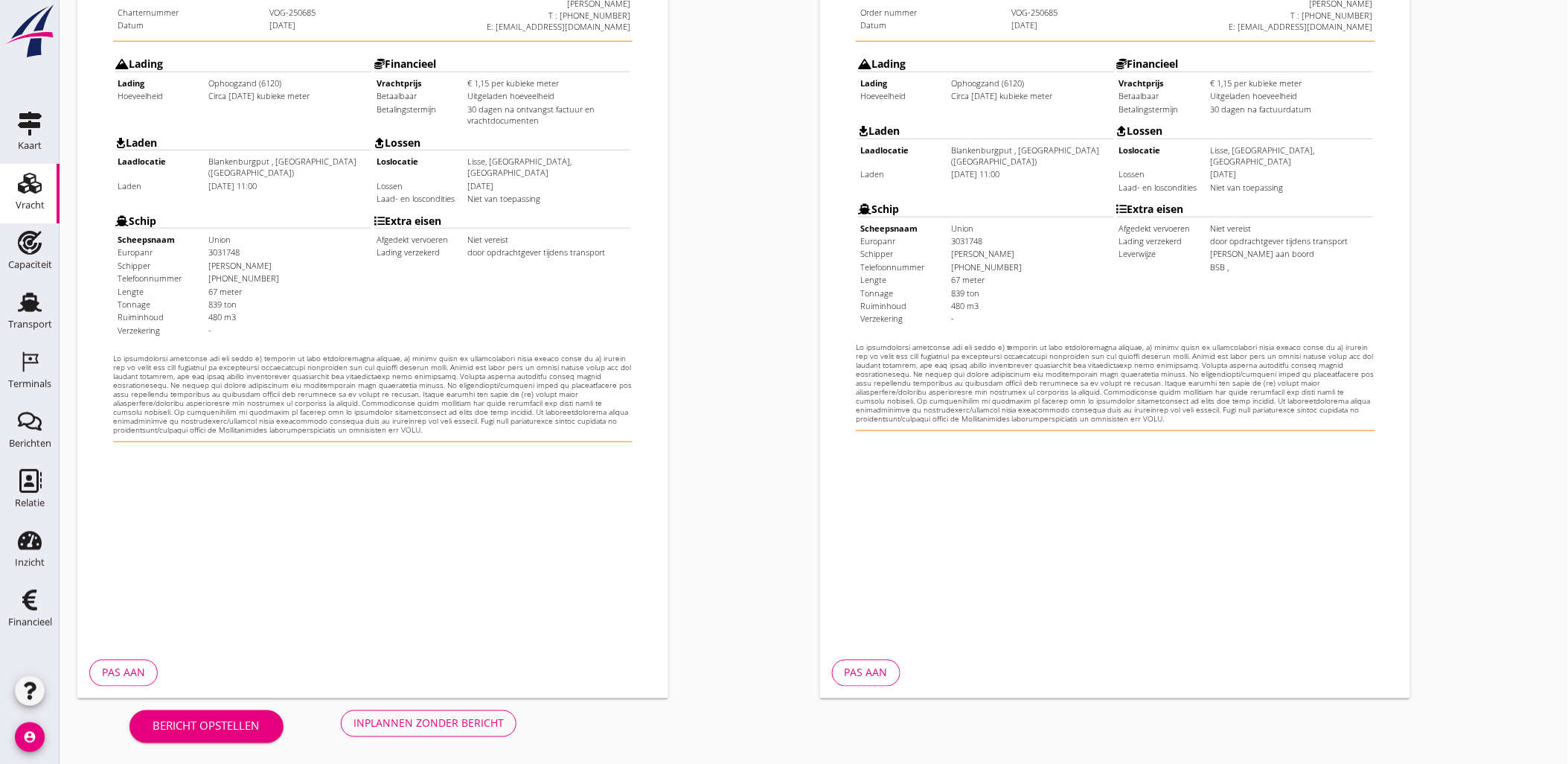
click at [471, 732] on button "Inplannen zonder bericht" at bounding box center [429, 723] width 176 height 27
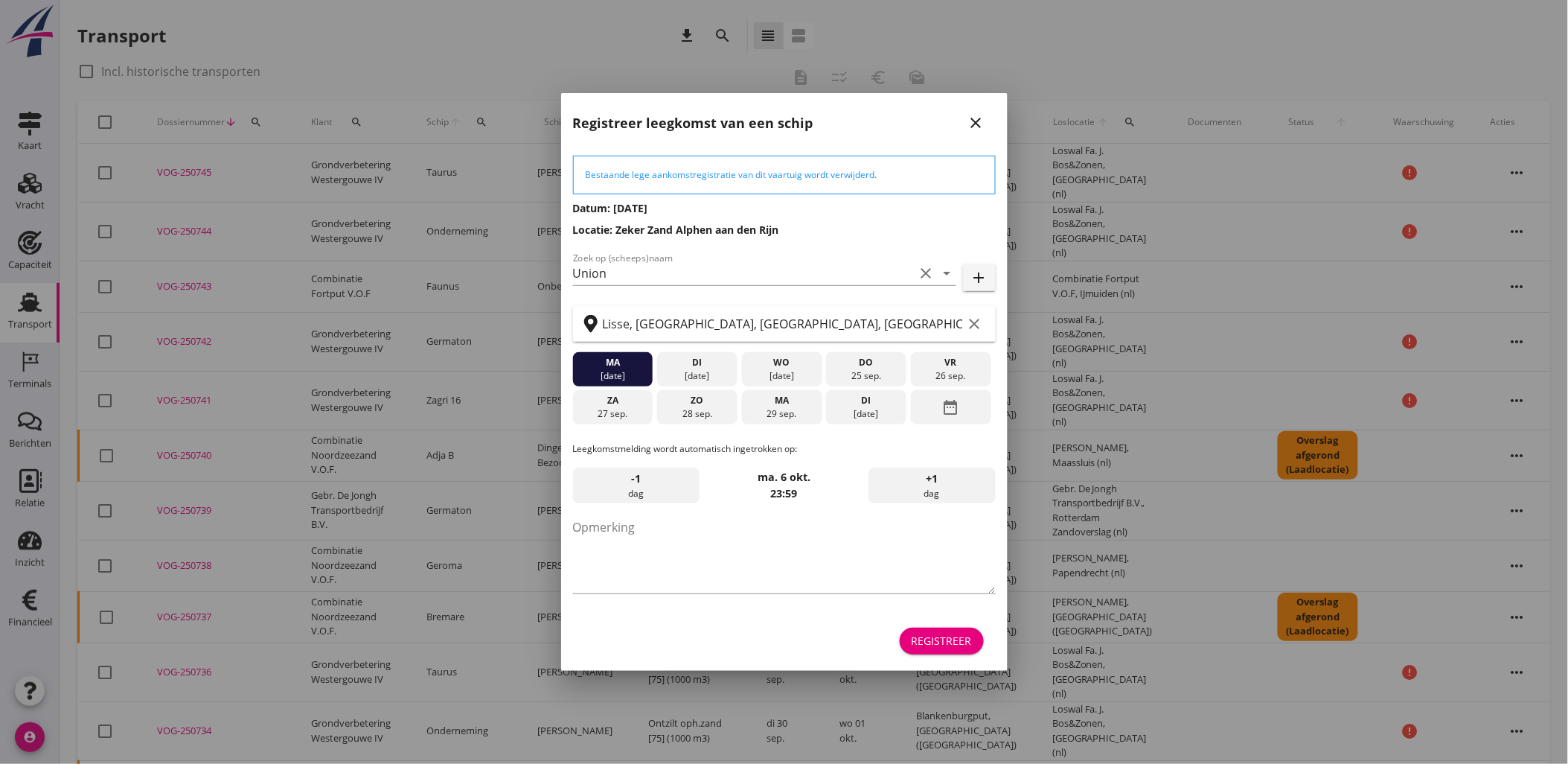
click at [953, 654] on div "Registreer" at bounding box center [784, 641] width 423 height 36
click at [953, 645] on div "Registreer" at bounding box center [941, 641] width 60 height 16
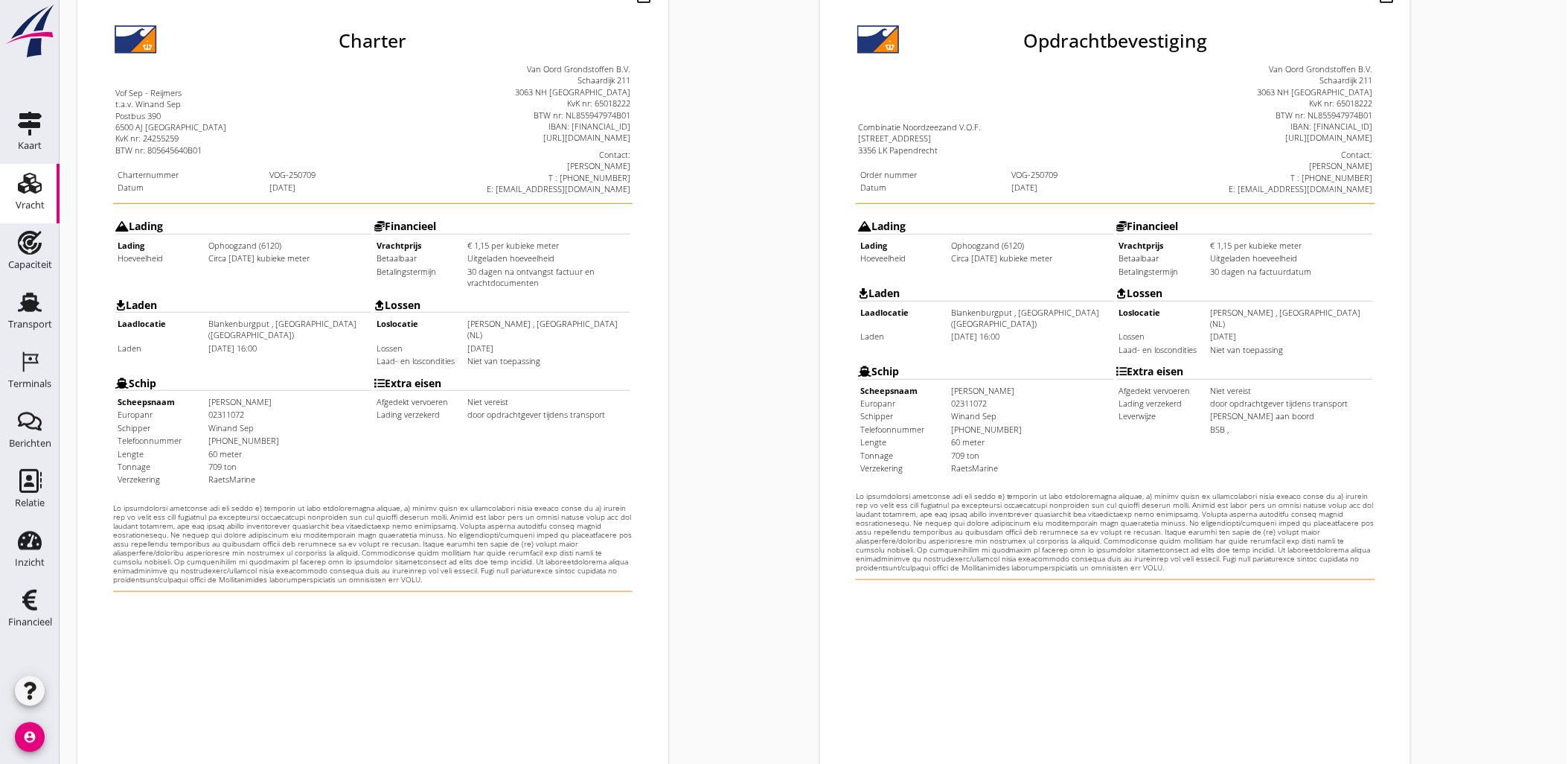
scroll to position [337, 0]
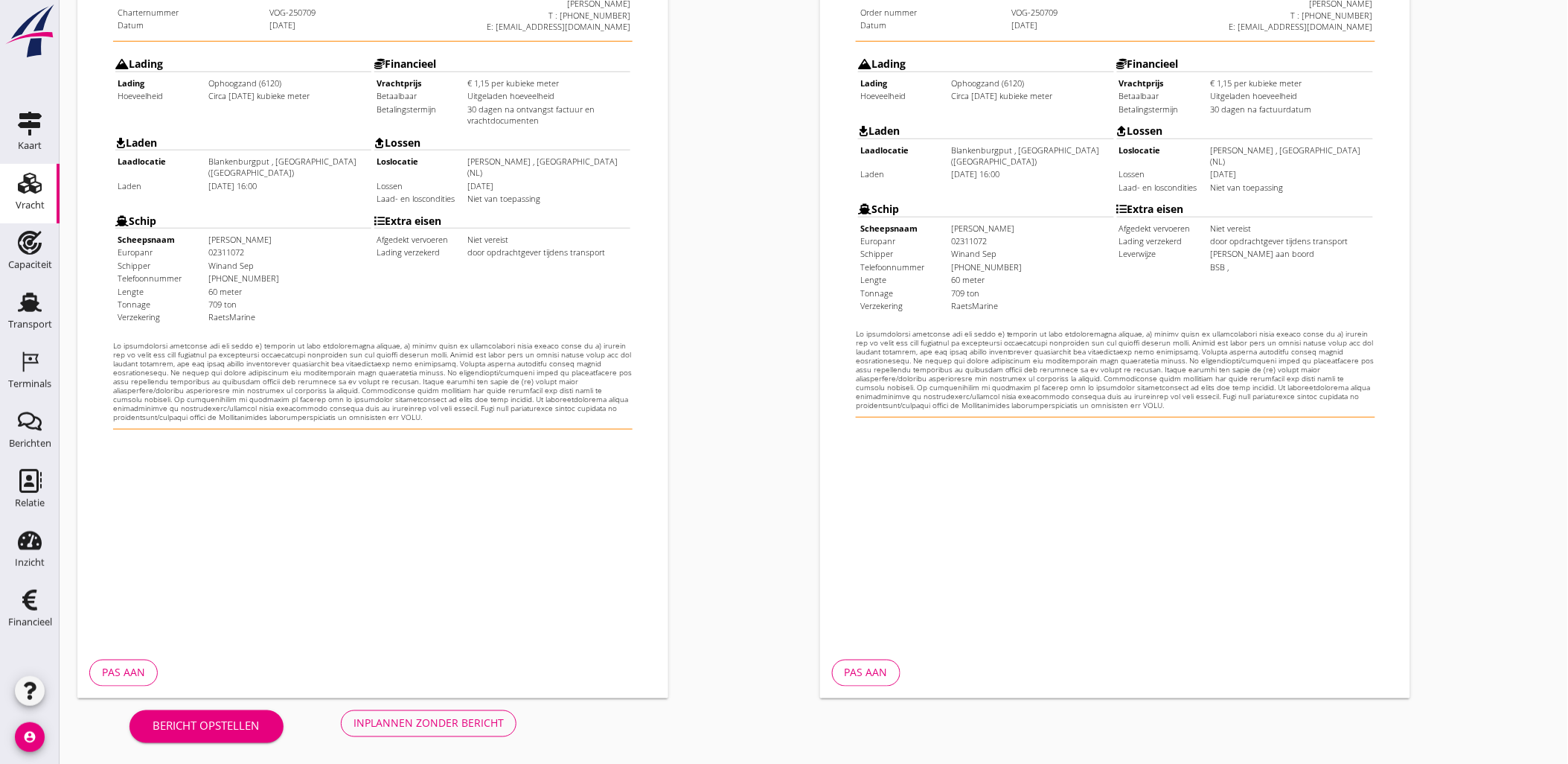
click at [479, 718] on div "Inplannen zonder bericht" at bounding box center [429, 723] width 150 height 16
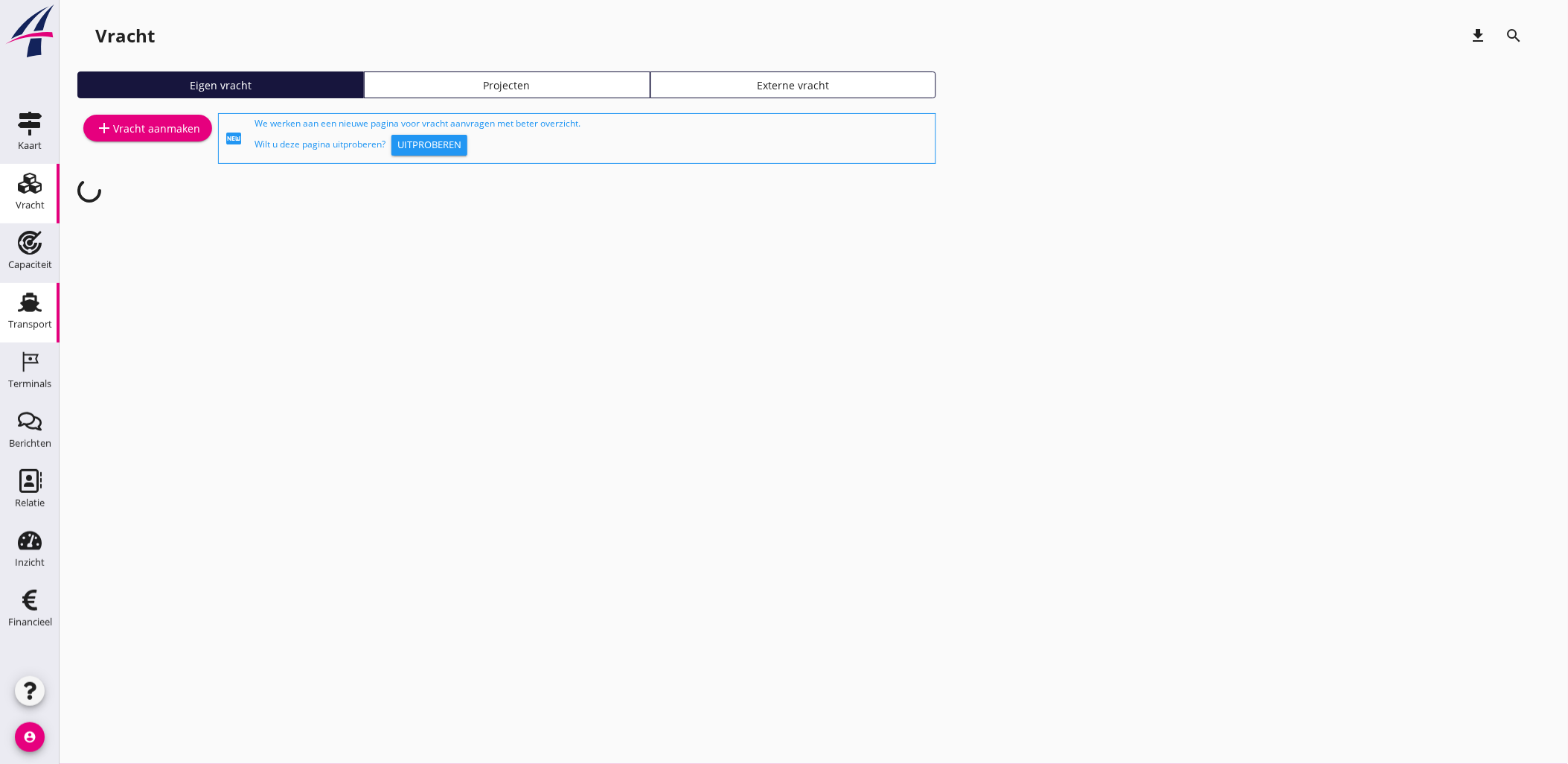
click at [46, 301] on div "Transport" at bounding box center [30, 302] width 36 height 24
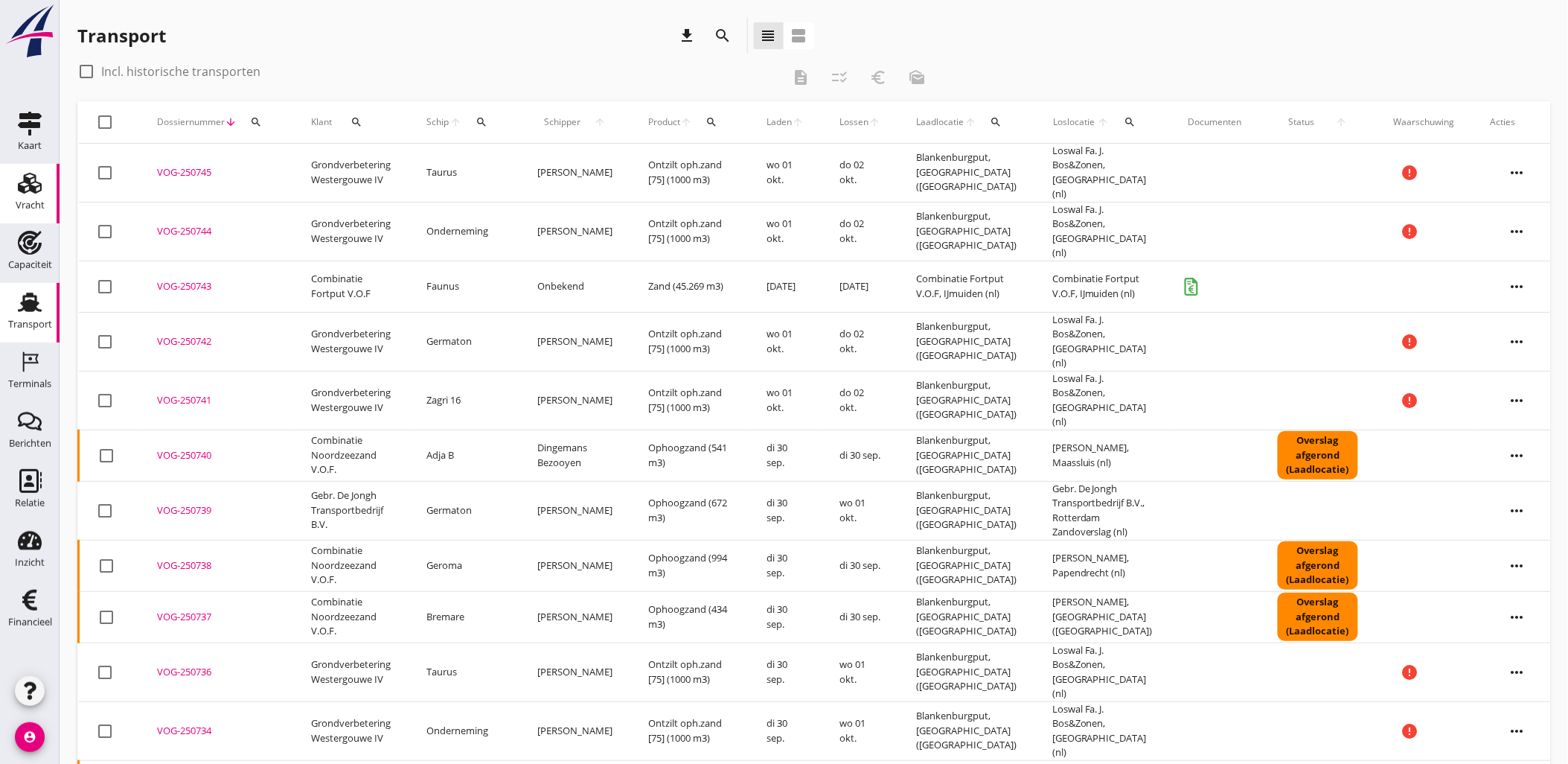
click at [31, 194] on icon "Vracht" at bounding box center [30, 183] width 24 height 24
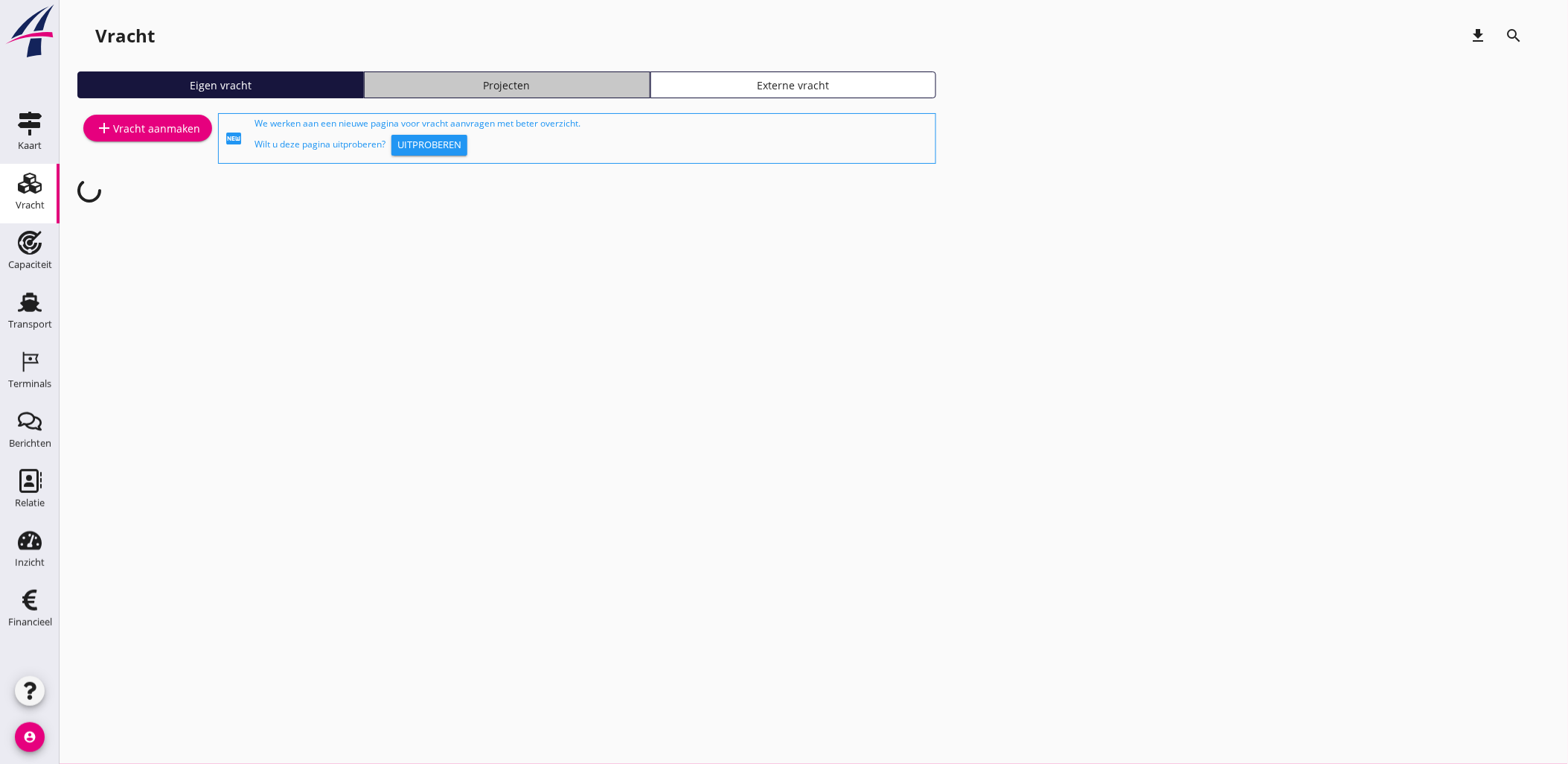
click at [508, 92] on link "Projecten" at bounding box center [507, 84] width 287 height 27
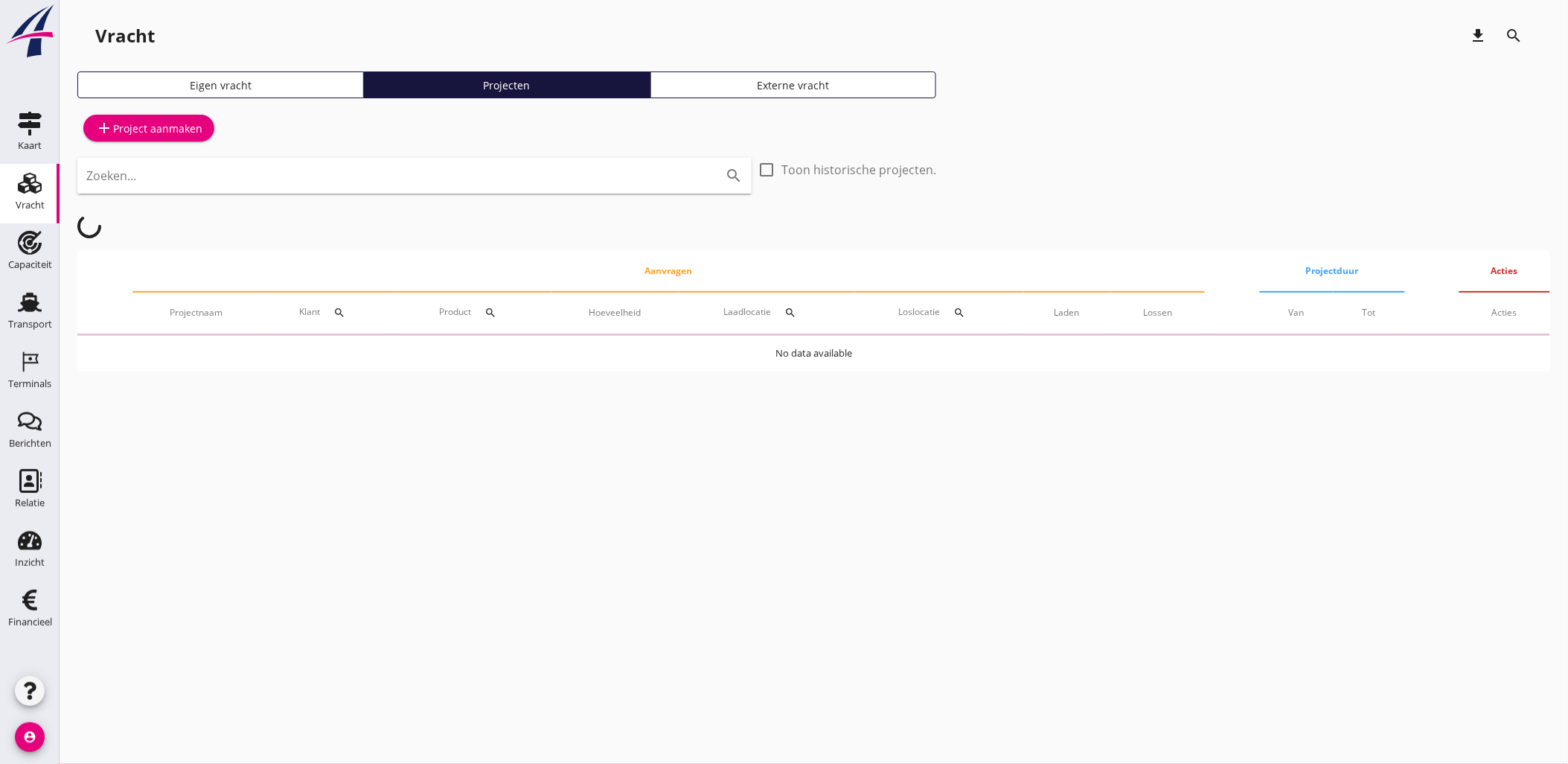
click at [268, 182] on input "Zoeken..." at bounding box center [393, 176] width 615 height 24
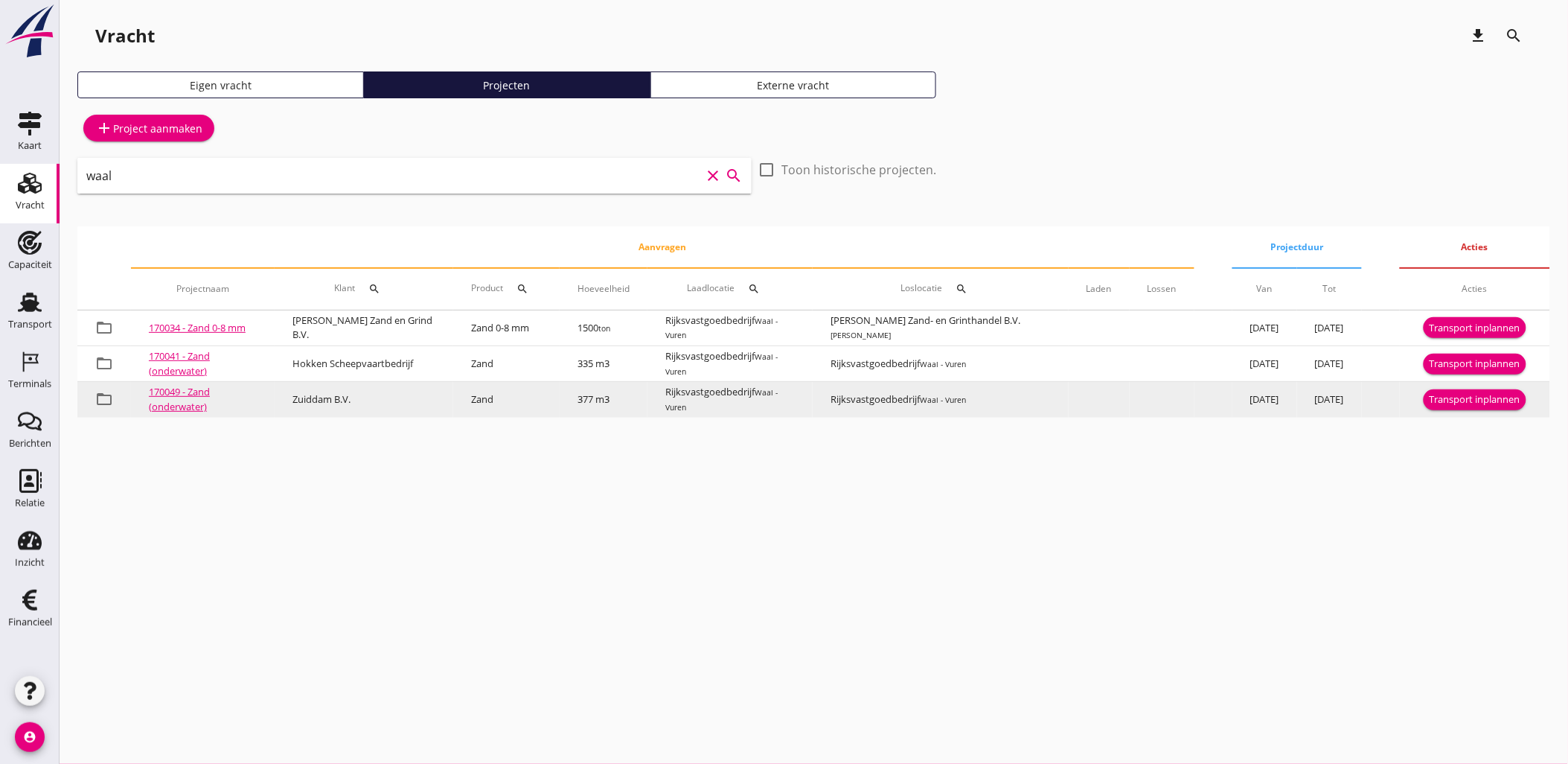
type input "waal"
click at [1478, 396] on div "Transport inplannen" at bounding box center [1474, 399] width 91 height 15
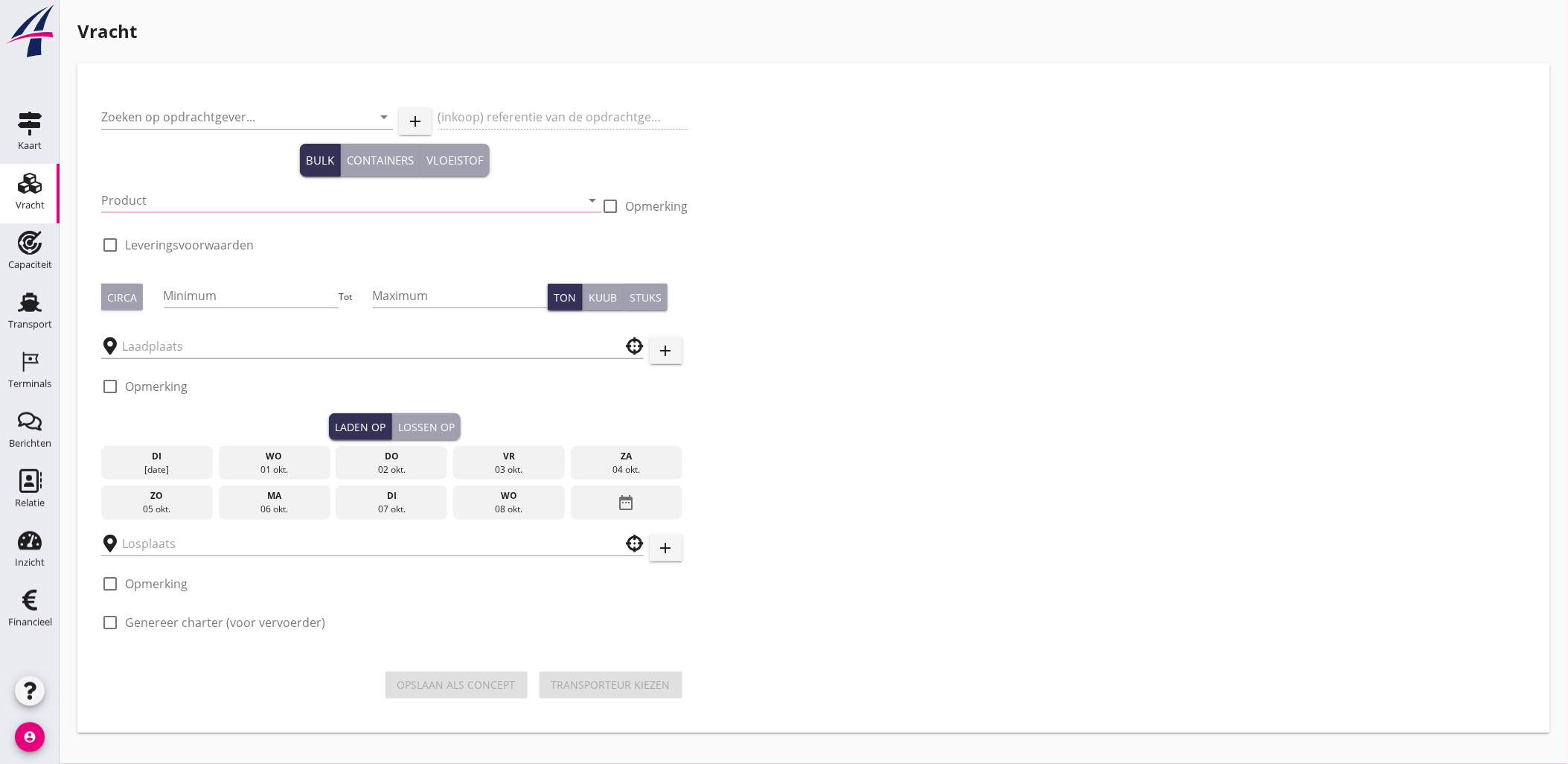
type input "Zuiddam B.V."
type input "Zand (6120)"
type input "377"
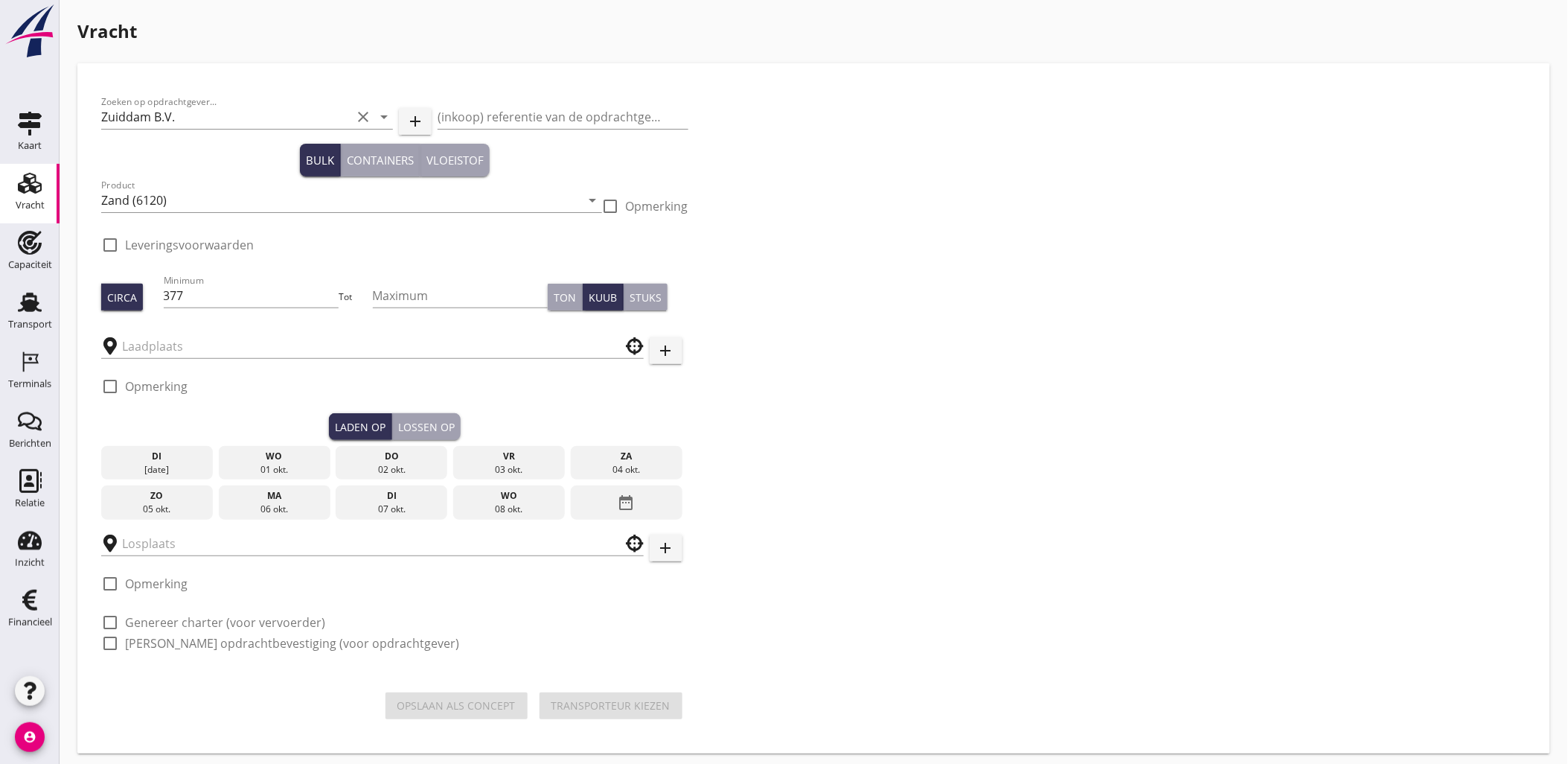
type input "Rijksvastgoedbedrijf"
checkbox input "true"
type input "Rijksvastgoedbedrijf"
checkbox input "true"
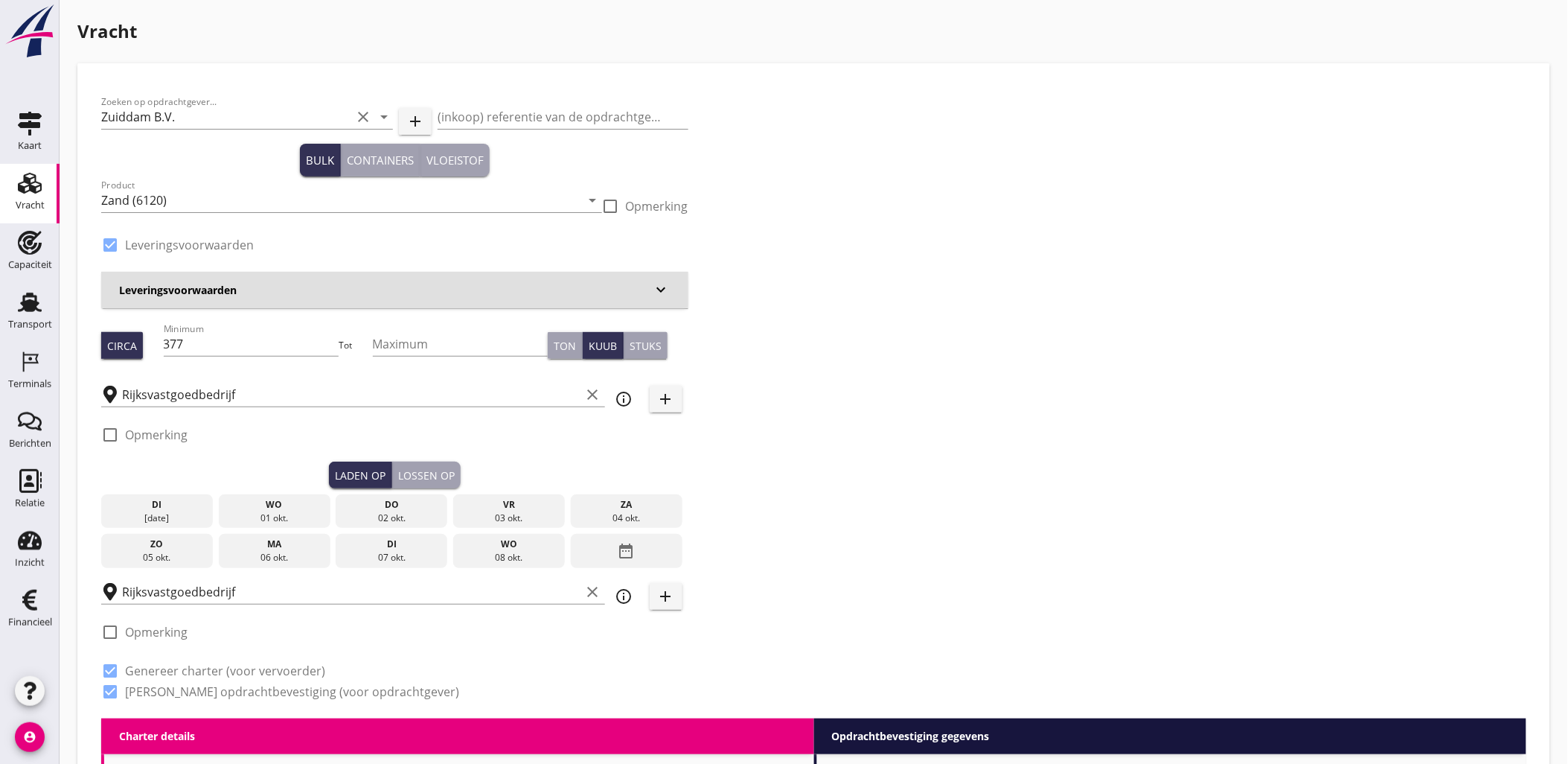
radio input "false"
type input "10.5"
radio input "false"
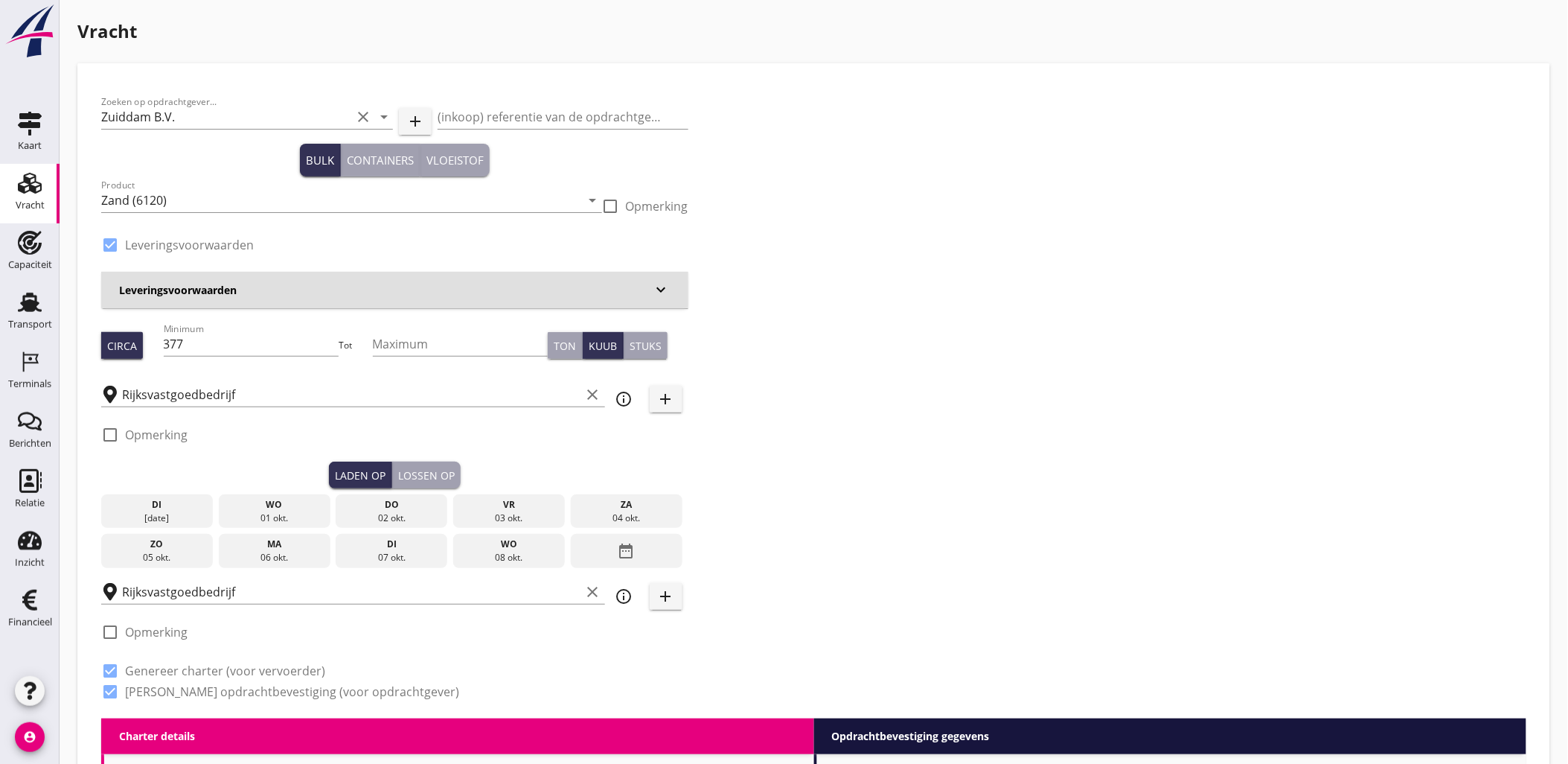
click at [630, 549] on icon "date_range" at bounding box center [627, 551] width 18 height 27
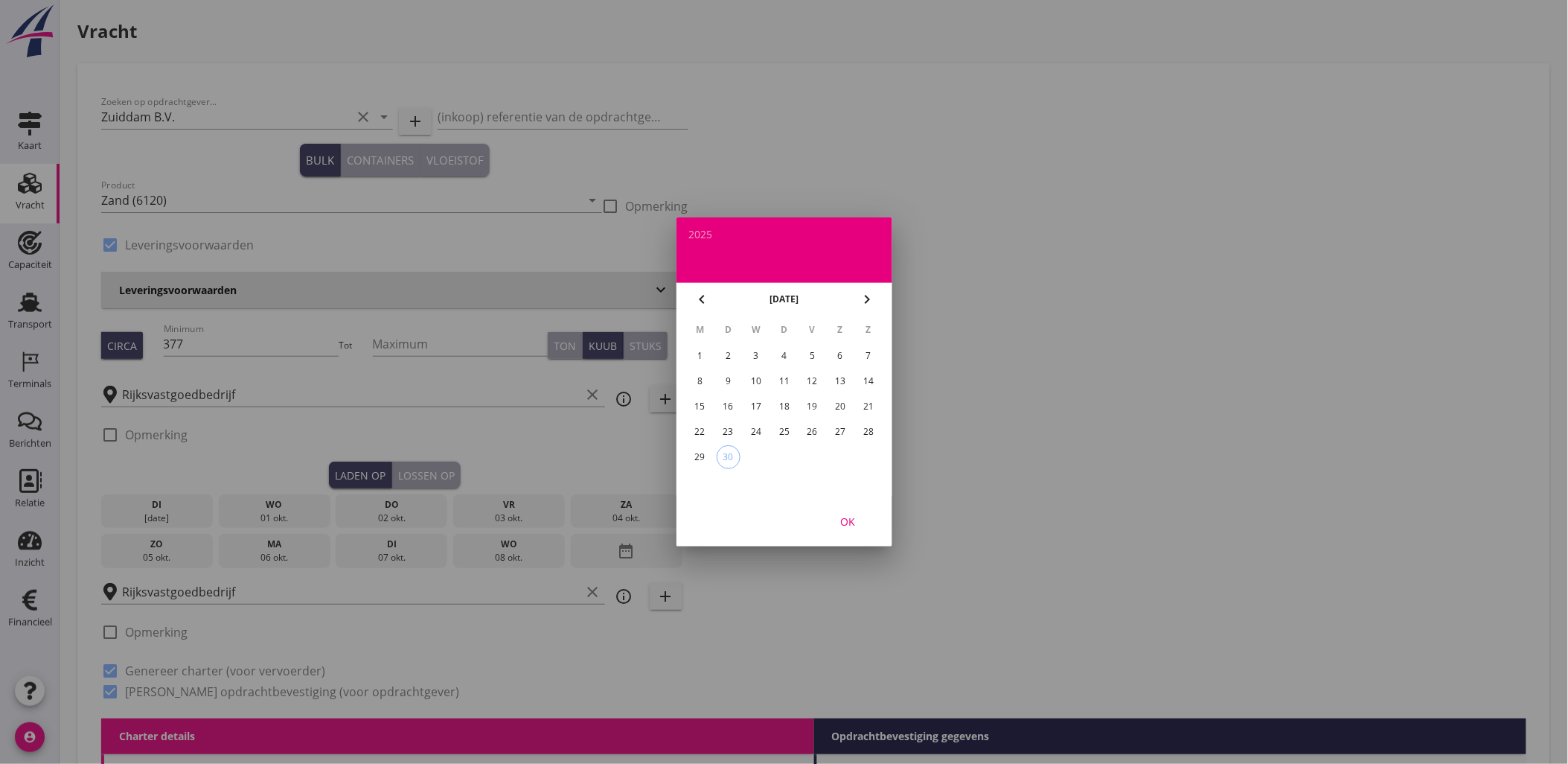
drag, startPoint x: 790, startPoint y: 429, endPoint x: 856, endPoint y: 481, distance: 84.0
click at [790, 429] on div "25" at bounding box center [784, 432] width 24 height 24
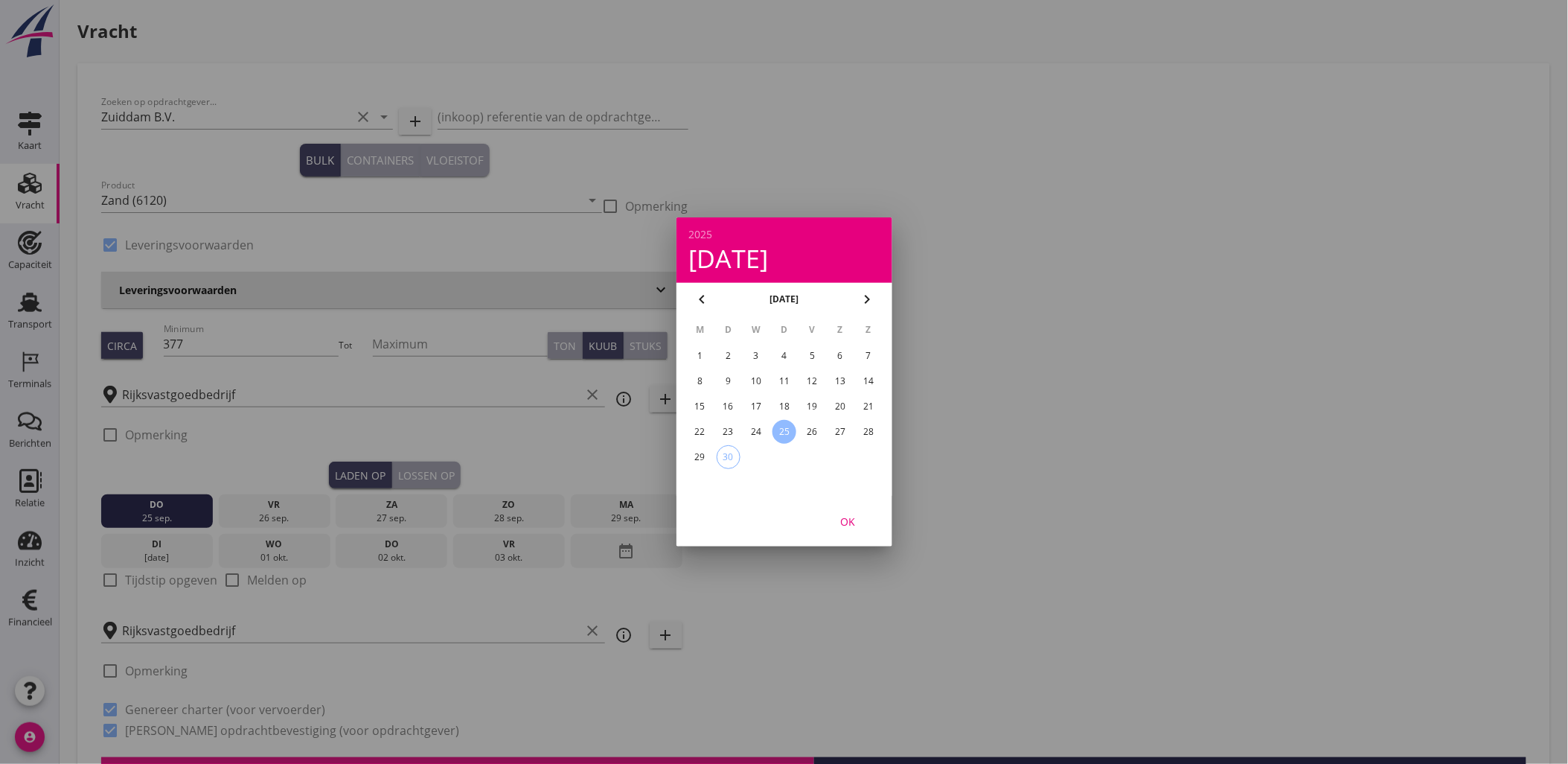
click at [857, 516] on div "OK" at bounding box center [847, 522] width 42 height 16
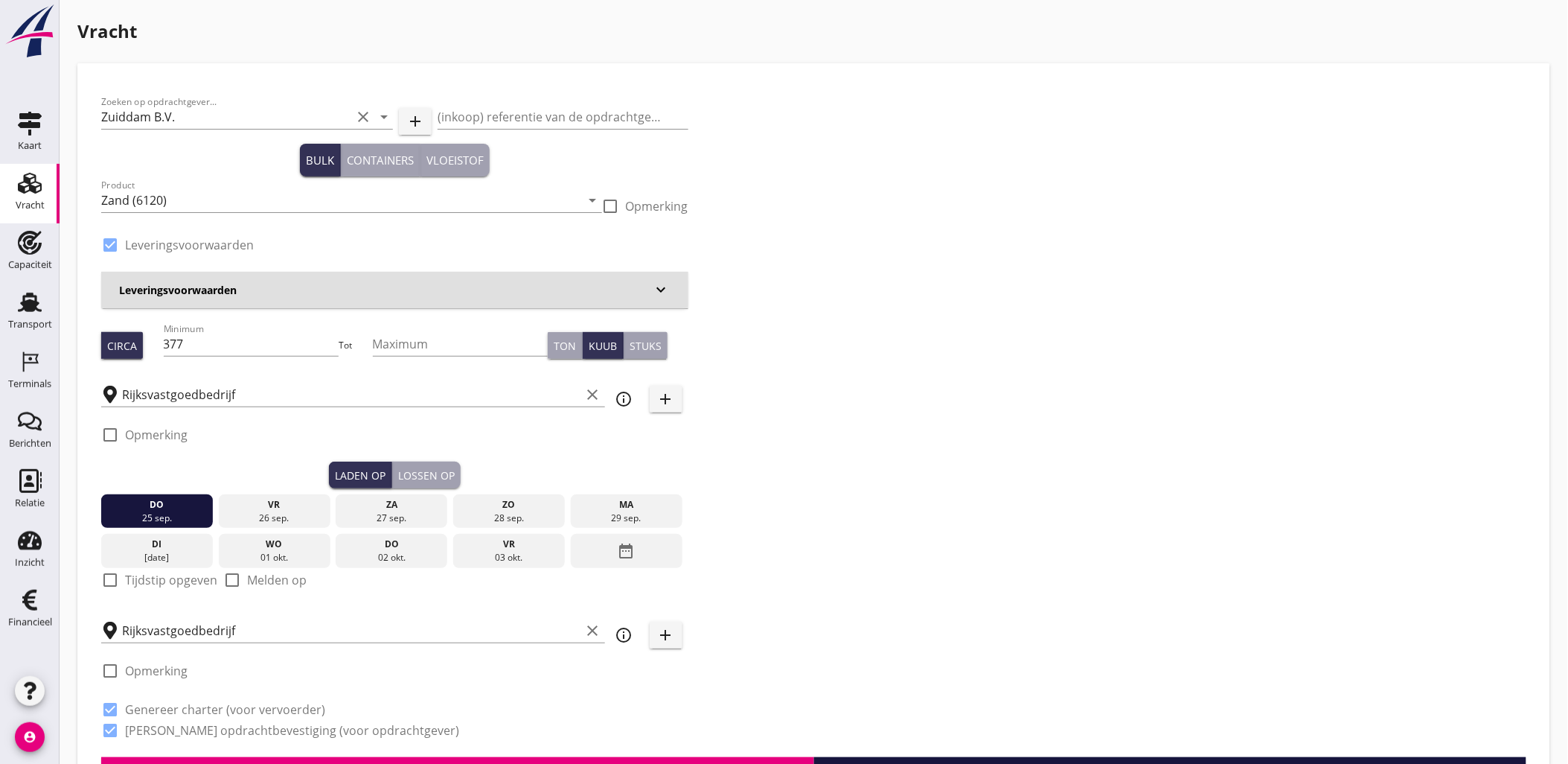
click at [447, 473] on div "Lossen op" at bounding box center [426, 476] width 57 height 16
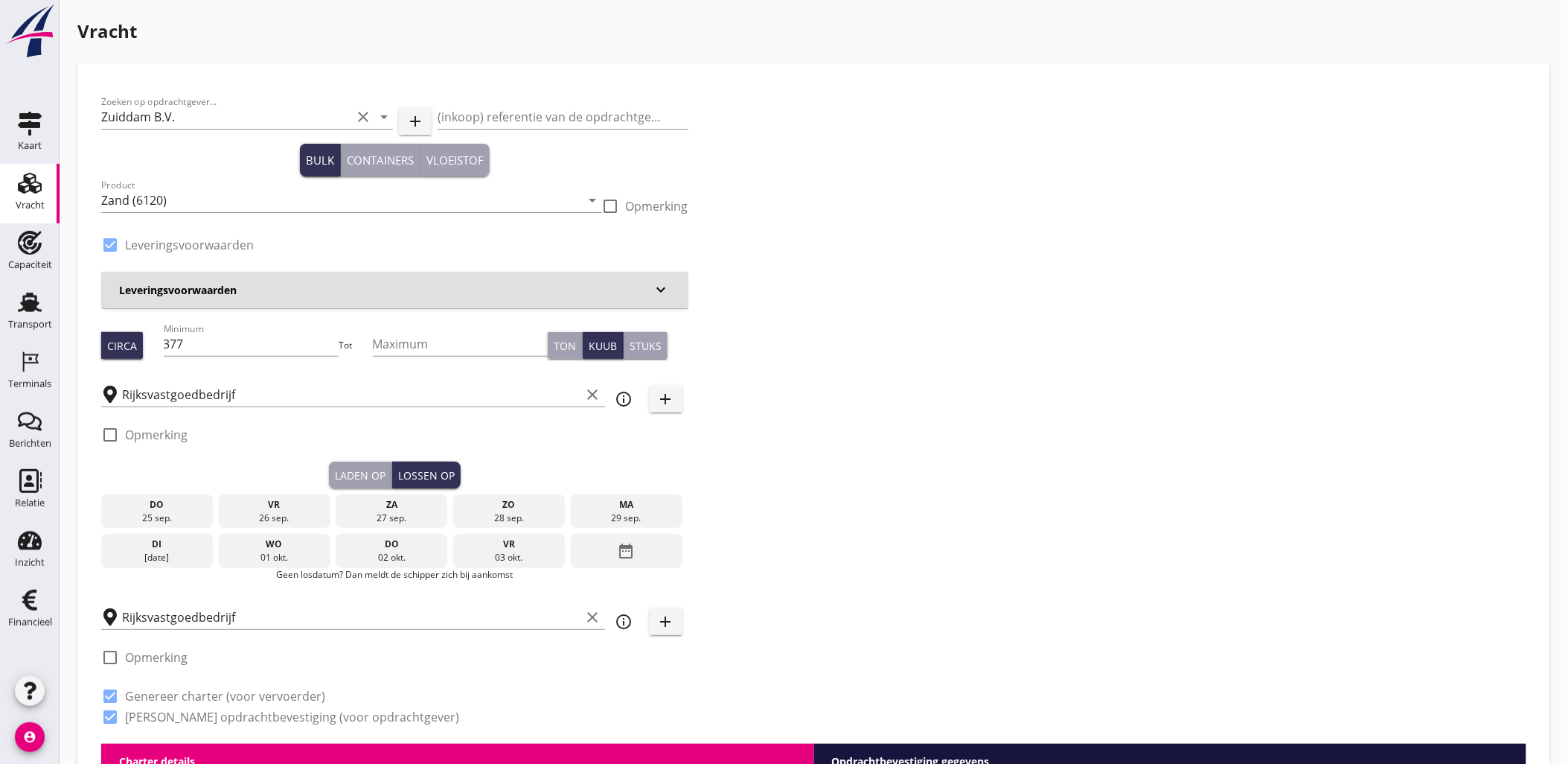
click at [187, 508] on div "do" at bounding box center [157, 504] width 104 height 13
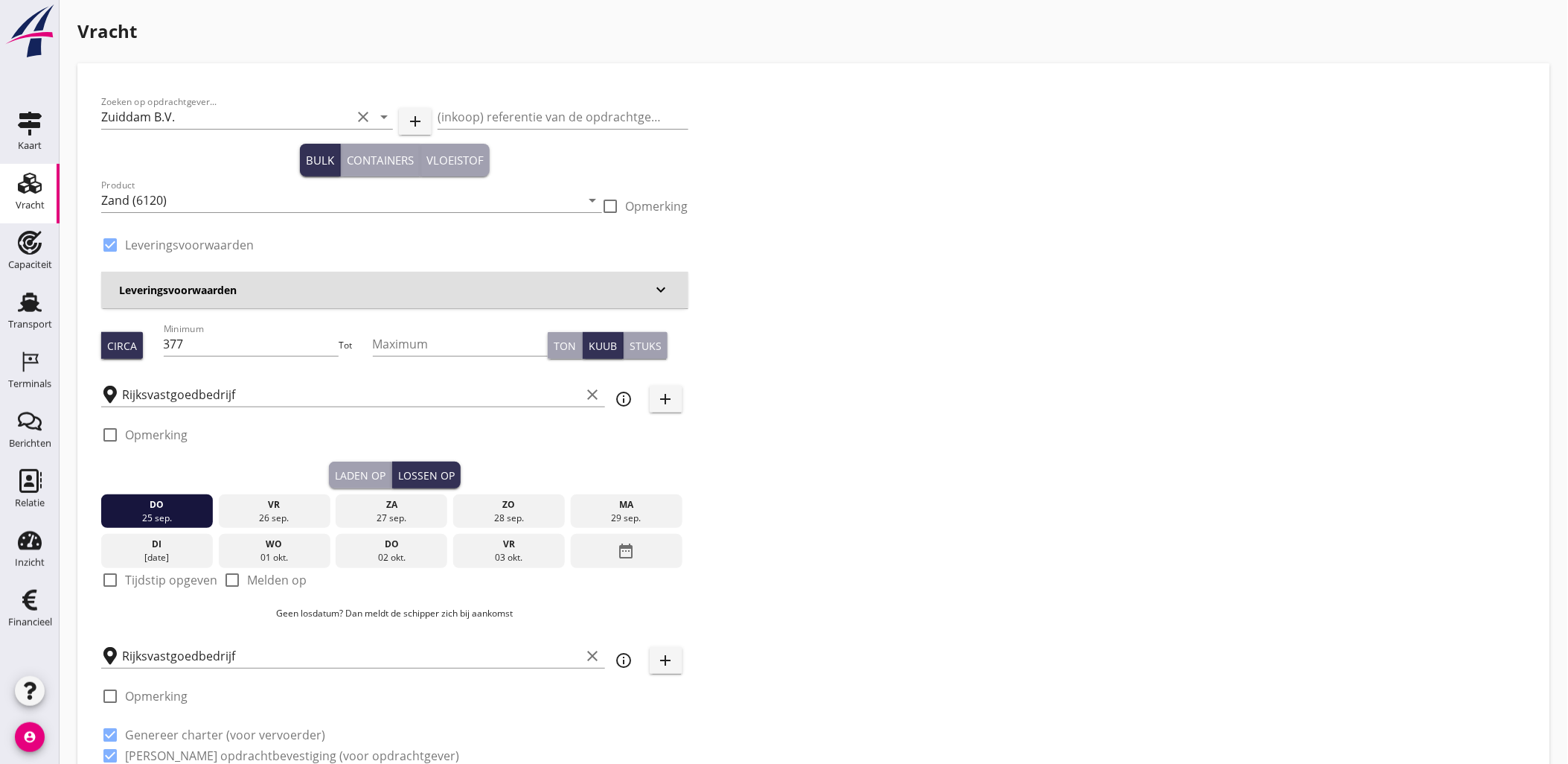
click at [385, 479] on button "Laden op" at bounding box center [360, 475] width 63 height 27
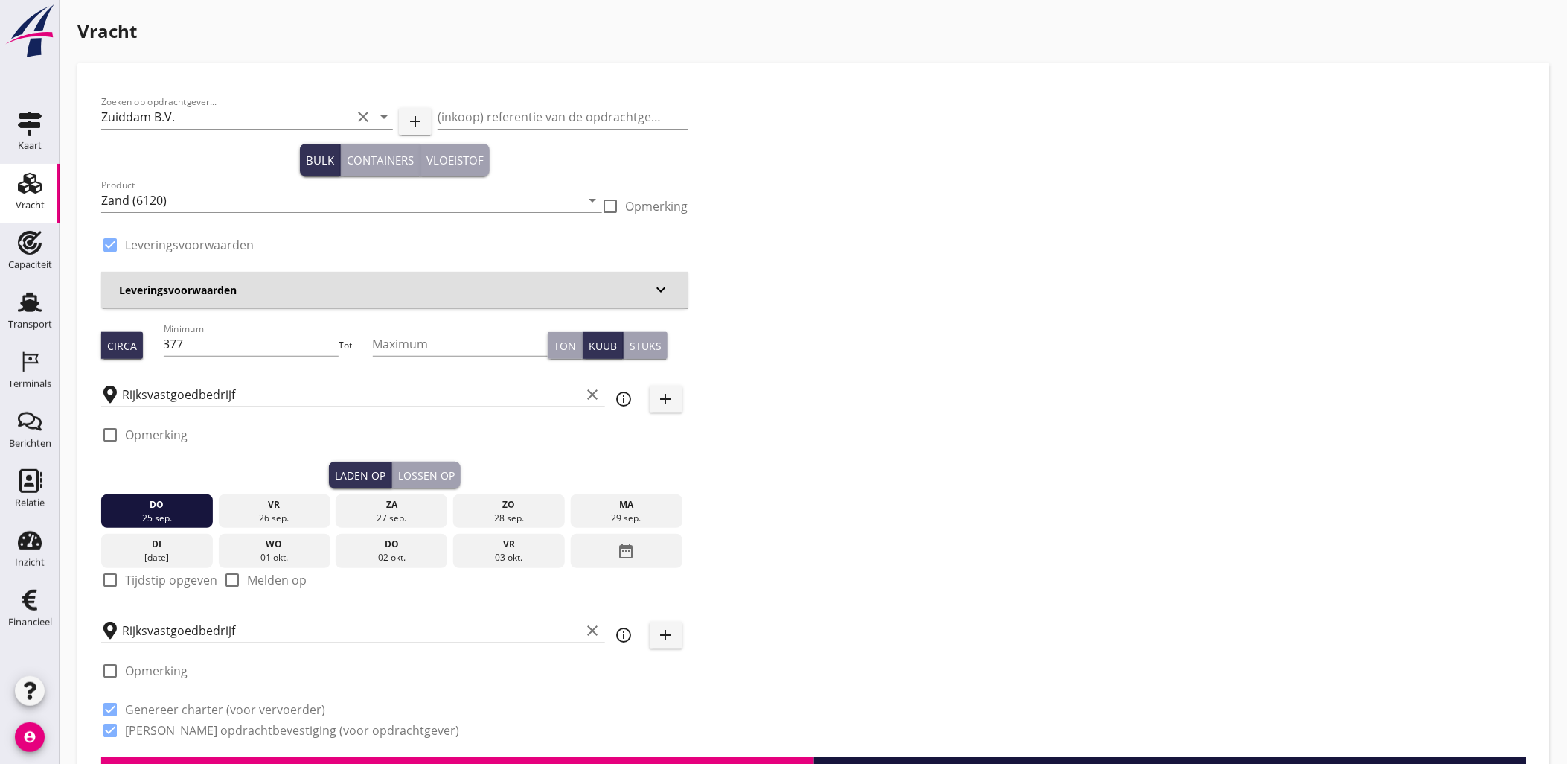
click at [165, 576] on label "Tijdstip opgeven" at bounding box center [171, 580] width 92 height 15
checkbox input "true"
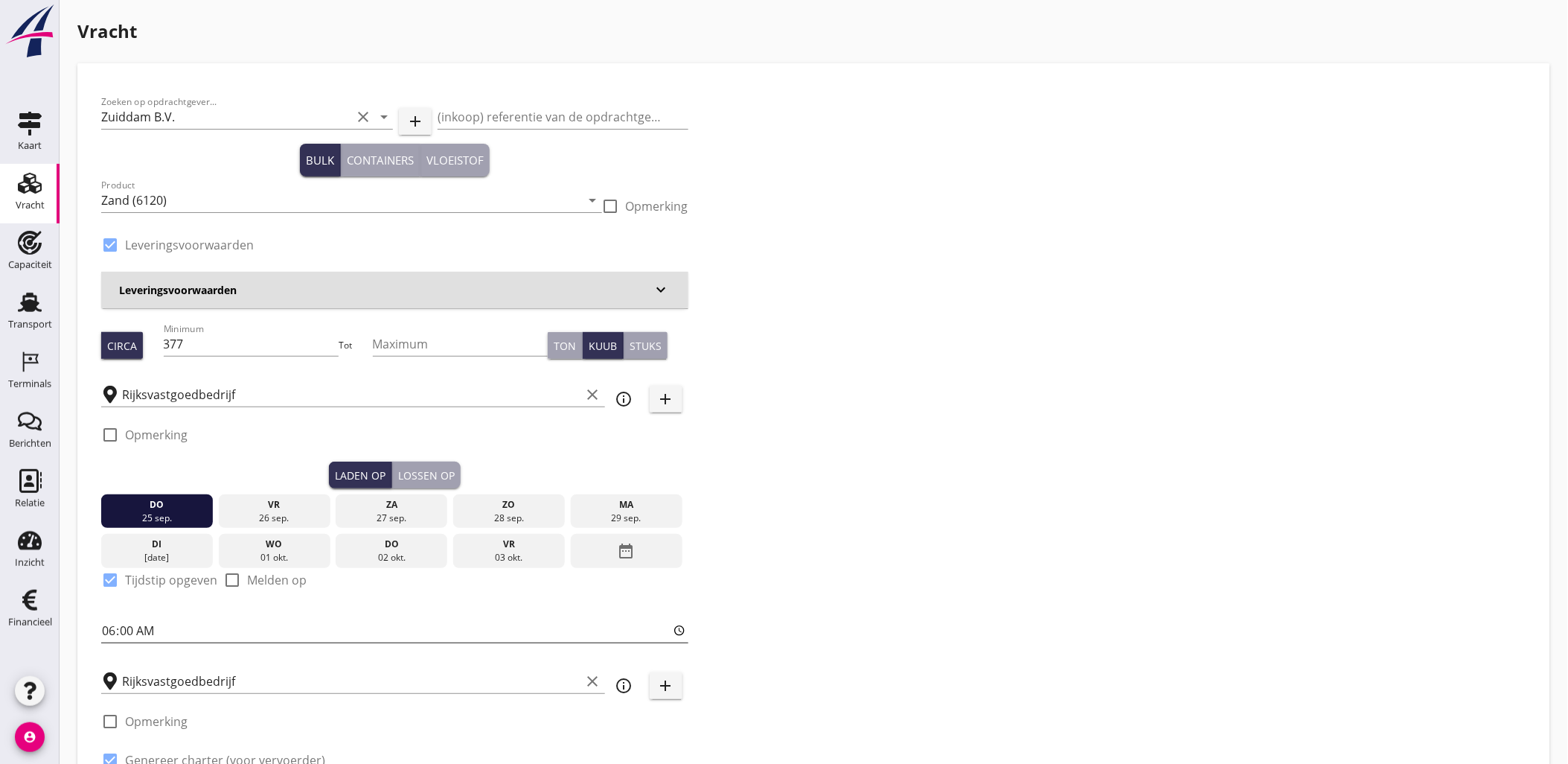
click at [110, 627] on input "06:00" at bounding box center [394, 631] width 587 height 24
type input "16:00"
click at [876, 475] on div "Zoeken op opdrachtgever... Zuiddam B.V. clear arrow_drop_down add (inkoop) refe…" at bounding box center [813, 447] width 1437 height 721
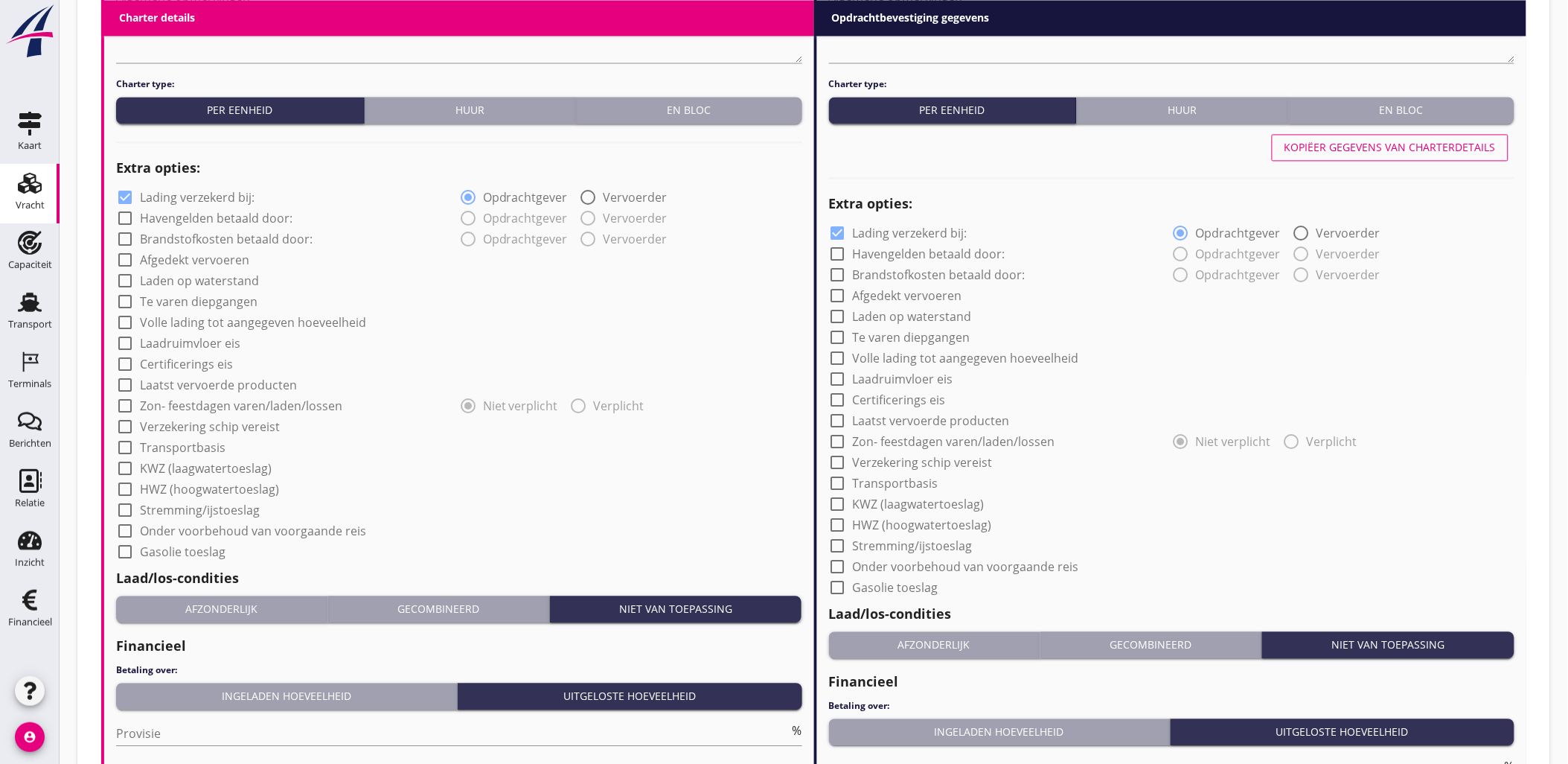
scroll to position [1240, 0]
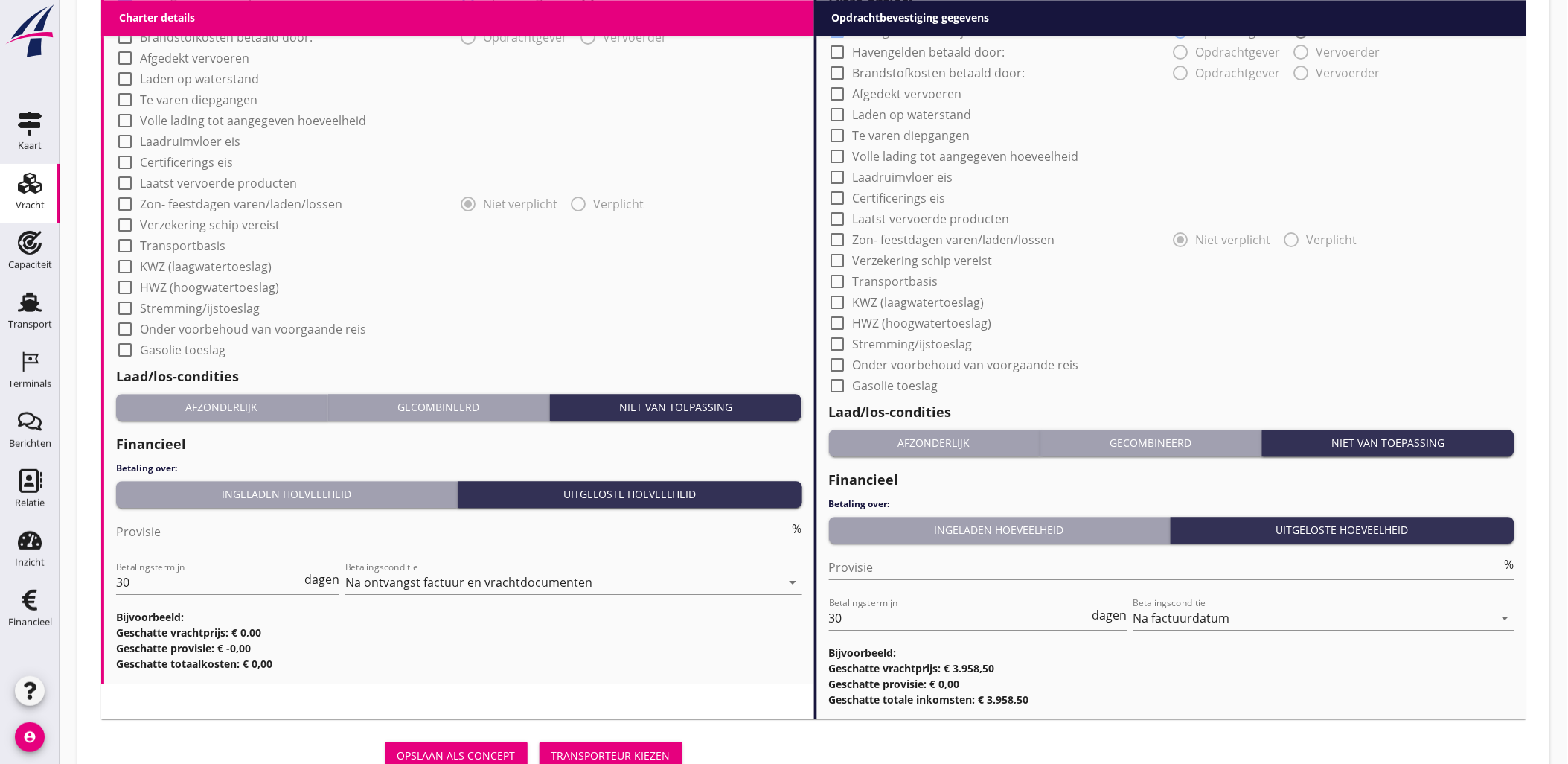
click at [675, 742] on button "Transporteur kiezen" at bounding box center [611, 755] width 143 height 27
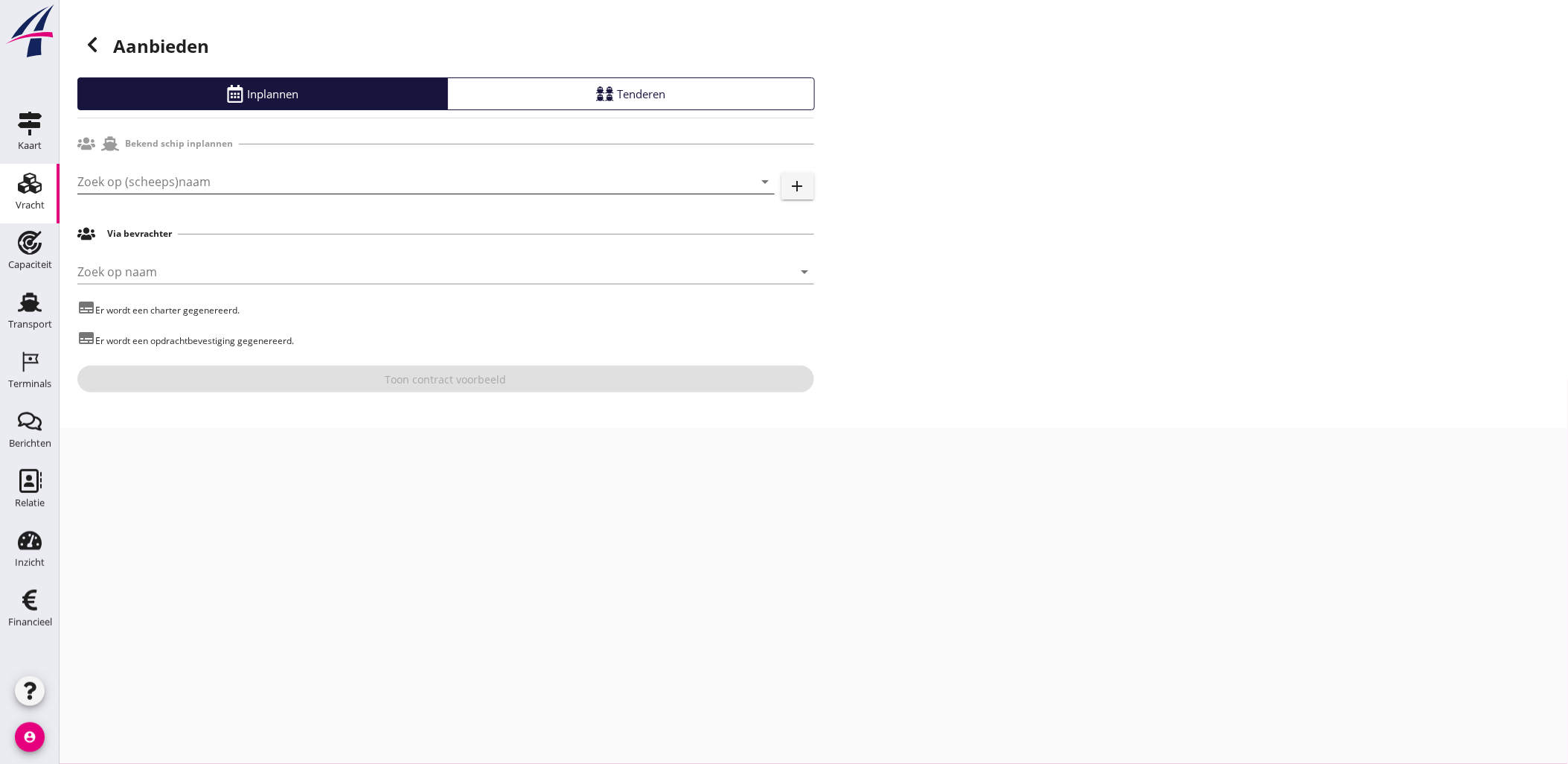
click at [203, 177] on input "Zoek op (scheeps)naam" at bounding box center [405, 182] width 656 height 24
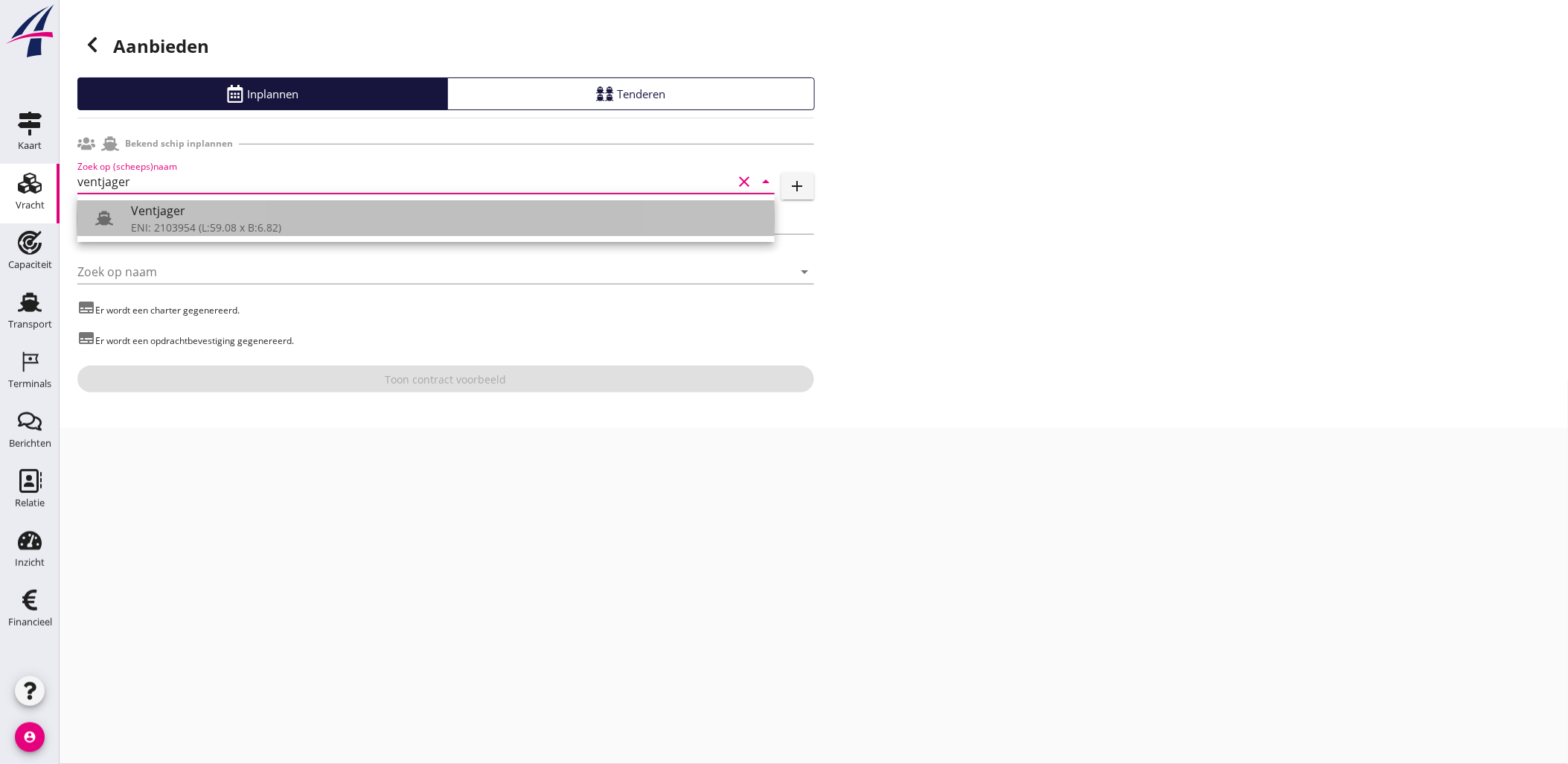
click at [216, 205] on div "Ventjager" at bounding box center [447, 211] width 632 height 18
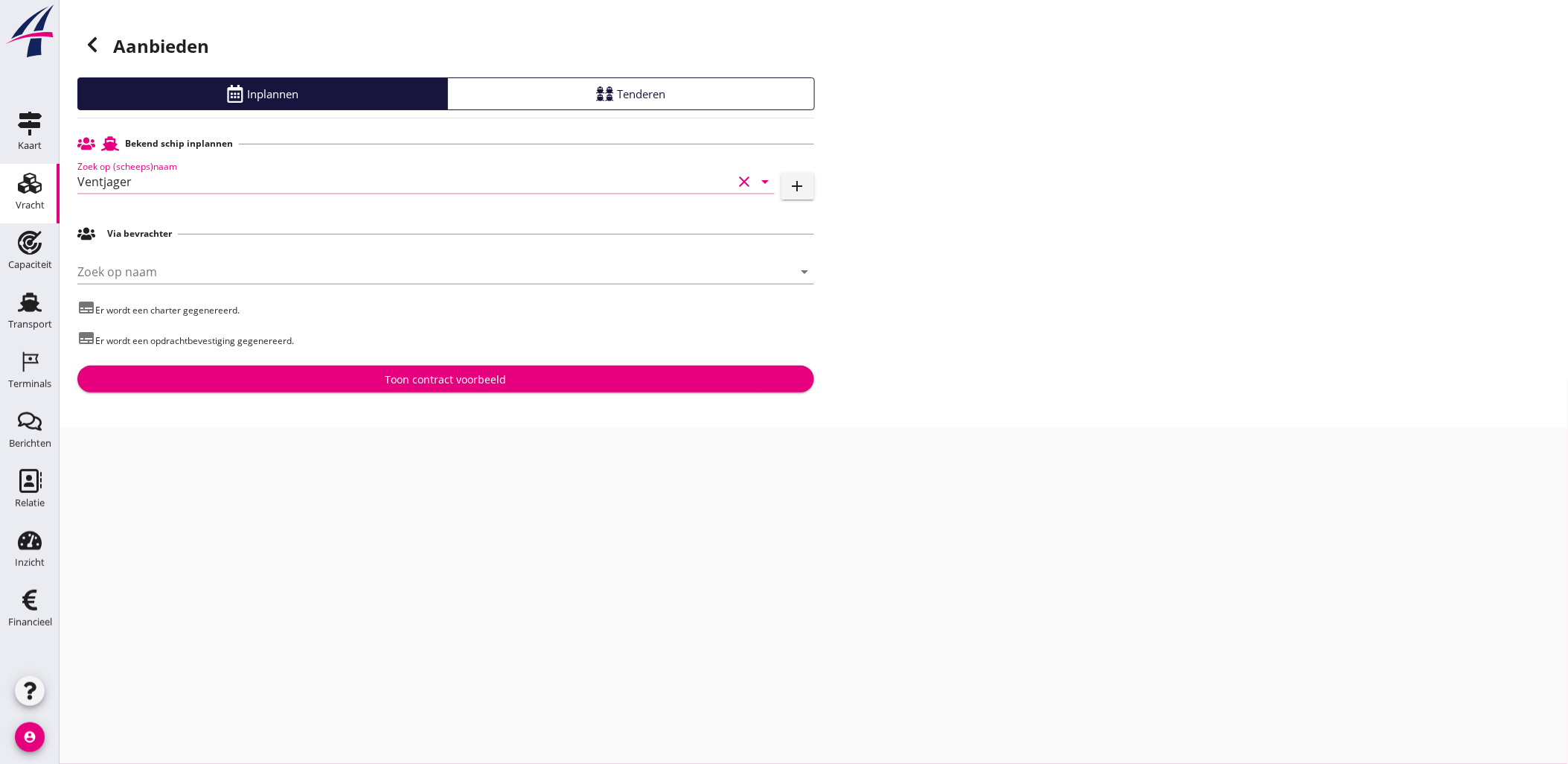
type input "Ventjager"
click at [529, 380] on div "Toon contract voorbeeld" at bounding box center [445, 380] width 713 height 16
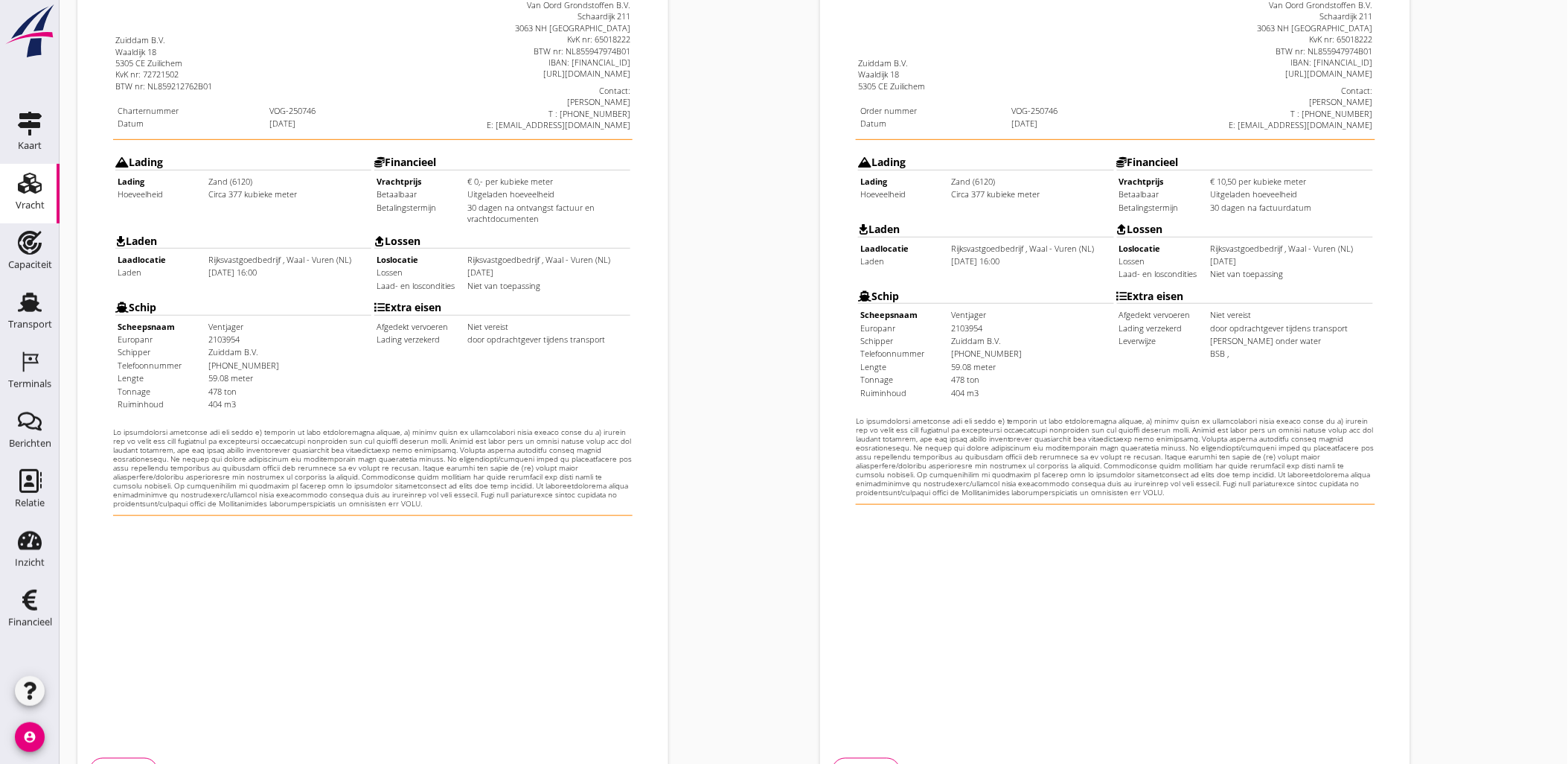
scroll to position [337, 0]
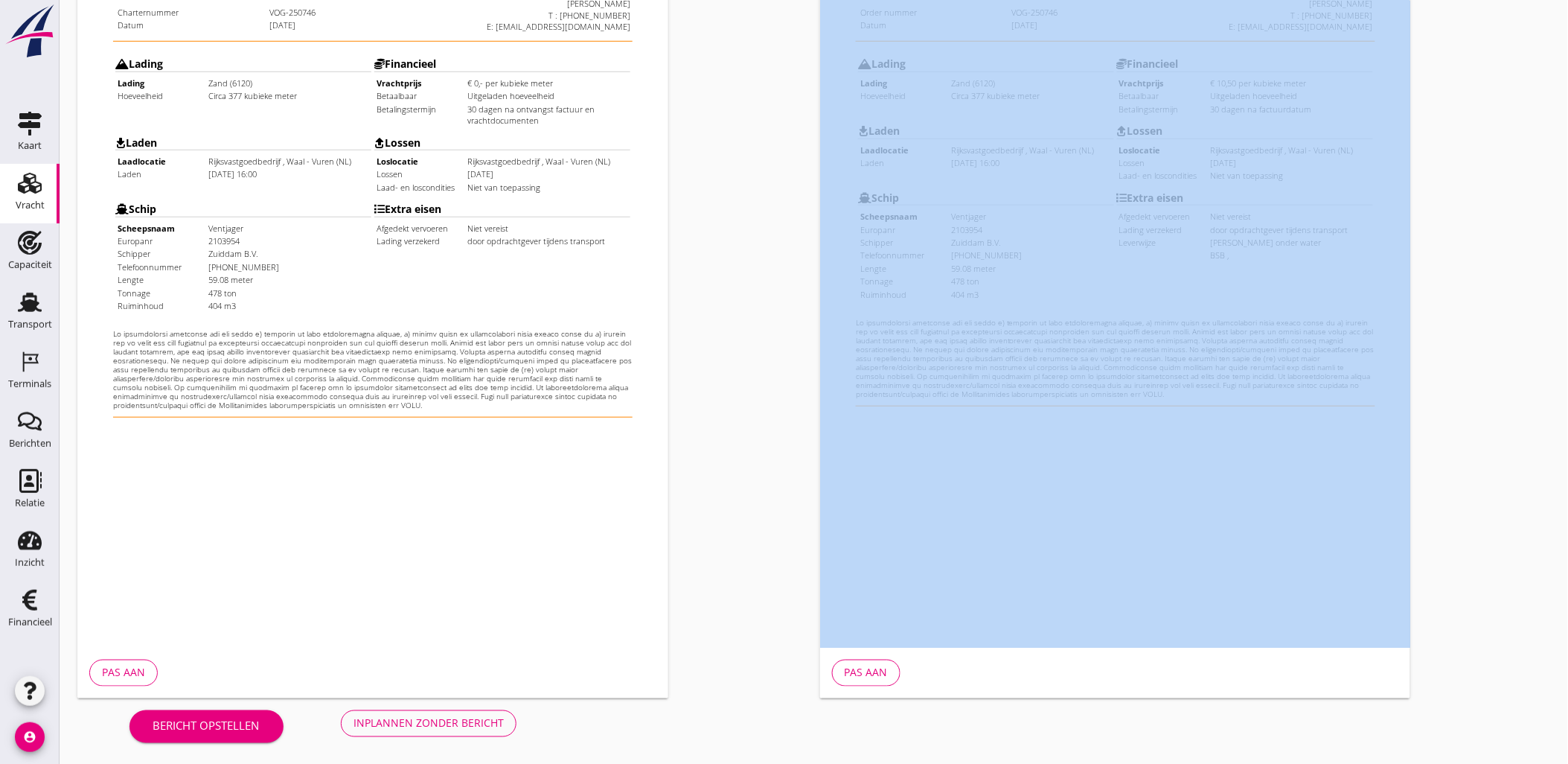
click at [475, 705] on div "Charter / Opdrachtbevestiging Charter nl arrow_drop_down open_in_new Pas aan Op…" at bounding box center [813, 214] width 1508 height 1103
drag, startPoint x: 475, startPoint y: 705, endPoint x: 480, endPoint y: 724, distance: 19.6
click at [480, 724] on div "Inplannen zonder bericht" at bounding box center [429, 723] width 150 height 16
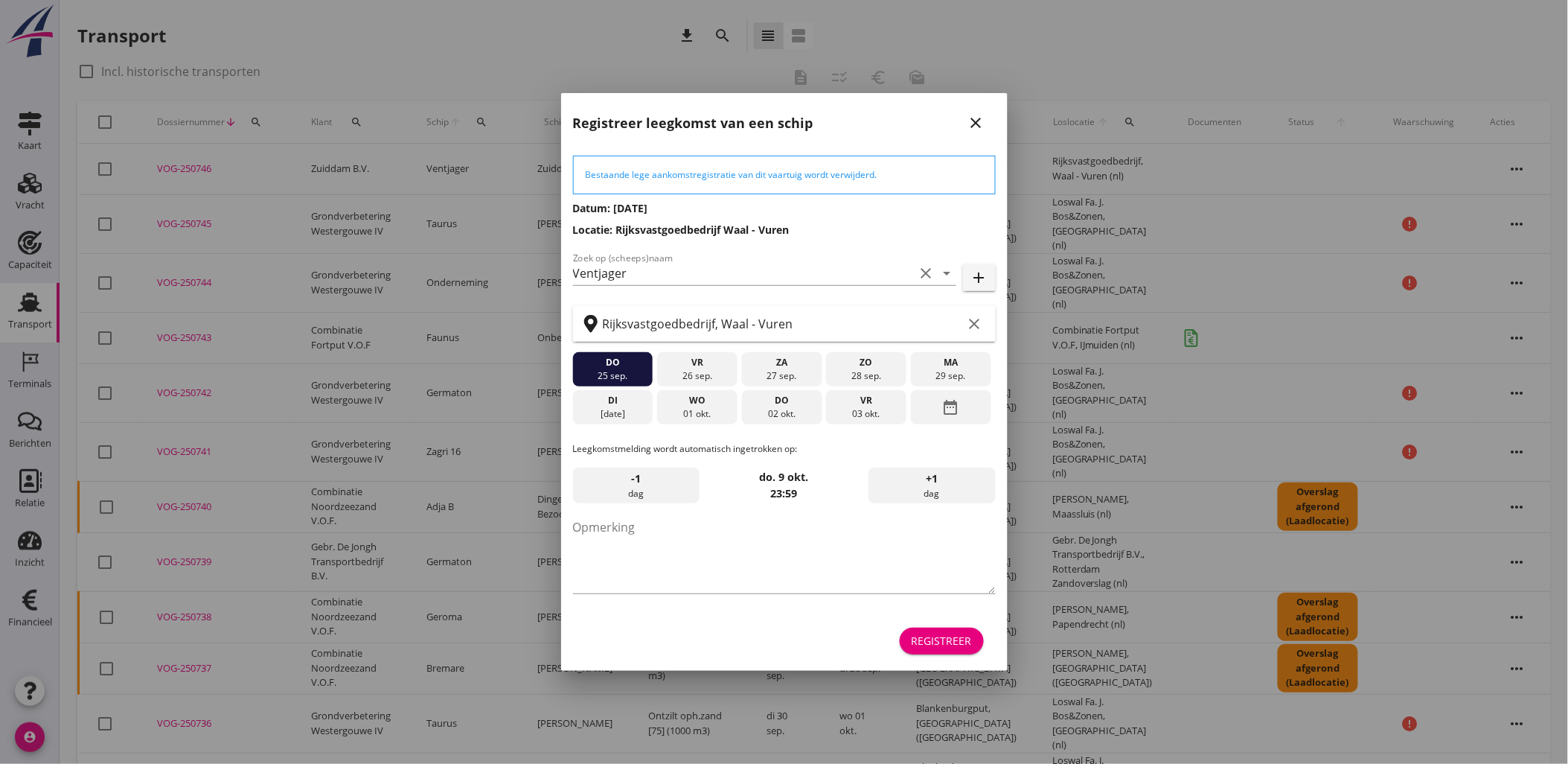
click at [925, 648] on div "Registreer" at bounding box center [941, 641] width 60 height 16
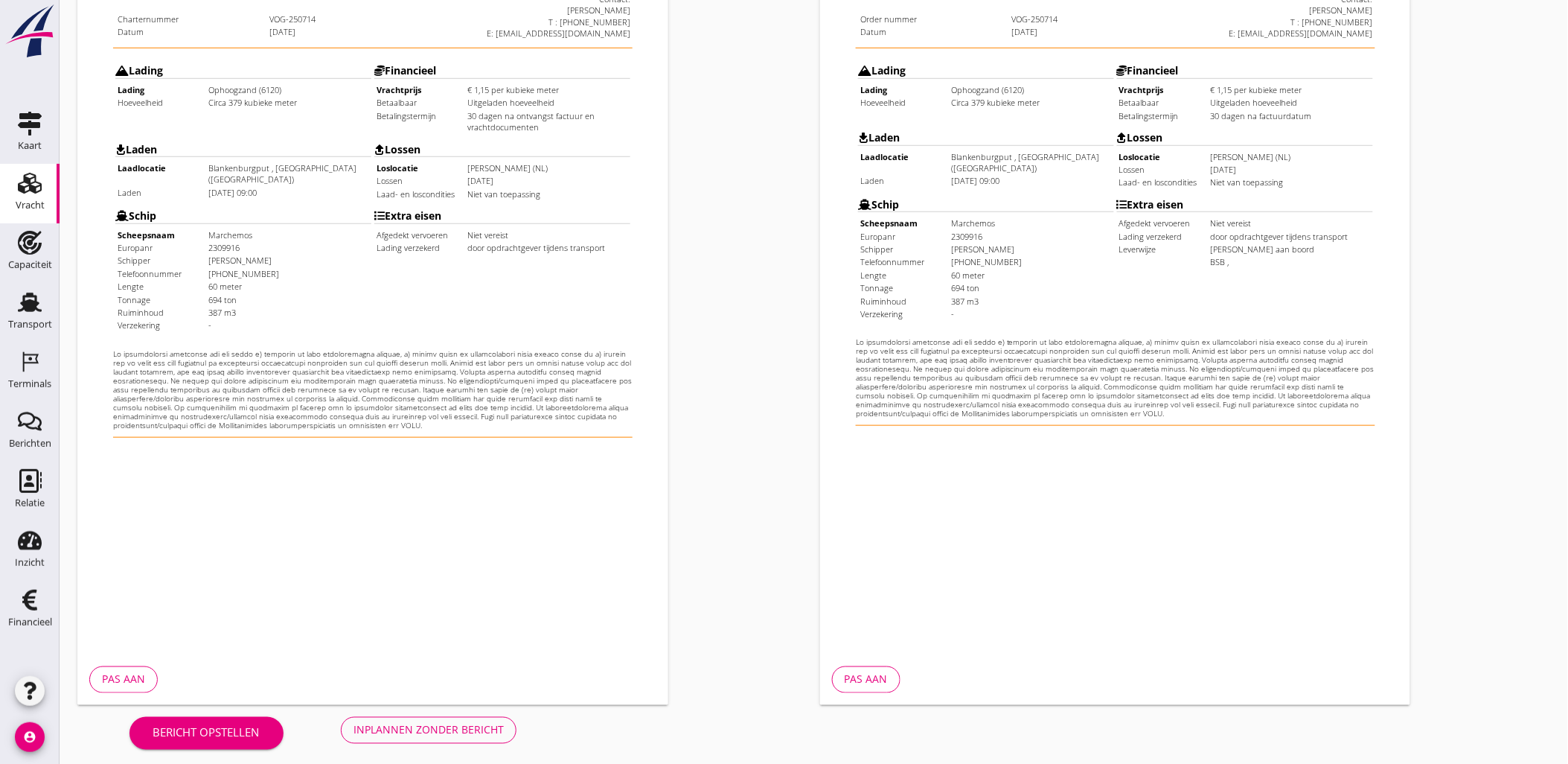
scroll to position [337, 0]
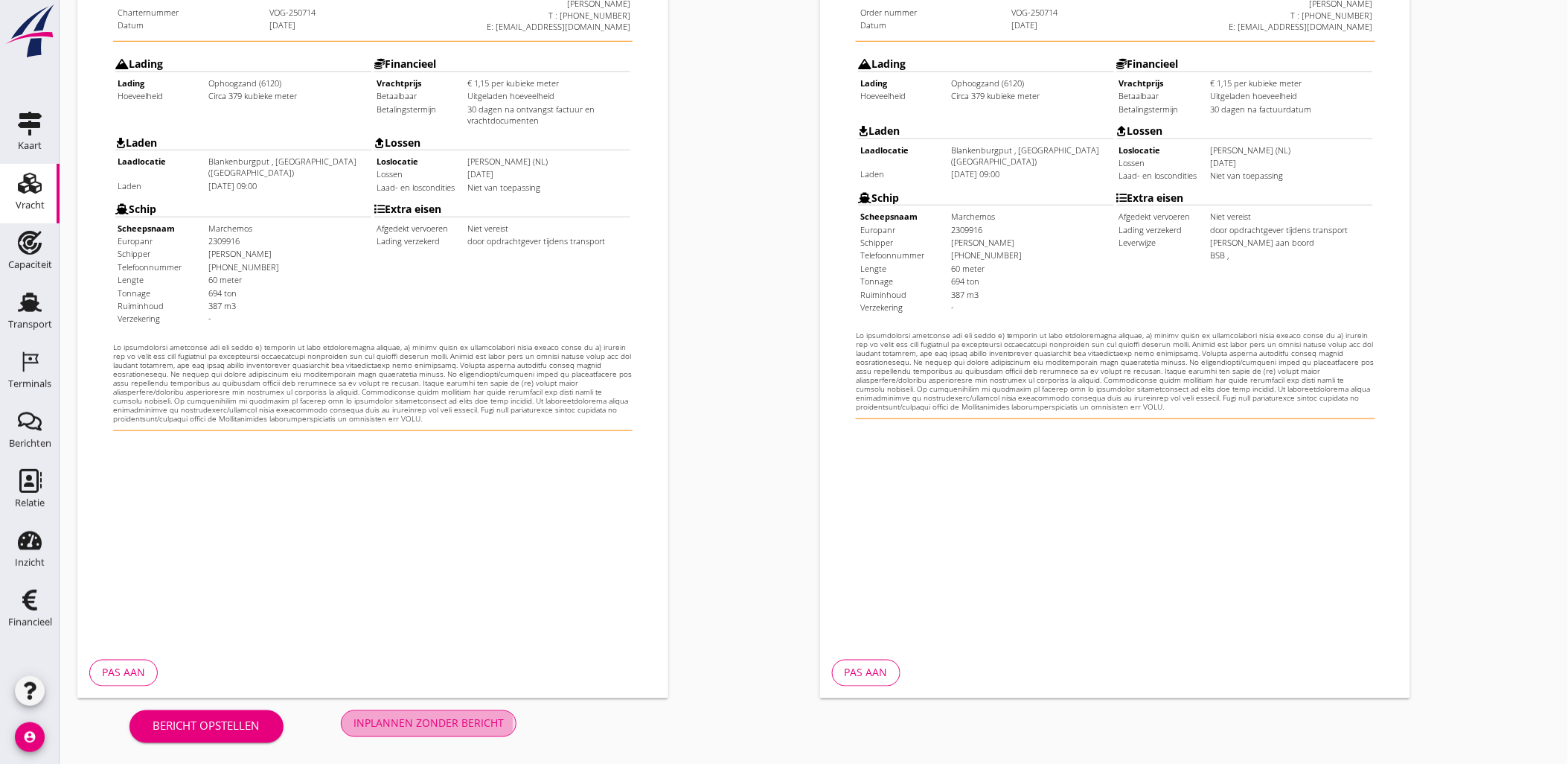
click at [493, 711] on button "Inplannen zonder bericht" at bounding box center [429, 723] width 176 height 27
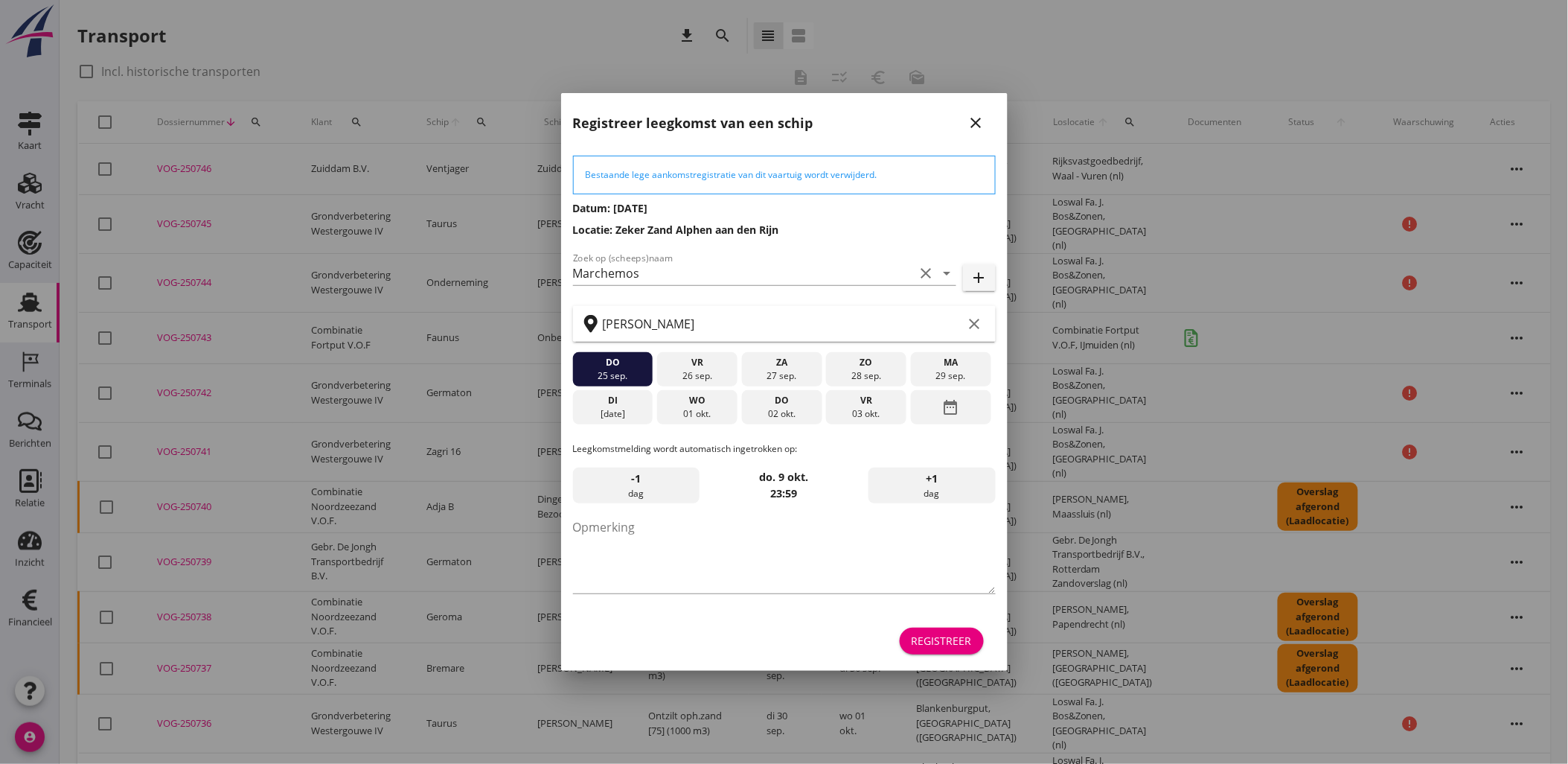
click at [950, 645] on div "Registreer" at bounding box center [941, 641] width 60 height 16
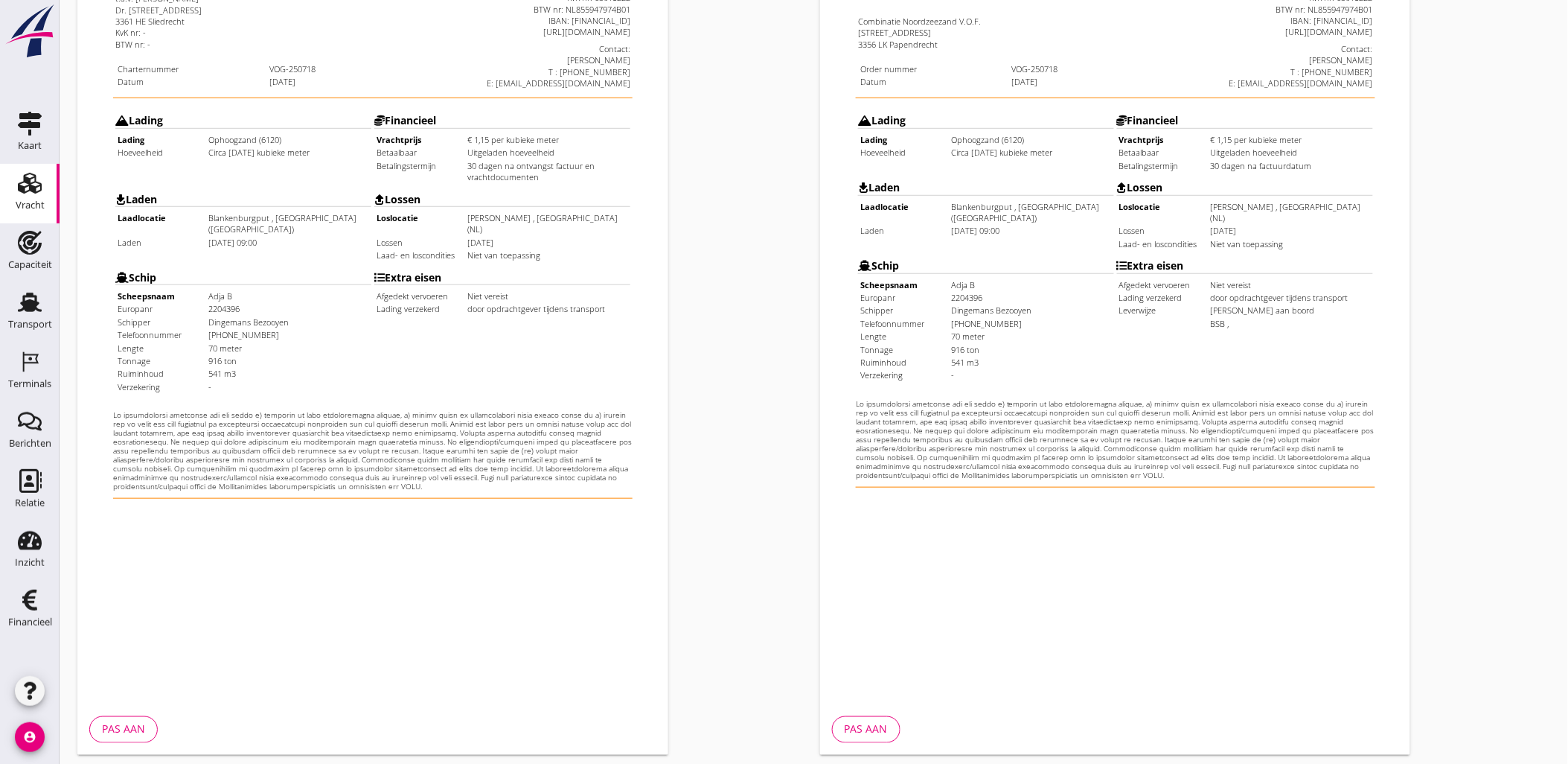
scroll to position [337, 0]
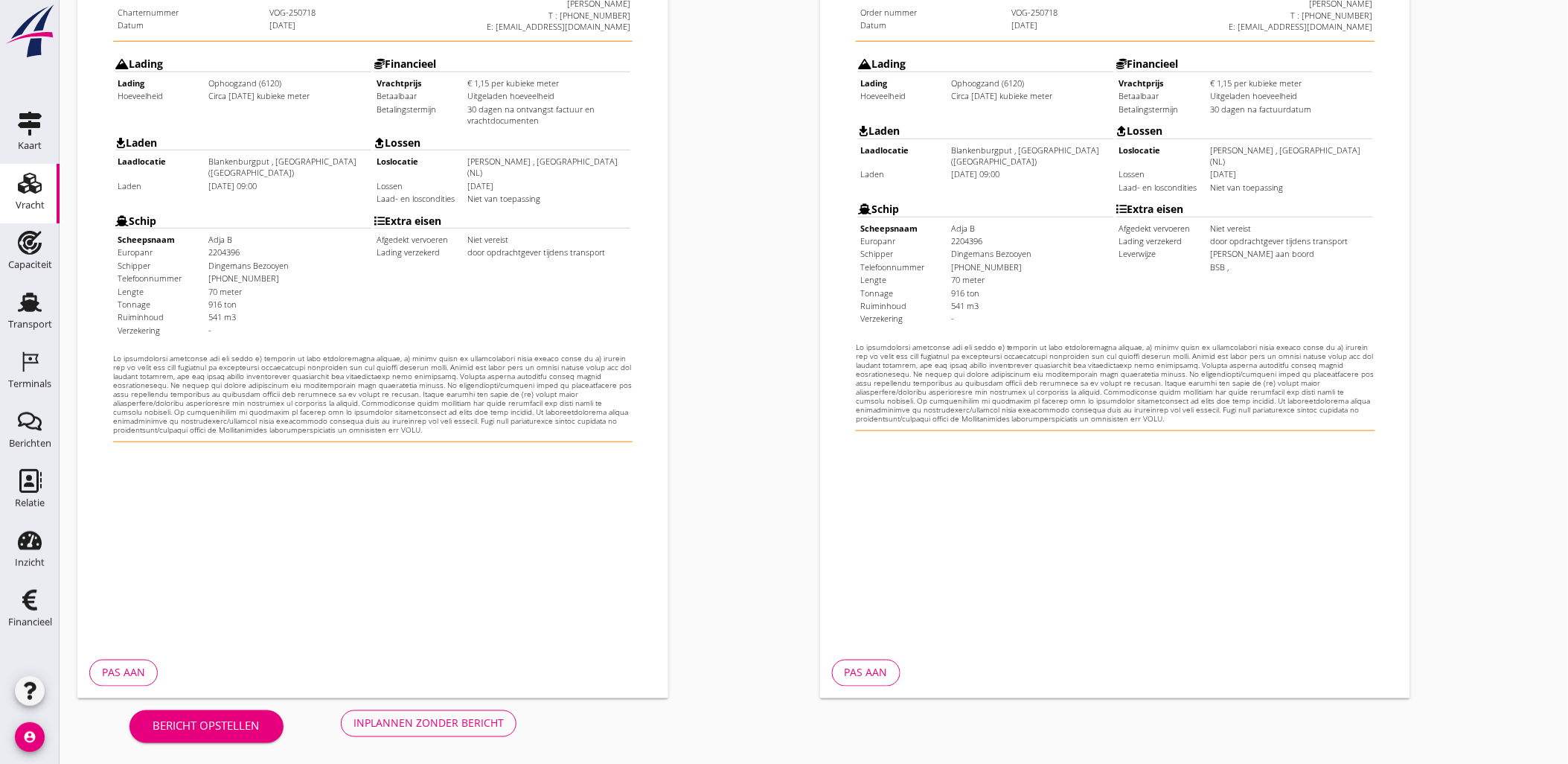
click at [484, 724] on div "Inplannen zonder bericht" at bounding box center [429, 723] width 150 height 16
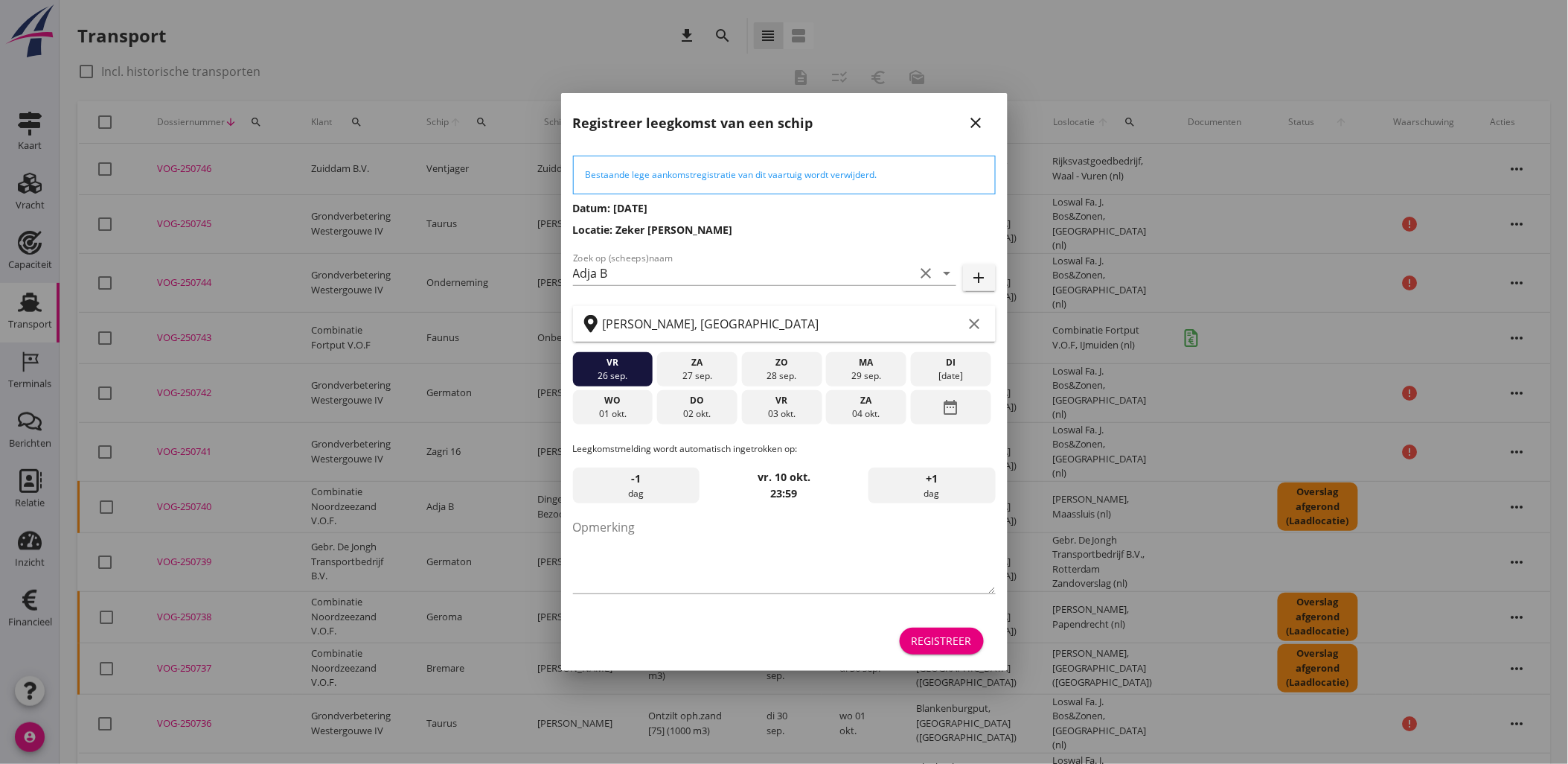
click at [956, 631] on button "Registreer" at bounding box center [941, 641] width 84 height 27
